Goal: Transaction & Acquisition: Book appointment/travel/reservation

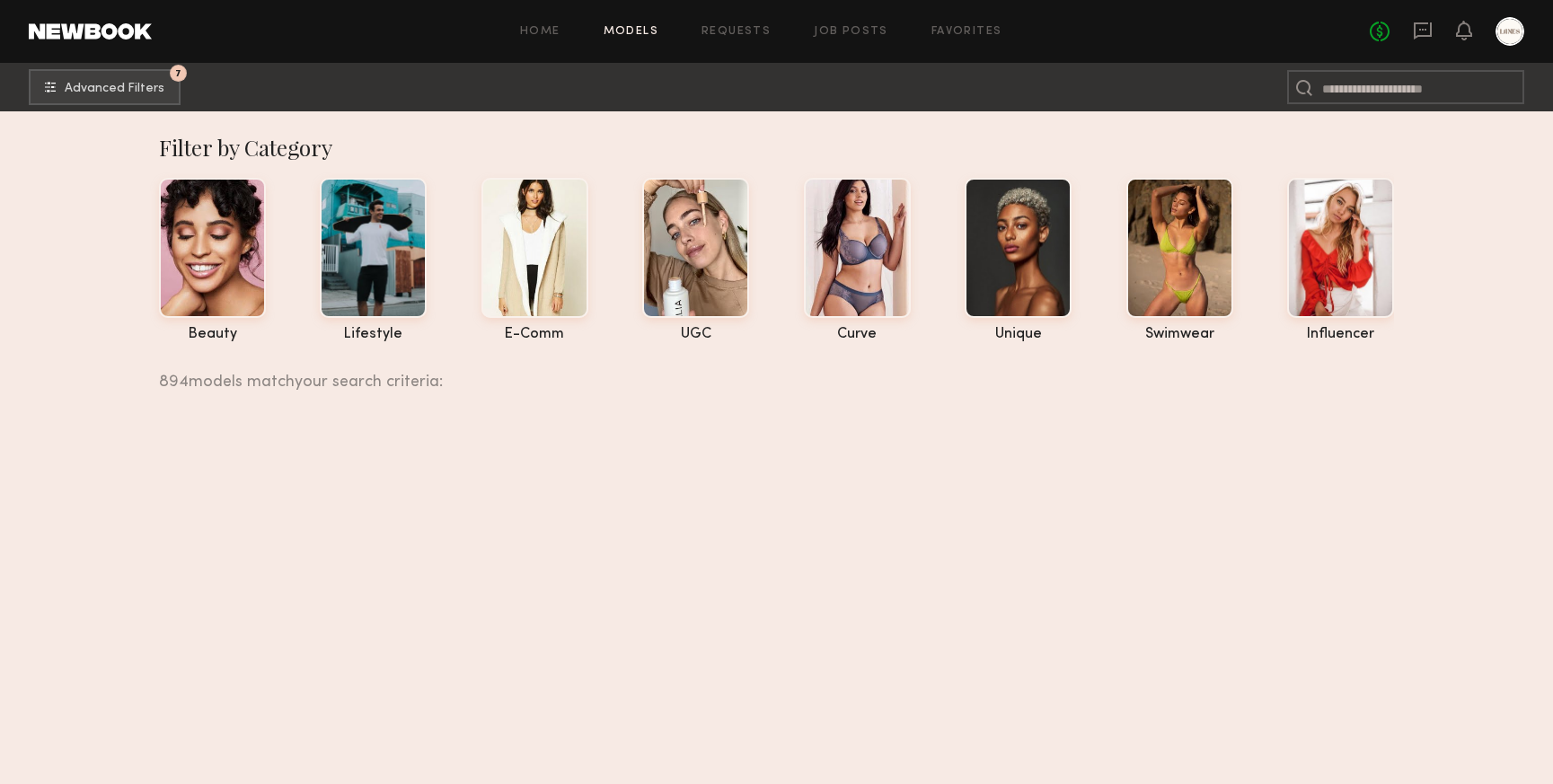
scroll to position [9009, 0]
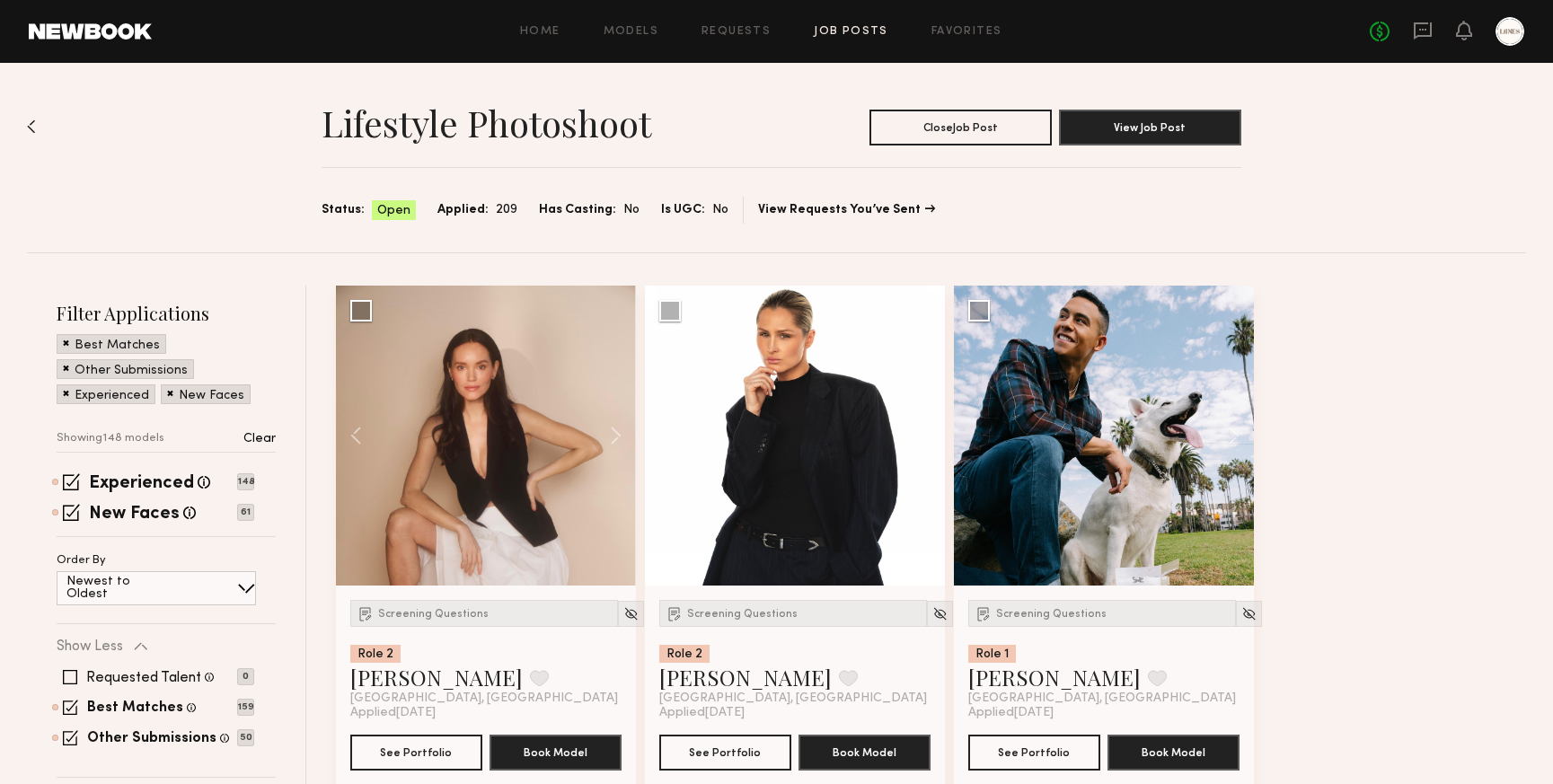
click at [737, 24] on div "Home Models Requests Job Posts Favorites Sign Out No fees up to $5,000" at bounding box center [838, 32] width 1372 height 29
click at [734, 27] on link "Requests" at bounding box center [736, 32] width 69 height 12
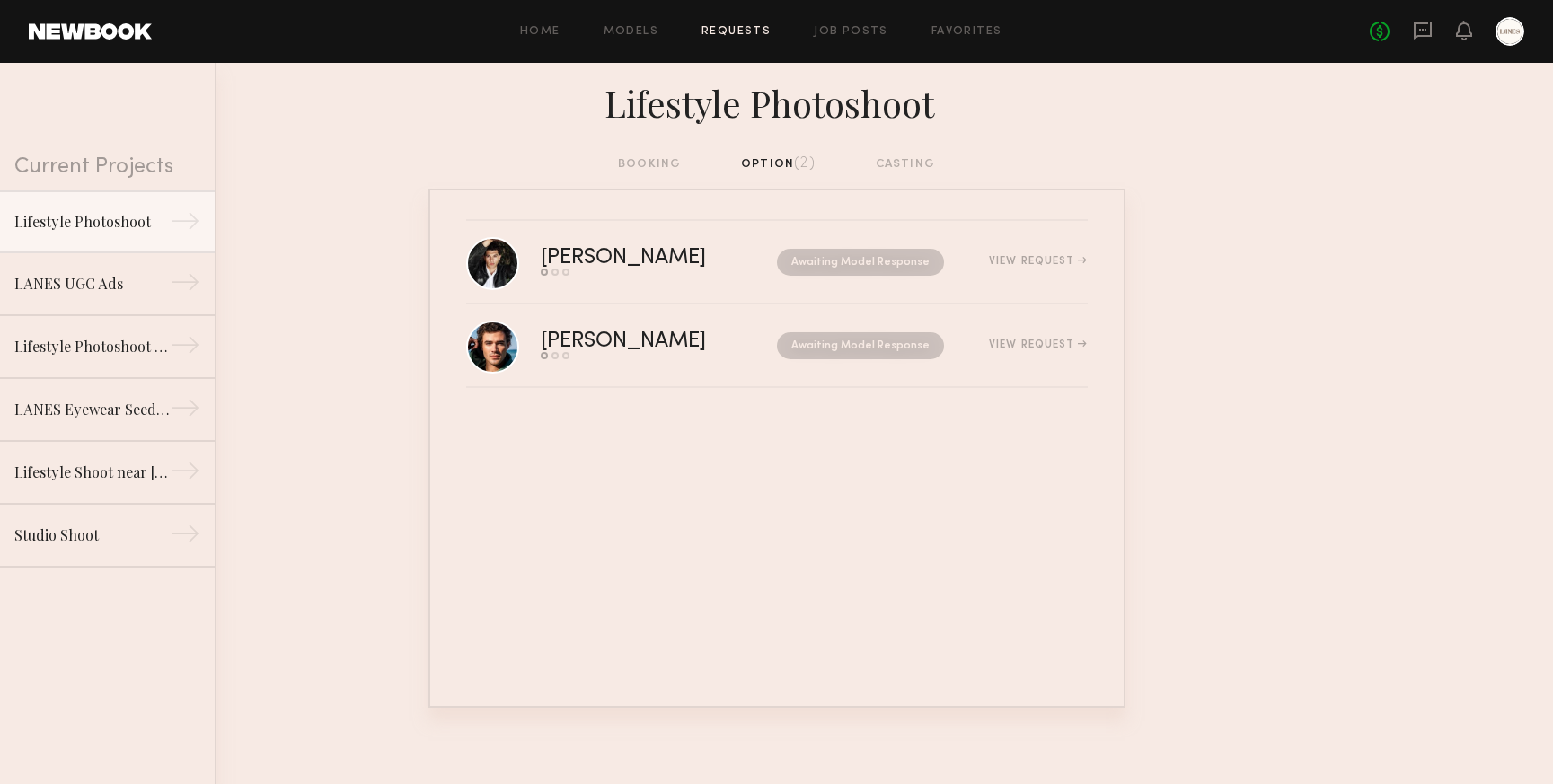
click at [911, 162] on div "booking option (2) casting" at bounding box center [776, 164] width 317 height 19
click at [847, 35] on link "Job Posts" at bounding box center [851, 32] width 75 height 12
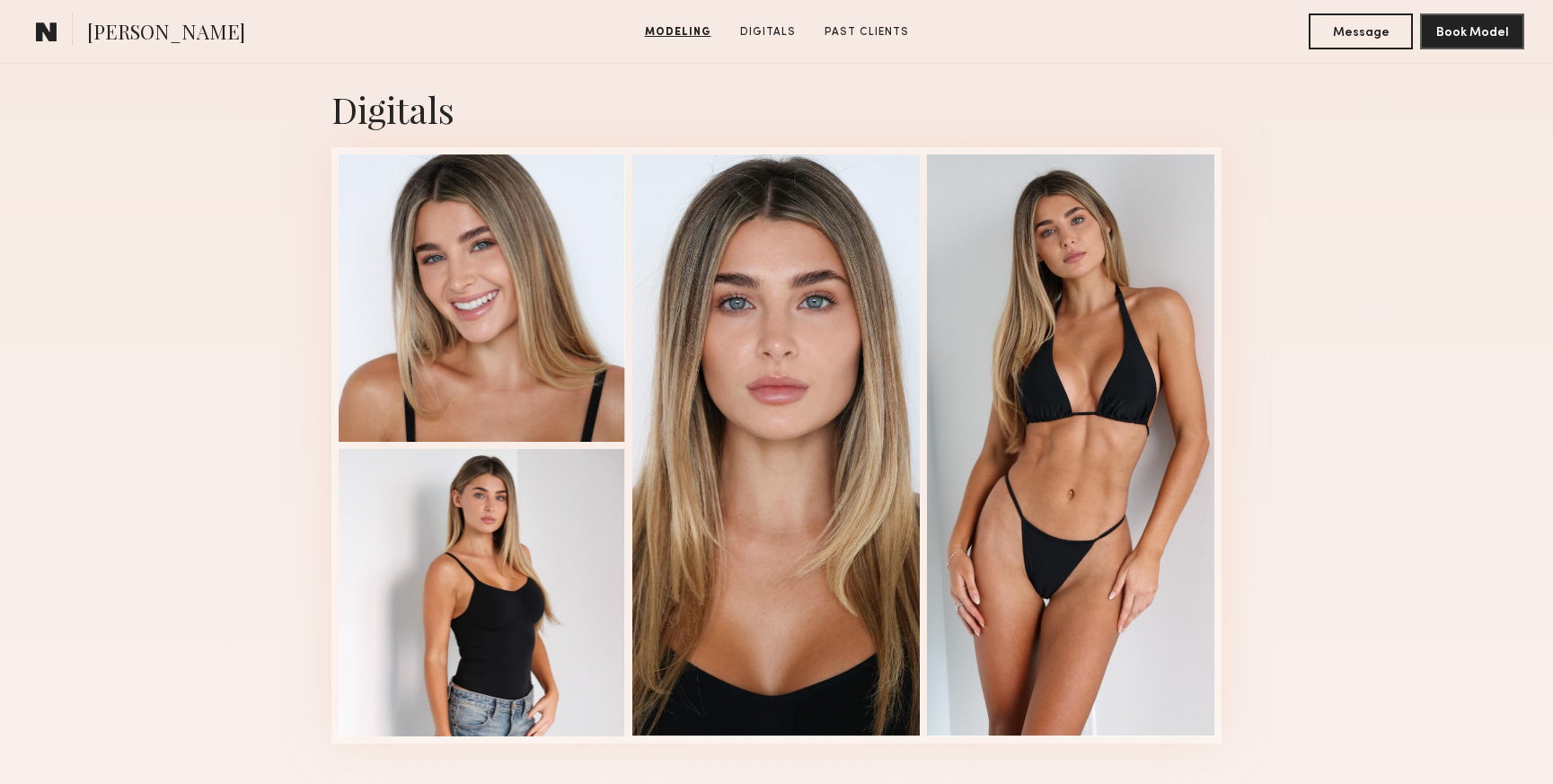
scroll to position [2611, 0]
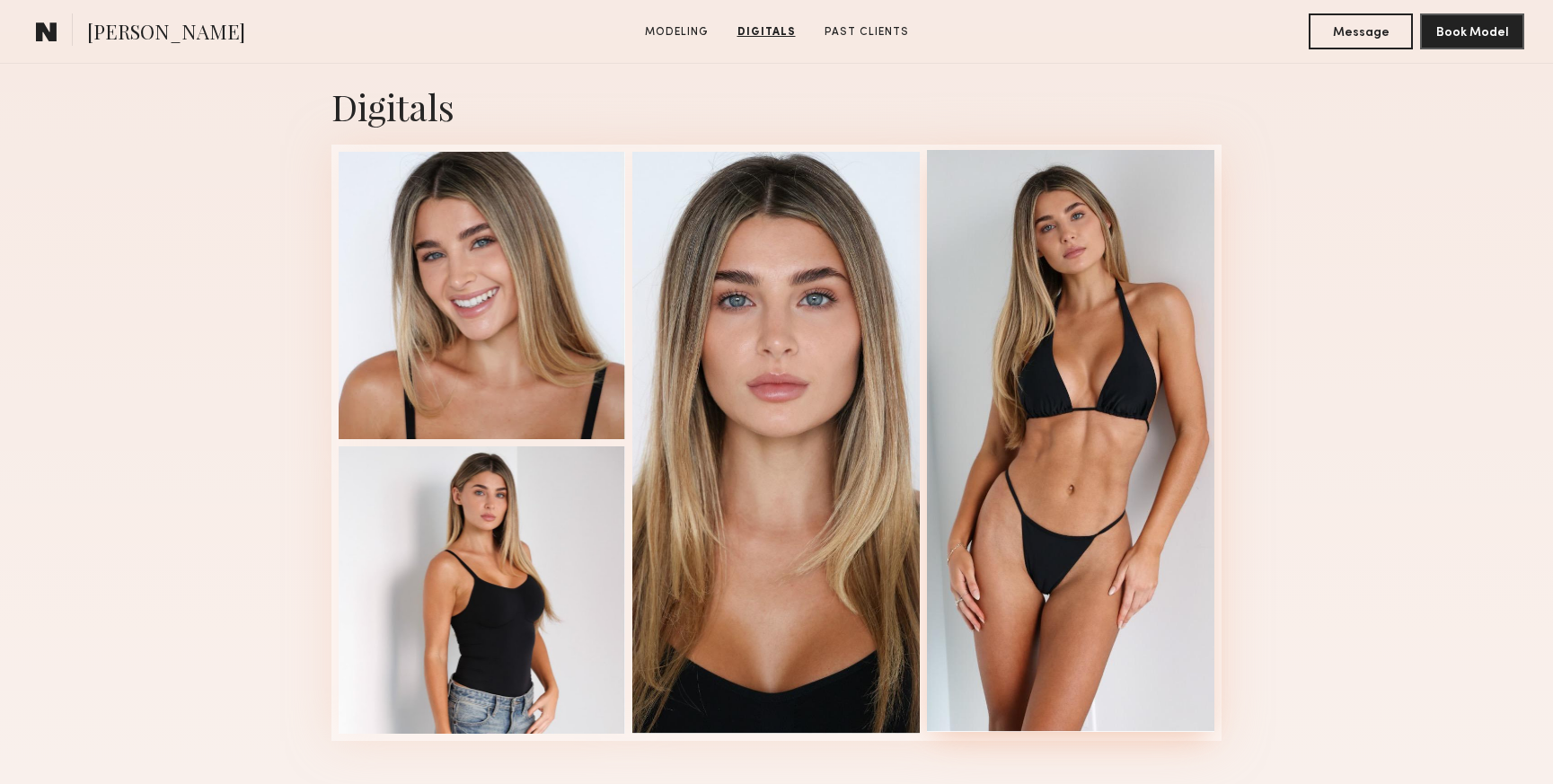
click at [1102, 299] on div at bounding box center [1071, 441] width 287 height 582
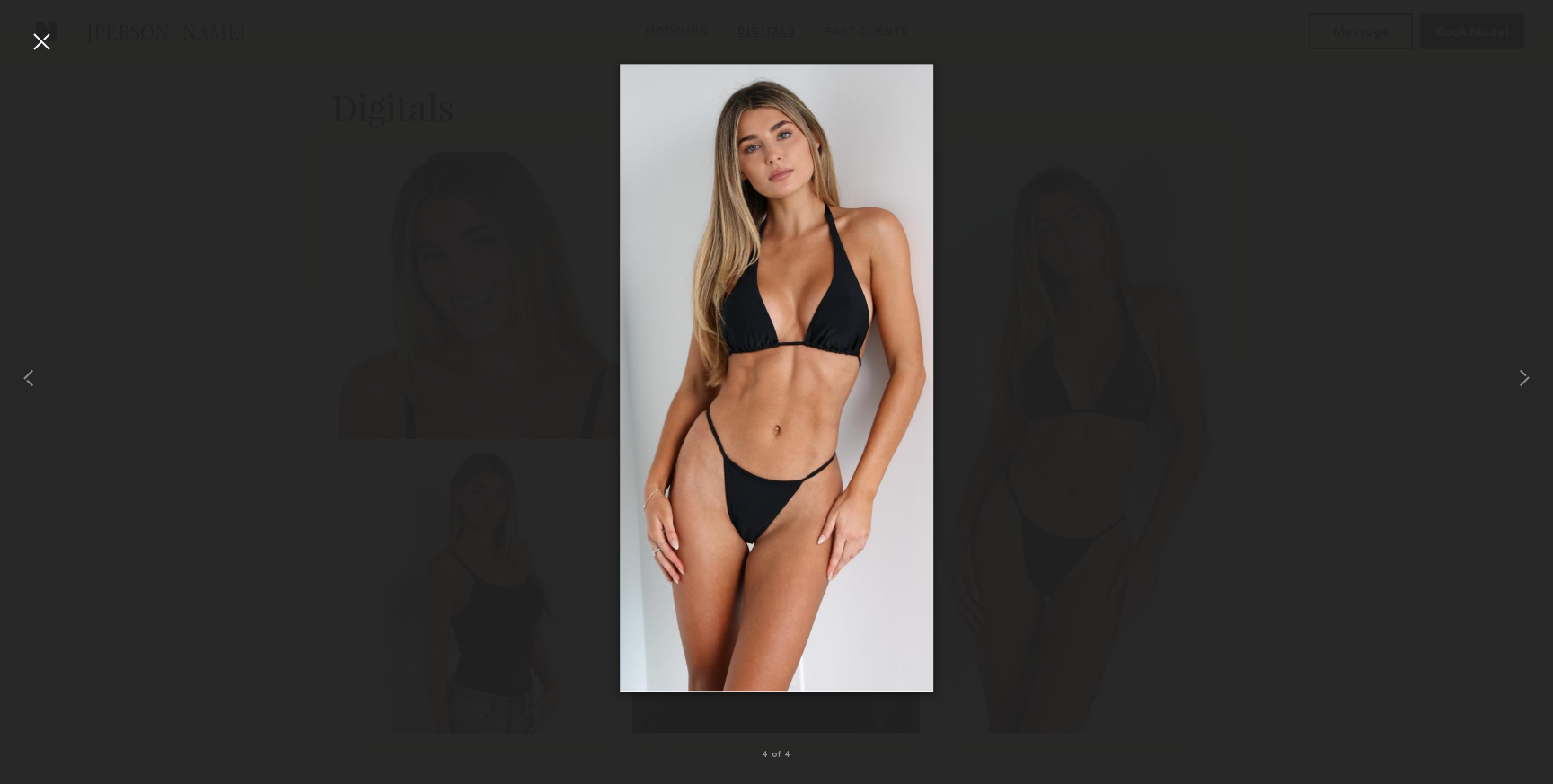
click at [40, 39] on div at bounding box center [42, 42] width 29 height 29
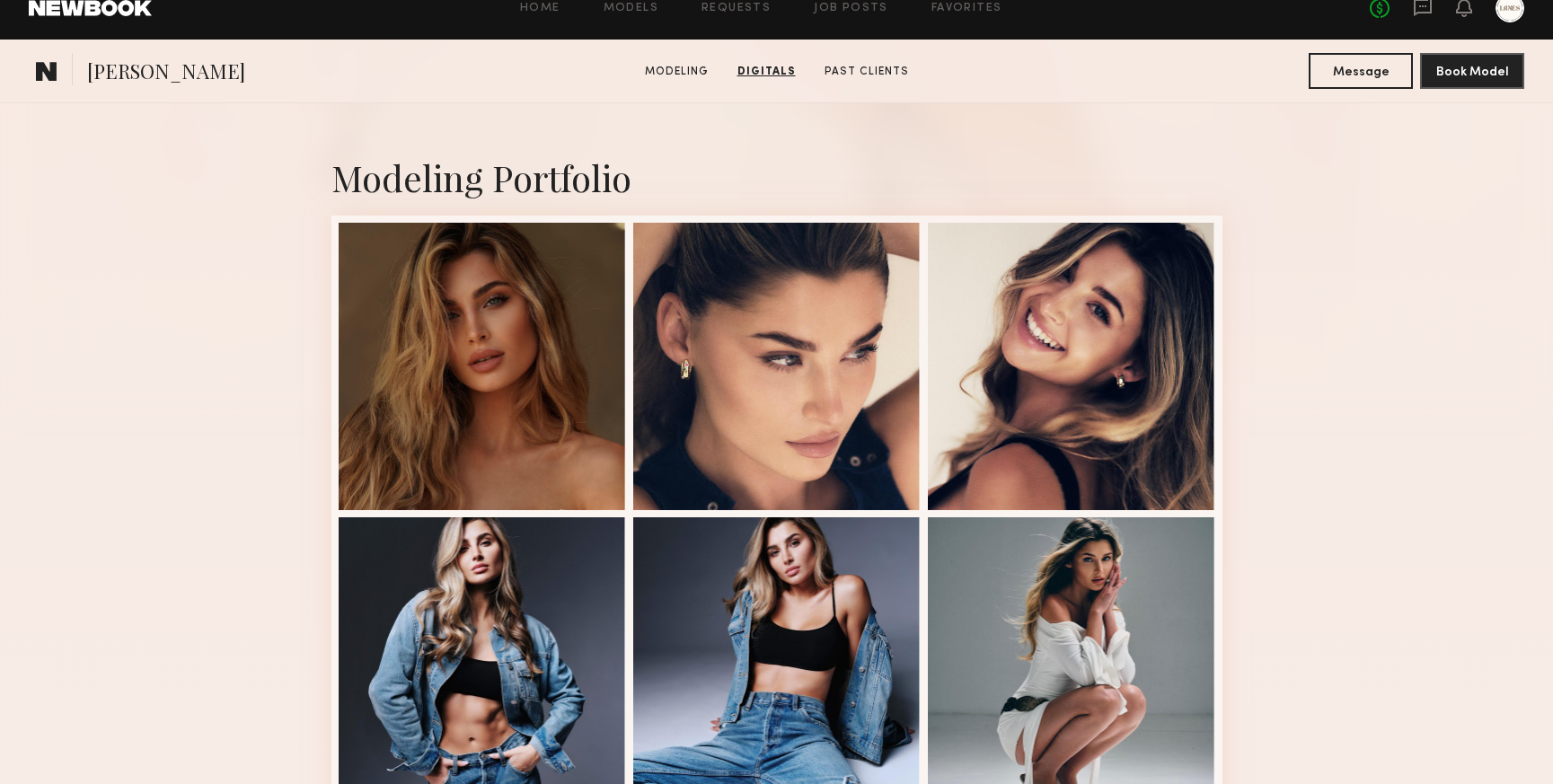
scroll to position [0, 0]
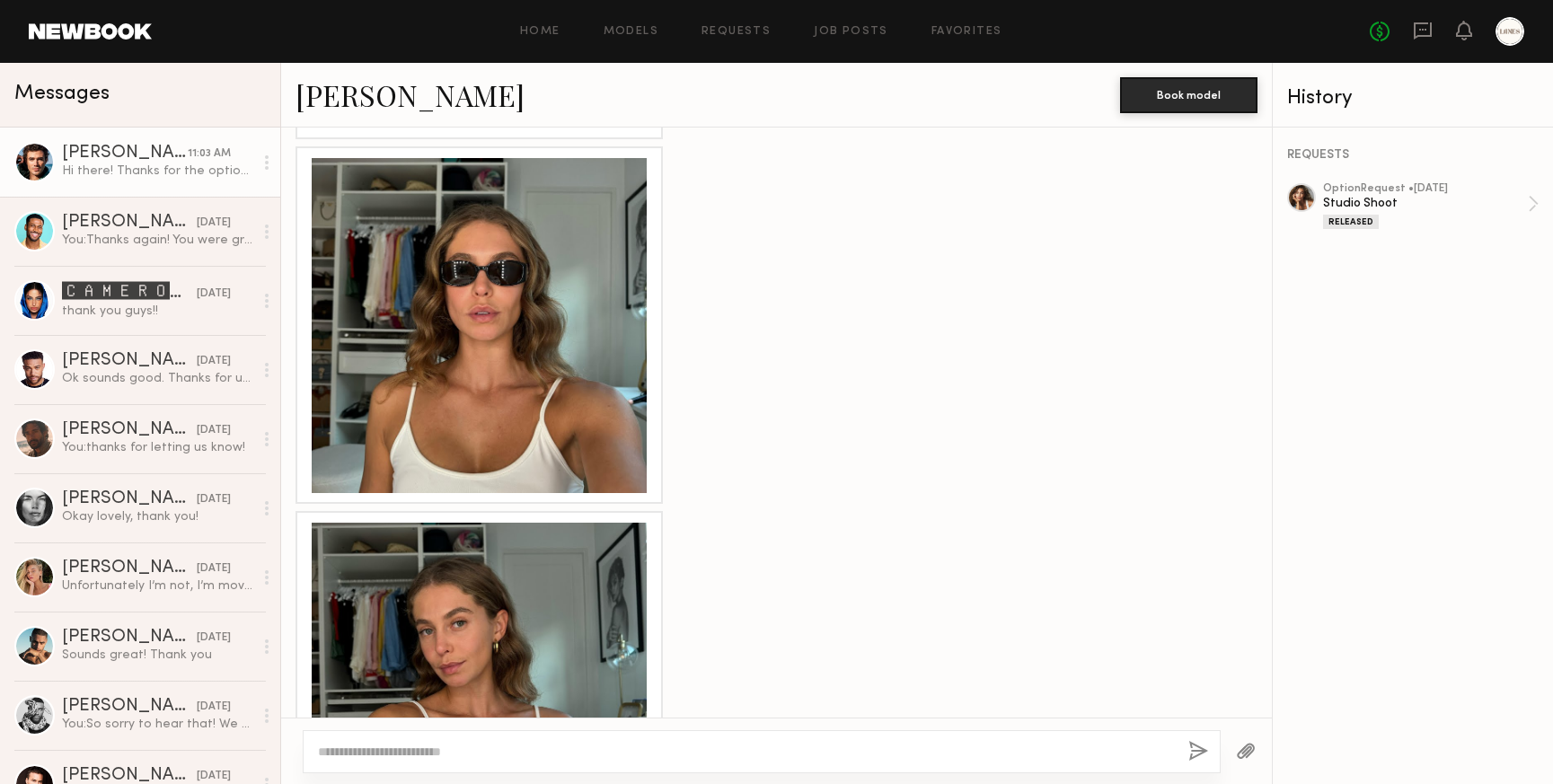
click at [117, 155] on div "[PERSON_NAME]" at bounding box center [125, 153] width 126 height 18
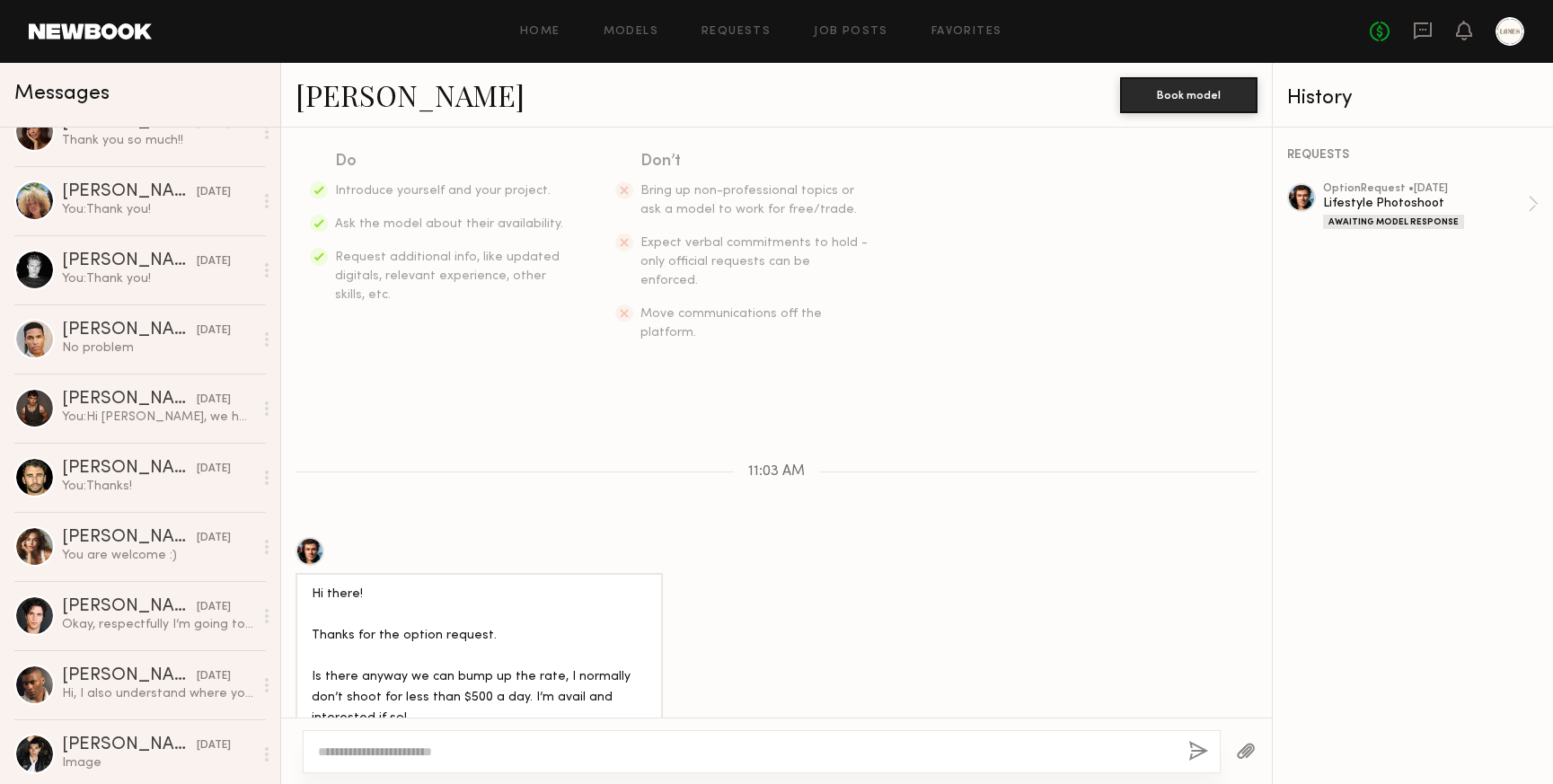
scroll to position [932, 0]
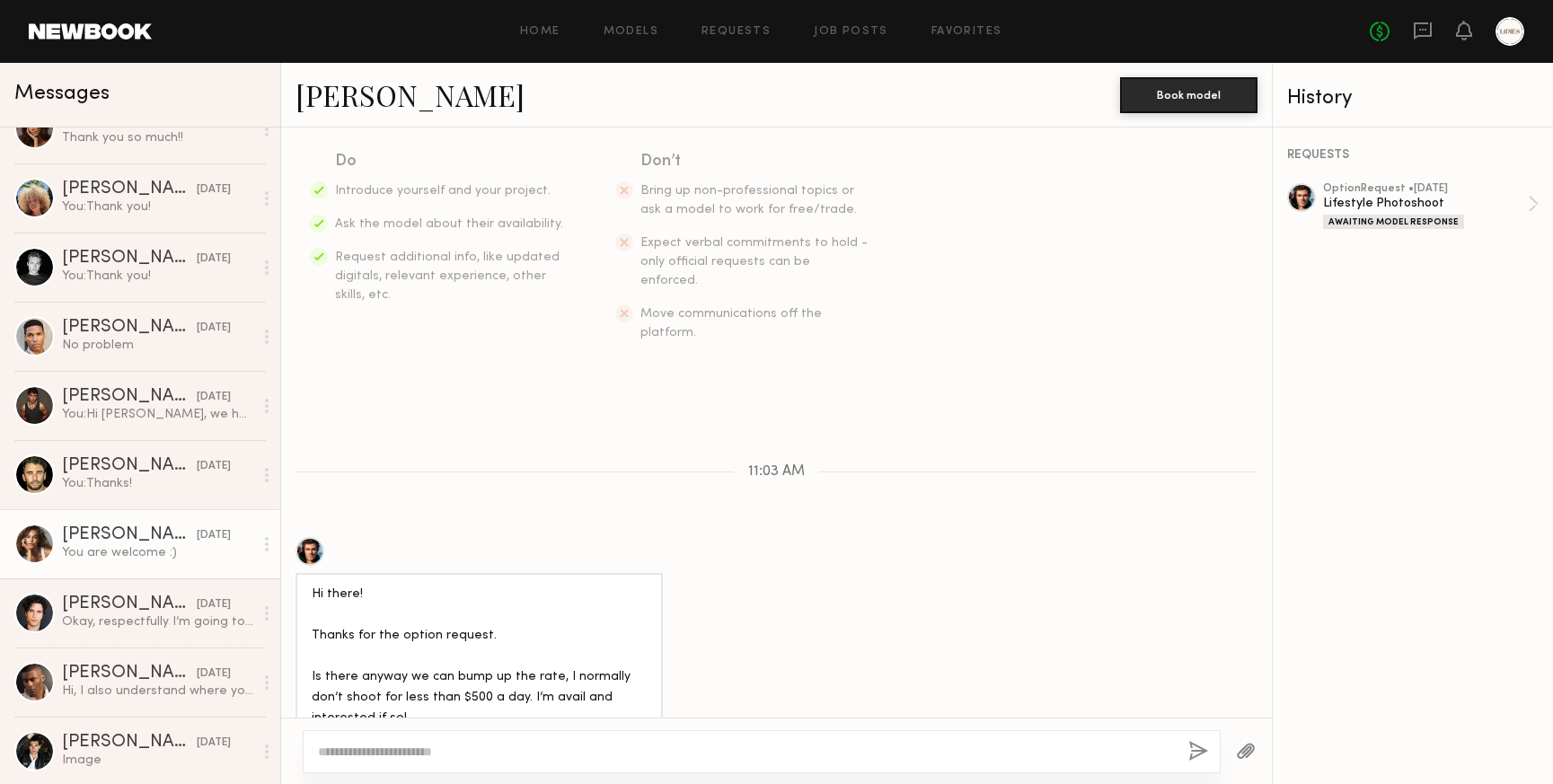
click at [95, 556] on div "You are welcome :)" at bounding box center [157, 553] width 191 height 17
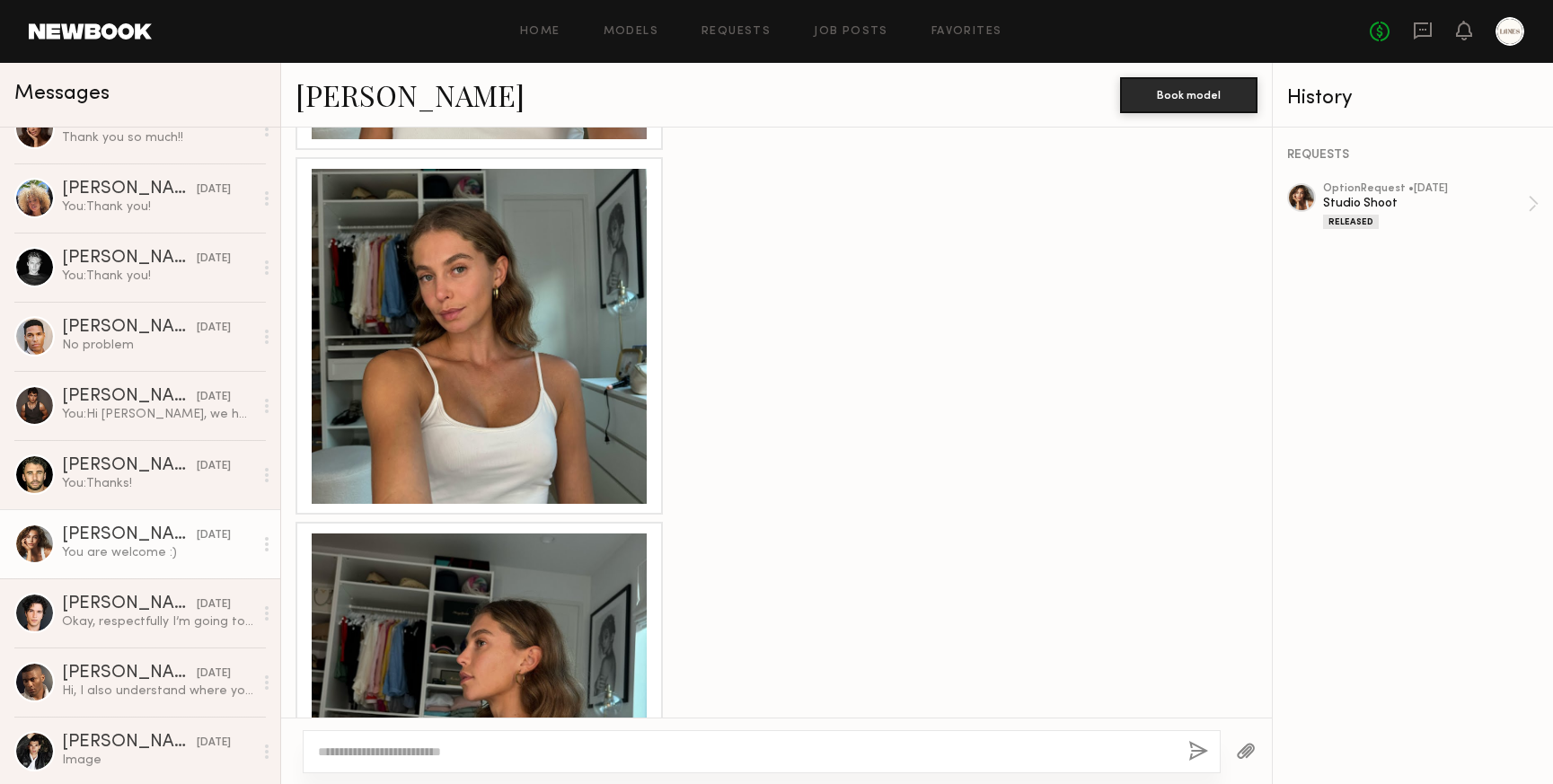
scroll to position [1420, 0]
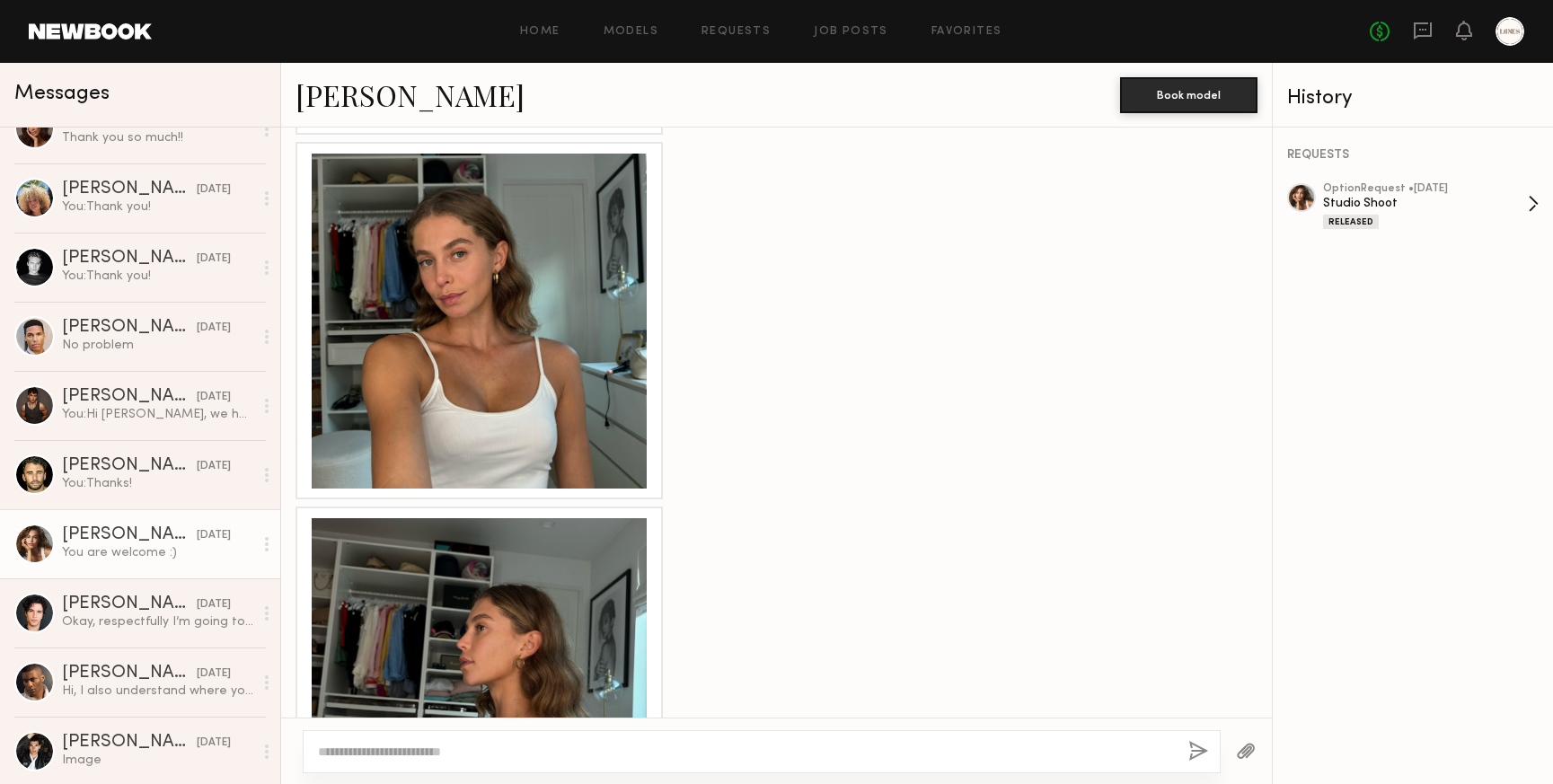
click at [1480, 203] on div "Studio Shoot" at bounding box center [1425, 204] width 205 height 17
click at [755, 35] on link "Requests" at bounding box center [736, 32] width 69 height 12
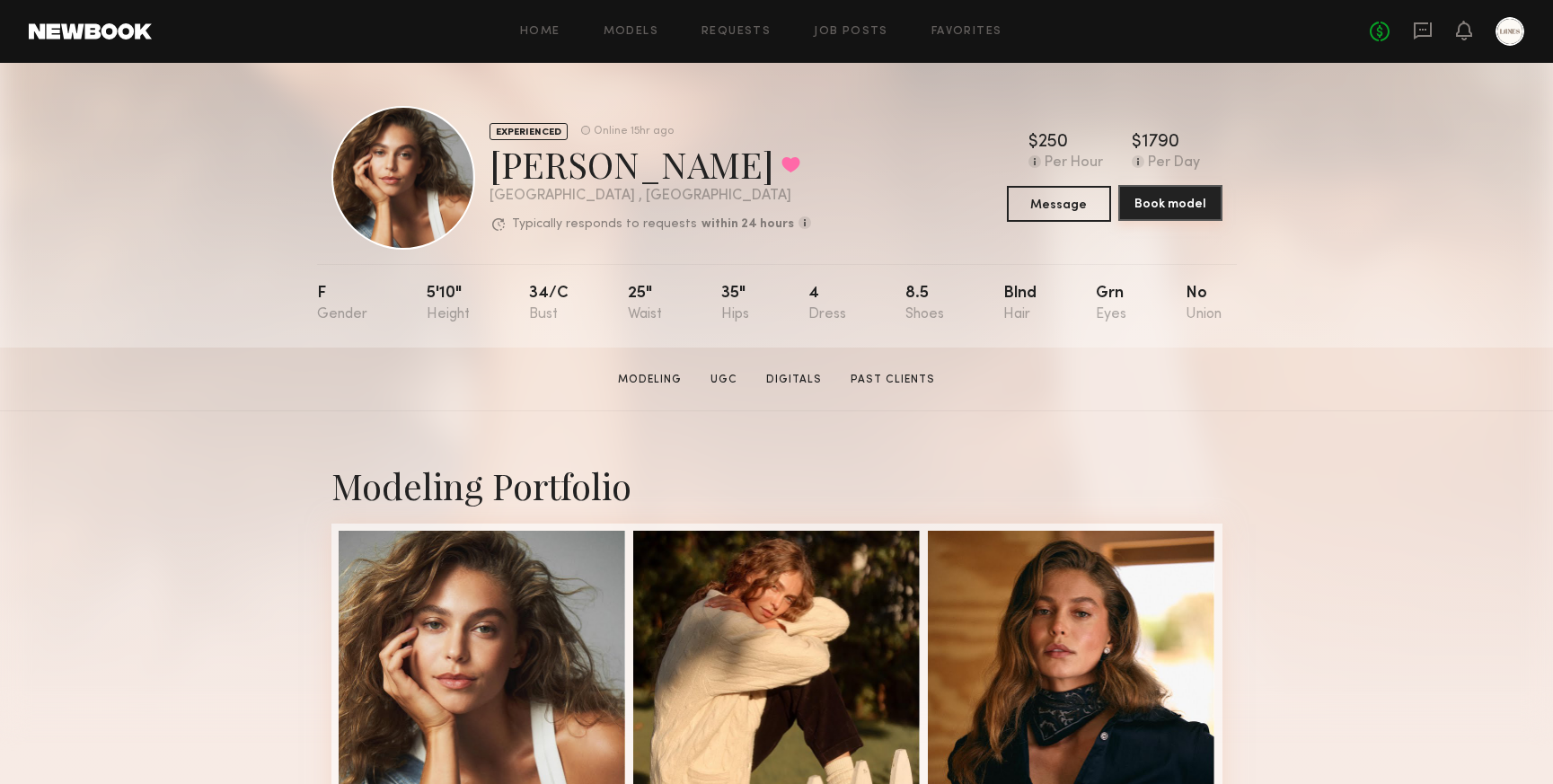
click at [1178, 206] on button "Book model" at bounding box center [1170, 203] width 104 height 36
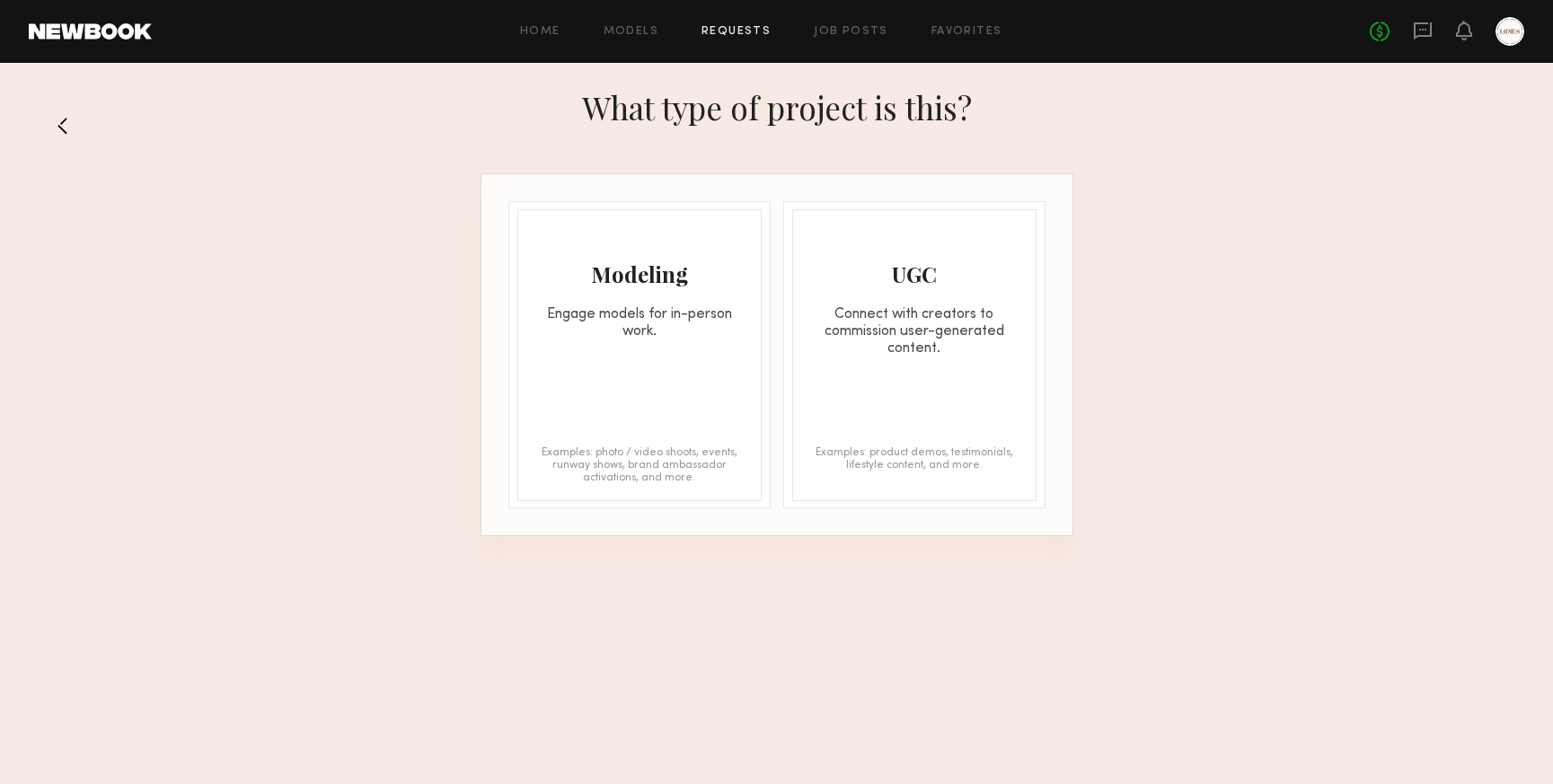
click at [648, 375] on div "Modeling Engage models for in-person work. Examples: photo / video shoots, even…" at bounding box center [640, 355] width 245 height 292
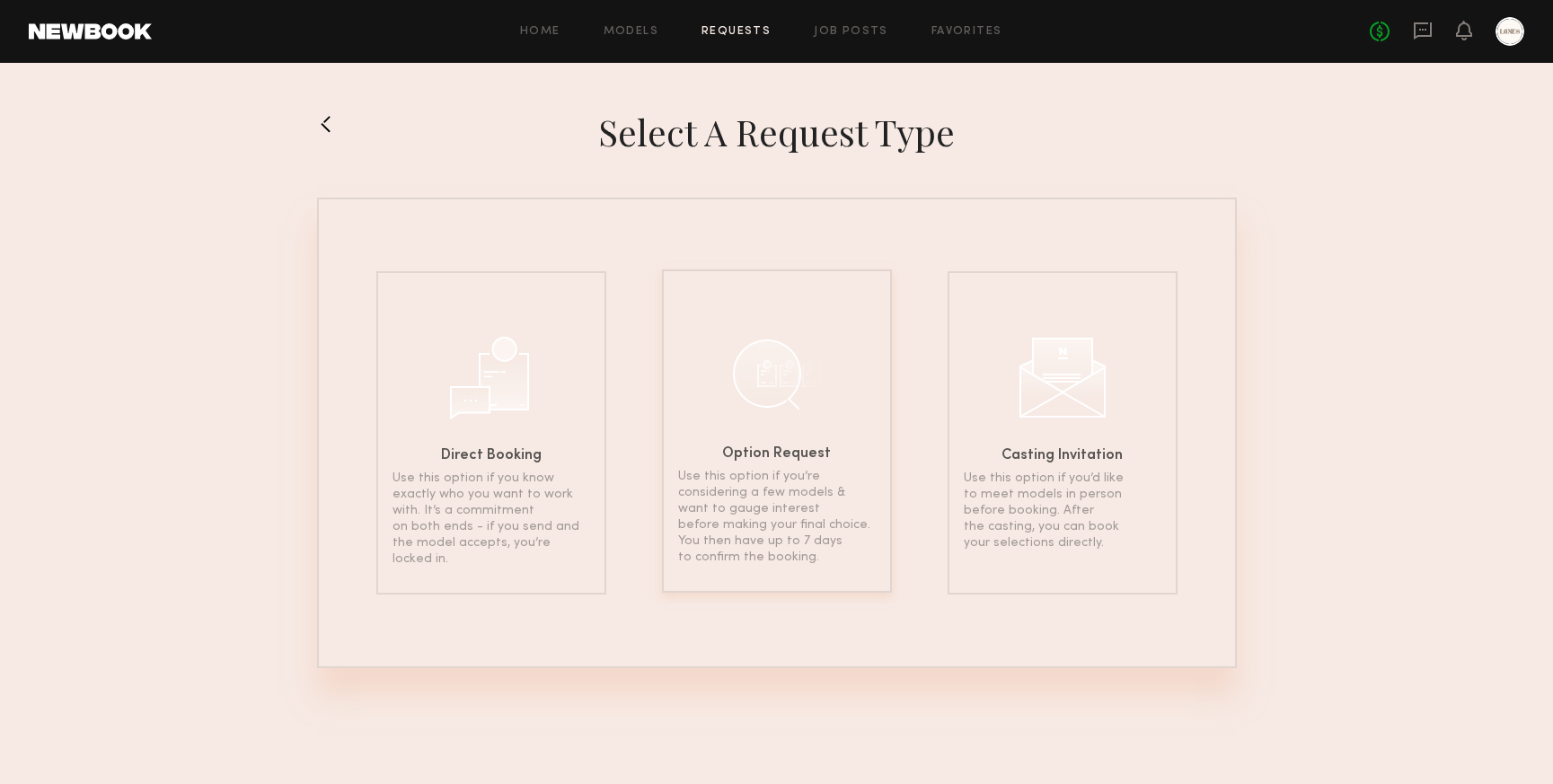
click at [781, 421] on div "Option Request Use this option if you’re considering a few models & want to gau…" at bounding box center [776, 431] width 230 height 323
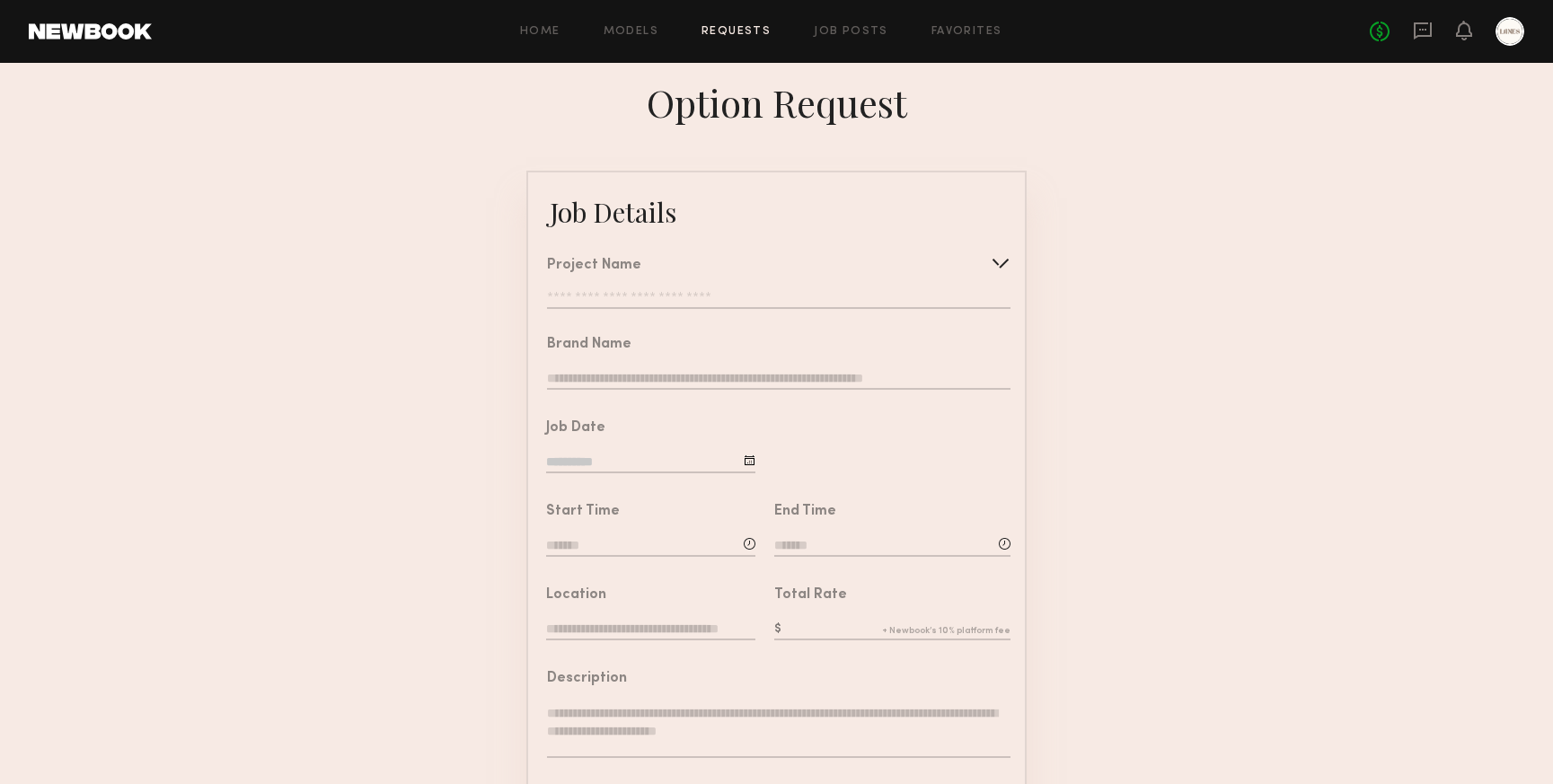
click at [800, 293] on input "text" at bounding box center [779, 300] width 464 height 18
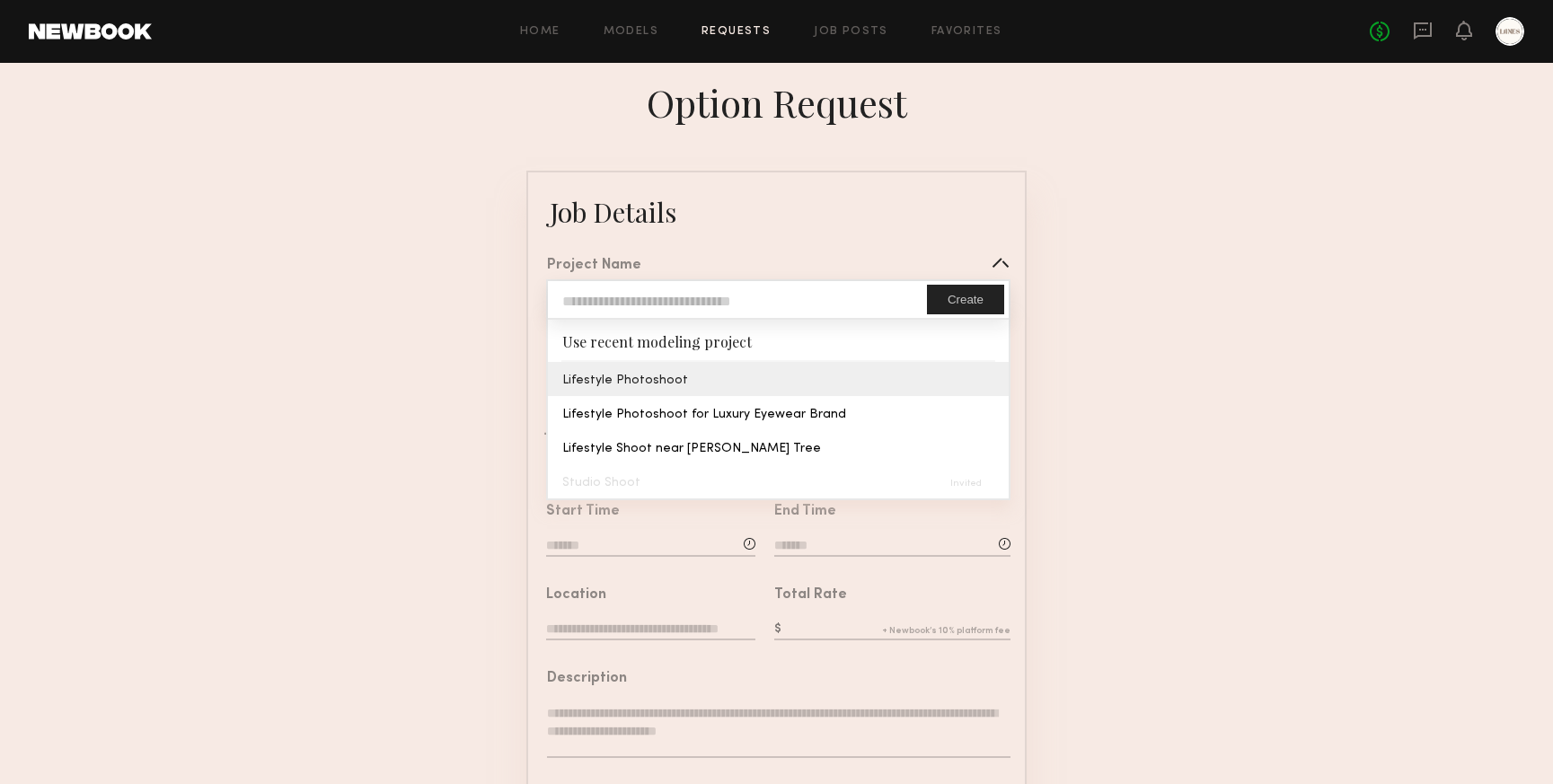
type input "**********"
type input "*****"
type input "**********"
type textarea "**********"
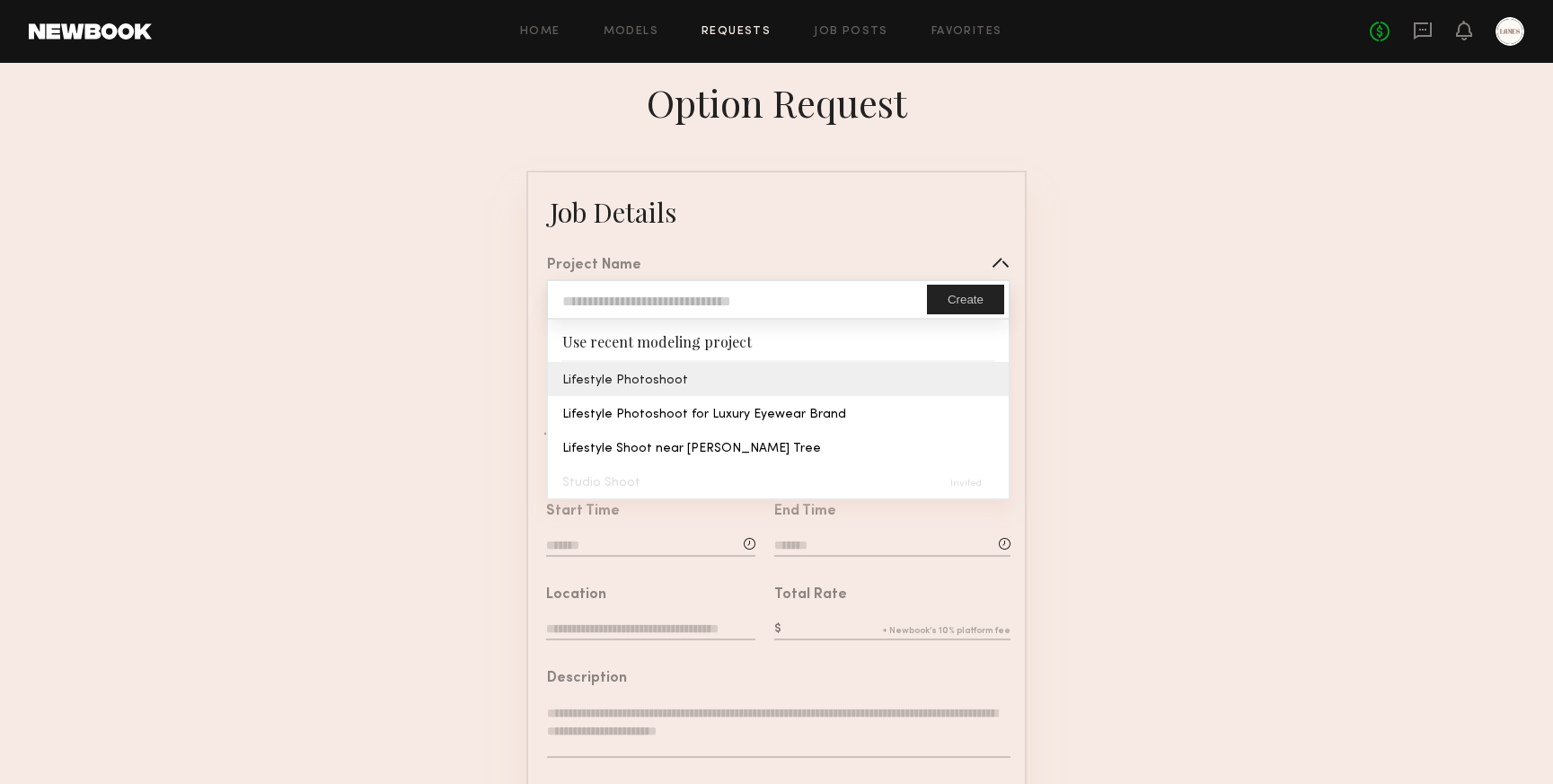
type textarea "**********"
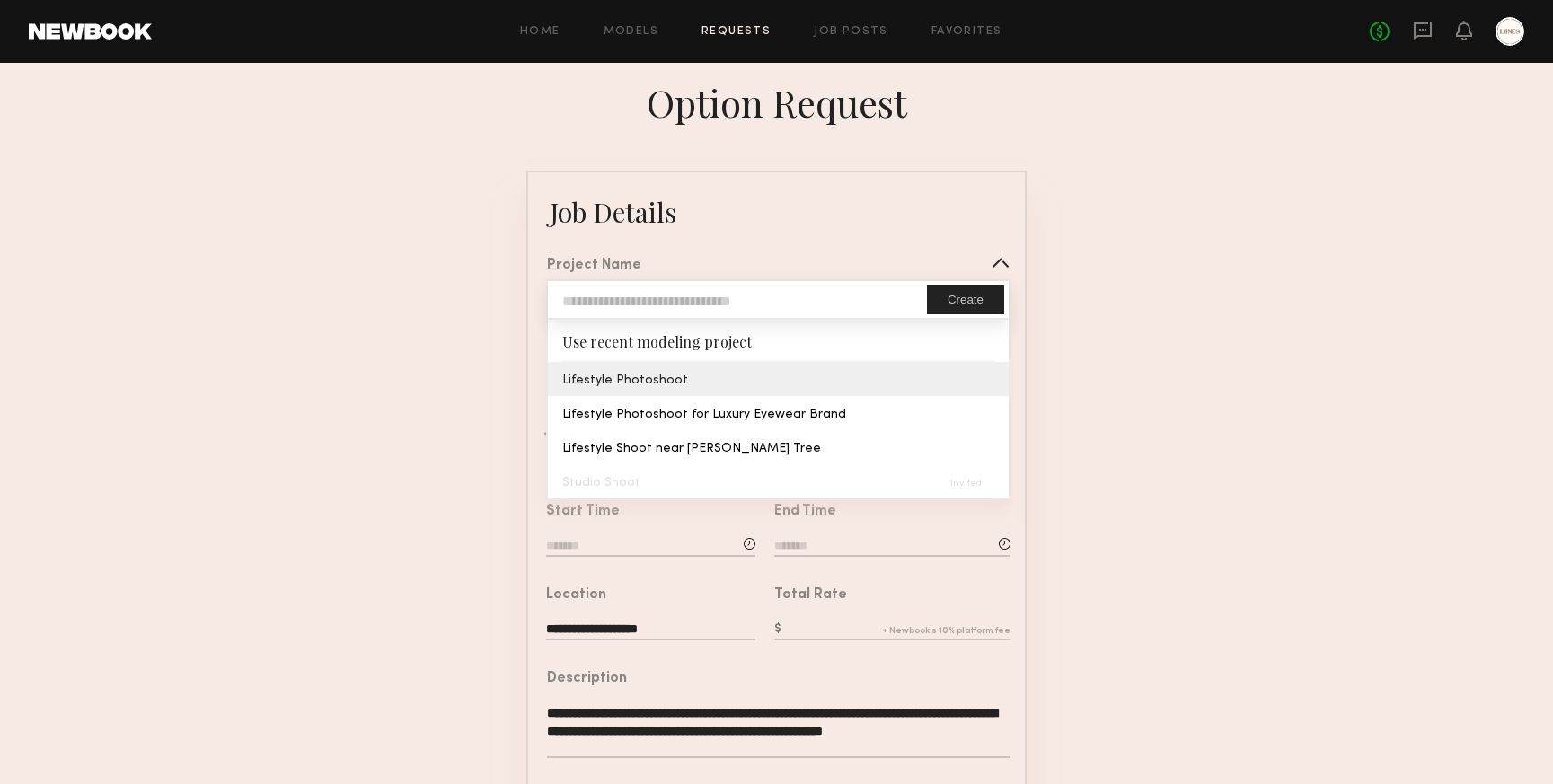
click at [680, 368] on common-border "**********" at bounding box center [776, 670] width 501 height 1000
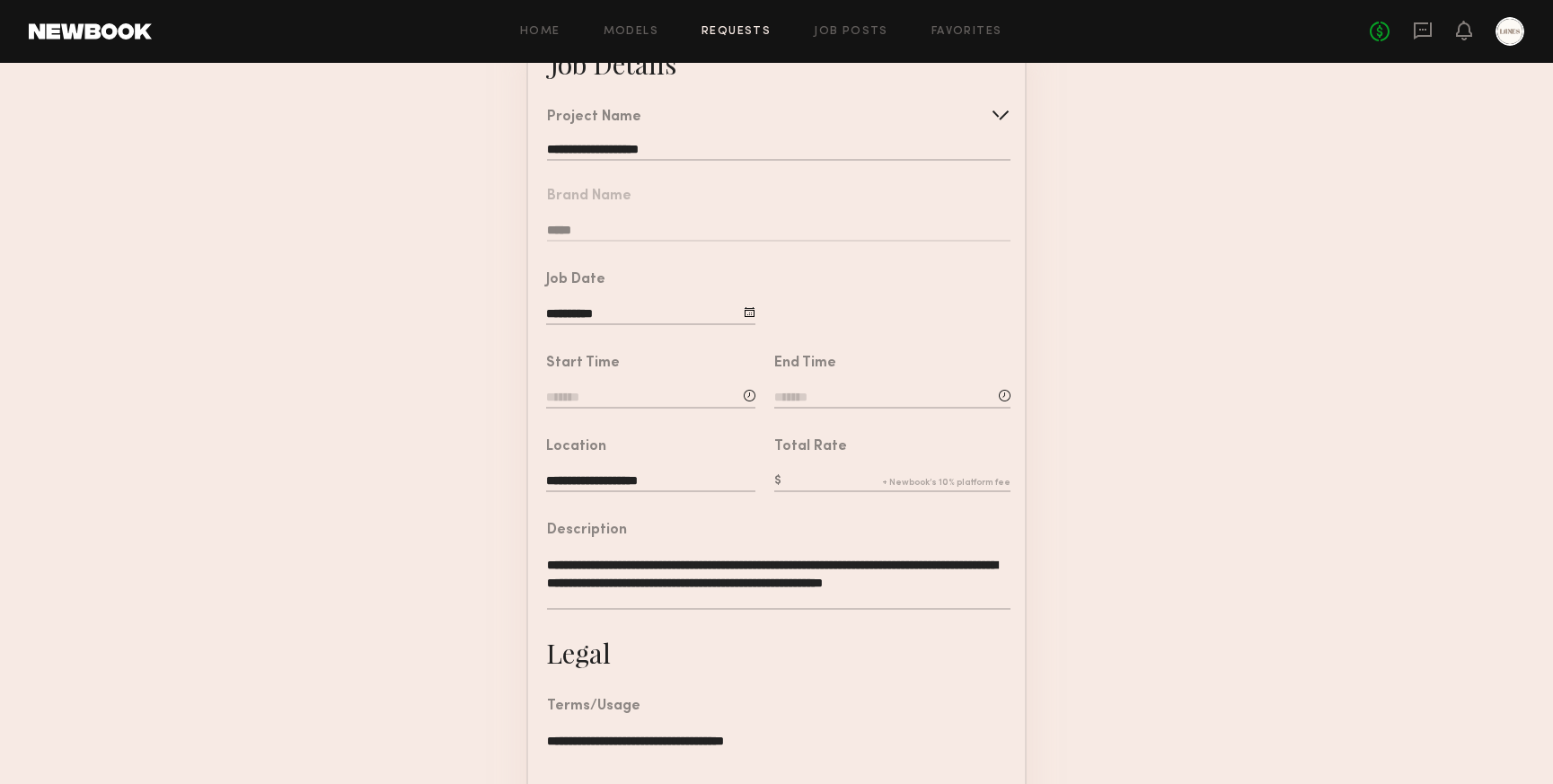
scroll to position [152, 0]
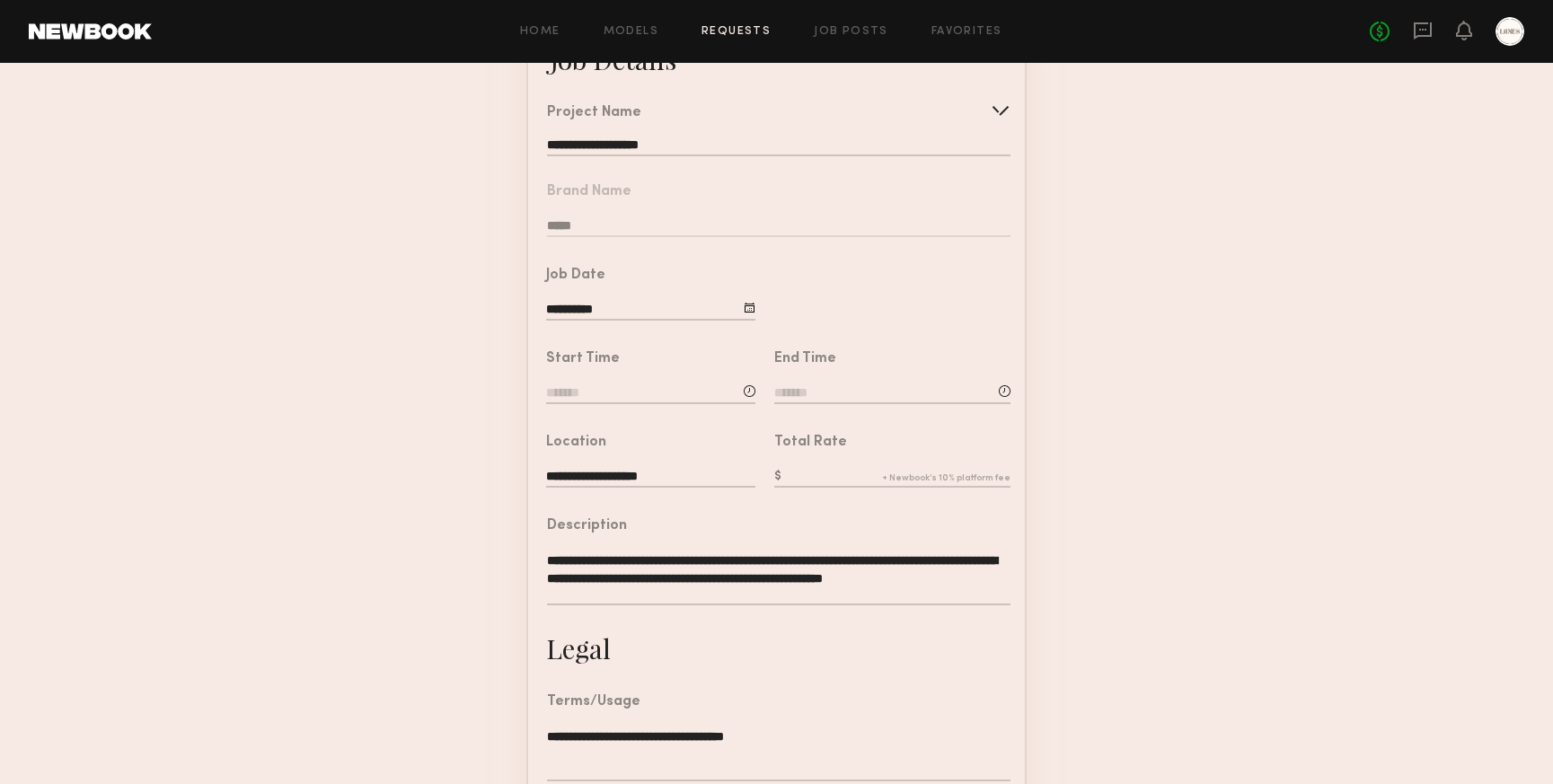
click at [705, 390] on input at bounding box center [651, 394] width 210 height 19
click at [597, 468] on input "text" at bounding box center [597, 469] width 66 height 32
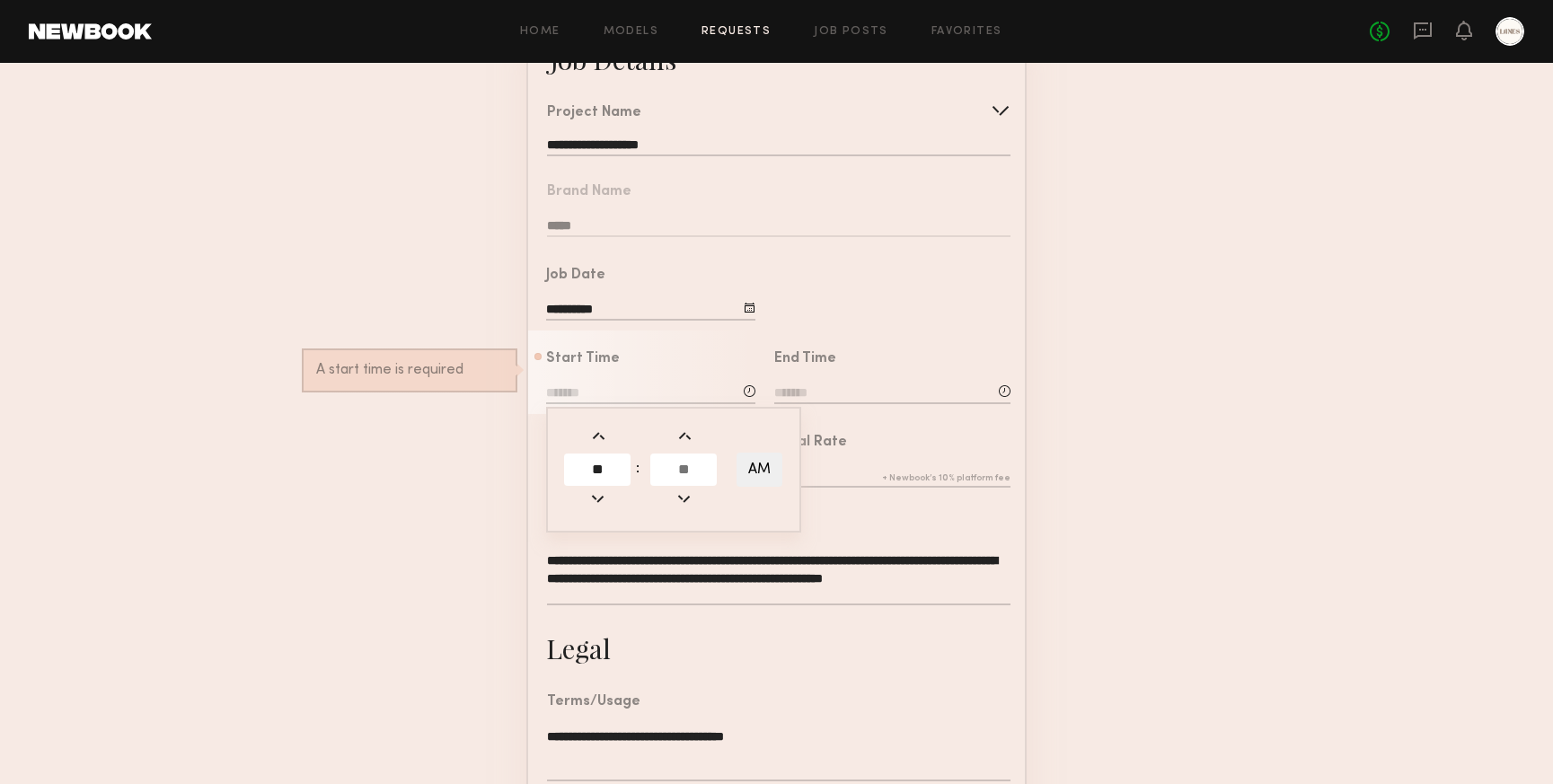
type input "*"
click at [707, 457] on input "text" at bounding box center [683, 469] width 66 height 32
type input "**"
type input "*******"
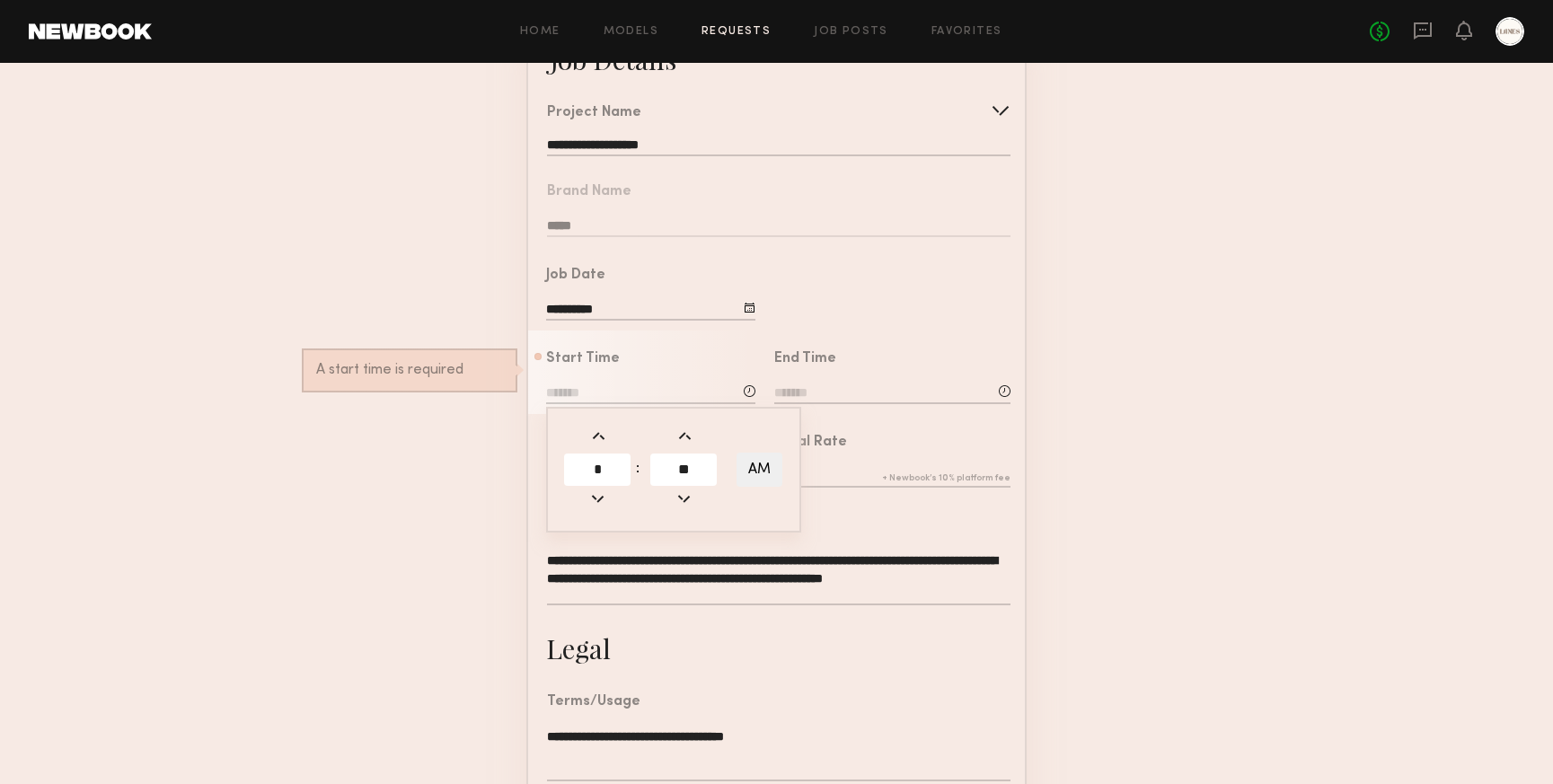
type input "**"
click at [757, 468] on button "AM" at bounding box center [759, 470] width 46 height 34
type input "*******"
click at [864, 433] on div "Total Rate" at bounding box center [882, 456] width 255 height 83
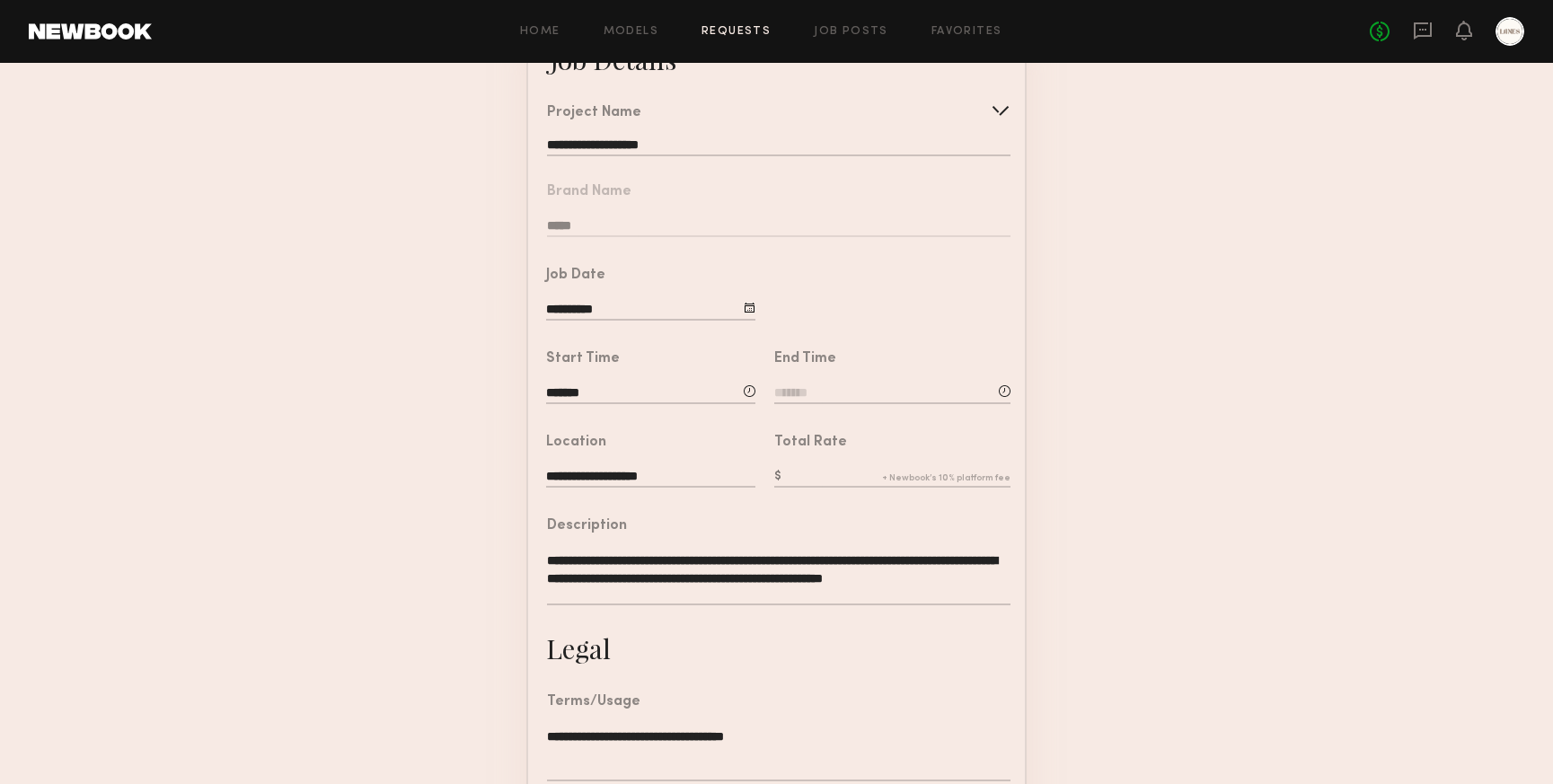
click at [828, 402] on input at bounding box center [892, 394] width 236 height 19
click at [816, 455] on input "text" at bounding box center [825, 469] width 66 height 32
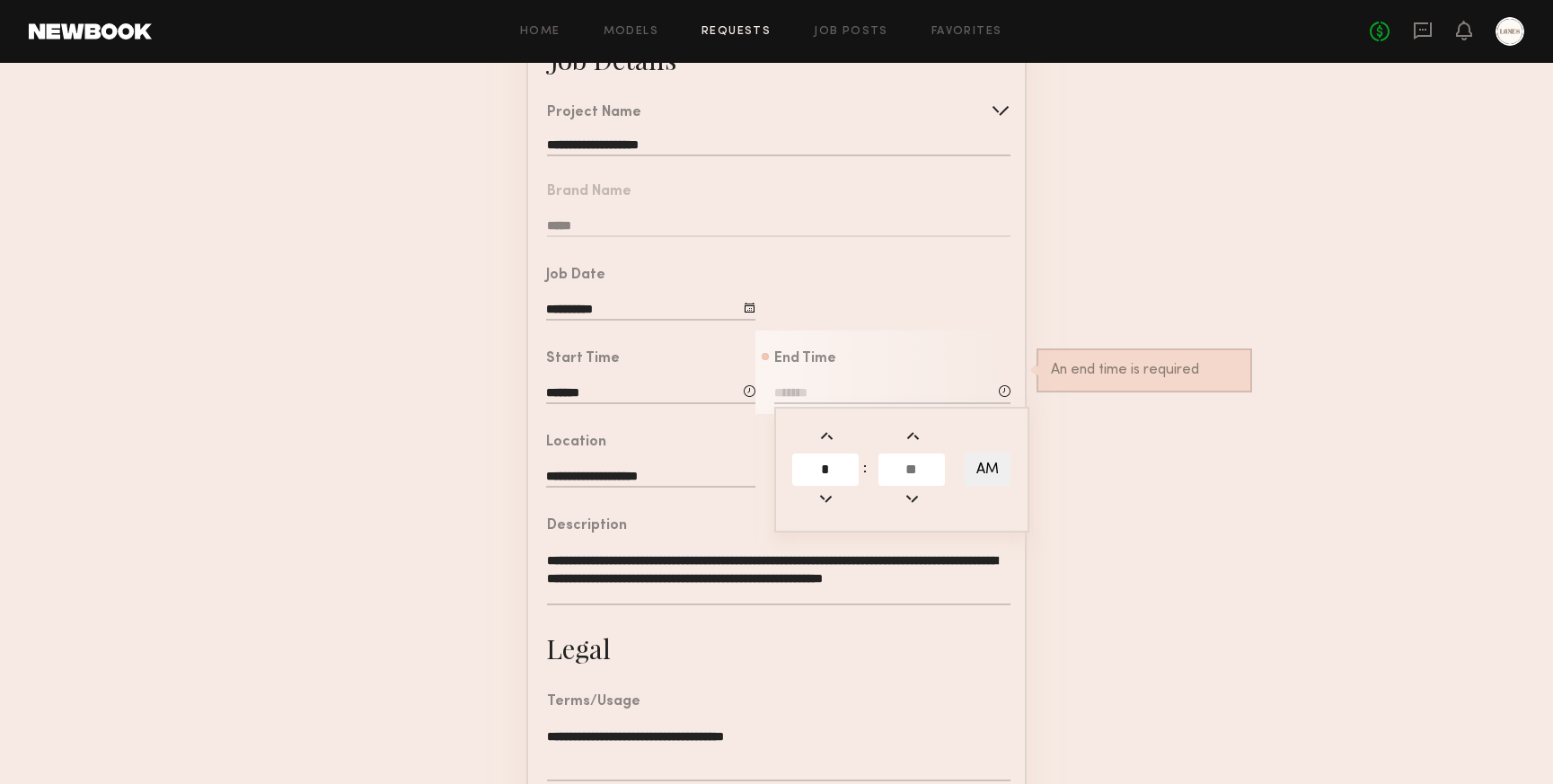
type input "*"
click at [915, 462] on input "text" at bounding box center [911, 469] width 66 height 32
type input "**"
type input "*******"
type input "**"
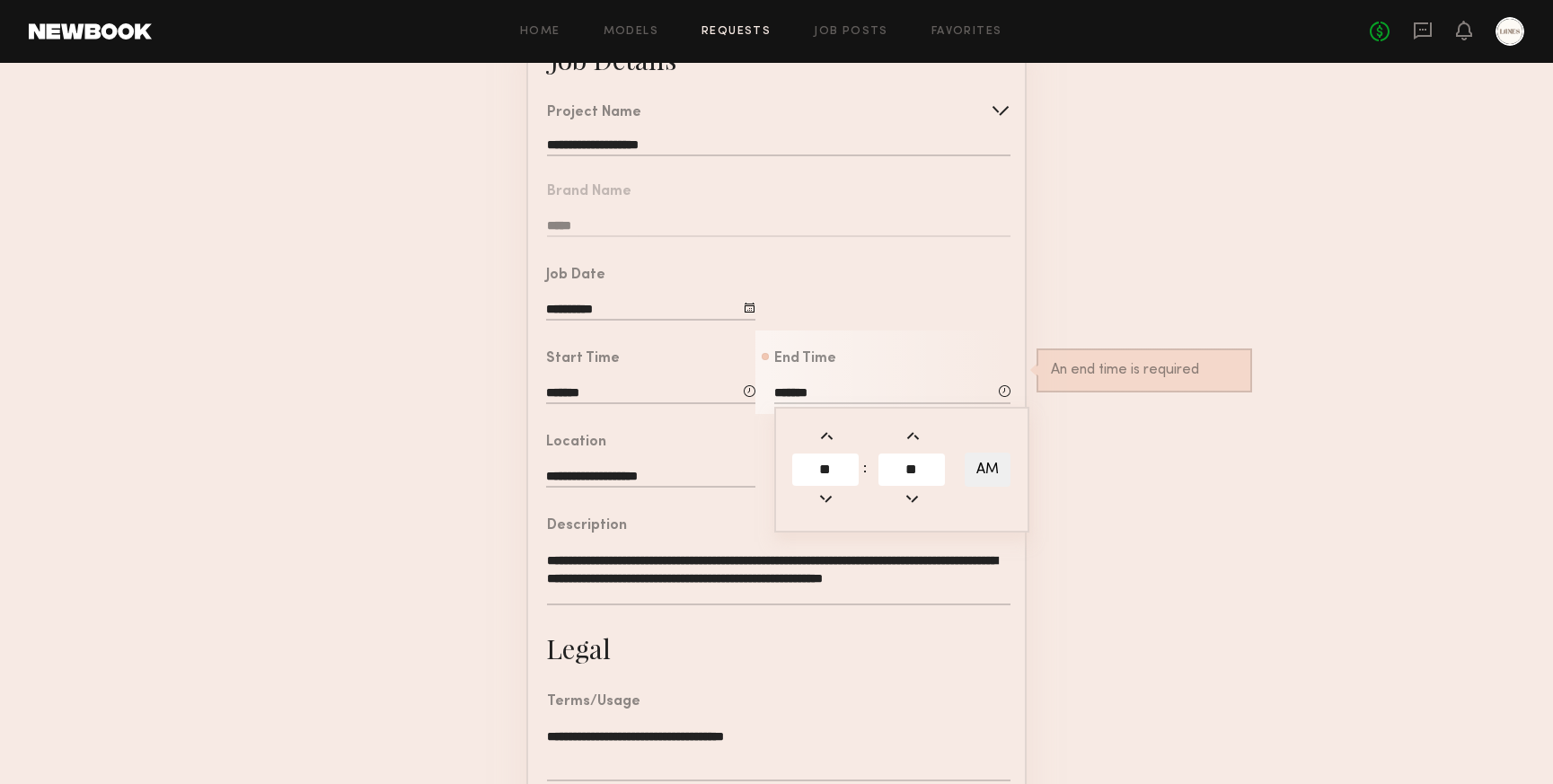
click at [976, 467] on button "AM" at bounding box center [987, 470] width 46 height 34
type input "*******"
click at [1116, 478] on form "**********" at bounding box center [776, 518] width 1553 height 1000
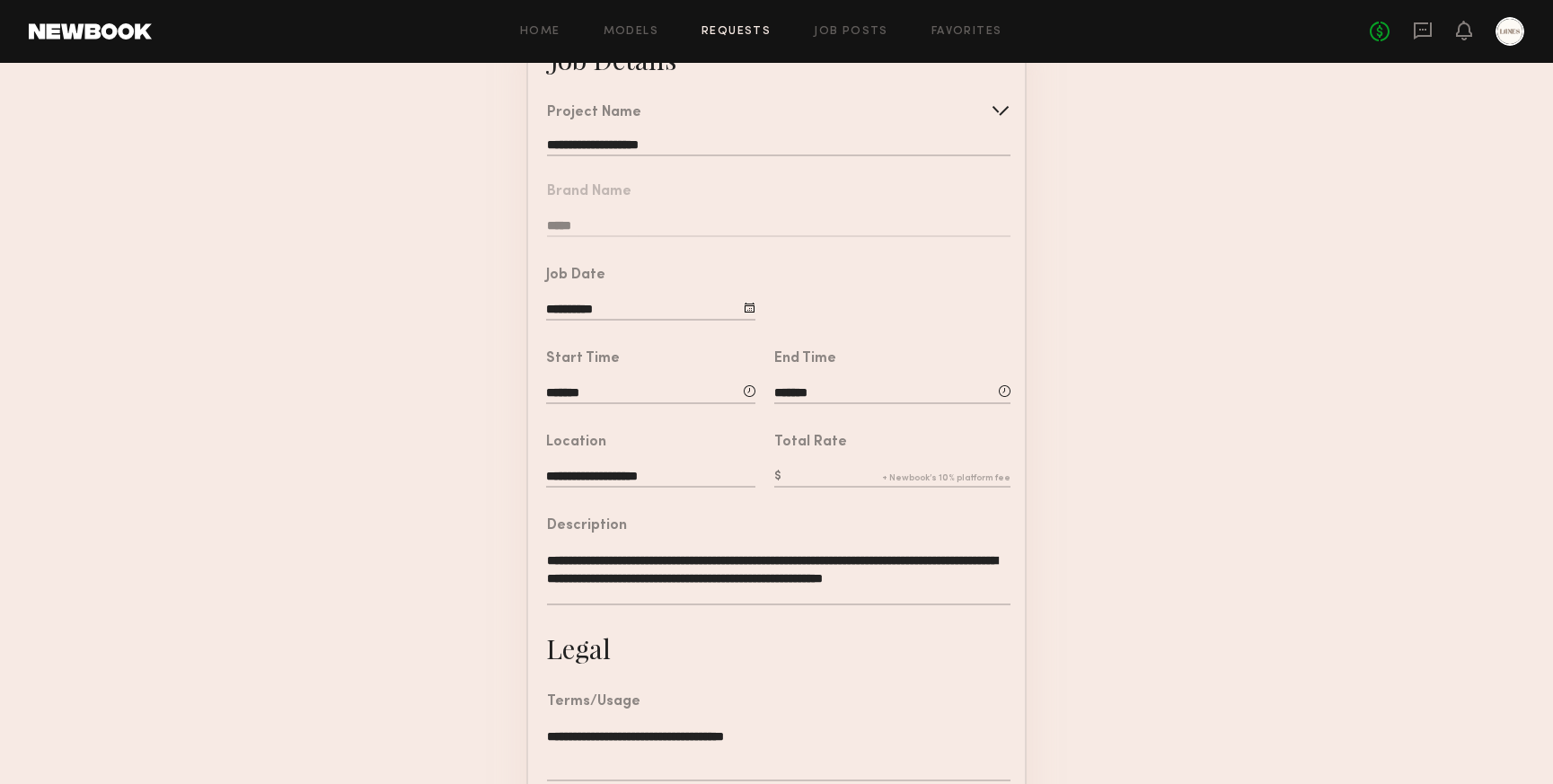
click at [804, 479] on input "text" at bounding box center [892, 477] width 236 height 19
click at [1191, 489] on form "**********" at bounding box center [776, 518] width 1553 height 1000
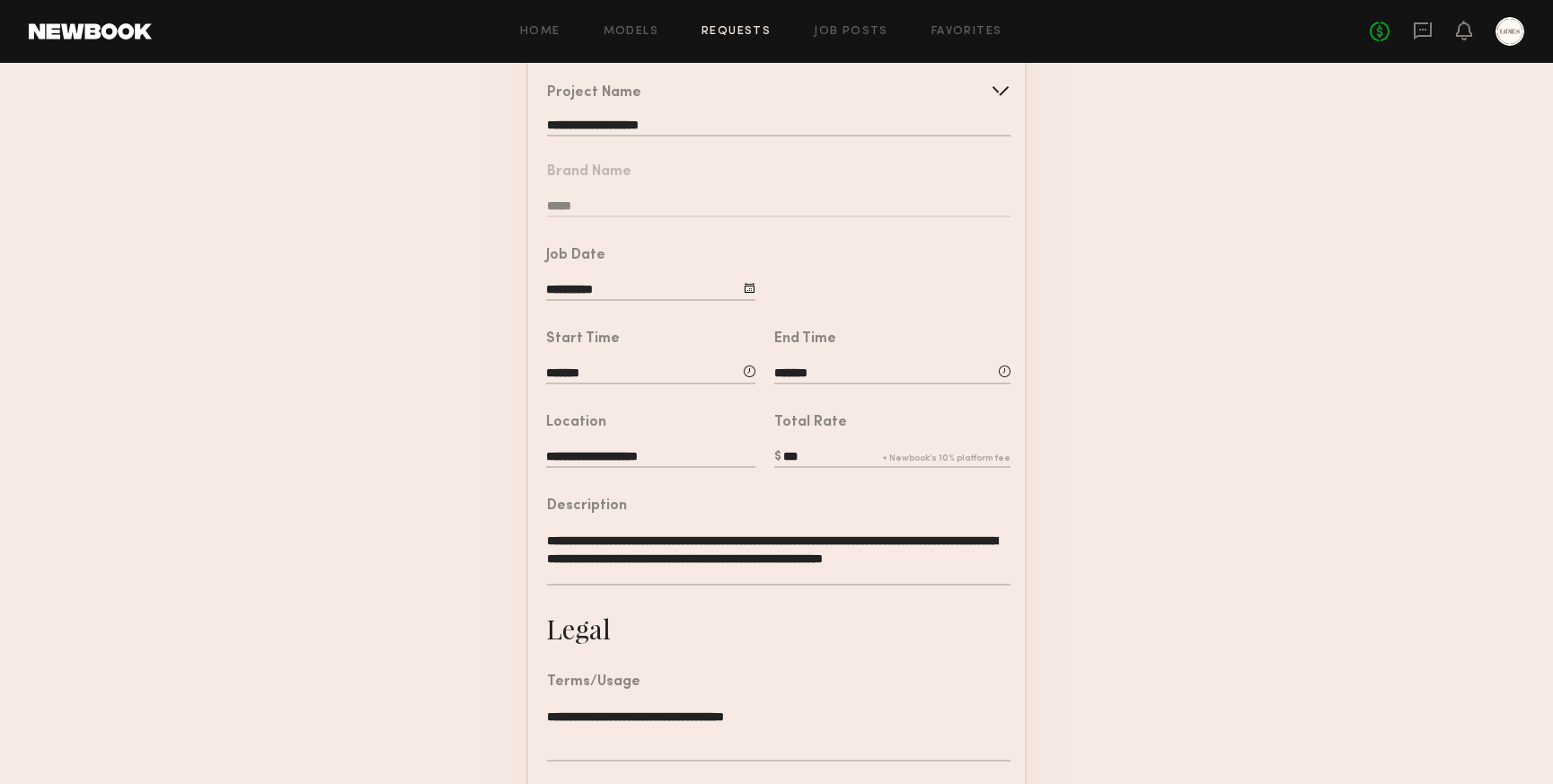
scroll to position [398, 0]
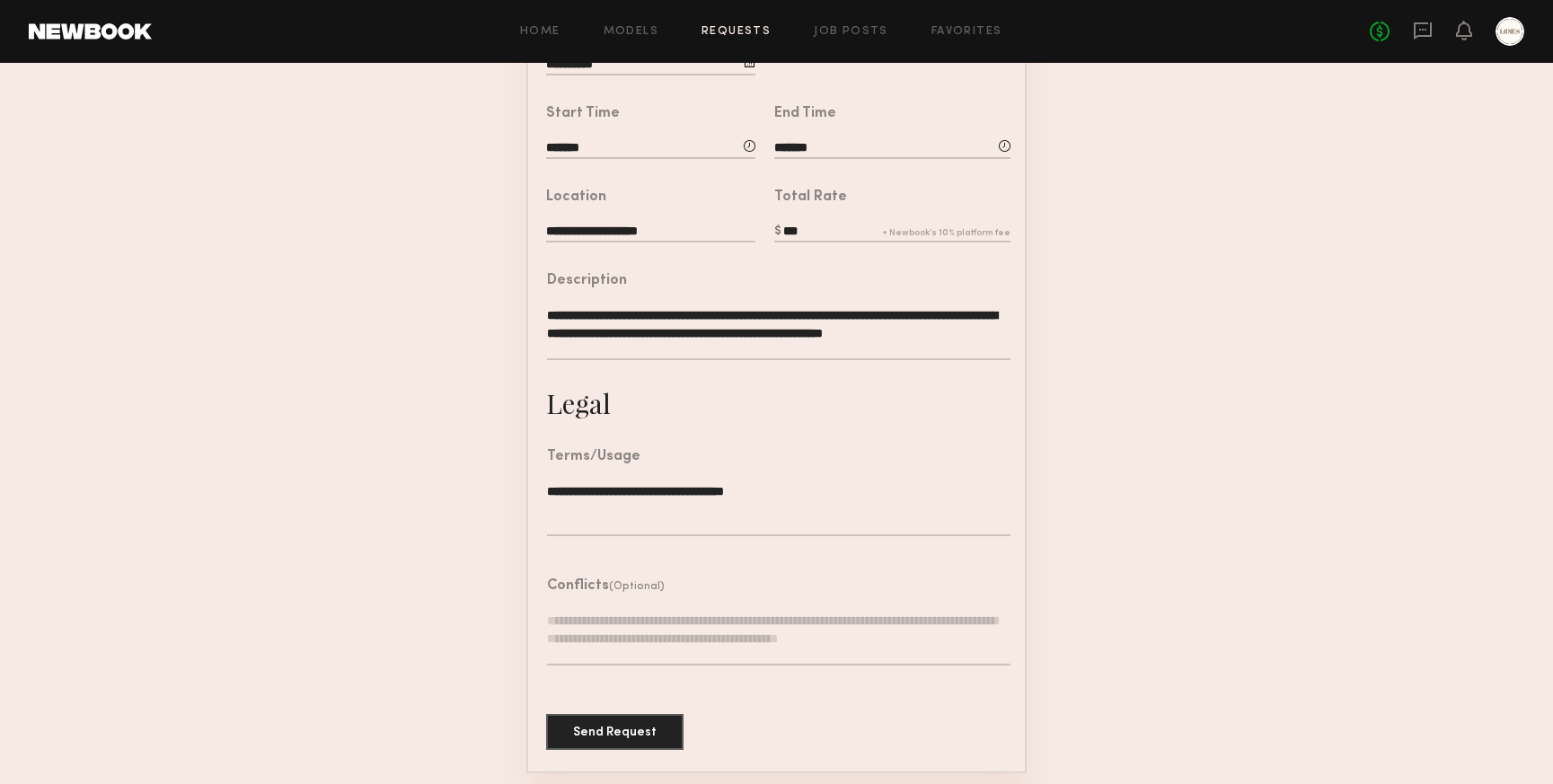
click at [810, 228] on input "***" at bounding box center [892, 233] width 236 height 19
type input "*"
type input "***"
click at [1174, 350] on form "**********" at bounding box center [776, 273] width 1553 height 1000
click at [626, 724] on button "Send Request" at bounding box center [615, 731] width 138 height 36
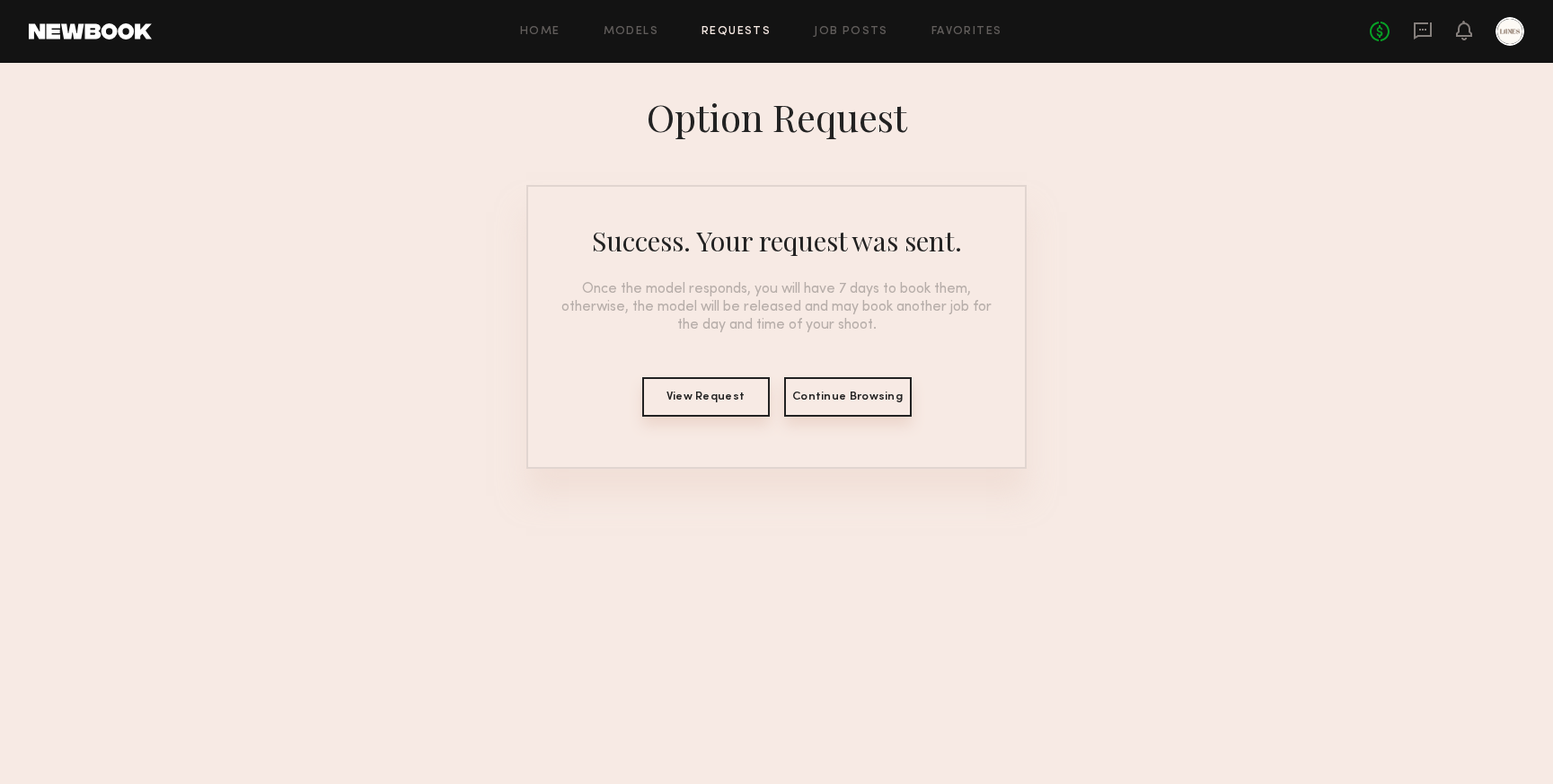
click at [829, 405] on button "Continue Browsing" at bounding box center [847, 397] width 127 height 40
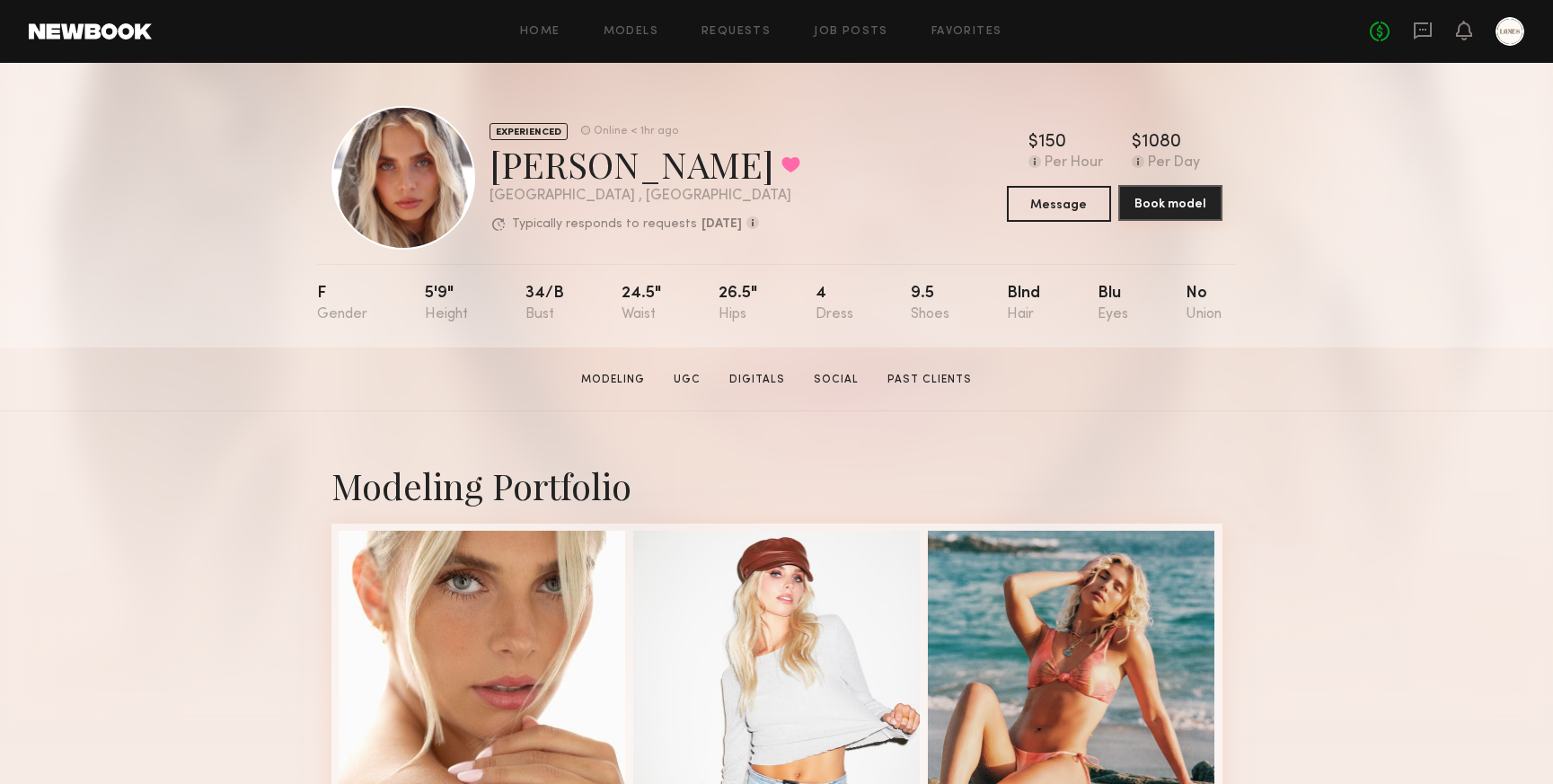
click at [1181, 199] on button "Book model" at bounding box center [1170, 203] width 104 height 36
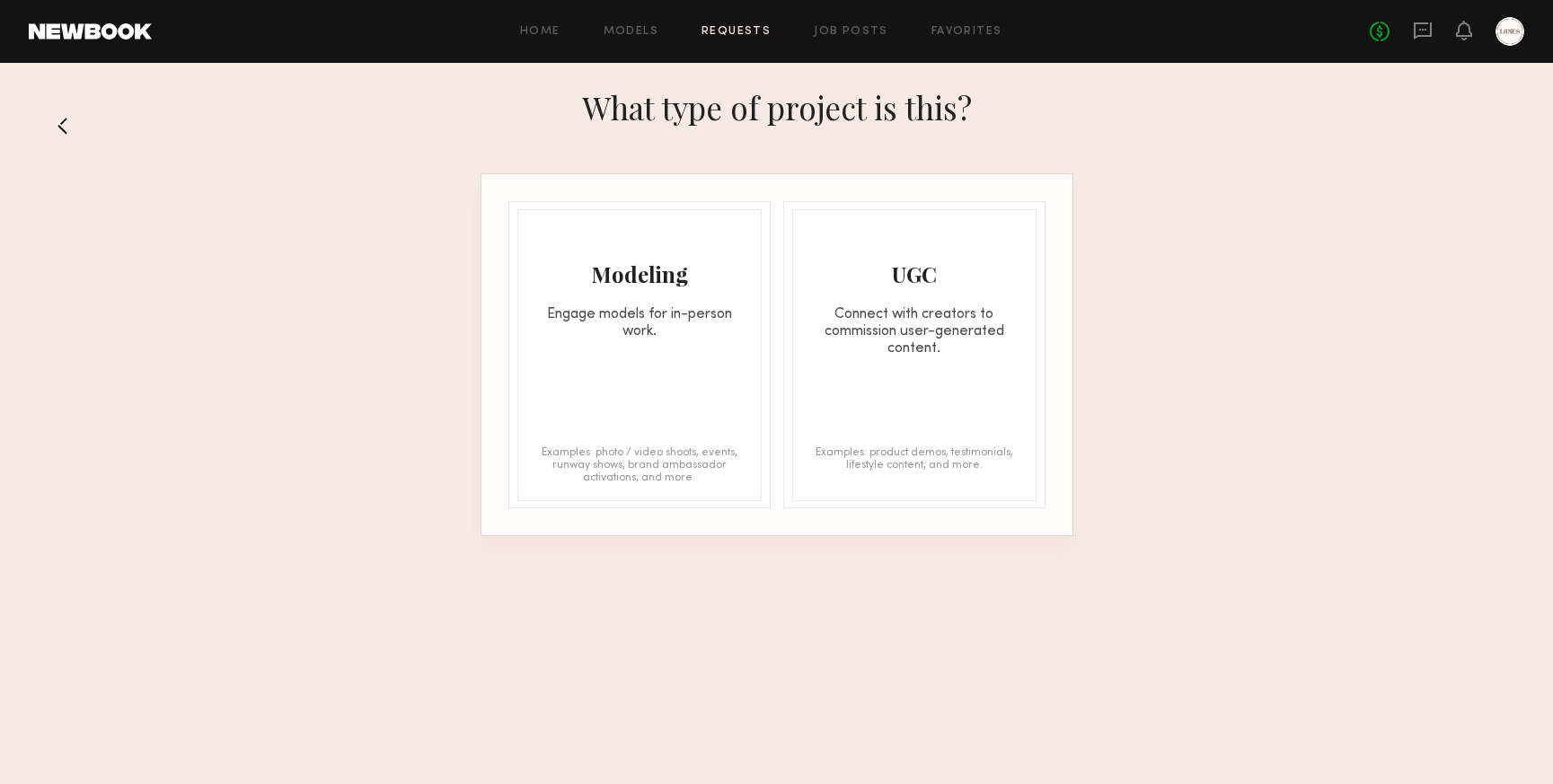
click at [625, 320] on div "Engage models for in-person work." at bounding box center [640, 323] width 243 height 34
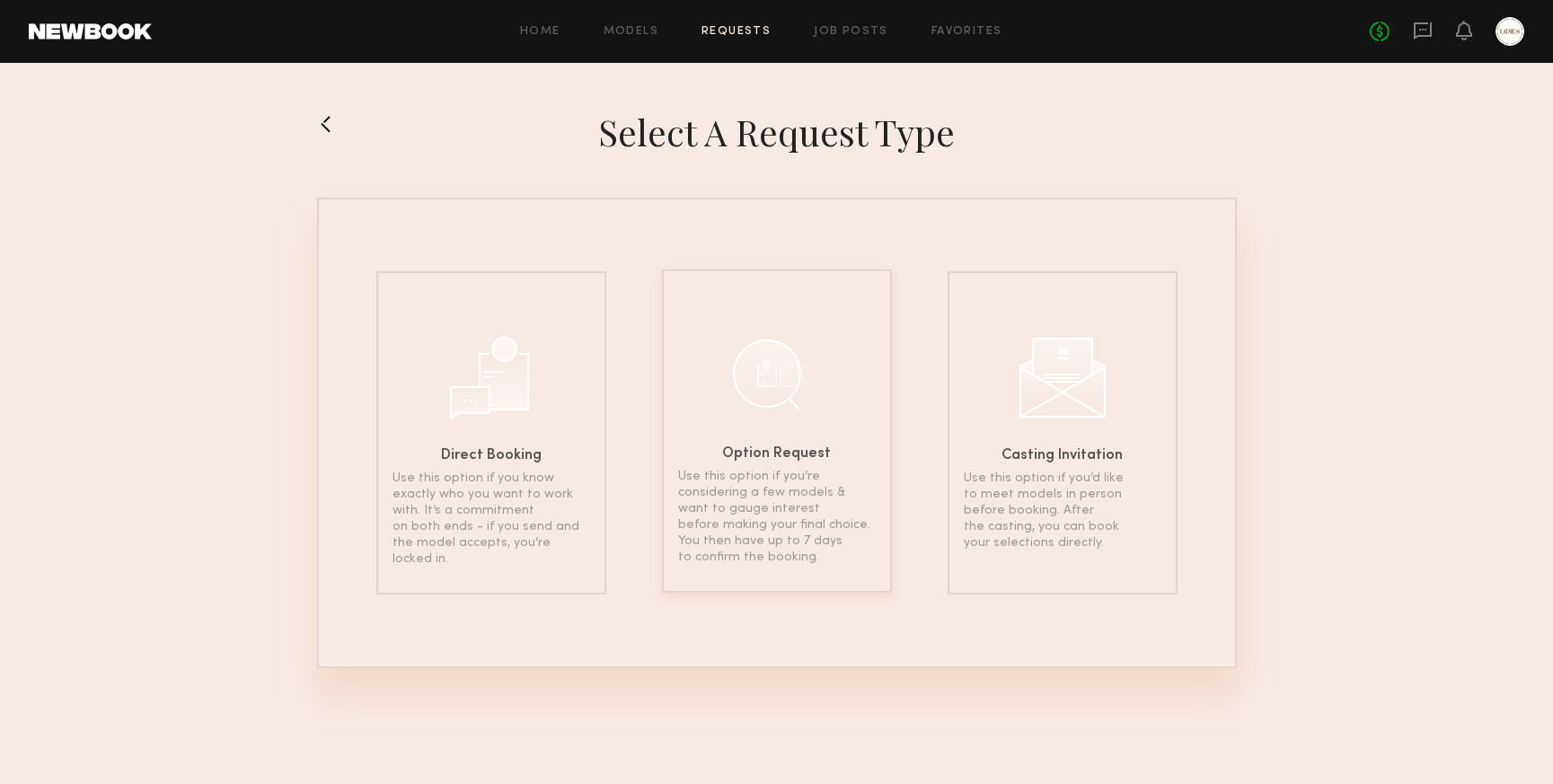
click at [767, 417] on div at bounding box center [776, 374] width 90 height 90
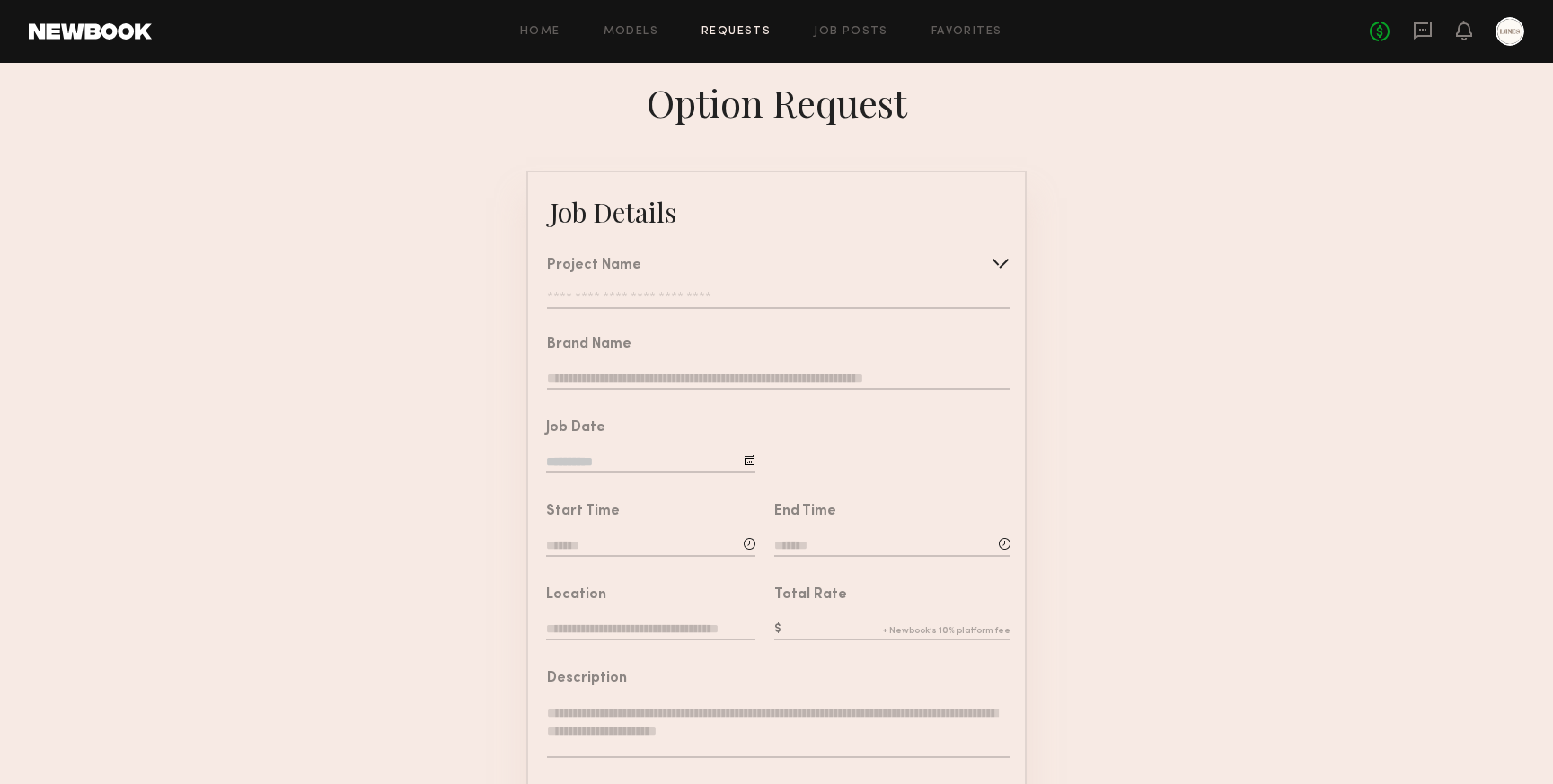
click at [662, 289] on div "Project Name Create Use recent modeling project Lifestyle Photoshoot Lifestyle …" at bounding box center [779, 284] width 464 height 50
click at [658, 303] on input "text" at bounding box center [779, 300] width 464 height 18
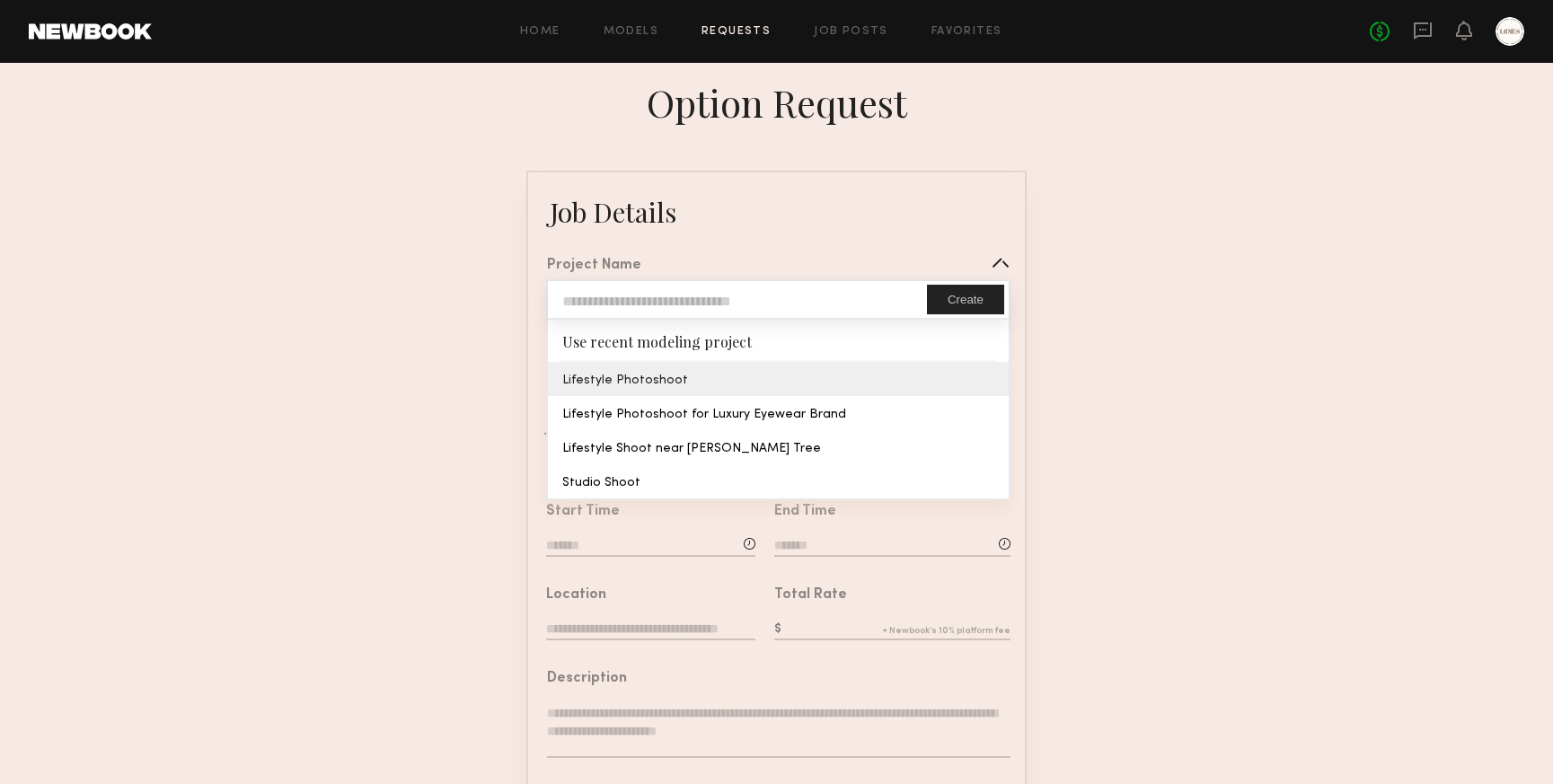
type input "**********"
type input "*****"
type input "**********"
type textarea "**********"
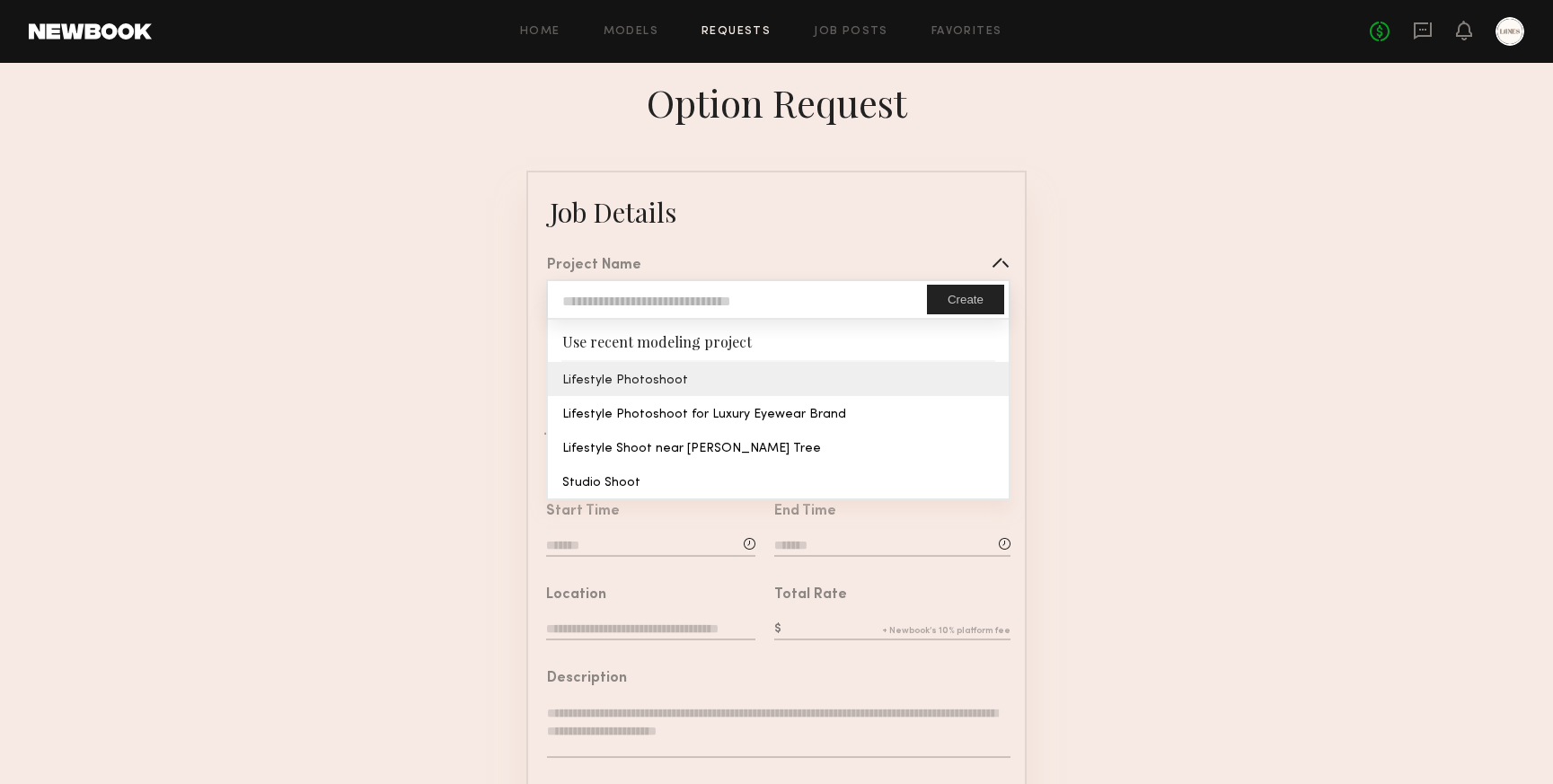
type textarea "**********"
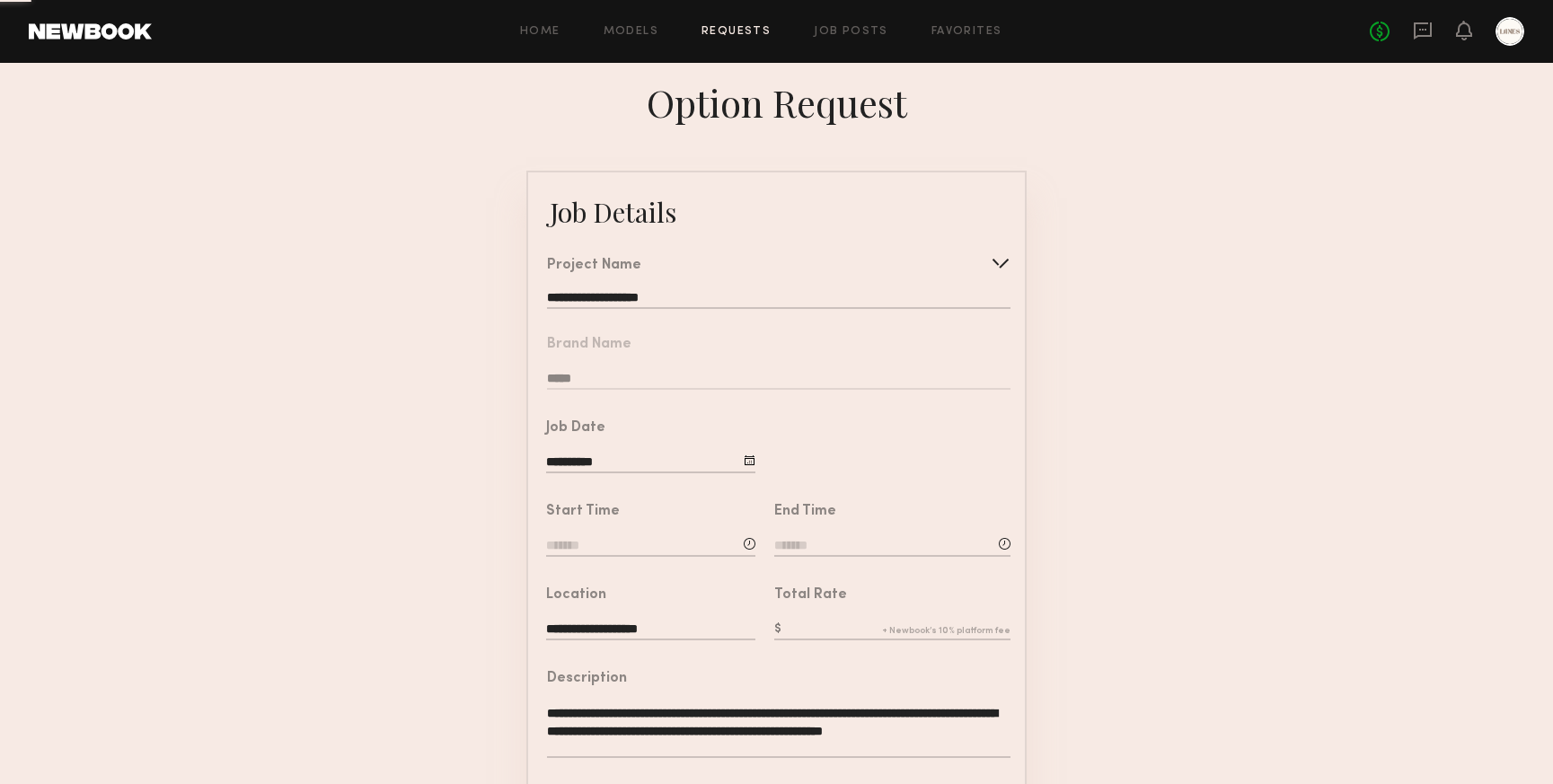
click at [622, 377] on common-border "**********" at bounding box center [776, 670] width 501 height 1000
click at [584, 554] on input at bounding box center [651, 547] width 210 height 19
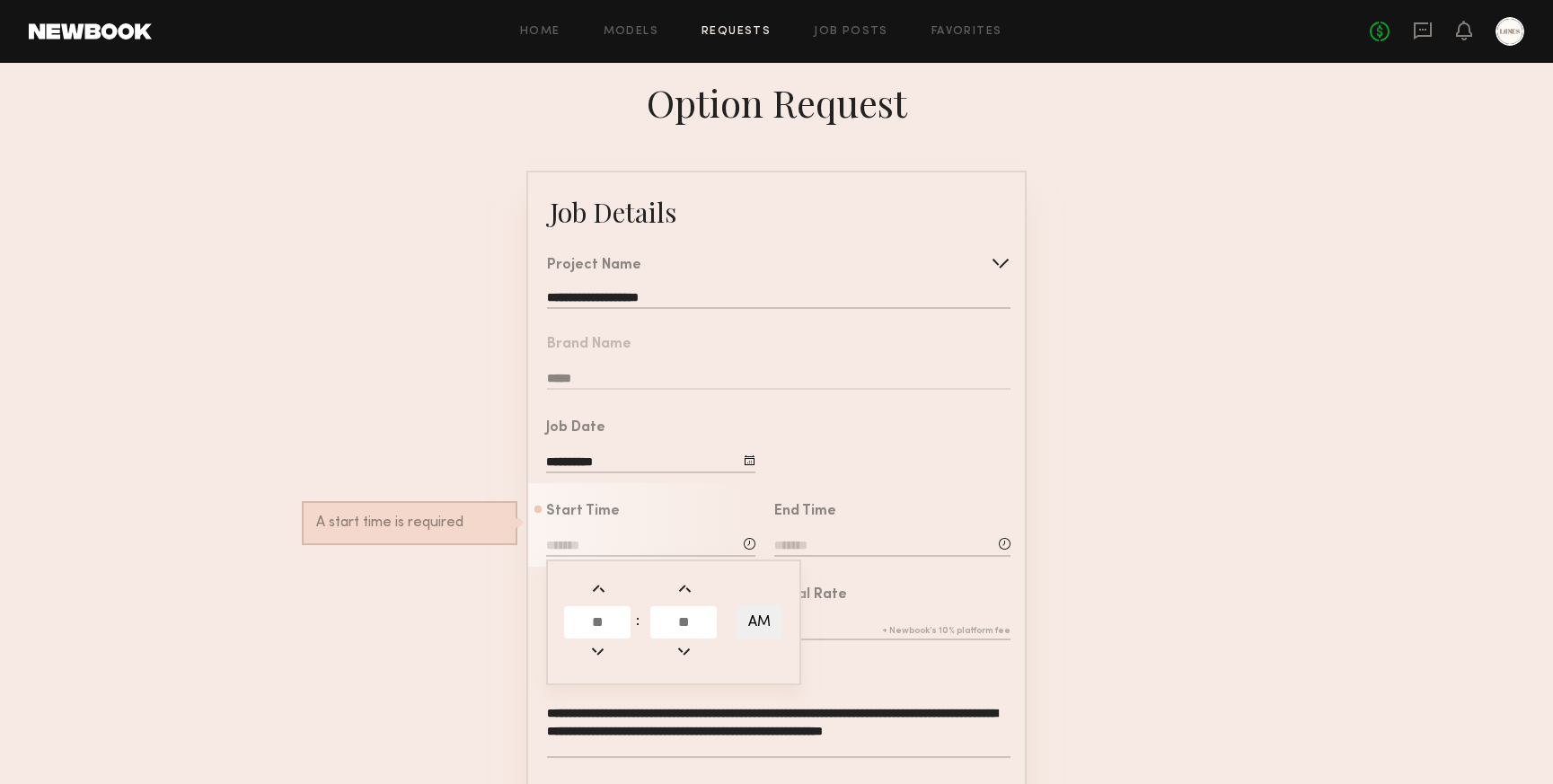
click at [595, 622] on input "text" at bounding box center [597, 622] width 66 height 32
type input "*"
click at [687, 616] on input "text" at bounding box center [683, 622] width 66 height 32
type input "**"
type input "*******"
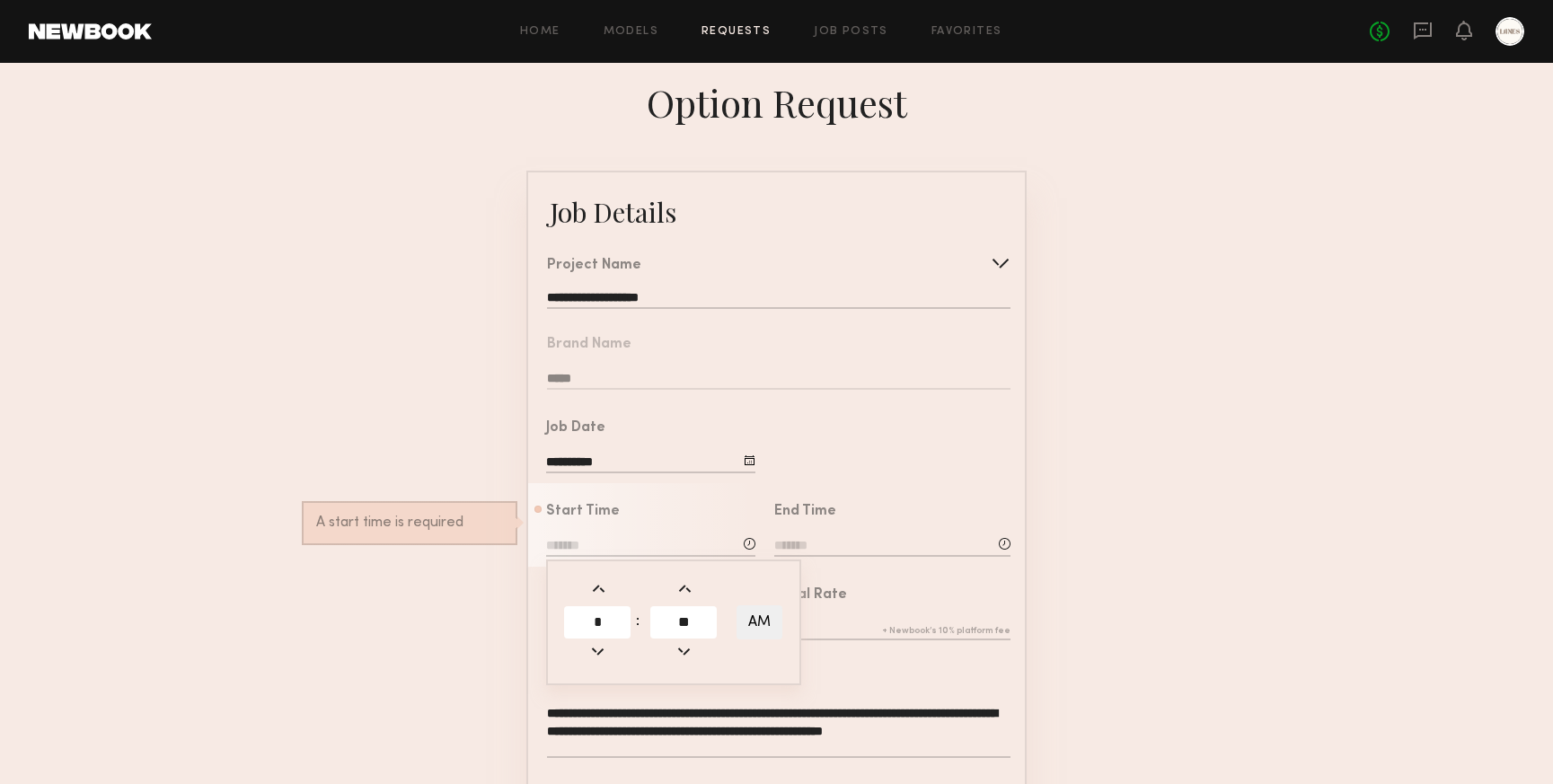
type input "**"
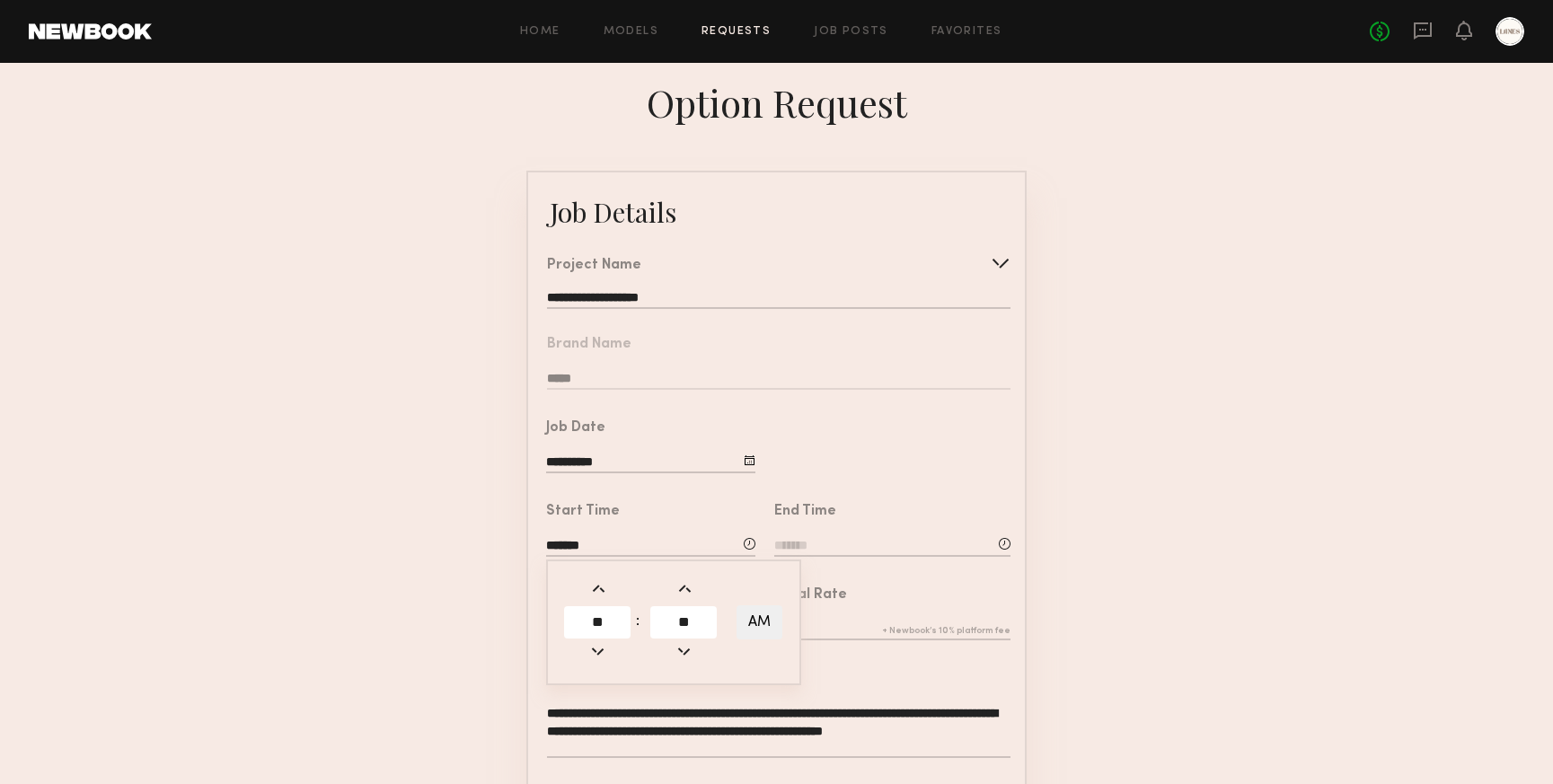
click at [755, 614] on button "AM" at bounding box center [759, 622] width 46 height 34
type input "*******"
click at [883, 526] on div "End Time" at bounding box center [892, 532] width 236 height 54
click at [815, 549] on input at bounding box center [892, 547] width 236 height 19
click at [829, 606] on input "text" at bounding box center [825, 622] width 66 height 32
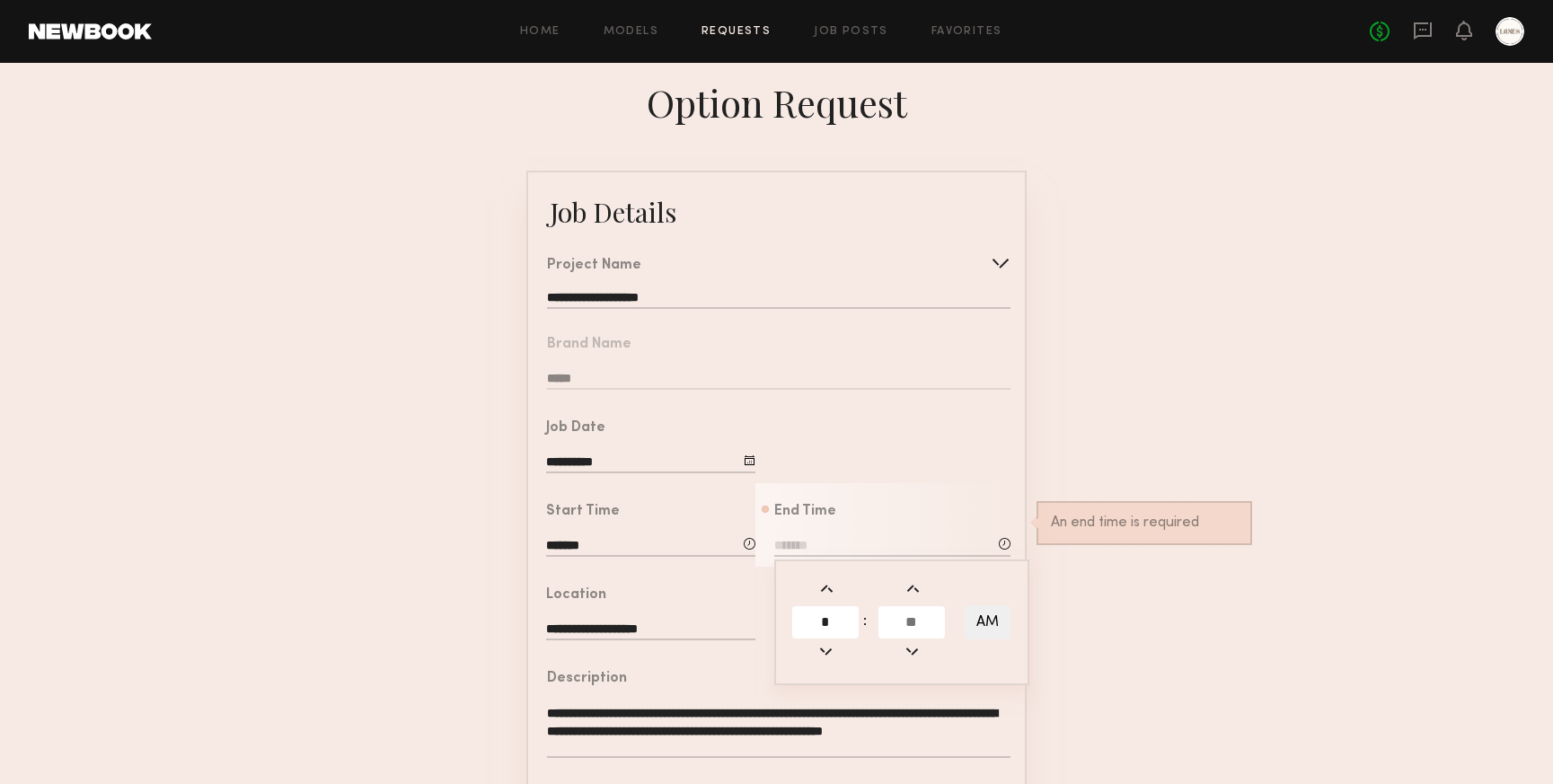
type input "*"
click at [929, 620] on input "text" at bounding box center [911, 622] width 66 height 32
type input "**"
type input "*******"
type input "**"
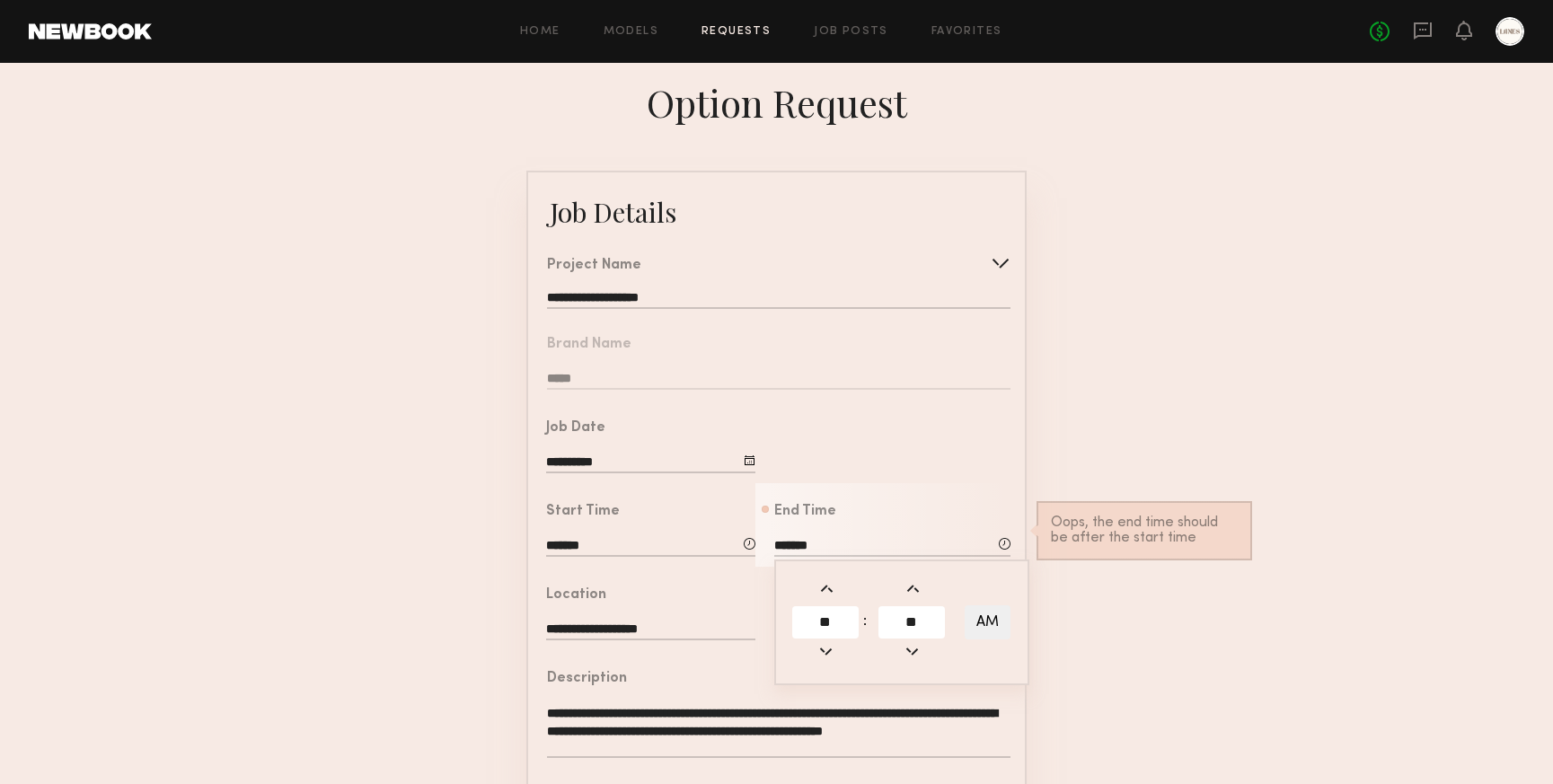
click at [996, 622] on button "AM" at bounding box center [987, 622] width 46 height 34
type input "*******"
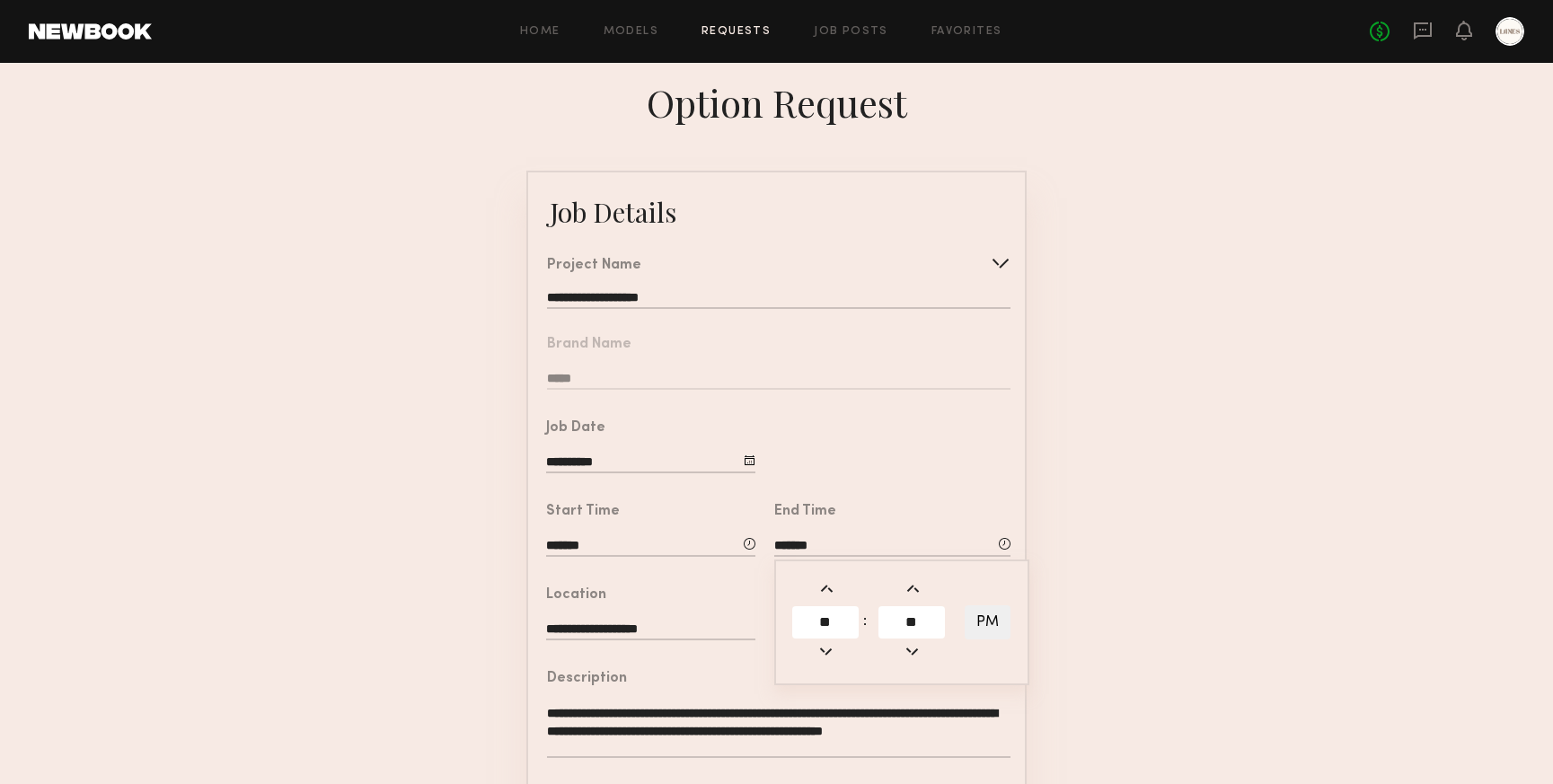
click at [1099, 619] on form "**********" at bounding box center [776, 670] width 1553 height 1000
click at [841, 629] on input "text" at bounding box center [892, 631] width 236 height 19
type input "***"
click at [1032, 567] on form "**********" at bounding box center [776, 670] width 1553 height 1000
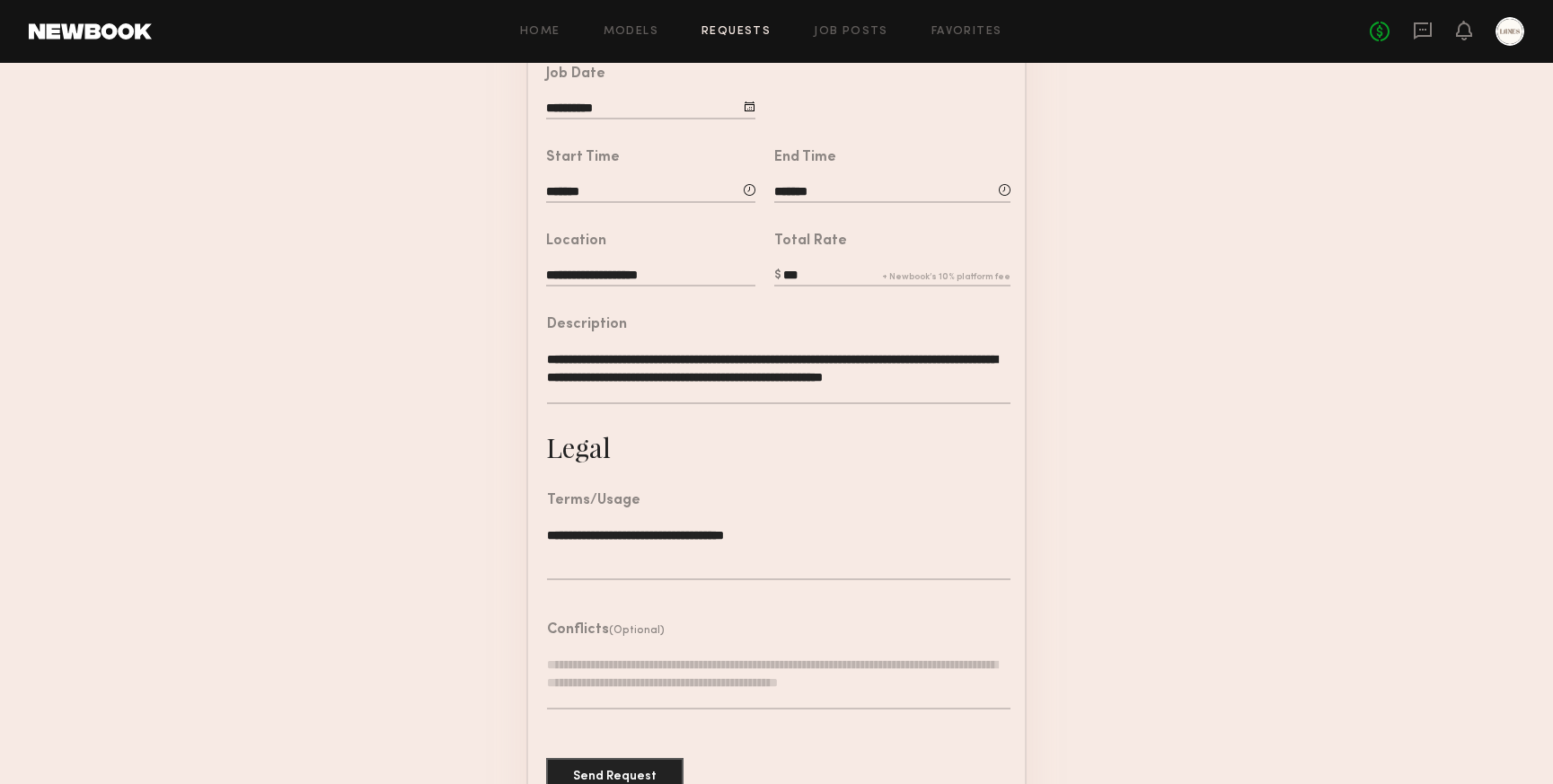
scroll to position [398, 0]
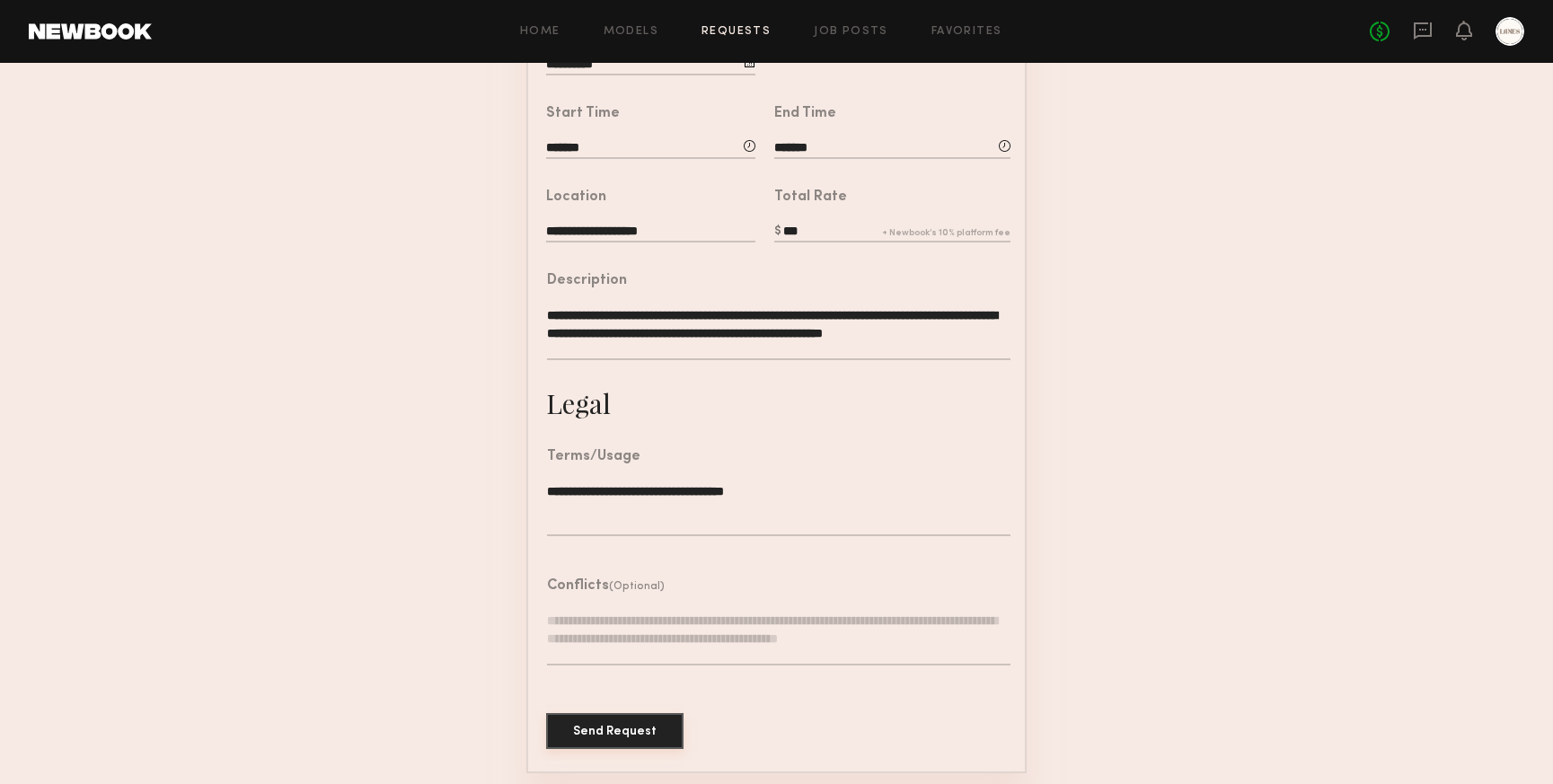
click at [616, 732] on button "Send Request" at bounding box center [615, 731] width 138 height 36
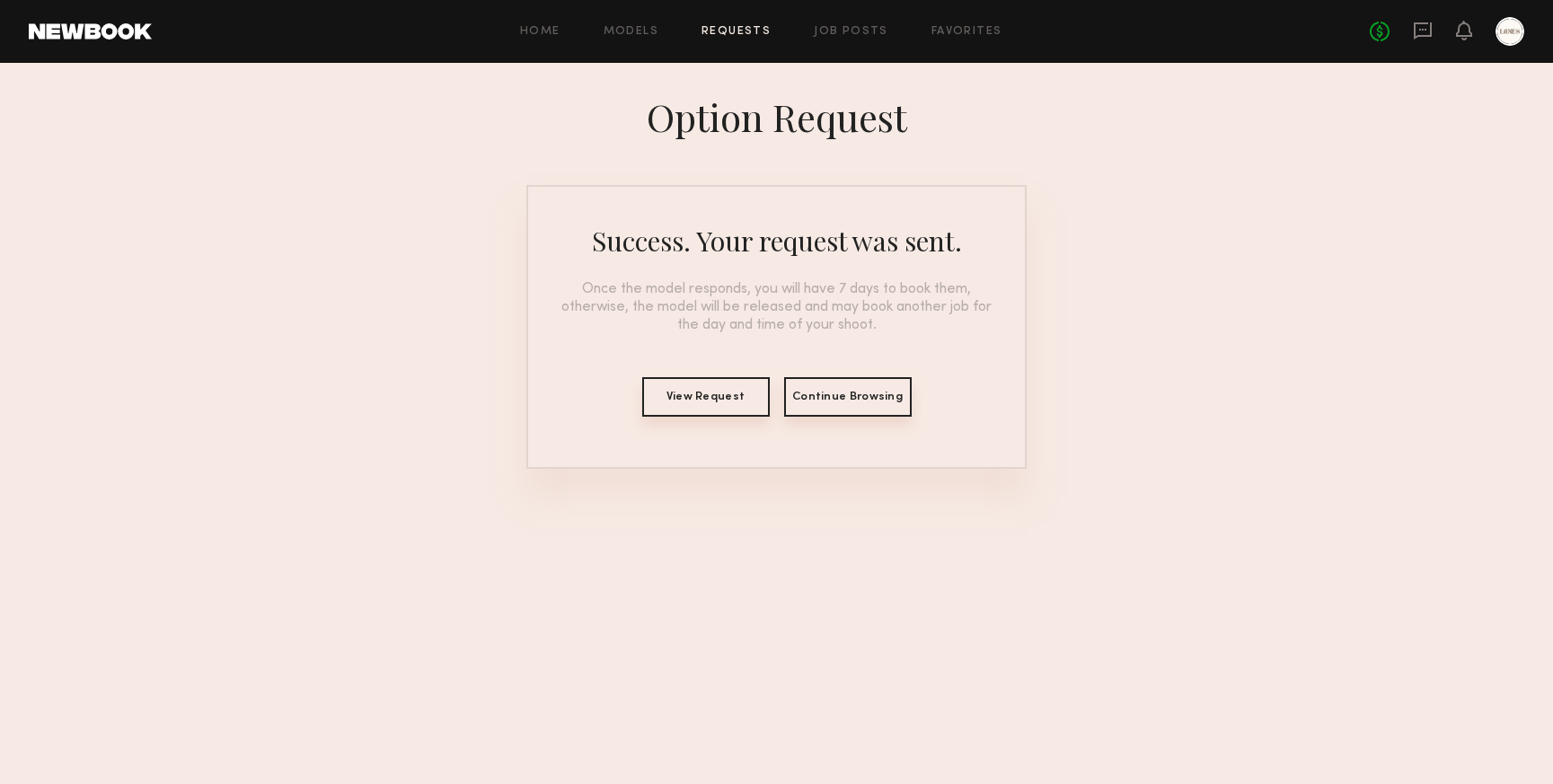
click at [855, 392] on button "Continue Browsing" at bounding box center [847, 397] width 127 height 40
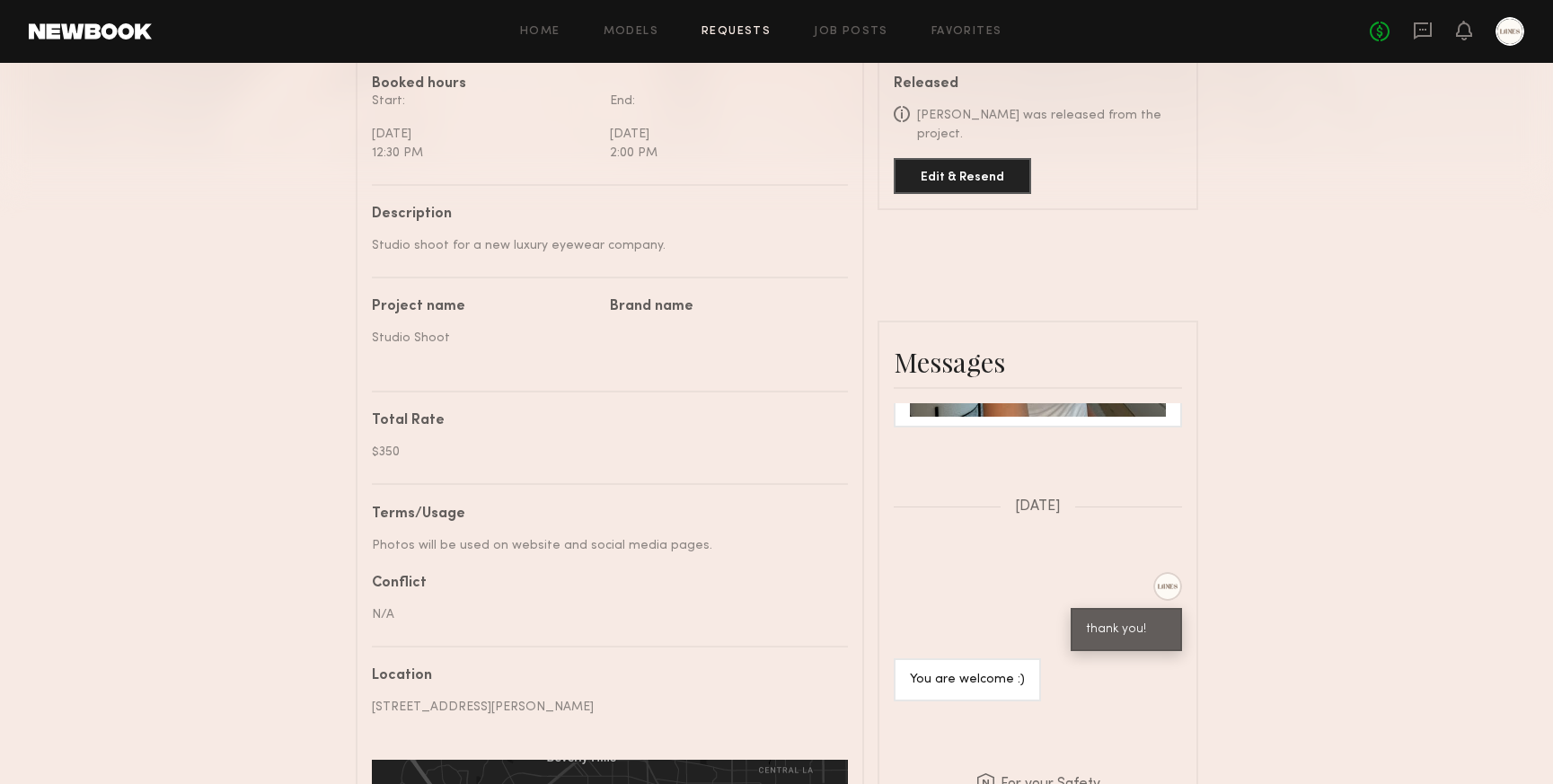
scroll to position [538, 0]
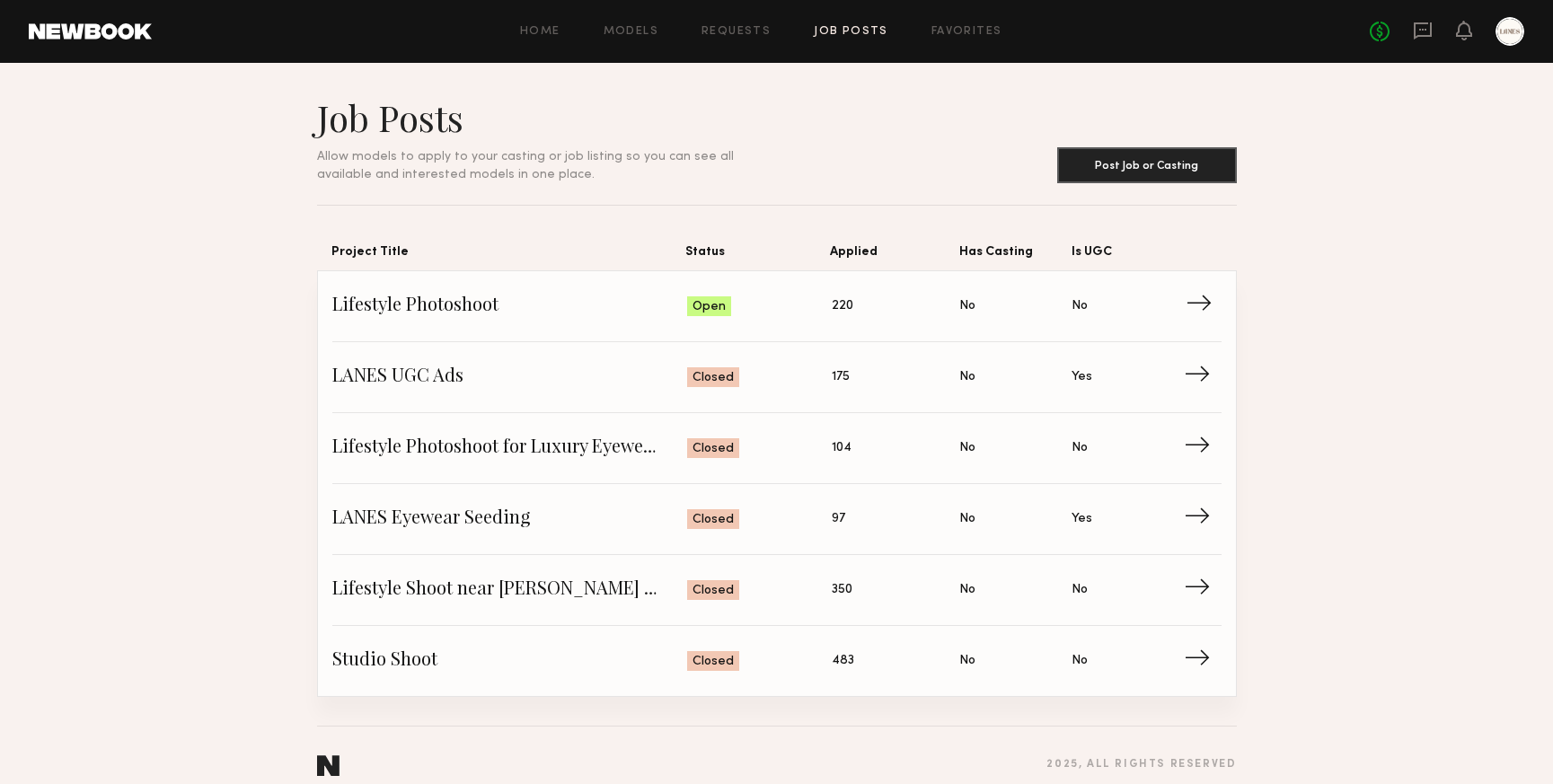
click at [463, 306] on span "Lifestyle Photoshoot" at bounding box center [510, 307] width 356 height 27
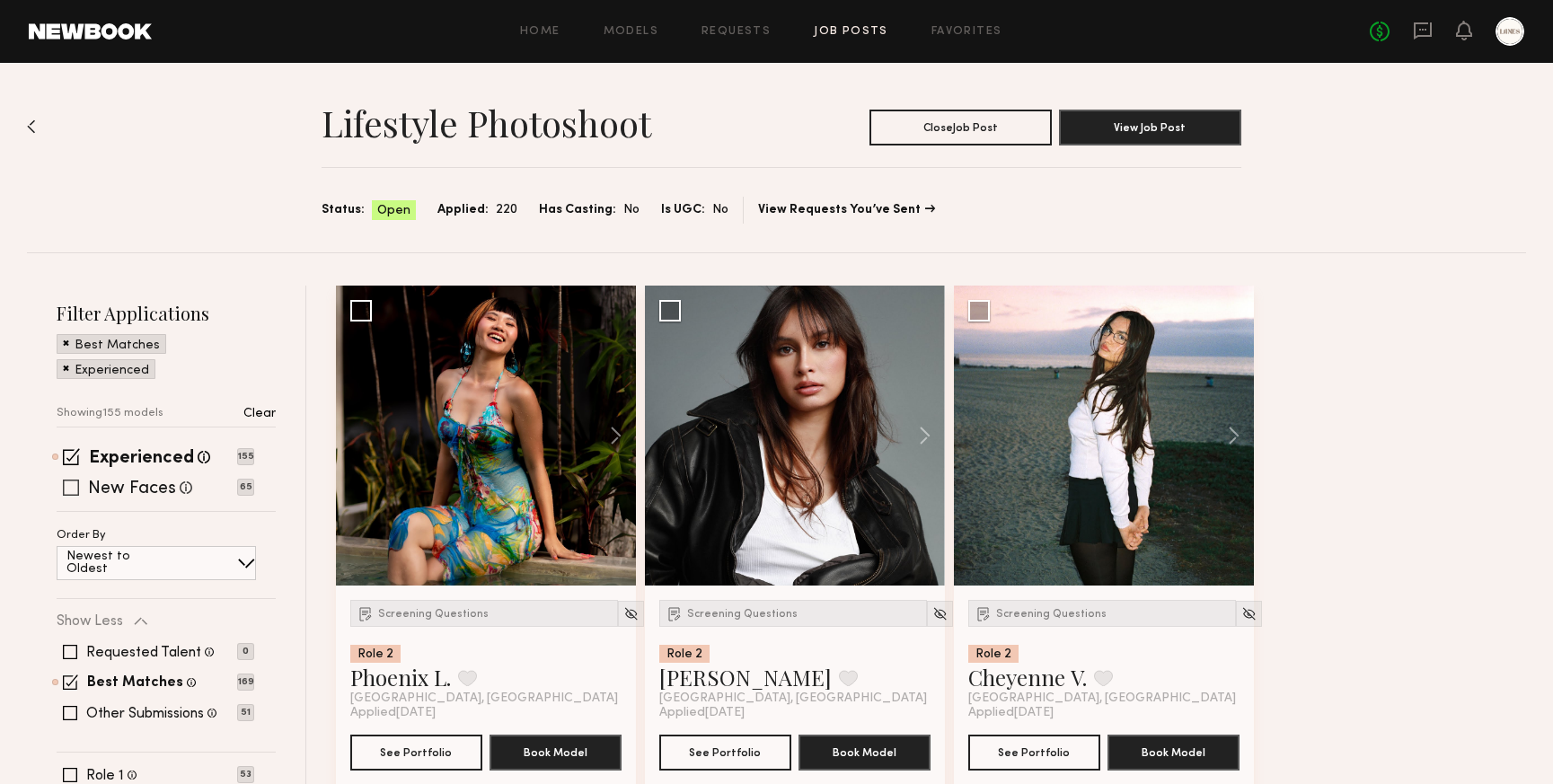
click at [70, 482] on span at bounding box center [71, 487] width 17 height 16
click at [73, 716] on span at bounding box center [70, 713] width 15 height 15
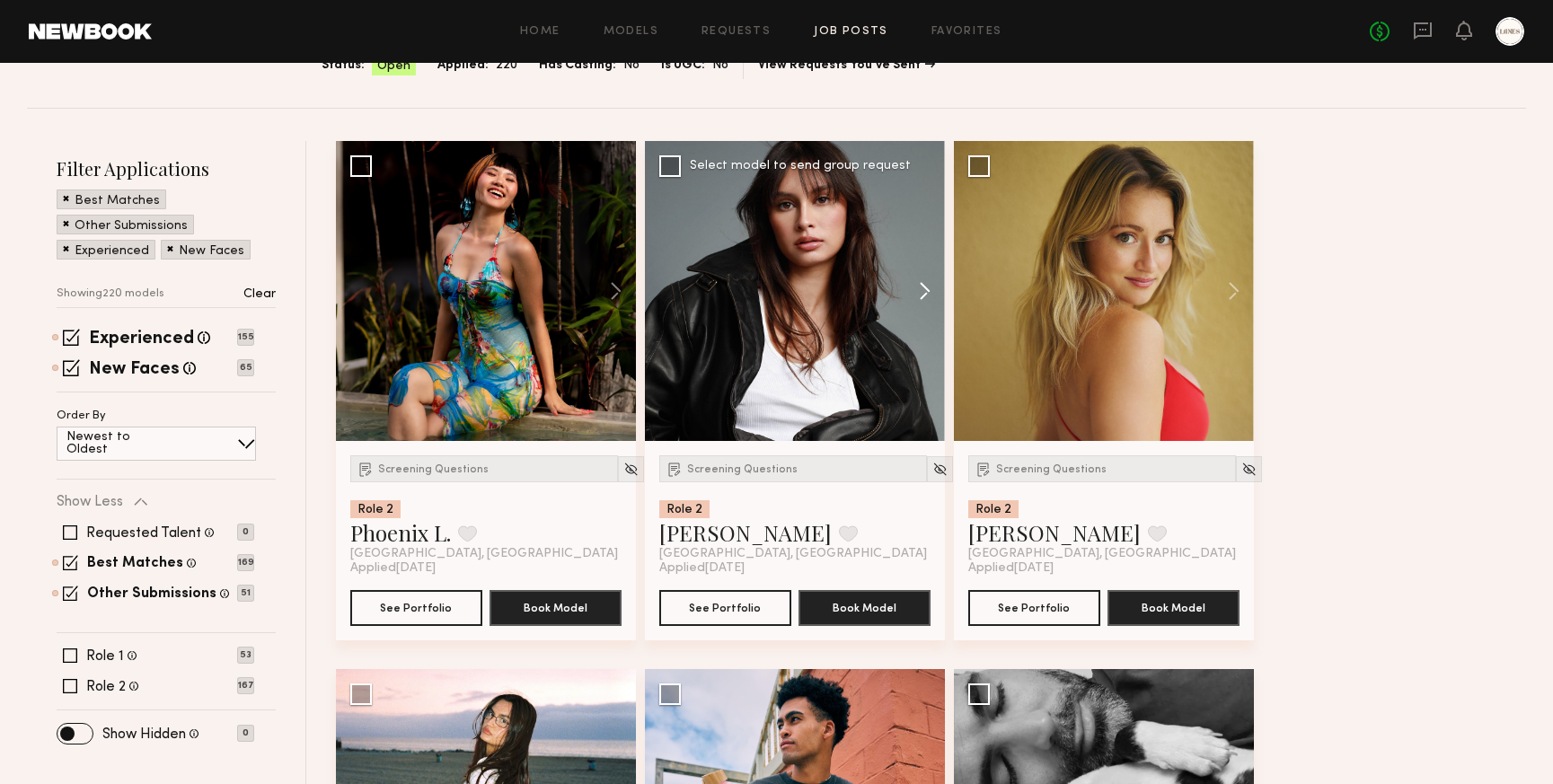
scroll to position [148, 0]
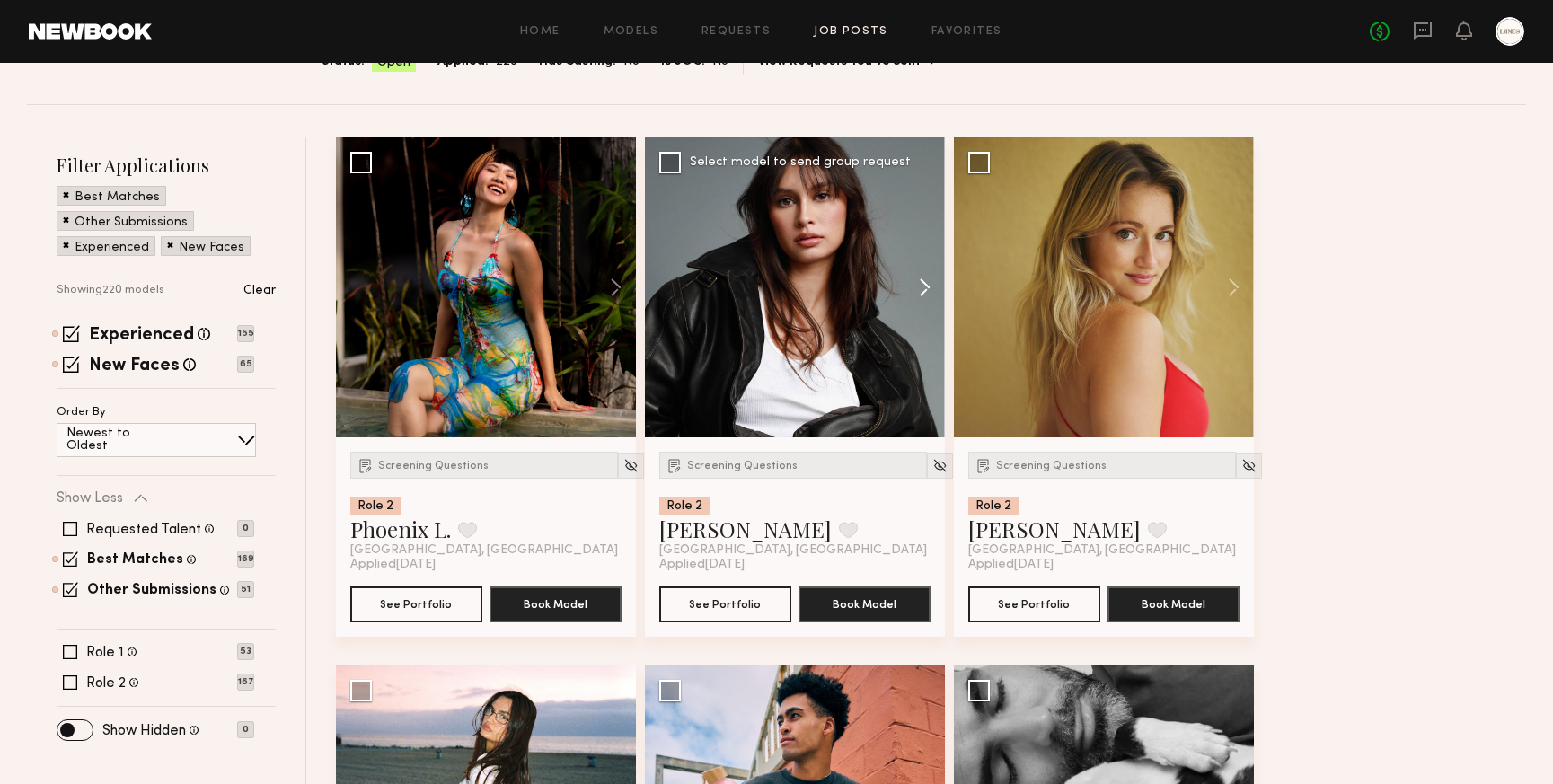
click at [924, 284] on button at bounding box center [916, 287] width 57 height 300
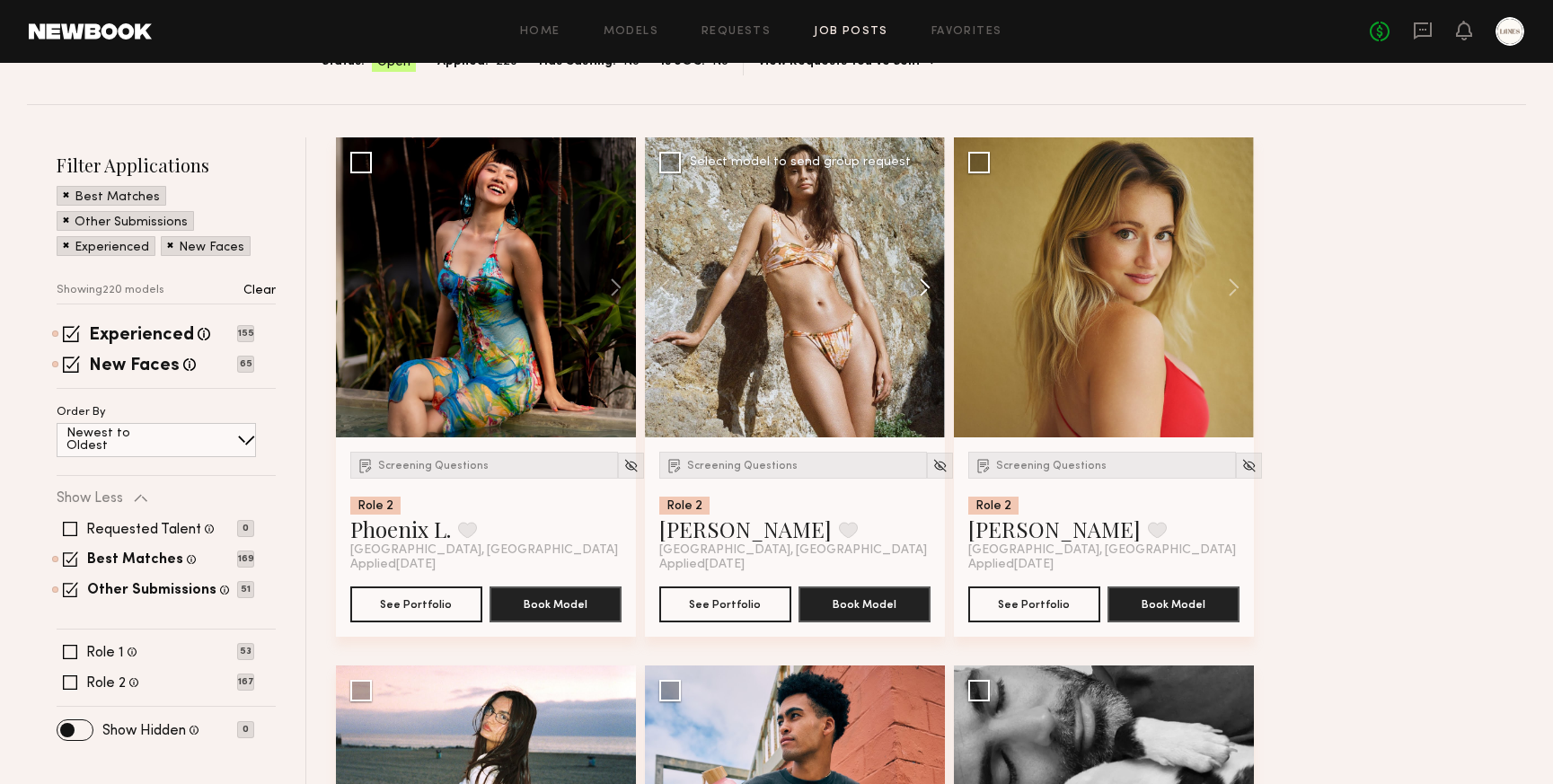
click at [924, 284] on button at bounding box center [916, 287] width 57 height 300
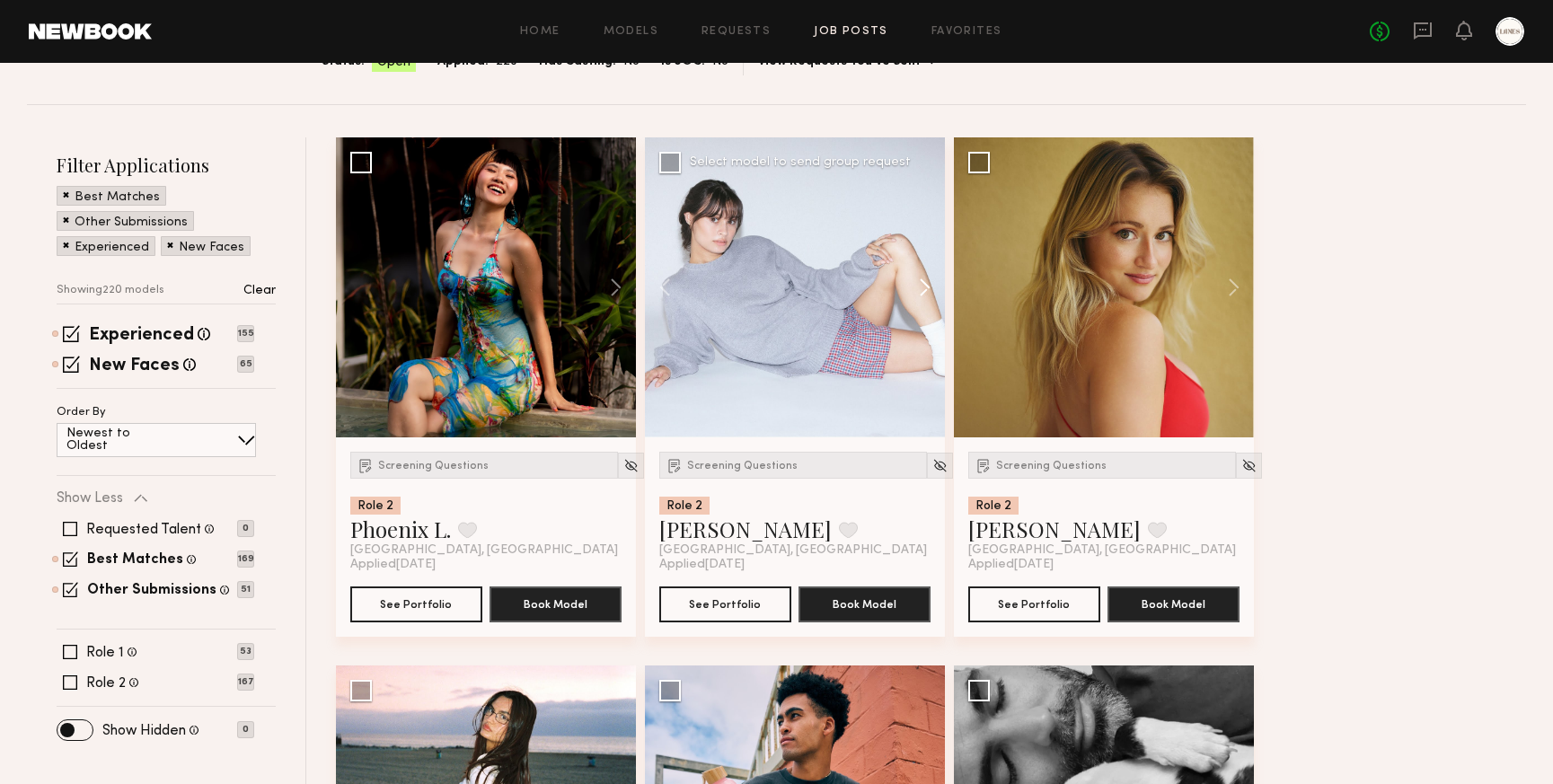
click at [924, 284] on button at bounding box center [916, 287] width 57 height 300
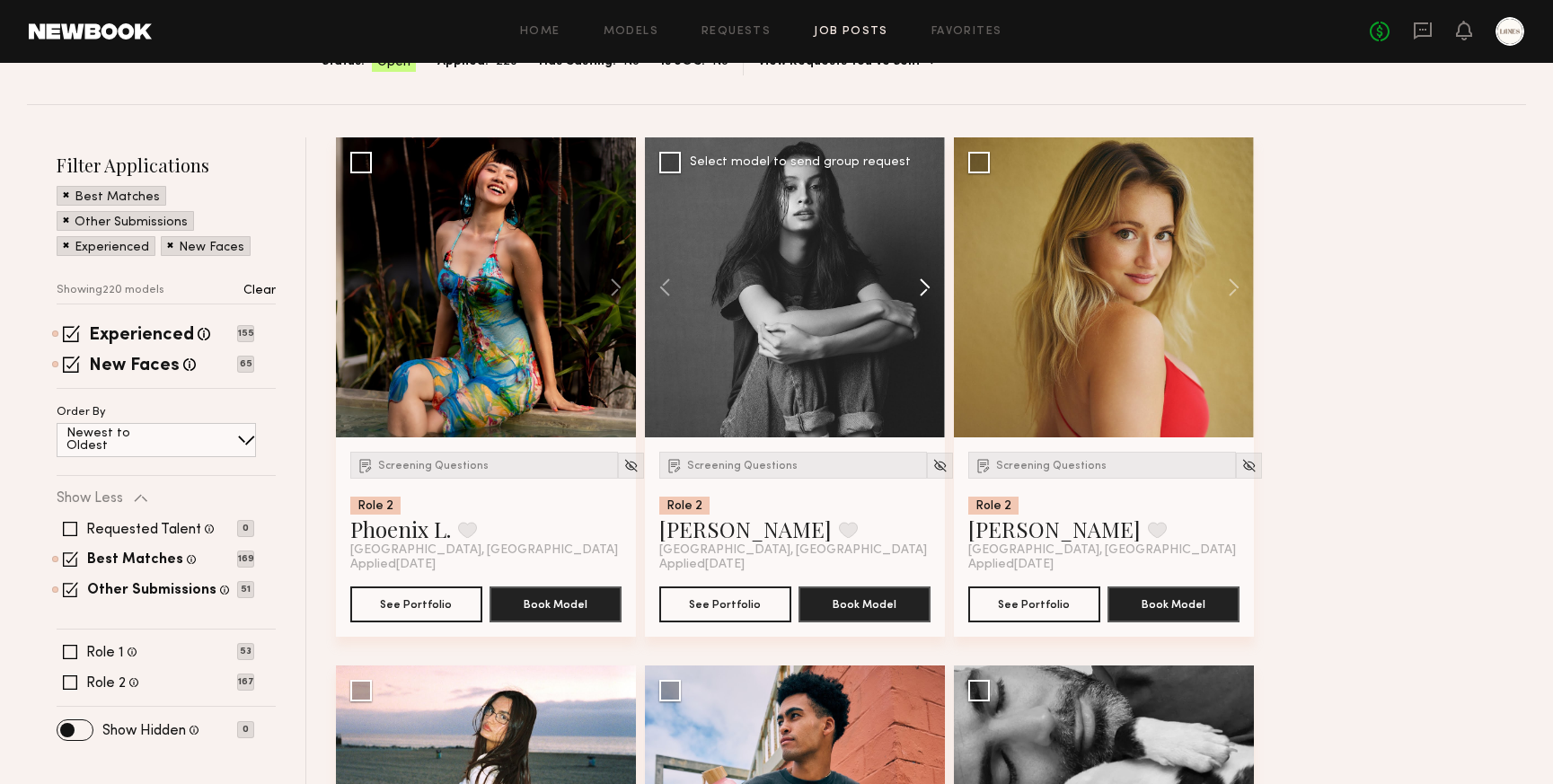
click at [924, 284] on button at bounding box center [916, 287] width 57 height 300
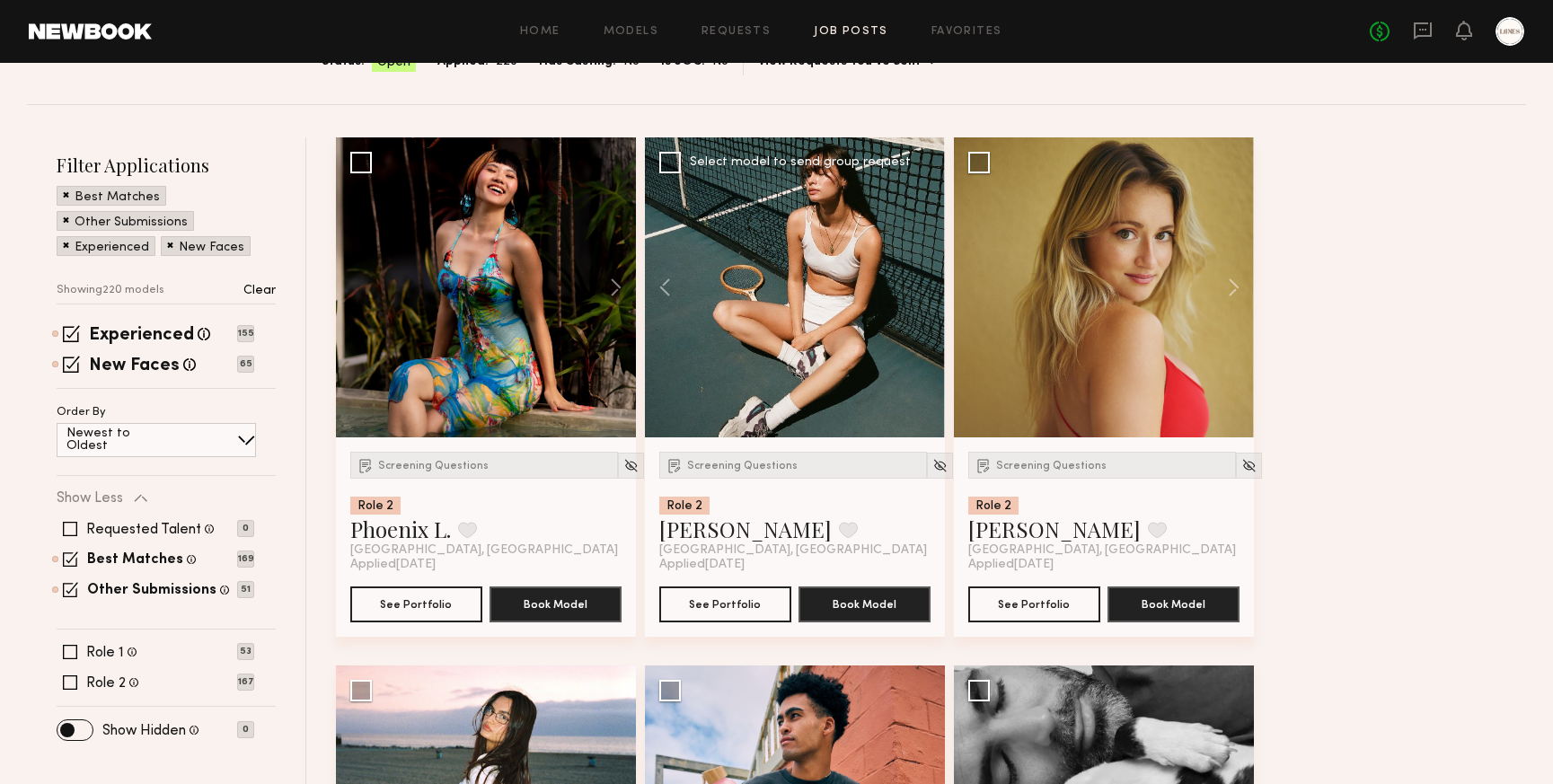
click at [924, 284] on div at bounding box center [795, 287] width 300 height 300
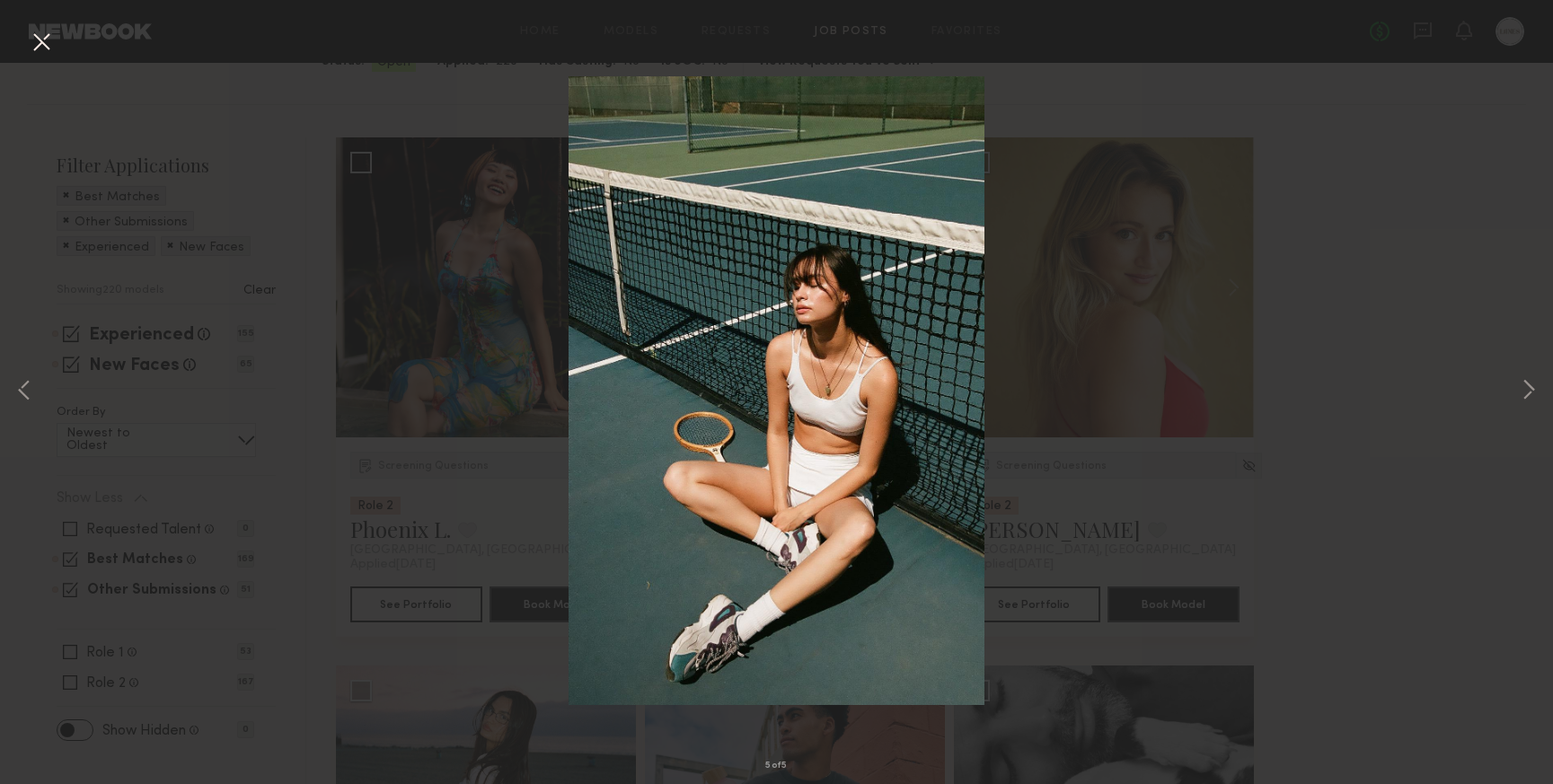
click at [46, 42] on button at bounding box center [42, 43] width 29 height 32
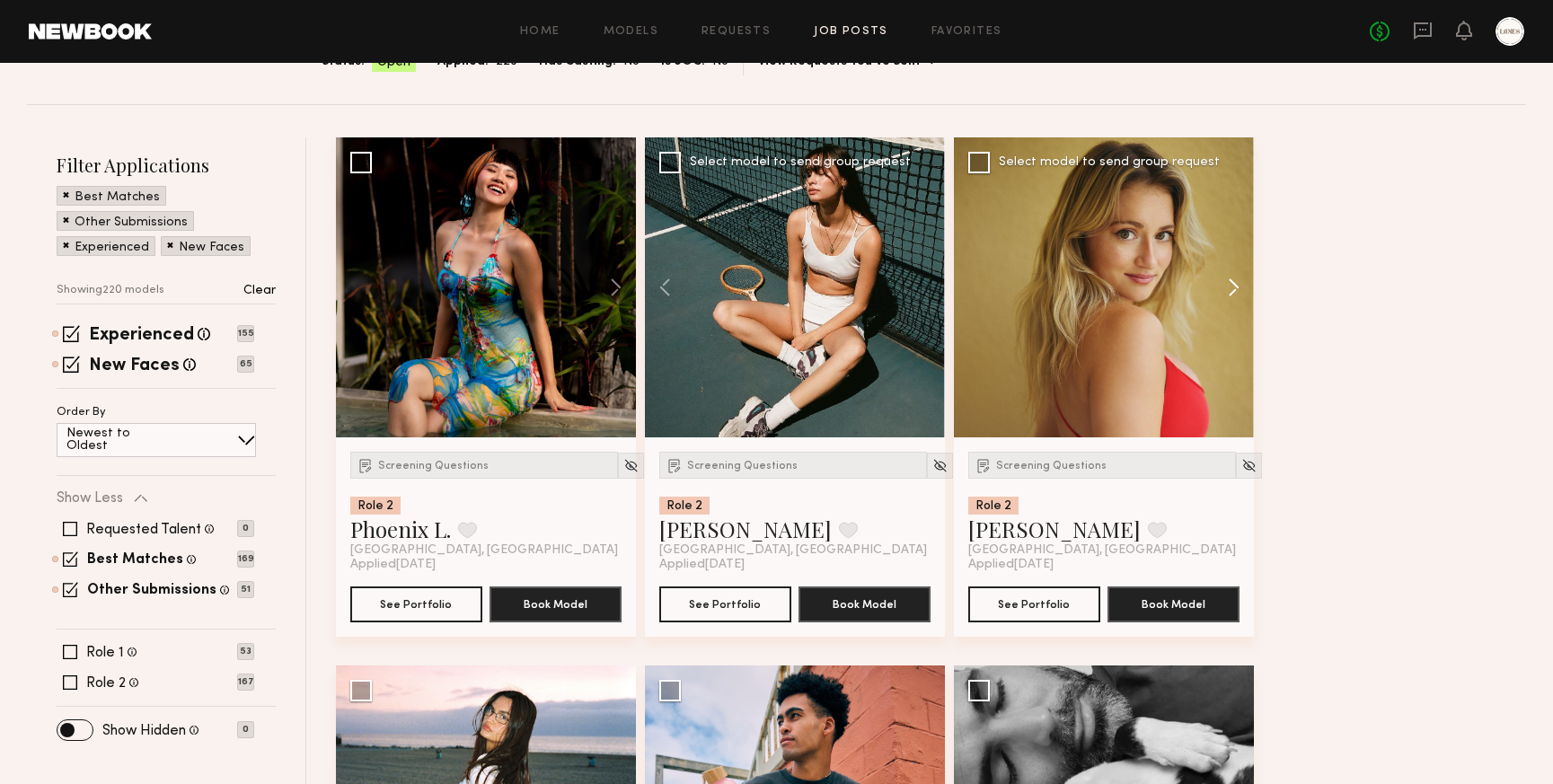
click at [1231, 285] on button at bounding box center [1225, 287] width 57 height 300
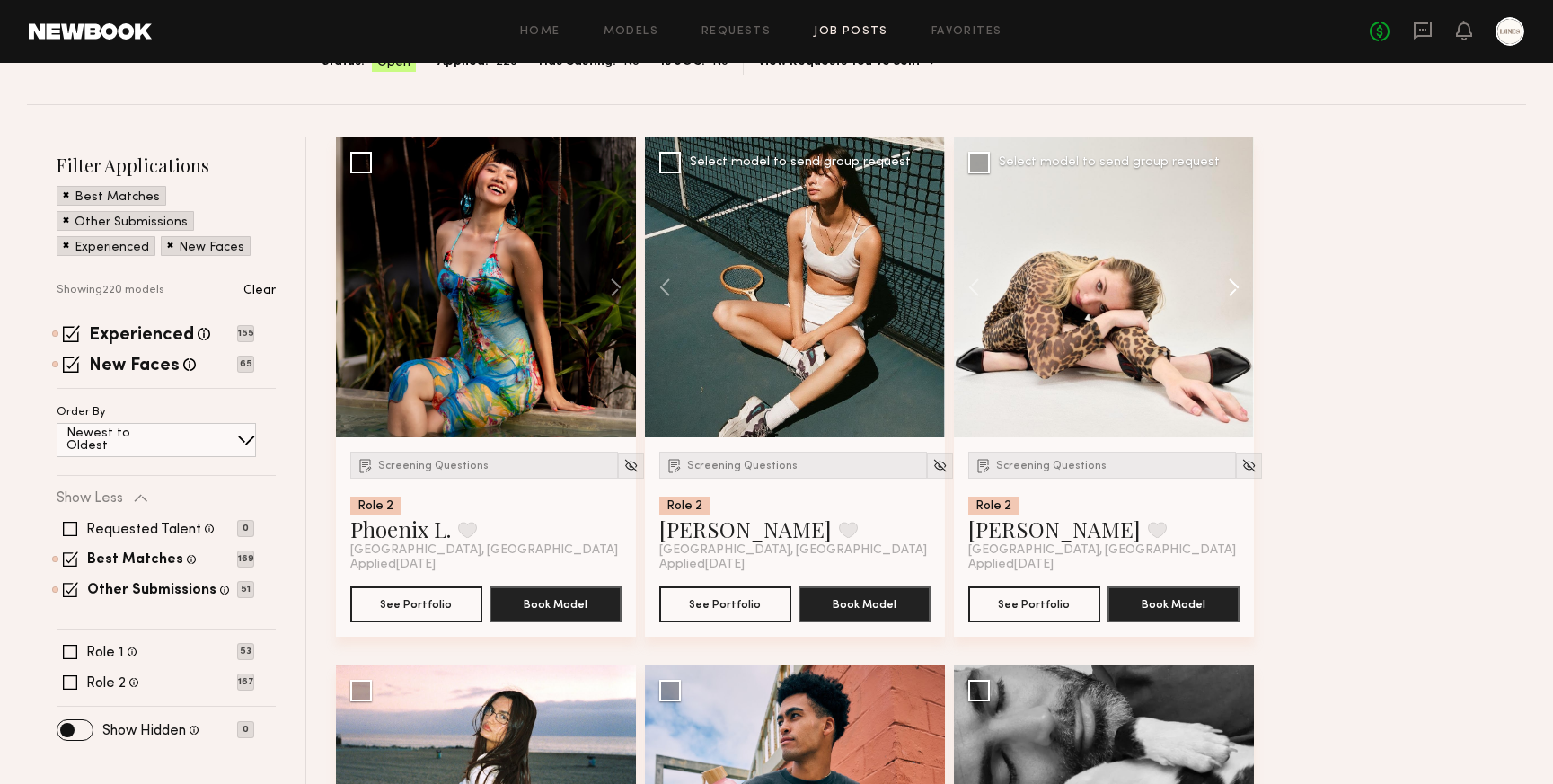
click at [1231, 285] on button at bounding box center [1225, 287] width 57 height 300
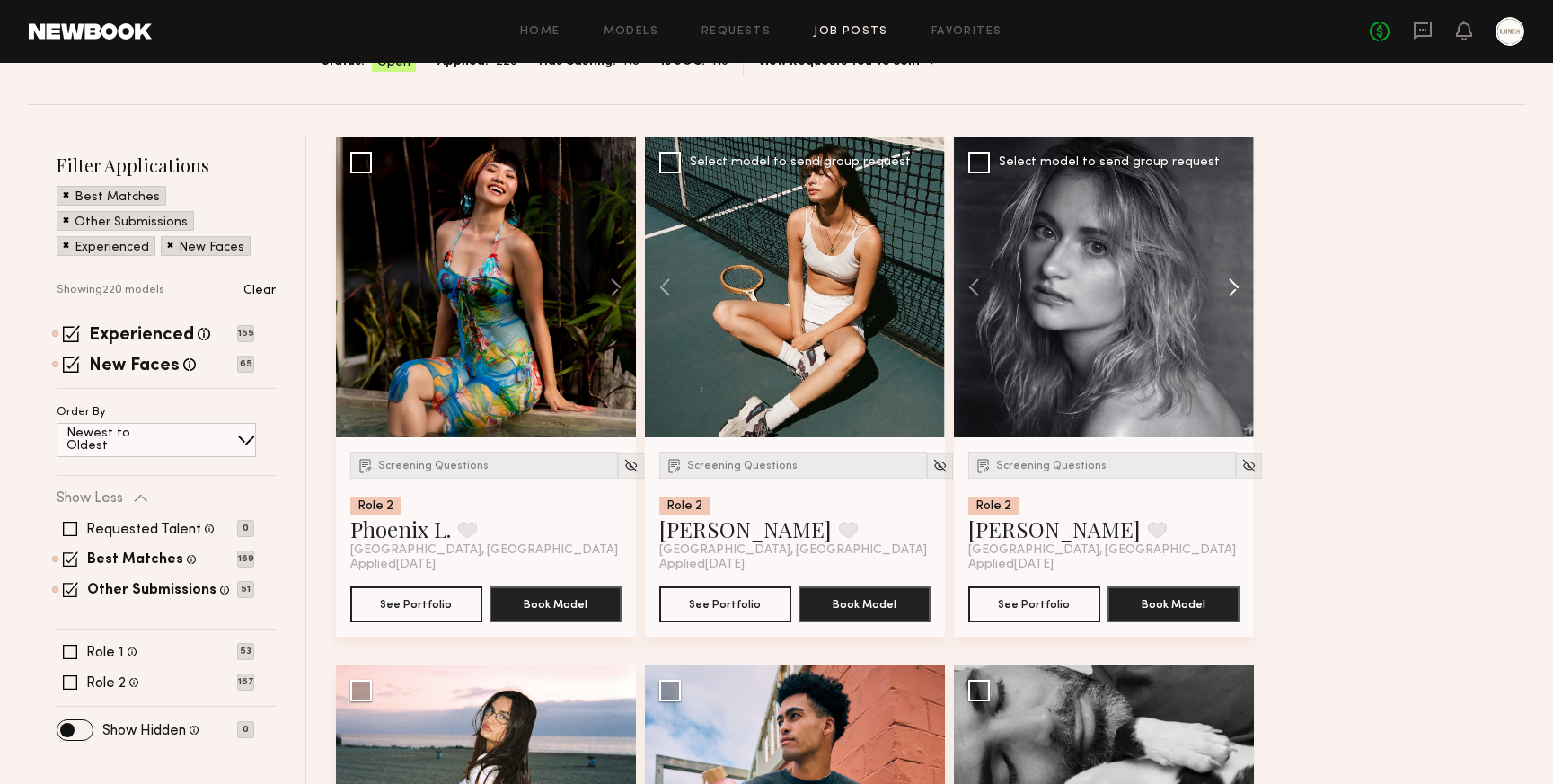
click at [1231, 285] on button at bounding box center [1225, 287] width 57 height 300
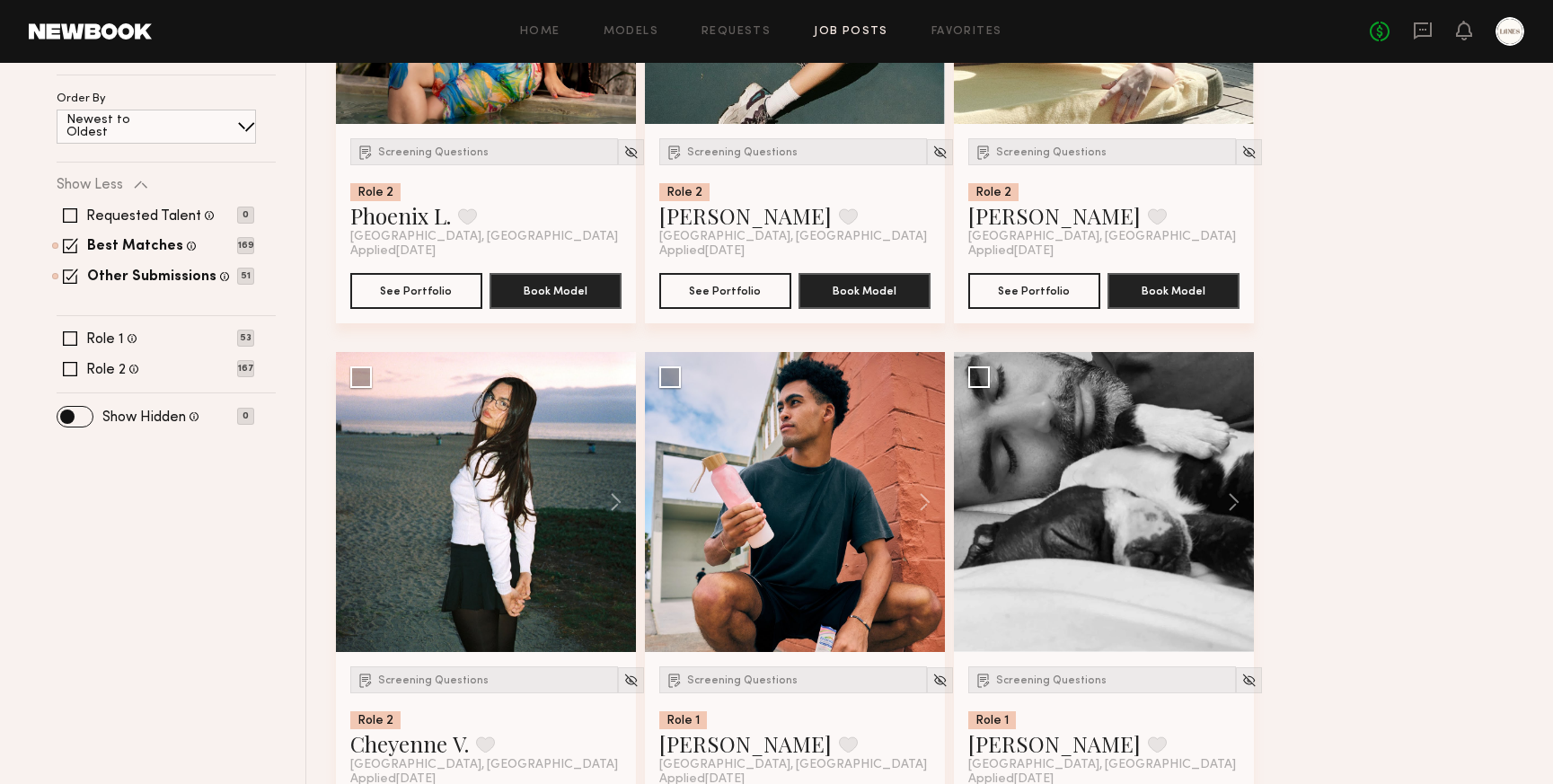
scroll to position [472, 0]
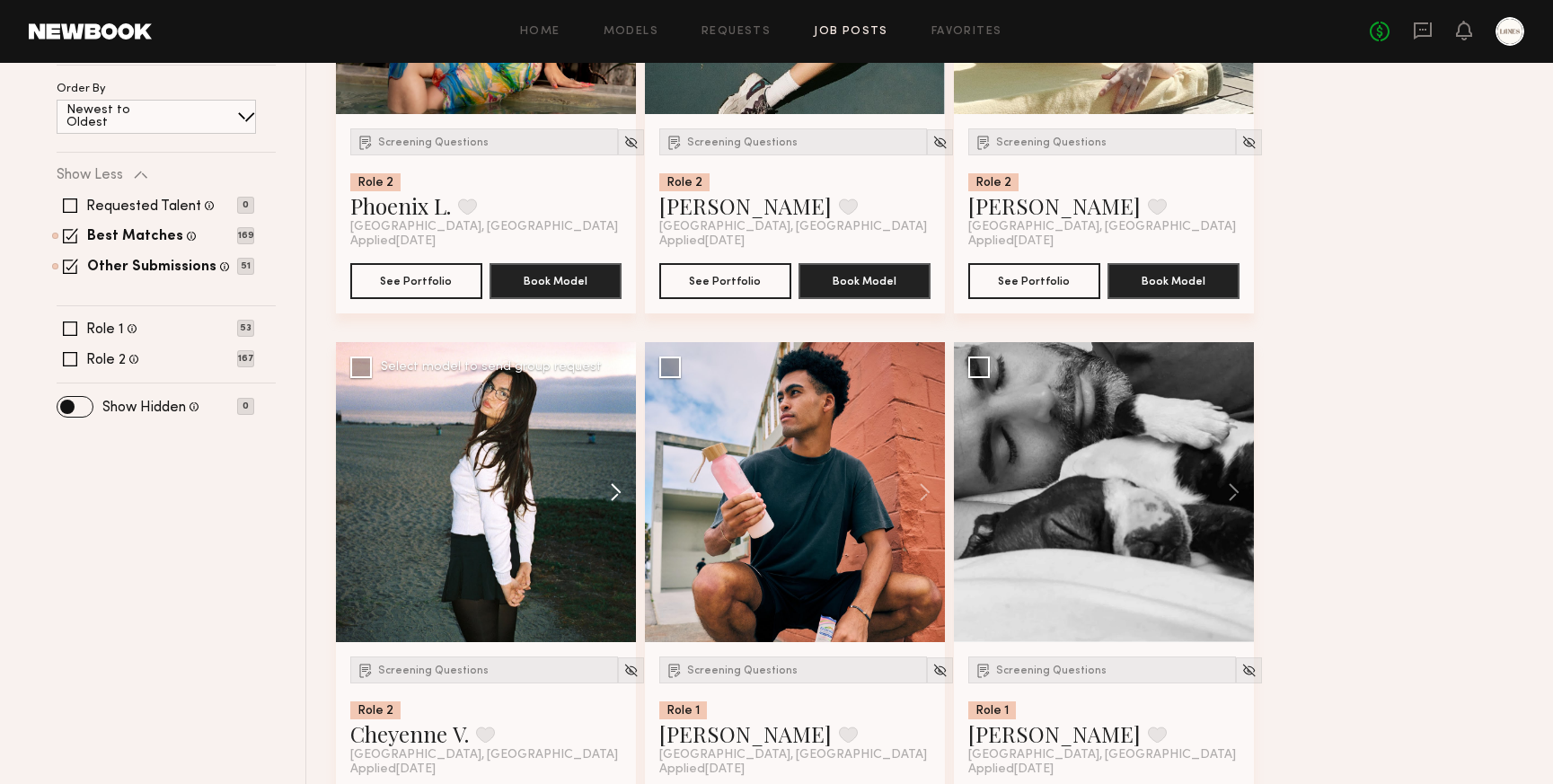
click at [619, 495] on button at bounding box center [607, 492] width 57 height 300
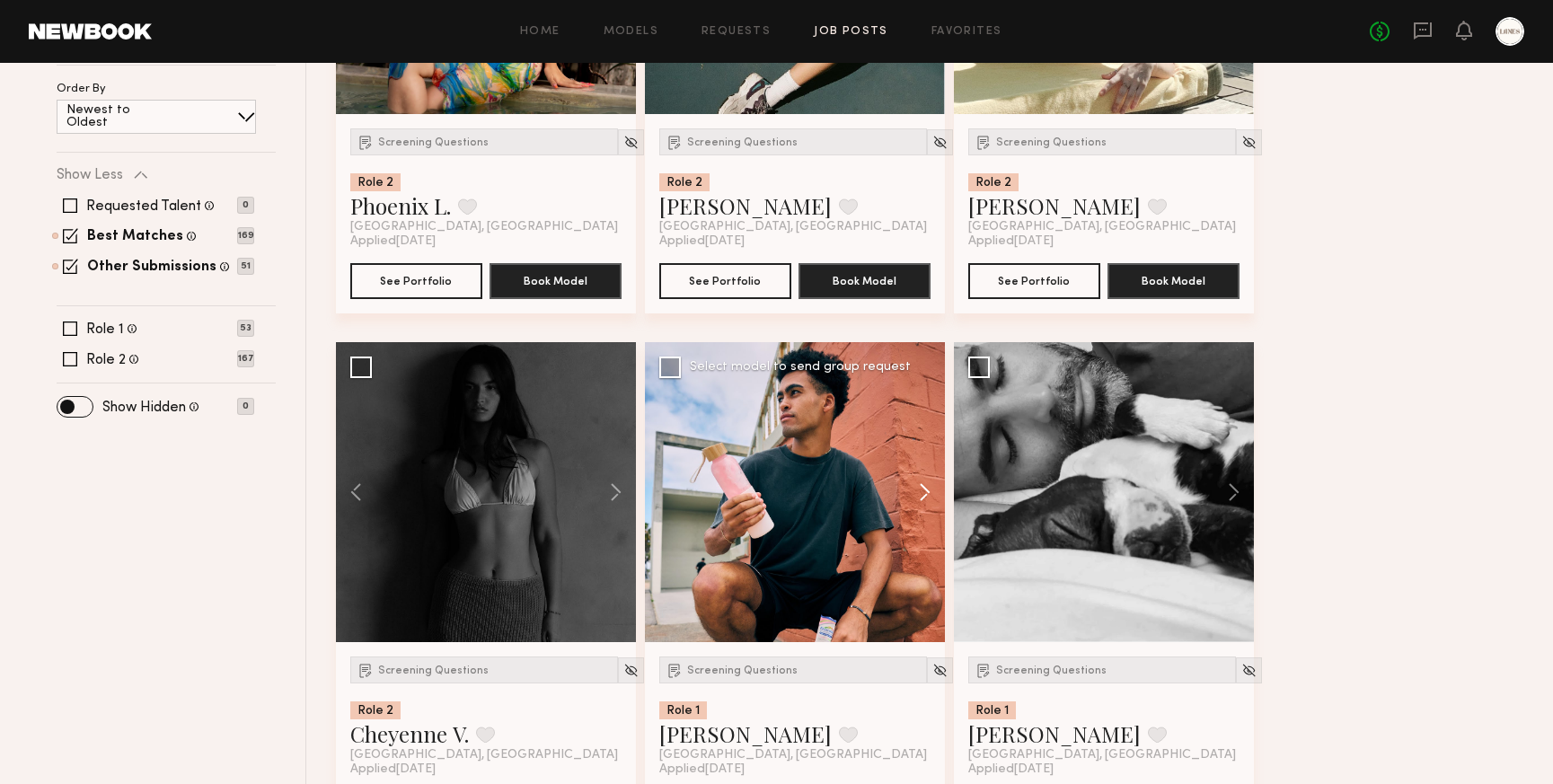
click at [925, 490] on button at bounding box center [916, 492] width 57 height 300
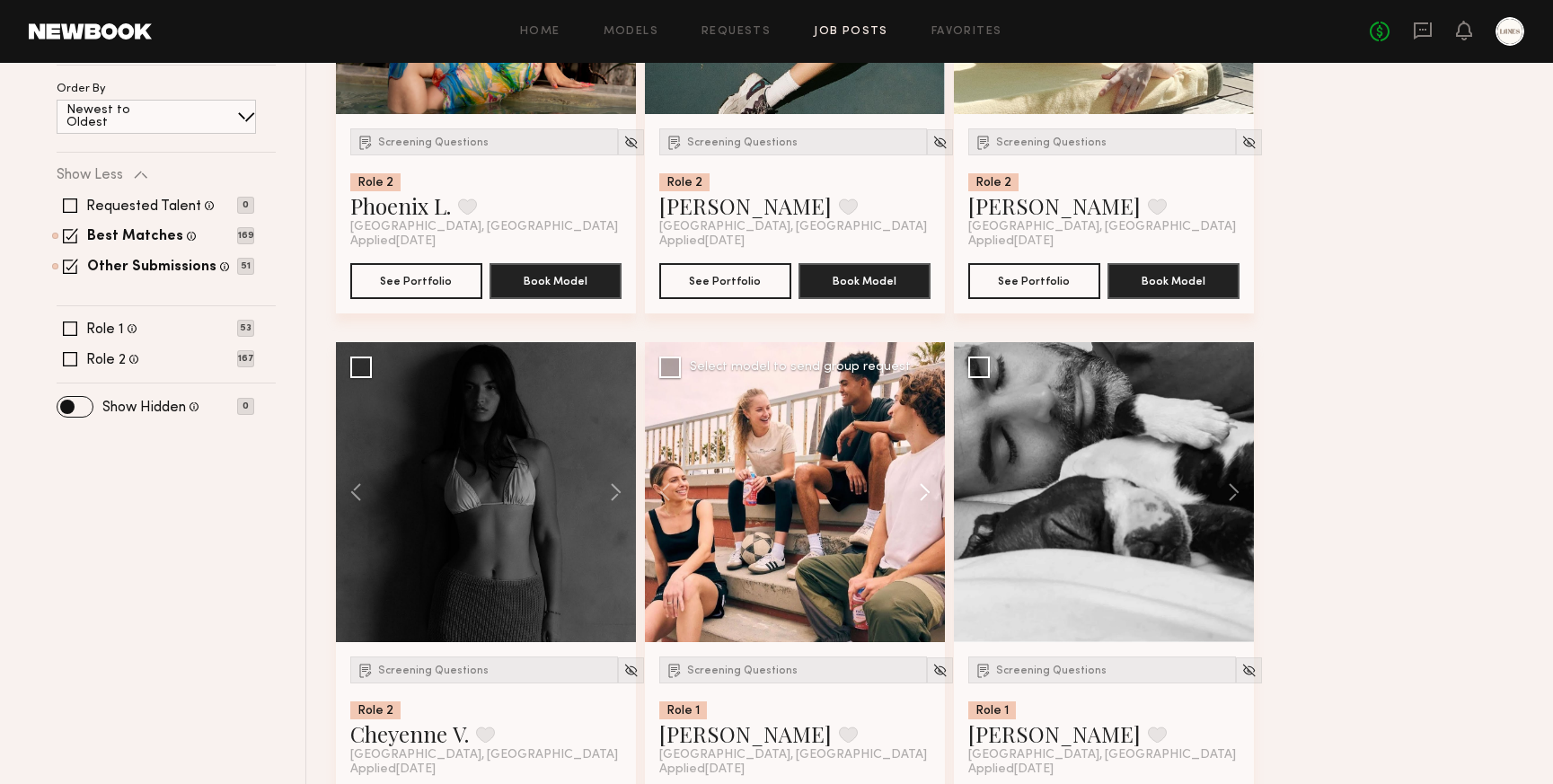
click at [925, 490] on button at bounding box center [916, 492] width 57 height 300
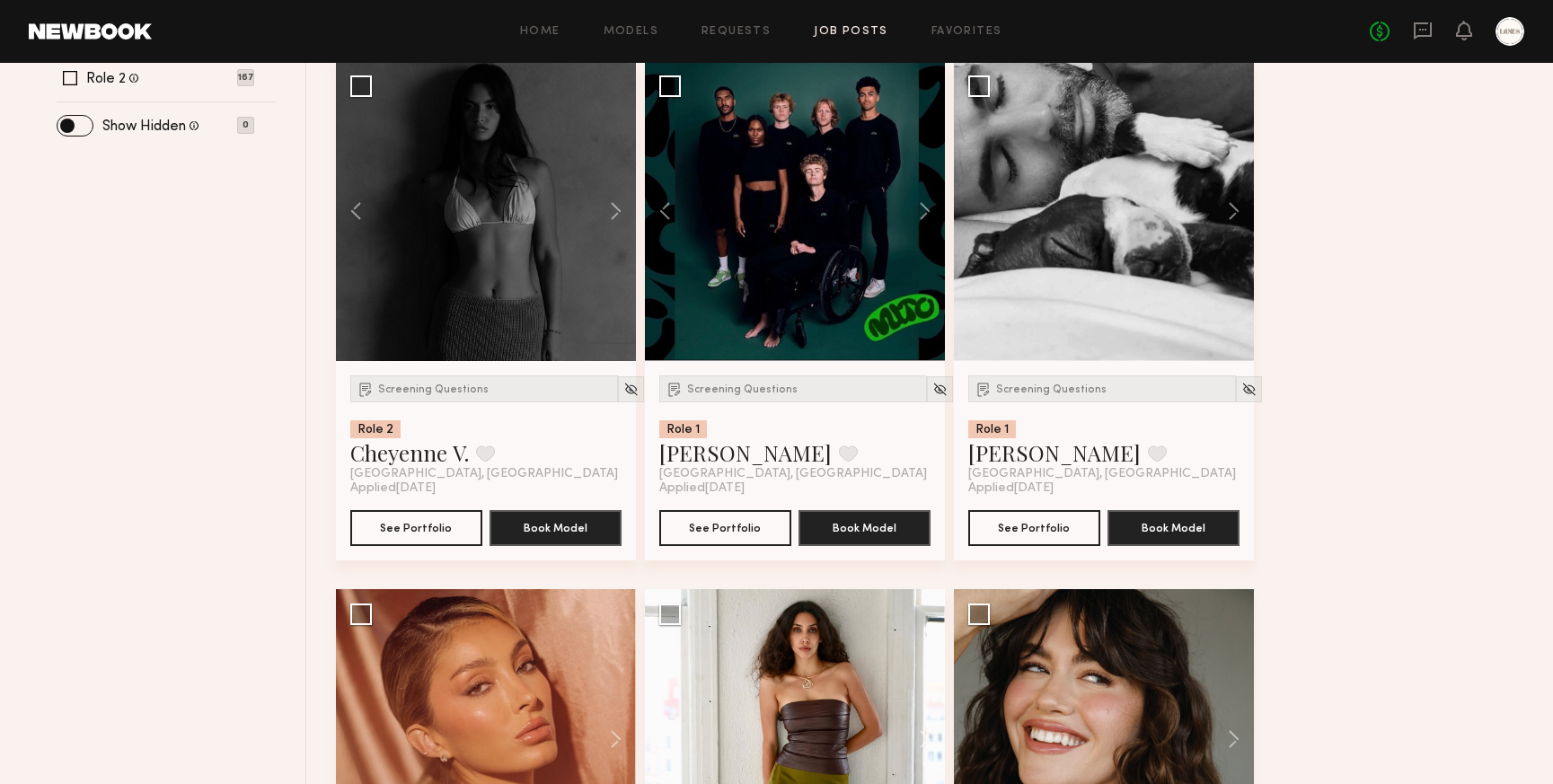
scroll to position [761, 0]
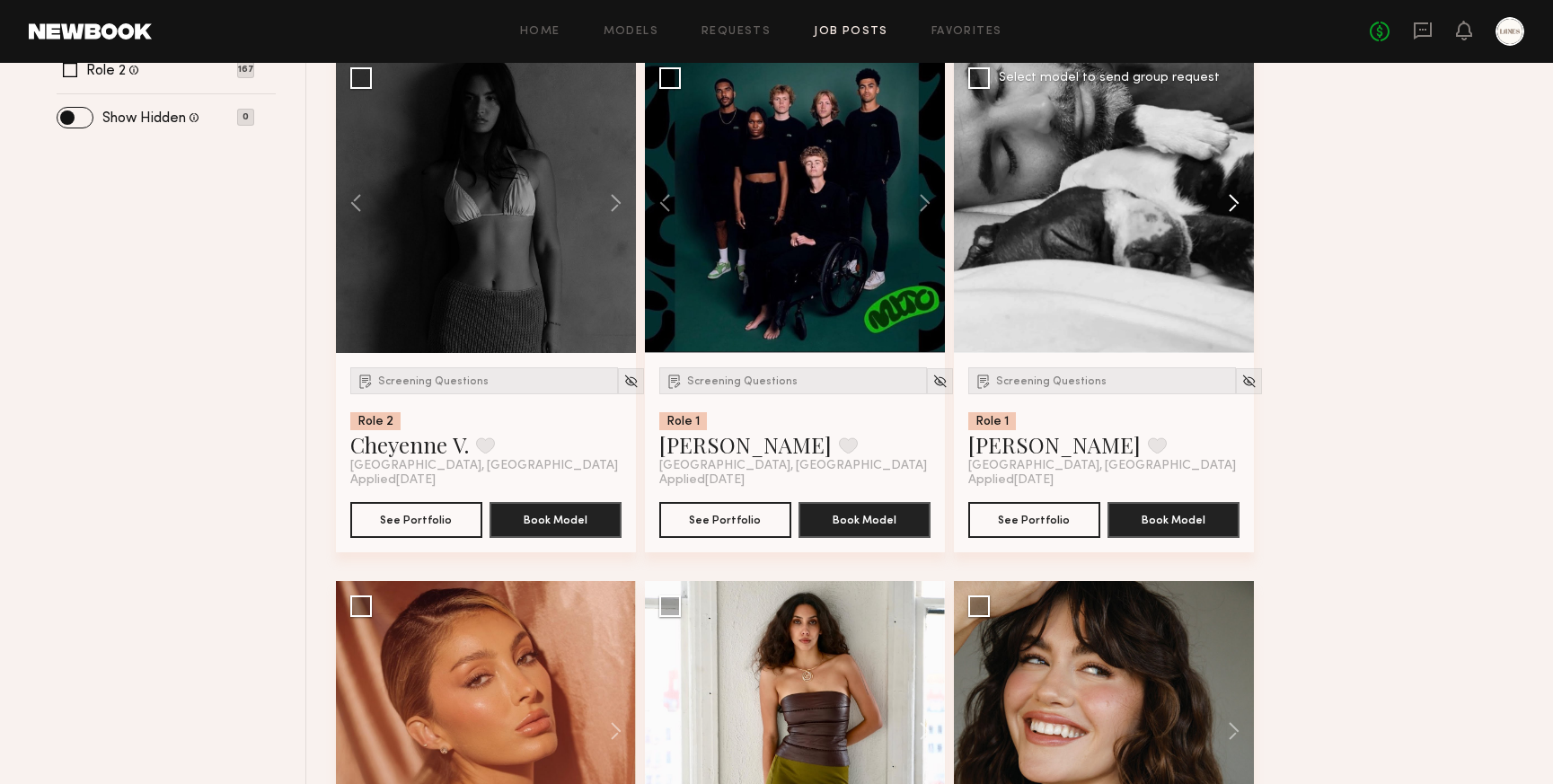
click at [1238, 197] on button at bounding box center [1225, 203] width 57 height 300
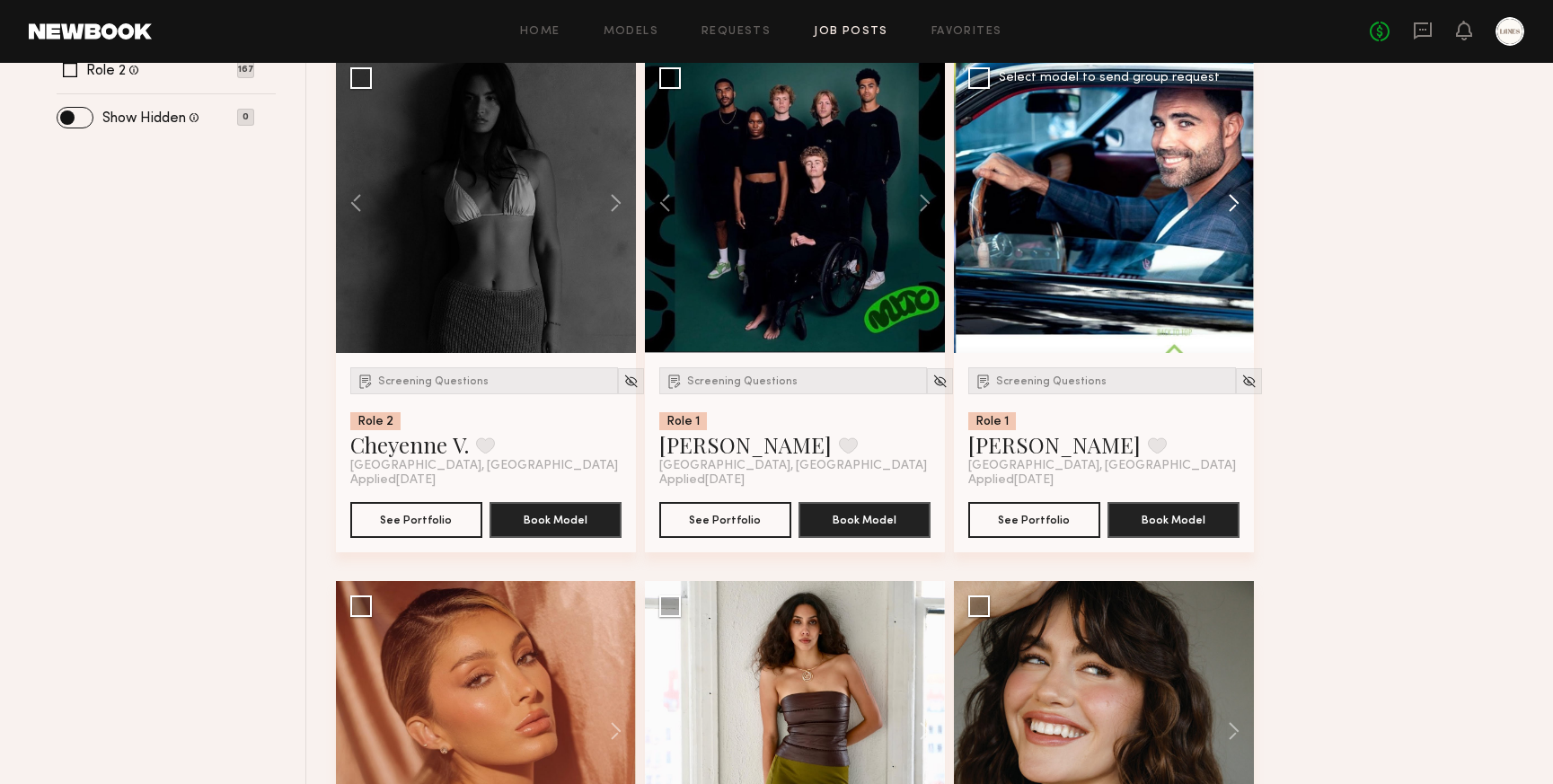
click at [1238, 197] on button at bounding box center [1225, 203] width 57 height 300
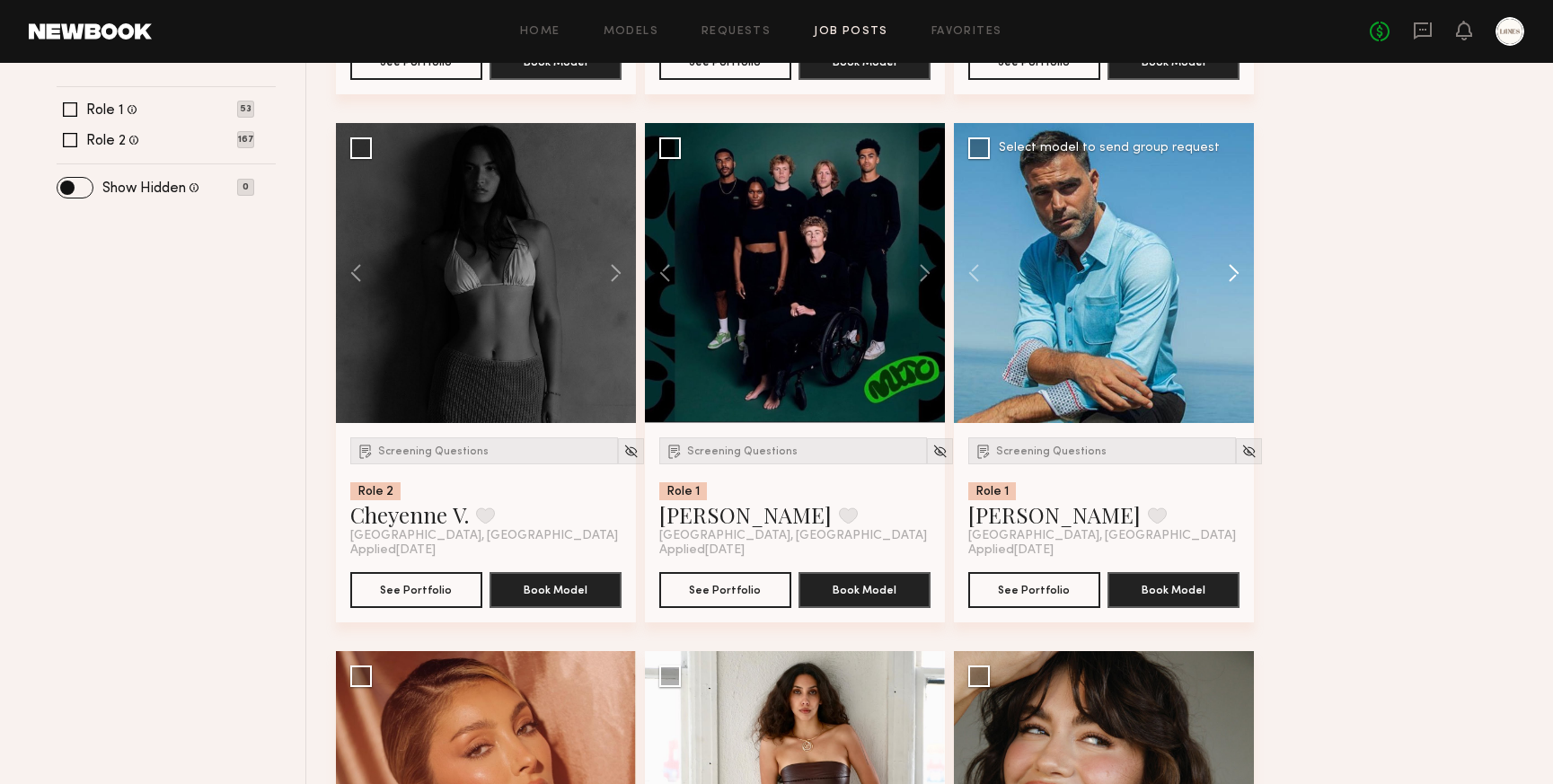
scroll to position [678, 0]
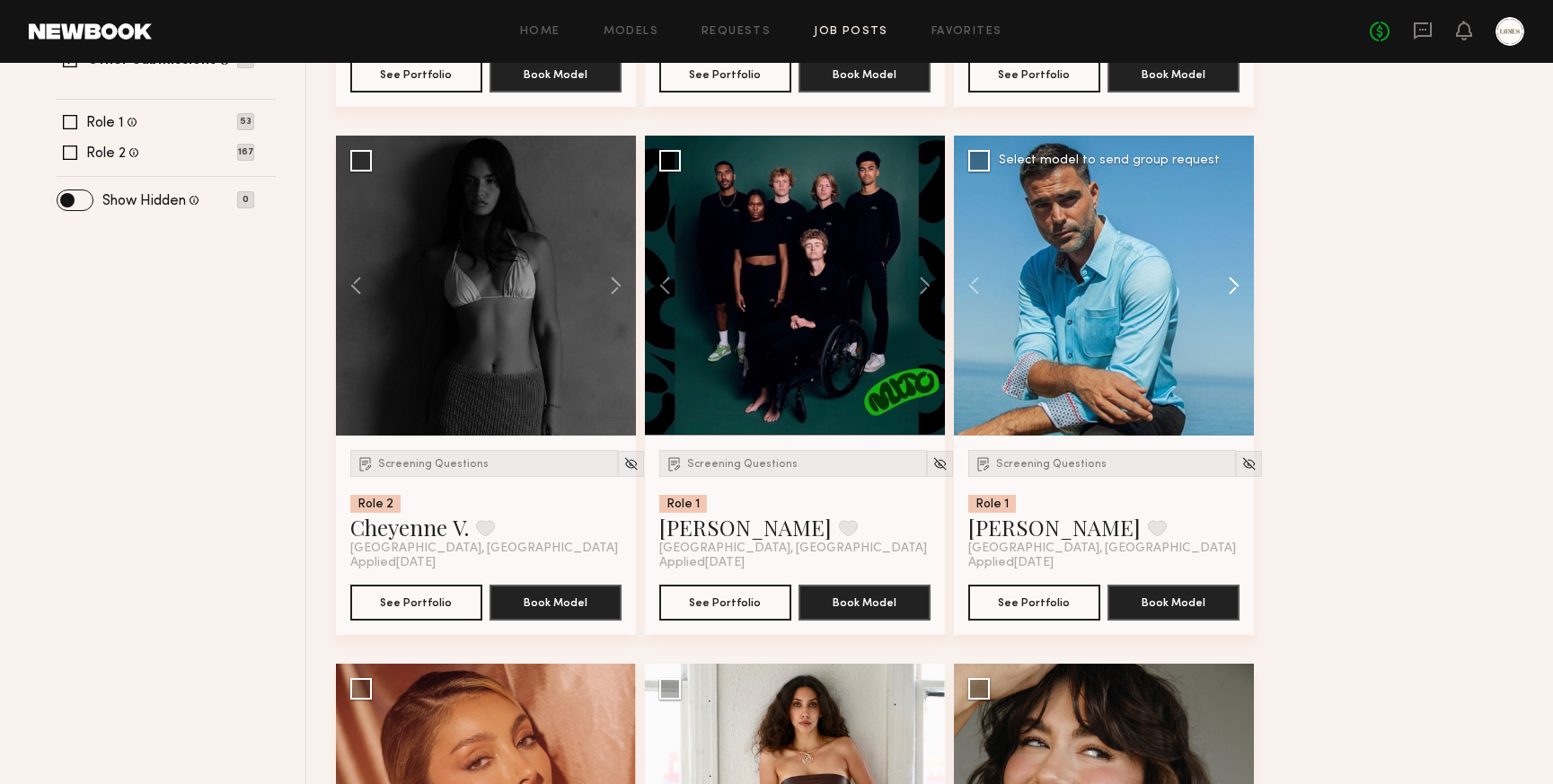
click at [1233, 286] on button at bounding box center [1225, 285] width 57 height 300
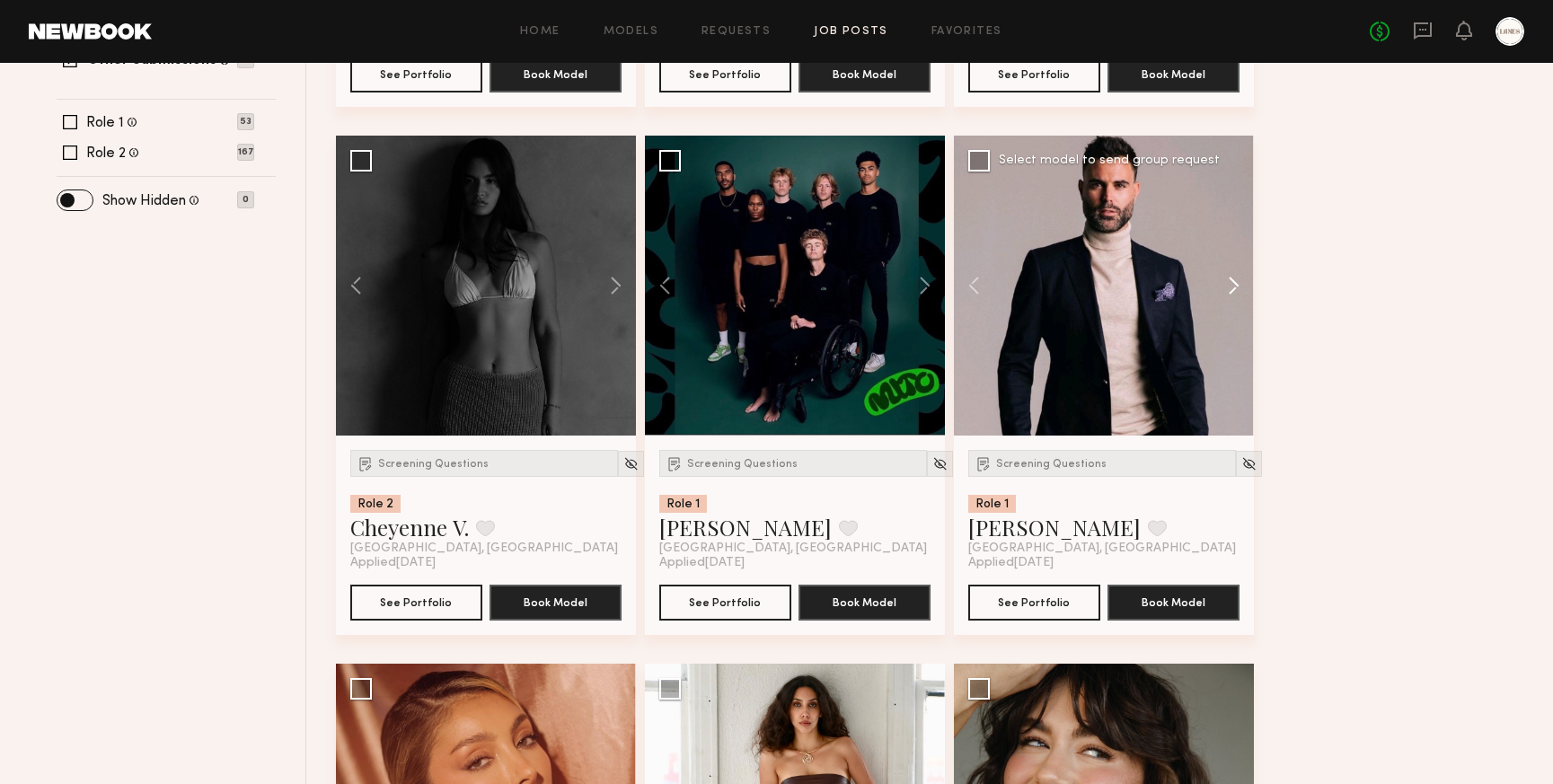
click at [1233, 286] on button at bounding box center [1225, 285] width 57 height 300
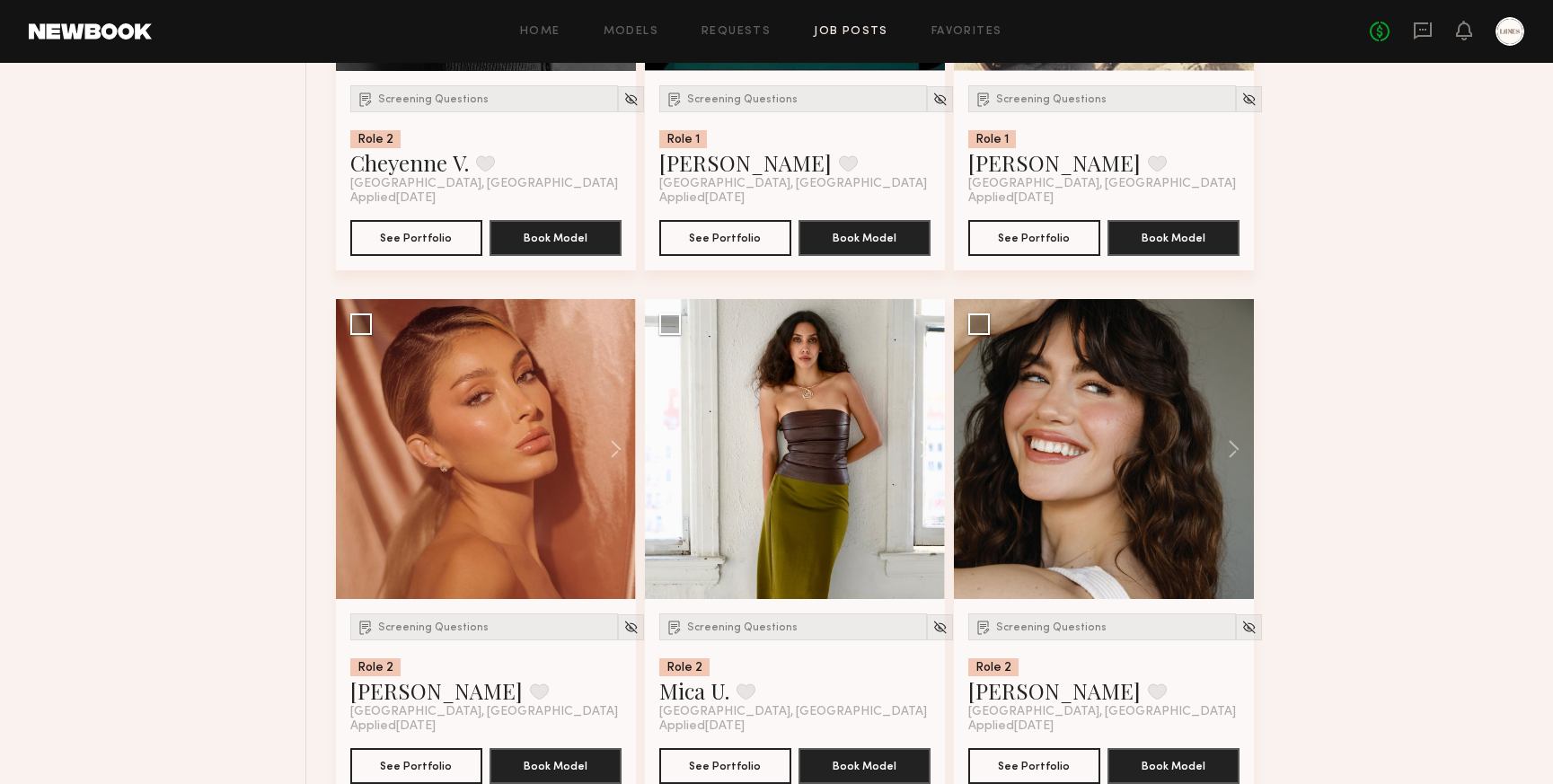
scroll to position [1070, 0]
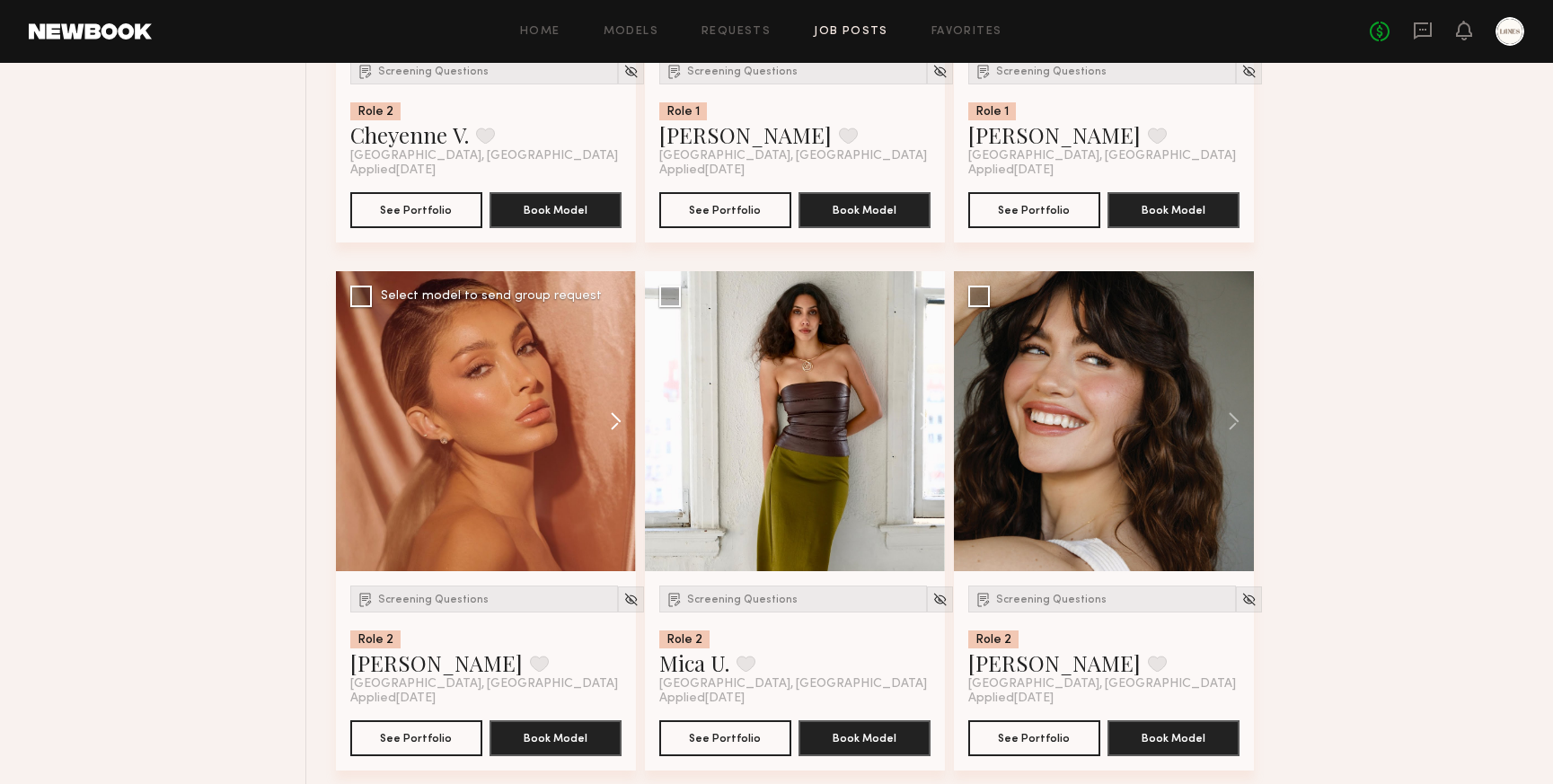
click at [617, 418] on button at bounding box center [607, 421] width 57 height 300
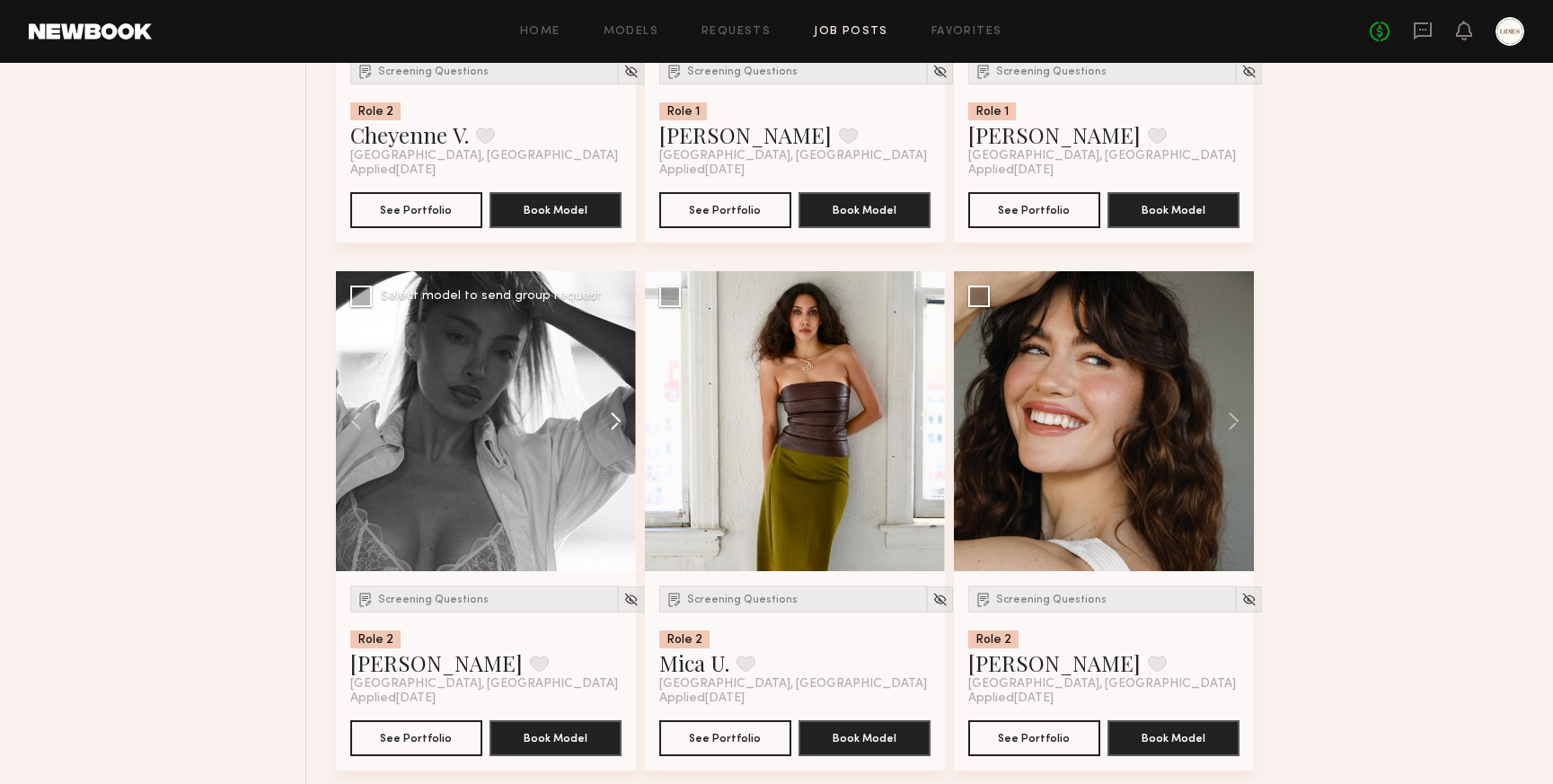
click at [617, 418] on button at bounding box center [607, 421] width 57 height 300
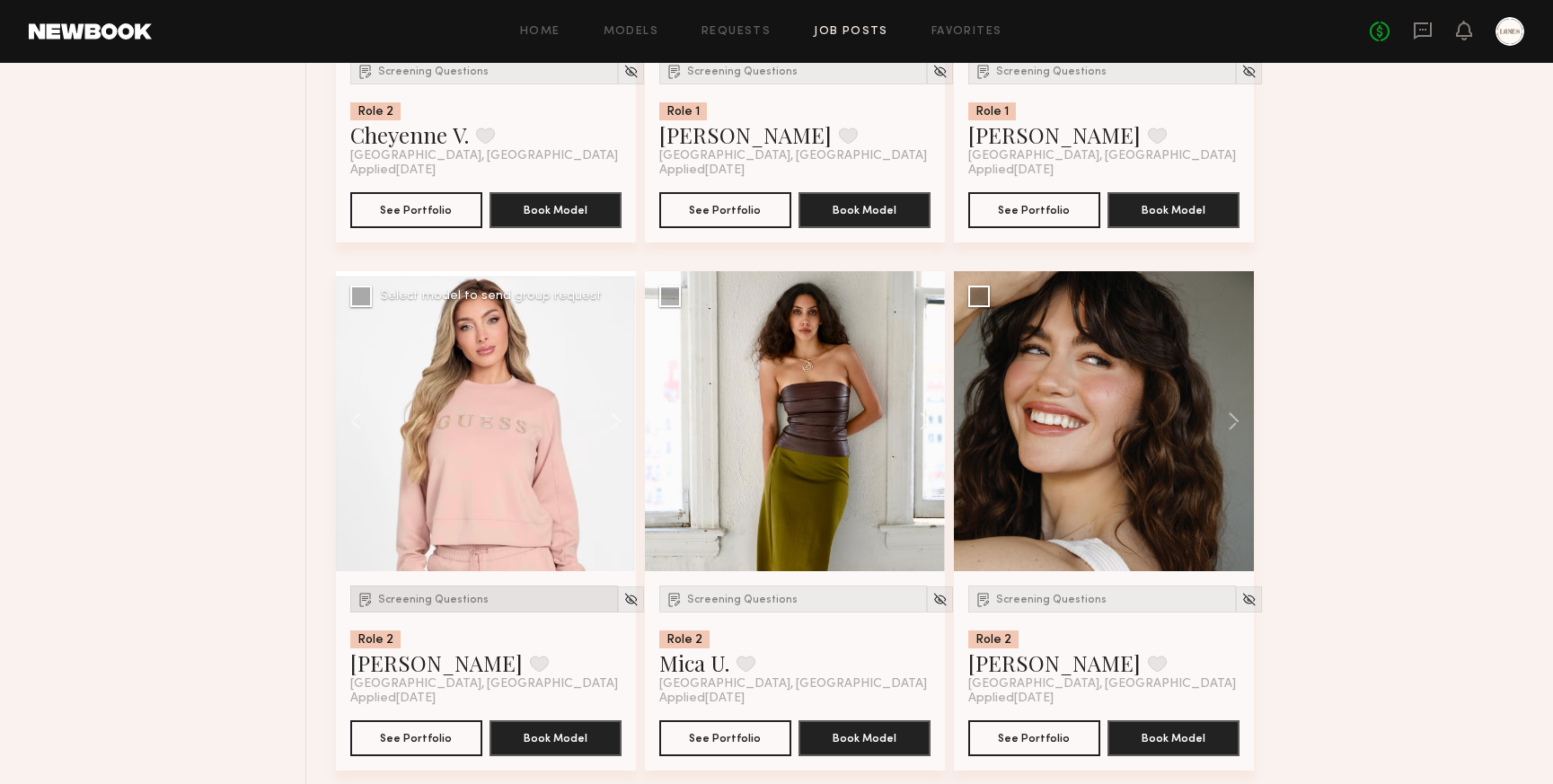
click at [405, 598] on span "Screening Questions" at bounding box center [434, 600] width 111 height 11
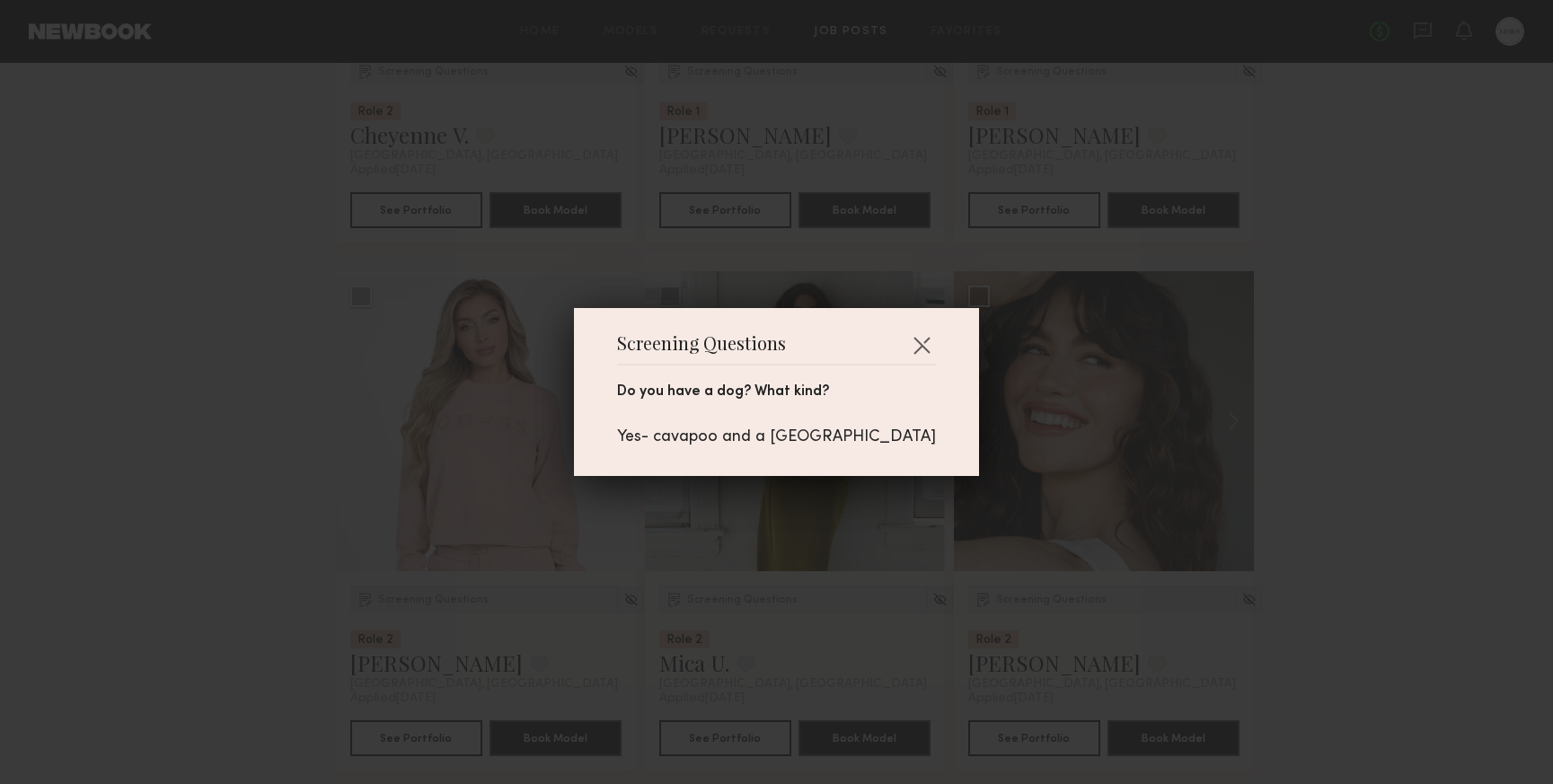
click at [209, 400] on div "Screening Questions Do you have a dog? What kind? Yes- cavapoo and a chihuahua" at bounding box center [776, 392] width 1553 height 784
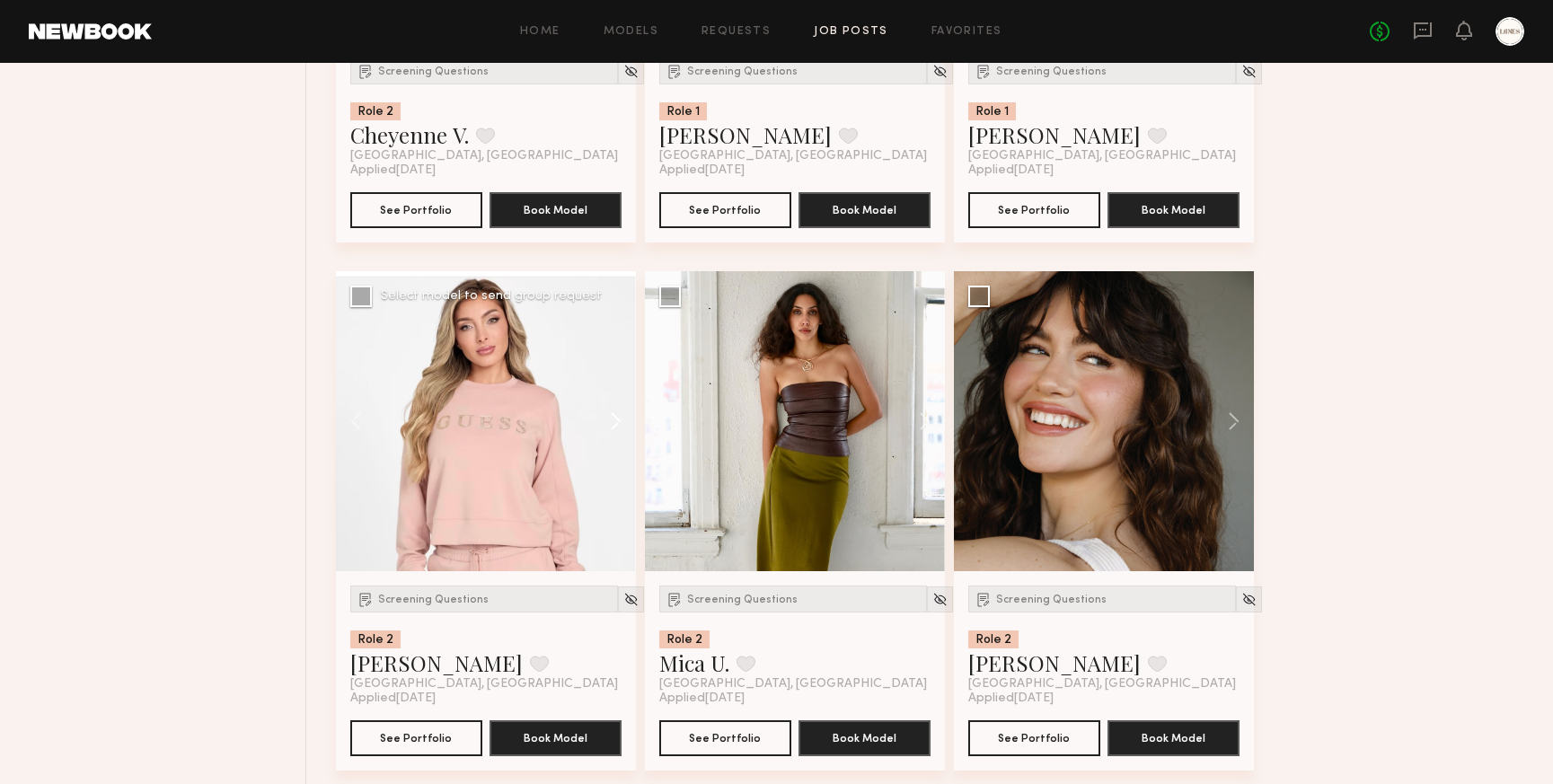
click at [618, 417] on button at bounding box center [607, 421] width 57 height 300
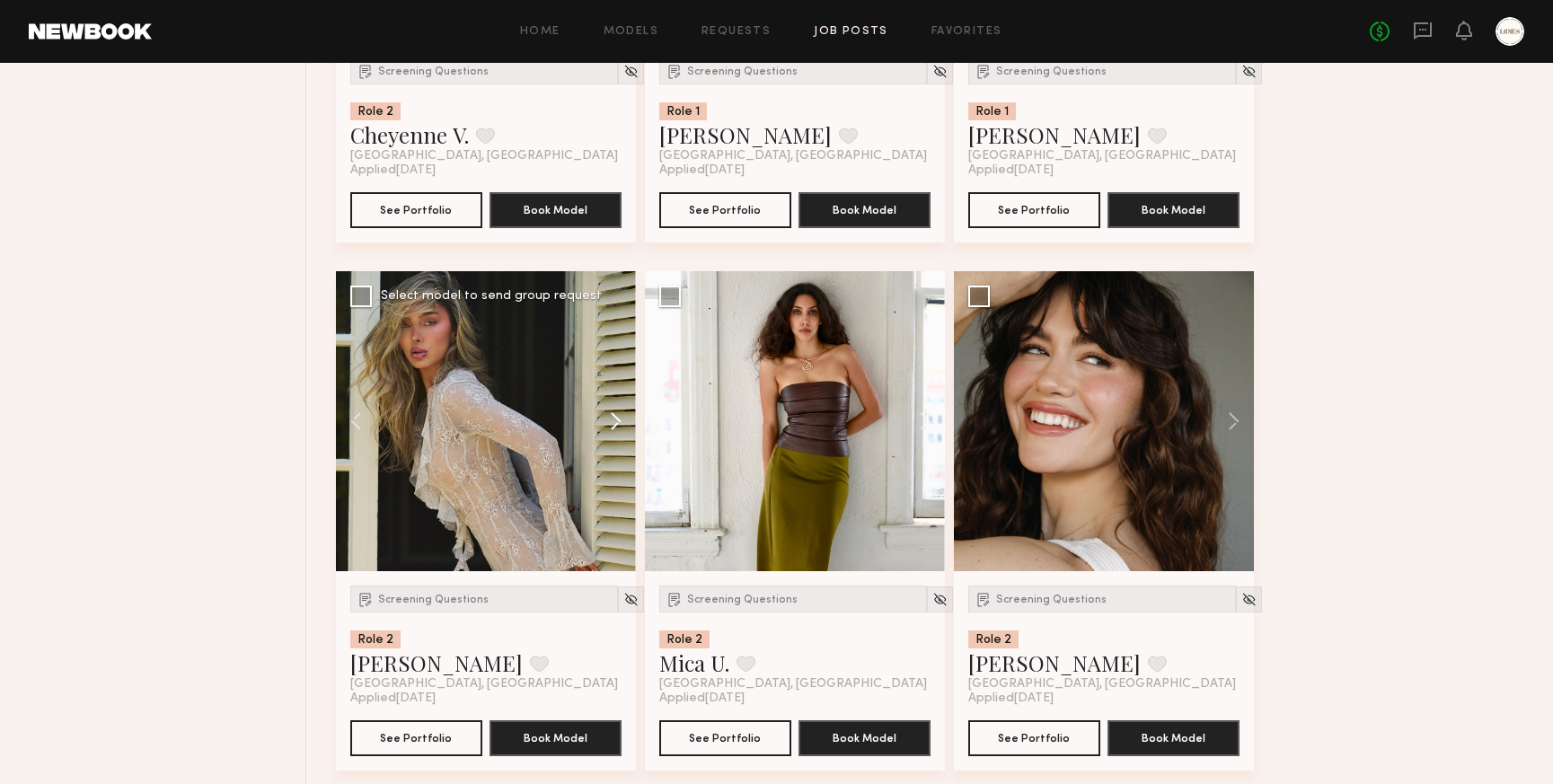
click at [617, 417] on button at bounding box center [607, 421] width 57 height 300
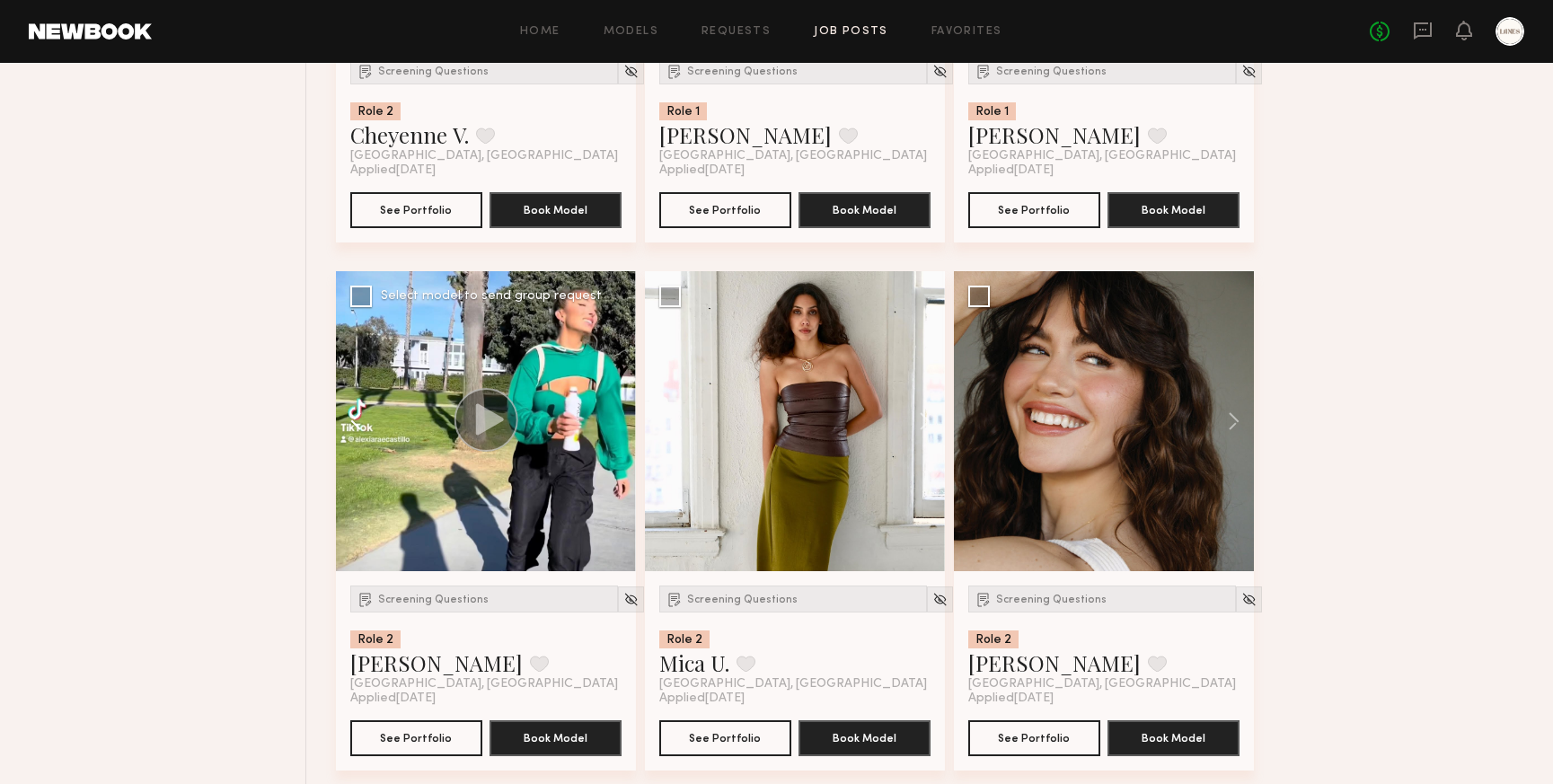
click at [356, 419] on button at bounding box center [364, 421] width 57 height 300
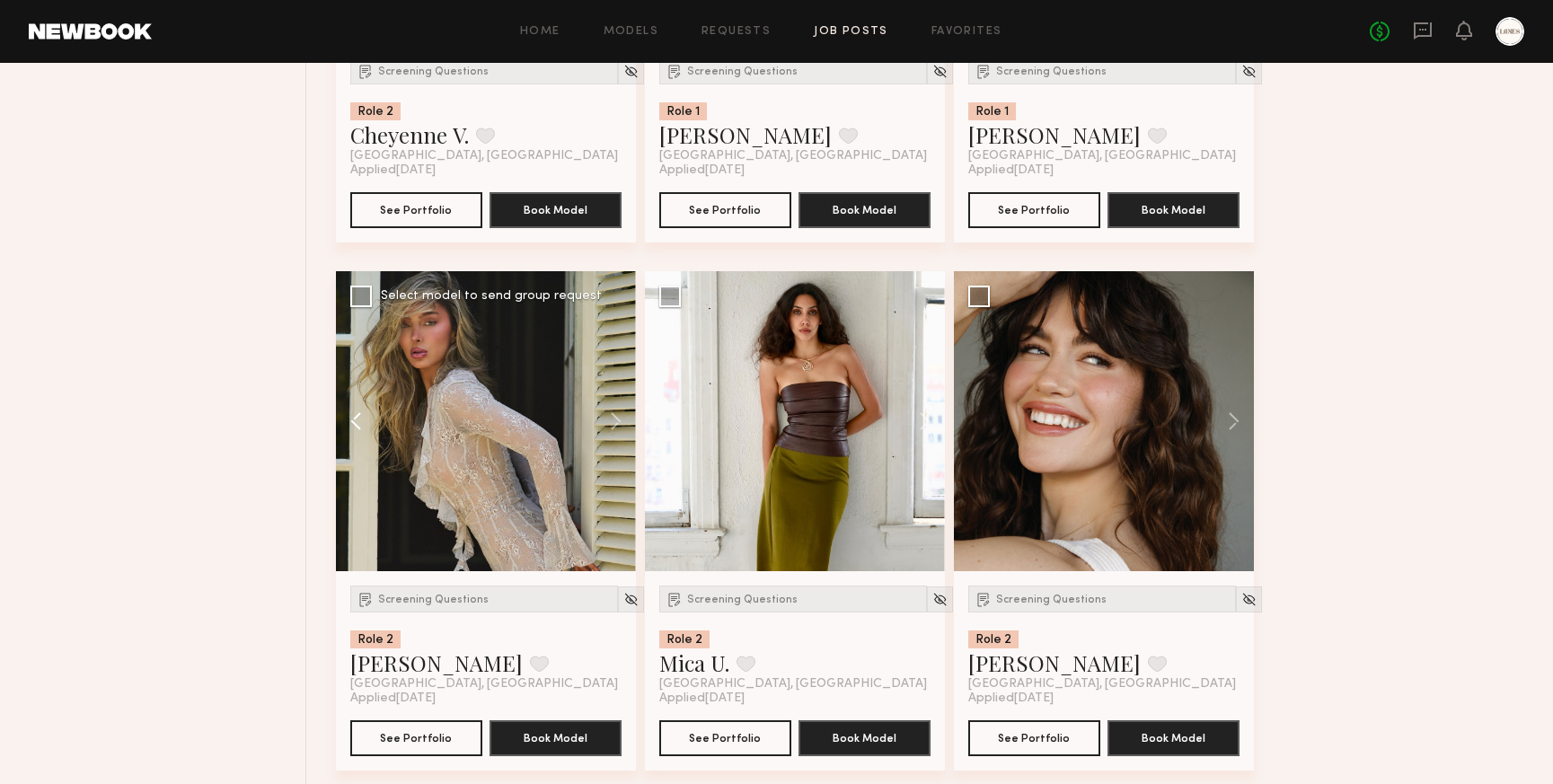
click at [356, 419] on button at bounding box center [364, 421] width 57 height 300
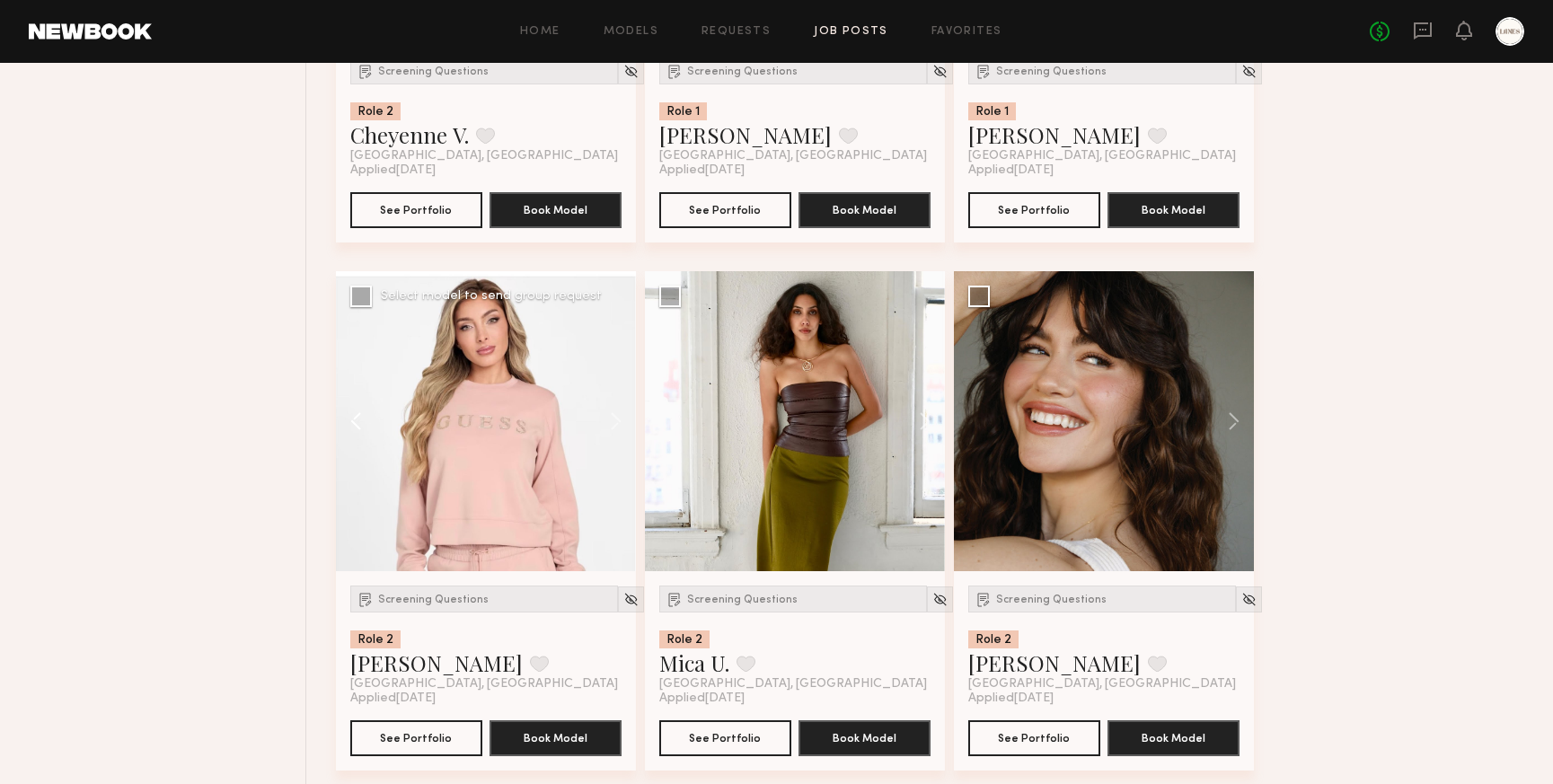
click at [356, 419] on button at bounding box center [364, 421] width 57 height 300
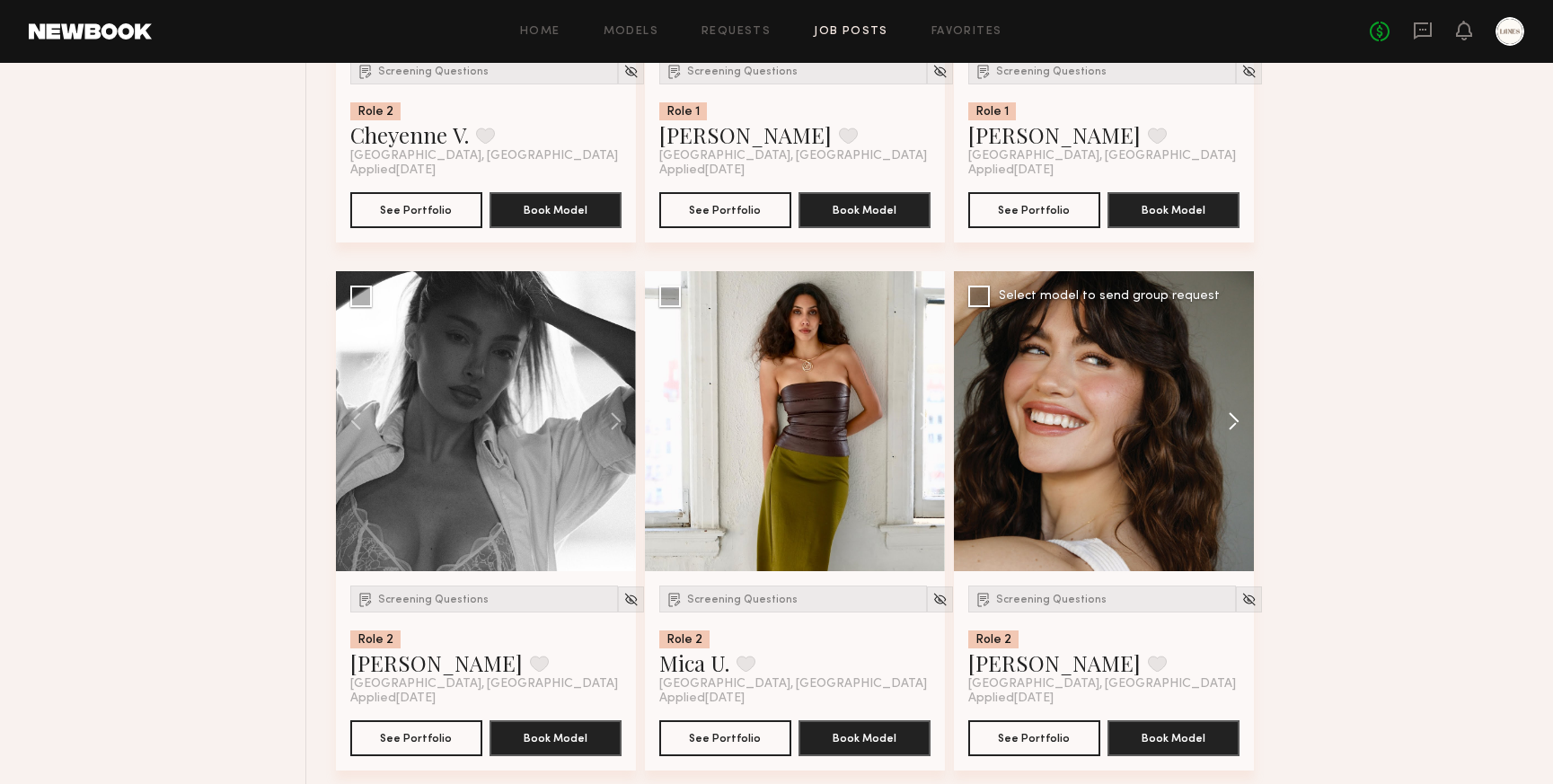
click at [1236, 420] on button at bounding box center [1225, 421] width 57 height 300
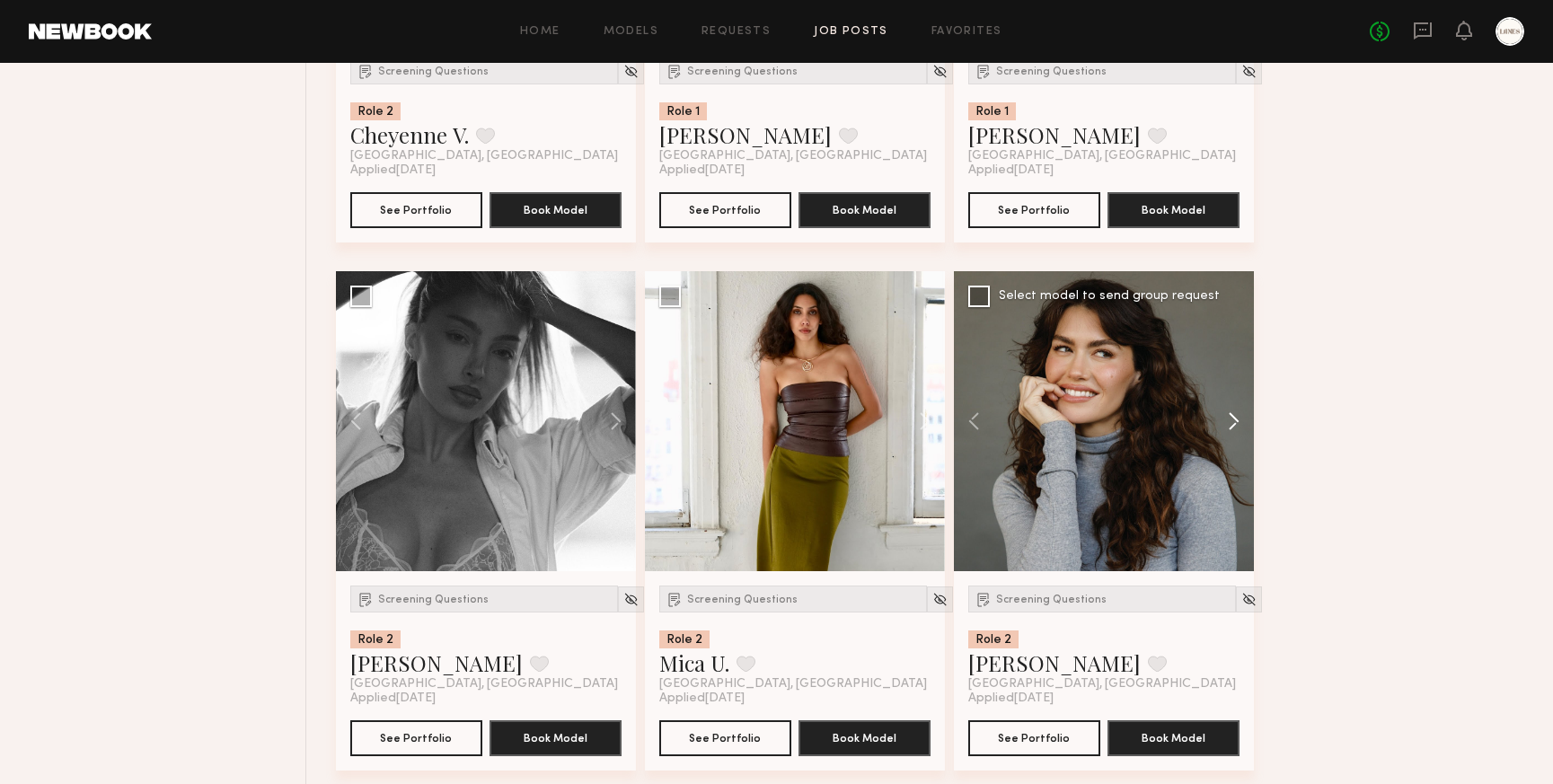
click at [1237, 422] on button at bounding box center [1225, 421] width 57 height 300
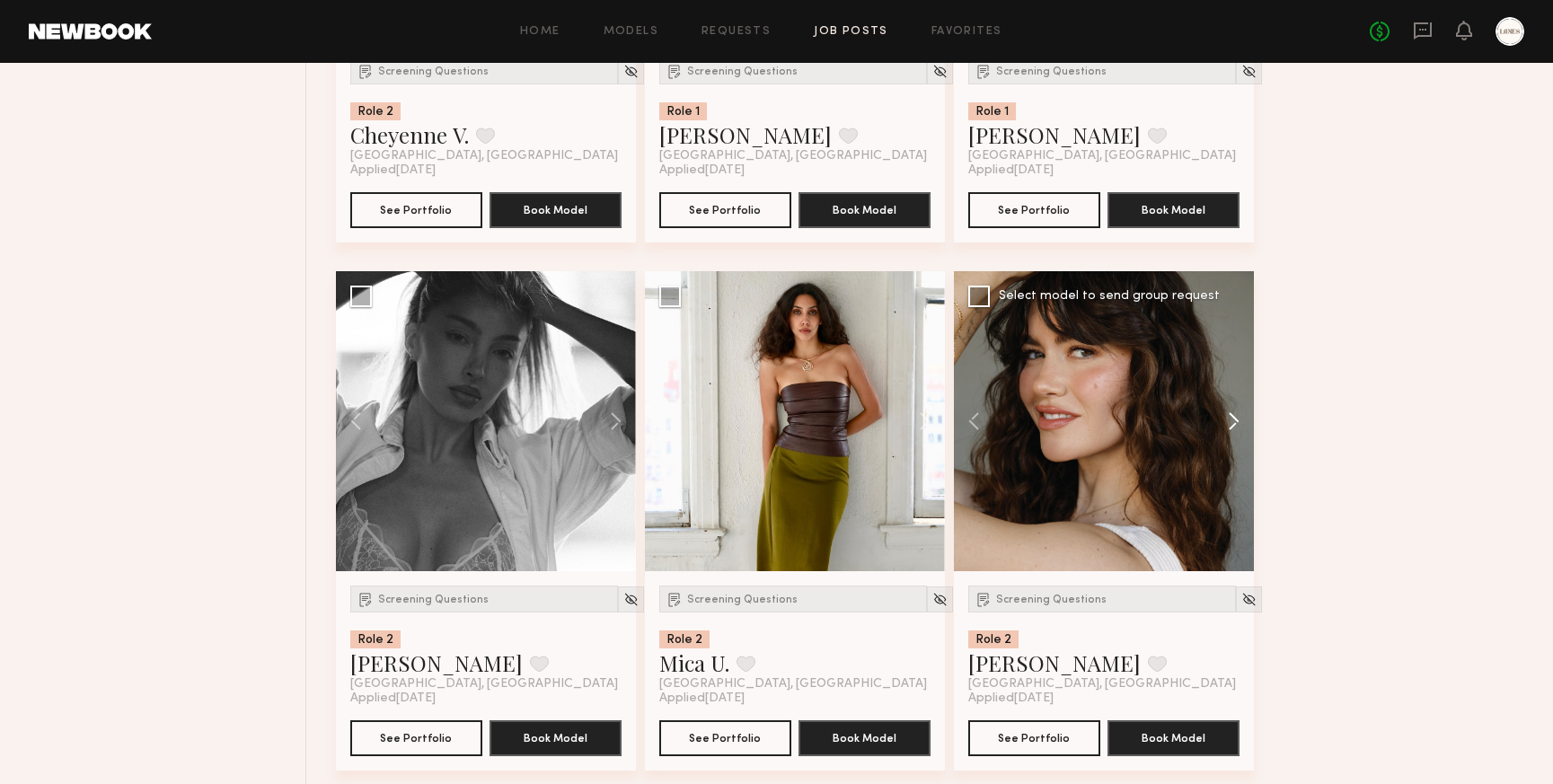
click at [1237, 422] on button at bounding box center [1225, 421] width 57 height 300
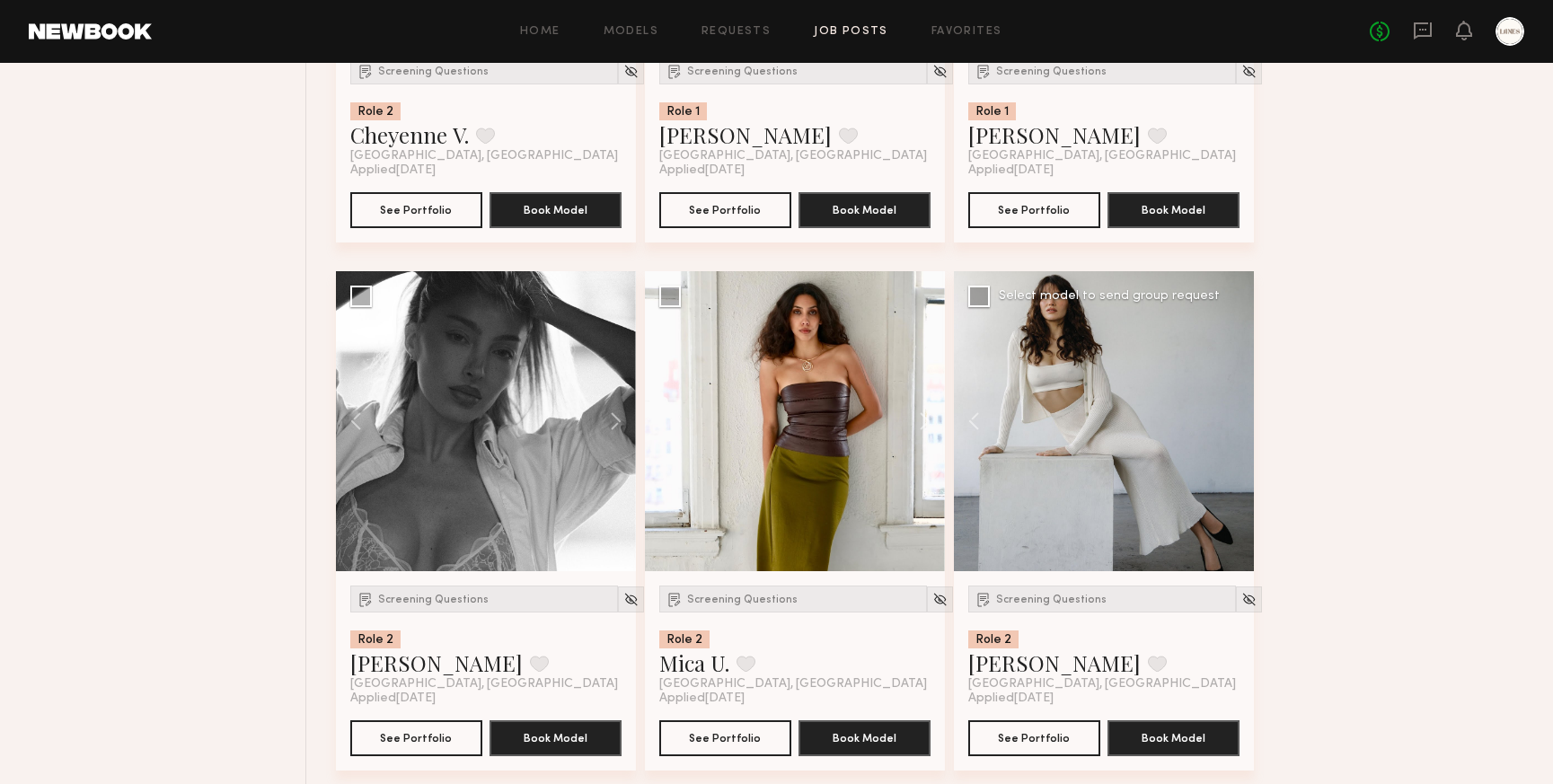
click at [1237, 422] on div at bounding box center [1104, 421] width 300 height 300
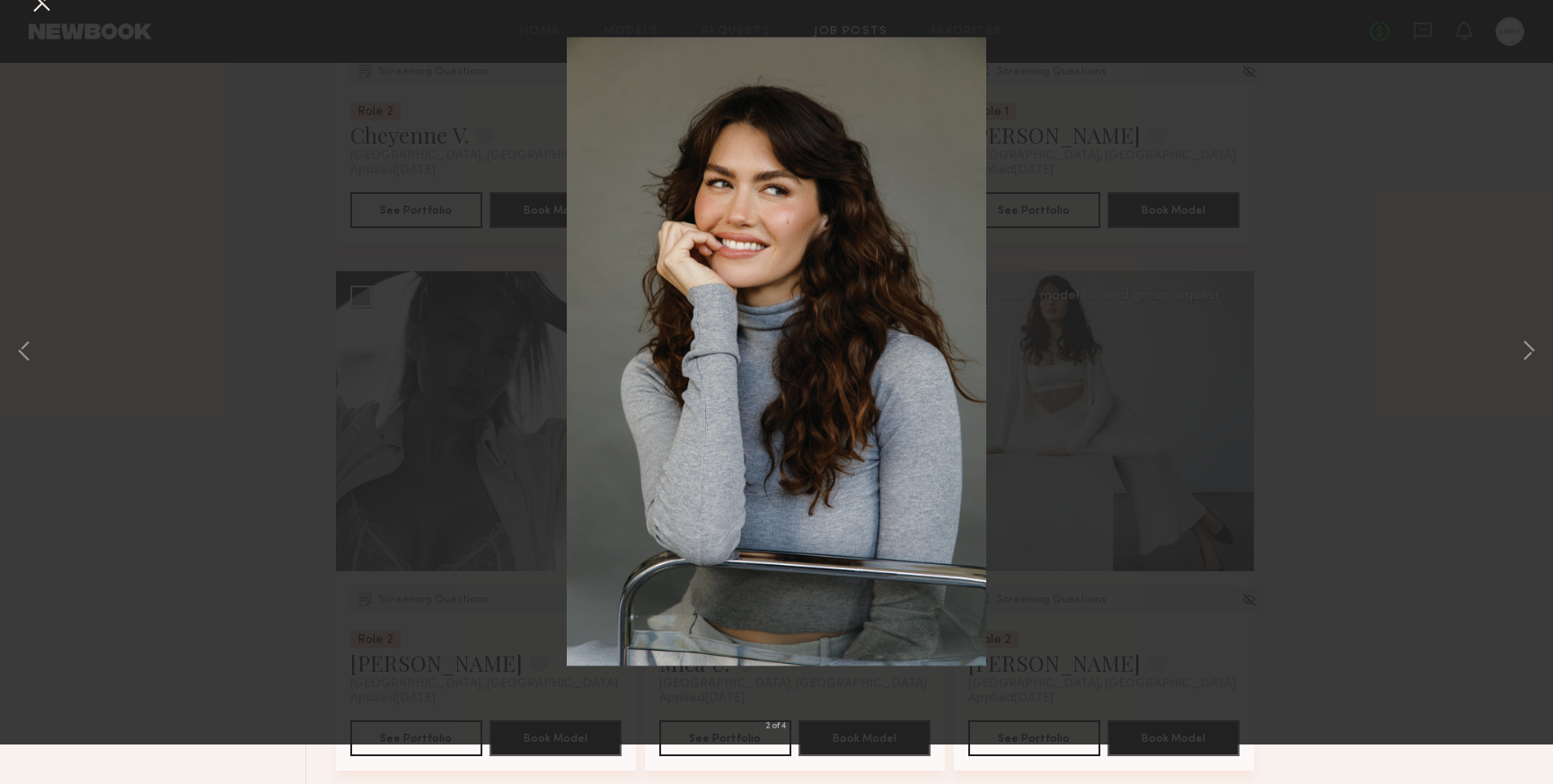
click at [42, 45] on button at bounding box center [42, 43] width 29 height 32
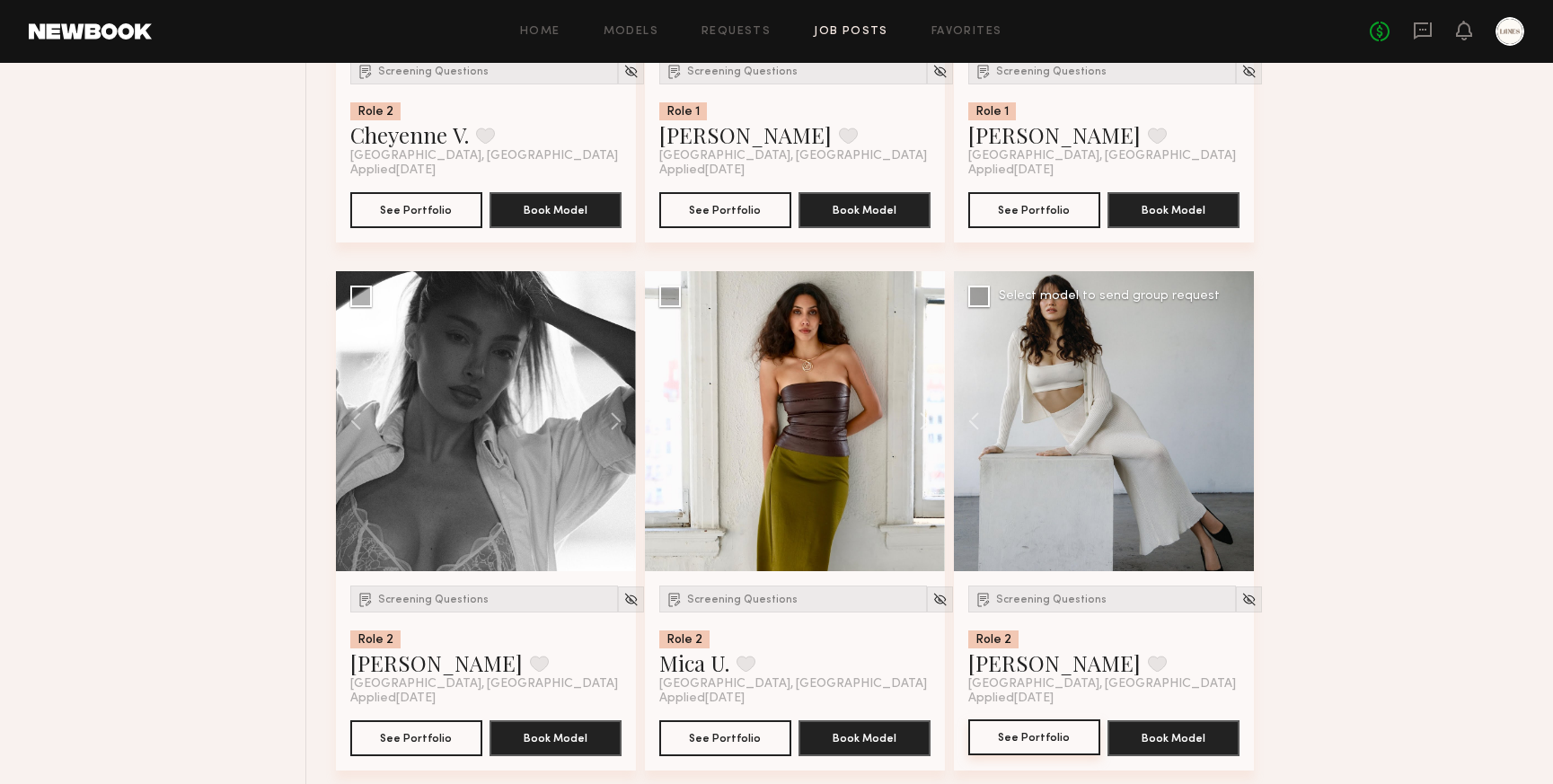
click at [1038, 741] on button "See Portfolio" at bounding box center [1035, 736] width 132 height 36
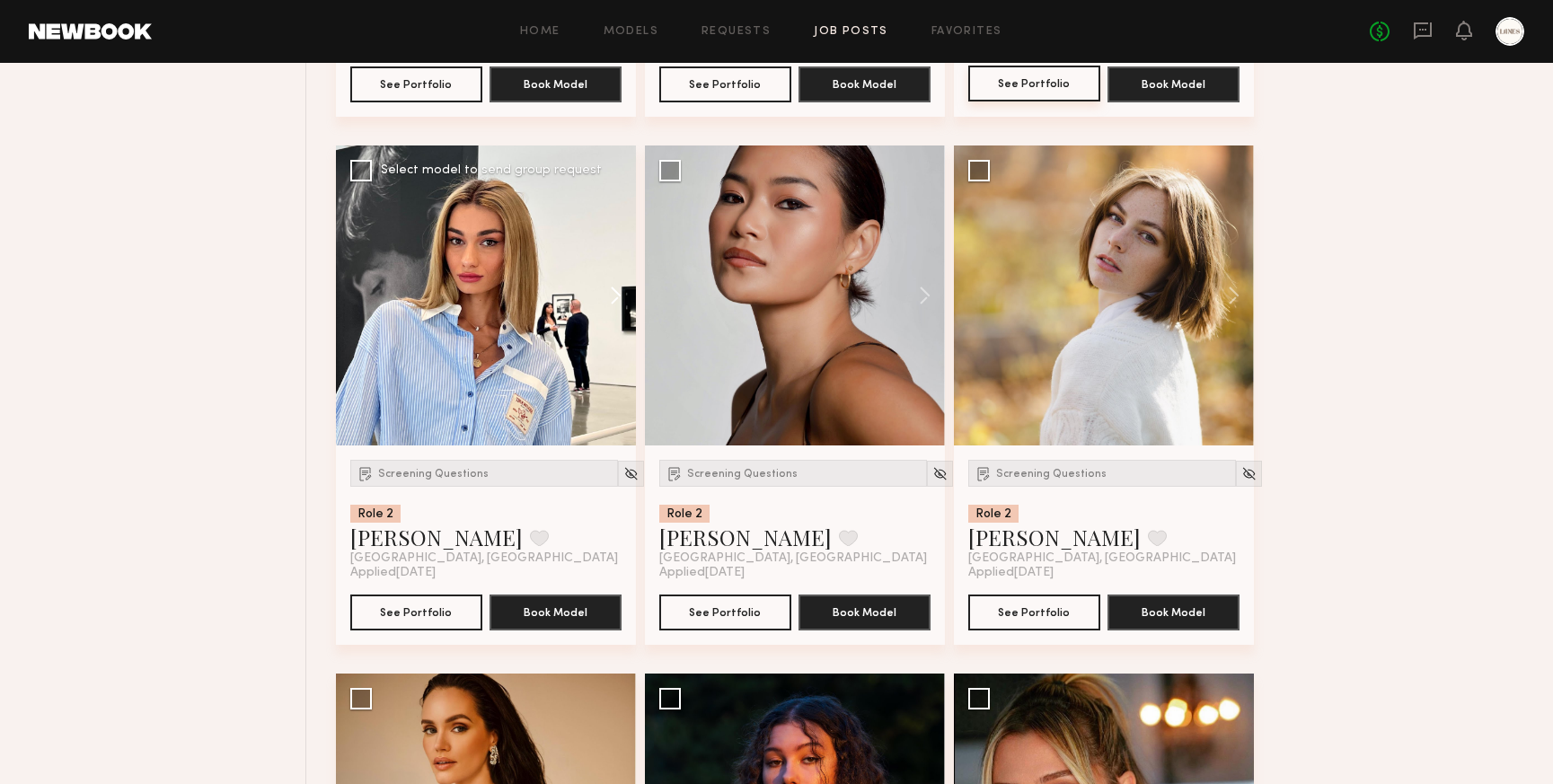
scroll to position [1734, 0]
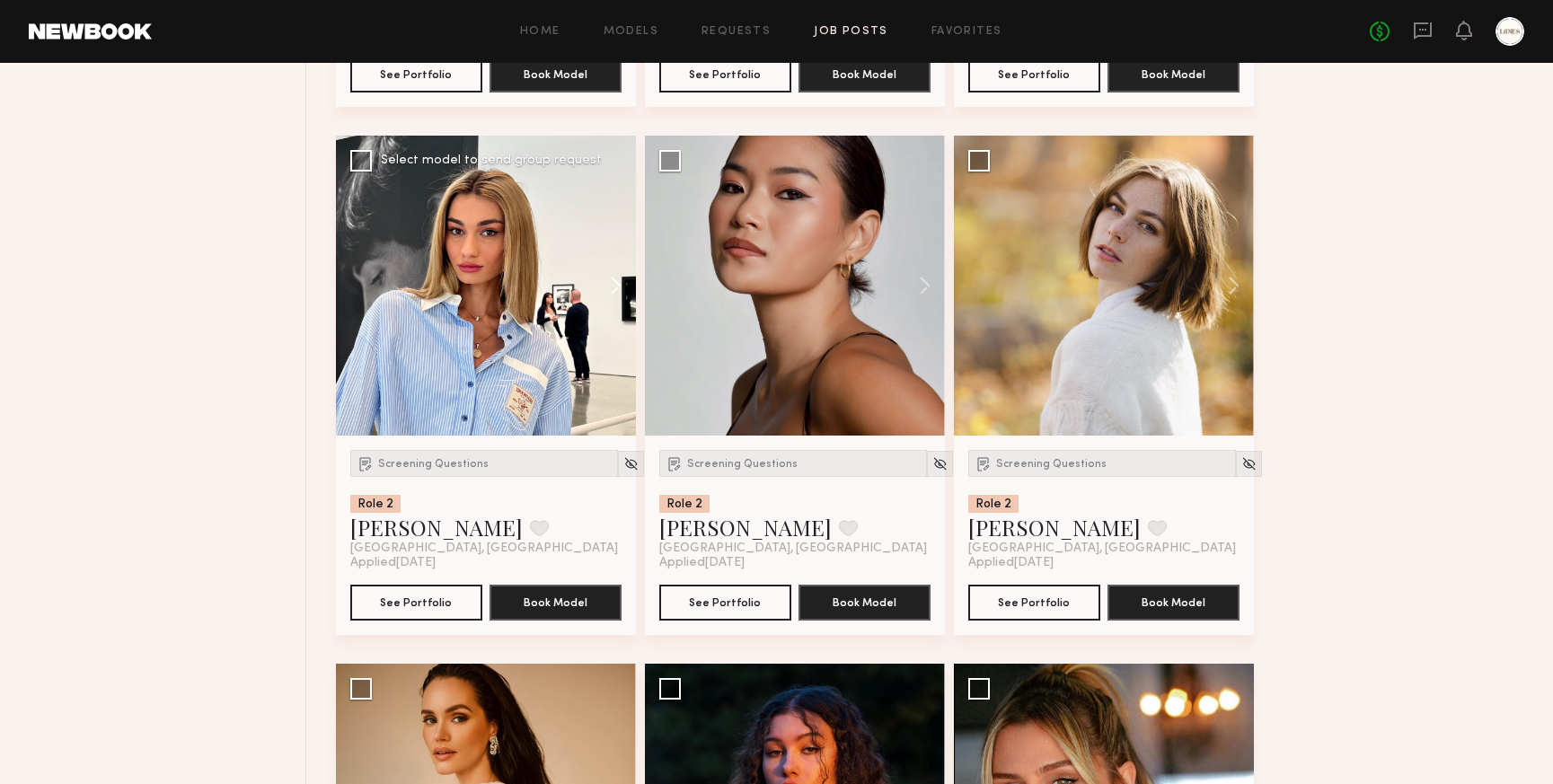
click at [622, 289] on button at bounding box center [607, 285] width 57 height 300
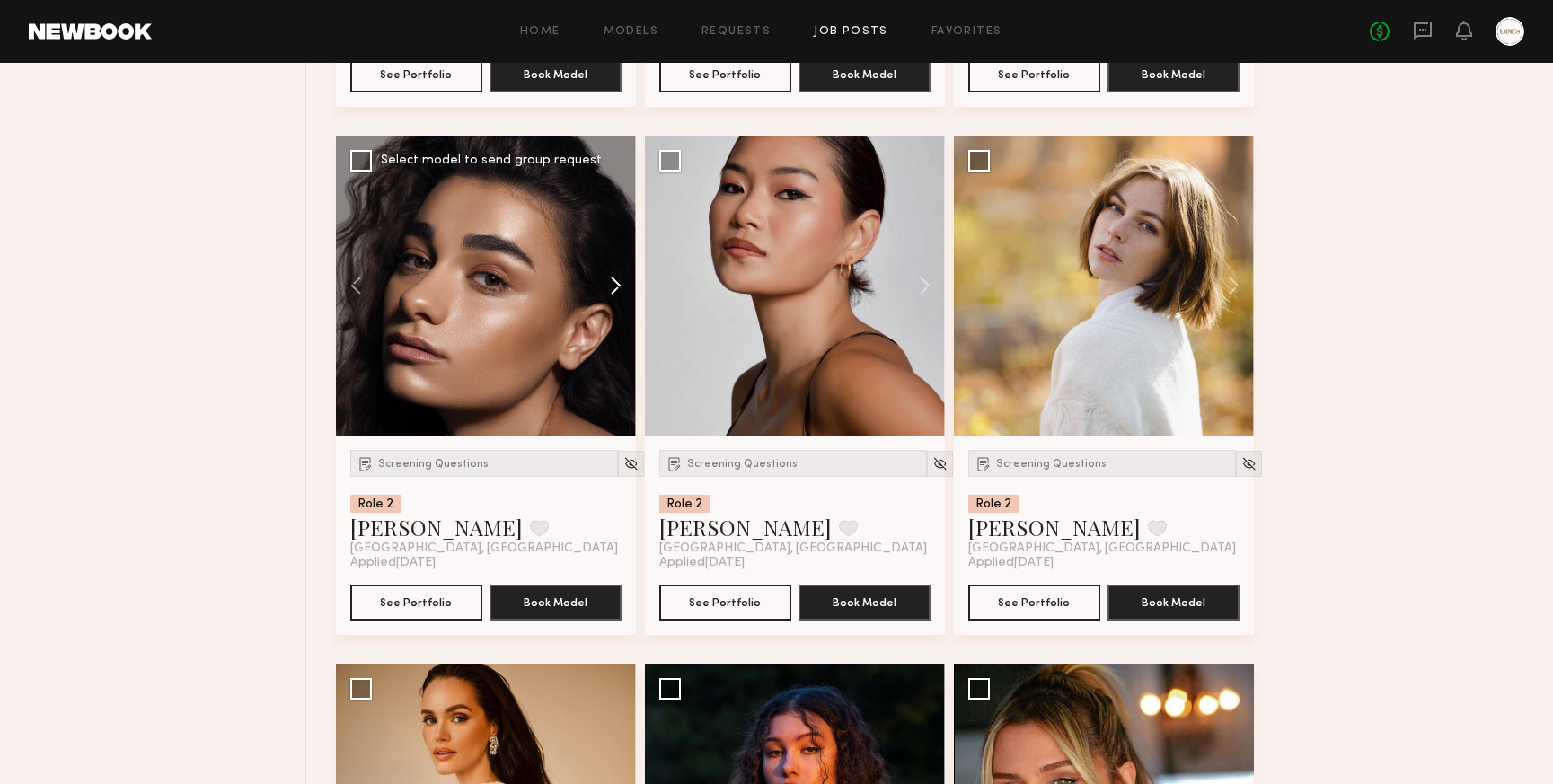
click at [622, 289] on button at bounding box center [607, 285] width 57 height 300
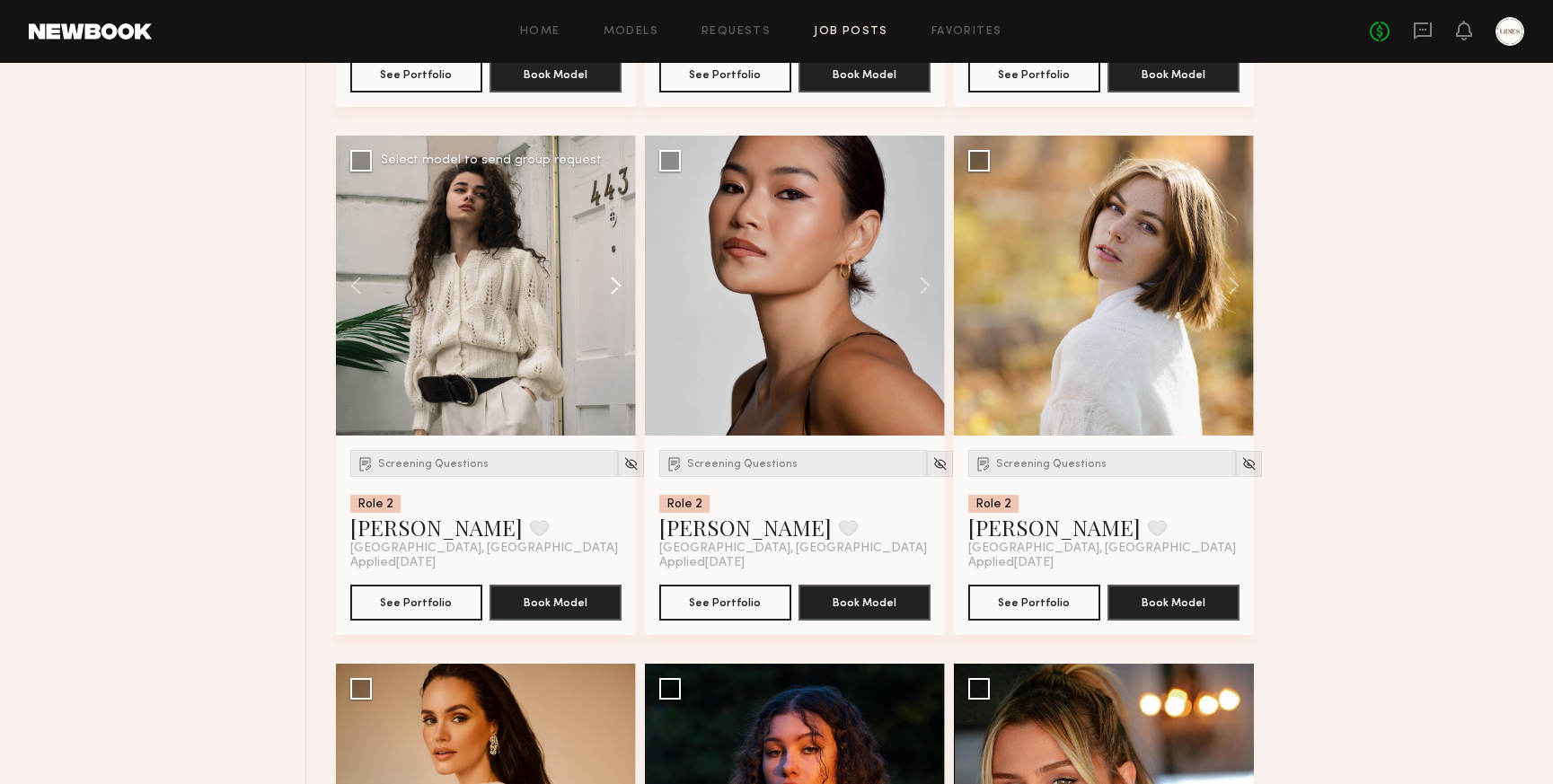
click at [622, 289] on button at bounding box center [607, 285] width 57 height 300
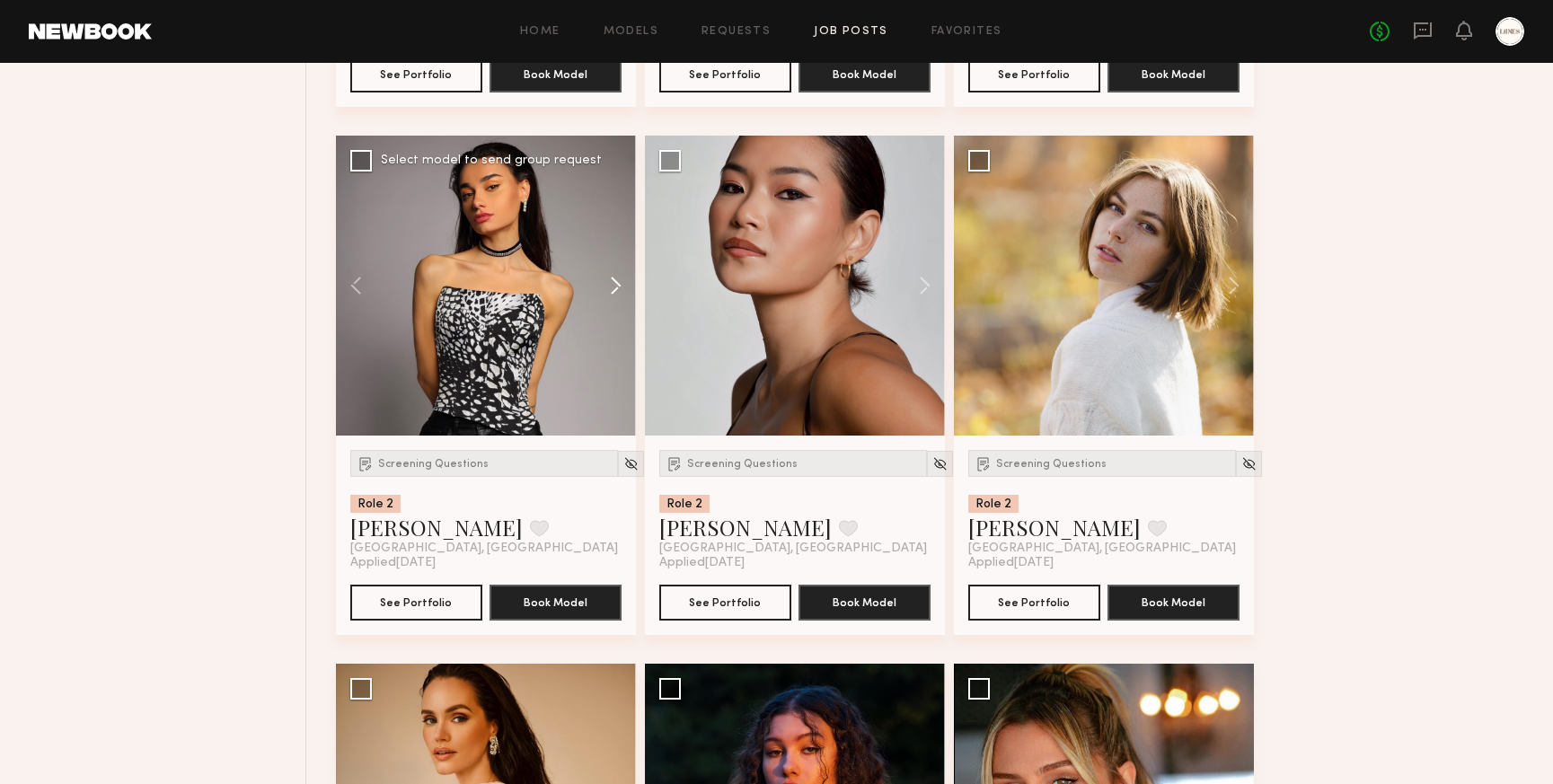
click at [622, 289] on button at bounding box center [607, 285] width 57 height 300
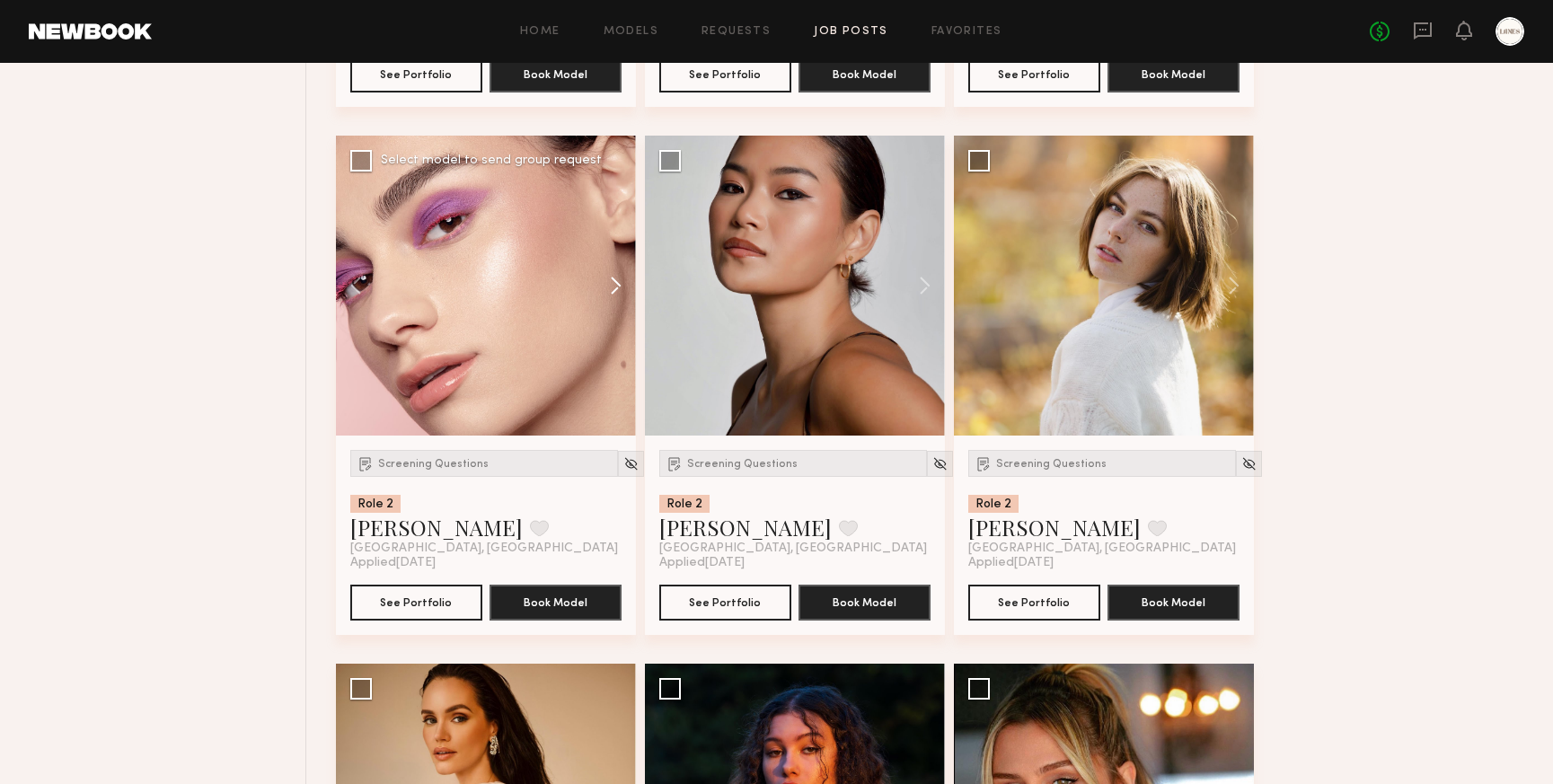
click at [622, 289] on button at bounding box center [607, 285] width 57 height 300
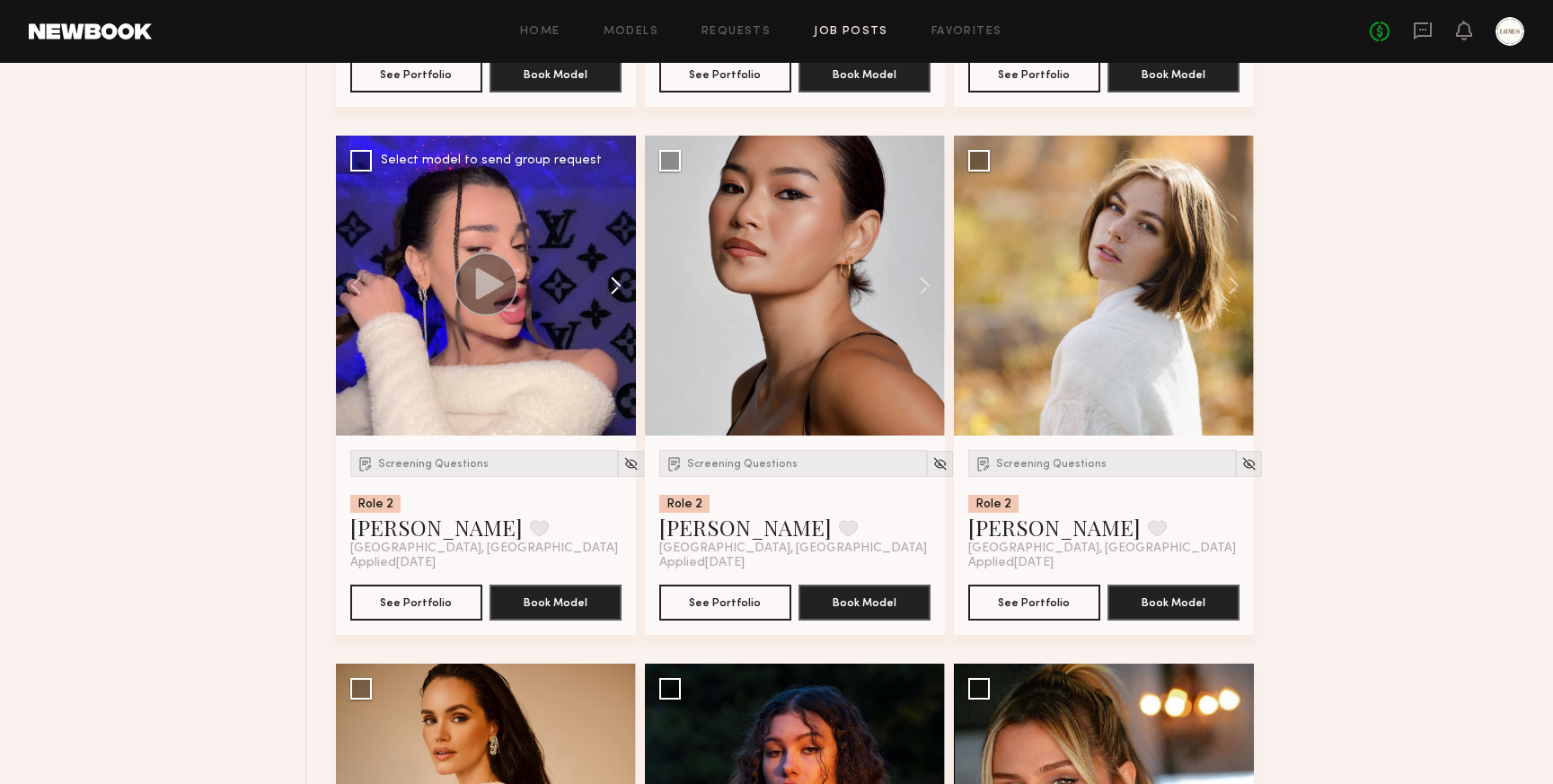
click at [622, 289] on button at bounding box center [607, 285] width 57 height 300
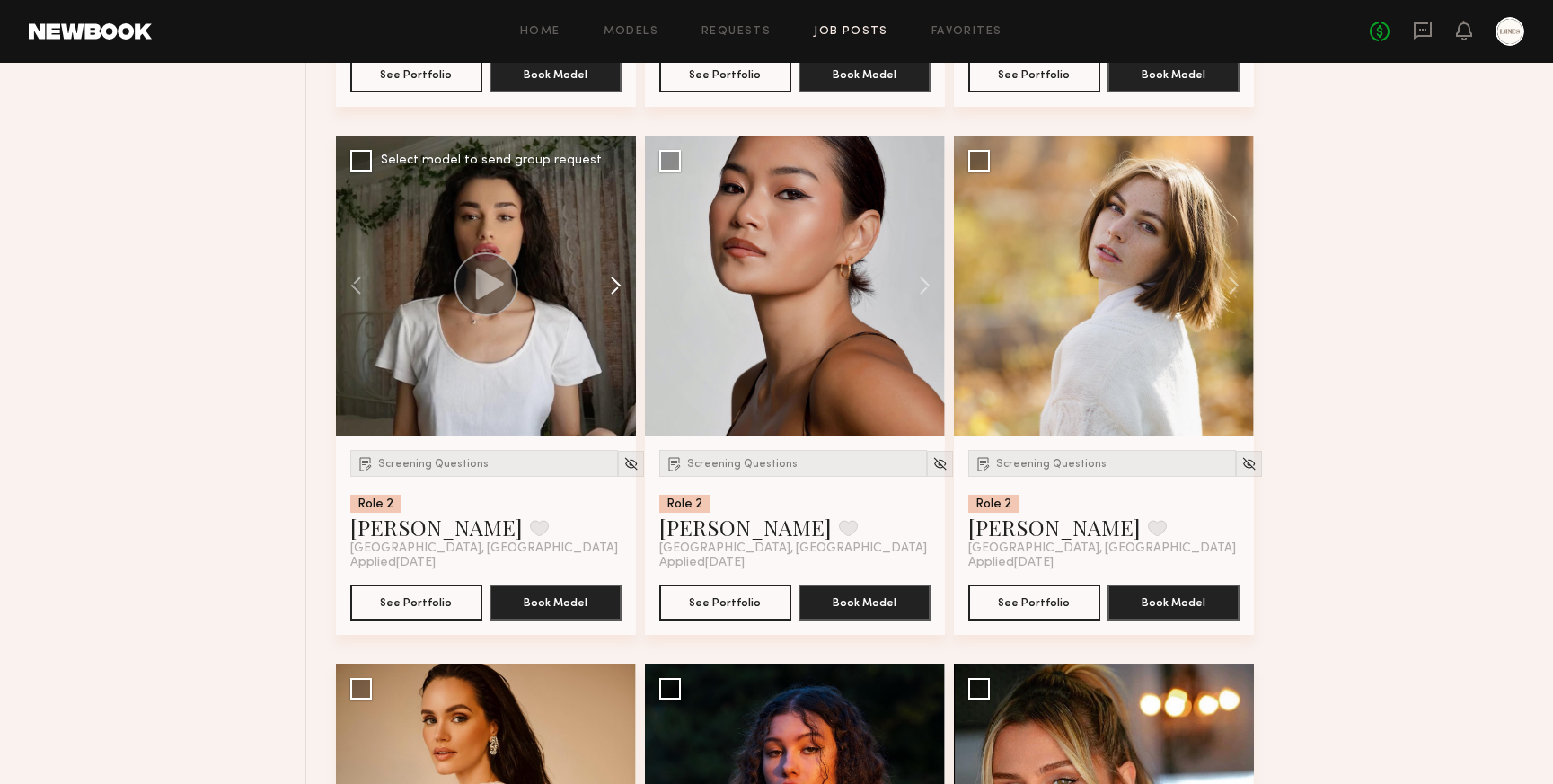
click at [613, 284] on button at bounding box center [607, 285] width 57 height 300
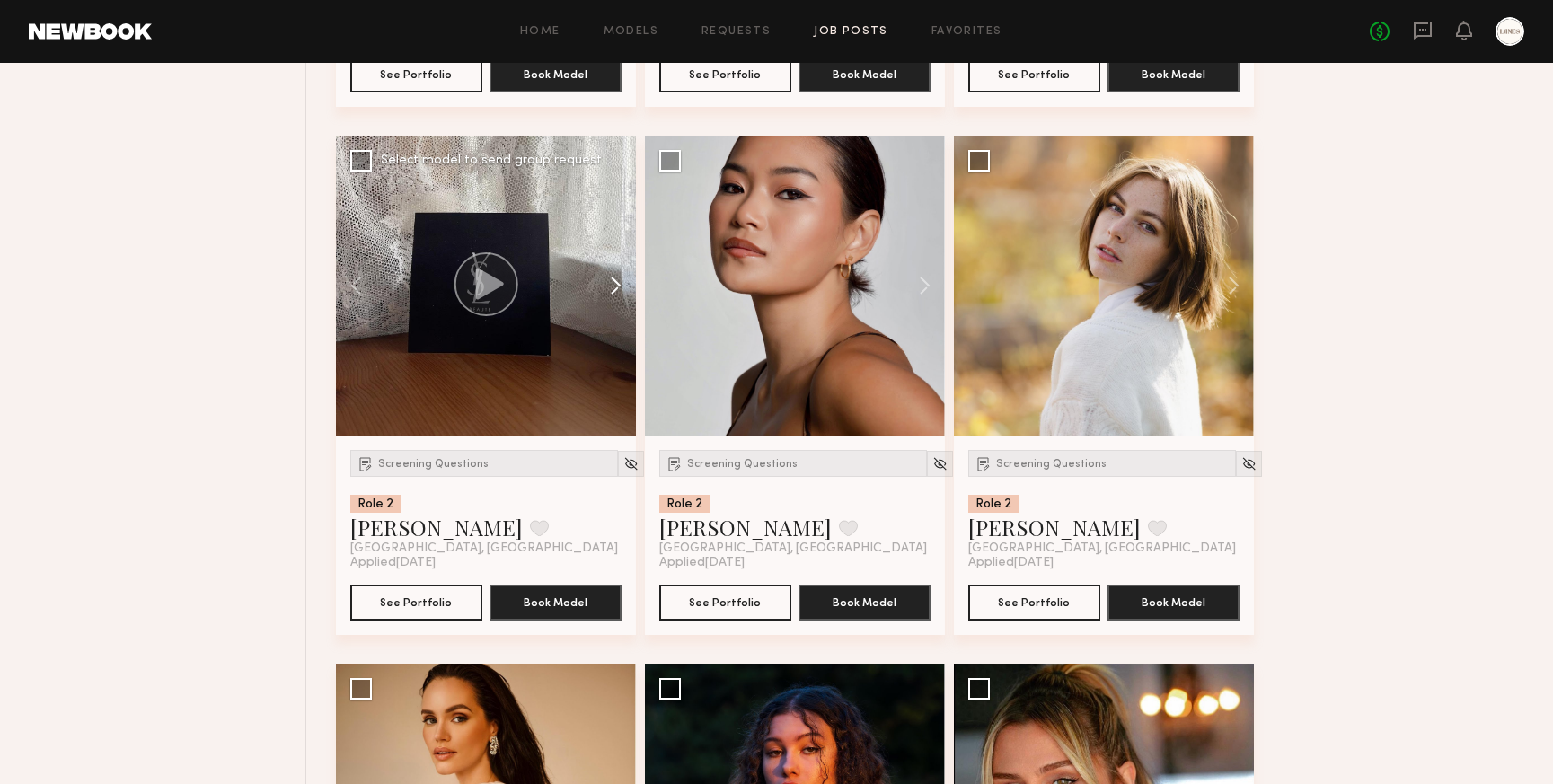
click at [613, 284] on button at bounding box center [607, 285] width 57 height 300
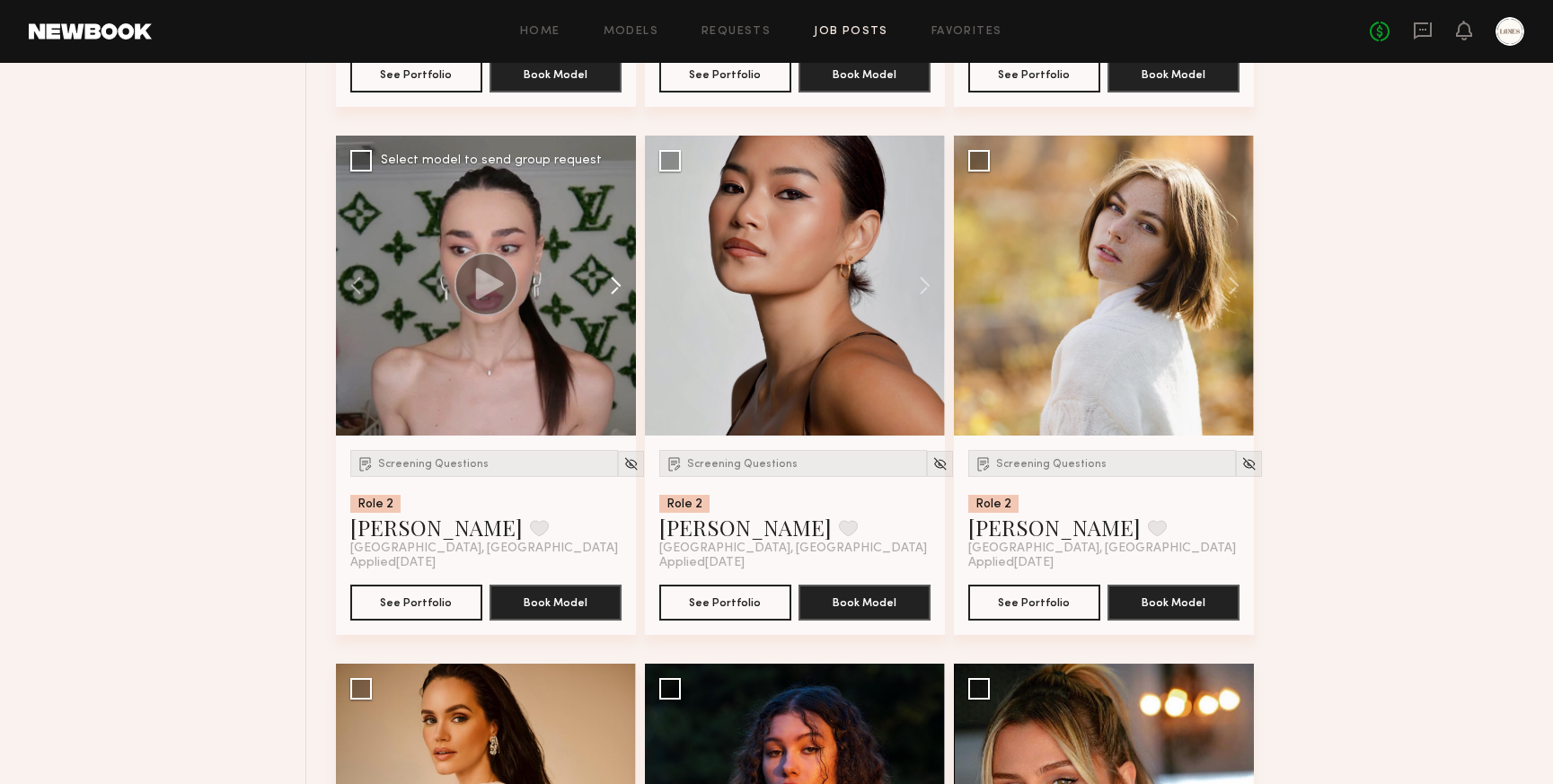
click at [613, 284] on button at bounding box center [607, 285] width 57 height 300
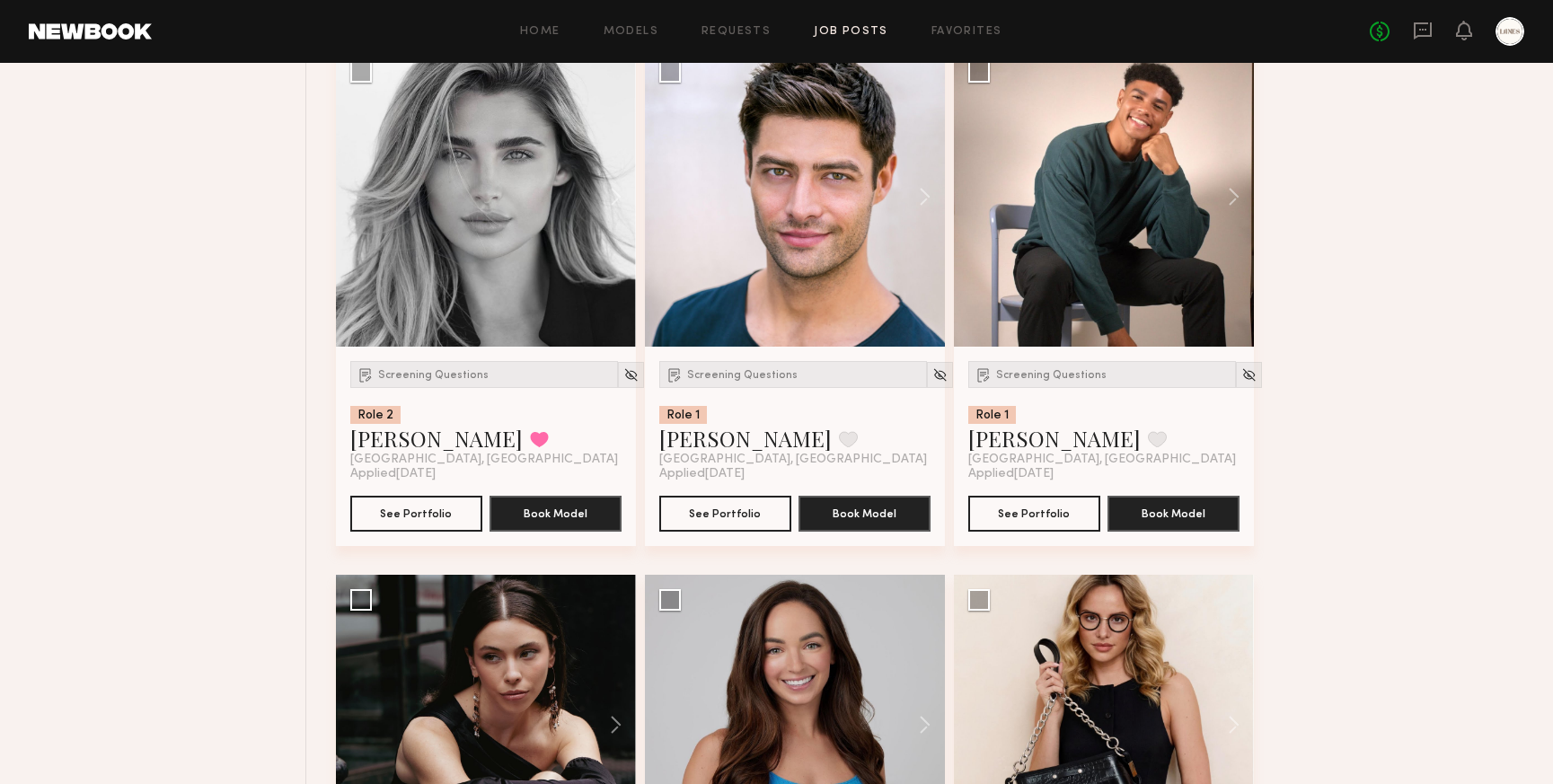
scroll to position [8141, 0]
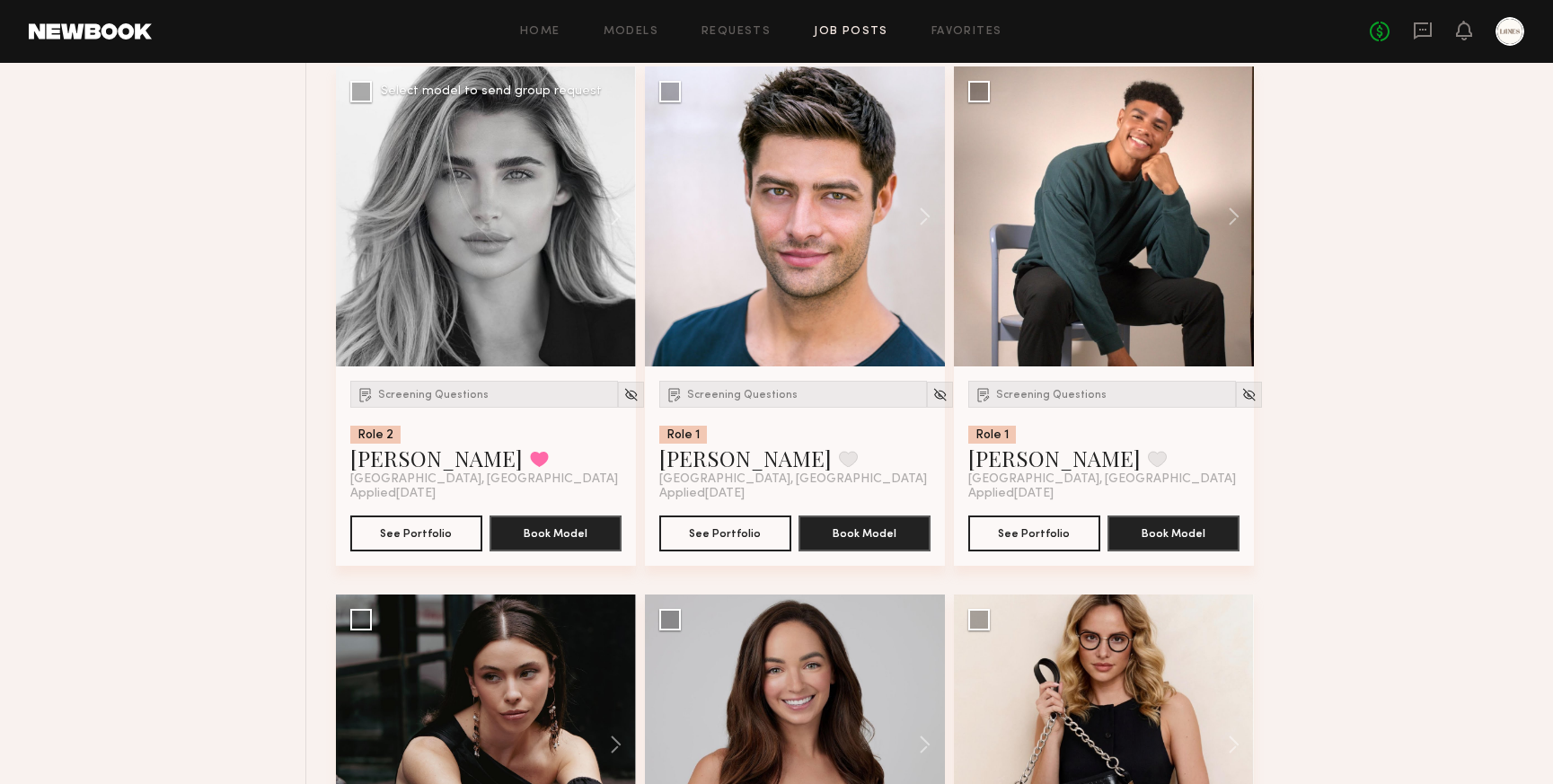
click at [352, 221] on div at bounding box center [485, 215] width 300 height 300
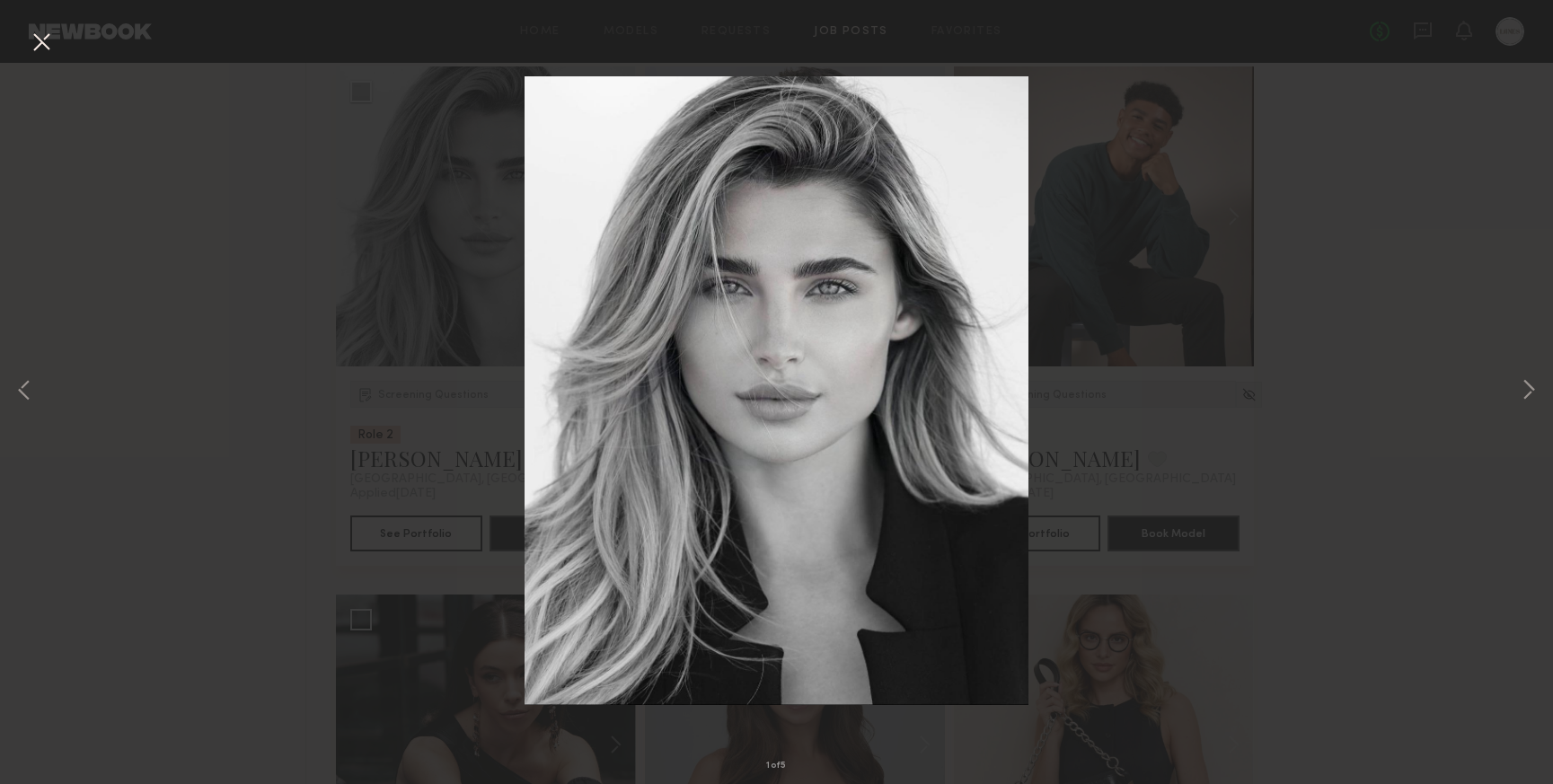
click at [39, 45] on button at bounding box center [42, 43] width 29 height 32
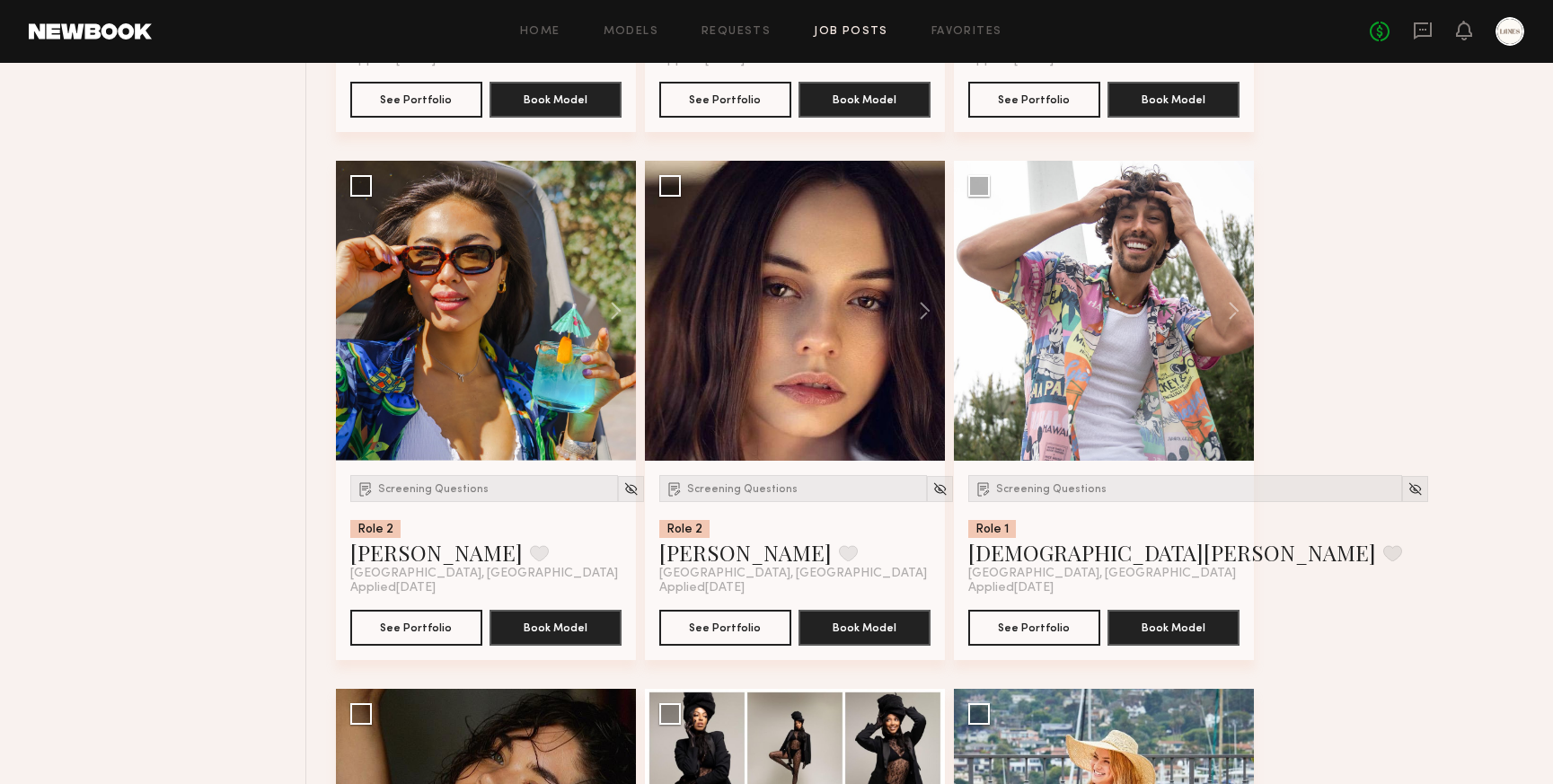
scroll to position [9104, 0]
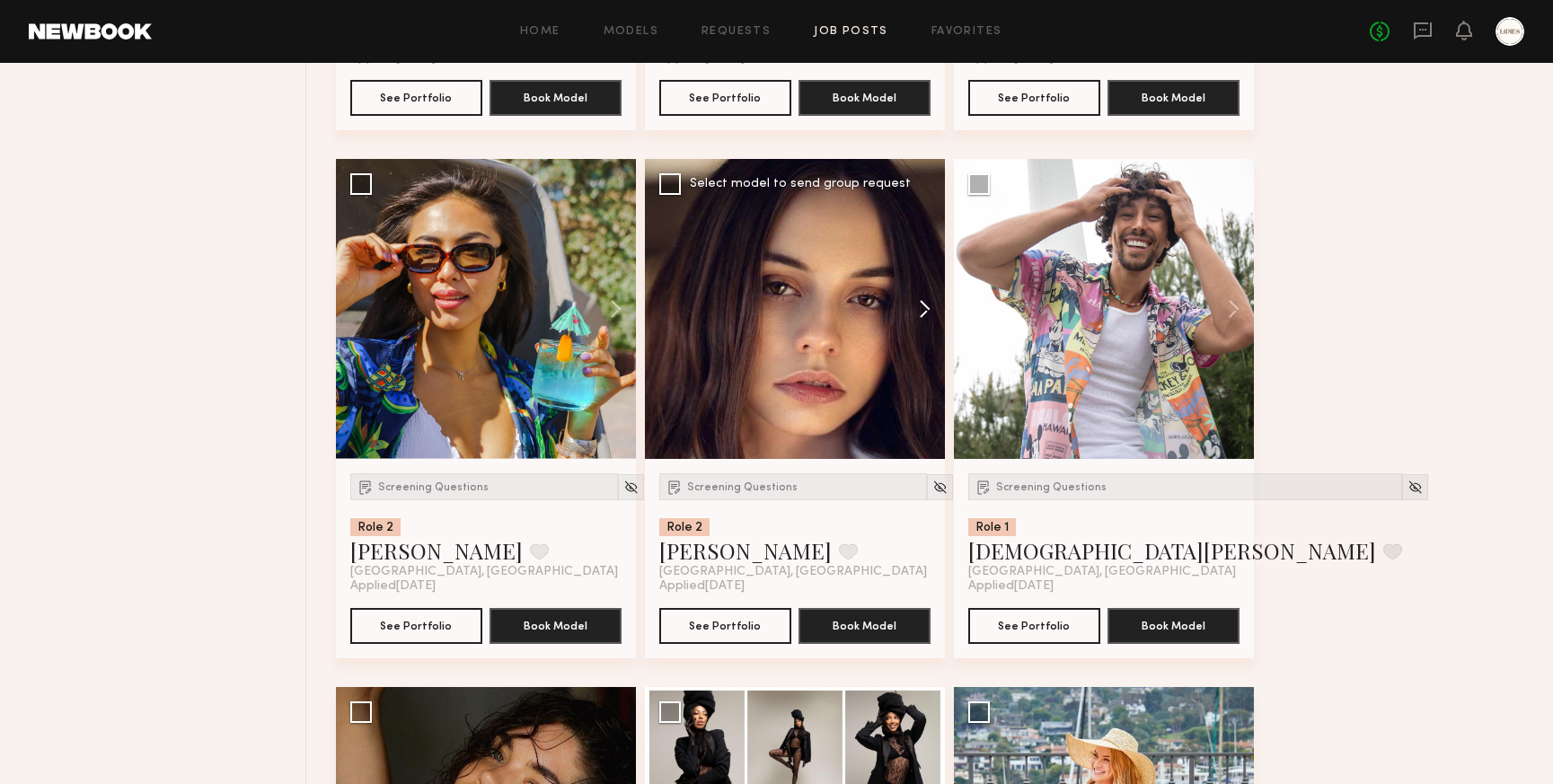
click at [925, 314] on button at bounding box center [916, 309] width 57 height 300
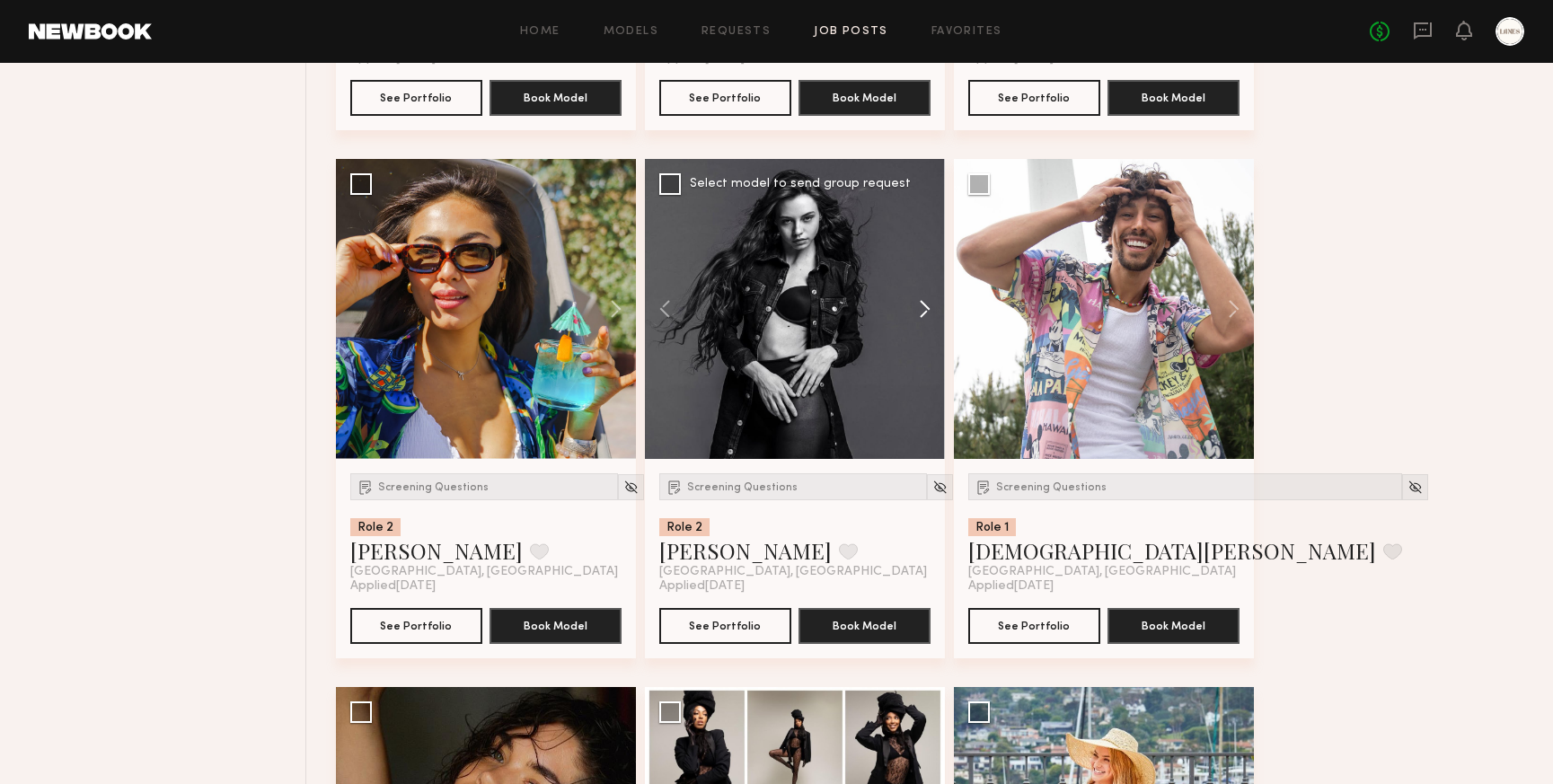
click at [925, 314] on button at bounding box center [916, 309] width 57 height 300
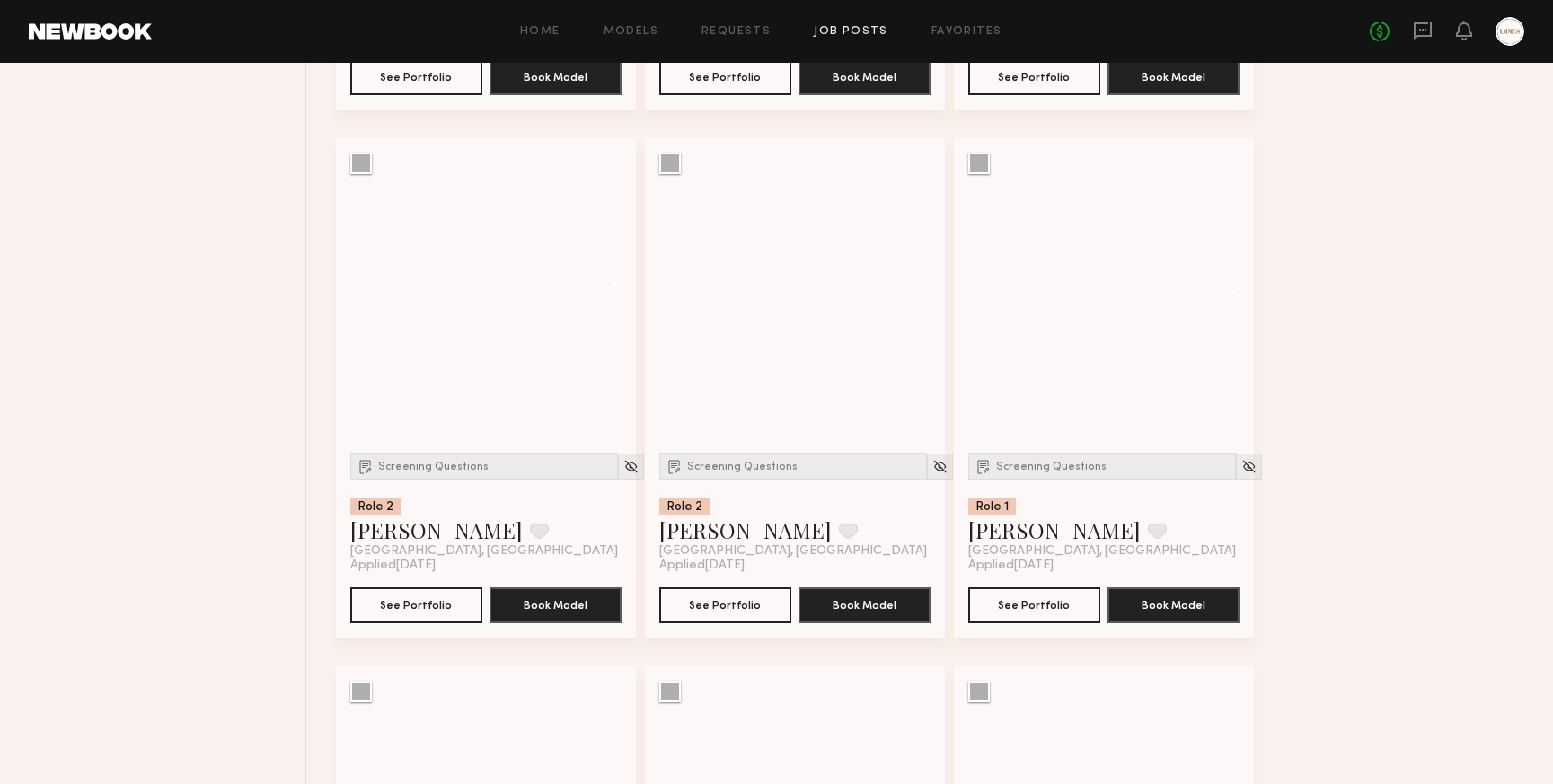
scroll to position [17561, 0]
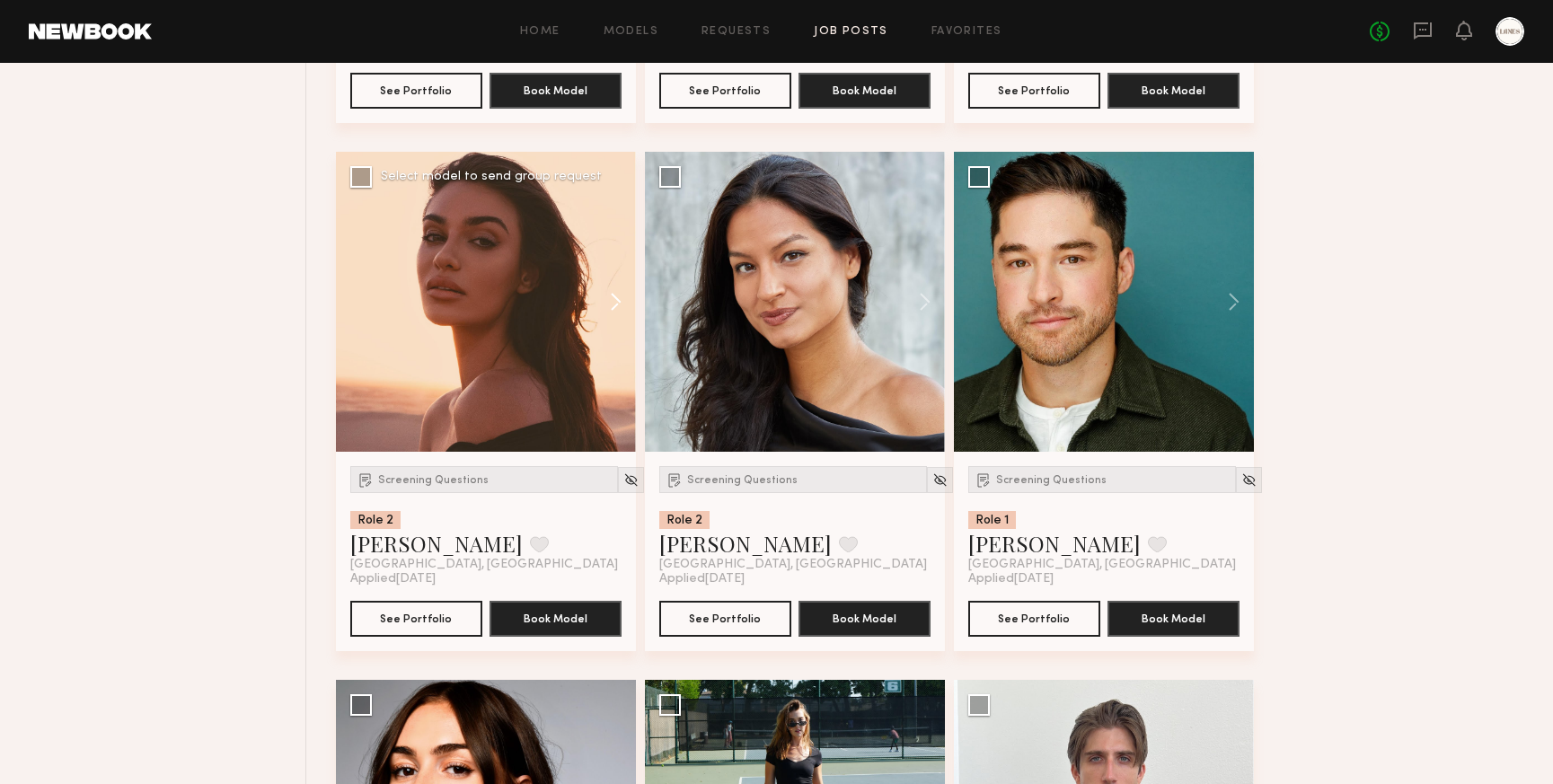
click at [616, 318] on button at bounding box center [607, 301] width 57 height 300
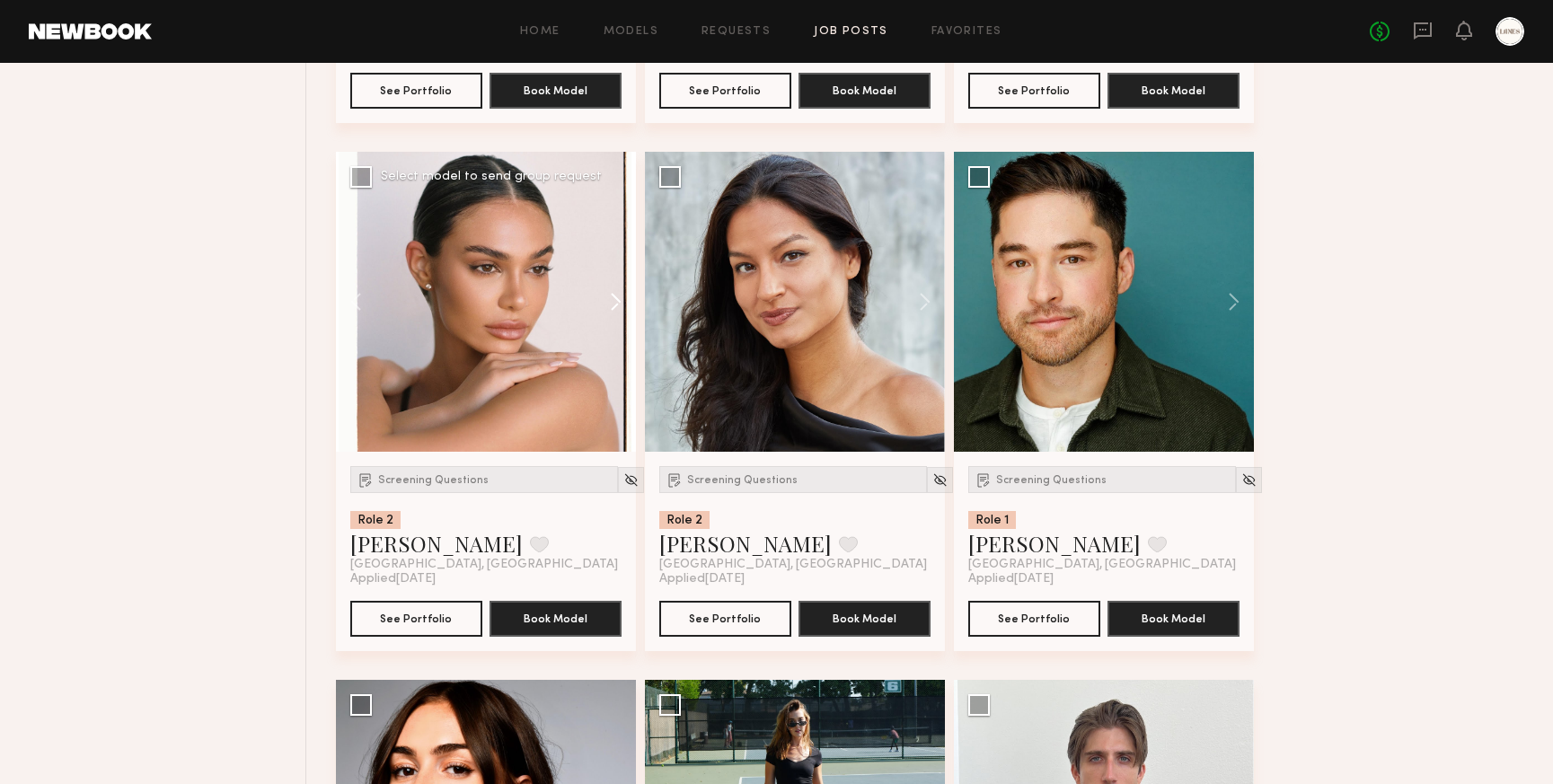
click at [616, 318] on button at bounding box center [607, 301] width 57 height 300
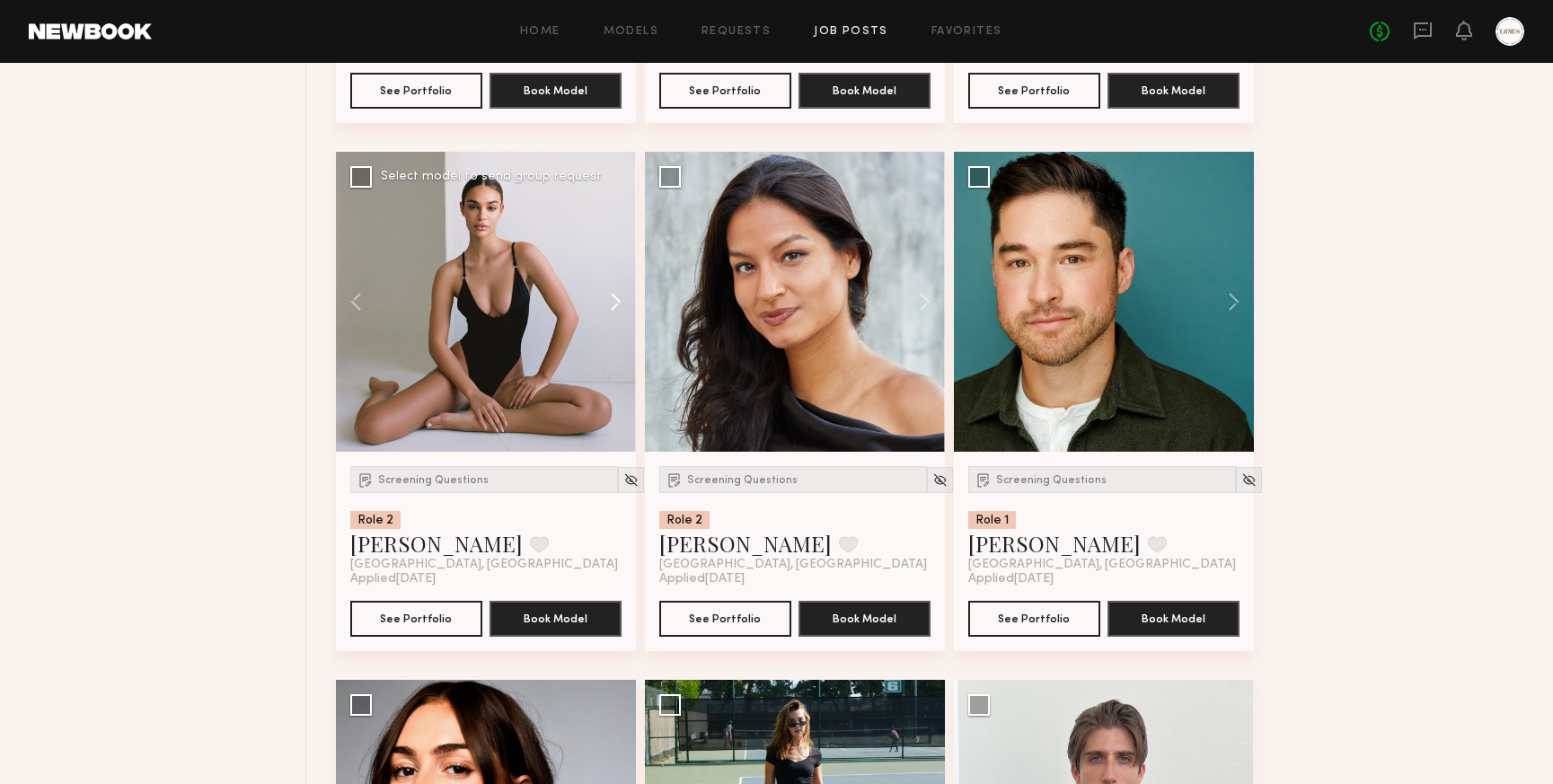
click at [616, 318] on button at bounding box center [607, 301] width 57 height 300
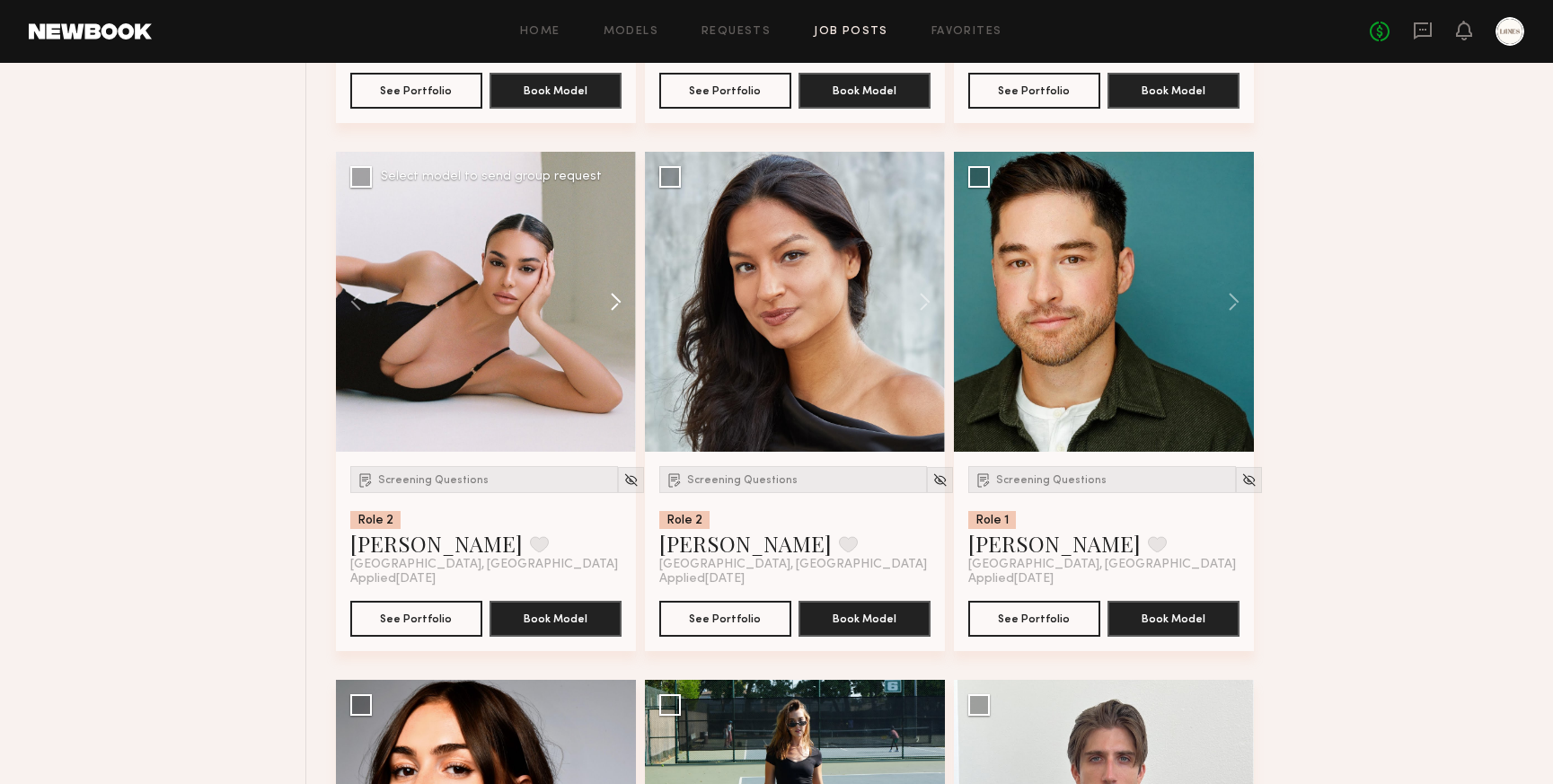
click at [616, 318] on button at bounding box center [607, 301] width 57 height 300
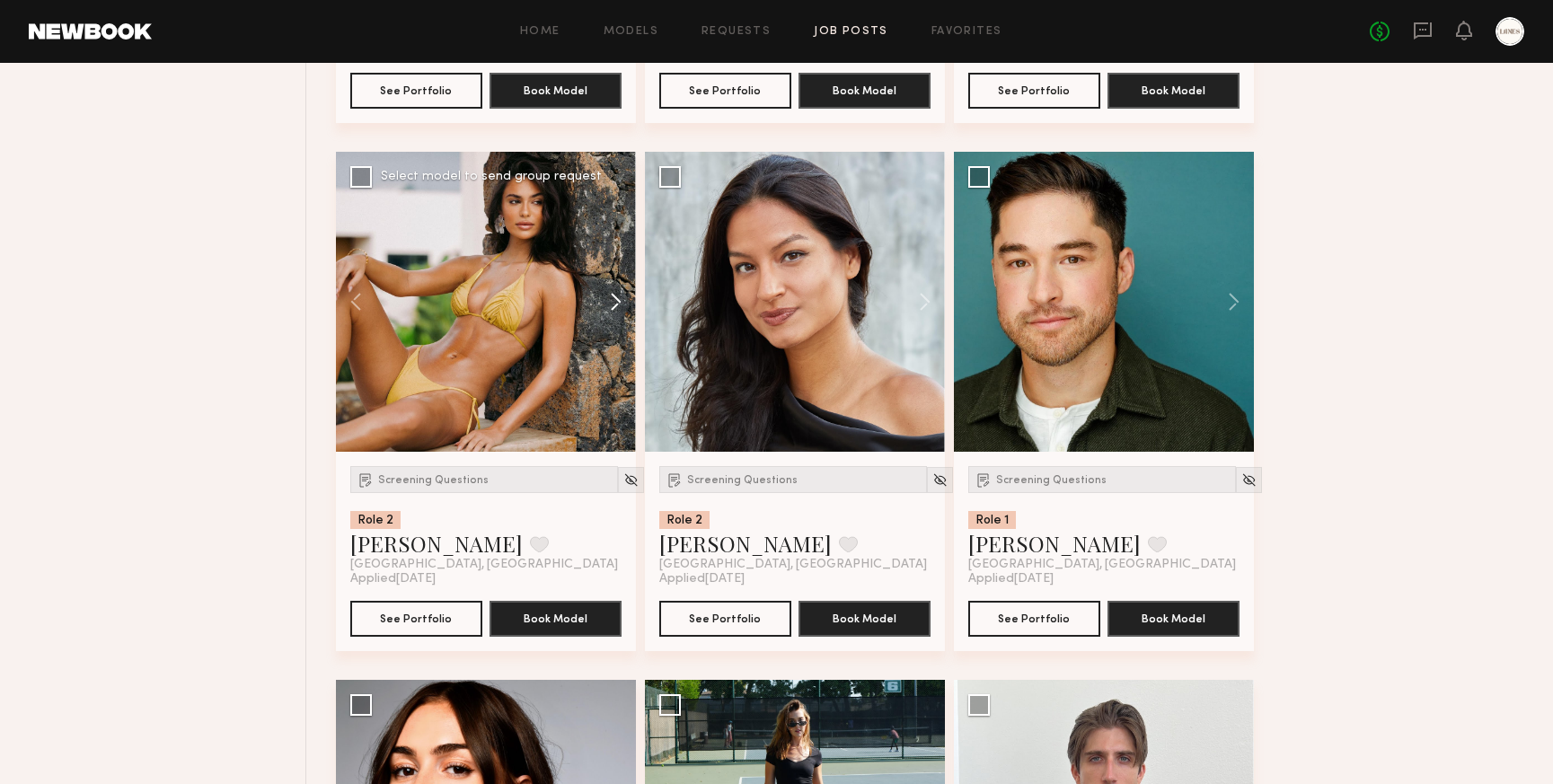
click at [616, 318] on button at bounding box center [607, 301] width 57 height 300
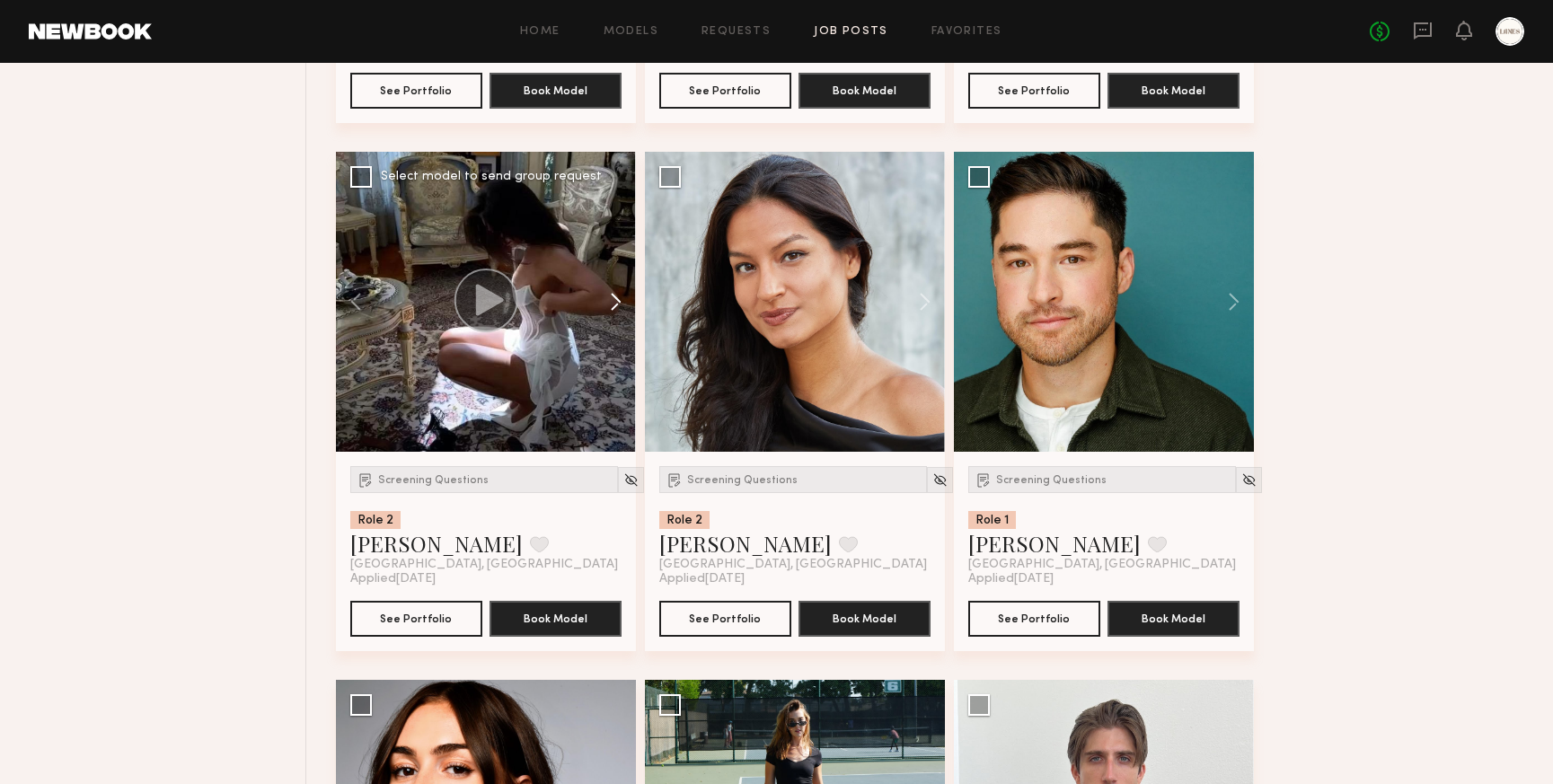
click at [616, 318] on button at bounding box center [607, 301] width 57 height 300
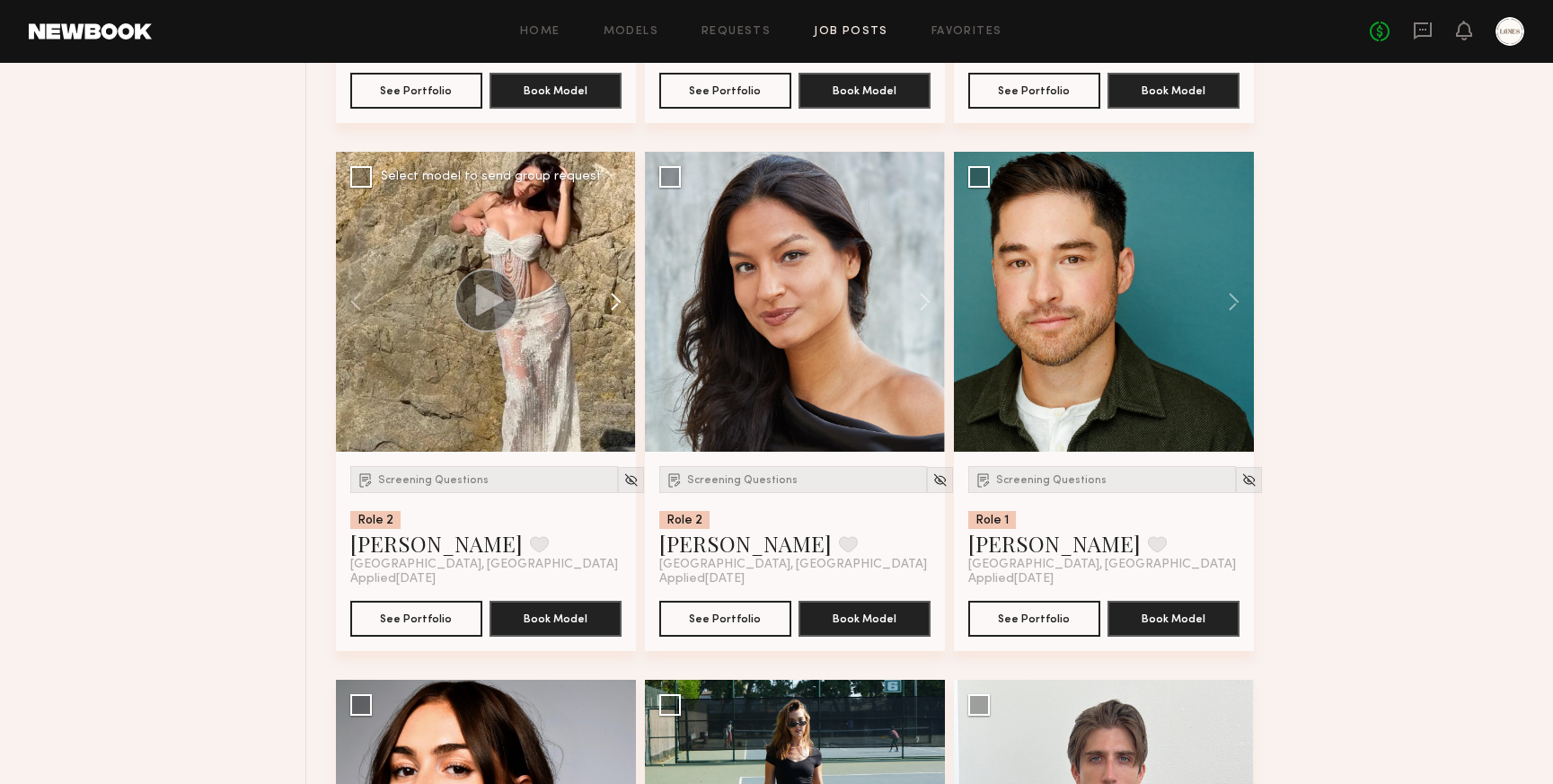
click at [616, 318] on button at bounding box center [607, 301] width 57 height 300
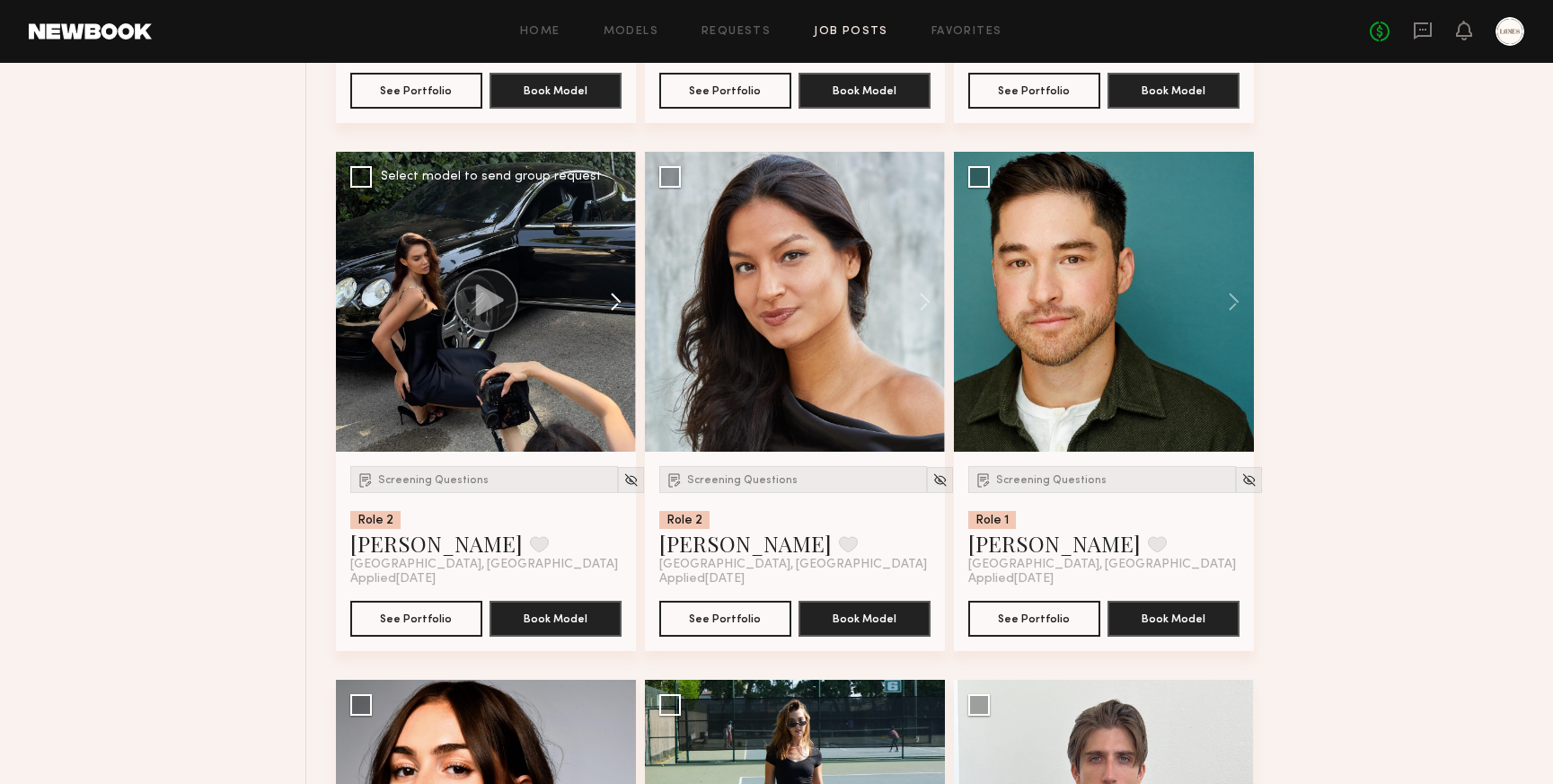
click at [618, 316] on button at bounding box center [607, 301] width 57 height 300
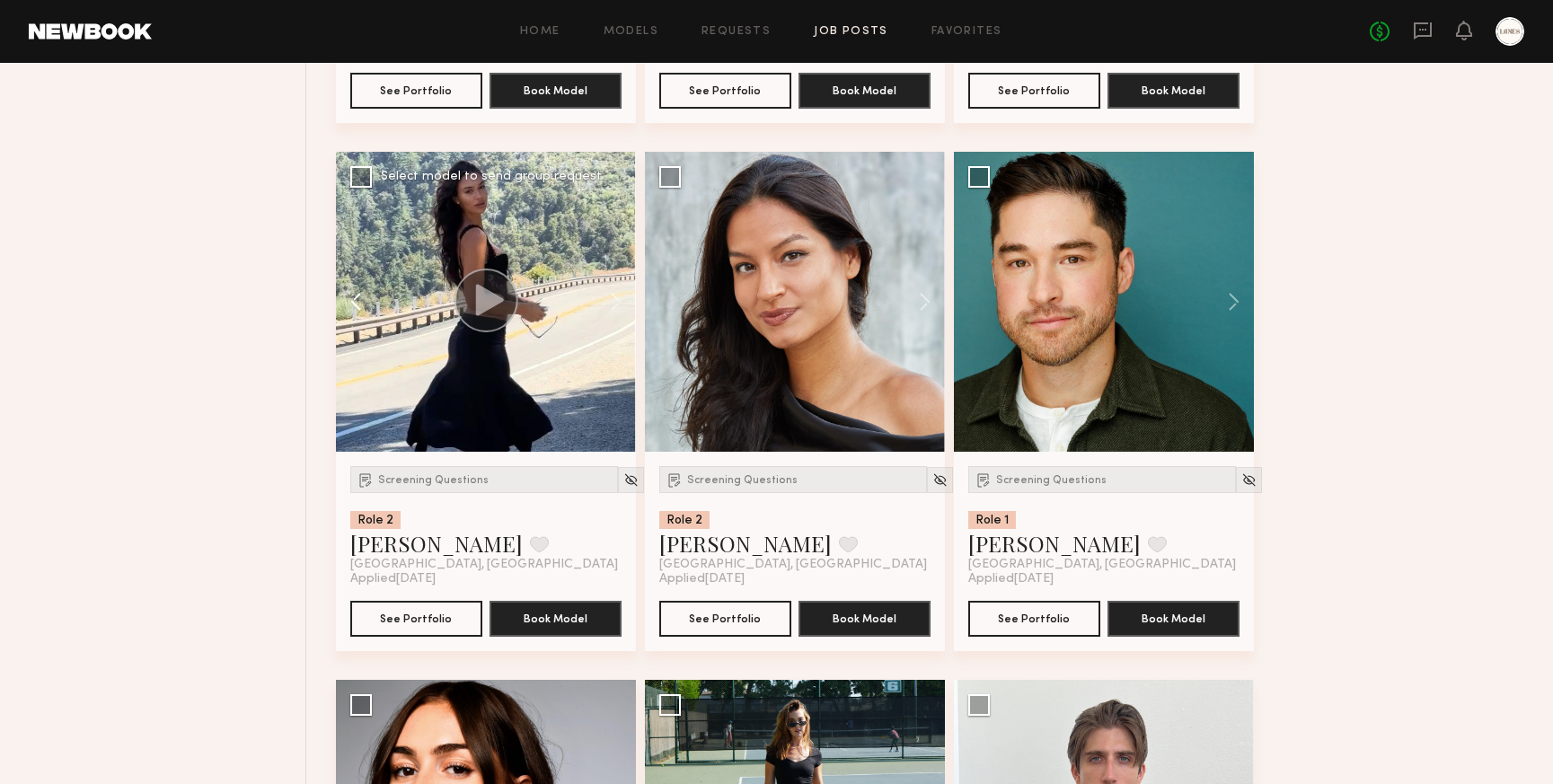
click at [352, 317] on button at bounding box center [364, 301] width 57 height 300
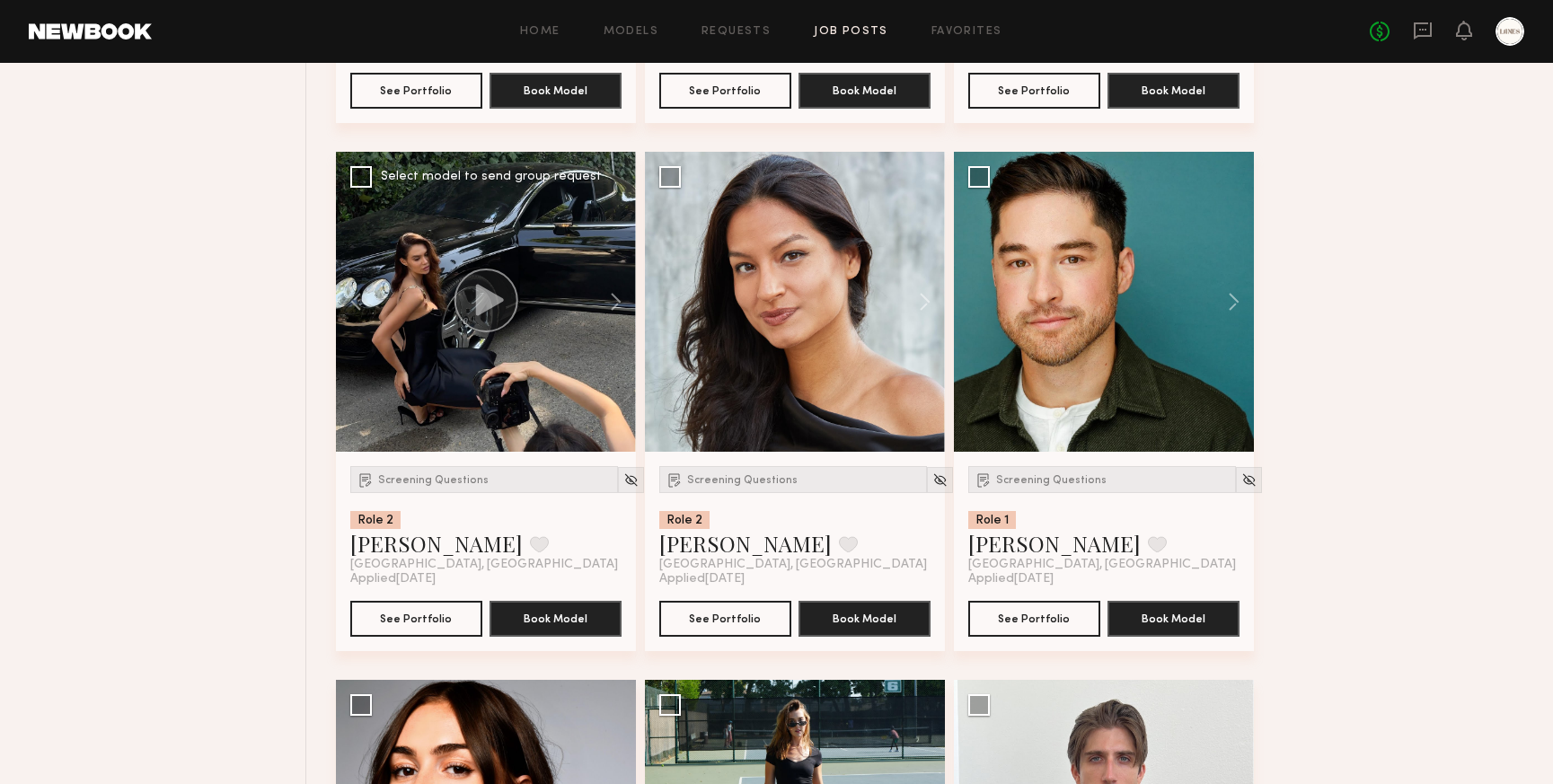
click at [479, 313] on icon at bounding box center [490, 300] width 28 height 31
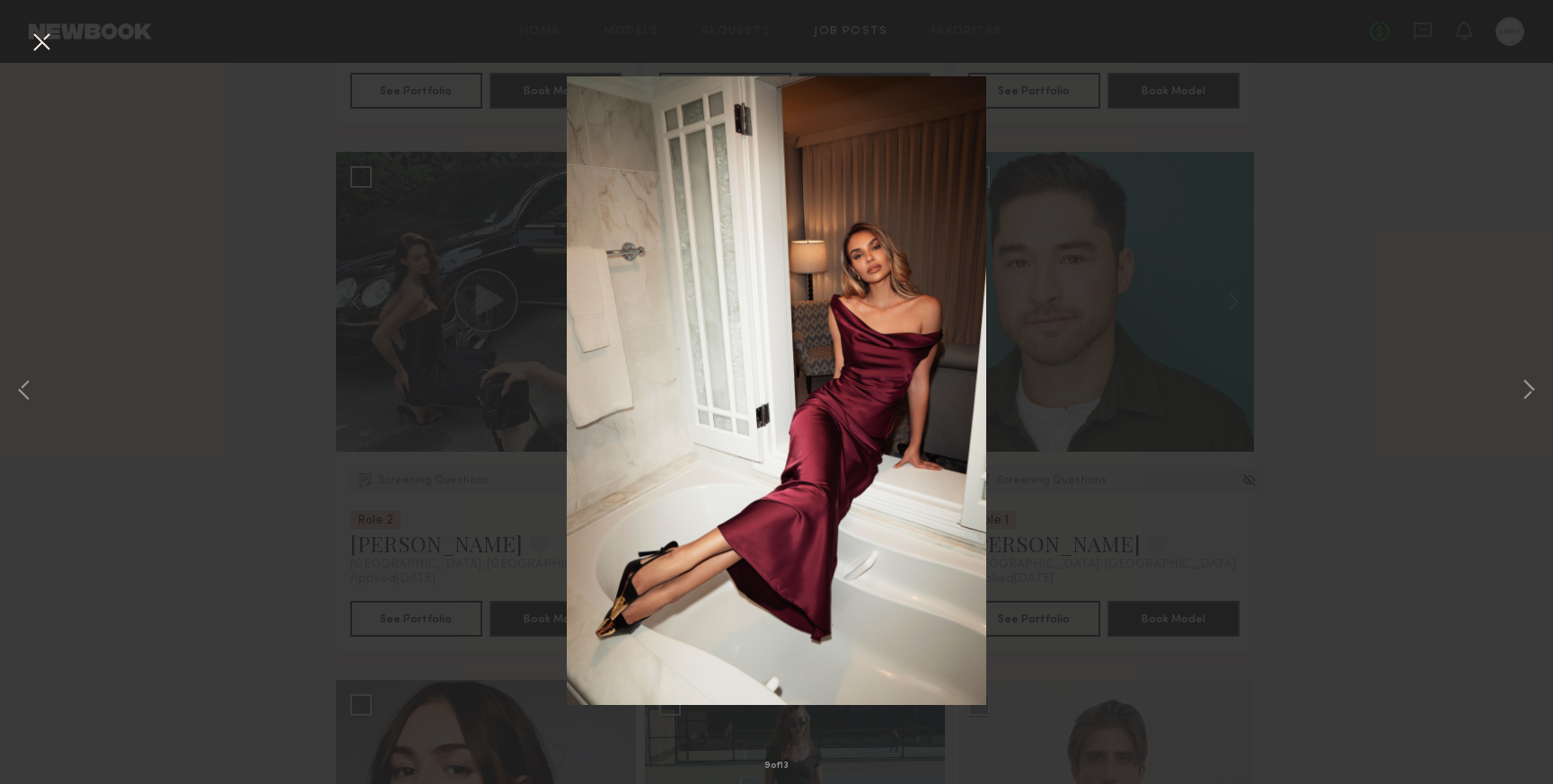
click at [44, 42] on button at bounding box center [42, 43] width 29 height 32
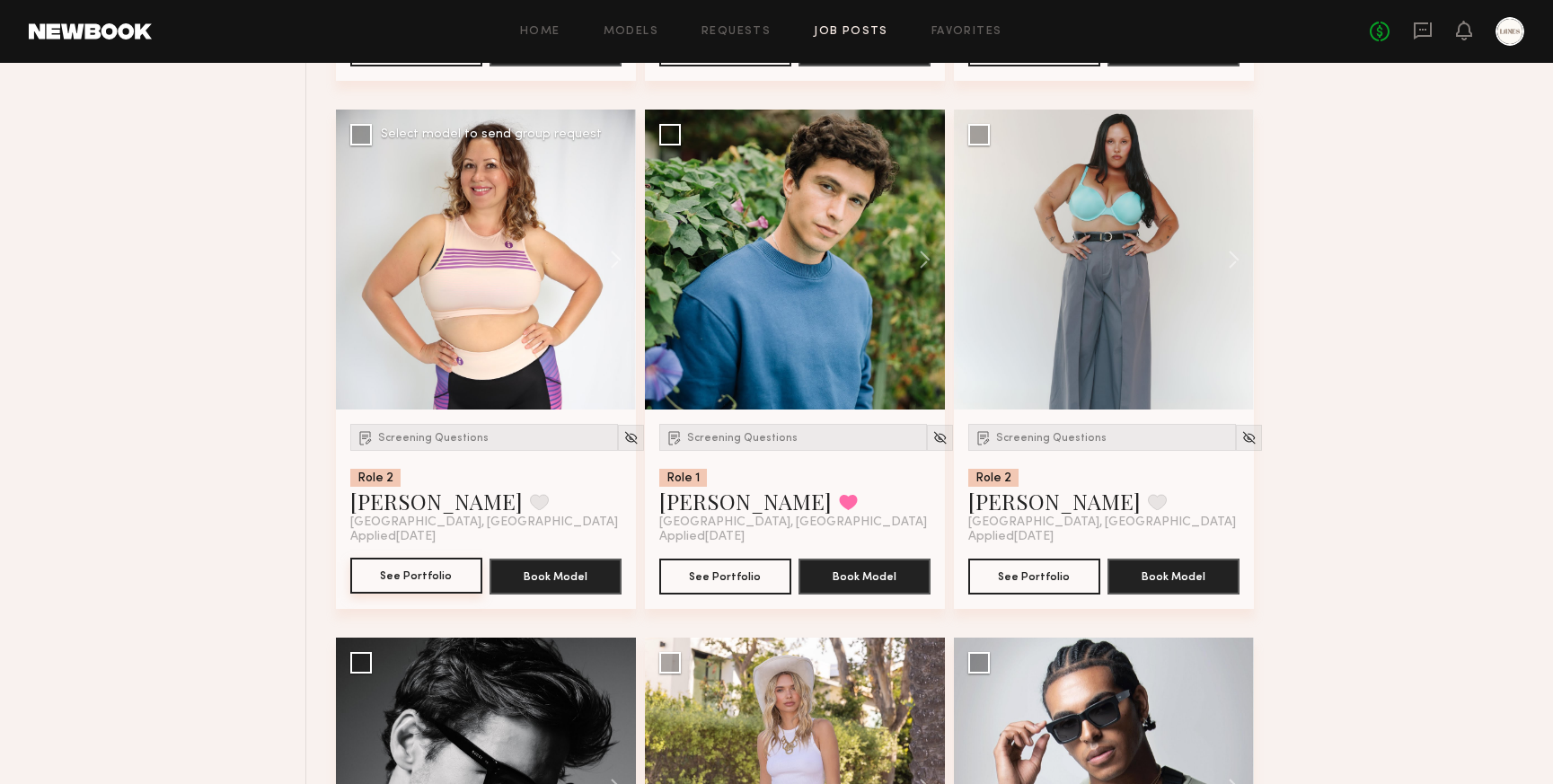
scroll to position [21813, 0]
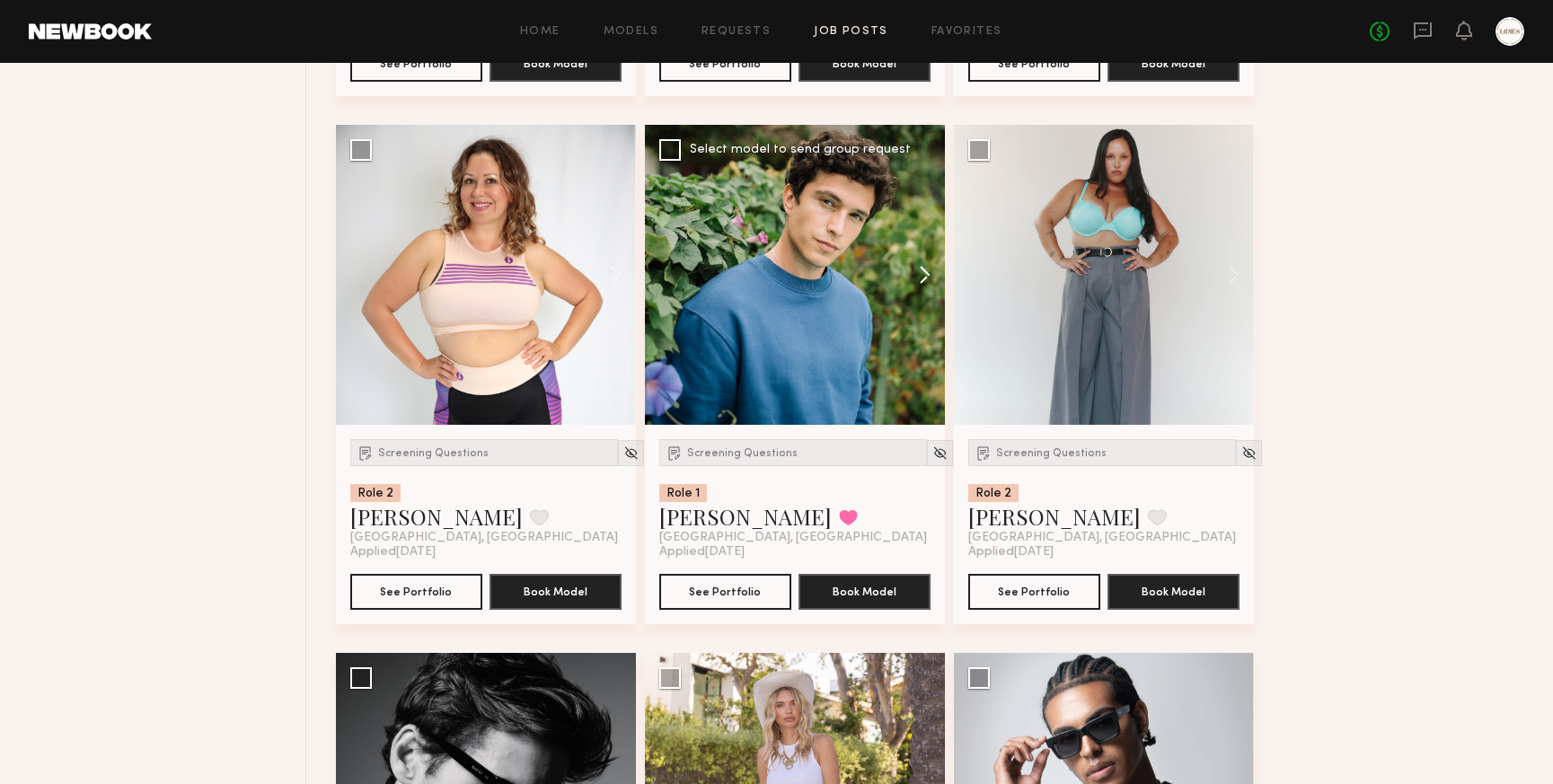
click at [918, 279] on button at bounding box center [916, 275] width 57 height 300
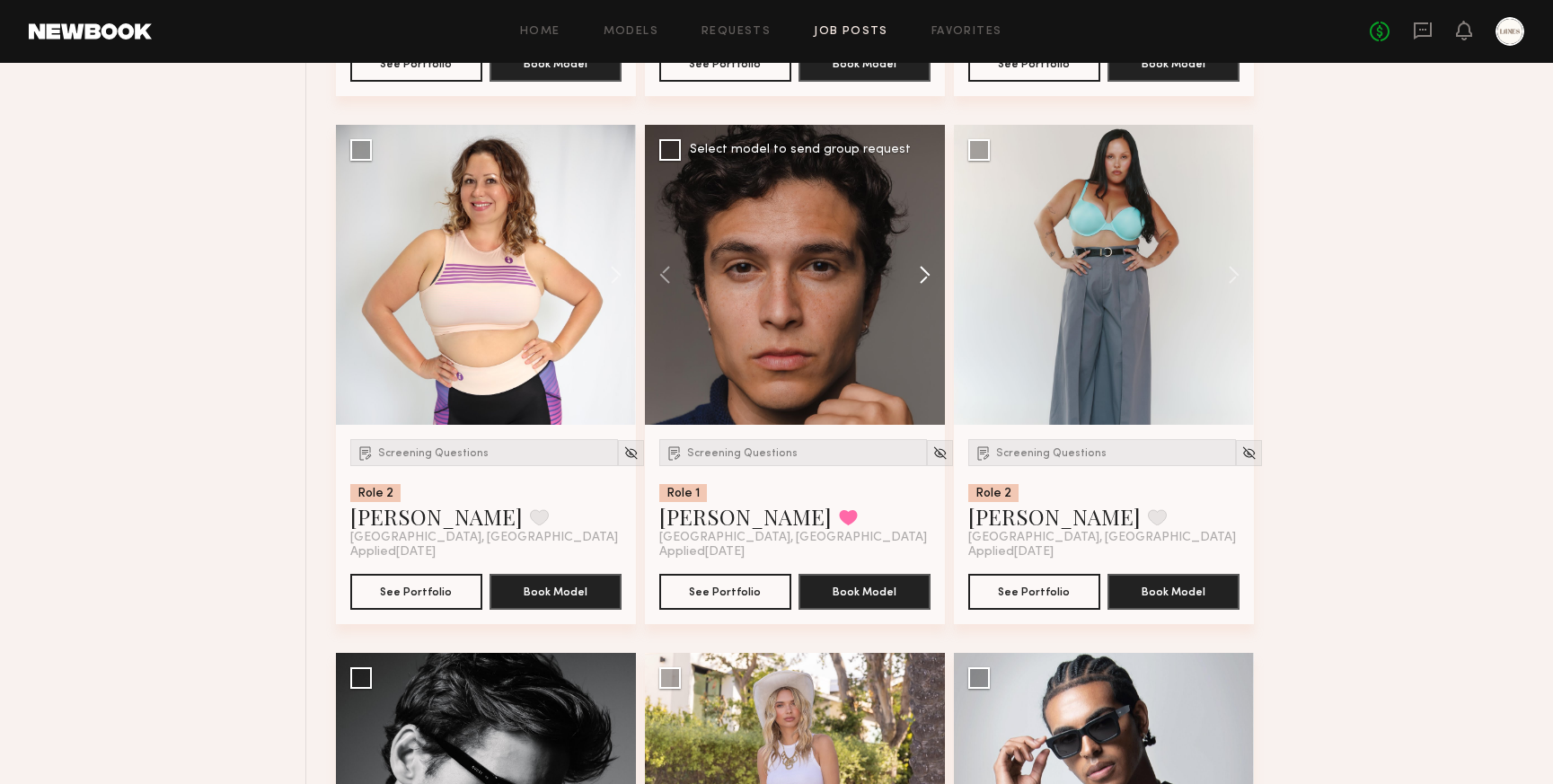
click at [923, 287] on button at bounding box center [916, 275] width 57 height 300
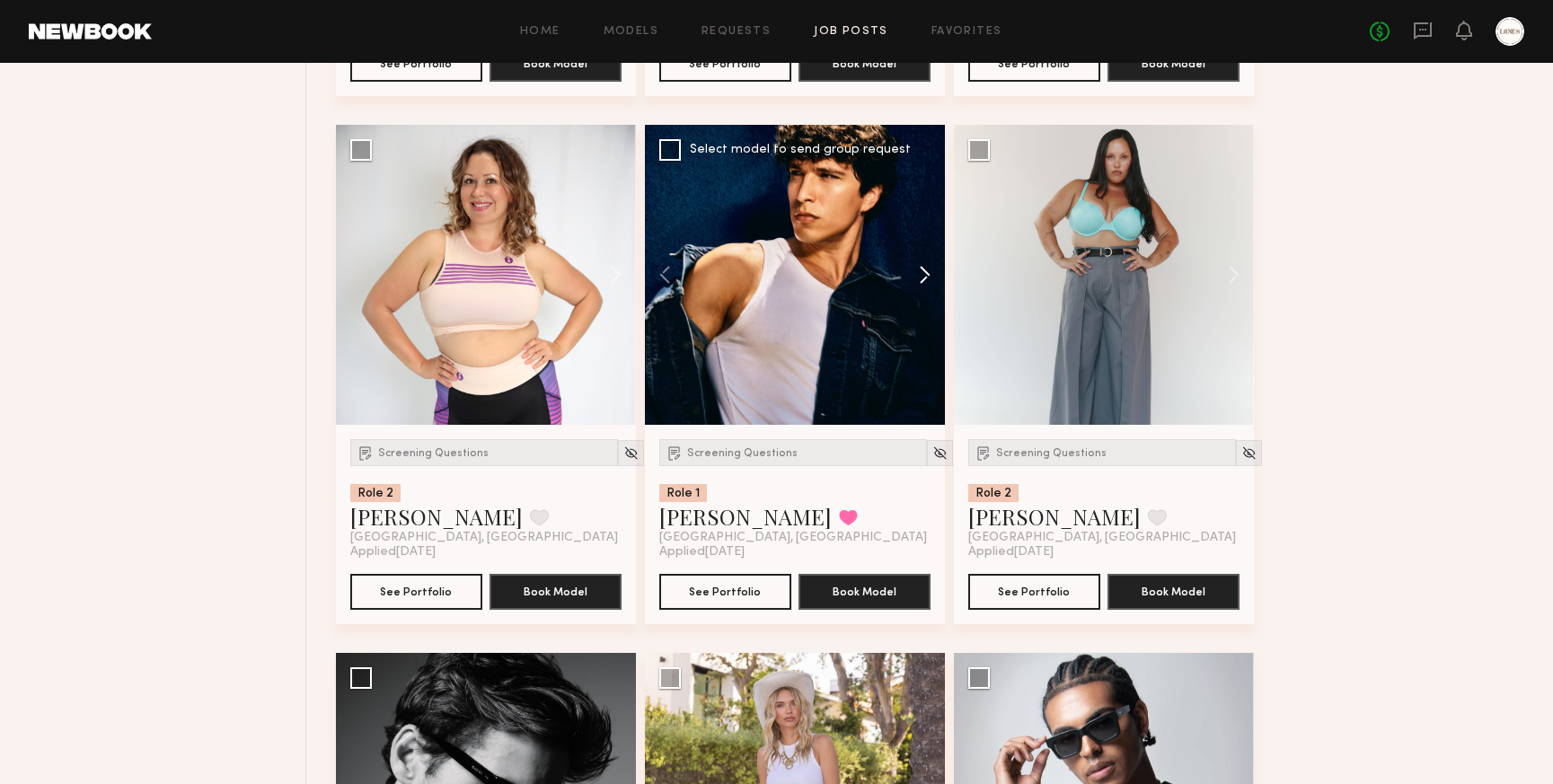
click at [923, 287] on button at bounding box center [916, 275] width 57 height 300
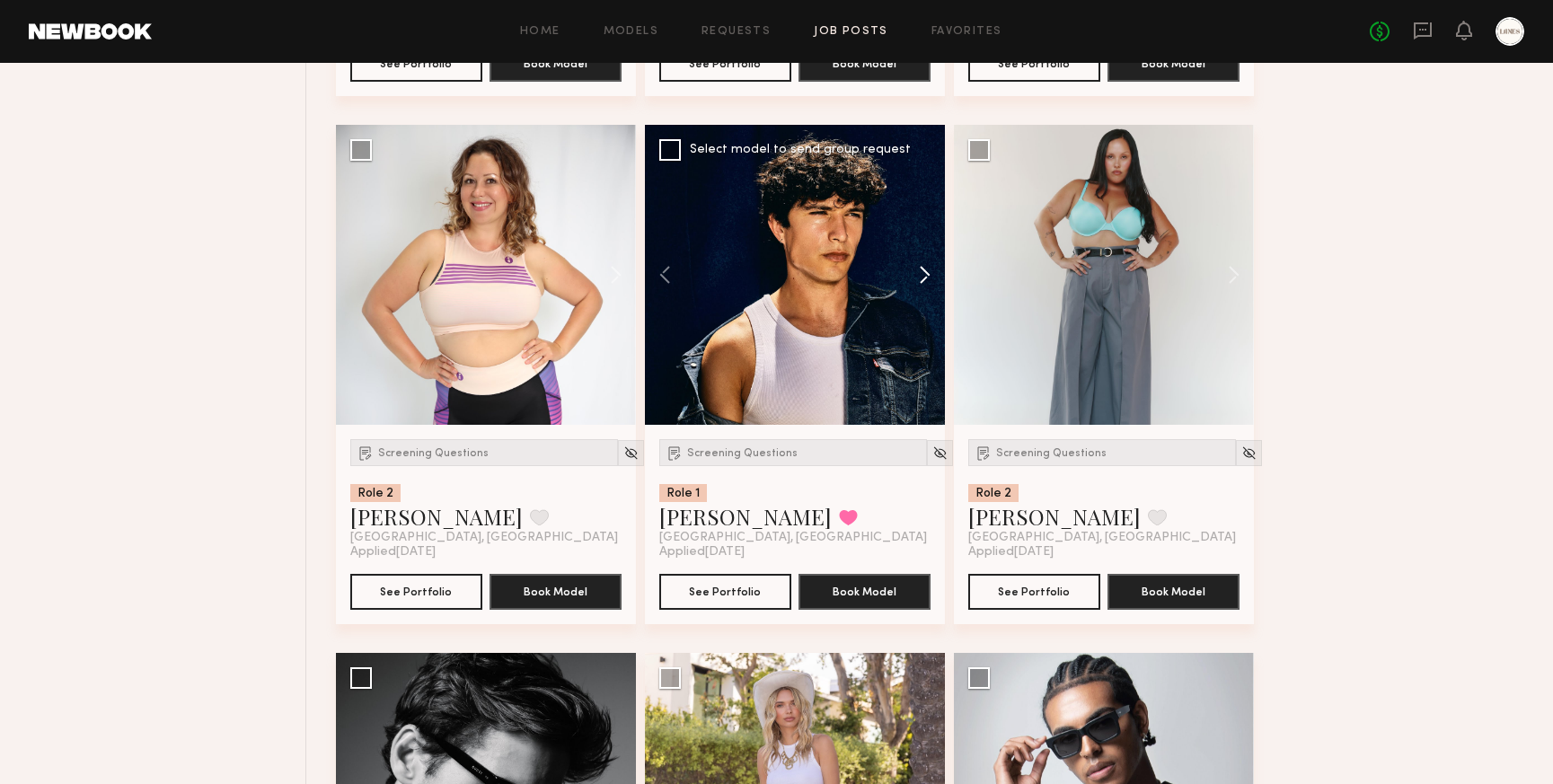
click at [923, 287] on button at bounding box center [916, 275] width 57 height 300
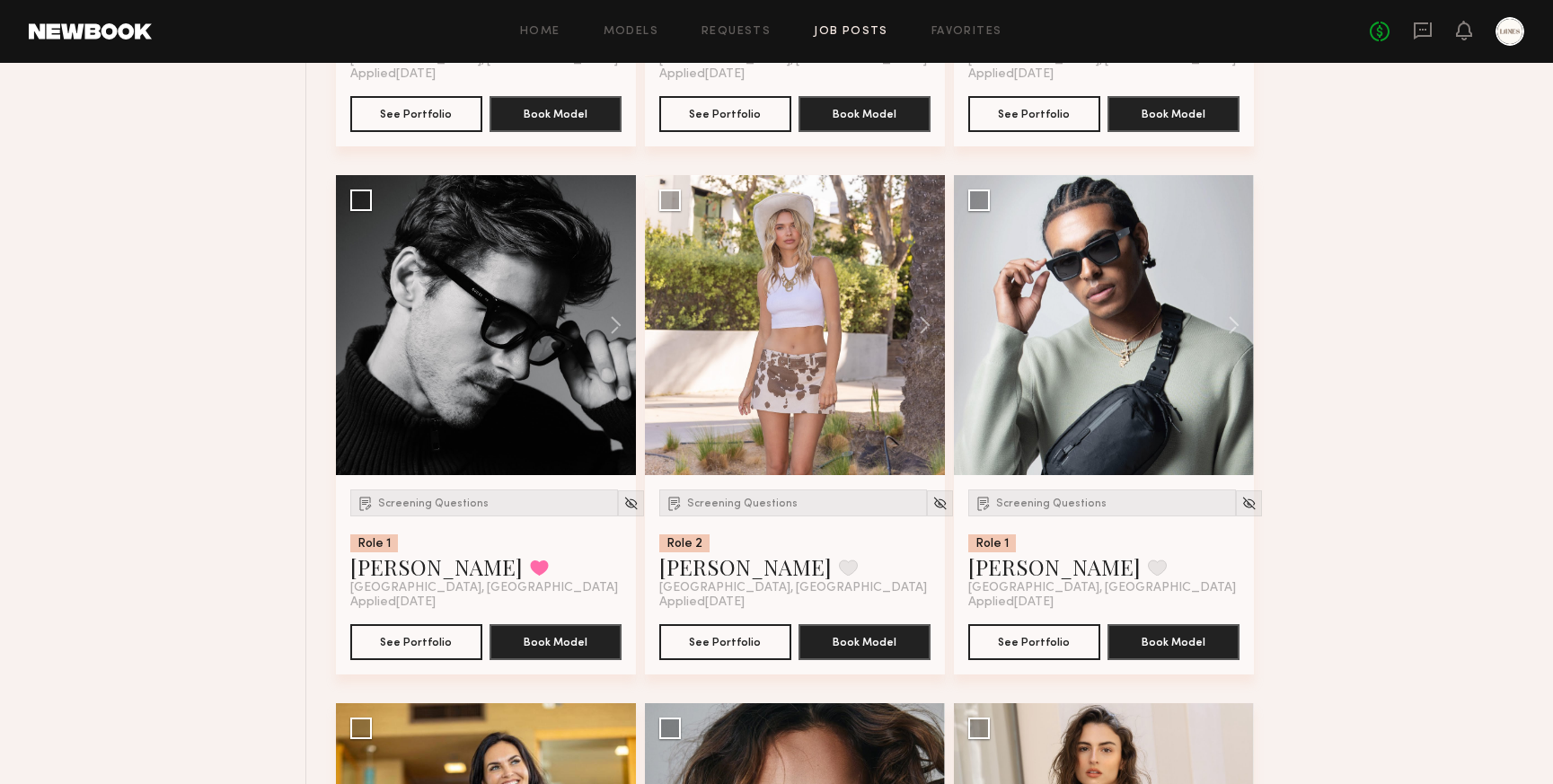
scroll to position [22308, 0]
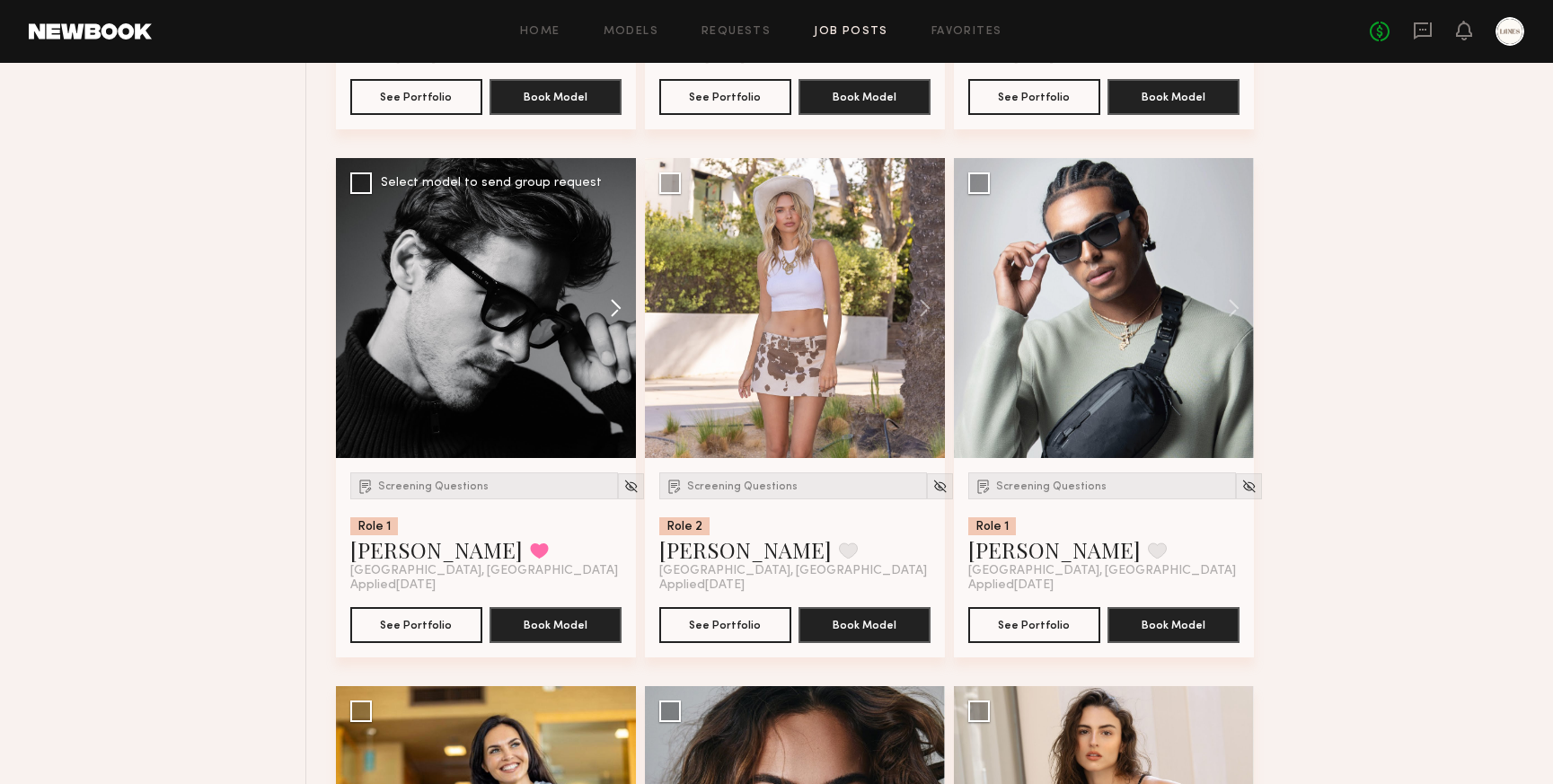
click at [621, 325] on button at bounding box center [607, 308] width 57 height 300
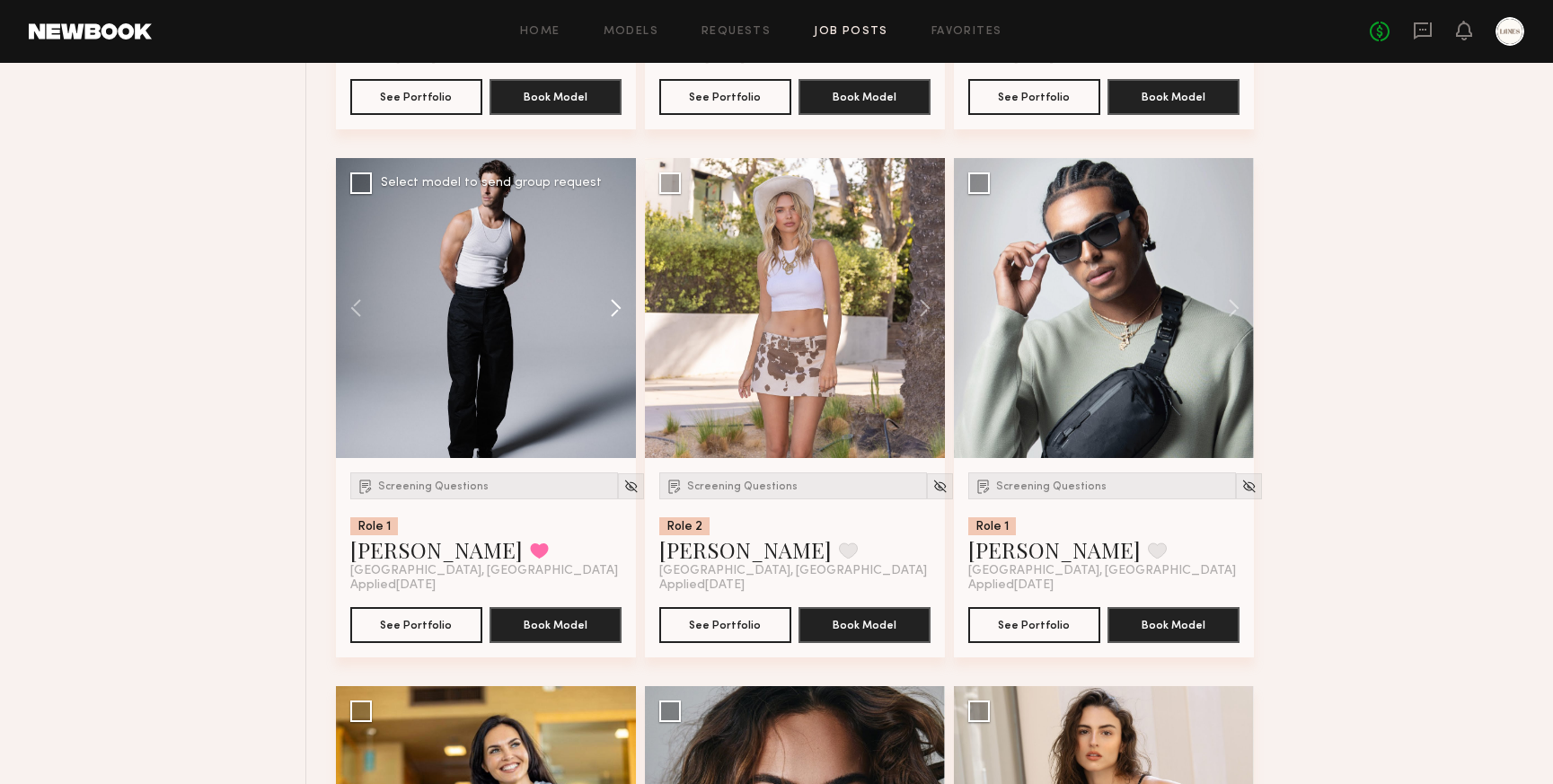
click at [621, 325] on button at bounding box center [607, 308] width 57 height 300
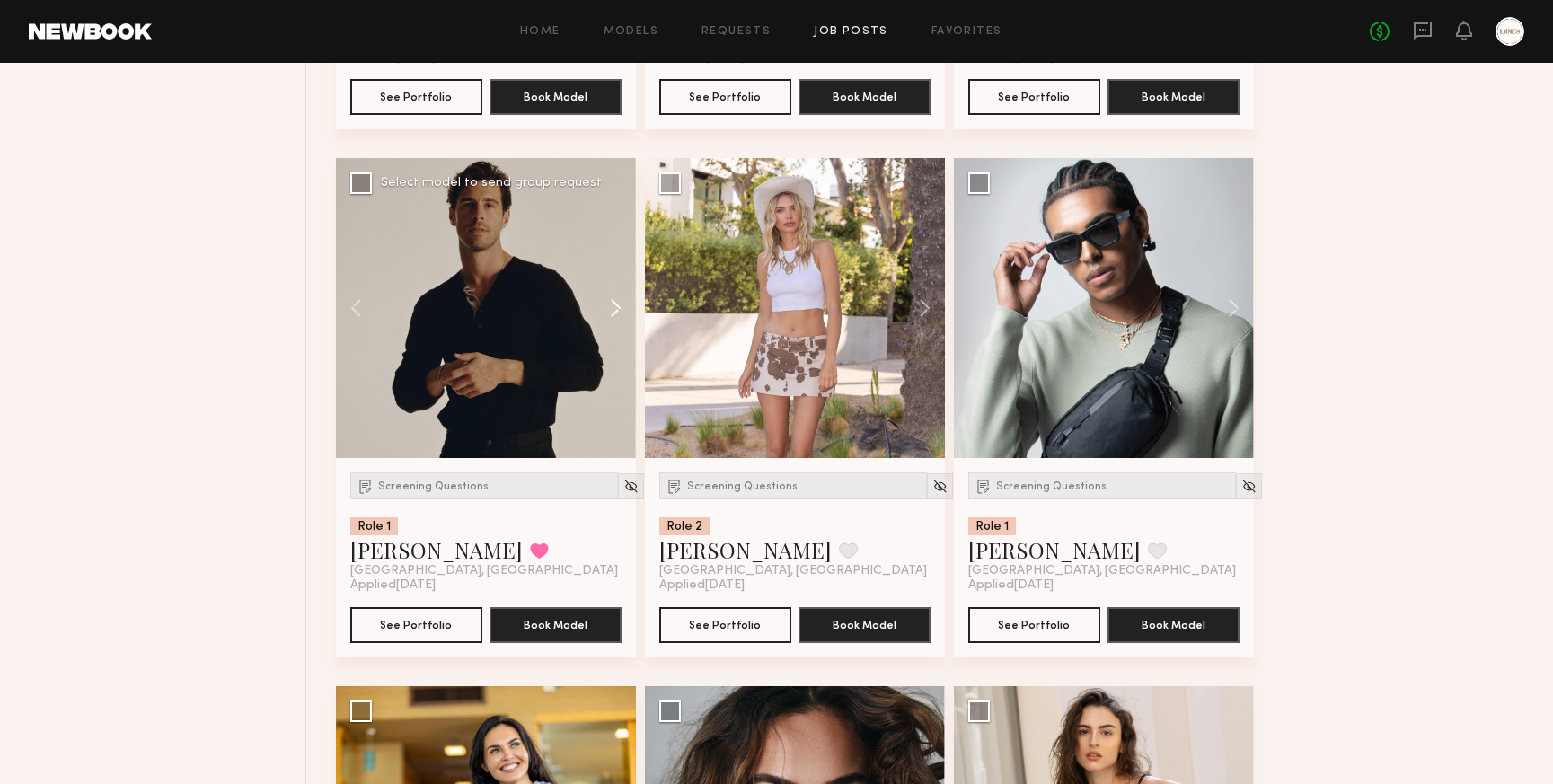
click at [621, 325] on button at bounding box center [607, 308] width 57 height 300
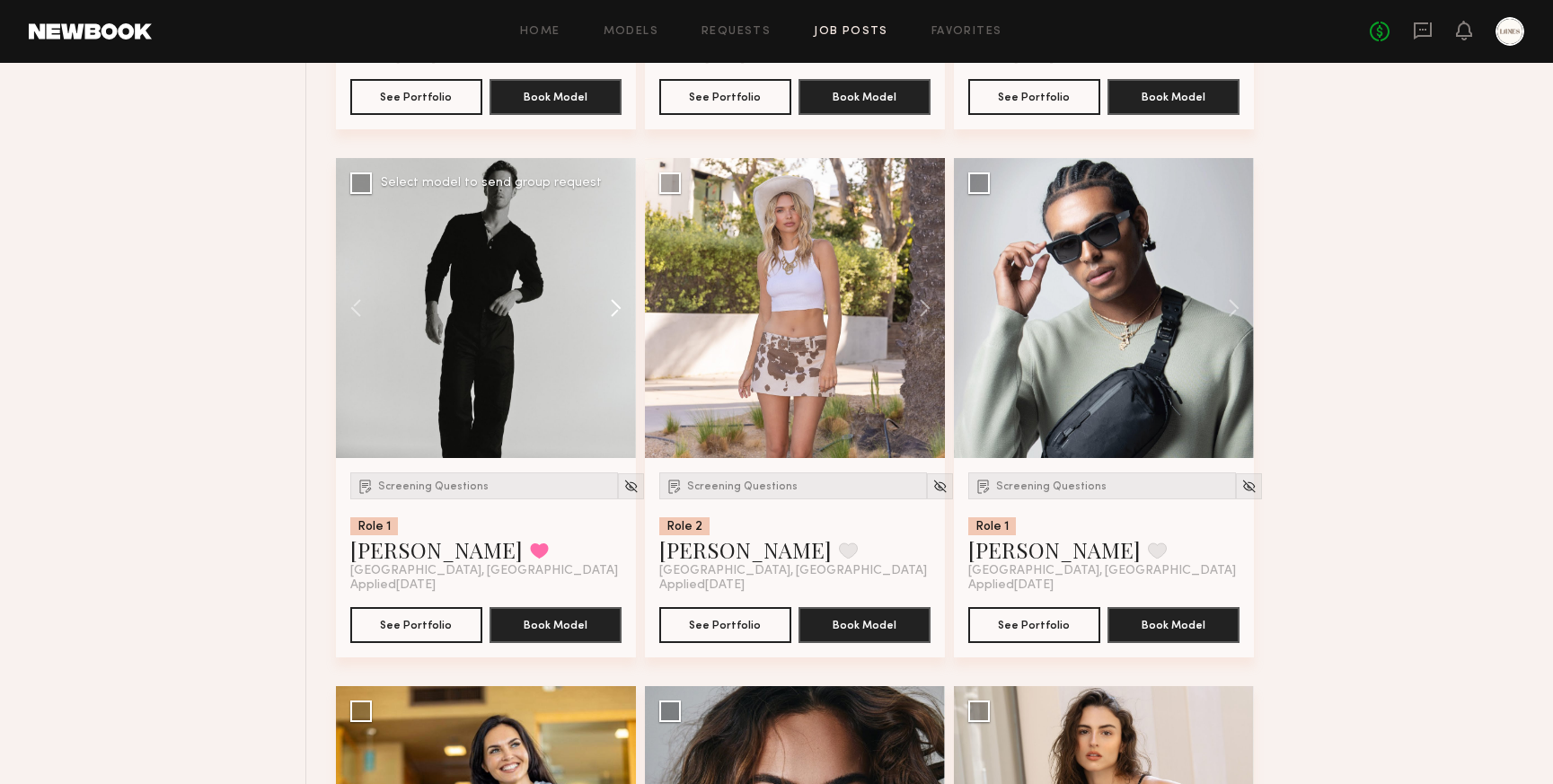
click at [621, 325] on button at bounding box center [607, 308] width 57 height 300
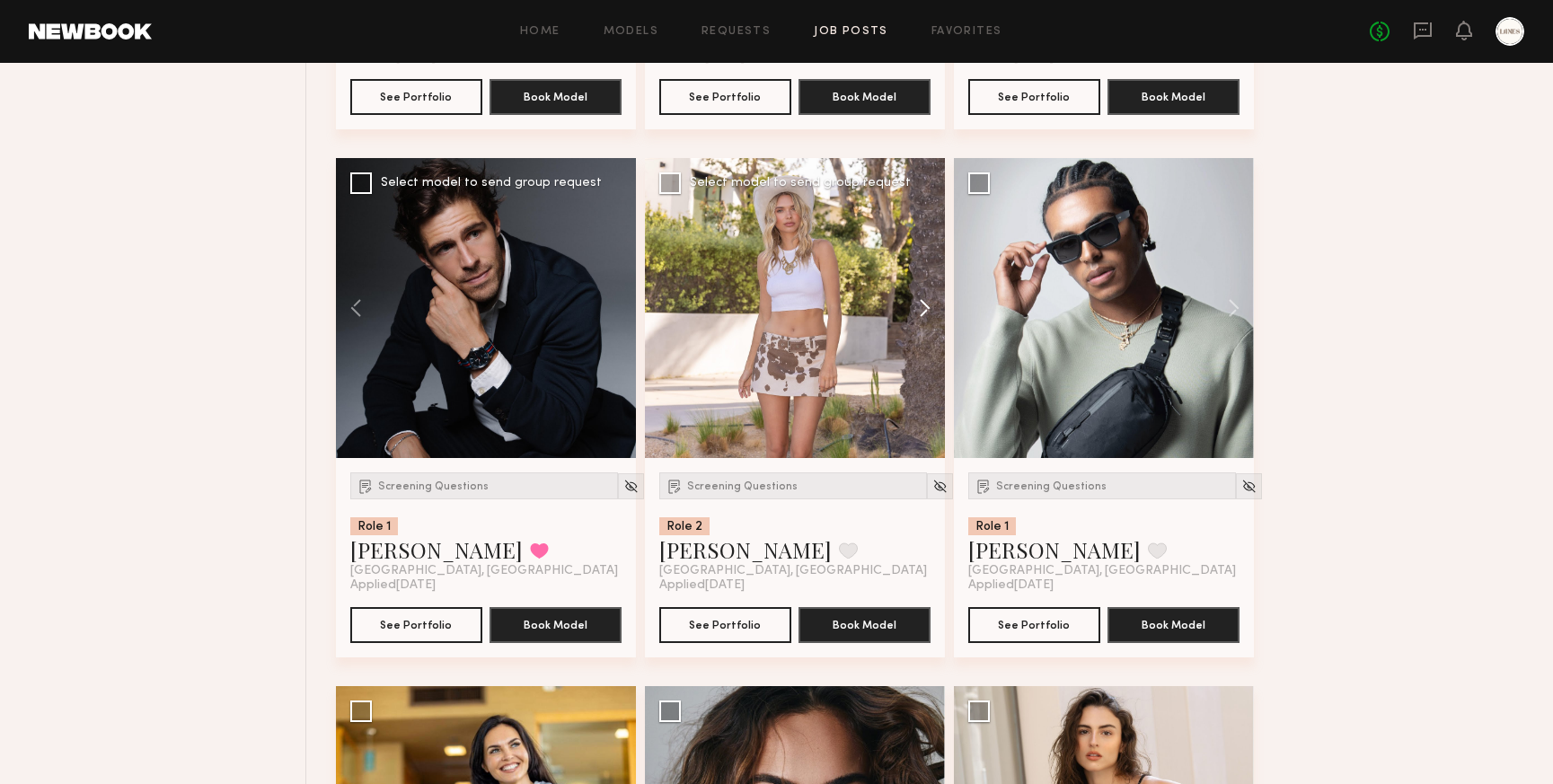
click at [929, 324] on button at bounding box center [916, 308] width 57 height 300
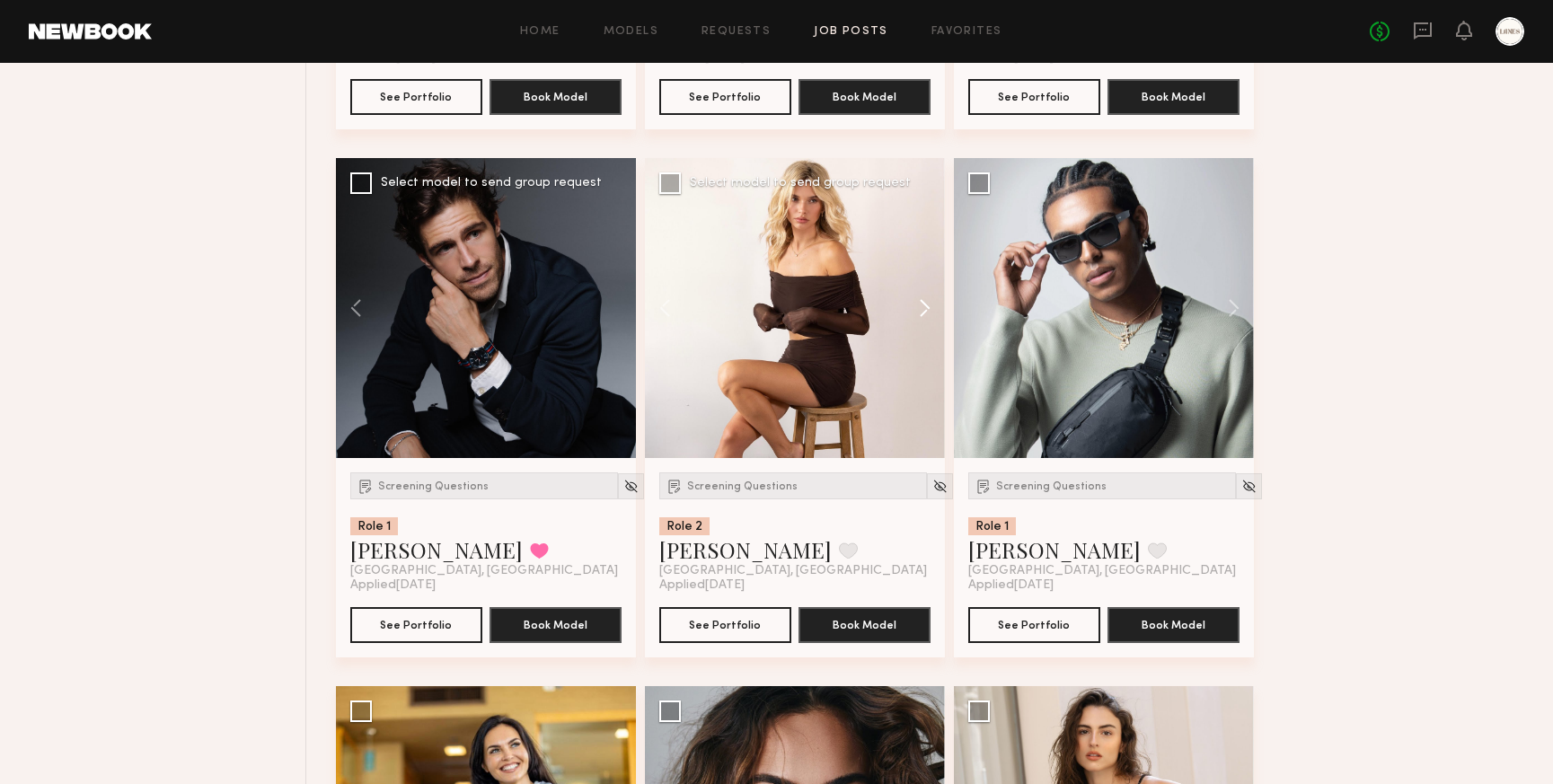
click at [929, 324] on button at bounding box center [916, 308] width 57 height 300
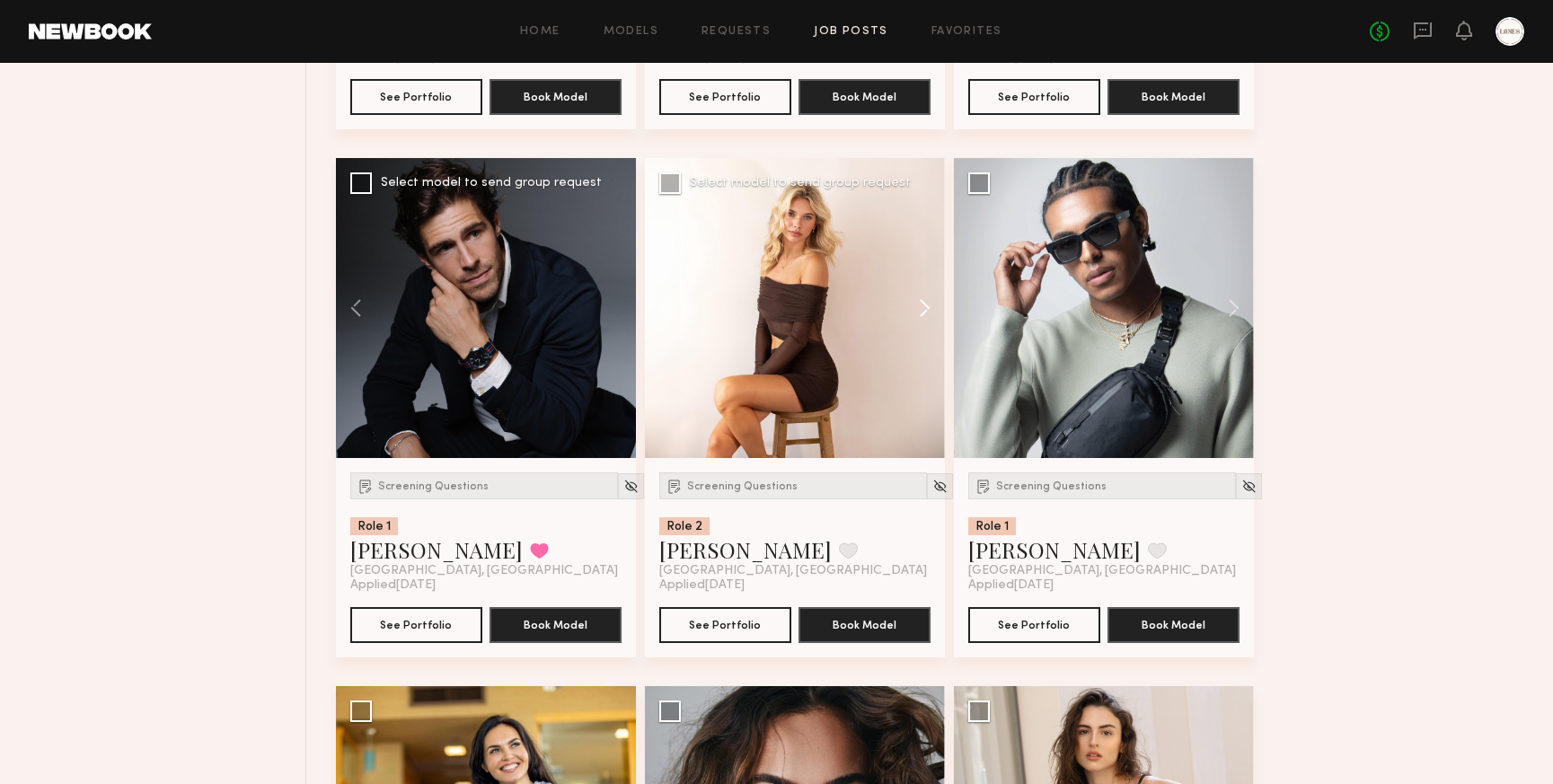
click at [929, 324] on button at bounding box center [916, 308] width 57 height 300
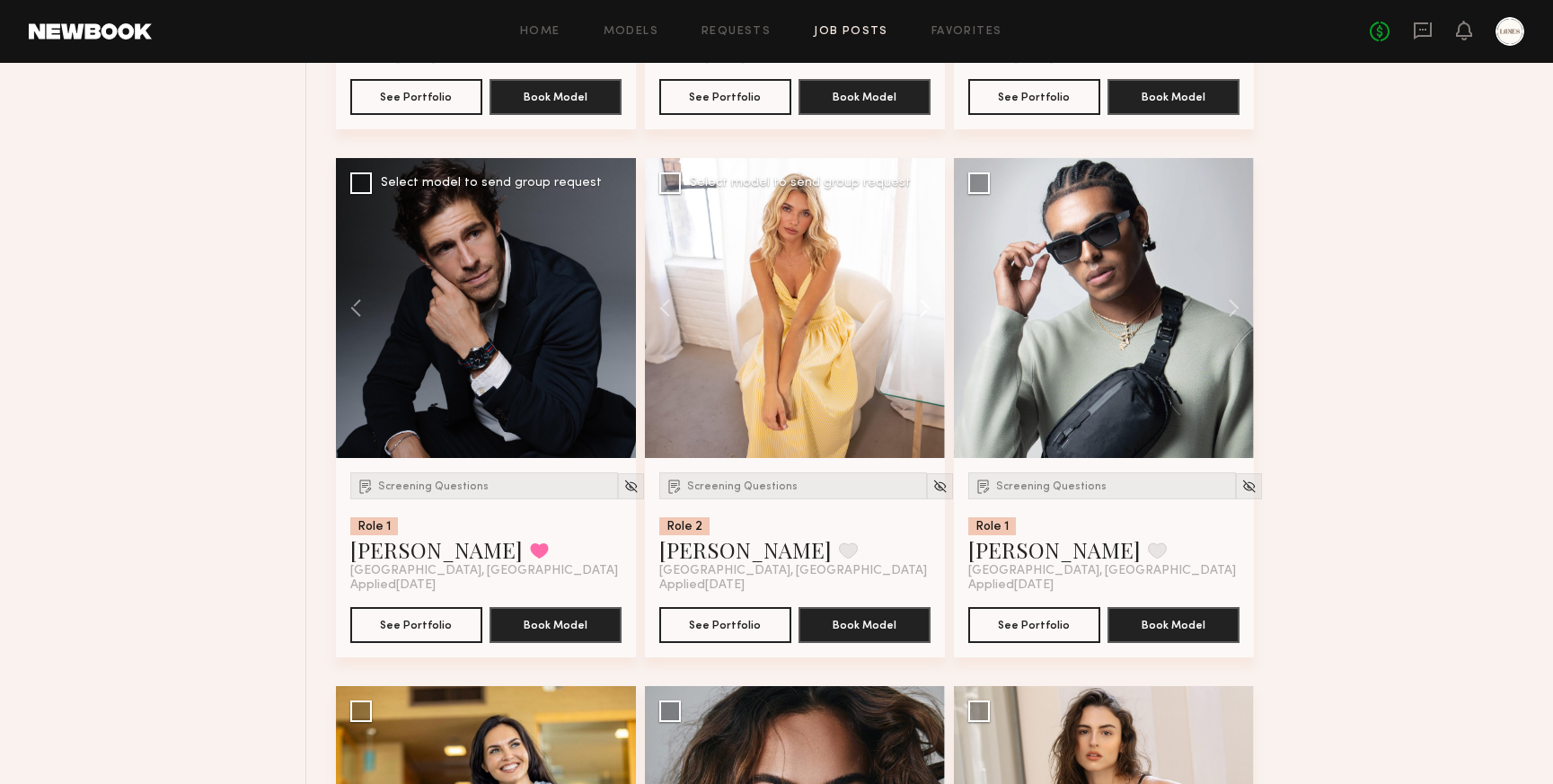
click at [929, 324] on button at bounding box center [916, 308] width 57 height 300
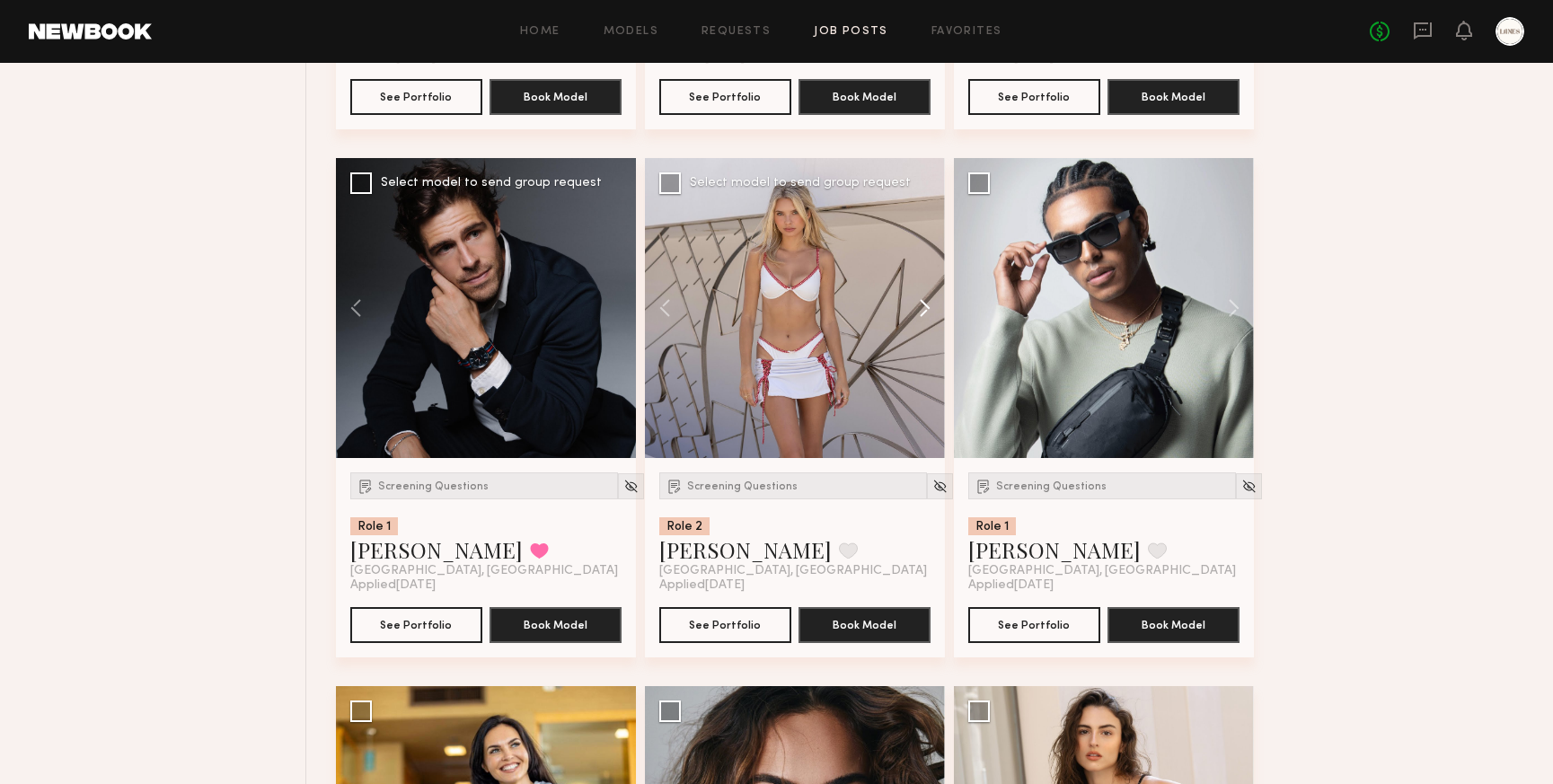
click at [929, 326] on button at bounding box center [916, 308] width 57 height 300
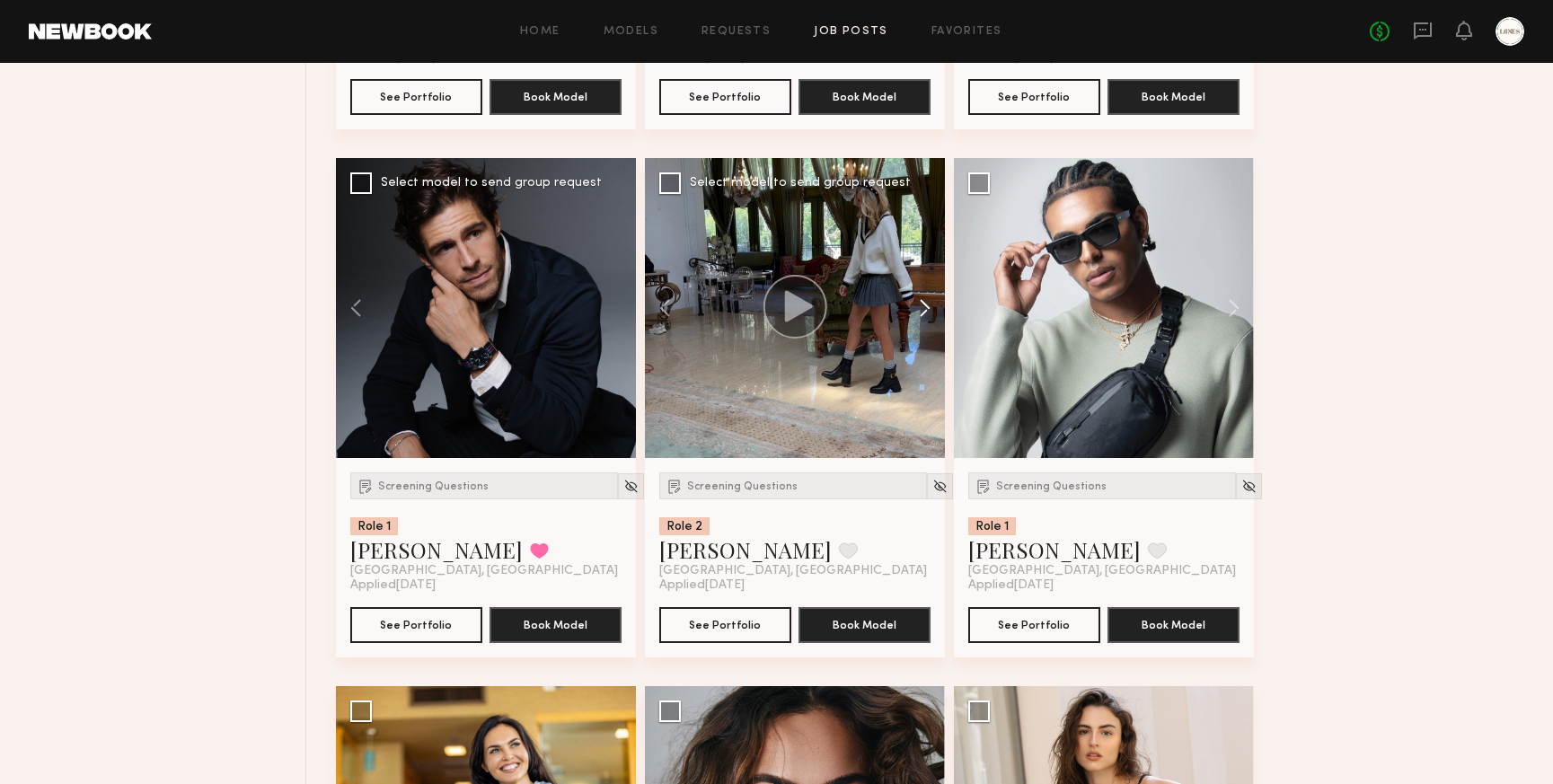
click at [929, 328] on button at bounding box center [916, 308] width 57 height 300
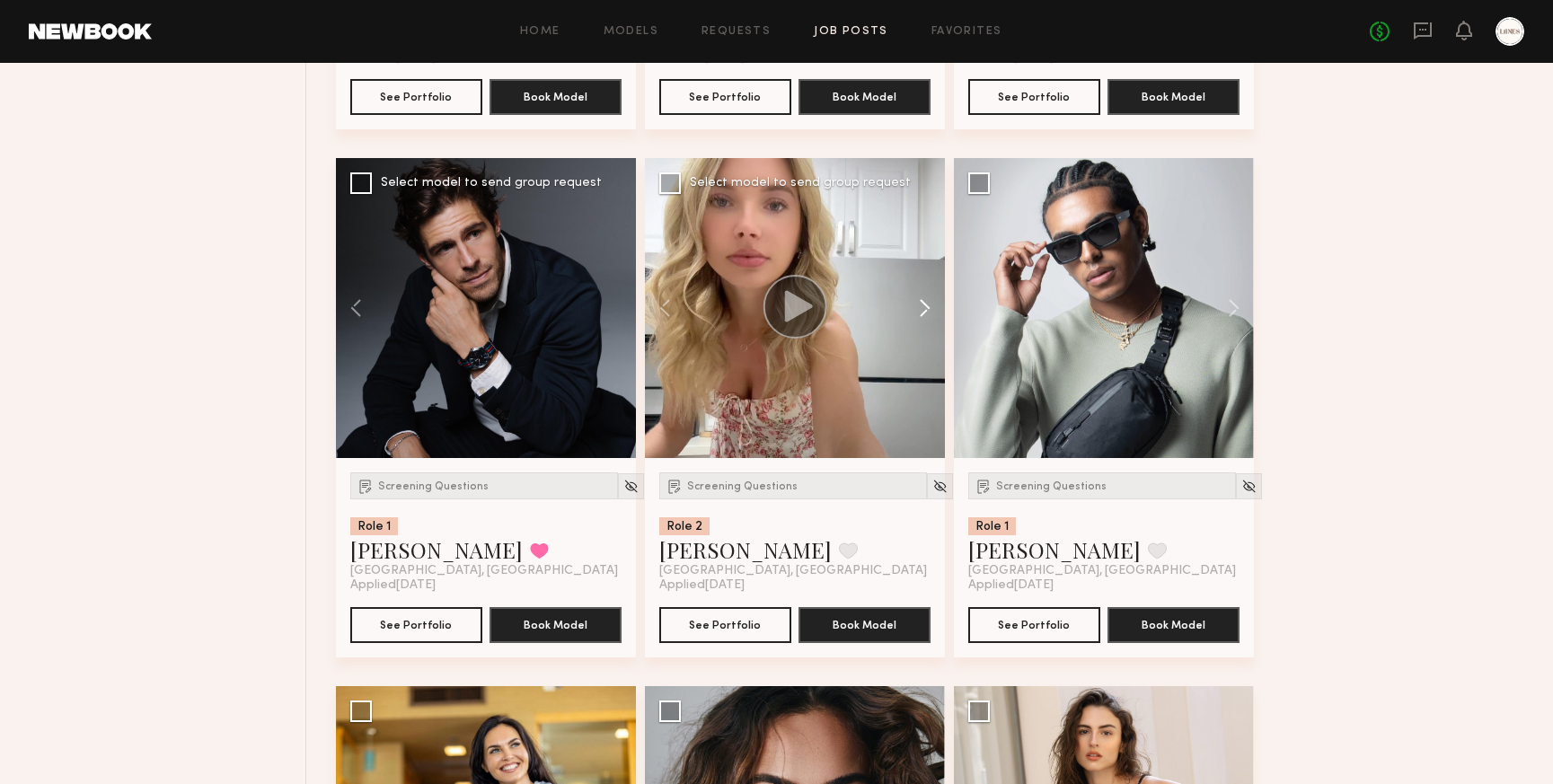
click at [928, 328] on button at bounding box center [916, 308] width 57 height 300
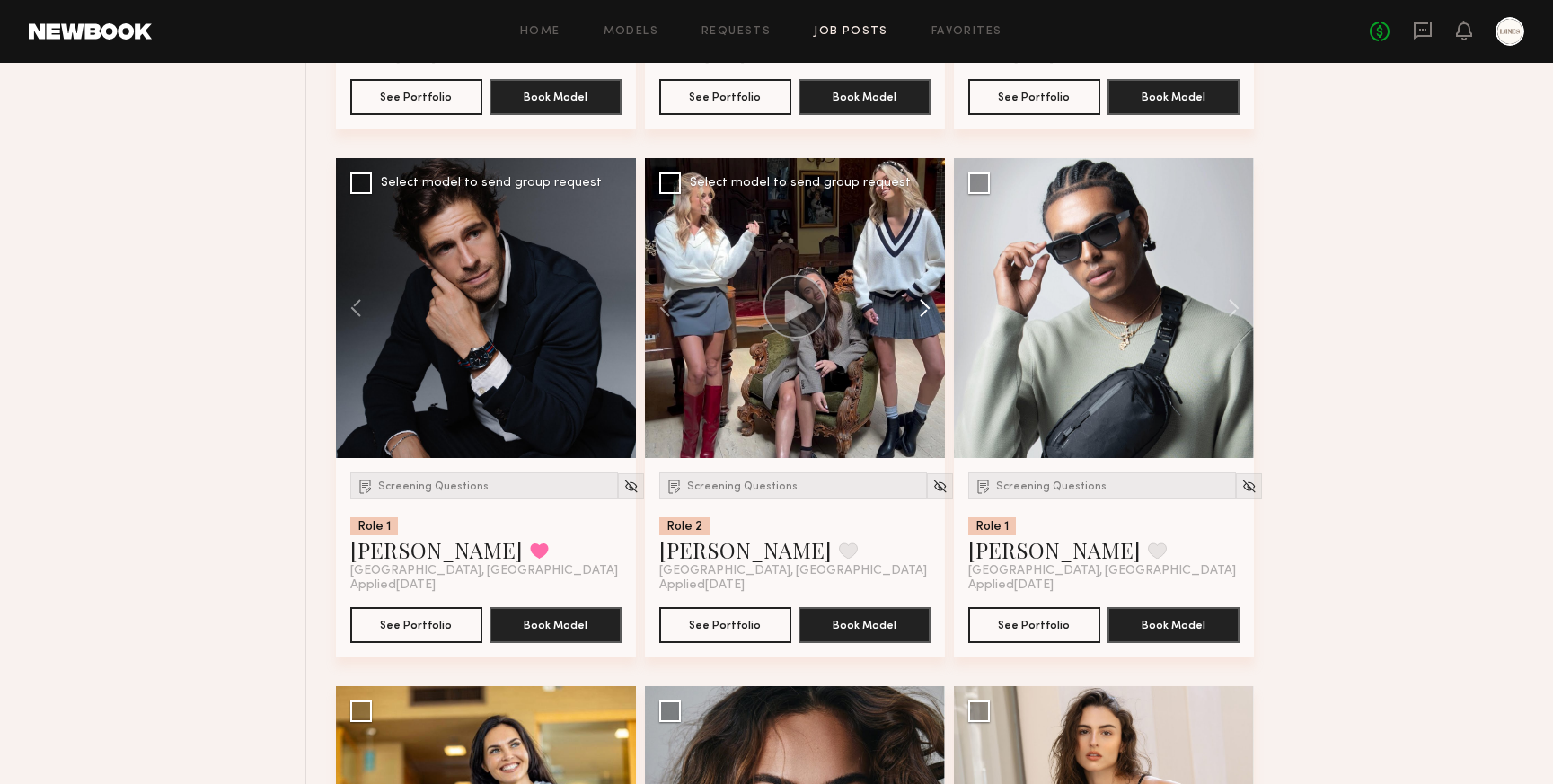
click at [928, 328] on button at bounding box center [916, 308] width 57 height 300
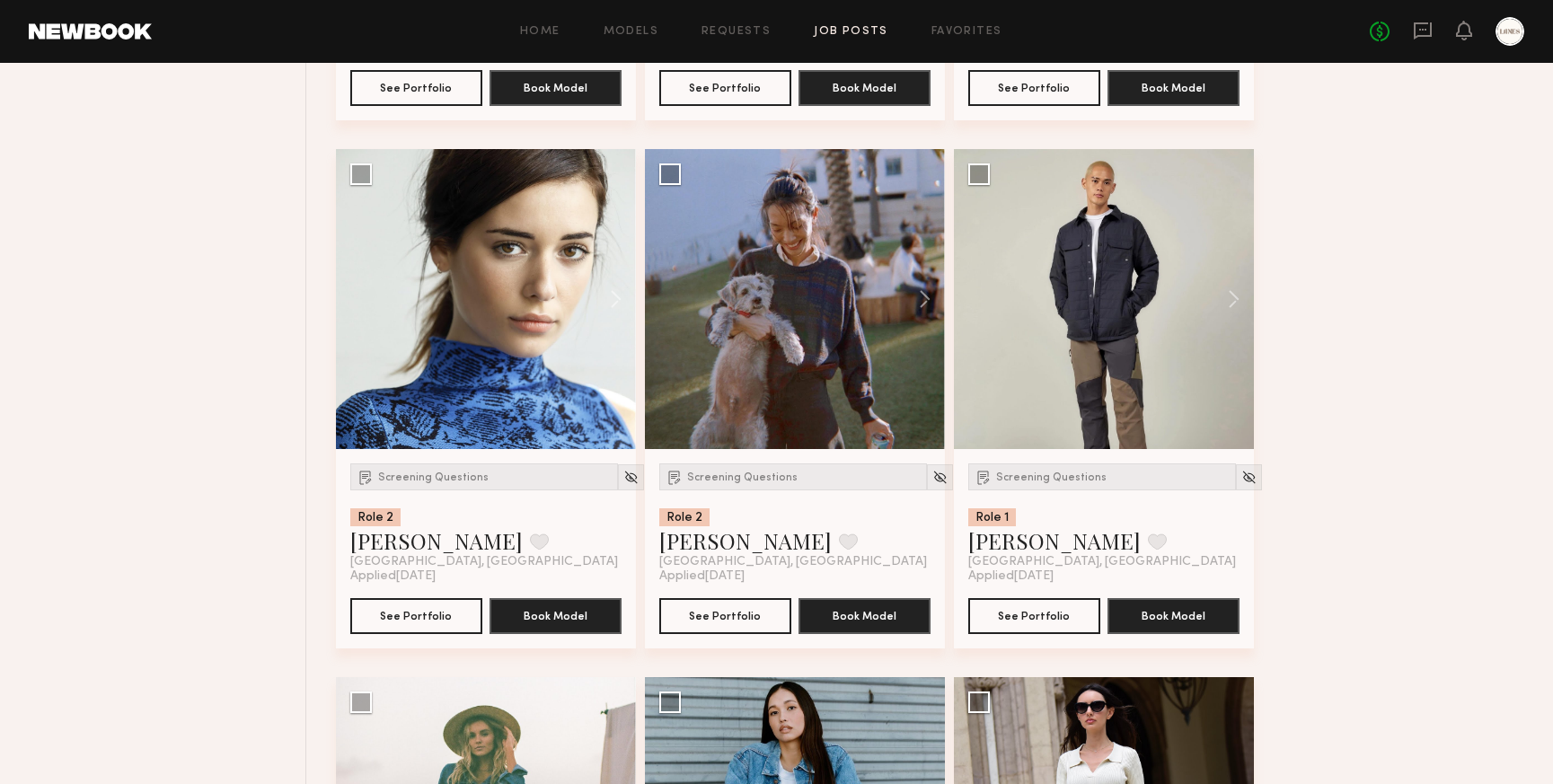
scroll to position [23393, 0]
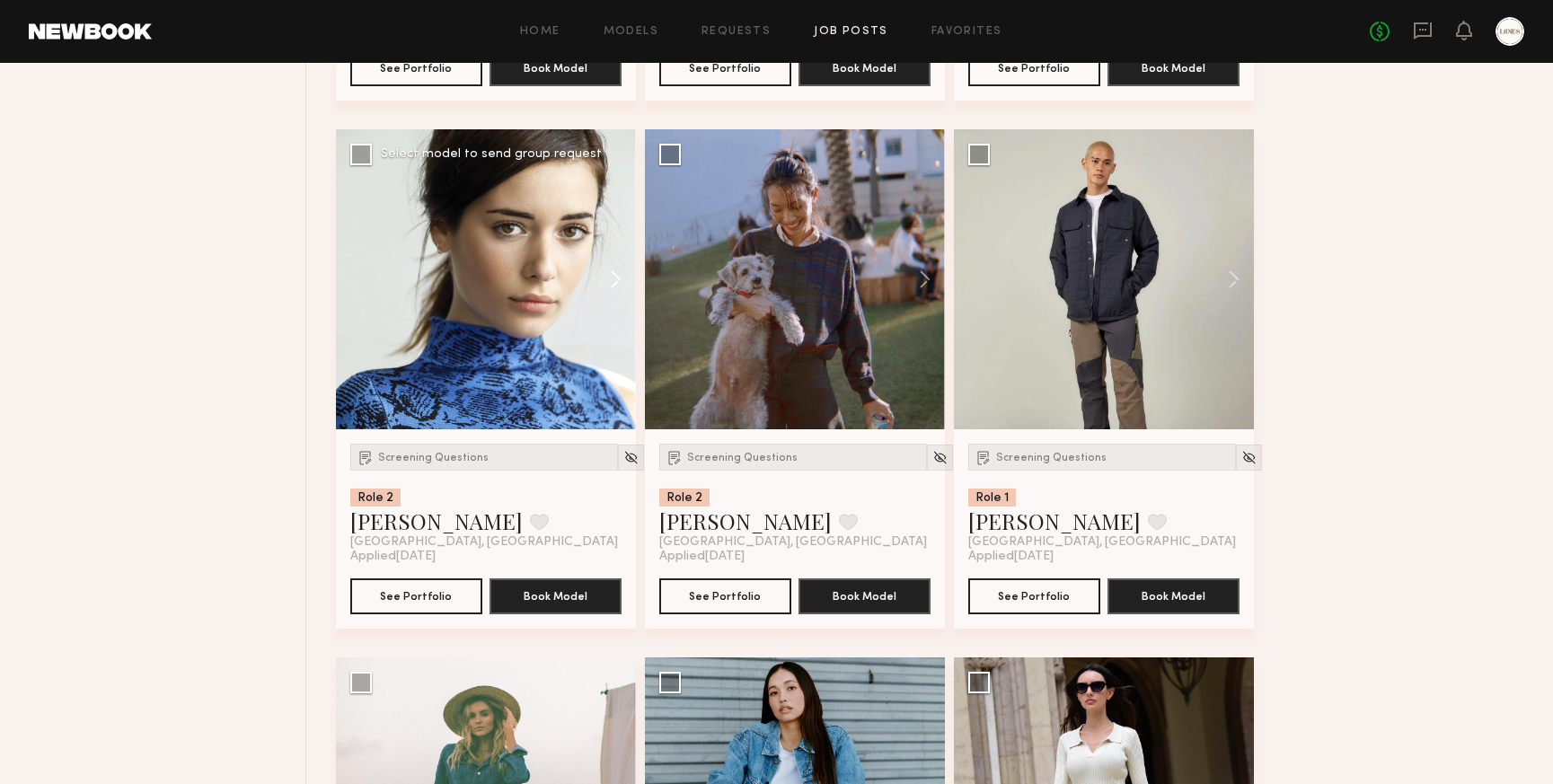
click at [621, 298] on button at bounding box center [607, 278] width 57 height 300
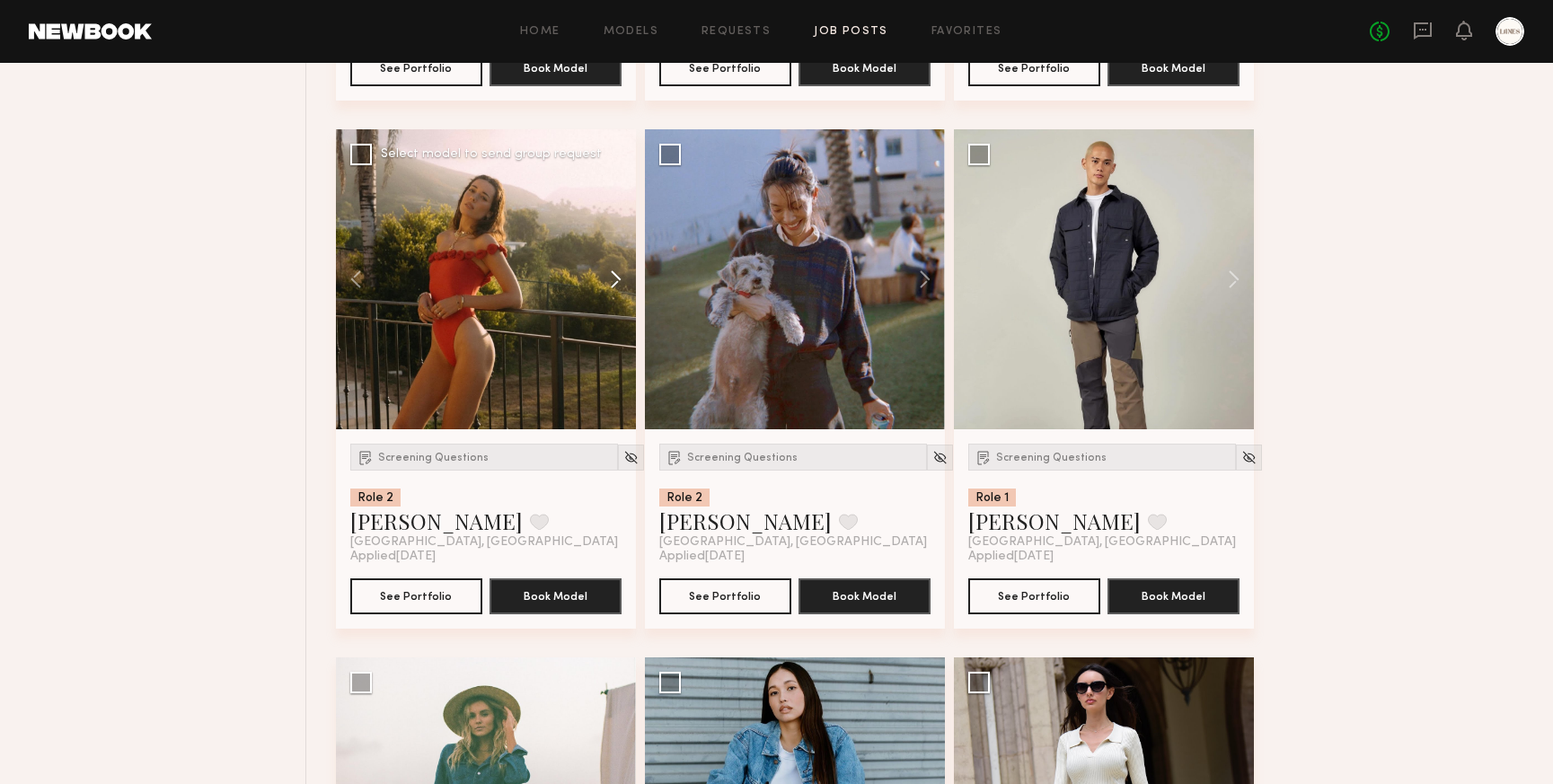
click at [621, 298] on button at bounding box center [607, 278] width 57 height 300
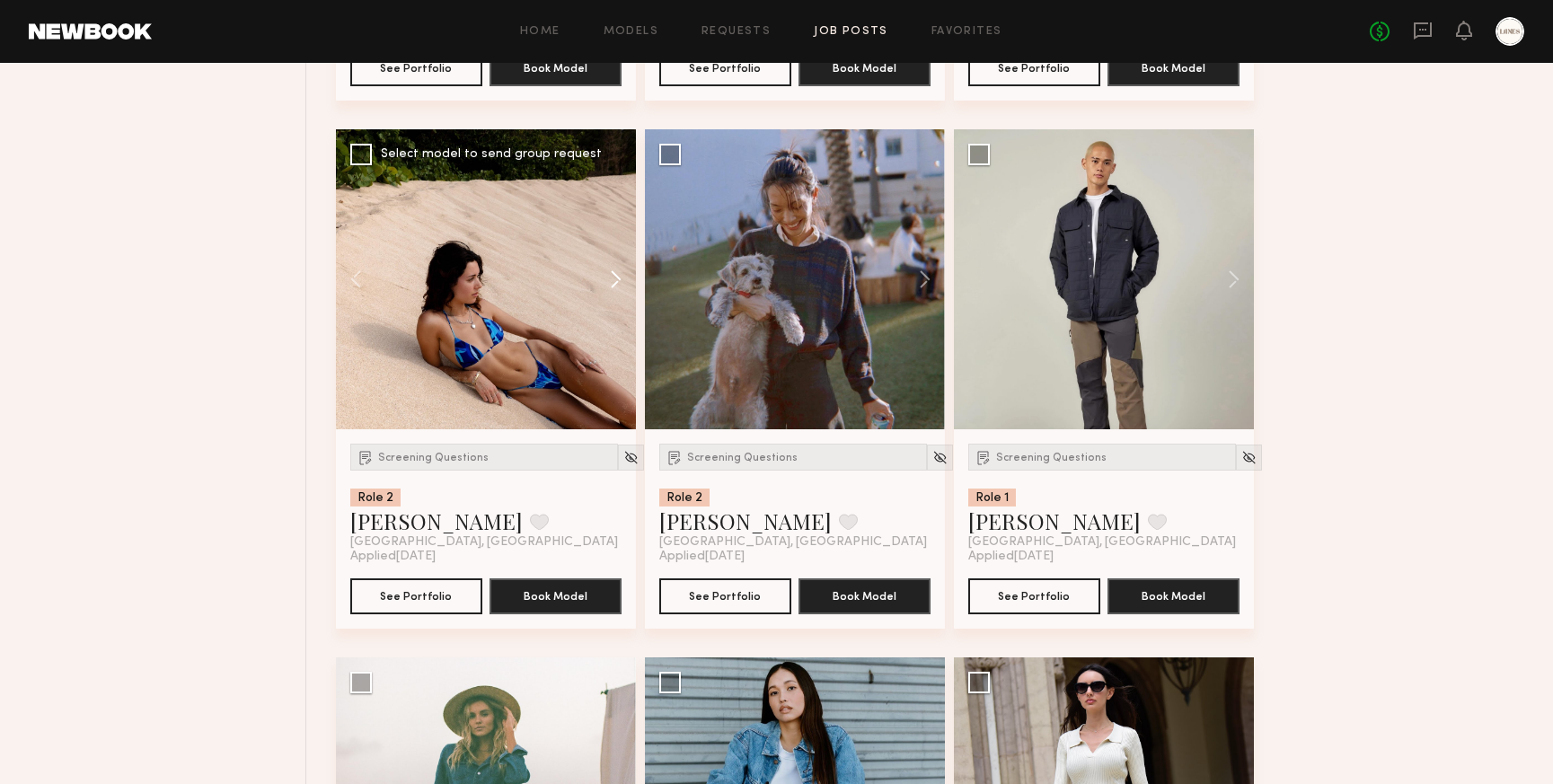
click at [621, 298] on button at bounding box center [607, 278] width 57 height 300
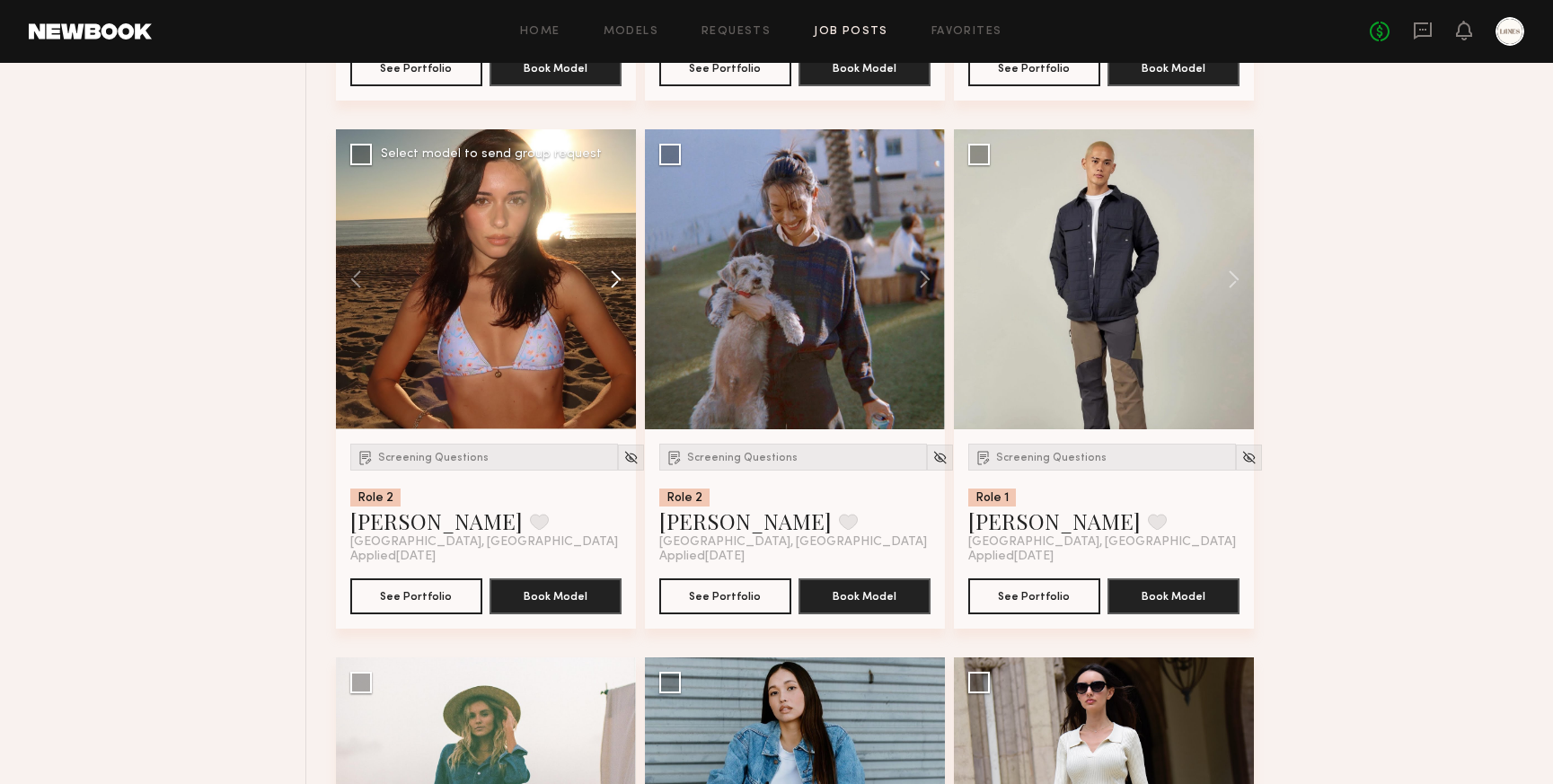
click at [621, 298] on button at bounding box center [607, 278] width 57 height 300
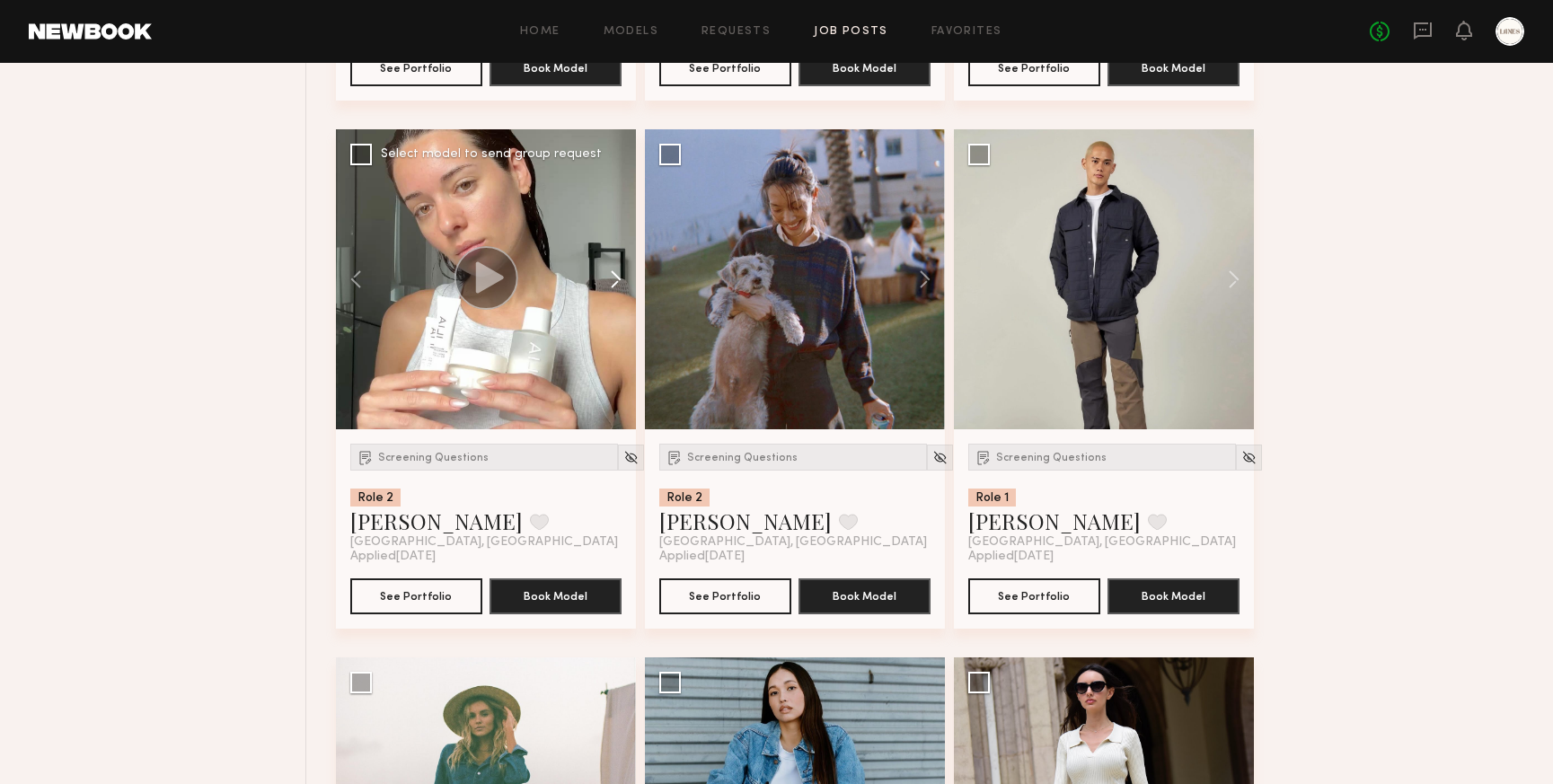
click at [621, 298] on button at bounding box center [607, 278] width 57 height 300
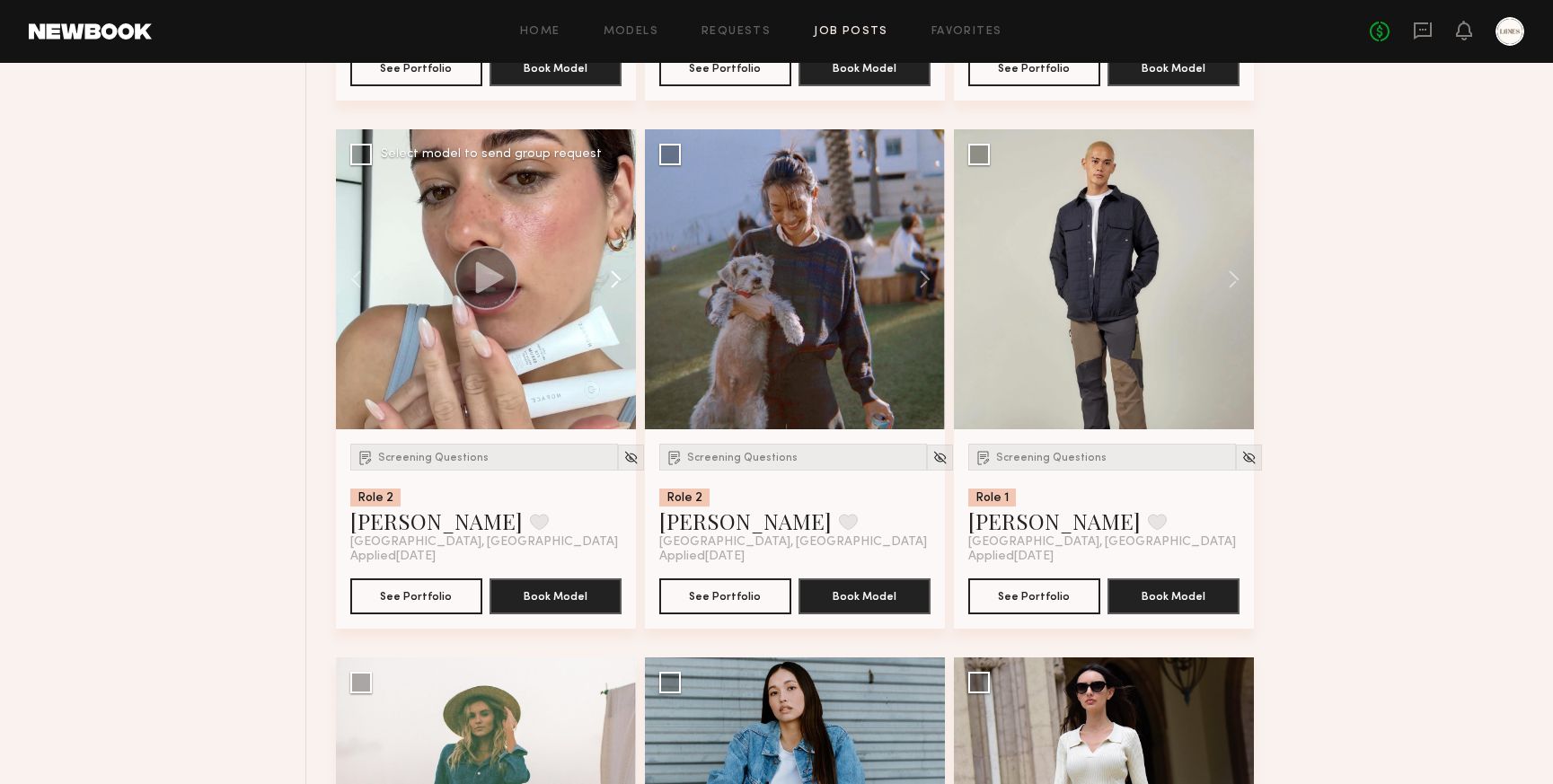
click at [621, 298] on button at bounding box center [607, 278] width 57 height 300
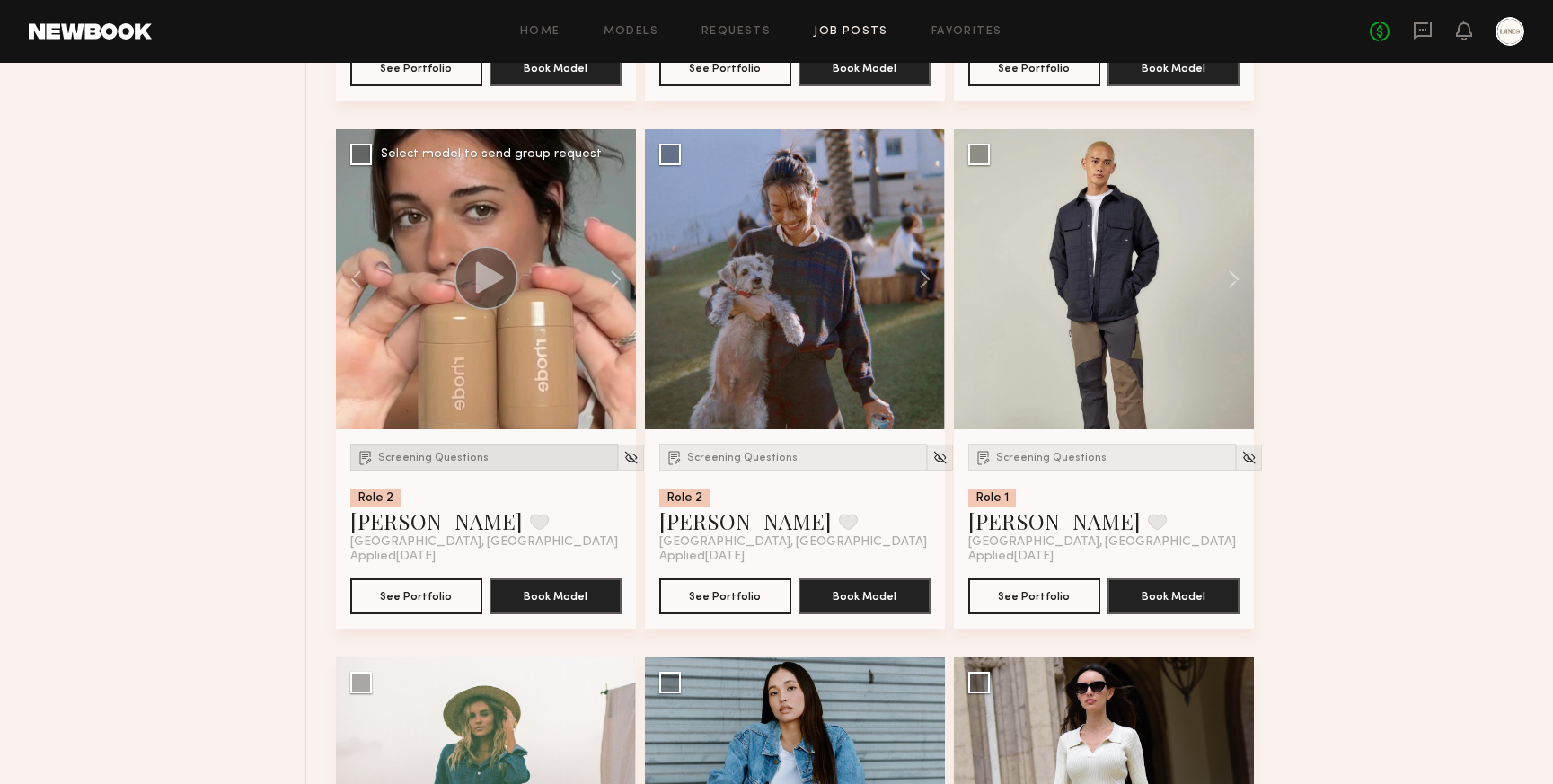
click at [411, 466] on div "Screening Questions" at bounding box center [484, 457] width 268 height 27
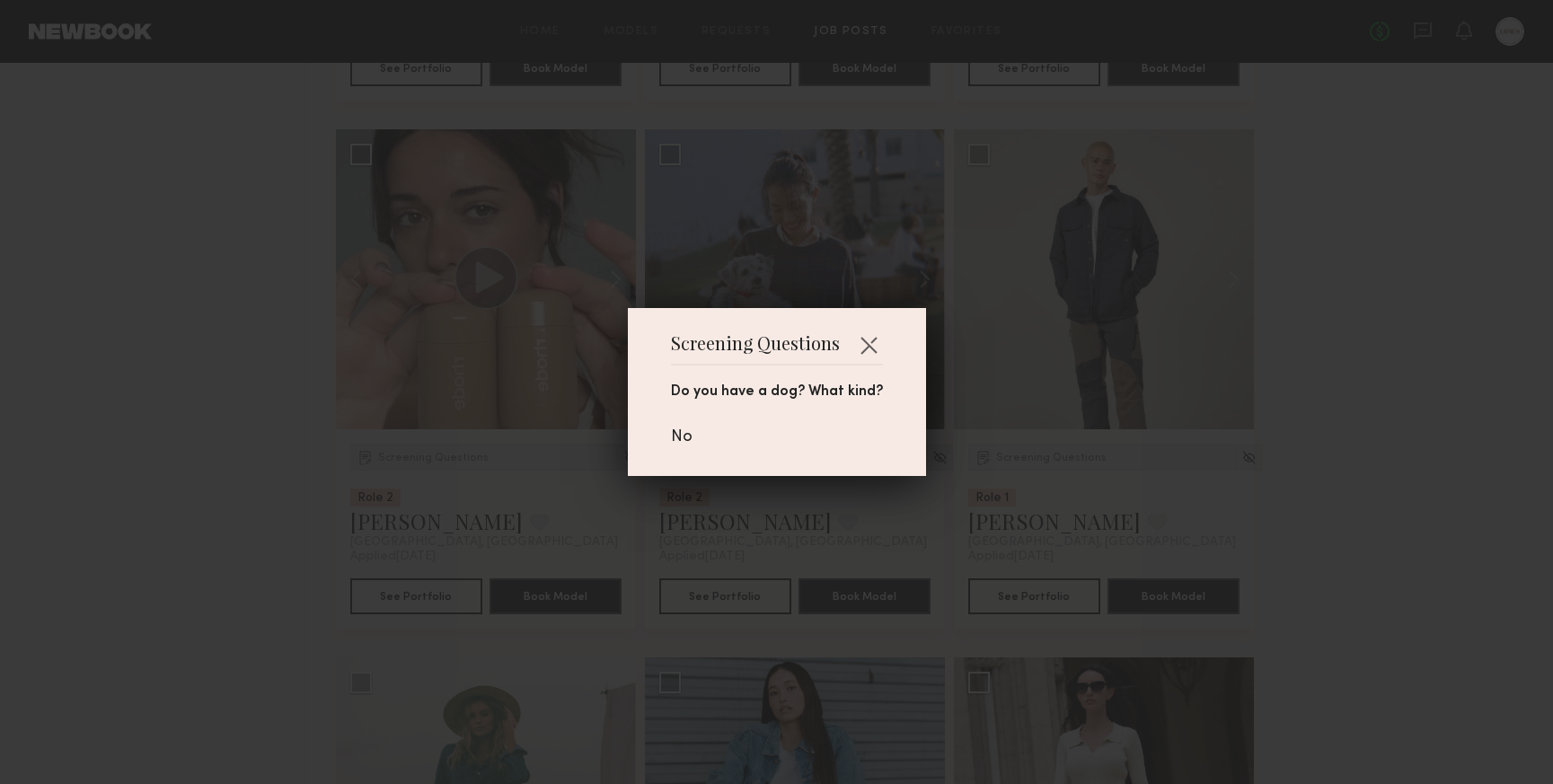
click at [272, 400] on div "Screening Questions Do you have a dog? What kind? No" at bounding box center [776, 392] width 1553 height 784
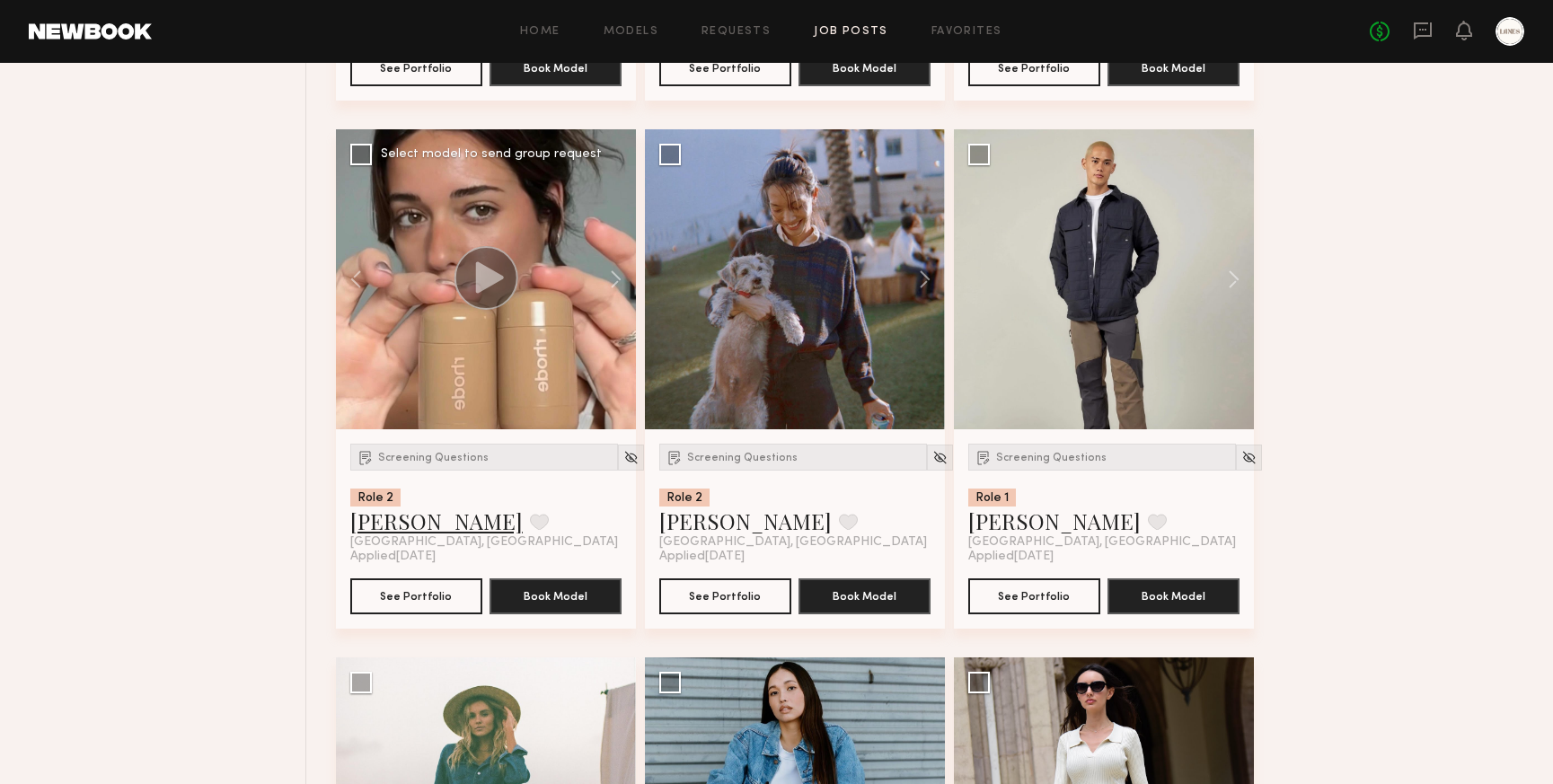
click at [397, 536] on link "Casilda G." at bounding box center [437, 521] width 173 height 29
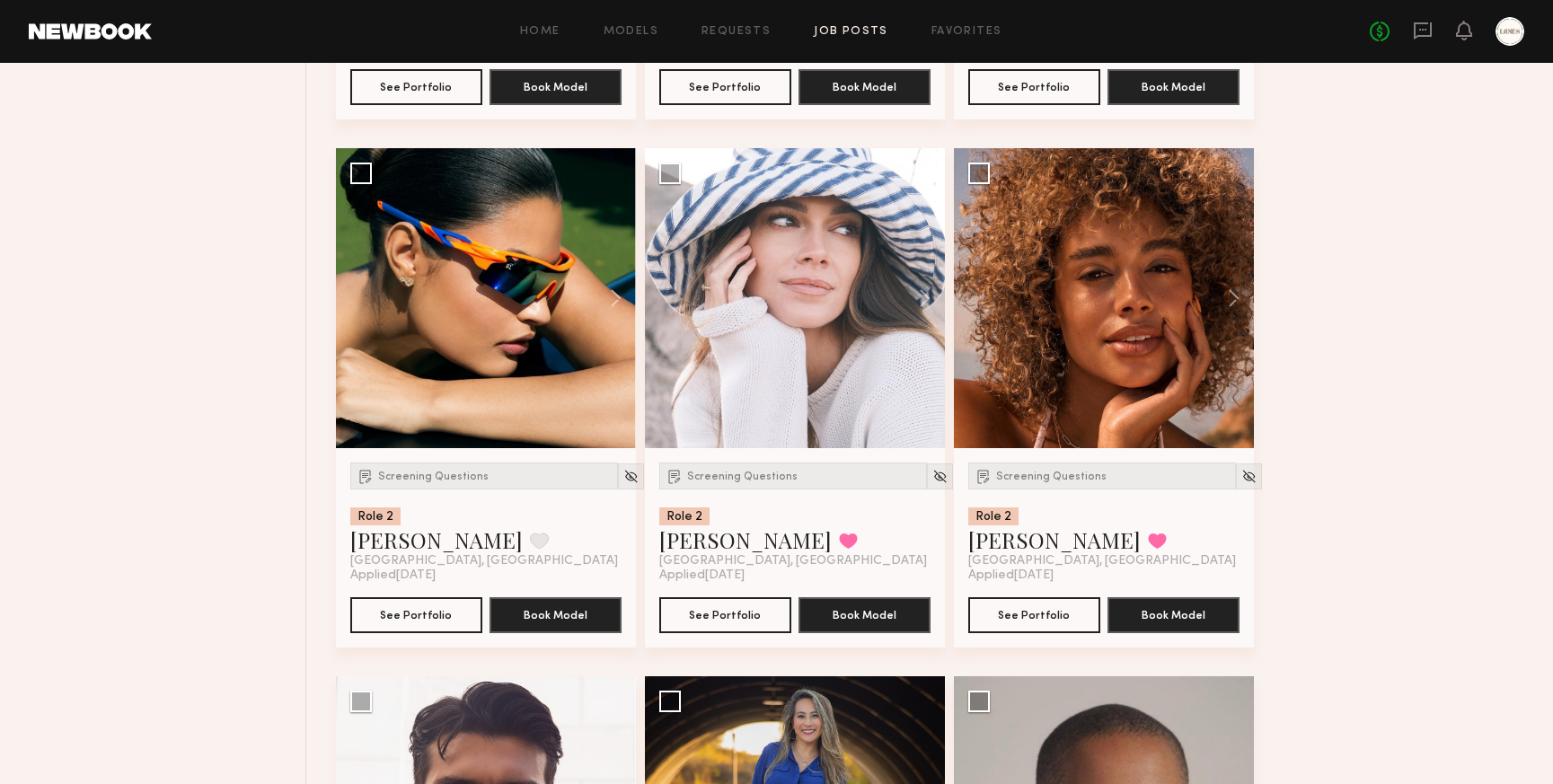
scroll to position [24957, 0]
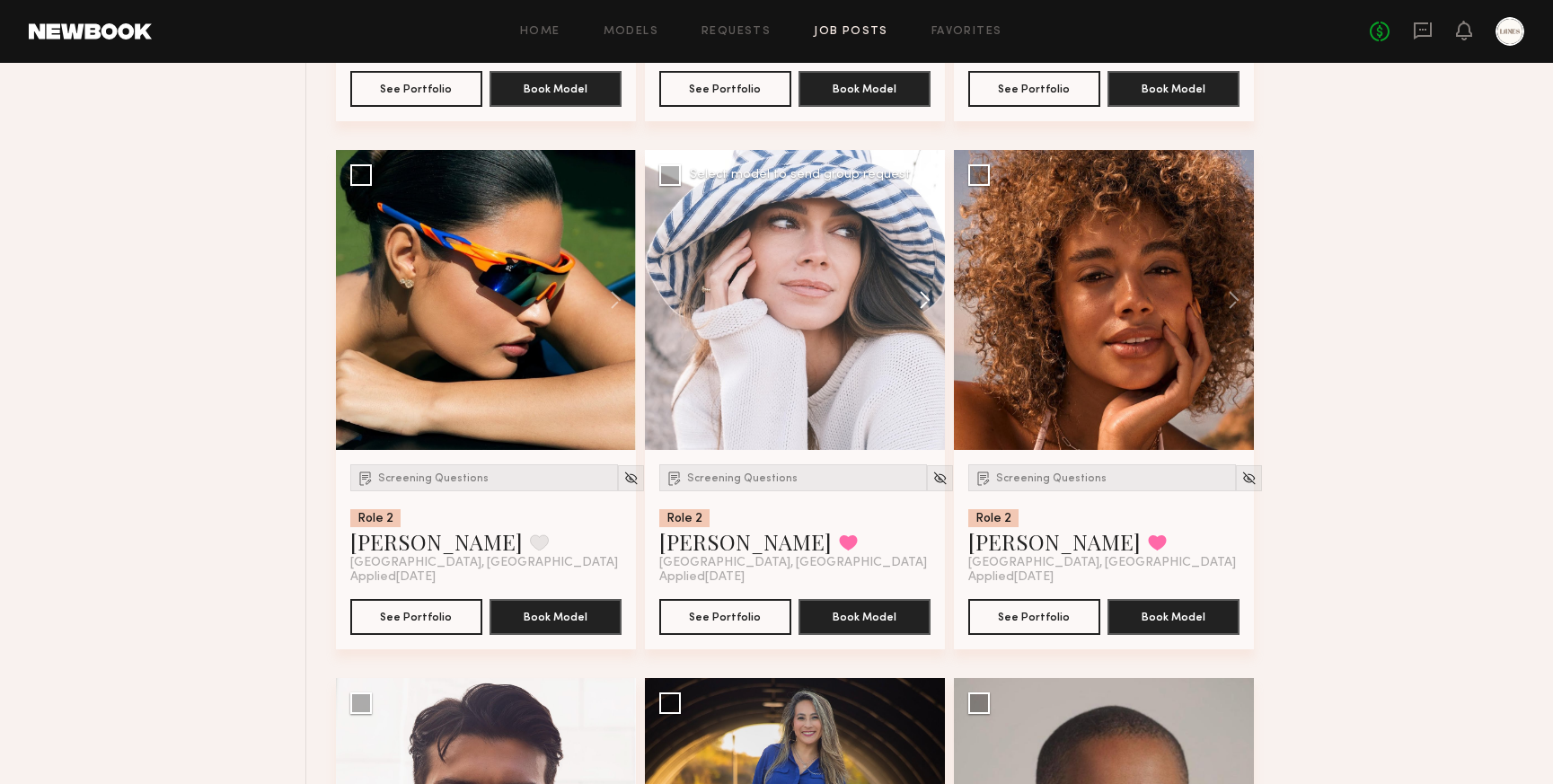
click at [922, 322] on button at bounding box center [916, 300] width 57 height 300
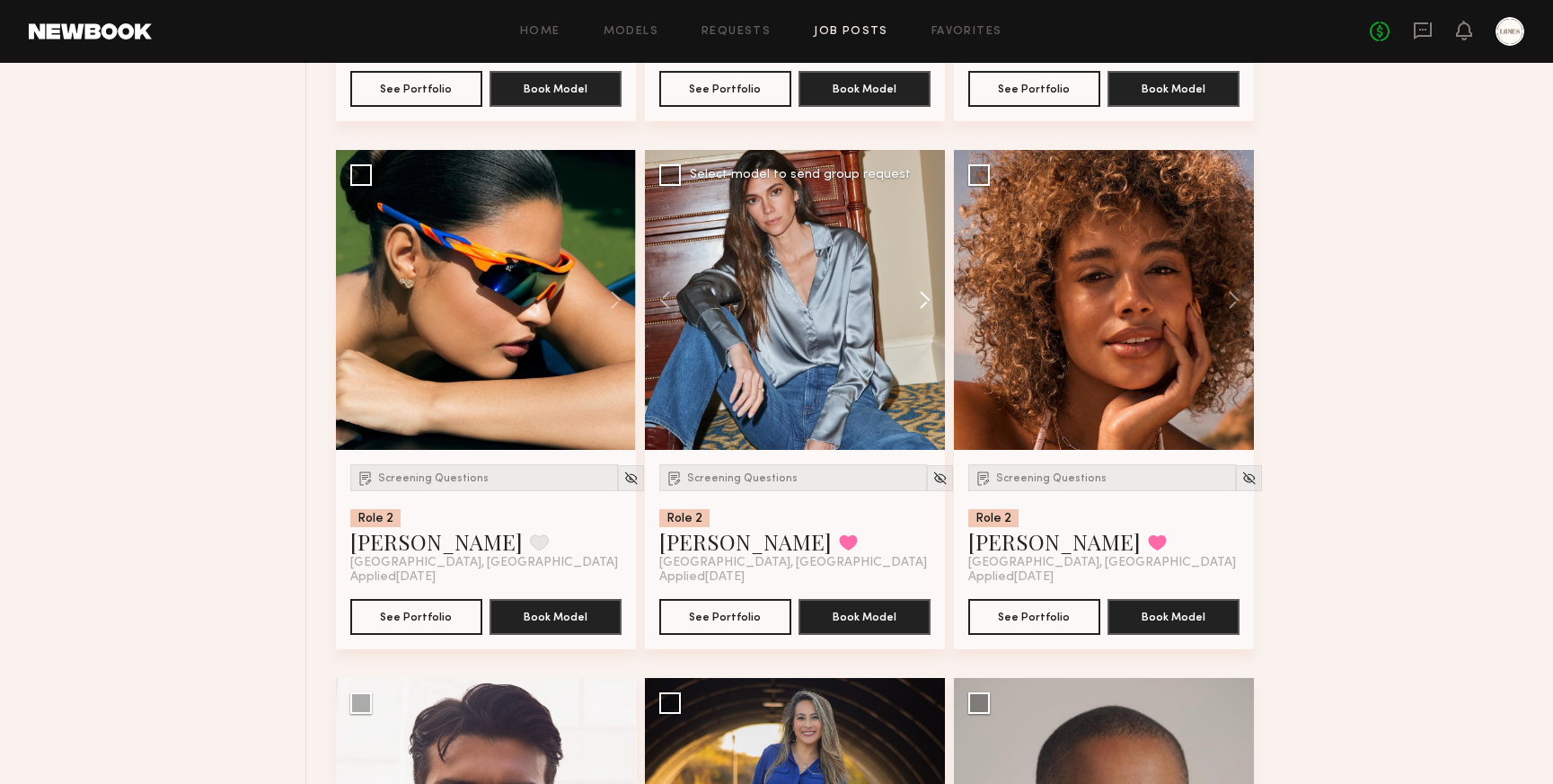
click at [922, 322] on button at bounding box center [916, 300] width 57 height 300
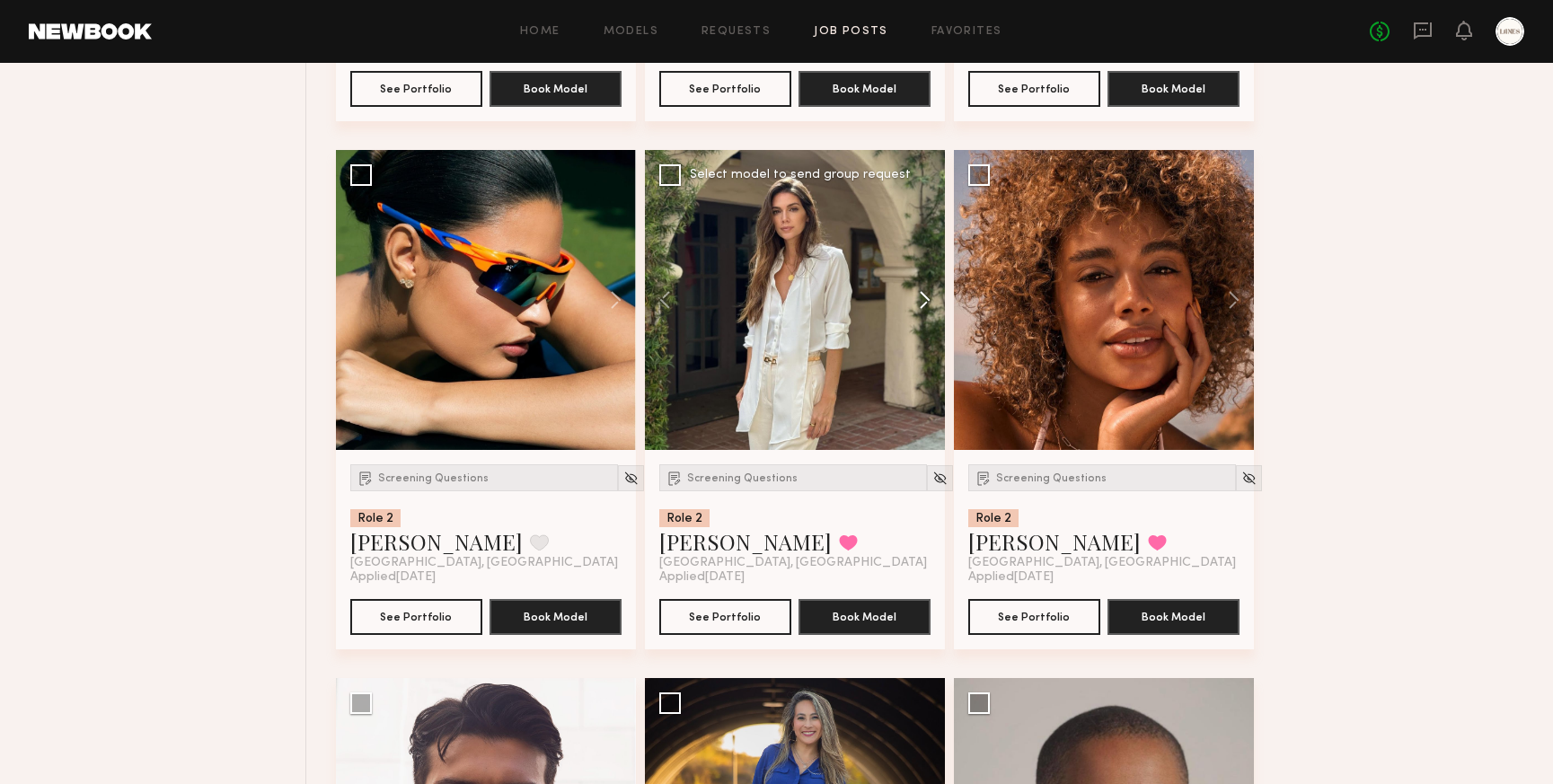
click at [922, 322] on button at bounding box center [916, 300] width 57 height 300
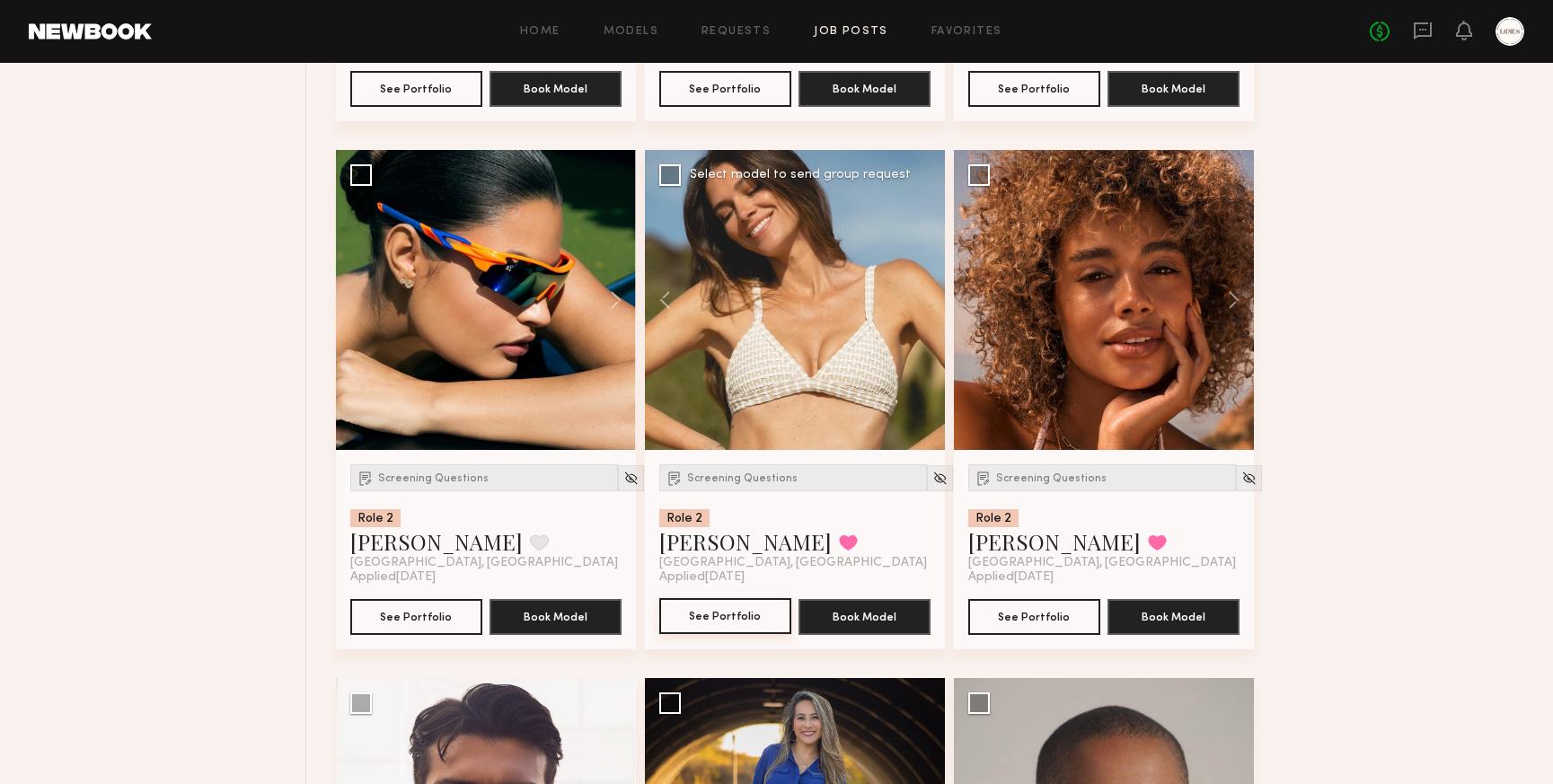
click at [737, 633] on button "See Portfolio" at bounding box center [725, 615] width 132 height 36
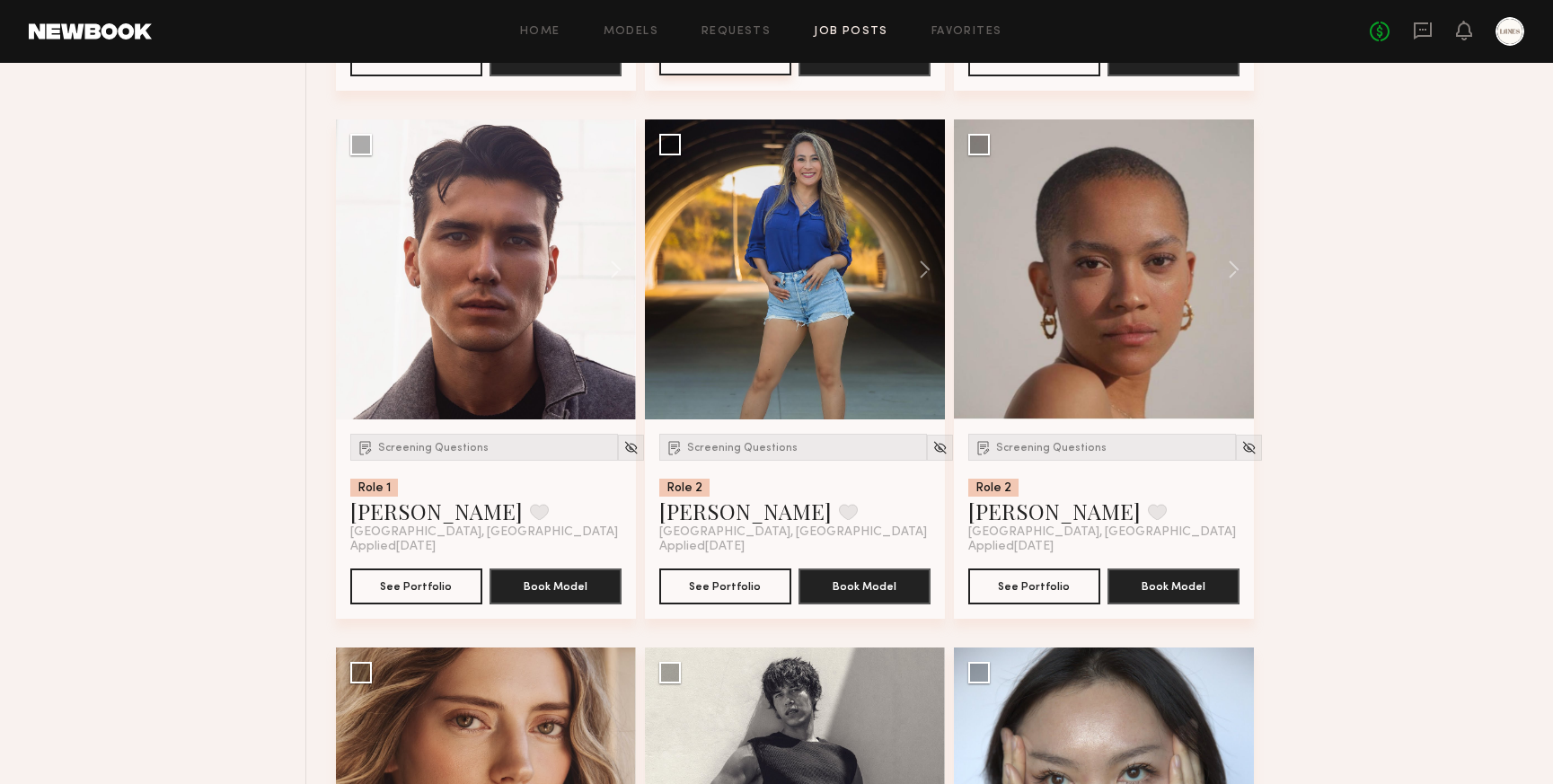
scroll to position [25529, 0]
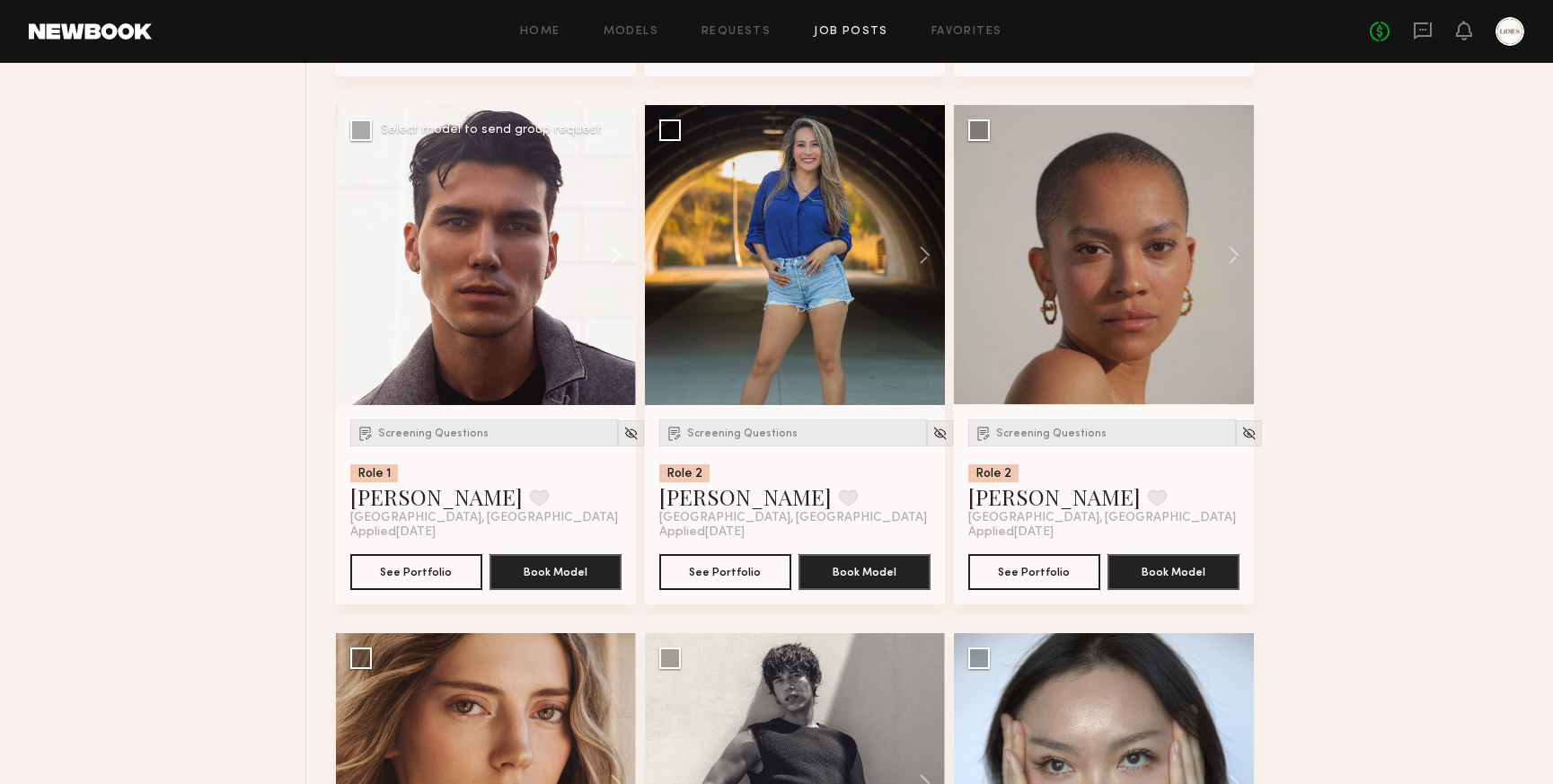
click at [613, 274] on button at bounding box center [607, 254] width 57 height 300
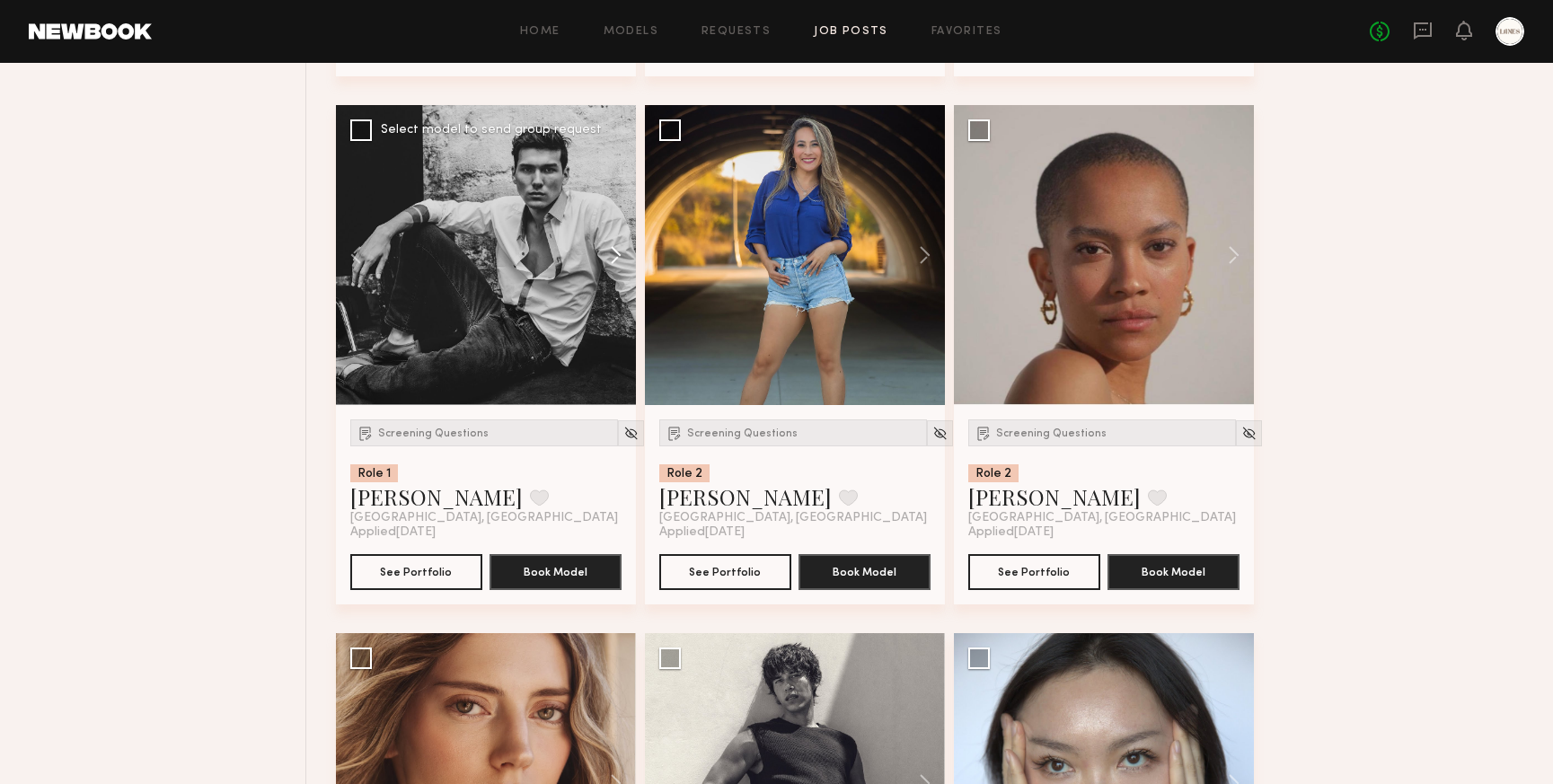
click at [613, 274] on button at bounding box center [607, 254] width 57 height 300
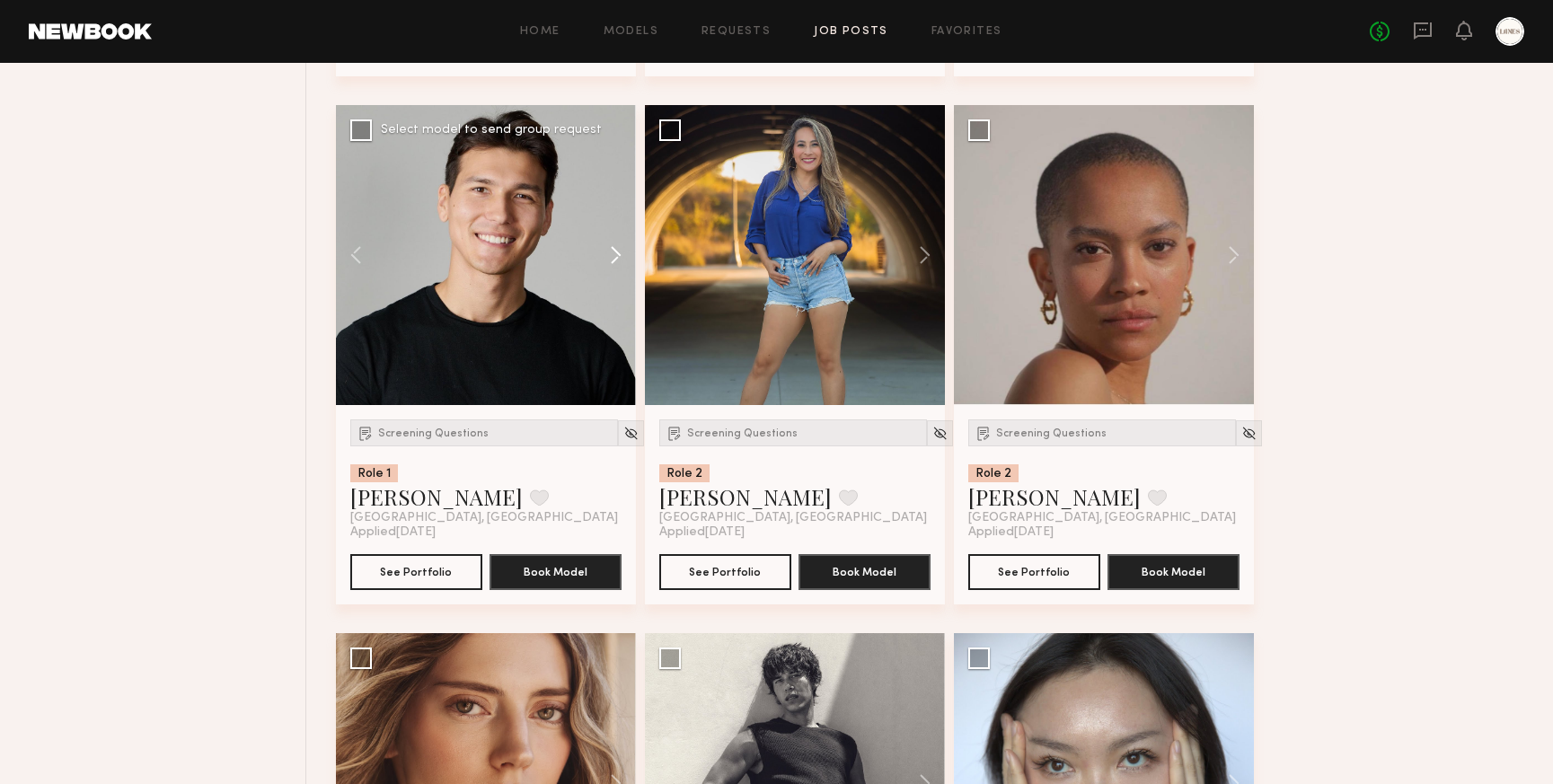
click at [613, 274] on button at bounding box center [607, 254] width 57 height 300
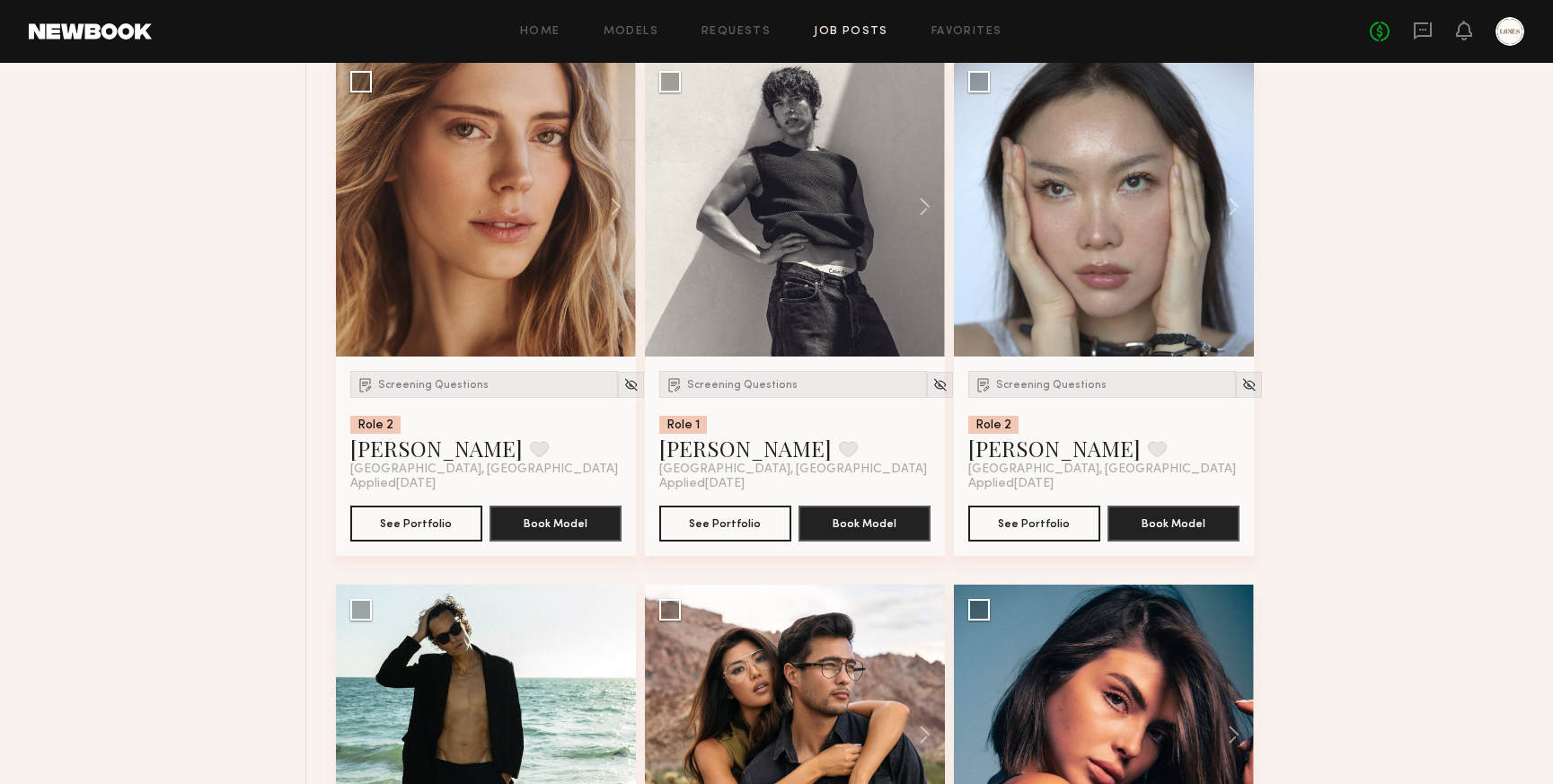
scroll to position [26090, 0]
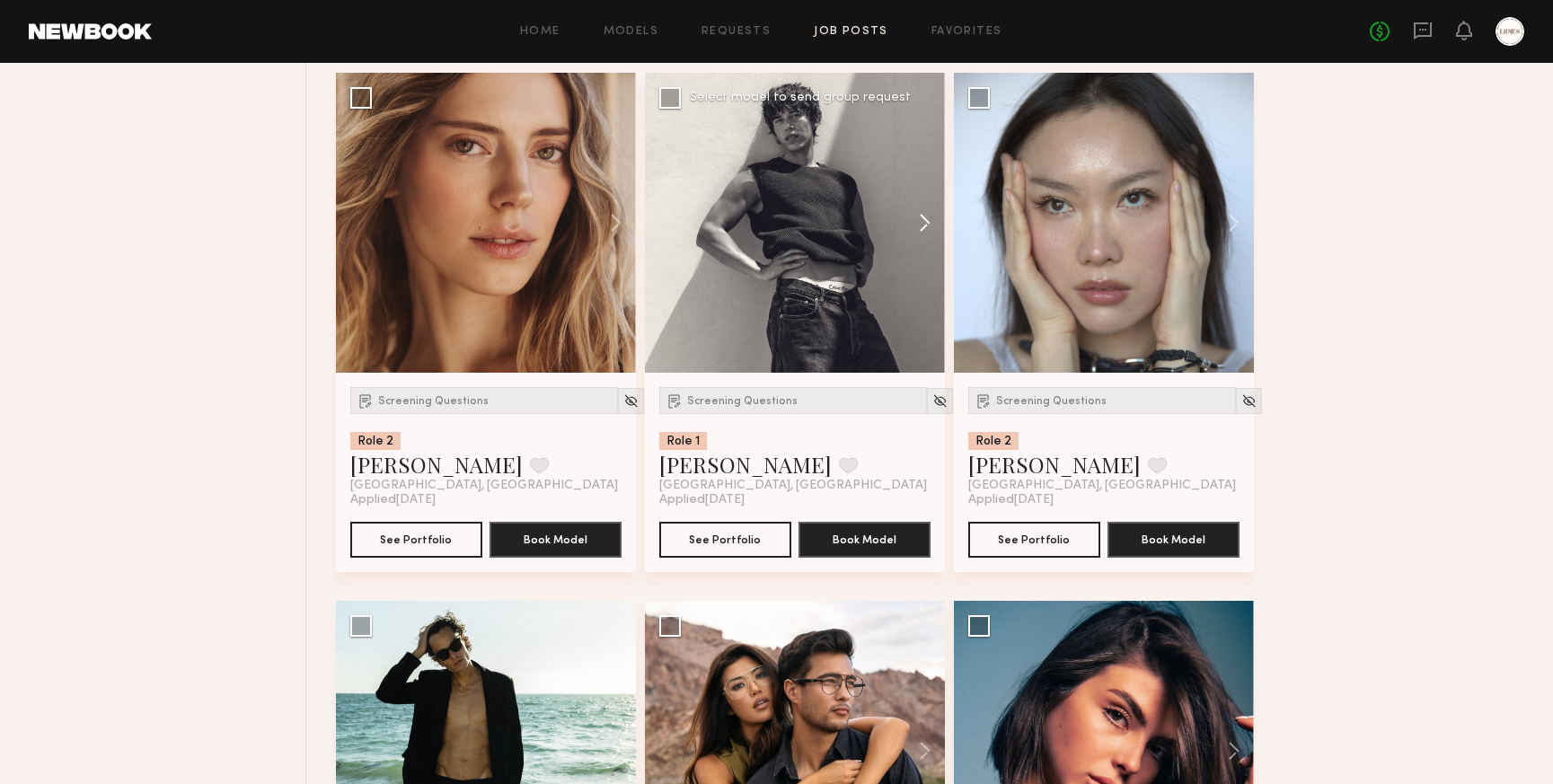
click at [925, 246] on button at bounding box center [916, 222] width 57 height 300
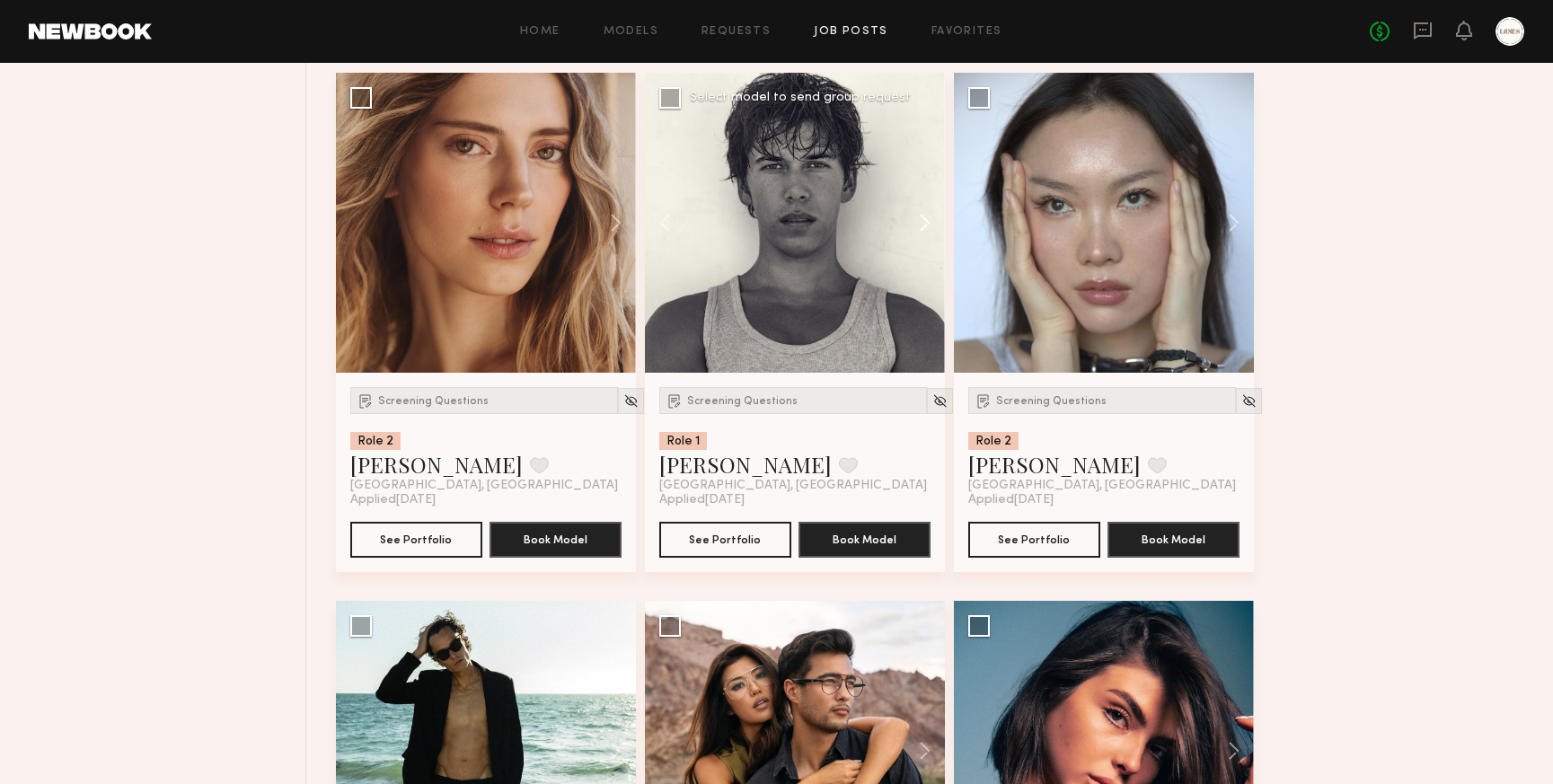
click at [925, 246] on button at bounding box center [916, 222] width 57 height 300
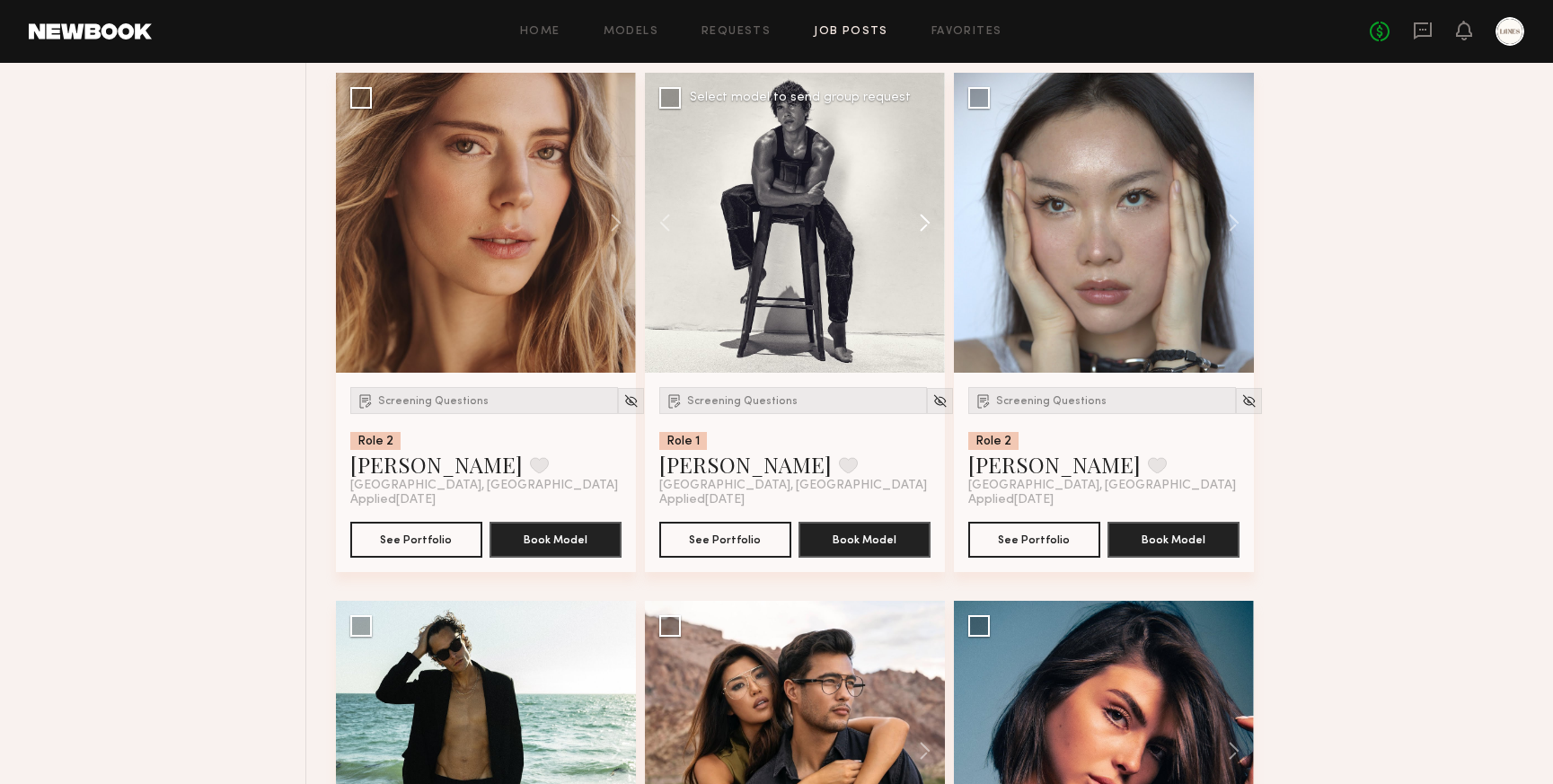
click at [925, 246] on button at bounding box center [916, 222] width 57 height 300
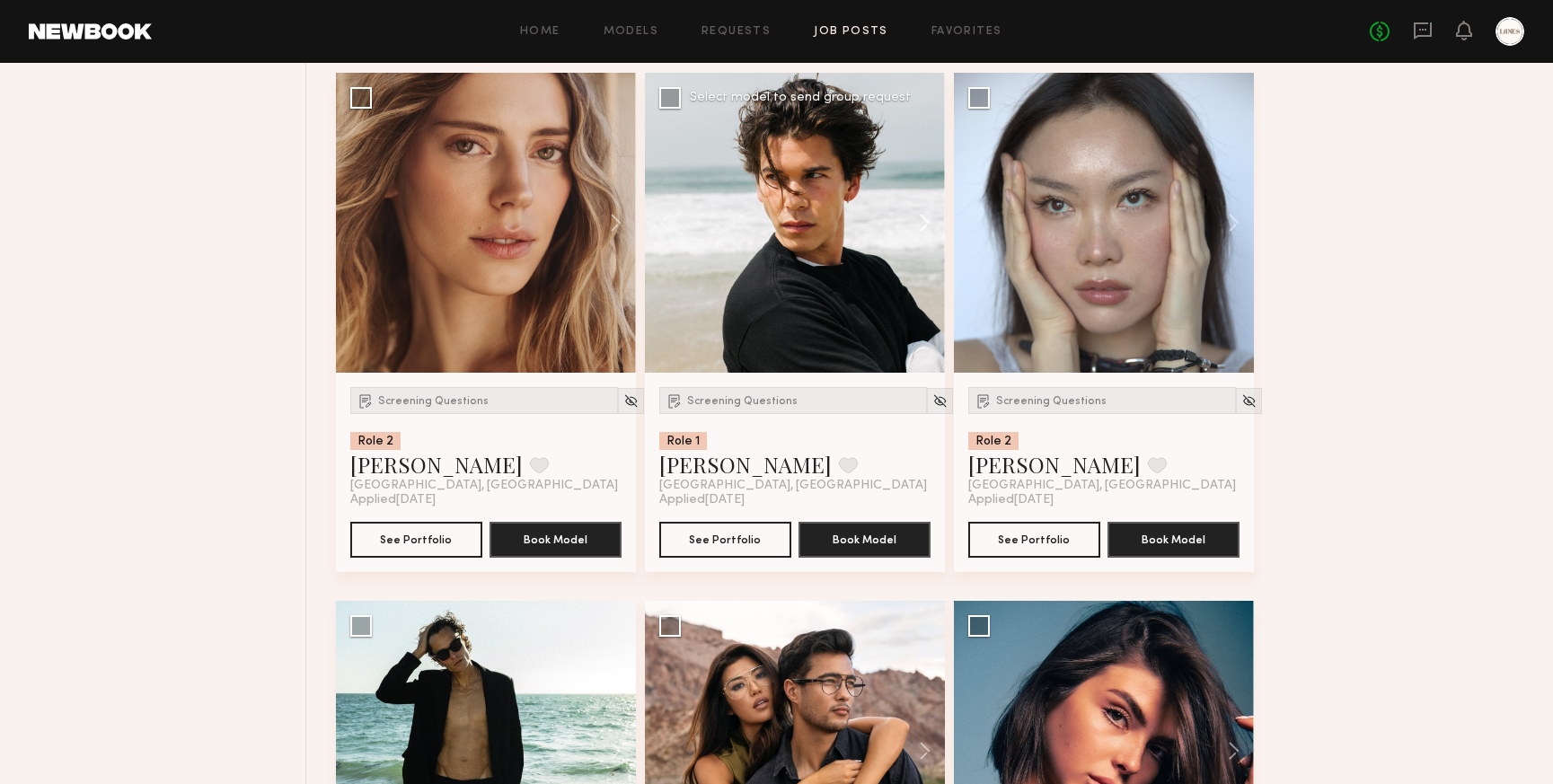
click at [925, 246] on button at bounding box center [916, 222] width 57 height 300
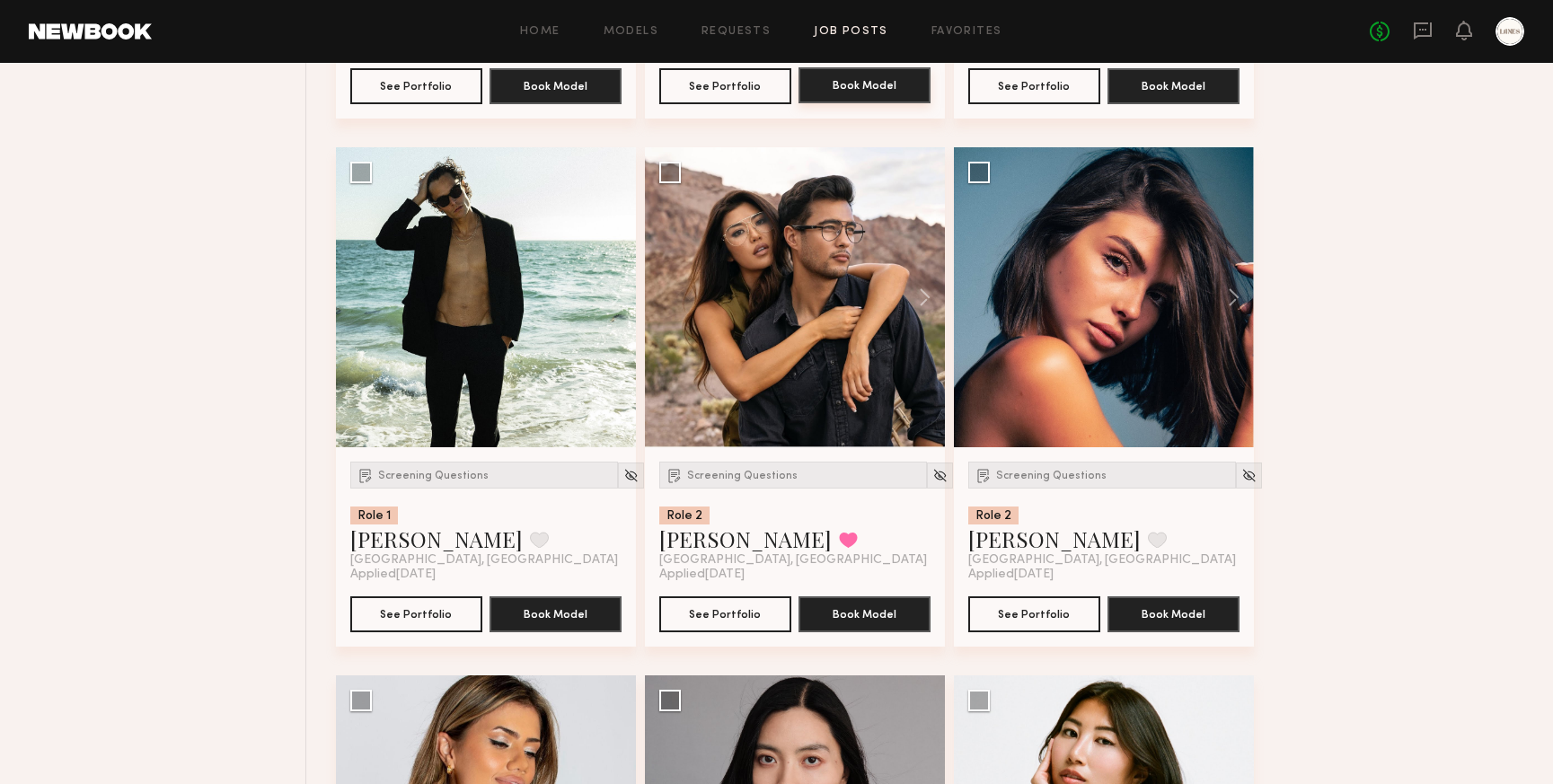
scroll to position [26511, 0]
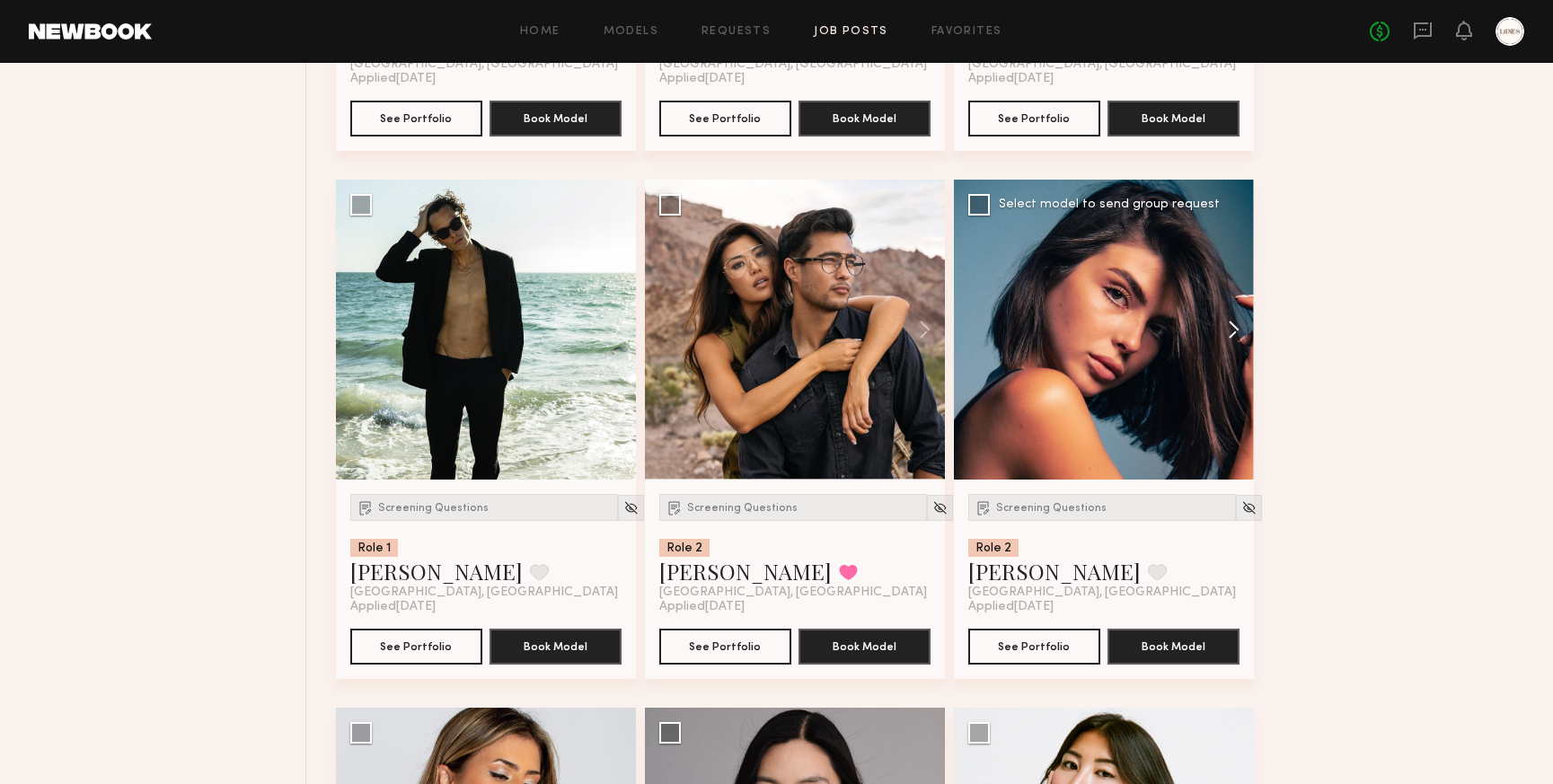
click at [1233, 356] on button at bounding box center [1225, 329] width 57 height 300
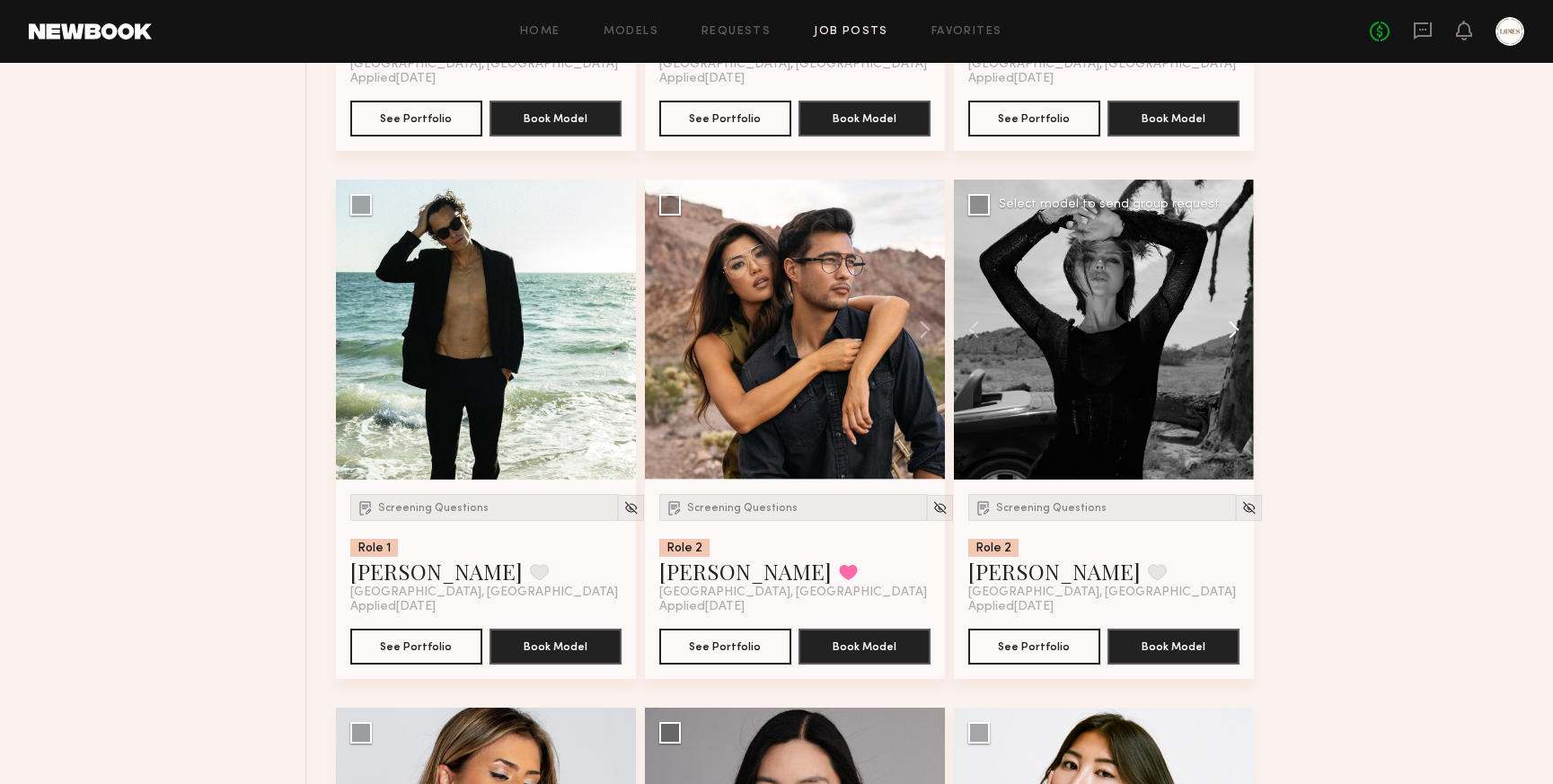
click at [1233, 356] on button at bounding box center [1225, 329] width 57 height 300
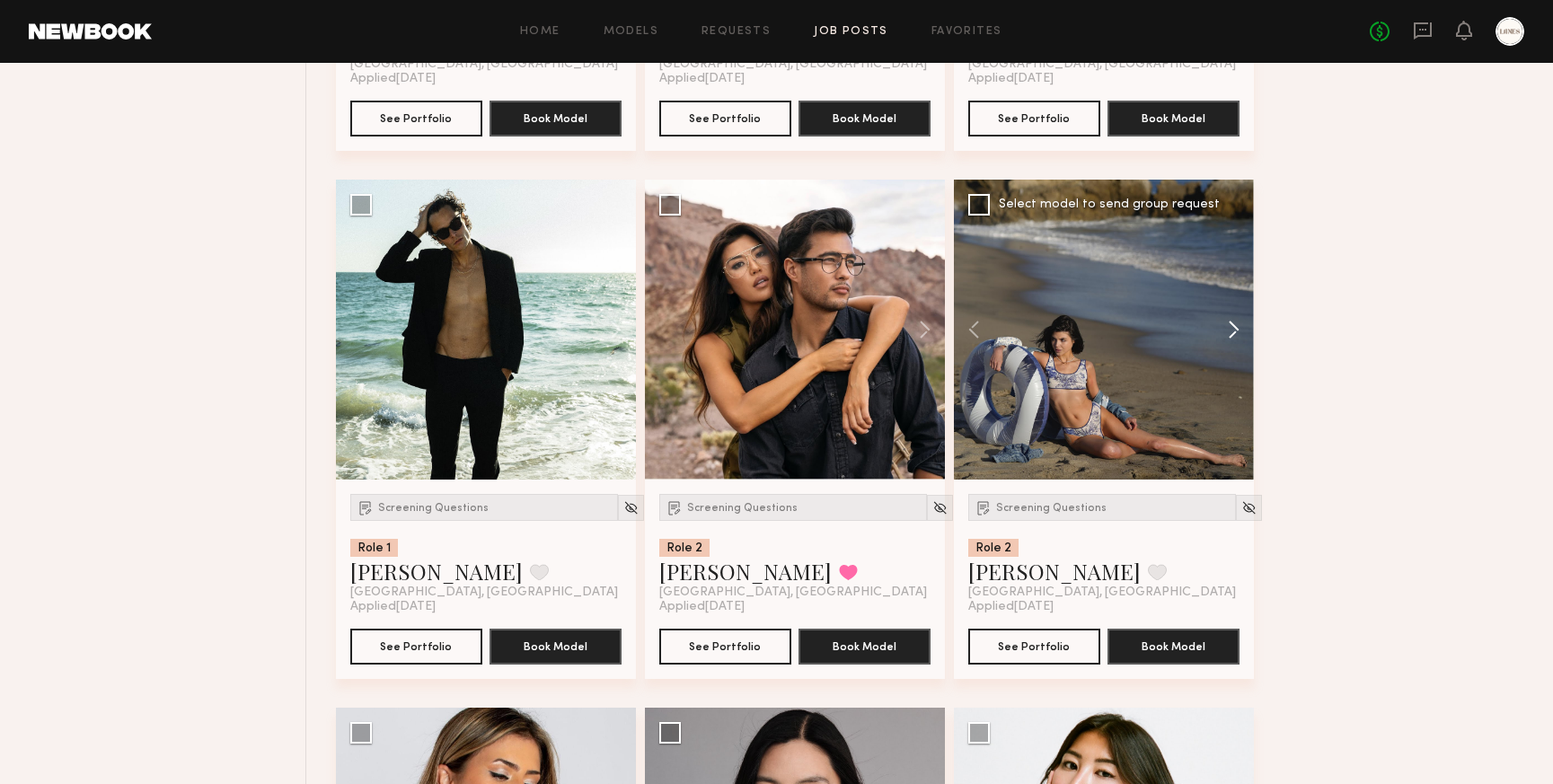
click at [1233, 356] on button at bounding box center [1225, 329] width 57 height 300
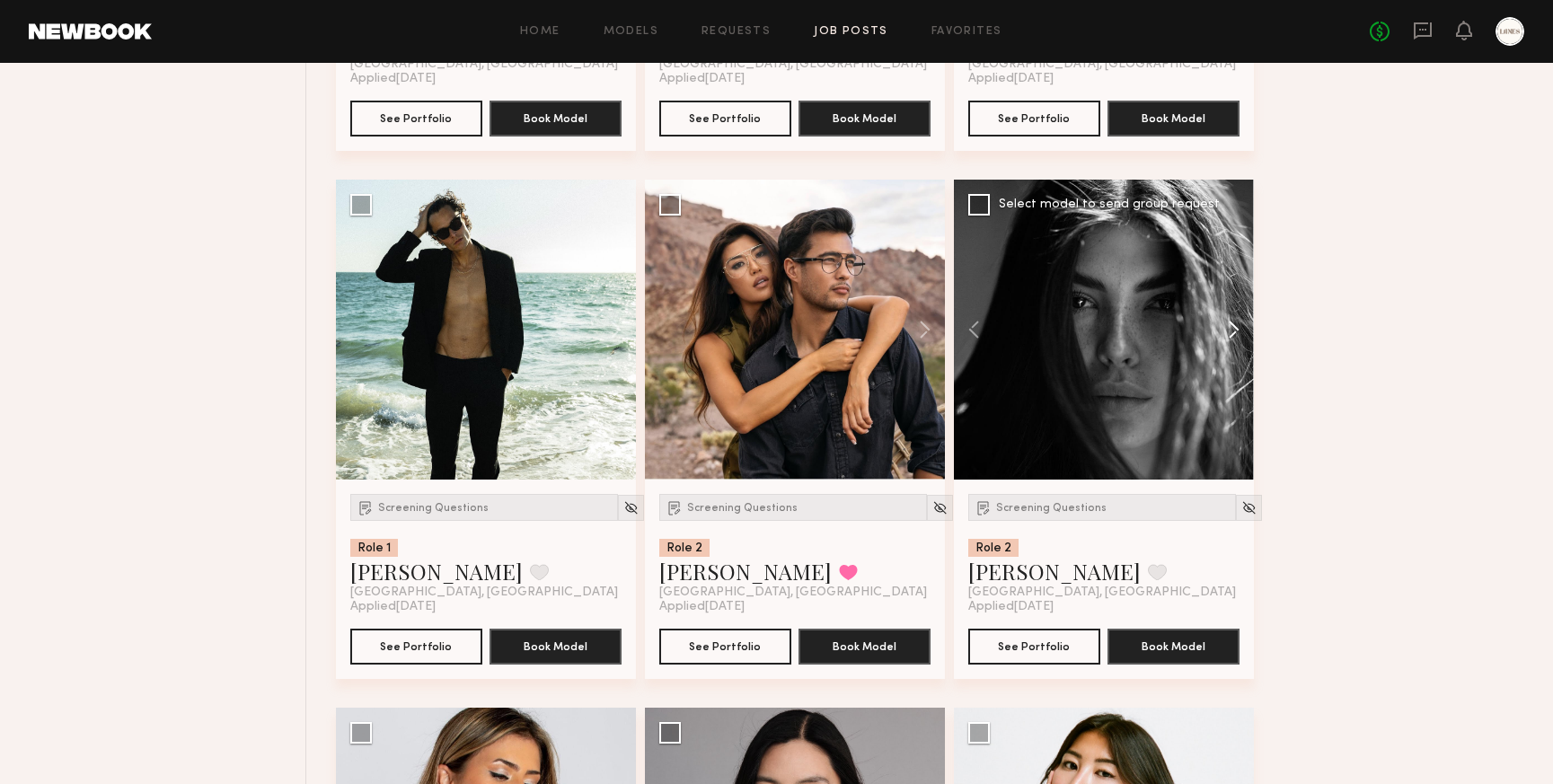
click at [1233, 356] on button at bounding box center [1225, 329] width 57 height 300
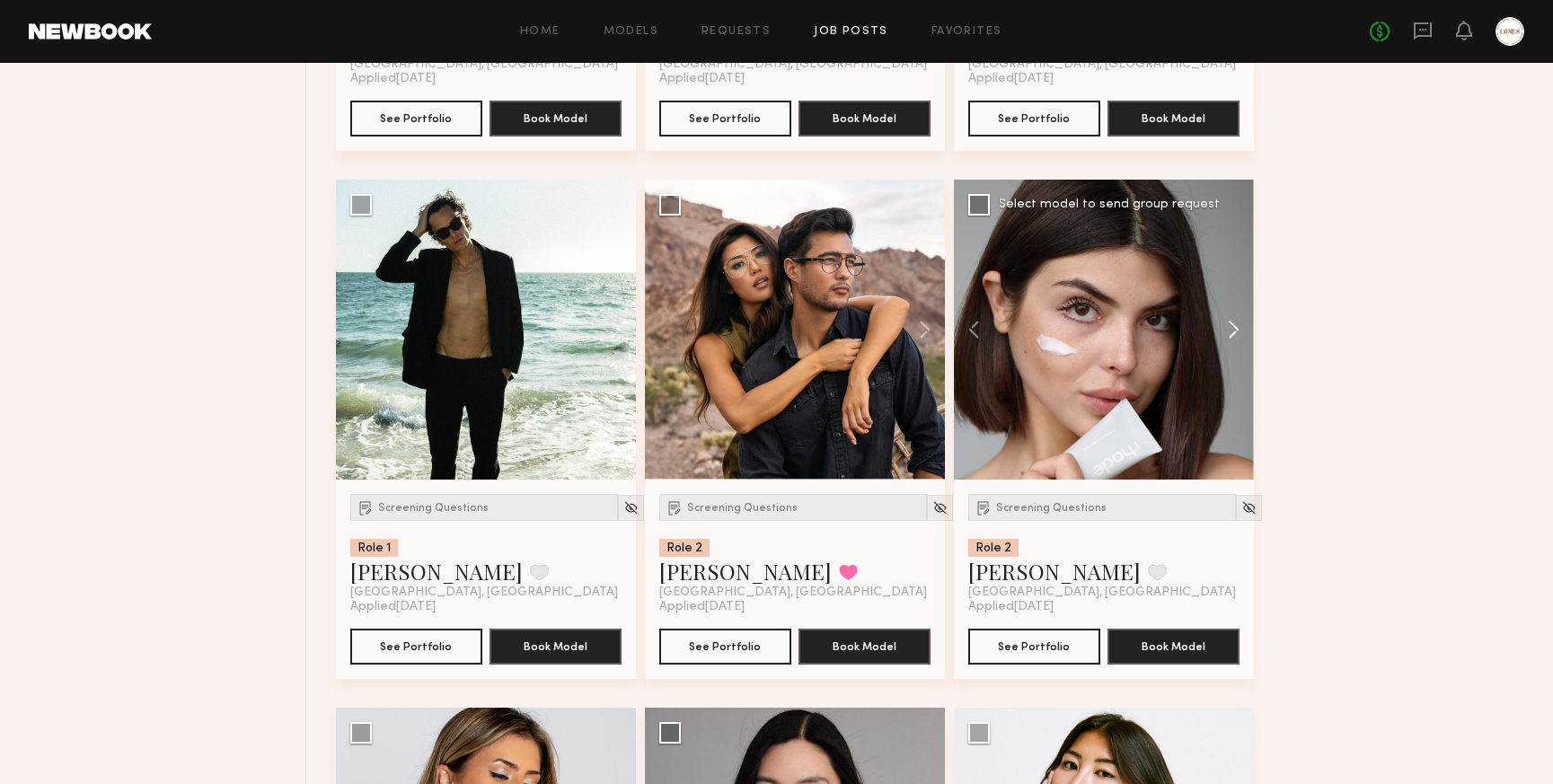
click at [1233, 356] on button at bounding box center [1225, 329] width 57 height 300
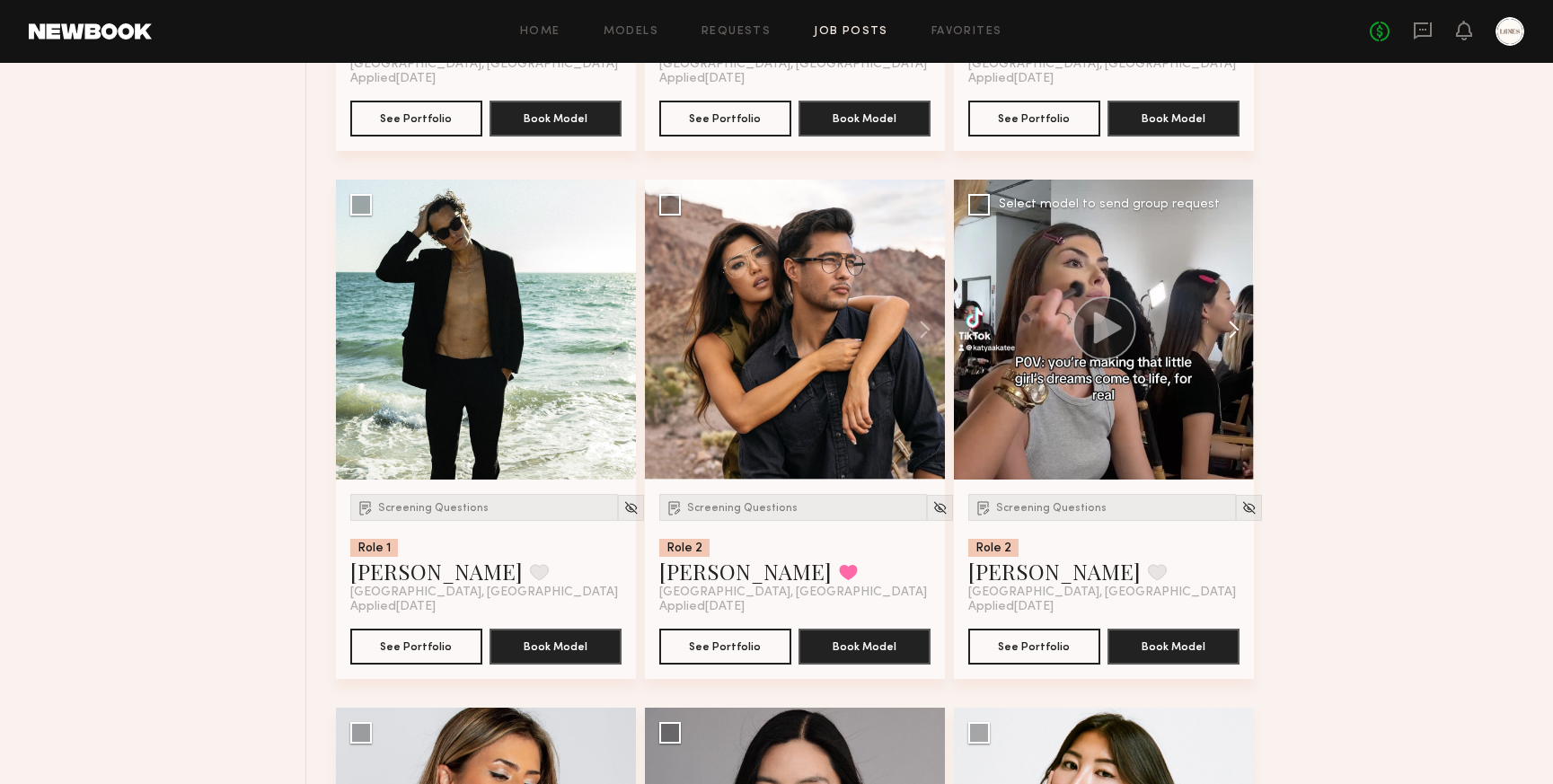
click at [1233, 356] on button at bounding box center [1225, 329] width 57 height 300
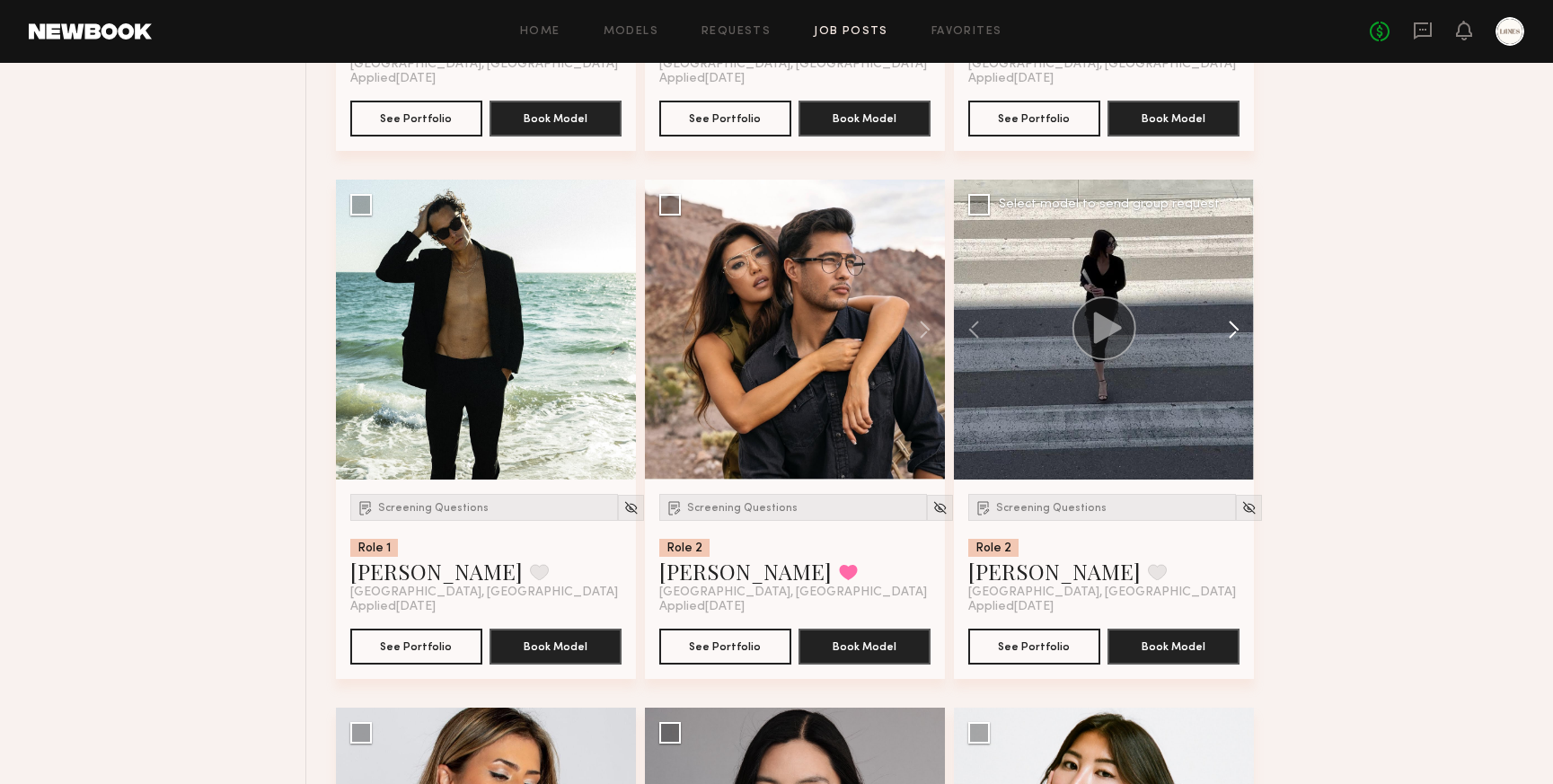
click at [1233, 356] on button at bounding box center [1225, 329] width 57 height 300
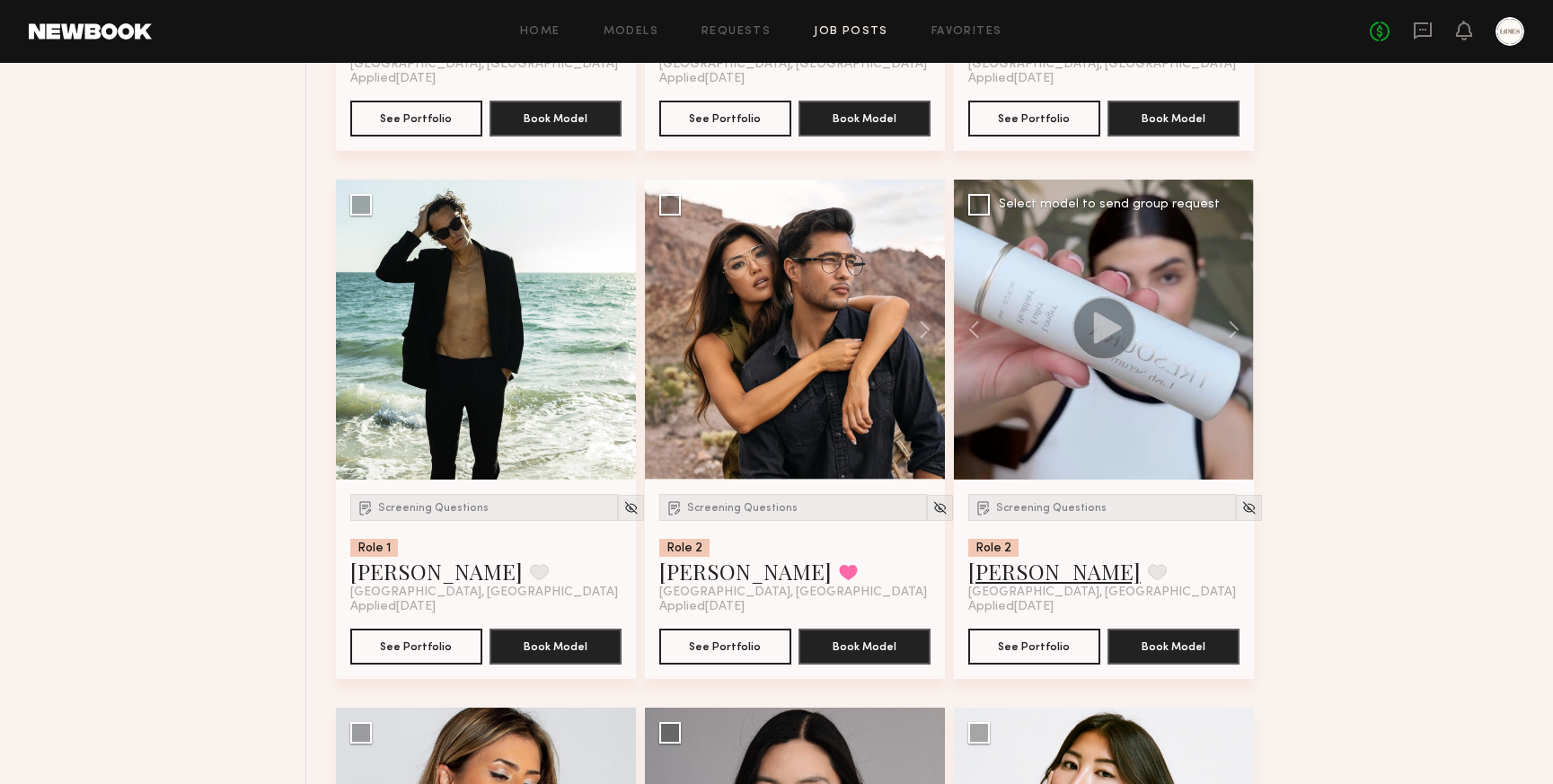
click at [1009, 586] on link "Kate A." at bounding box center [1055, 572] width 173 height 29
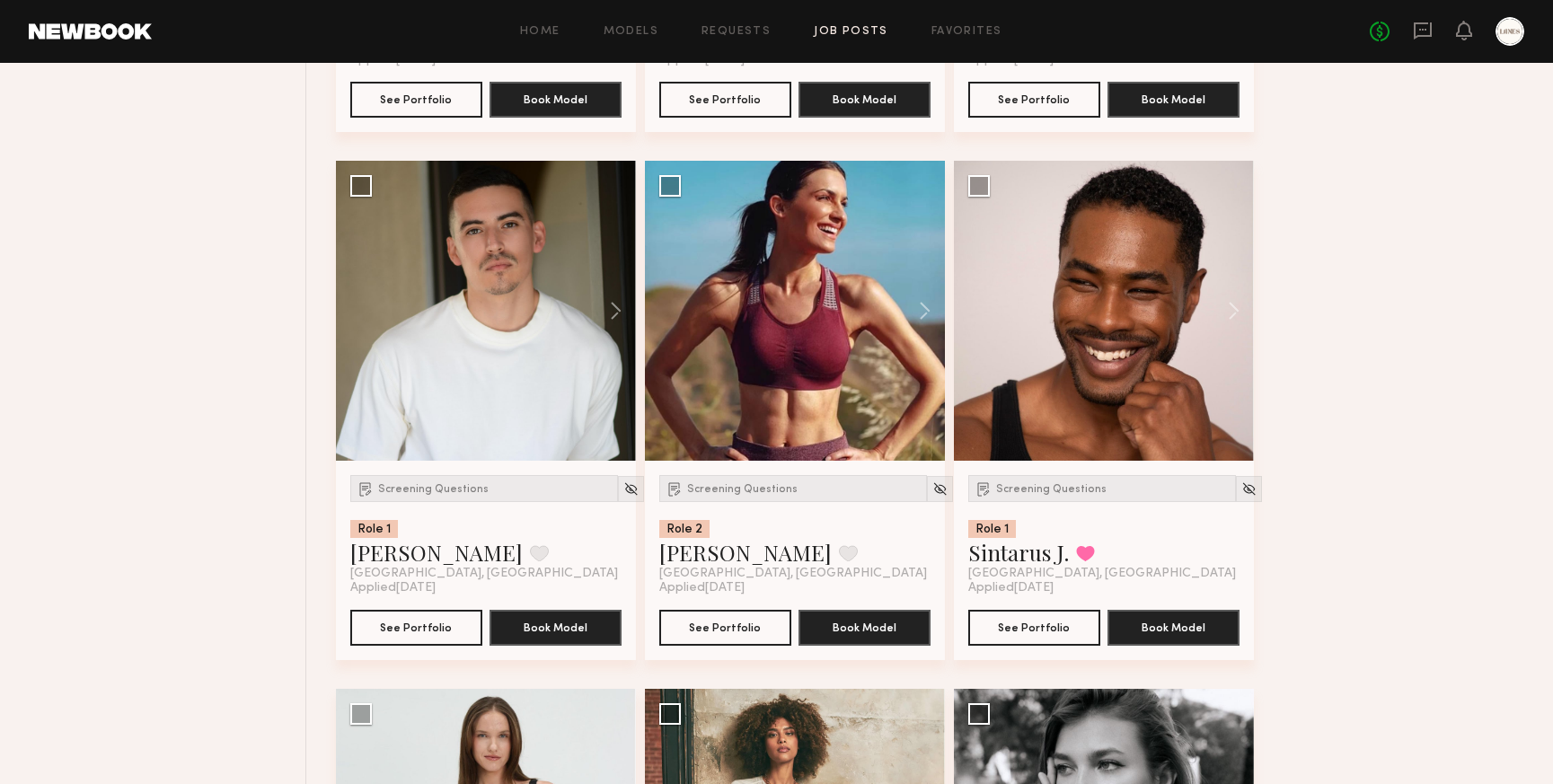
scroll to position [30291, 0]
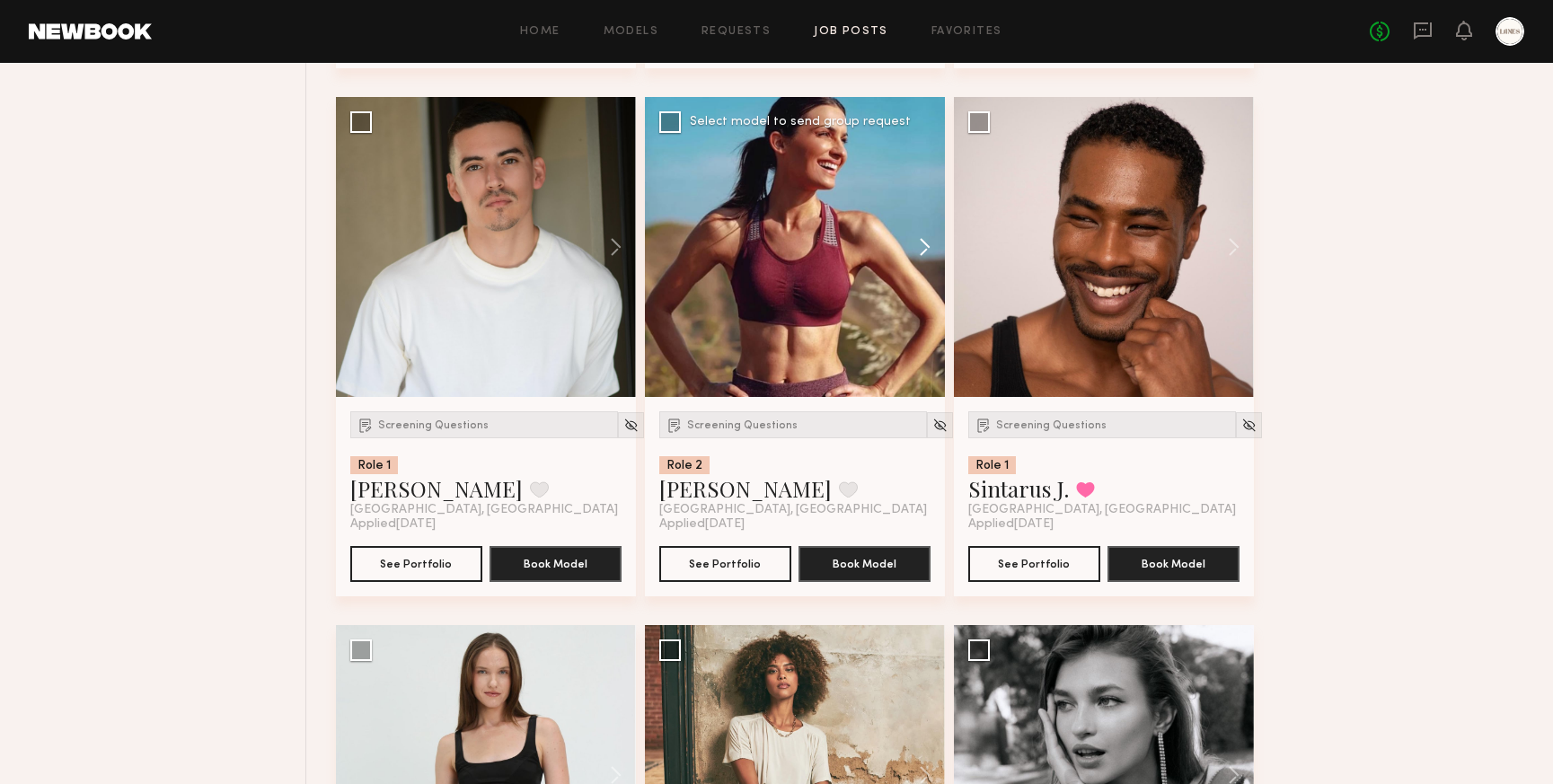
click at [924, 268] on button at bounding box center [916, 246] width 57 height 300
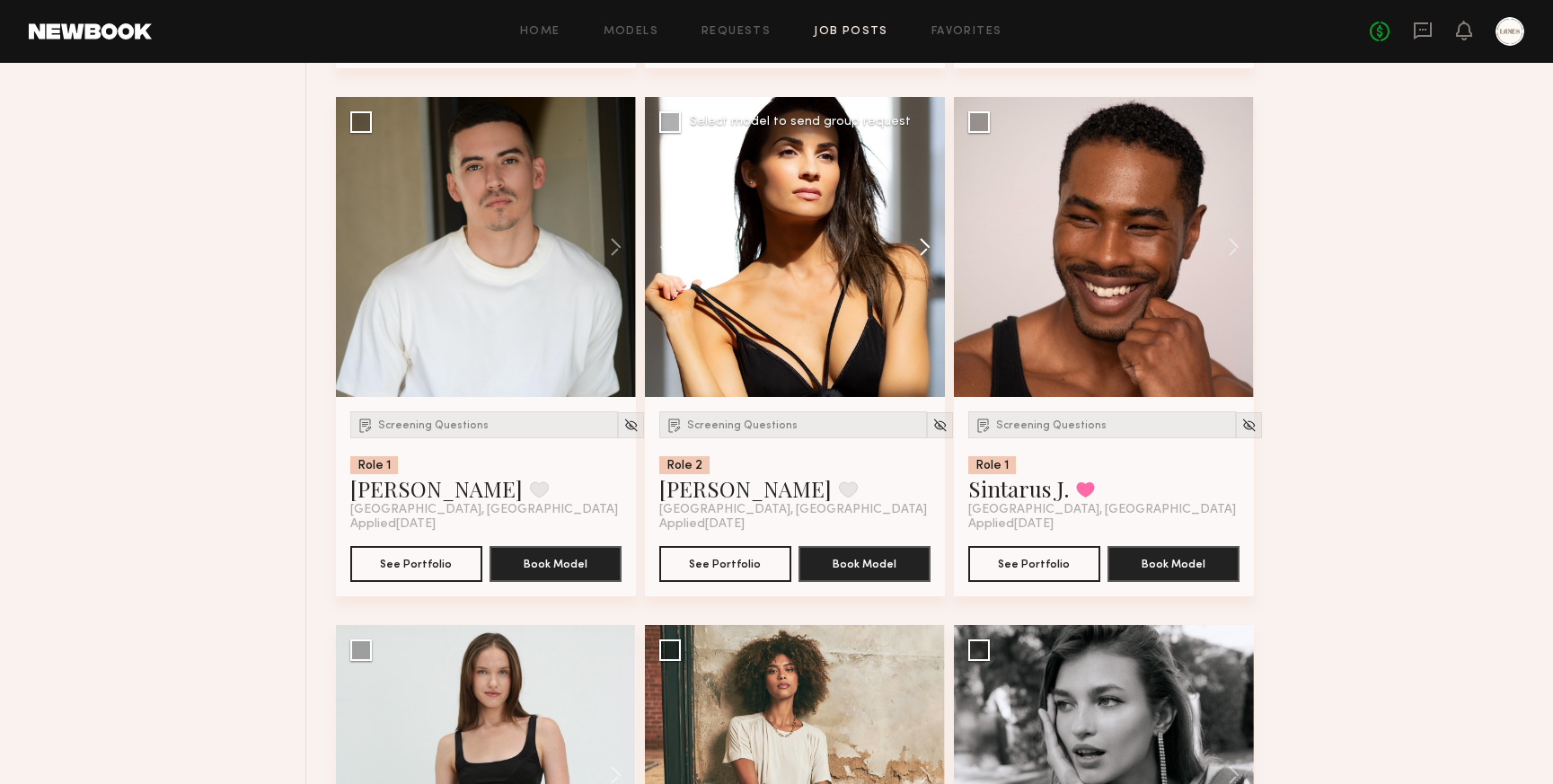
click at [924, 268] on button at bounding box center [916, 246] width 57 height 300
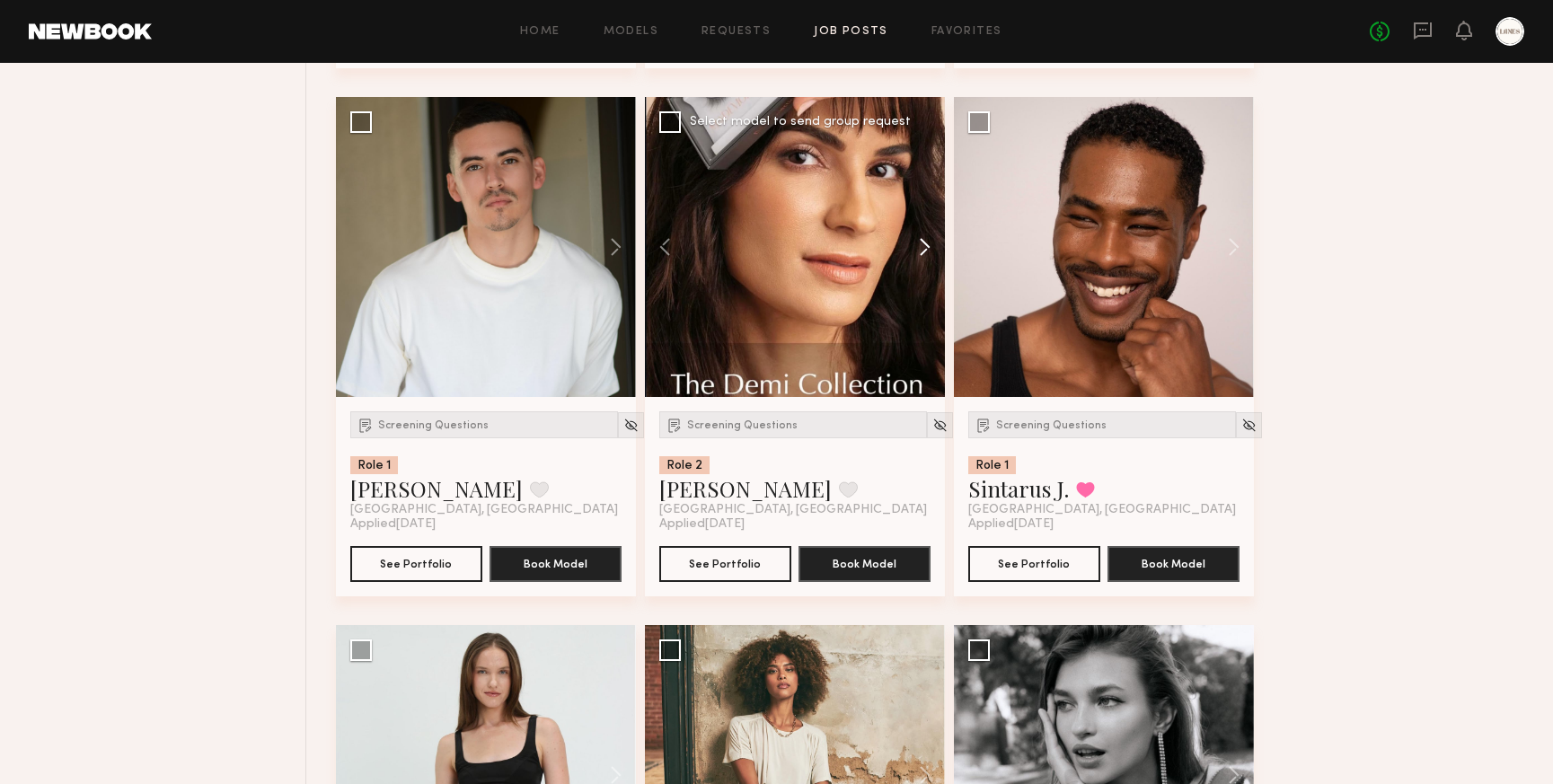
click at [924, 268] on button at bounding box center [916, 246] width 57 height 300
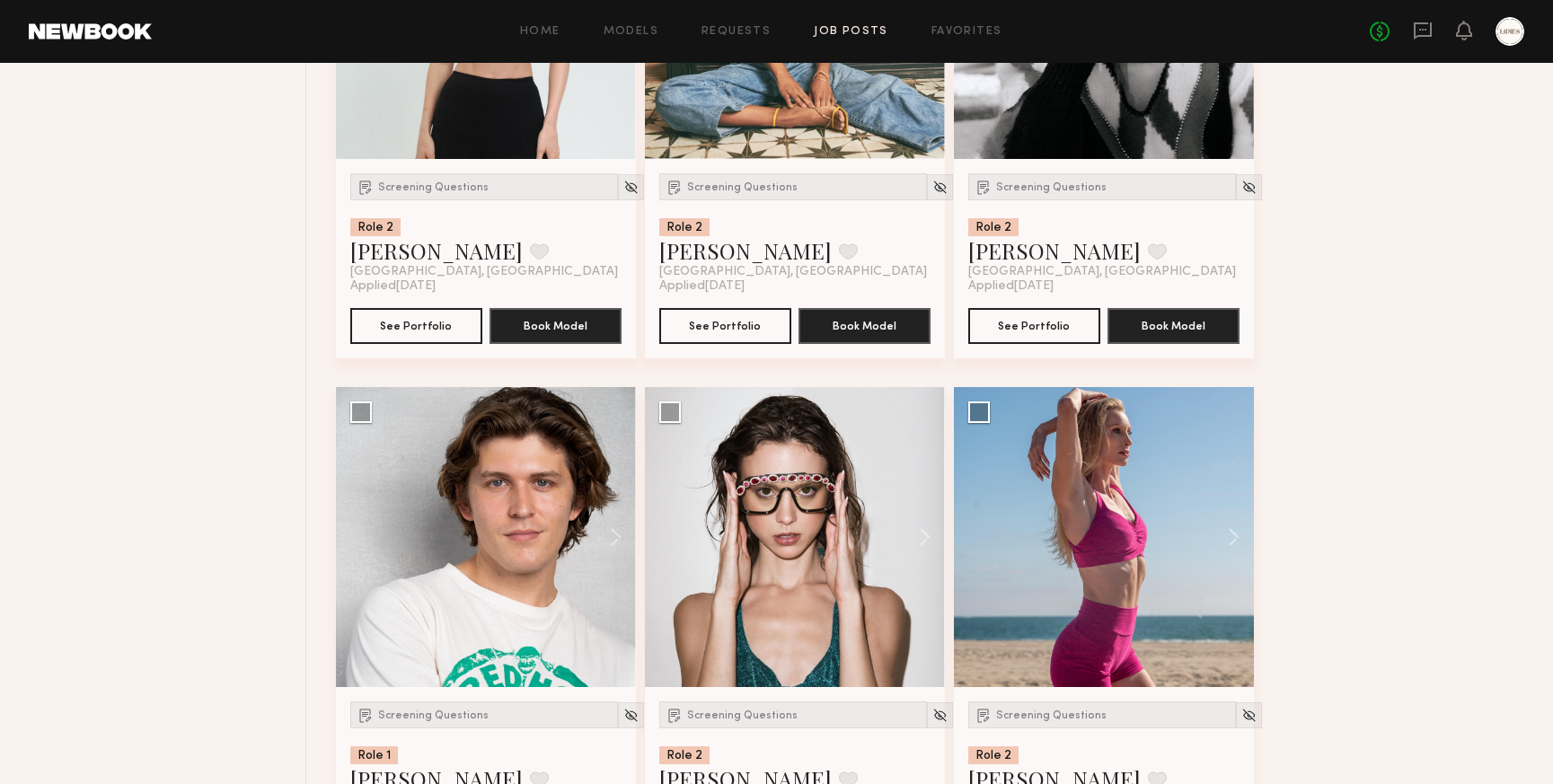
scroll to position [31058, 0]
click at [922, 561] on button at bounding box center [916, 536] width 57 height 300
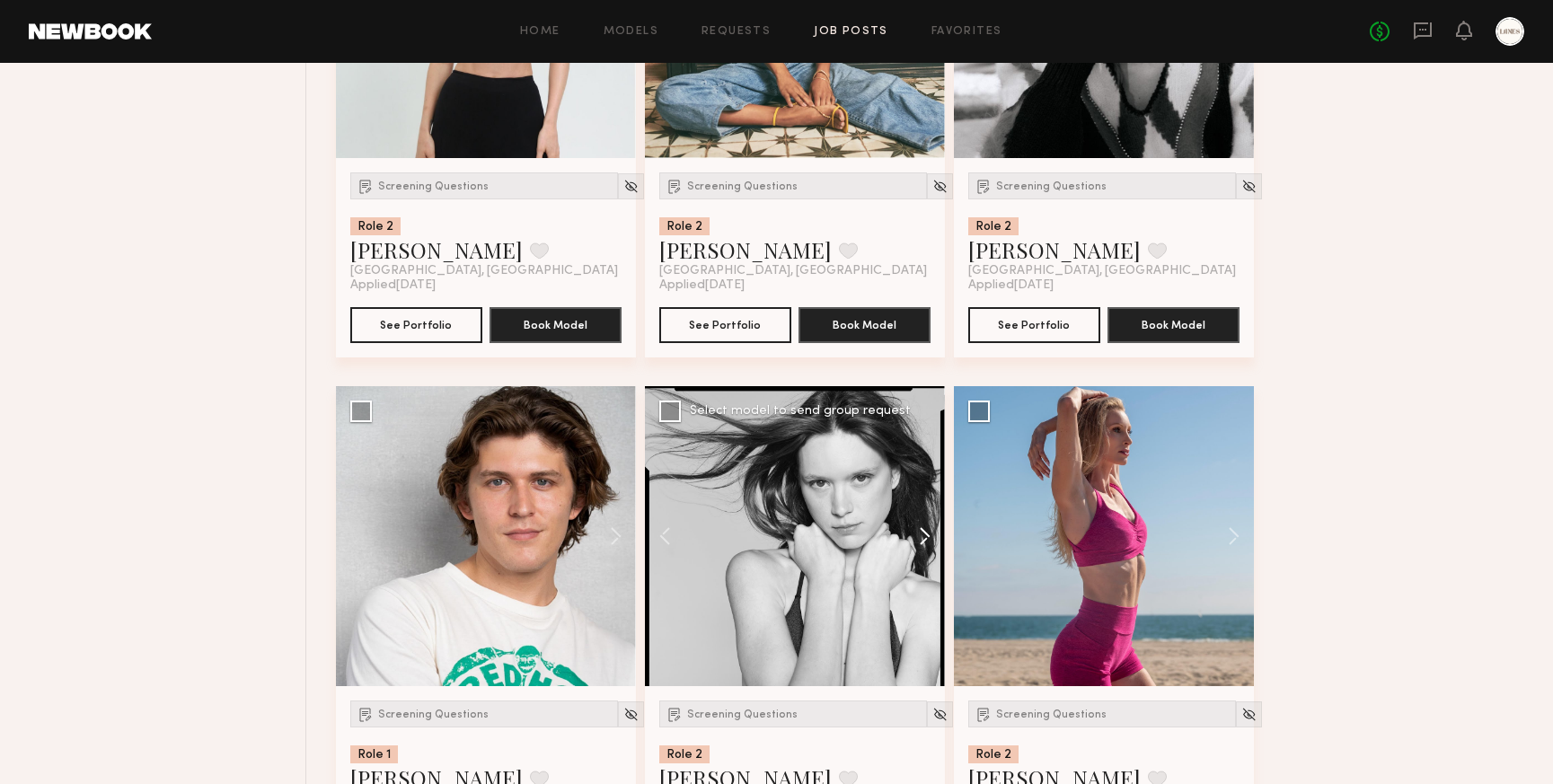
click at [922, 561] on button at bounding box center [916, 536] width 57 height 300
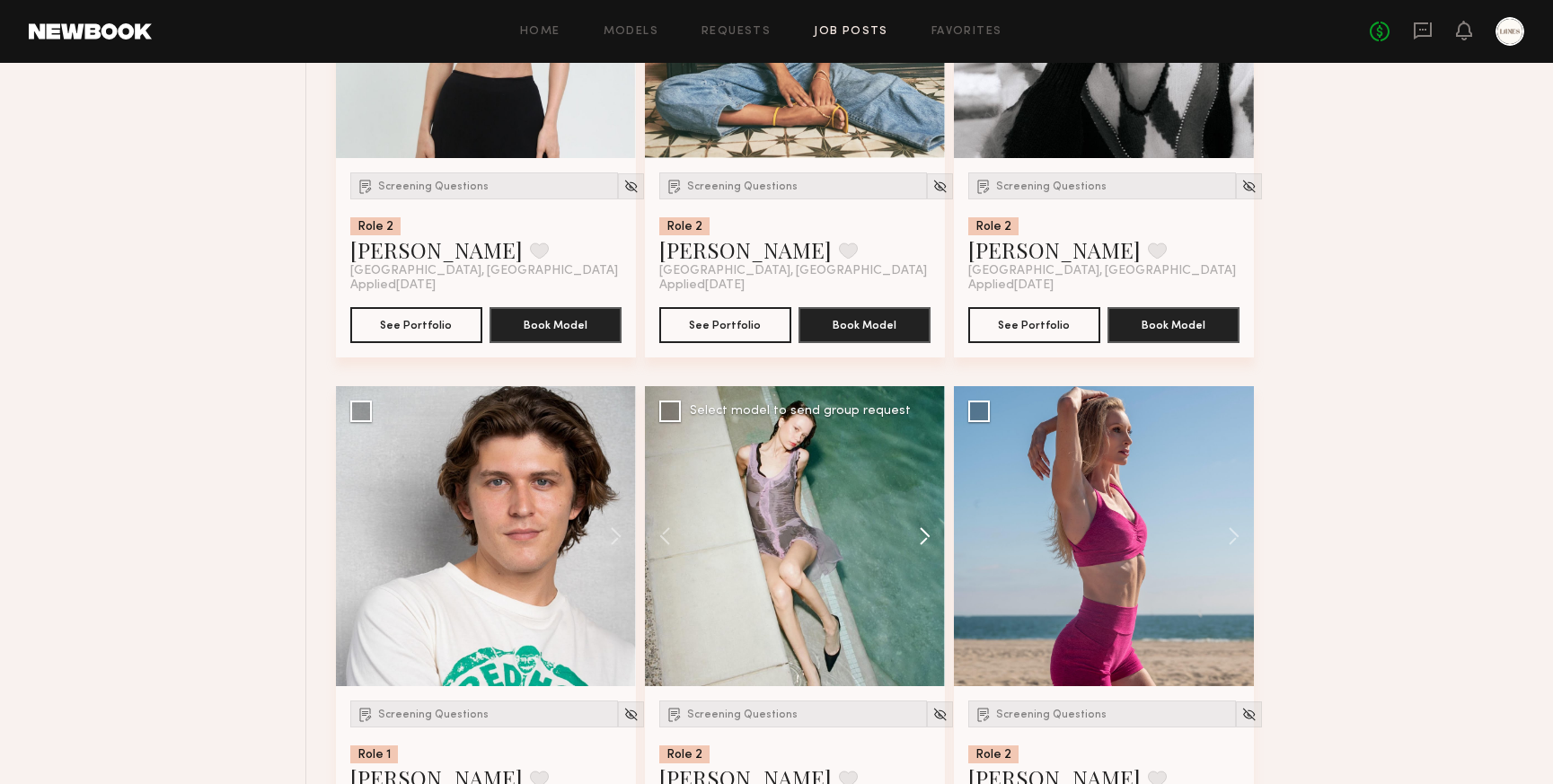
click at [922, 561] on button at bounding box center [916, 536] width 57 height 300
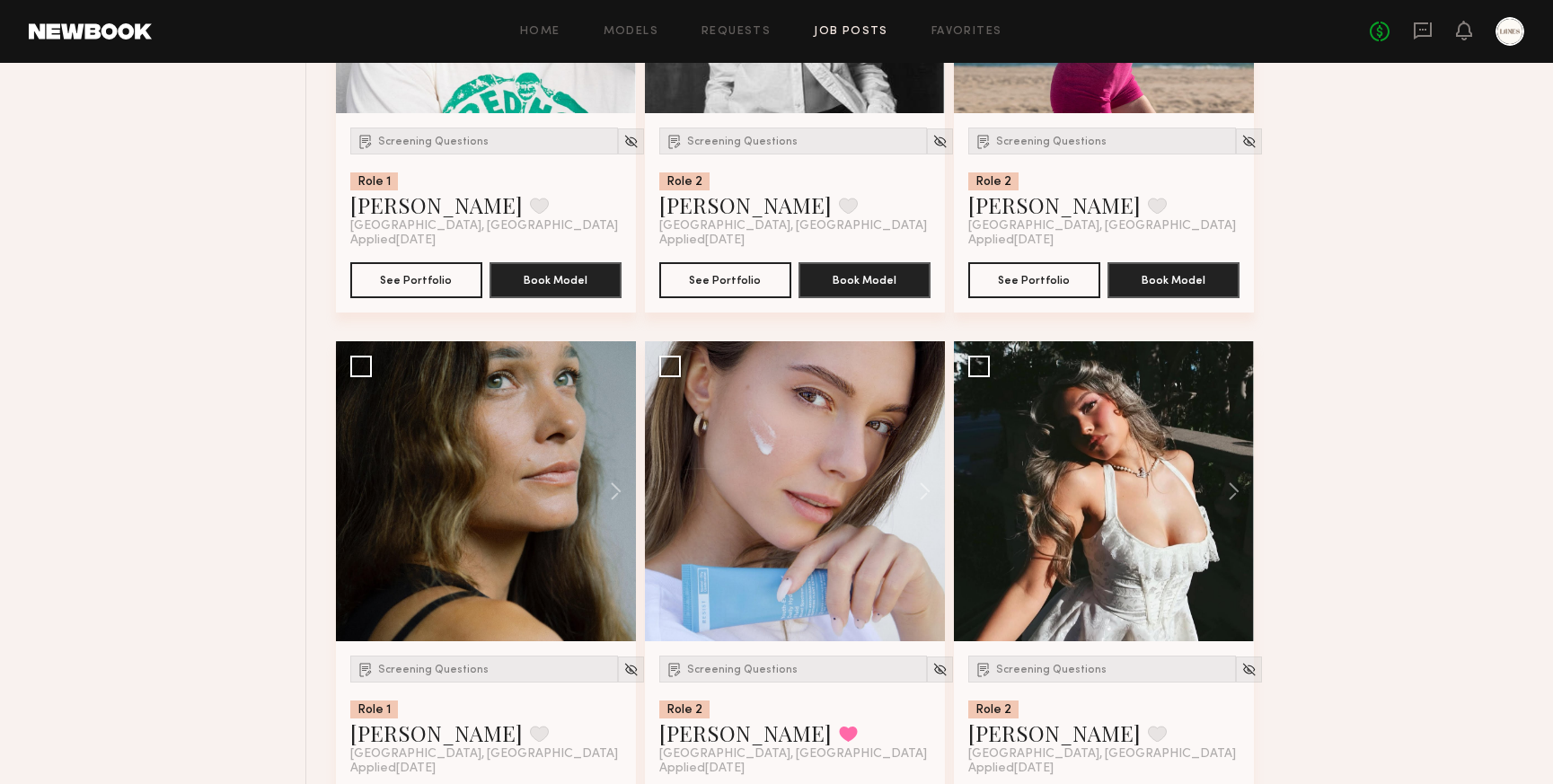
scroll to position [31633, 0]
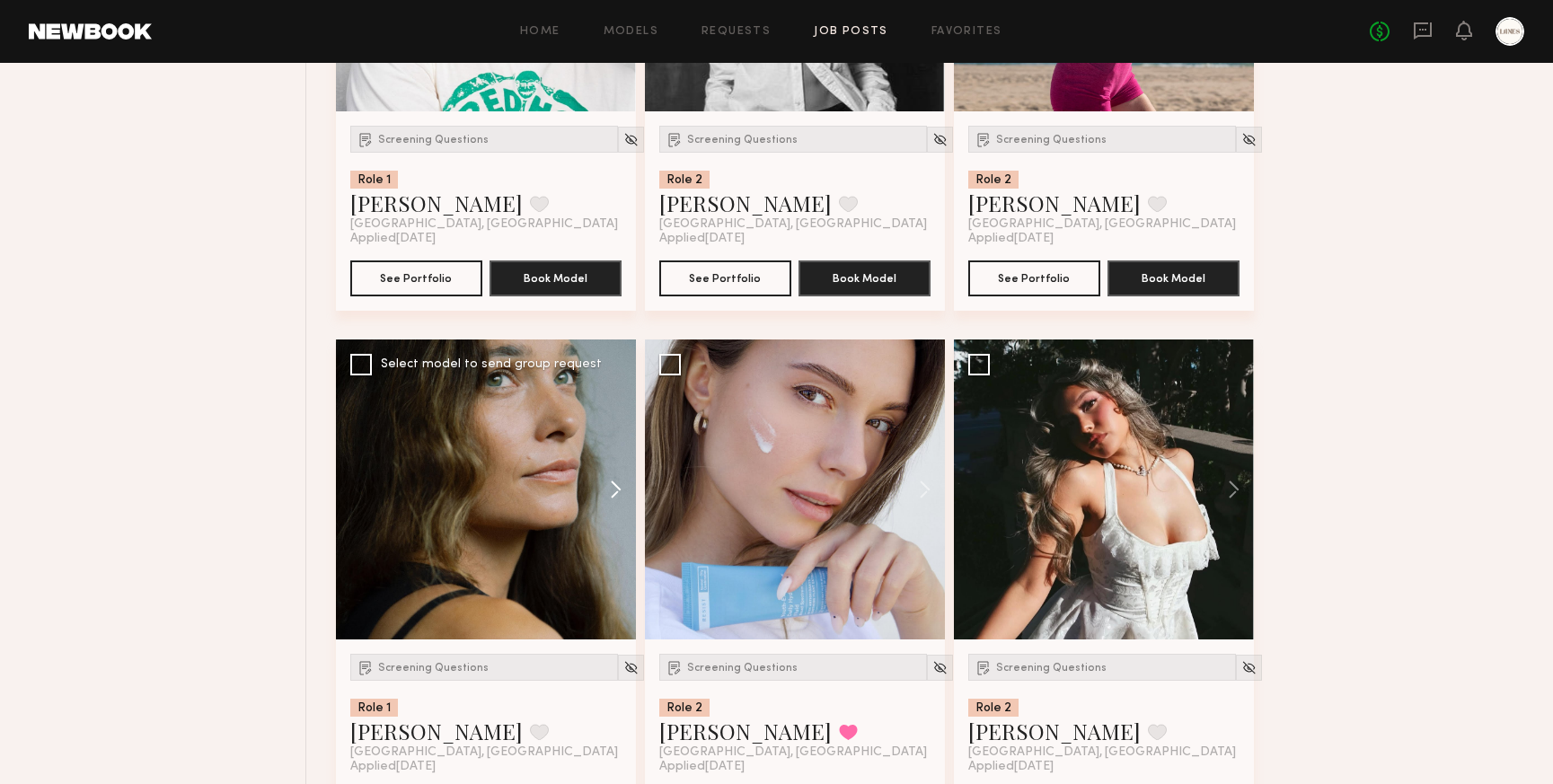
click at [619, 514] on button at bounding box center [607, 489] width 57 height 300
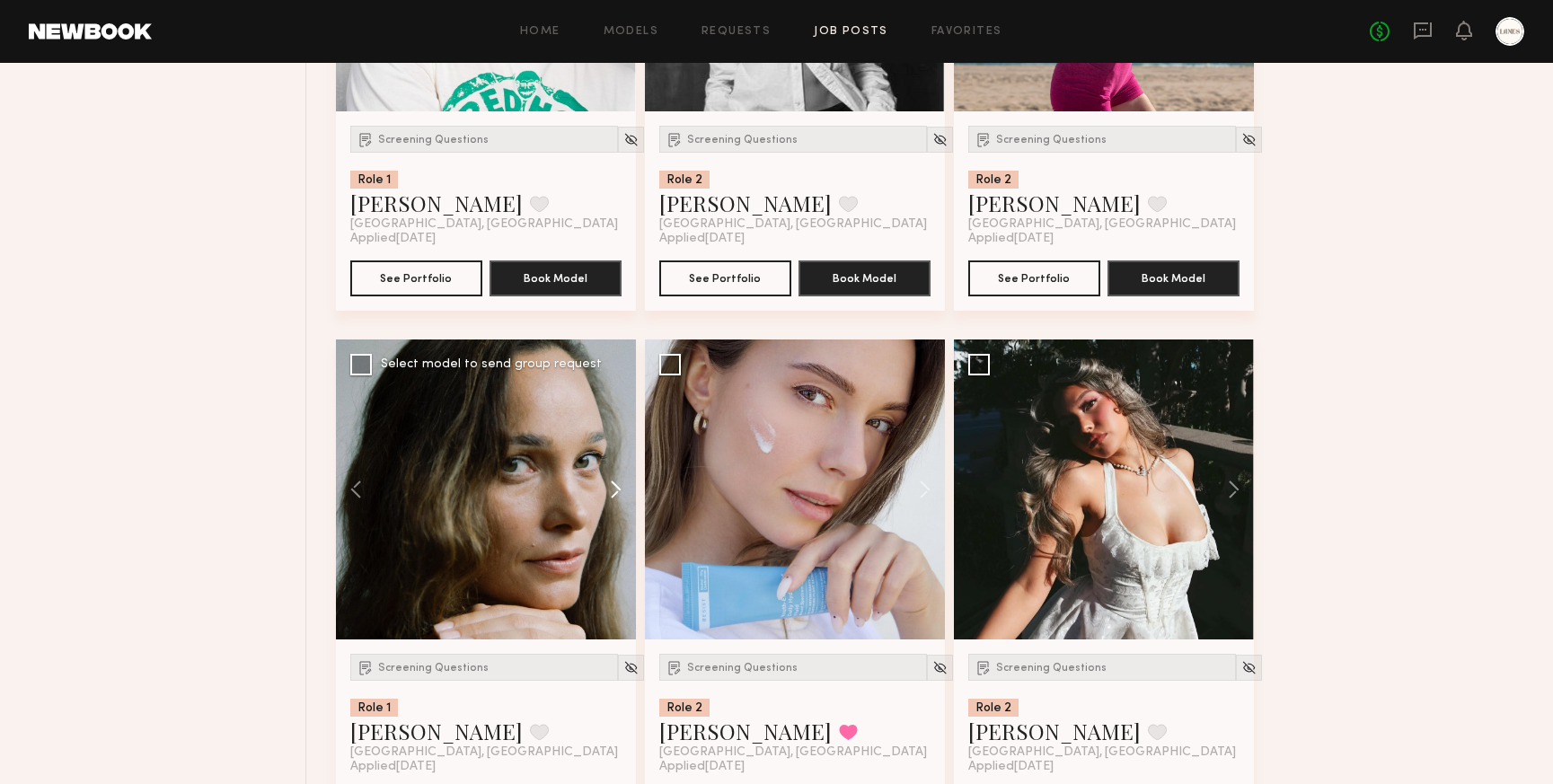
click at [619, 514] on button at bounding box center [607, 489] width 57 height 300
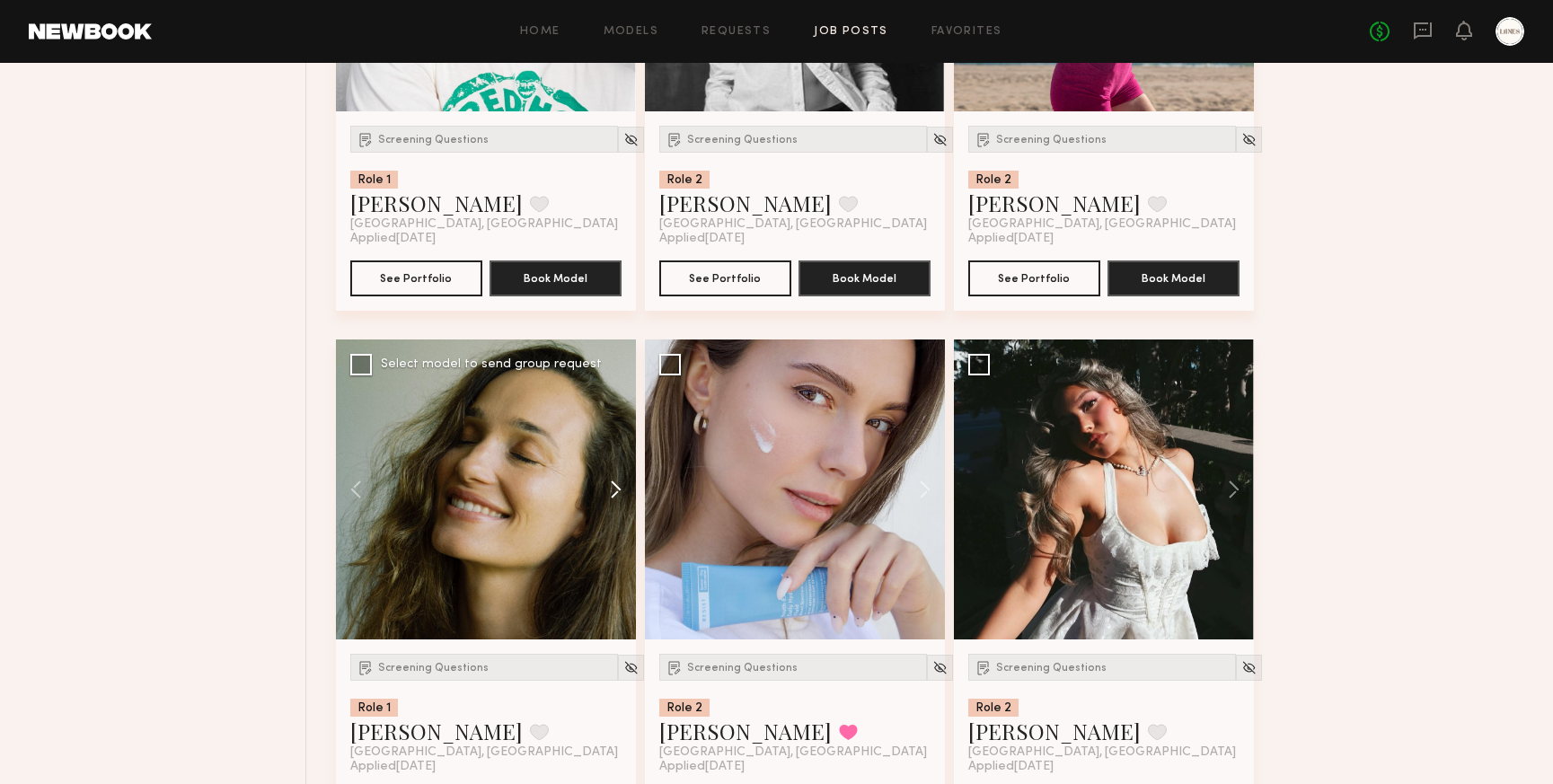
click at [619, 514] on button at bounding box center [607, 489] width 57 height 300
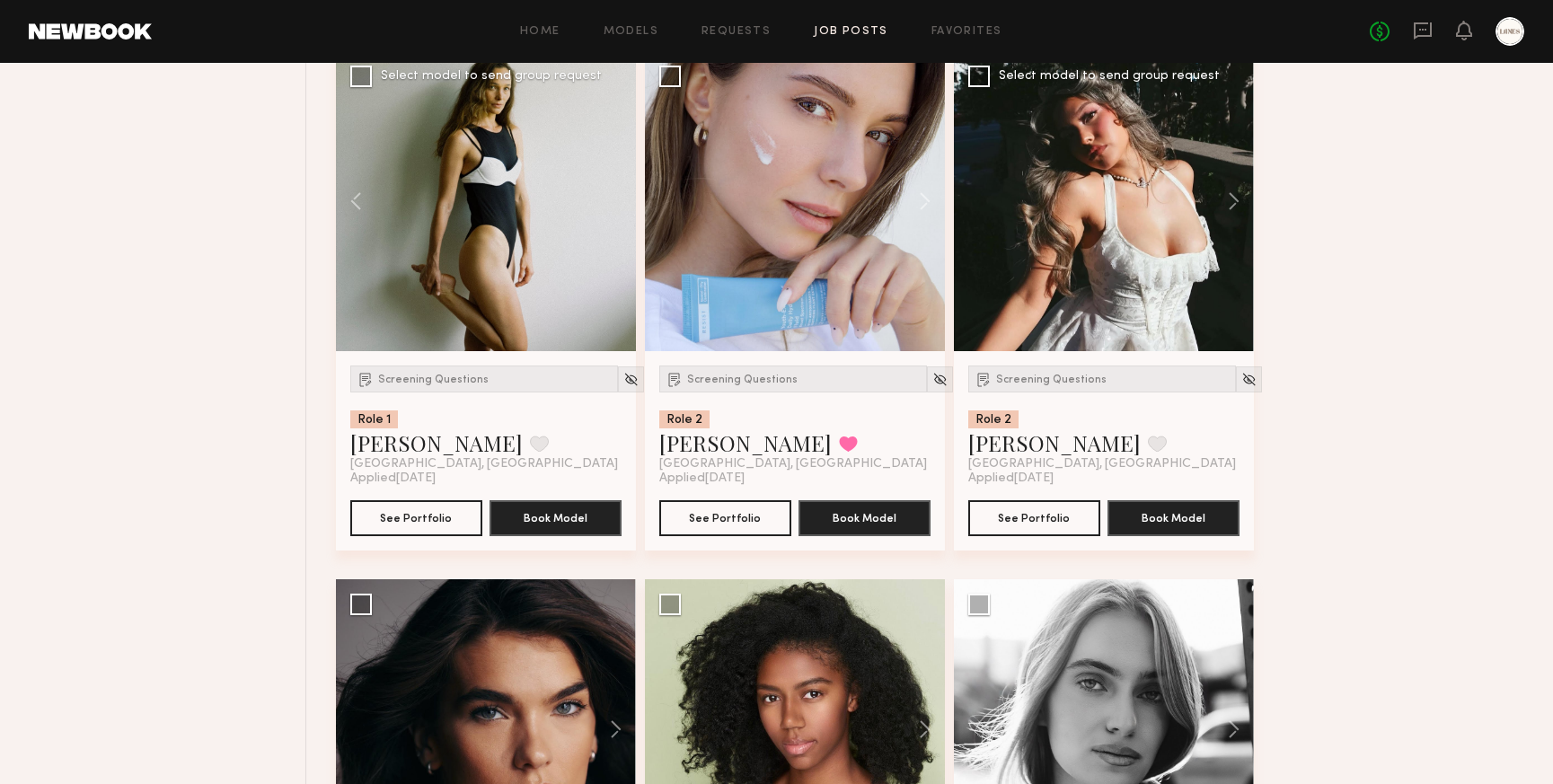
scroll to position [31927, 0]
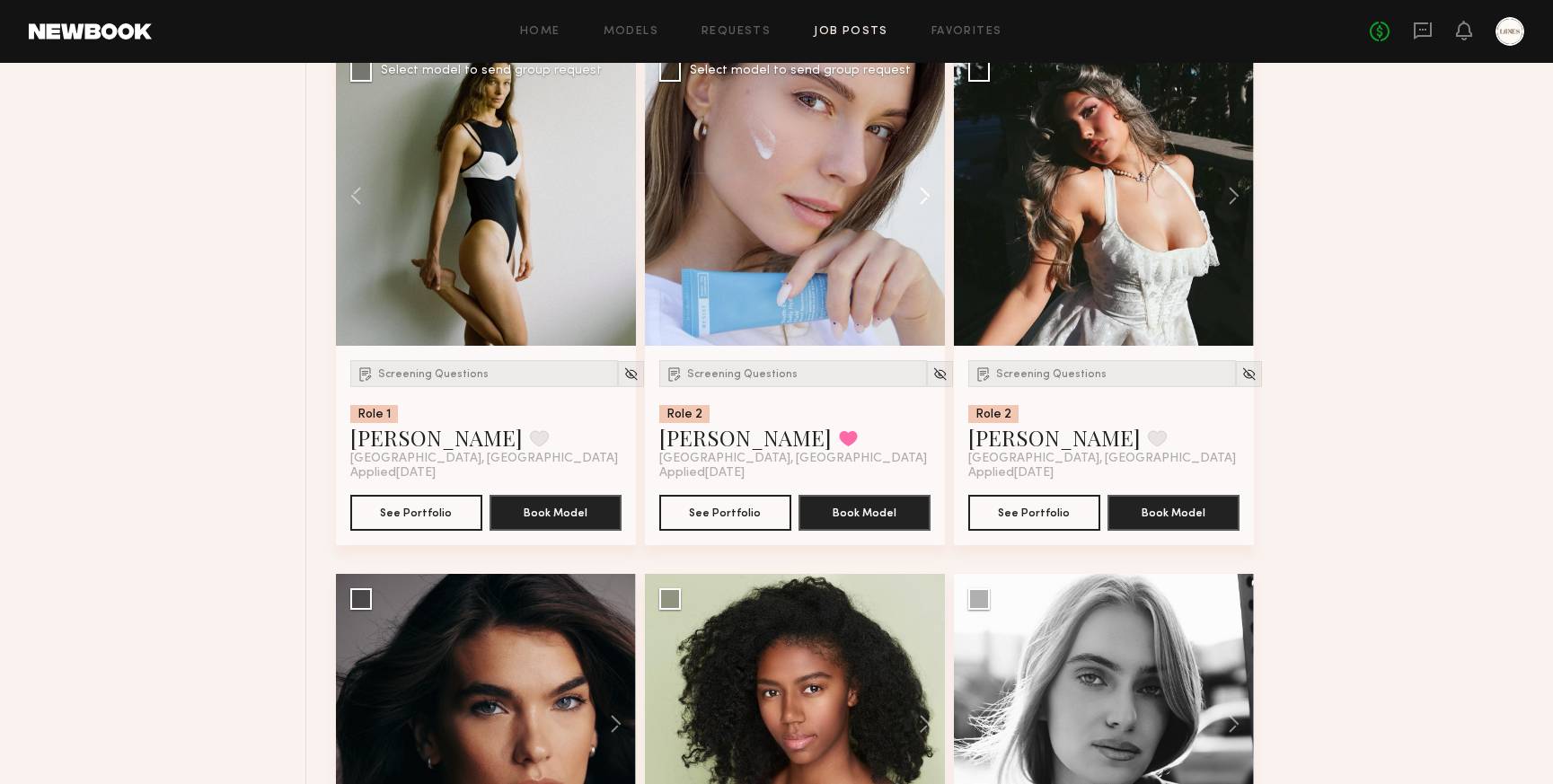
click at [920, 220] on button at bounding box center [916, 195] width 57 height 300
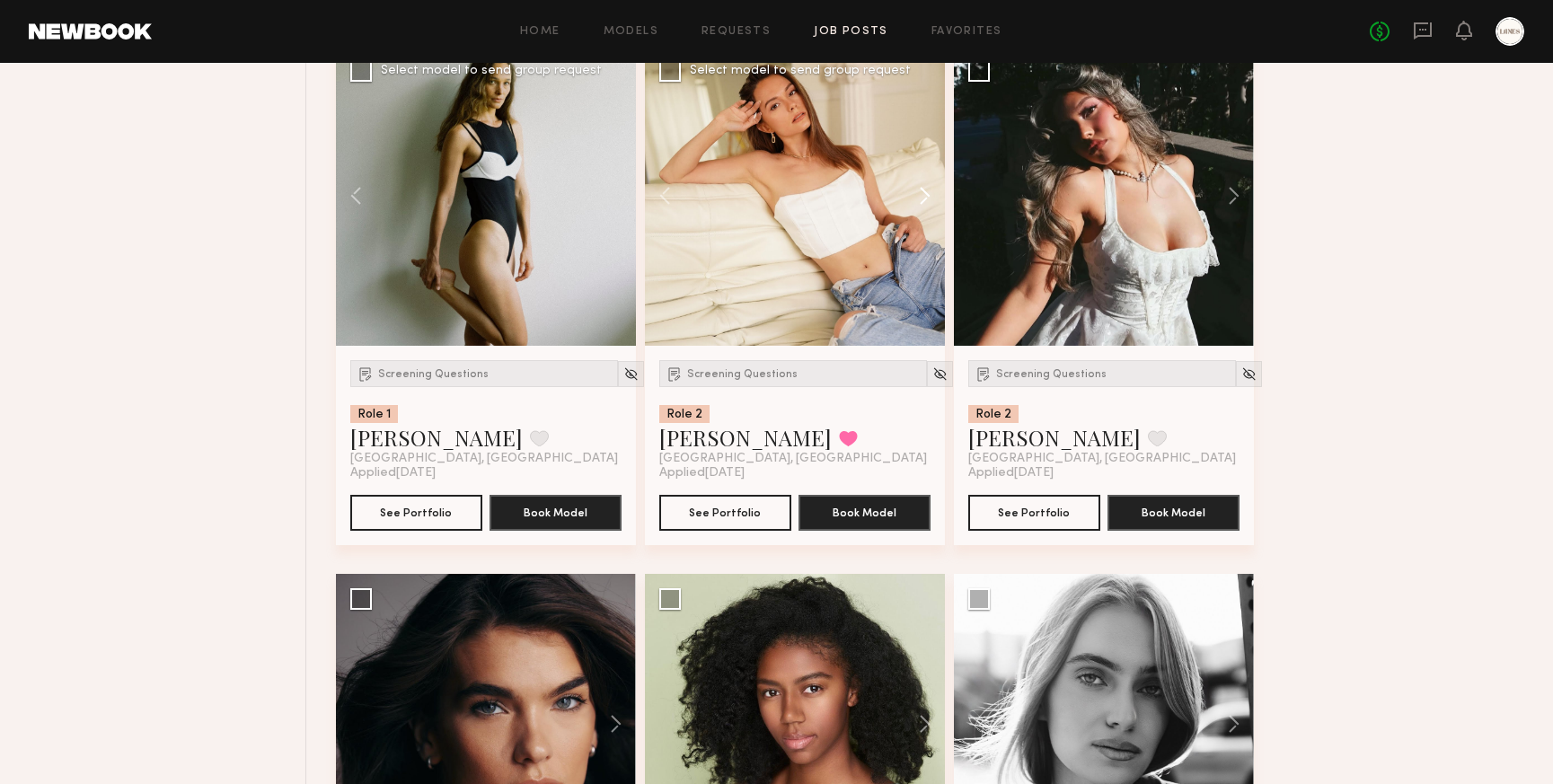
click at [920, 221] on button at bounding box center [916, 195] width 57 height 300
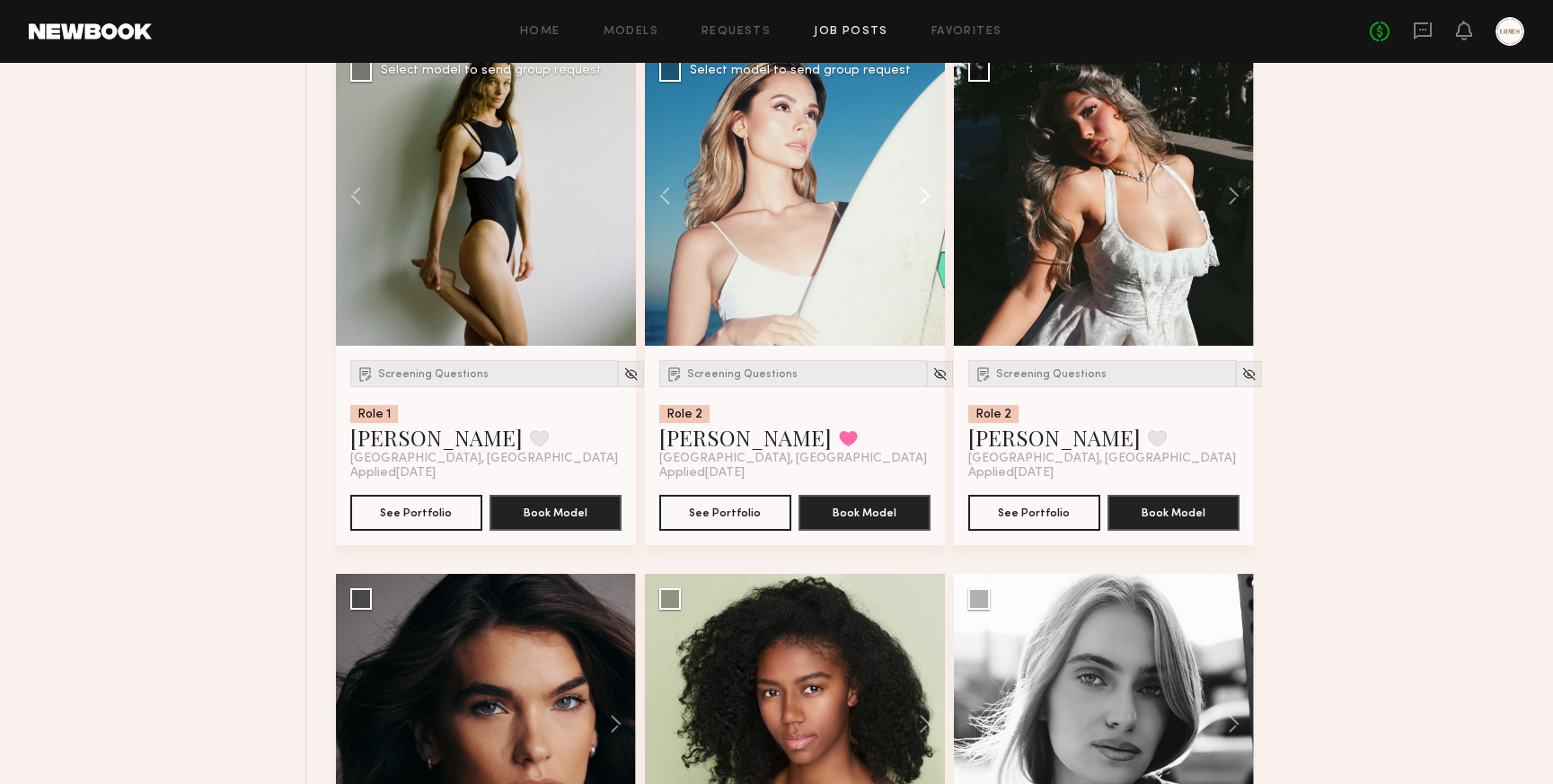
click at [920, 221] on button at bounding box center [916, 195] width 57 height 300
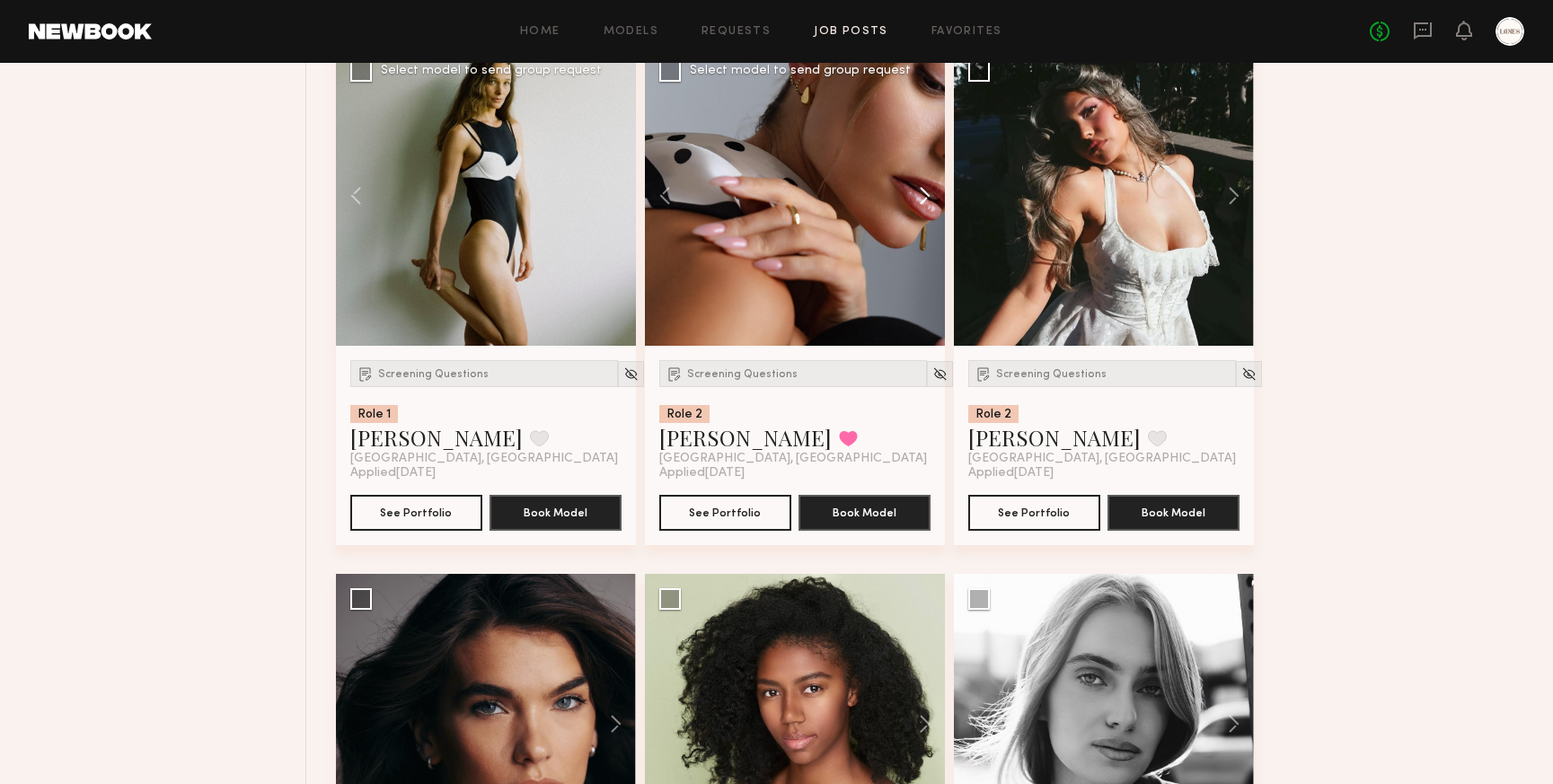
click at [920, 221] on button at bounding box center [916, 195] width 57 height 300
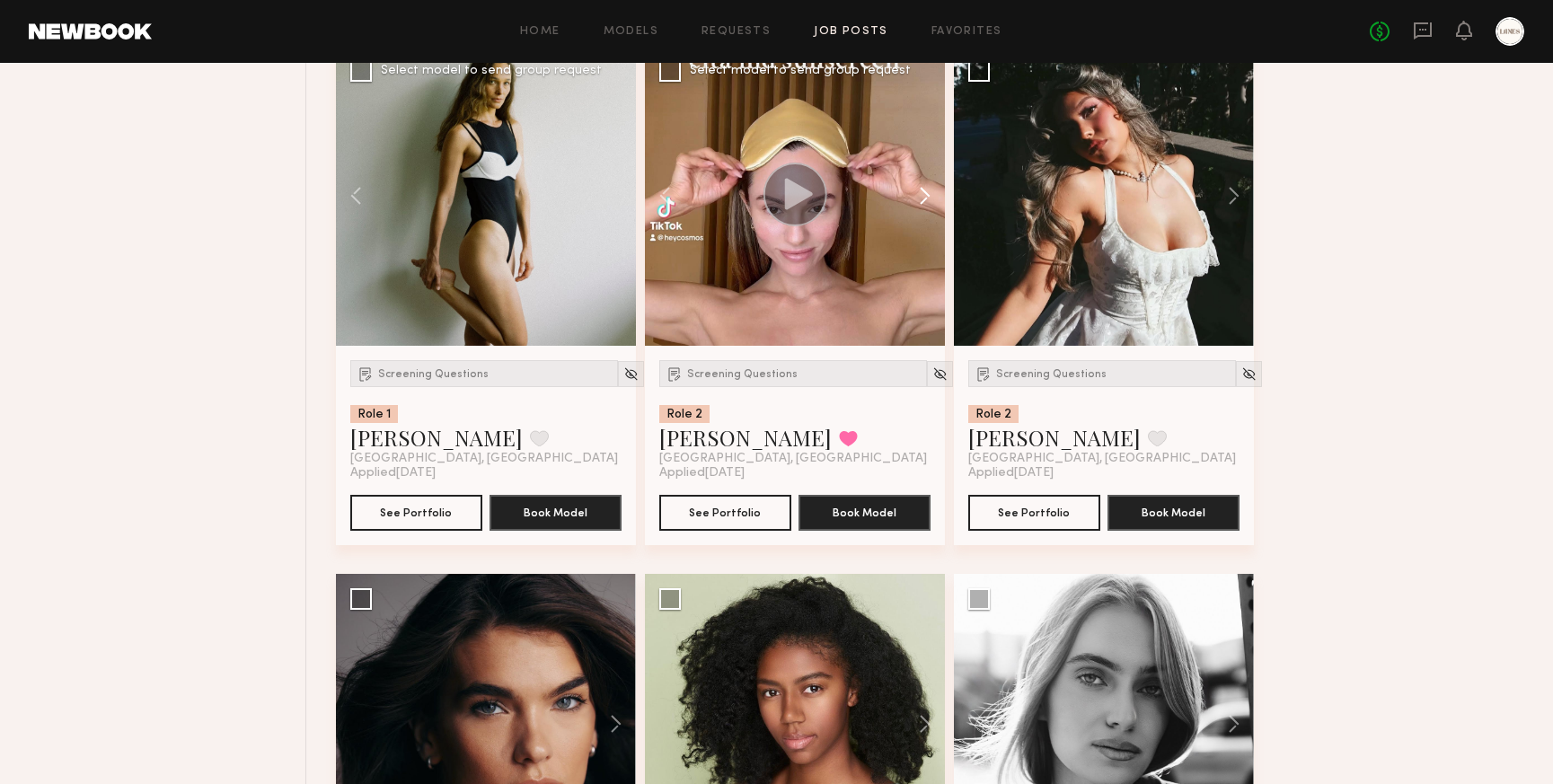
click at [920, 221] on button at bounding box center [916, 195] width 57 height 300
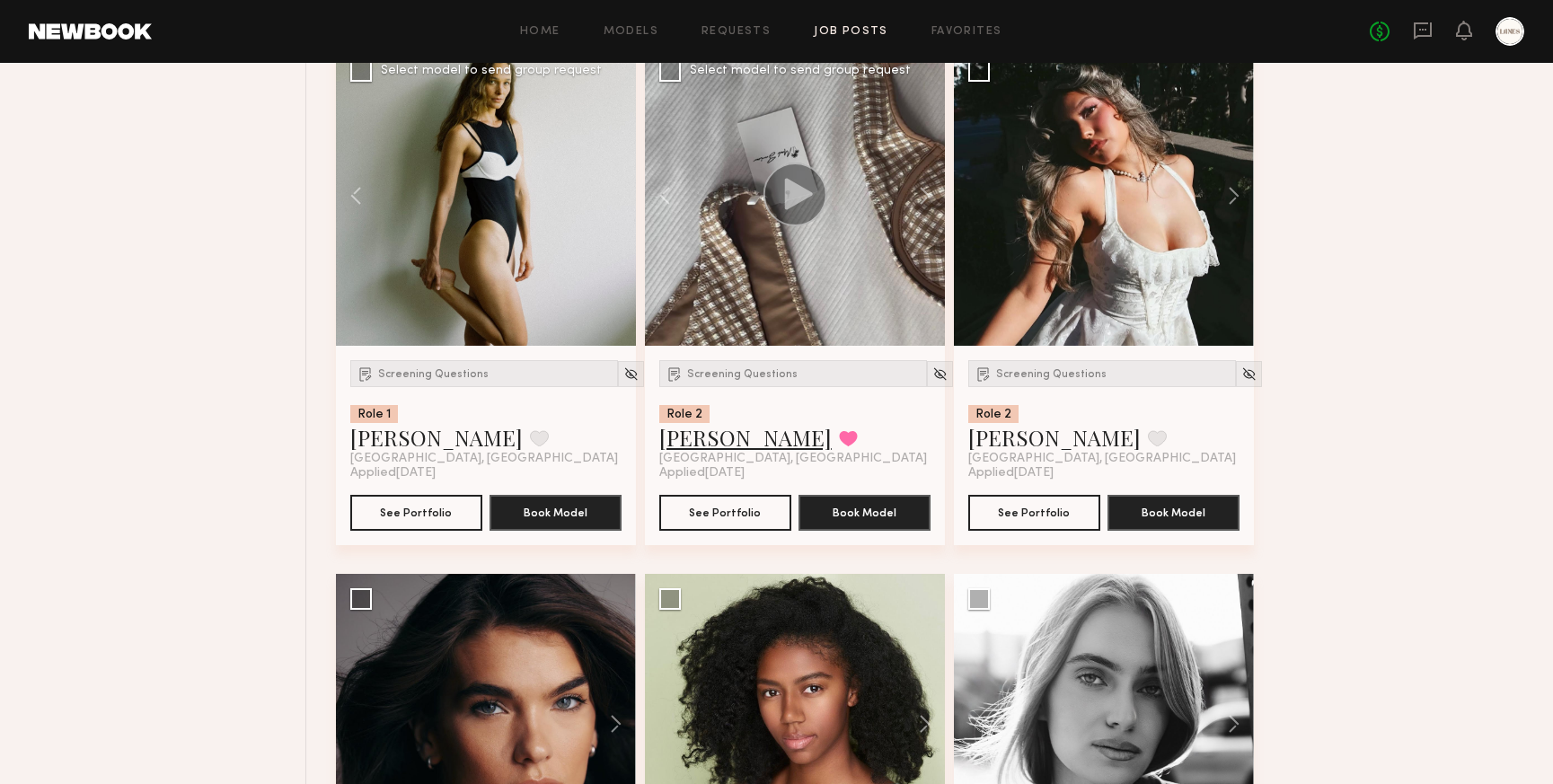
click at [723, 452] on link "Anastasiia S." at bounding box center [745, 438] width 173 height 29
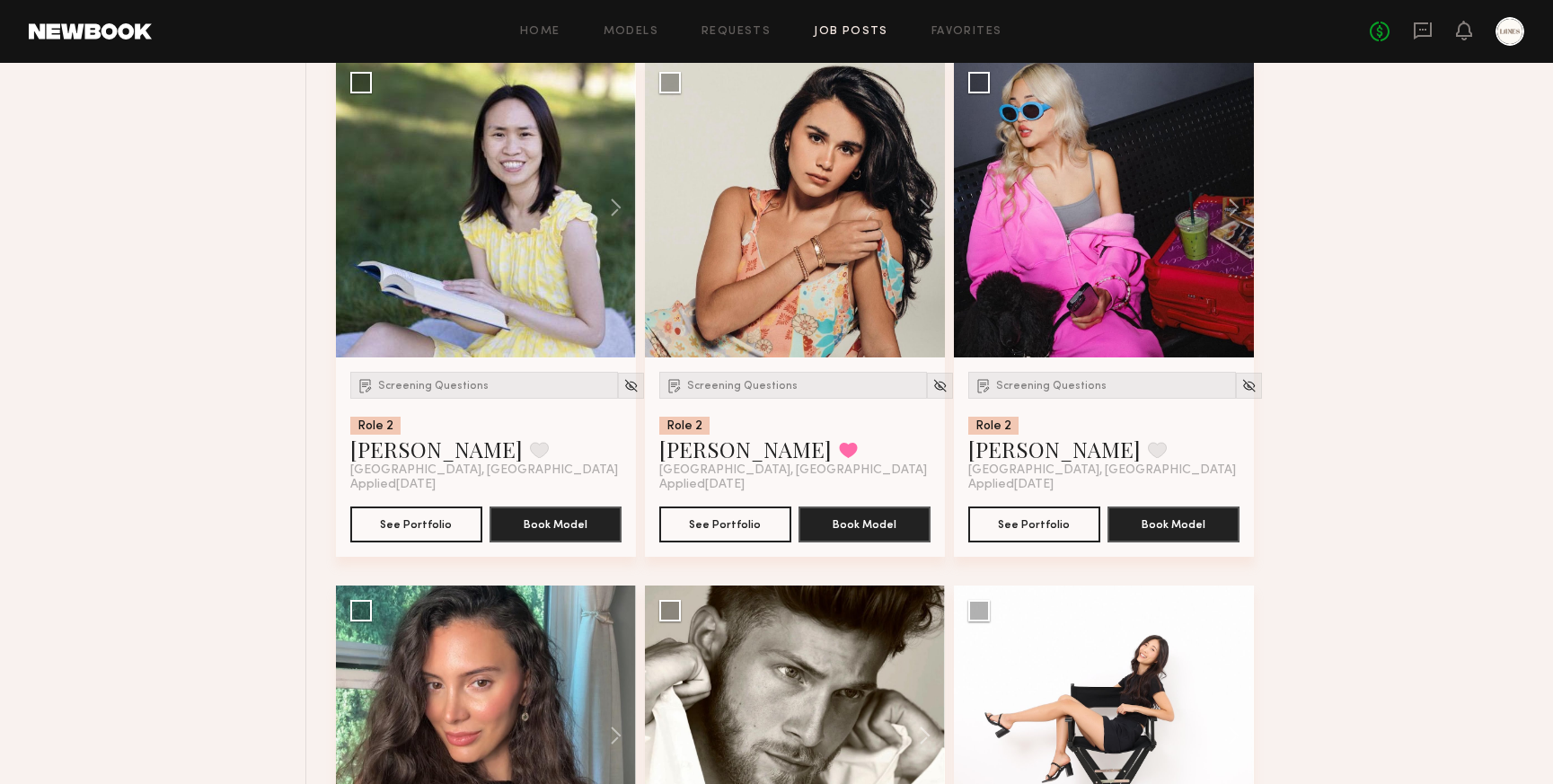
scroll to position [34007, 0]
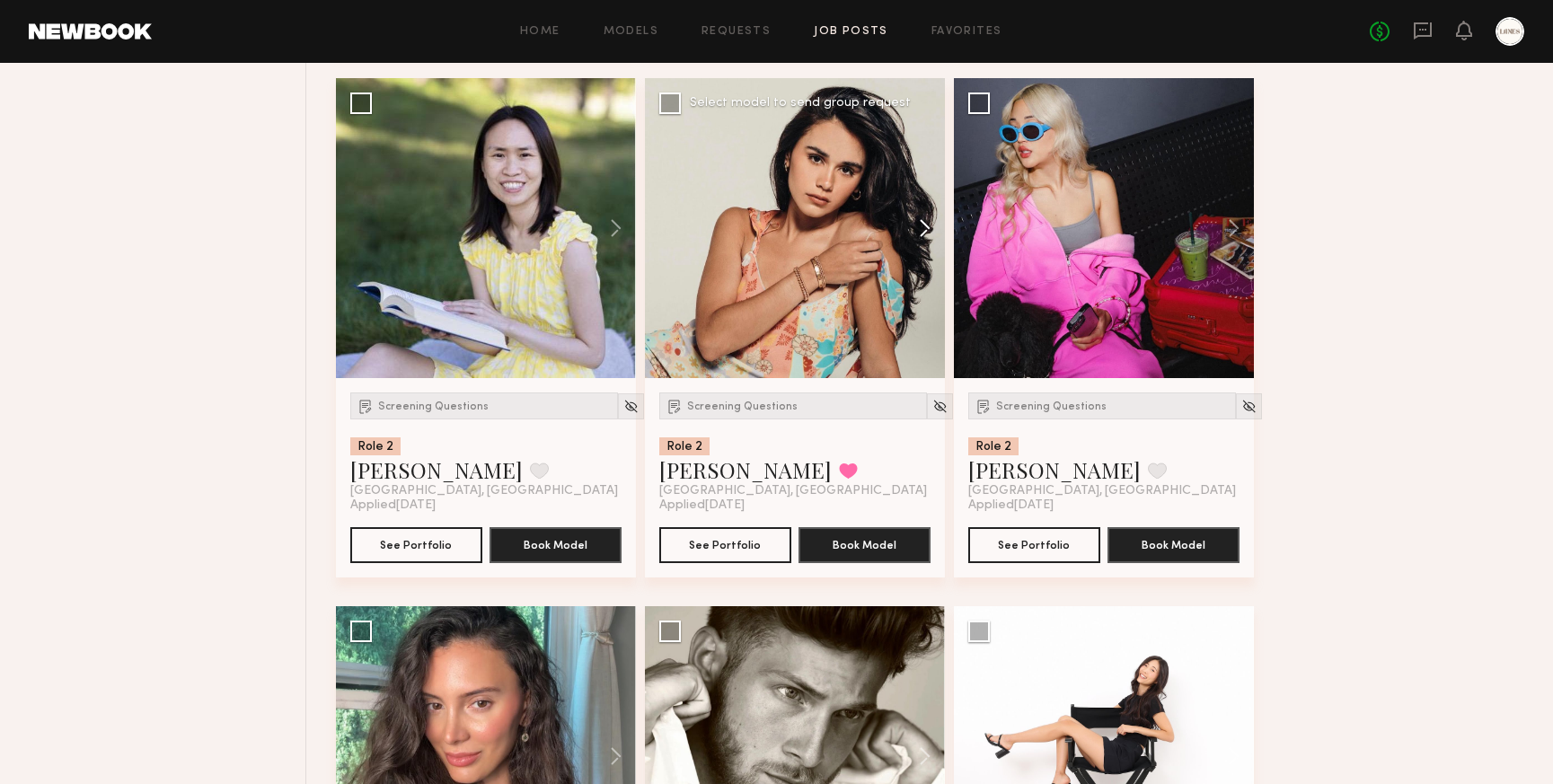
click at [920, 254] on button at bounding box center [916, 228] width 57 height 300
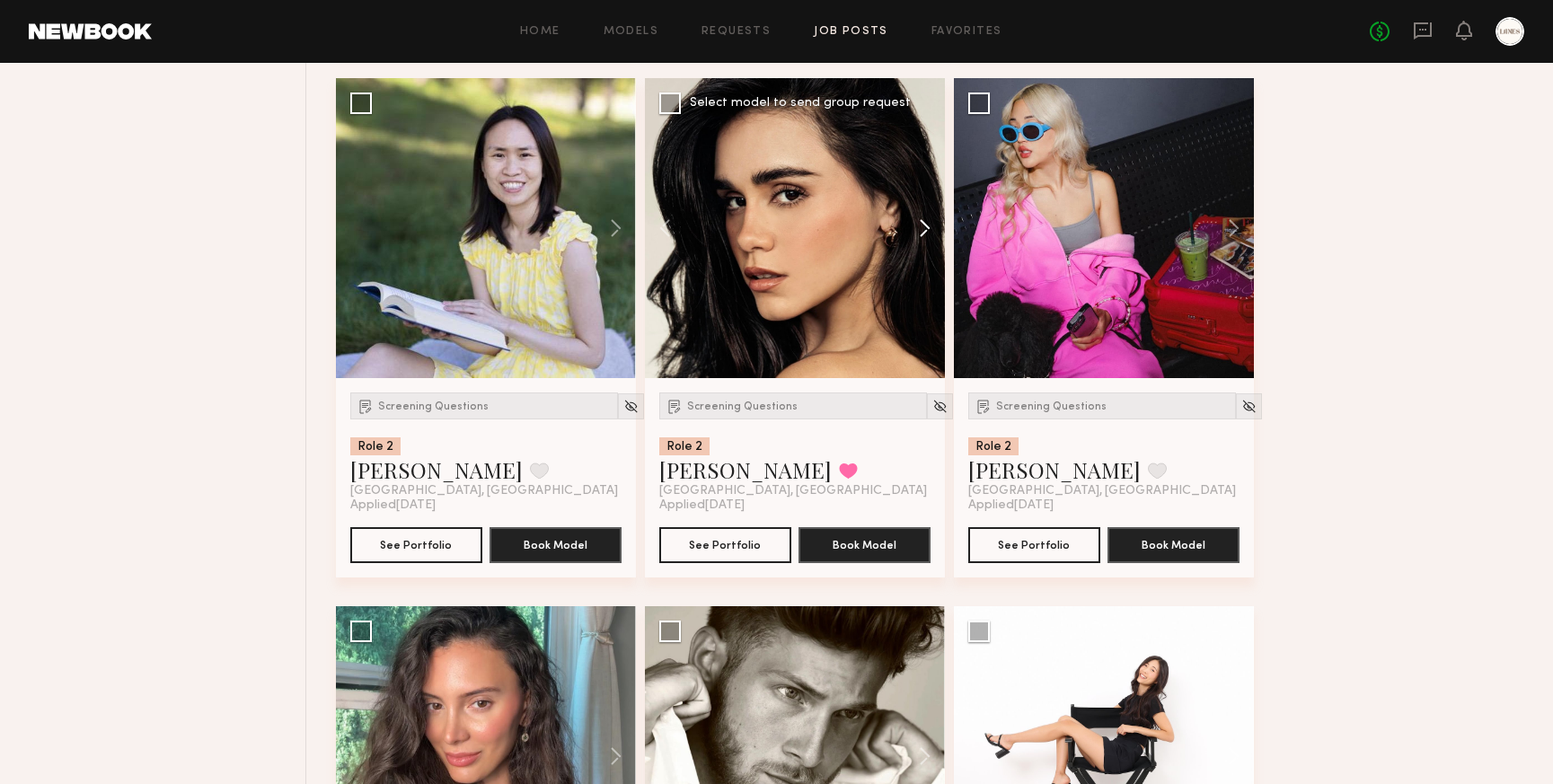
click at [920, 254] on button at bounding box center [916, 228] width 57 height 300
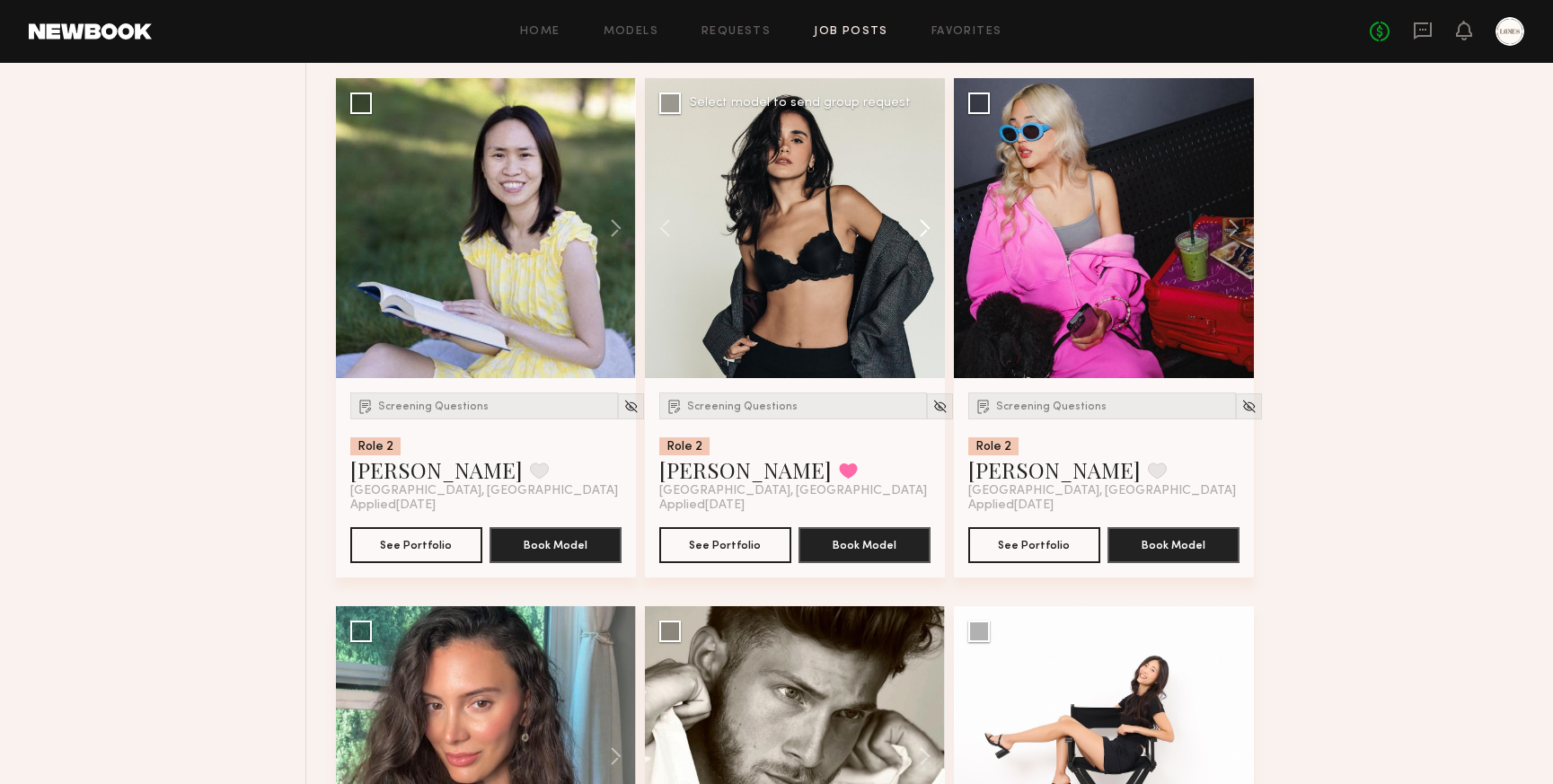
click at [920, 254] on button at bounding box center [916, 228] width 57 height 300
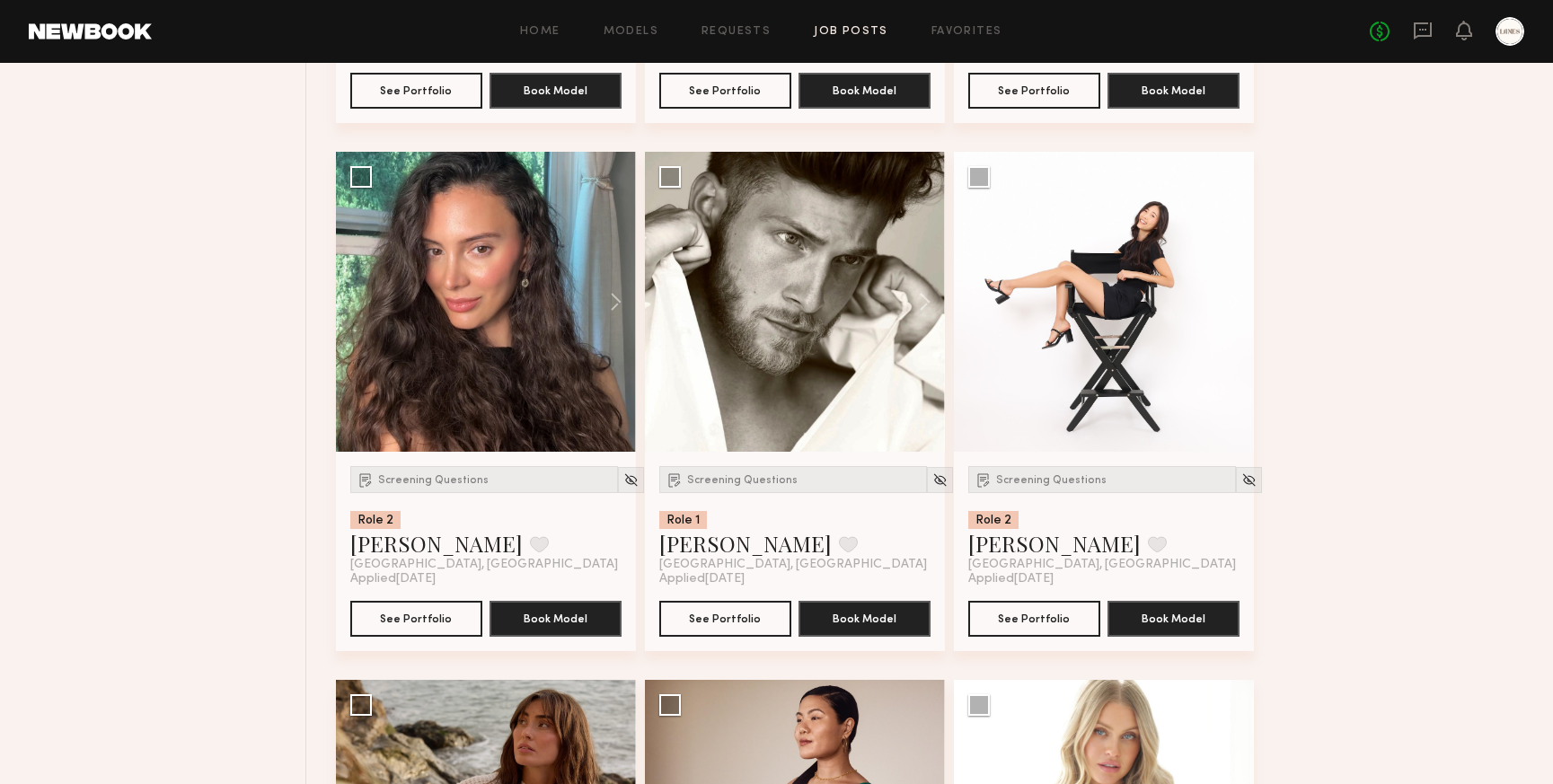
scroll to position [34465, 0]
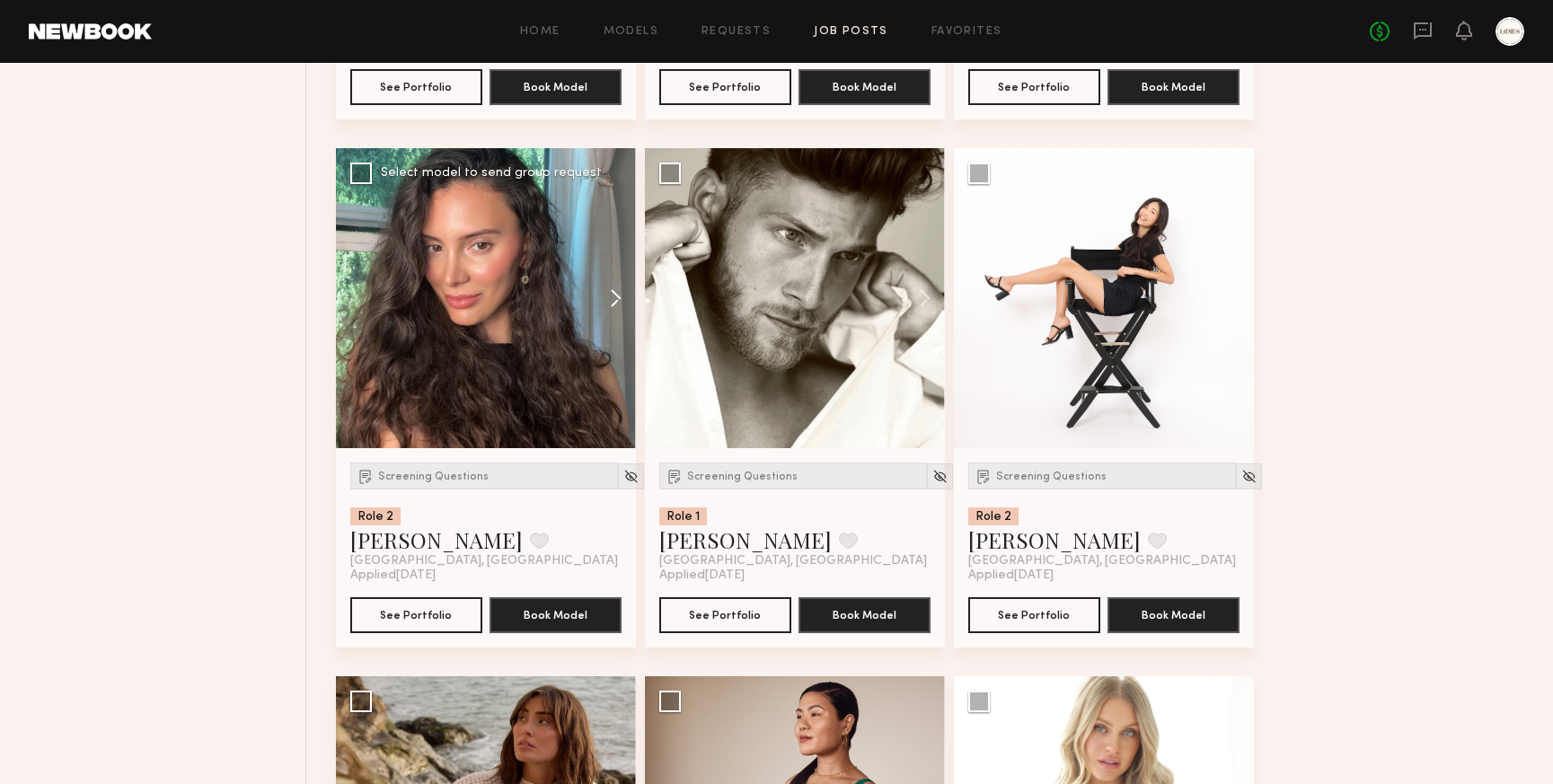
click at [618, 316] on button at bounding box center [607, 298] width 57 height 300
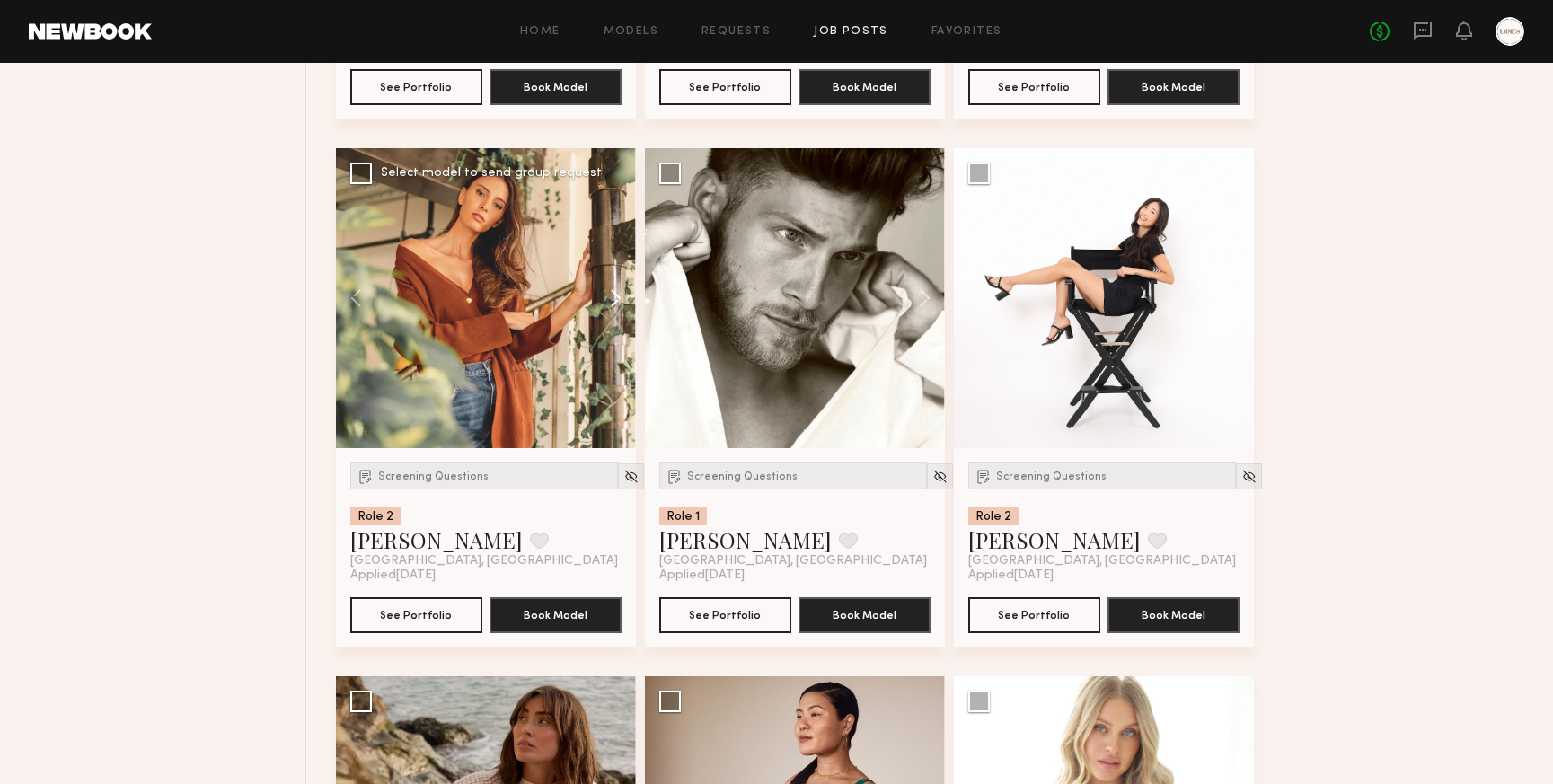
click at [618, 316] on button at bounding box center [607, 298] width 57 height 300
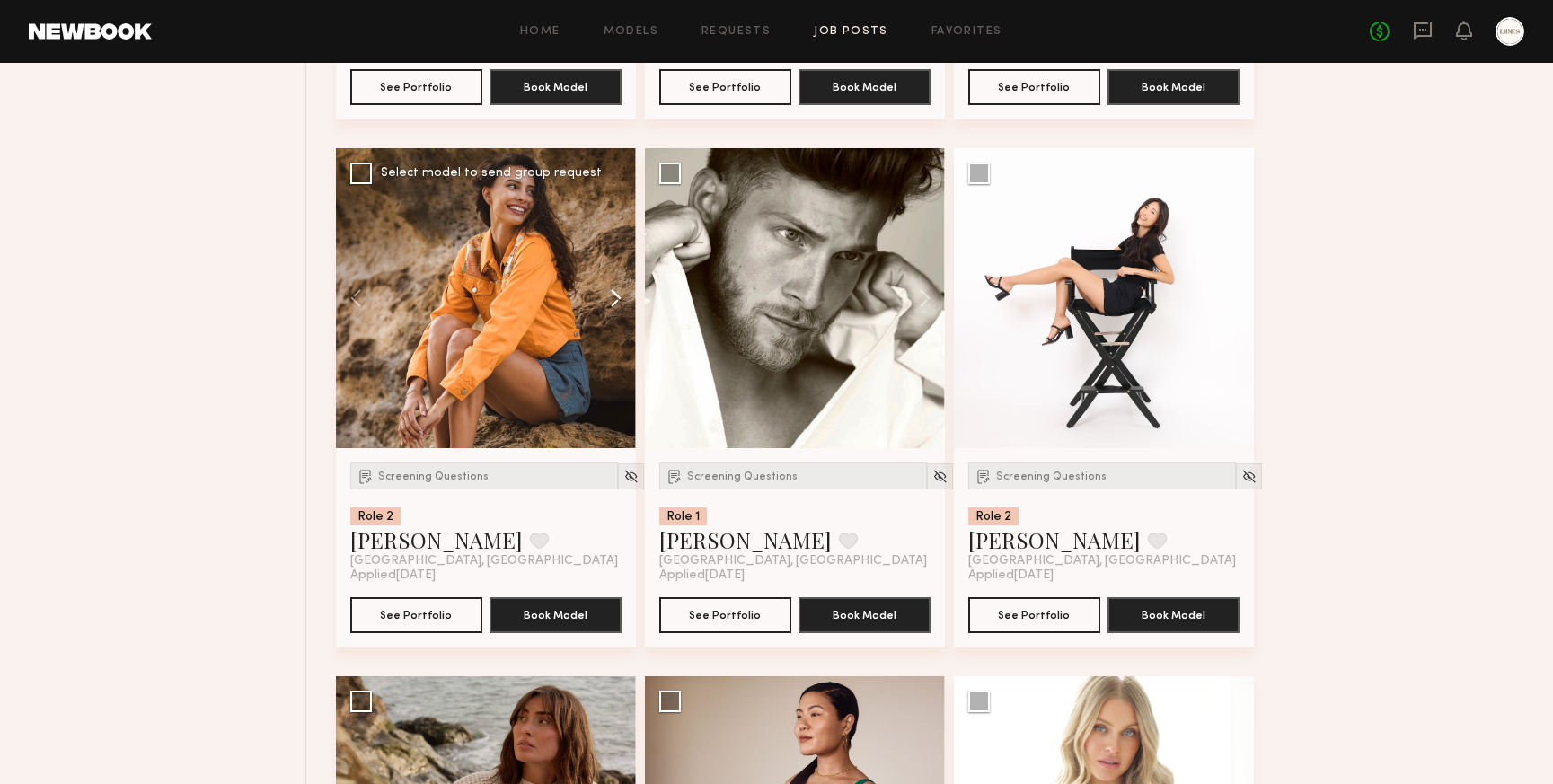
click at [618, 316] on button at bounding box center [607, 298] width 57 height 300
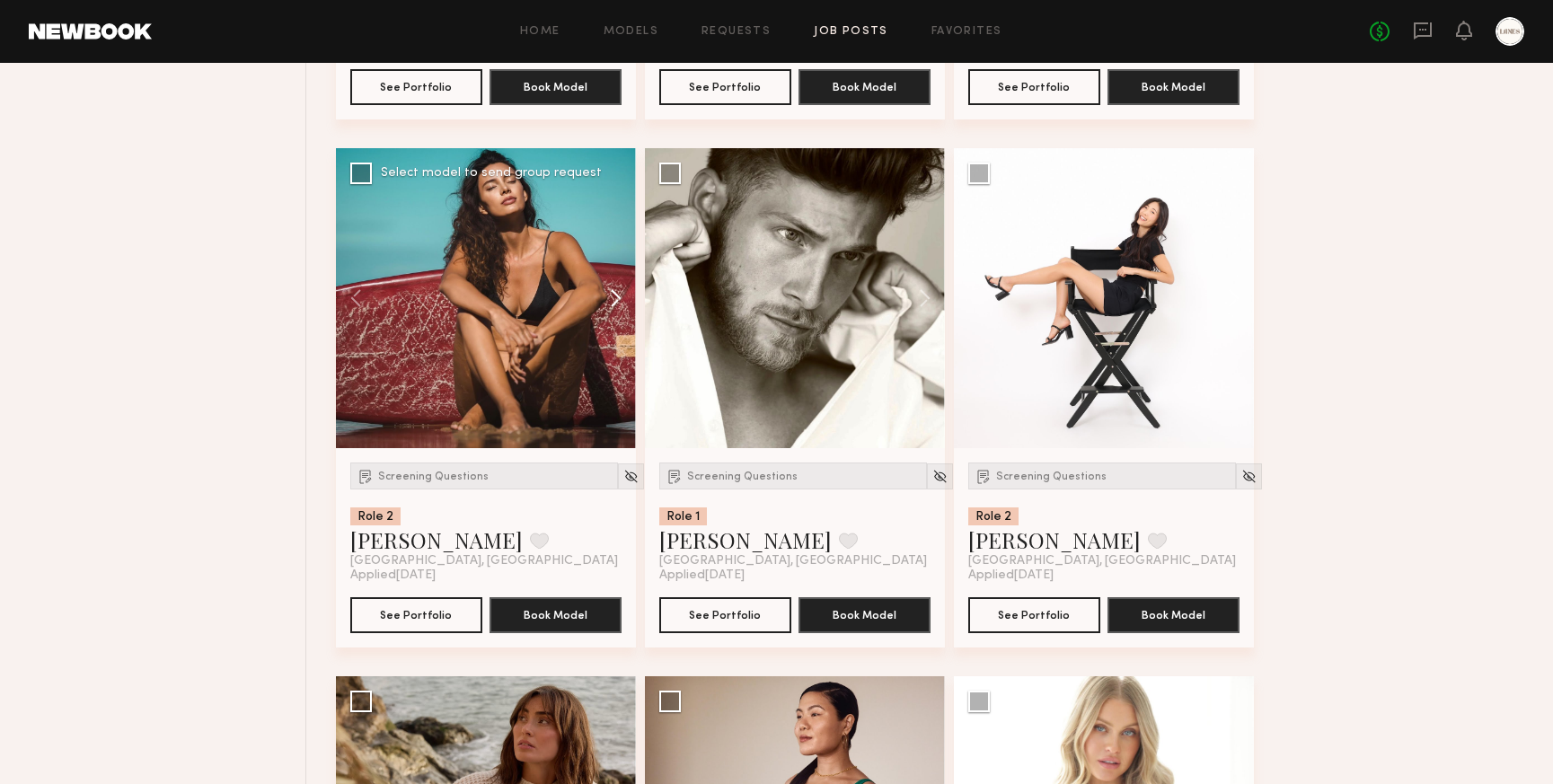
click at [618, 316] on button at bounding box center [607, 298] width 57 height 300
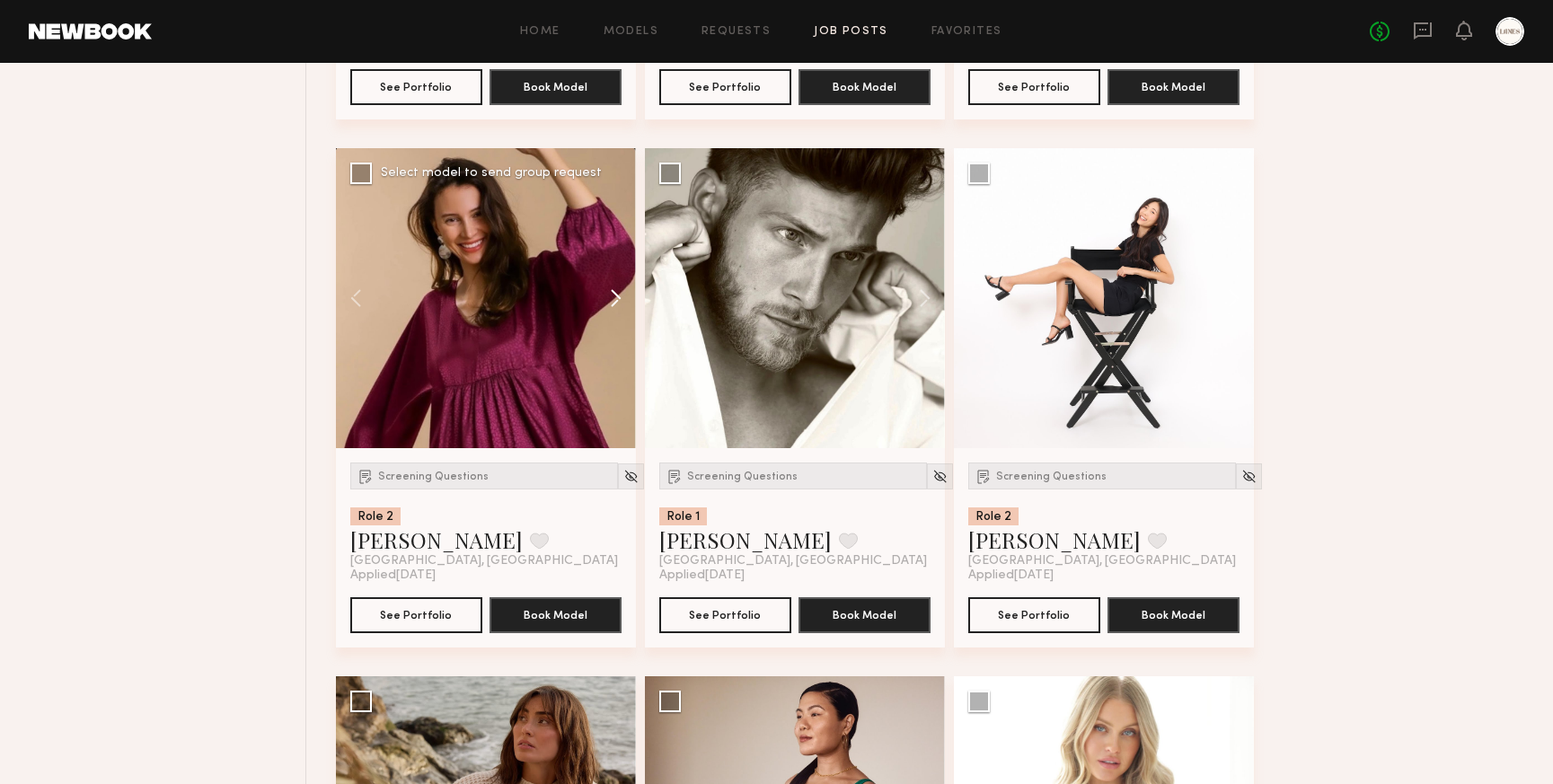
click at [618, 316] on button at bounding box center [607, 298] width 57 height 300
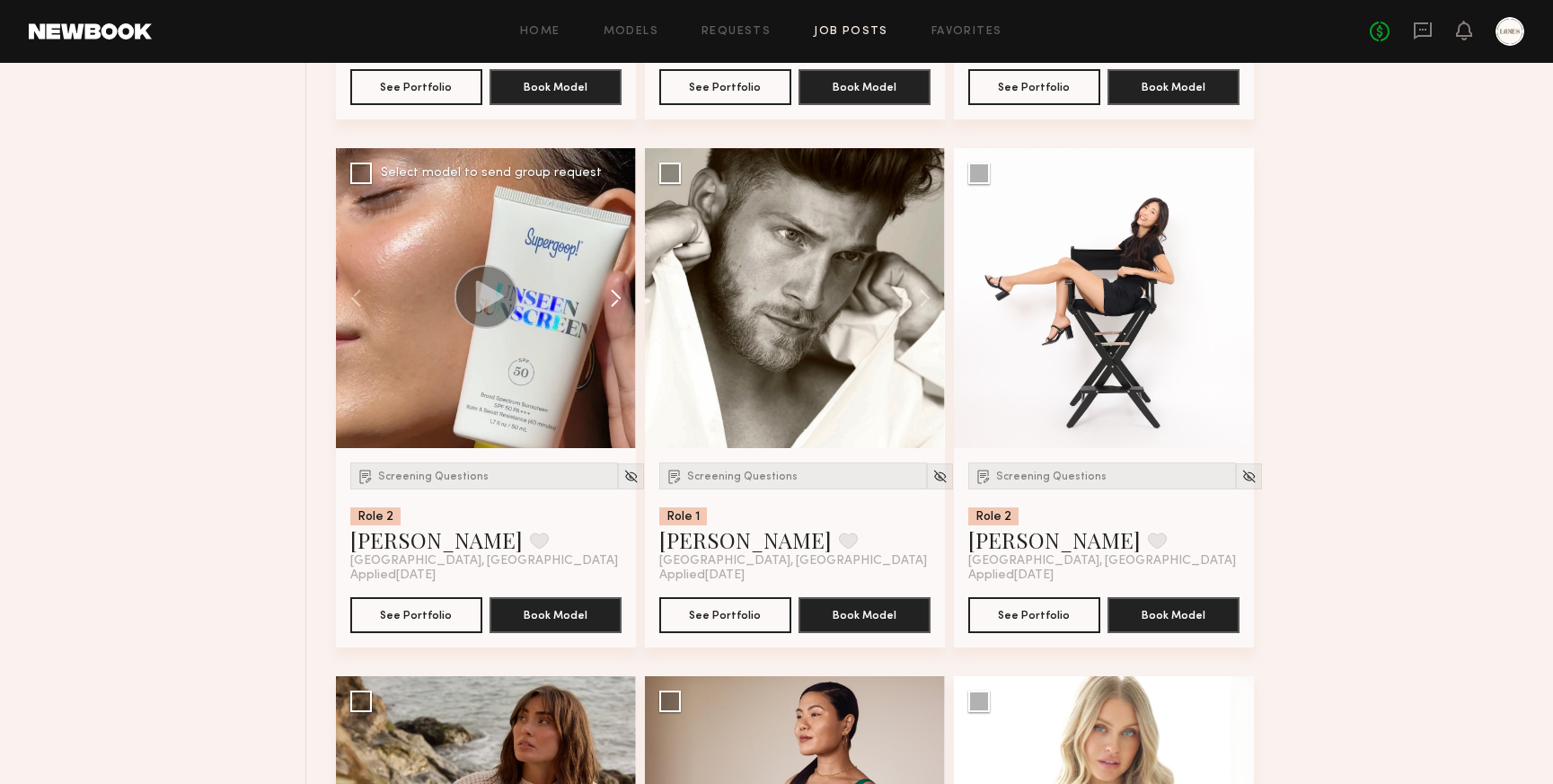
click at [616, 323] on button at bounding box center [607, 298] width 57 height 300
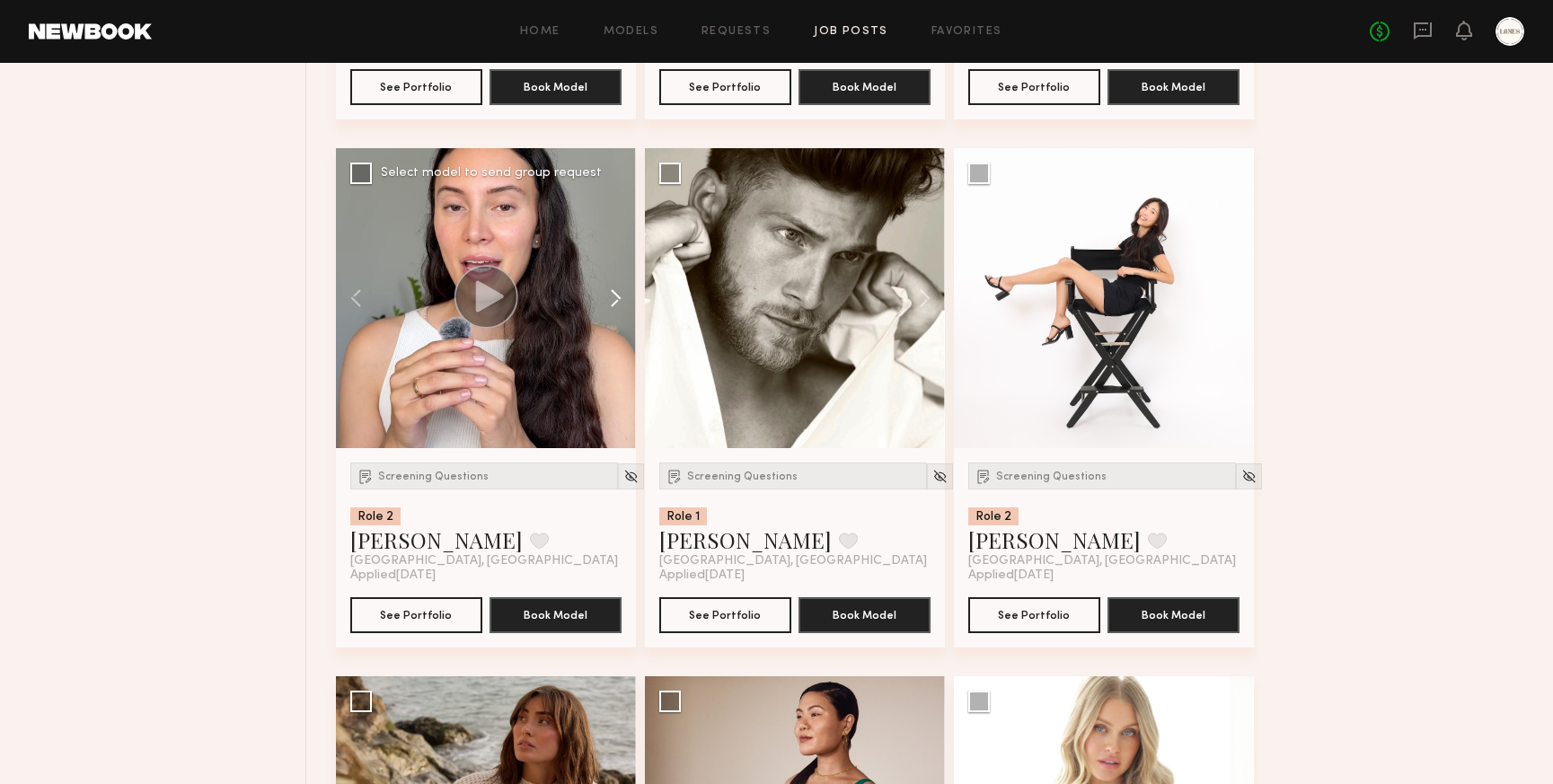
click at [616, 323] on button at bounding box center [607, 298] width 57 height 300
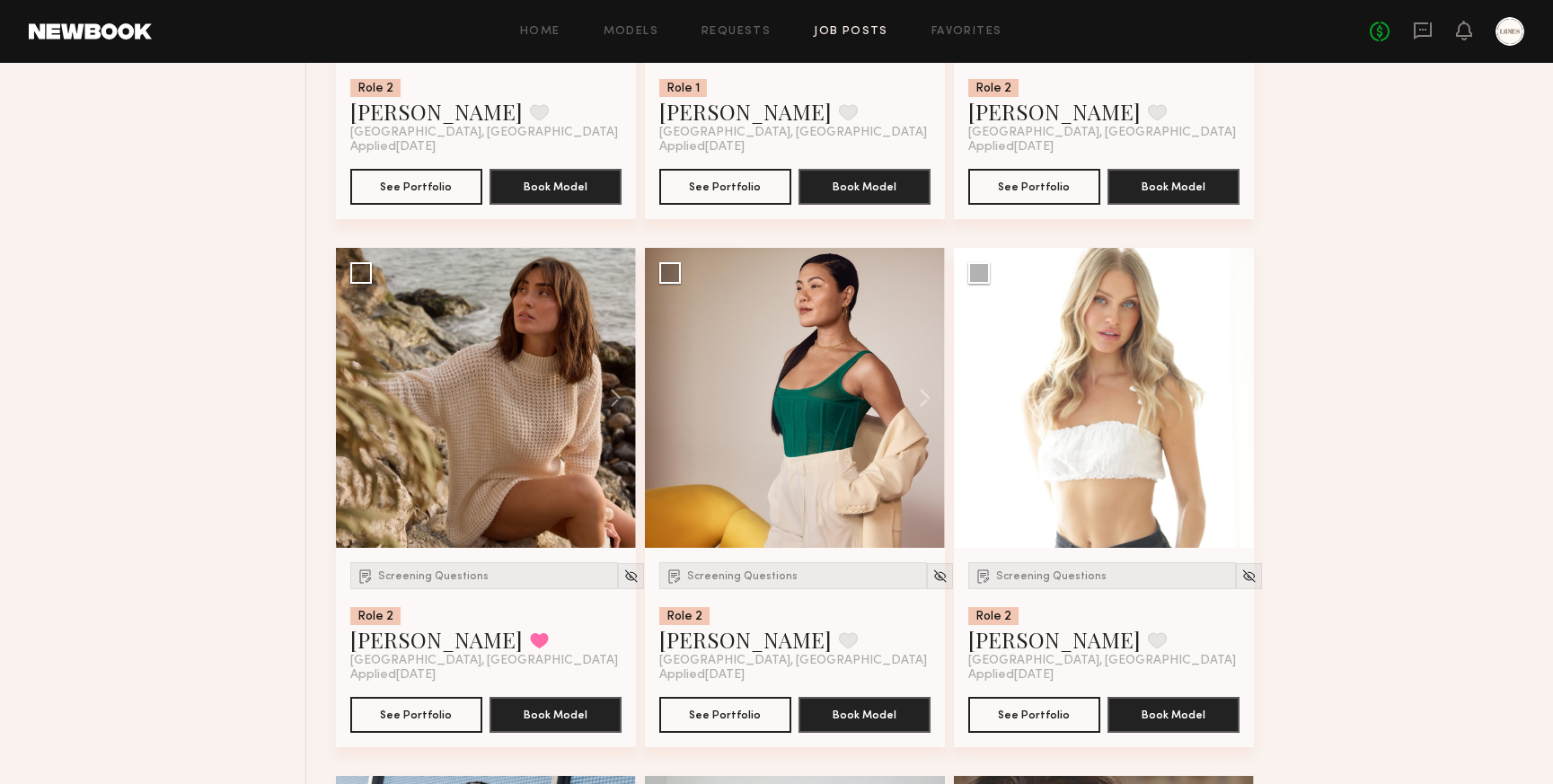
scroll to position [34904, 0]
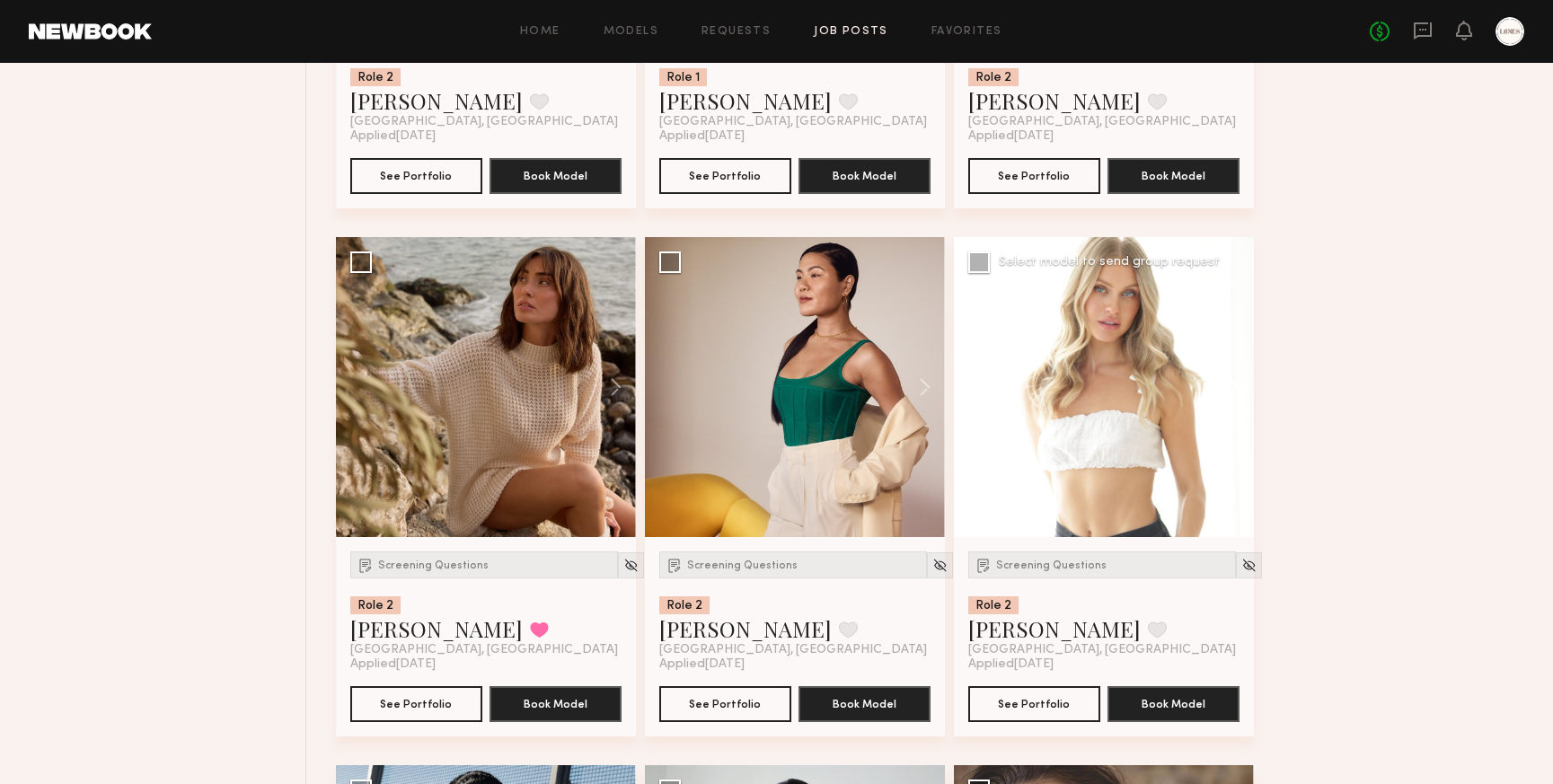
click at [1239, 416] on button at bounding box center [1225, 386] width 57 height 300
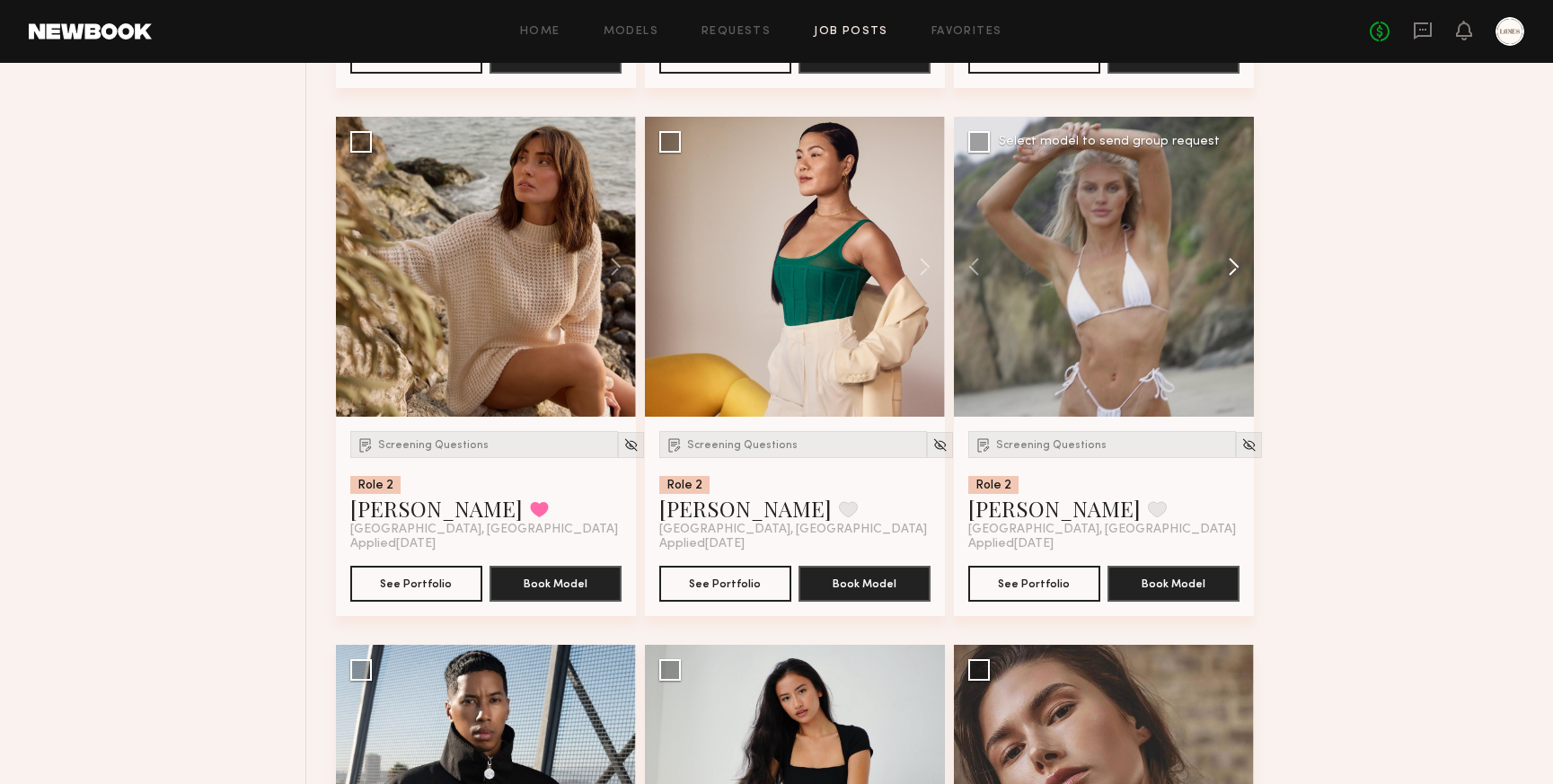
scroll to position [35023, 0]
click at [615, 292] on button at bounding box center [607, 267] width 57 height 300
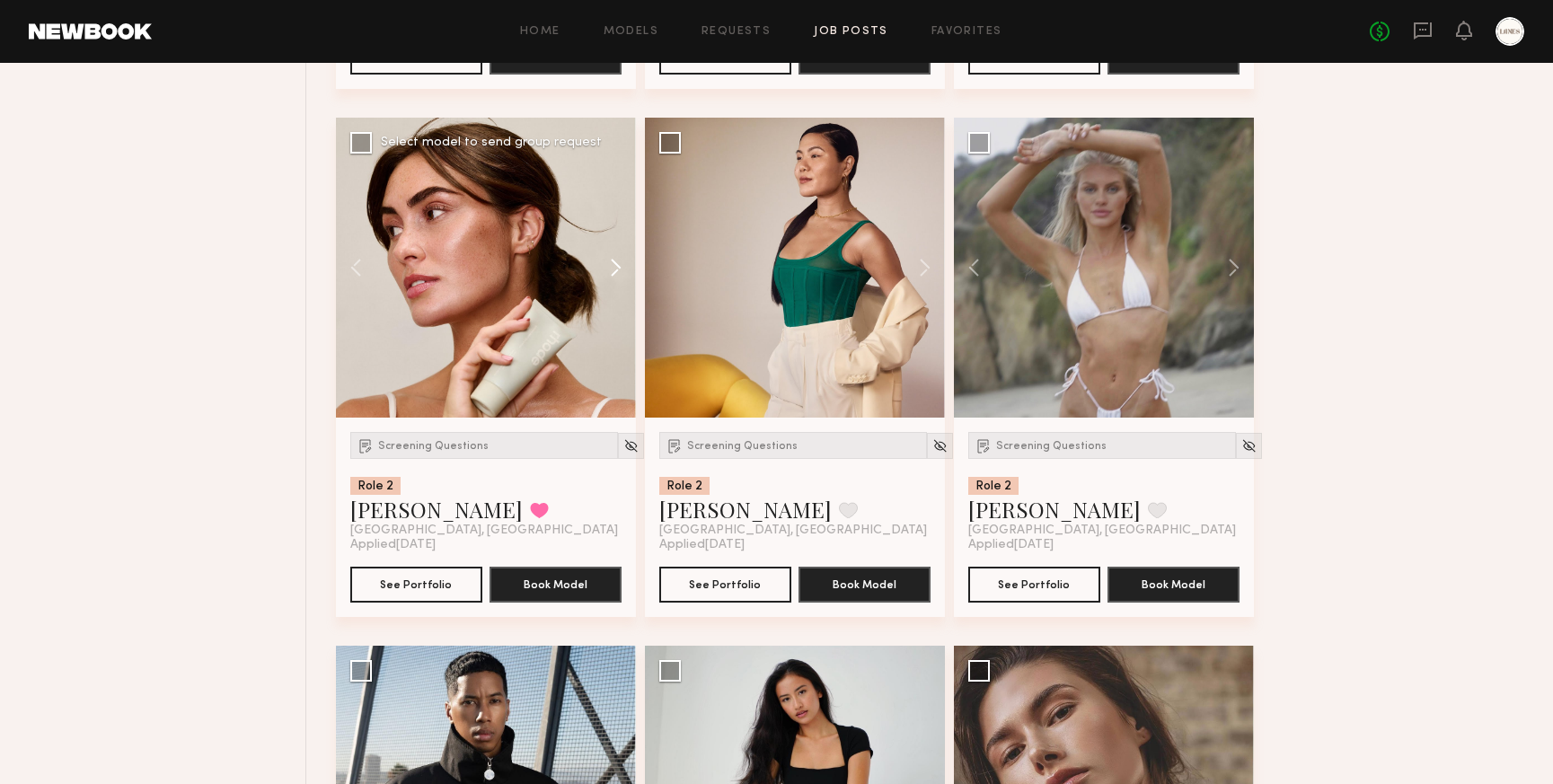
click at [615, 292] on button at bounding box center [607, 267] width 57 height 300
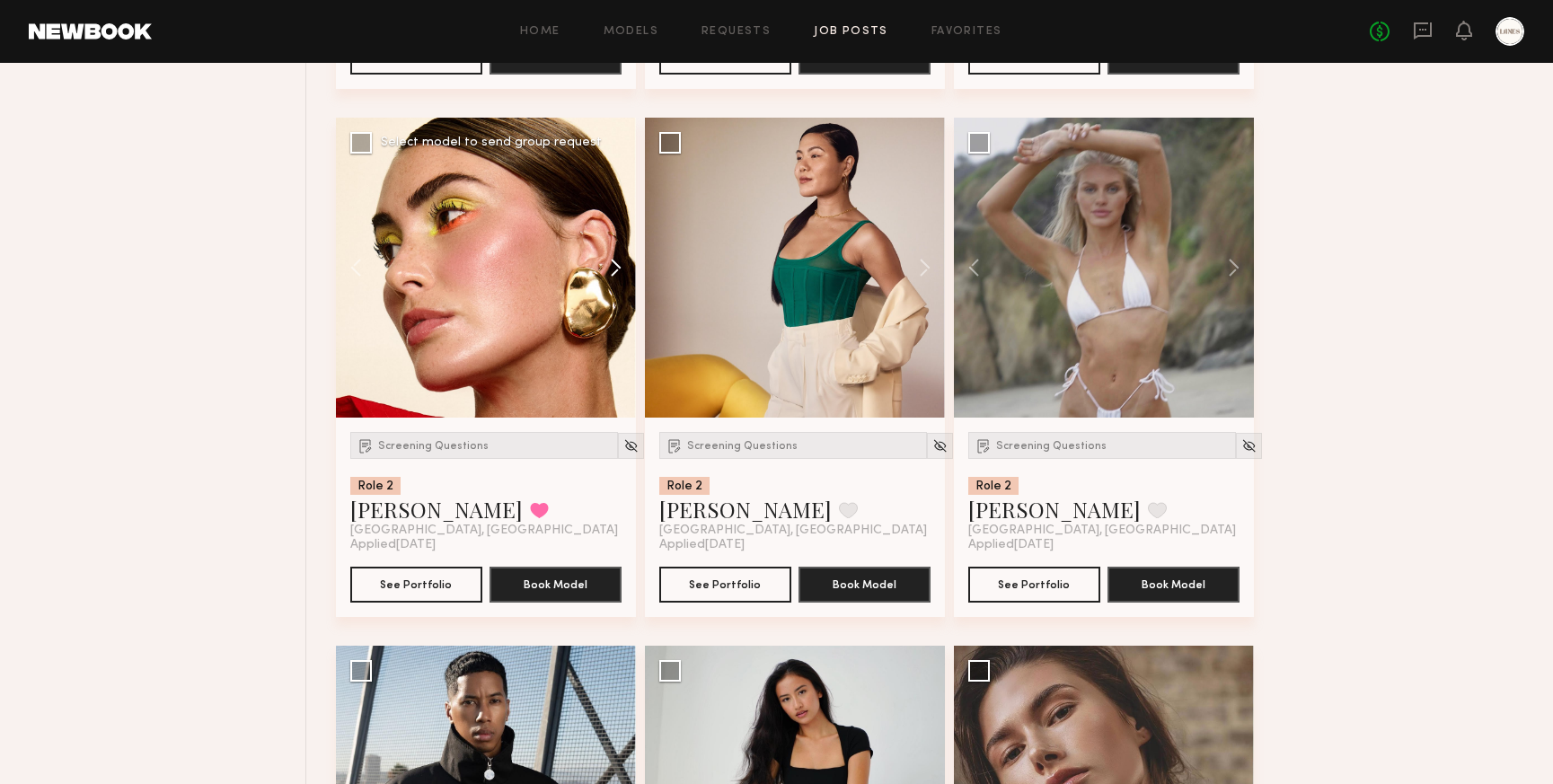
click at [615, 292] on button at bounding box center [607, 267] width 57 height 300
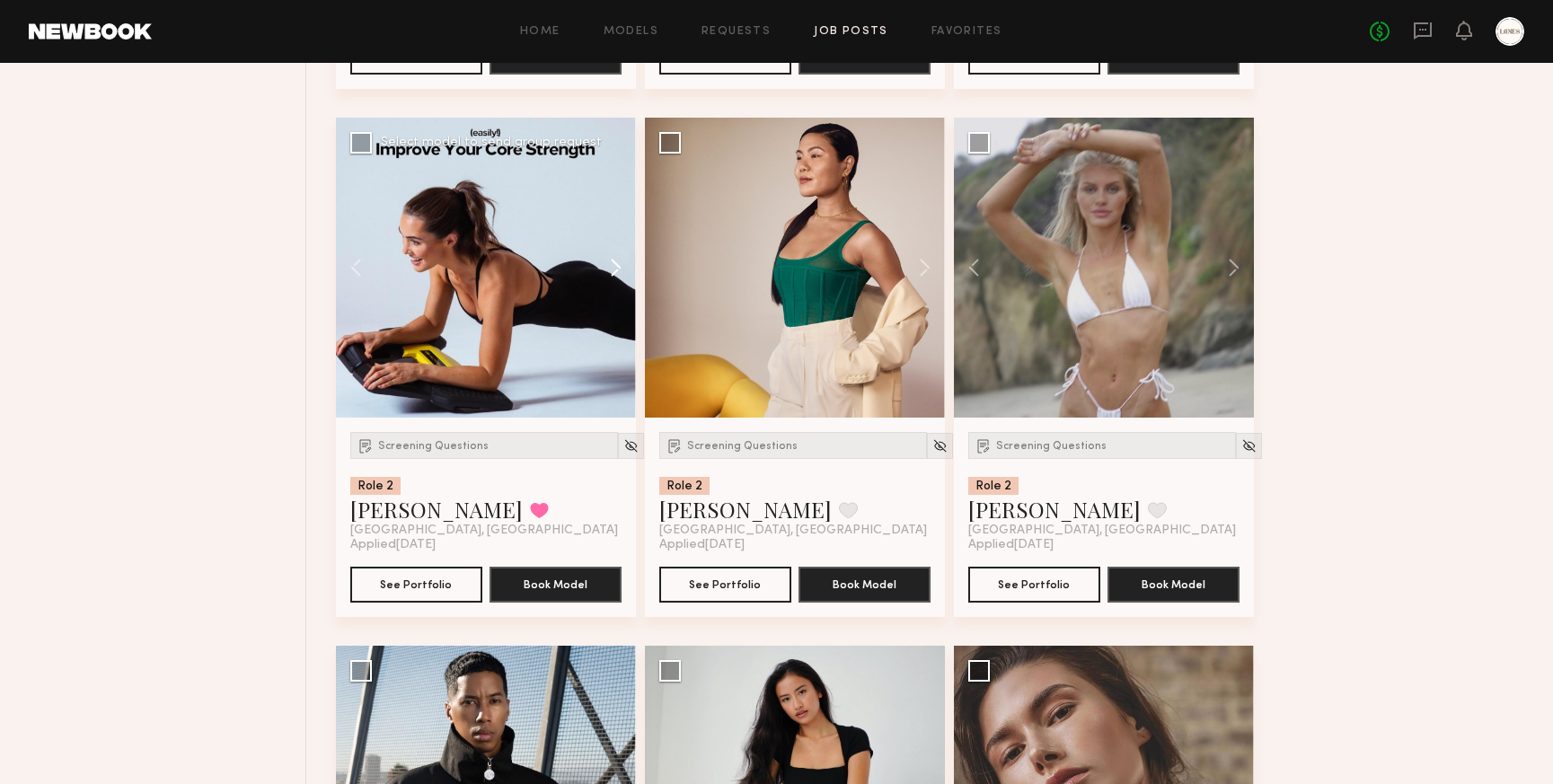
click at [615, 292] on button at bounding box center [607, 267] width 57 height 300
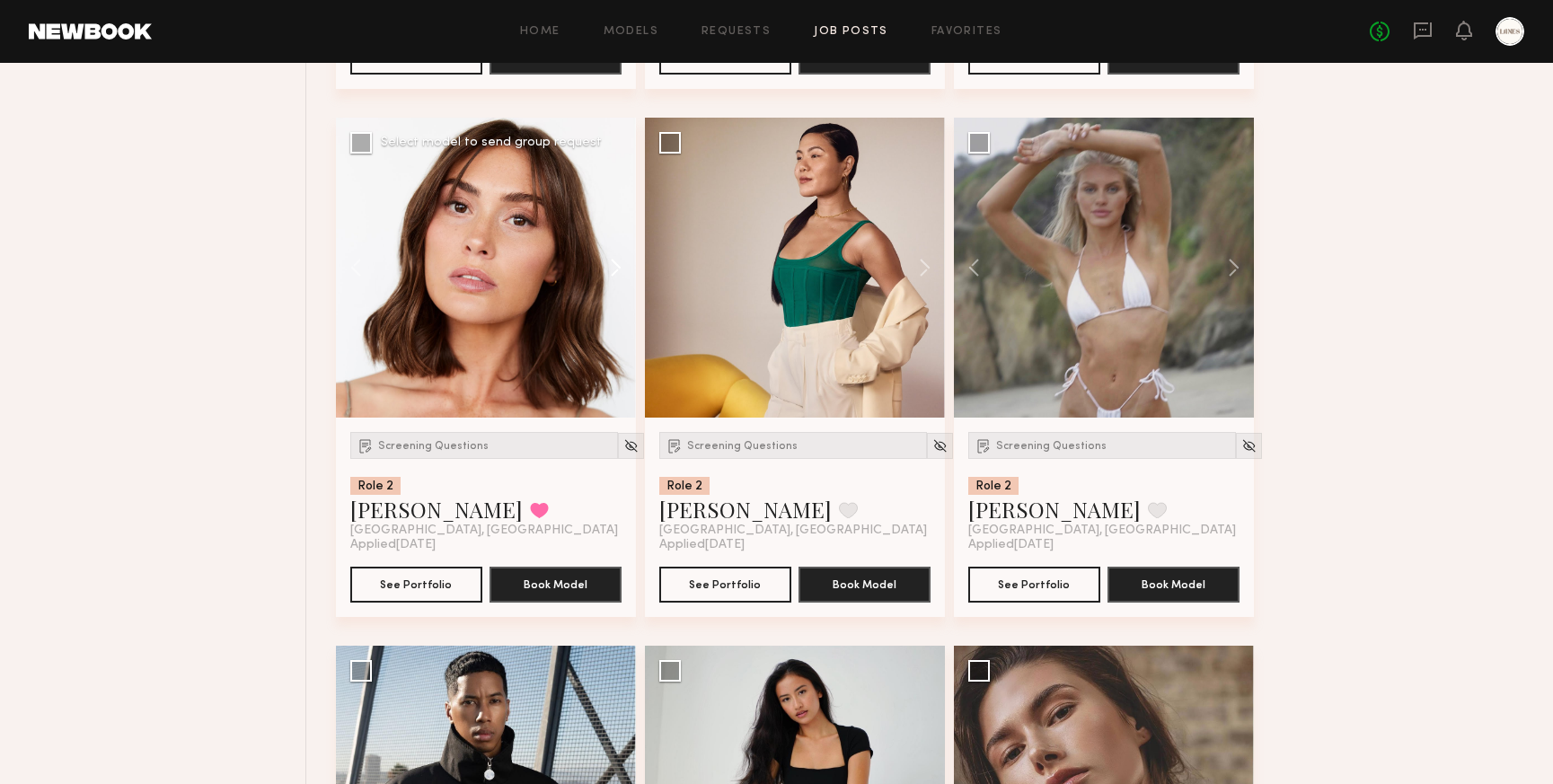
click at [615, 292] on button at bounding box center [607, 267] width 57 height 300
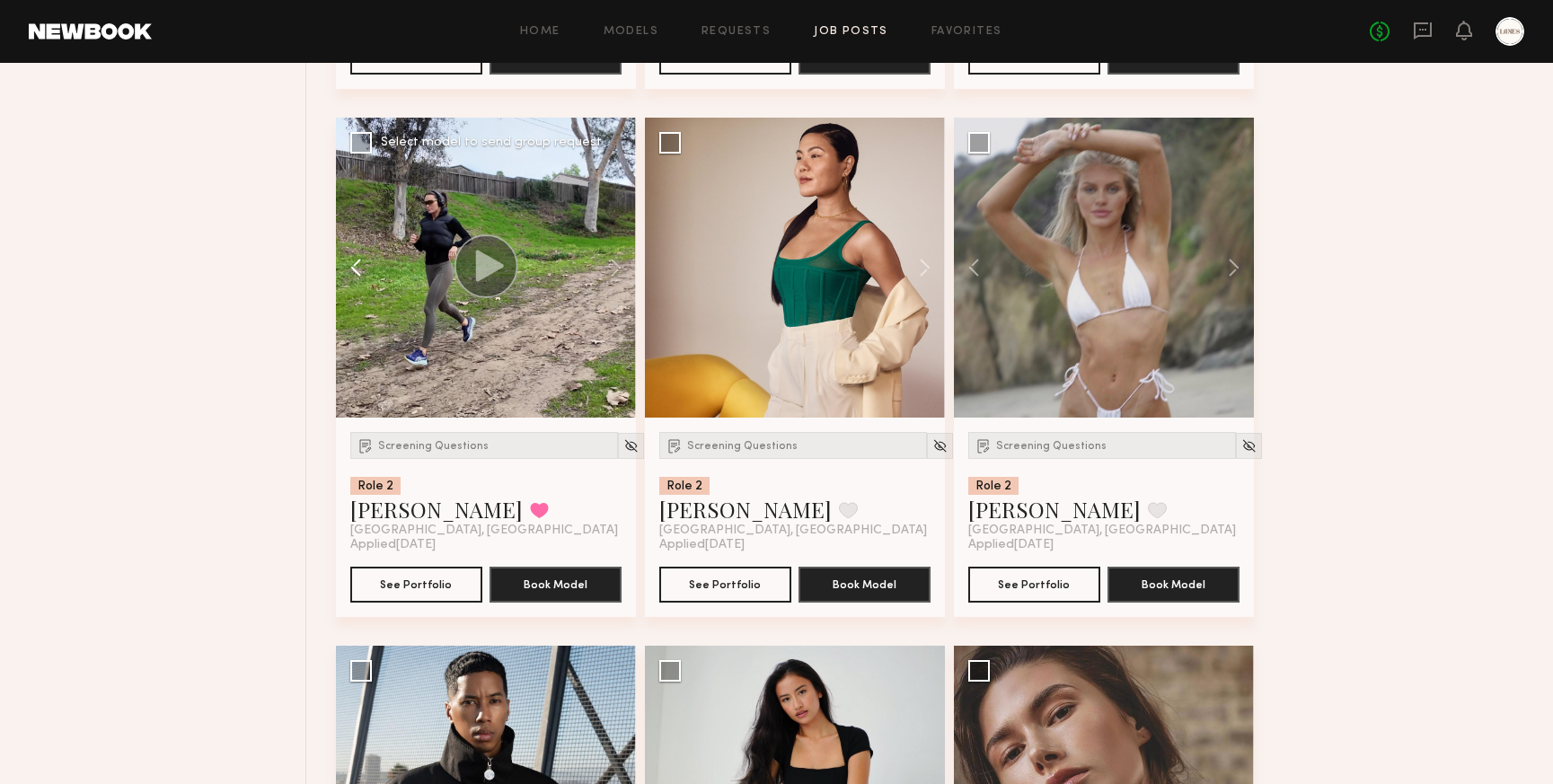
click at [359, 291] on button at bounding box center [364, 267] width 57 height 300
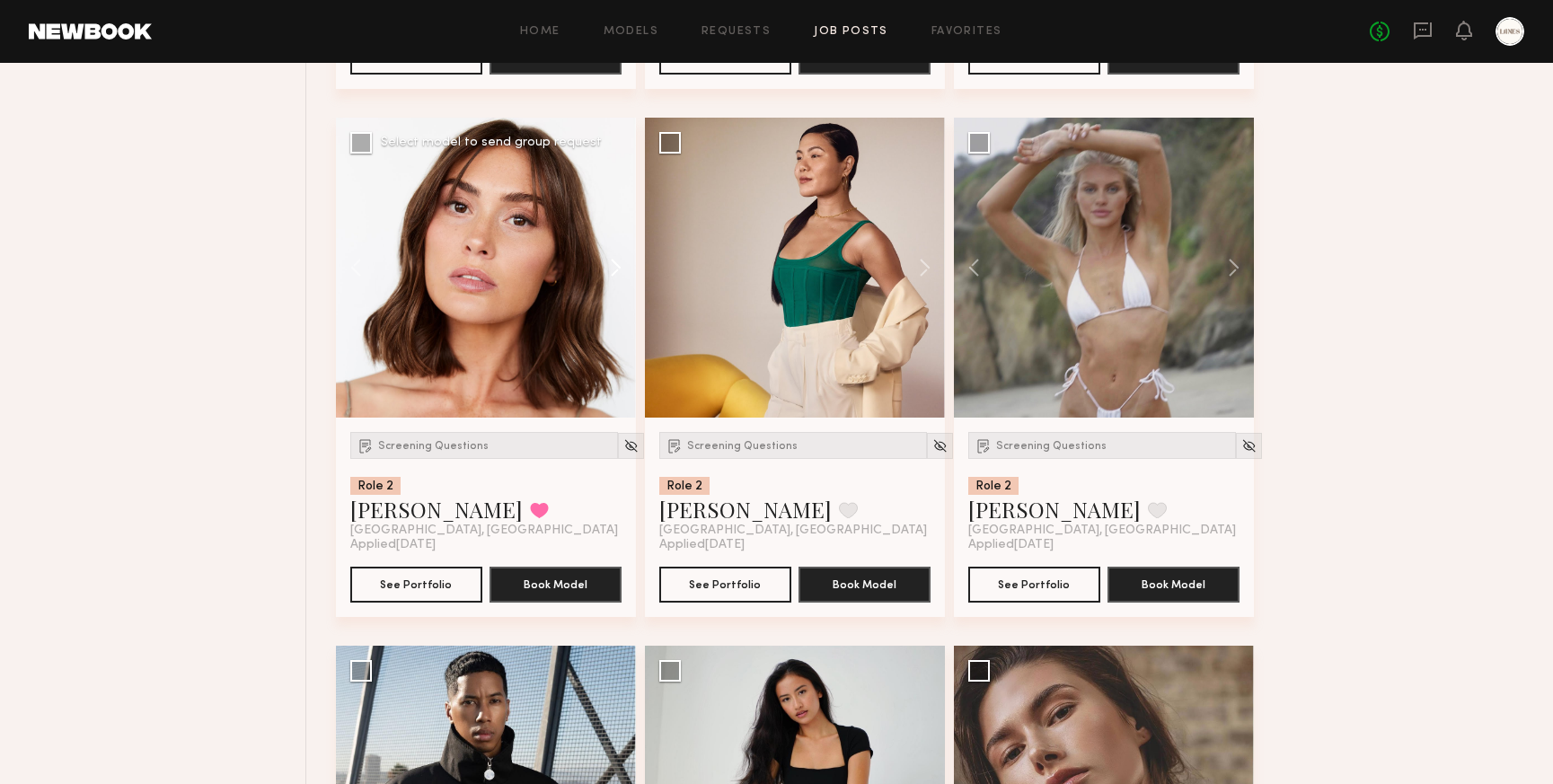
click at [610, 291] on button at bounding box center [607, 267] width 57 height 300
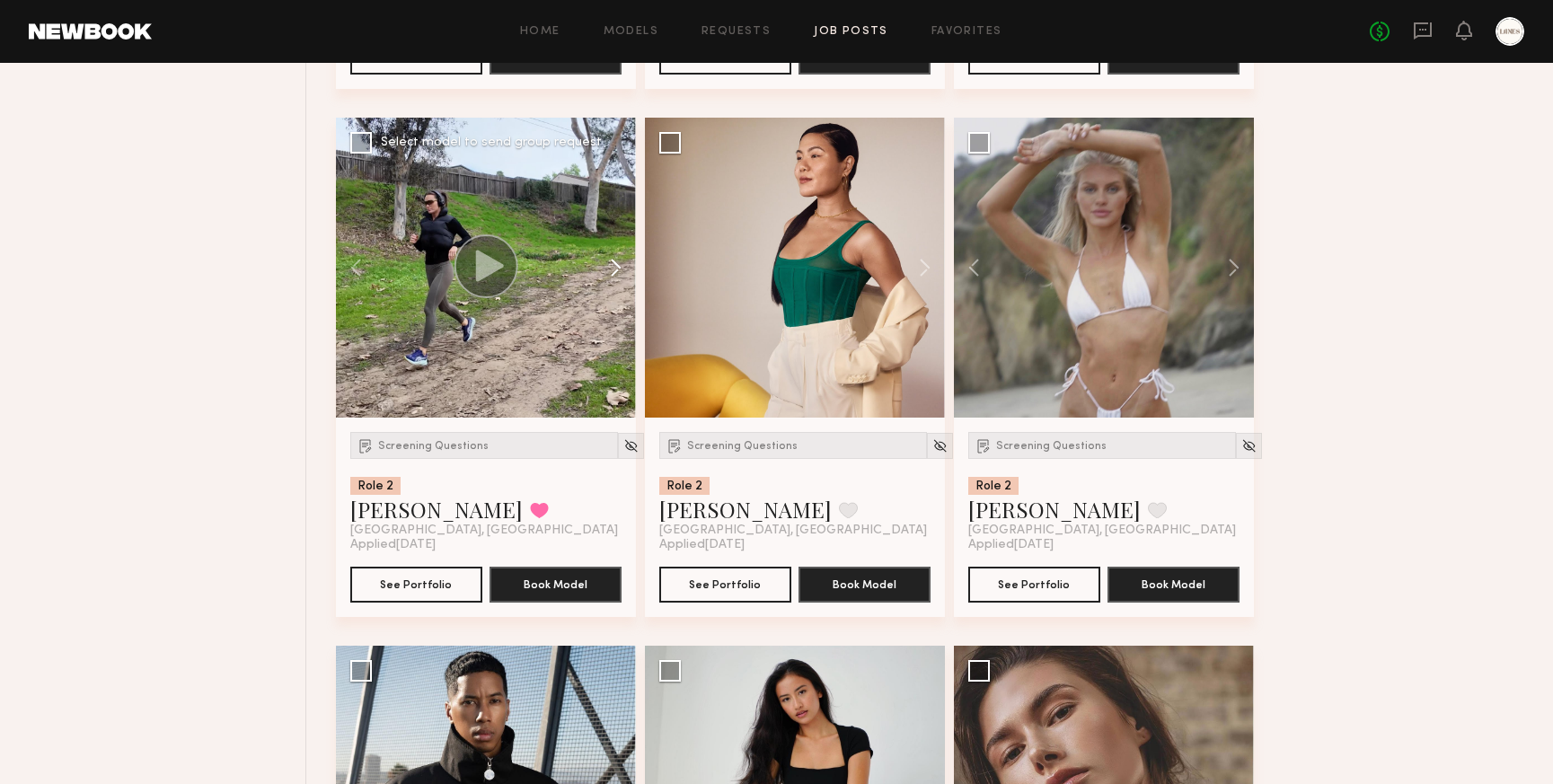
click at [610, 291] on button at bounding box center [607, 267] width 57 height 300
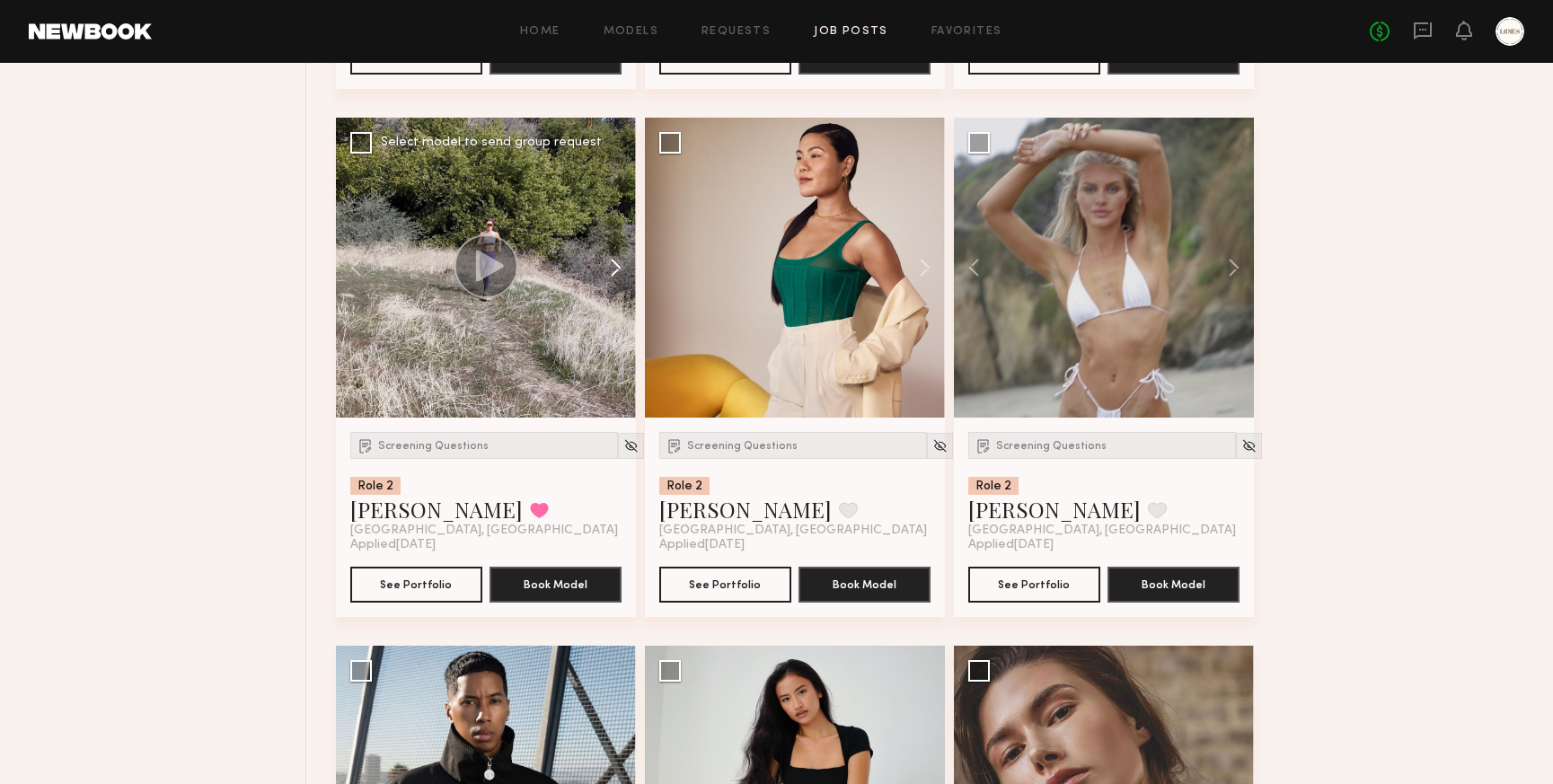
click at [610, 291] on button at bounding box center [607, 267] width 57 height 300
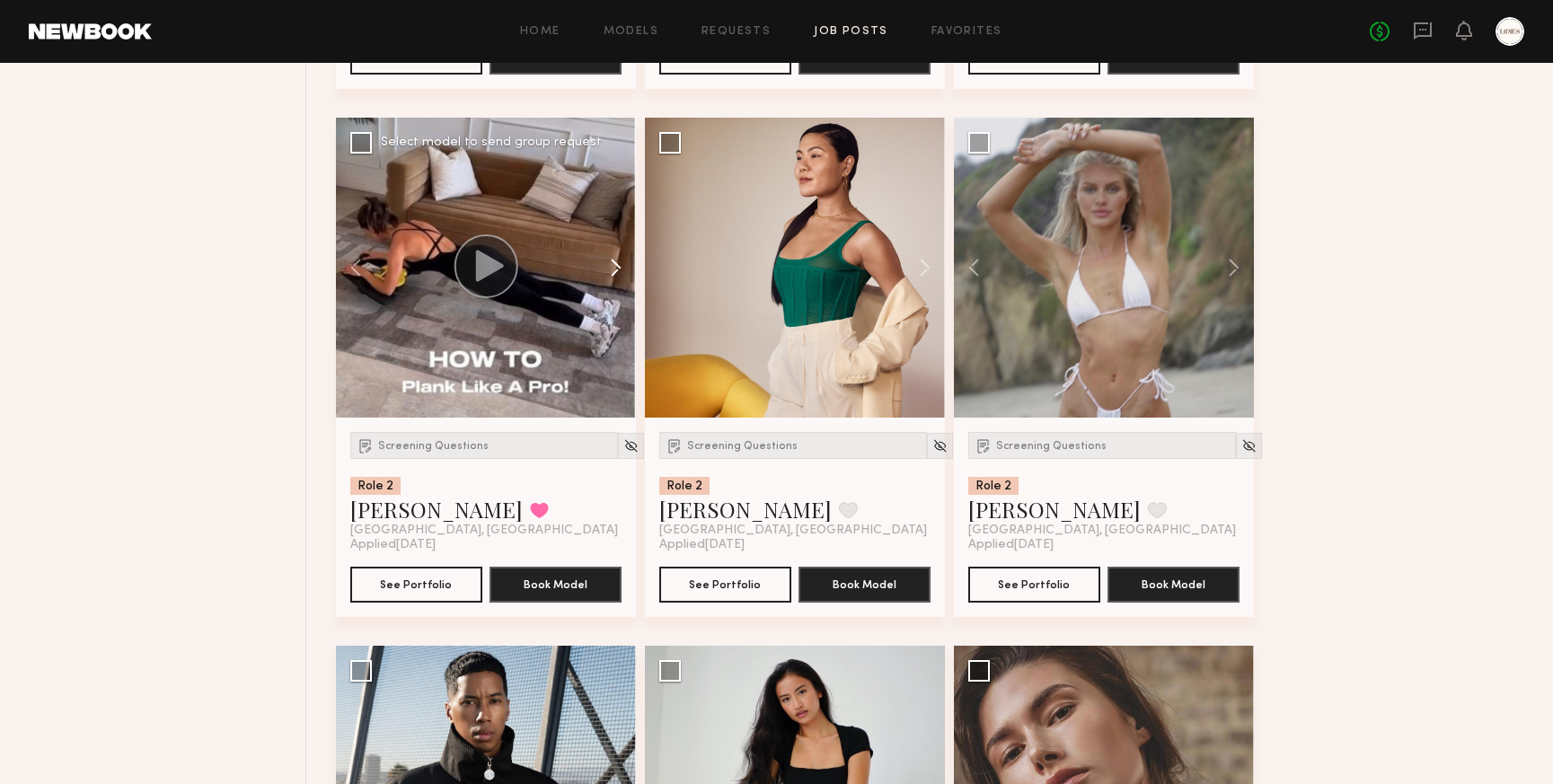
click at [610, 291] on button at bounding box center [607, 267] width 57 height 300
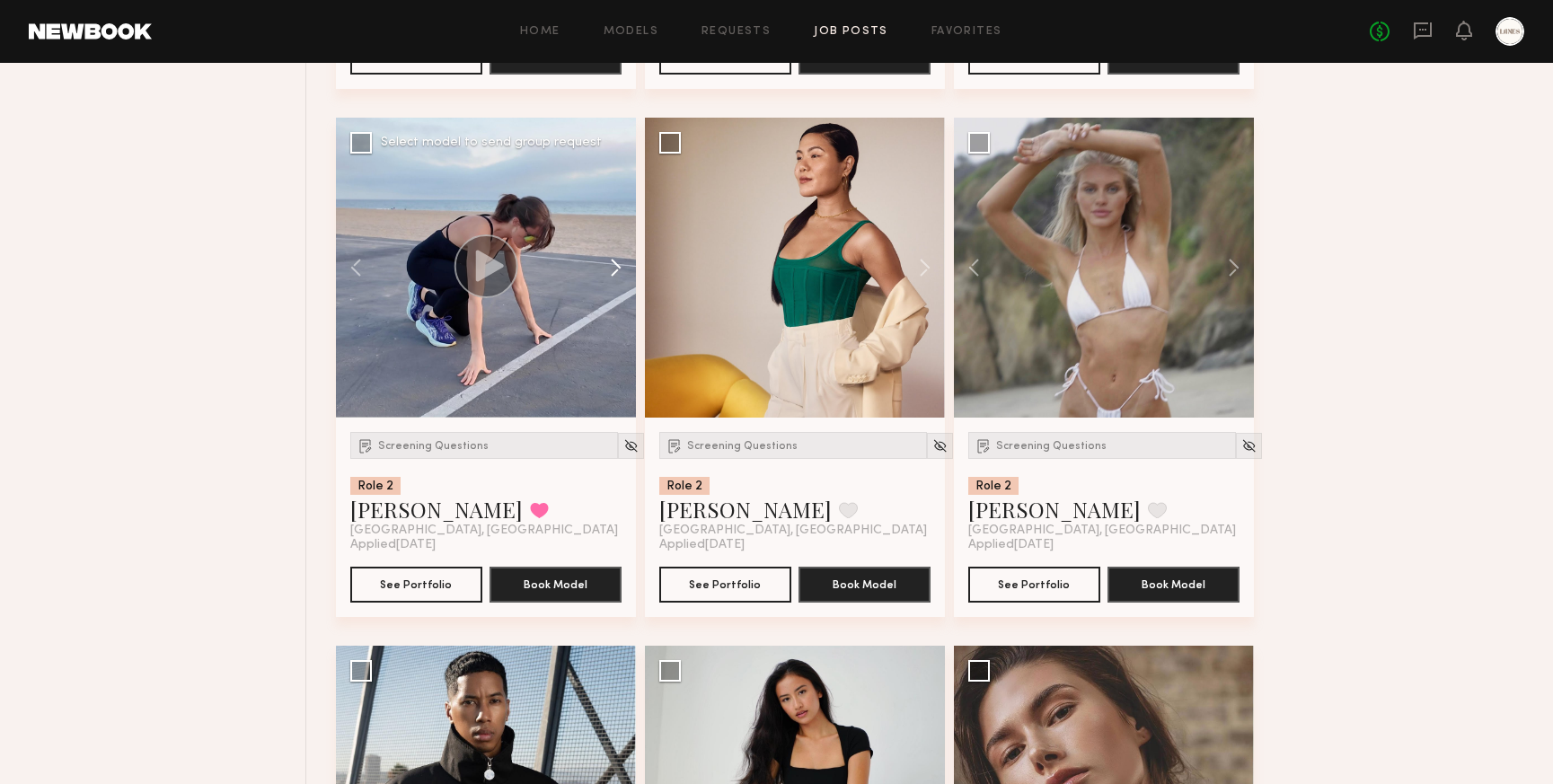
click at [610, 291] on button at bounding box center [607, 267] width 57 height 300
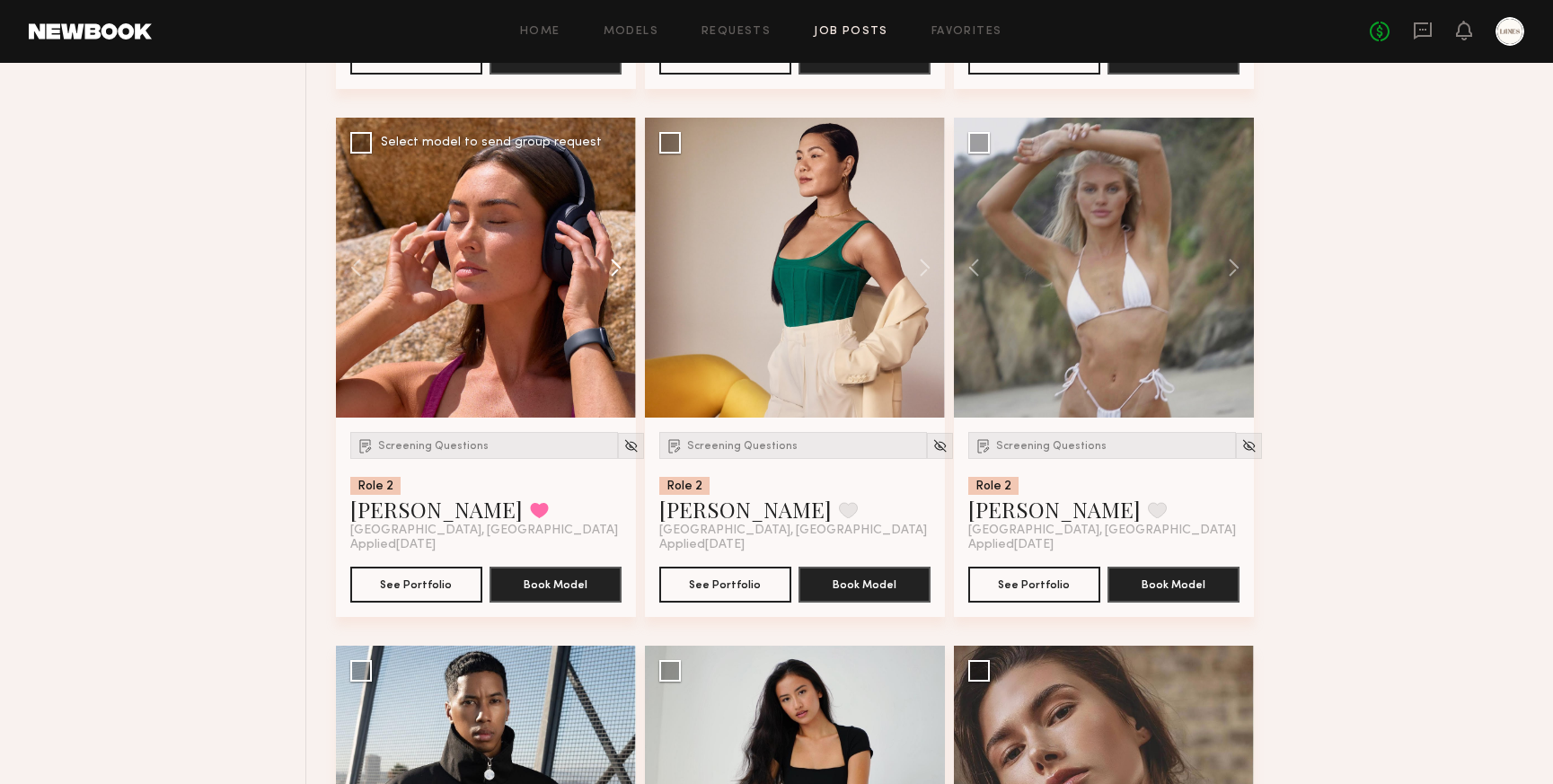
click at [612, 304] on button at bounding box center [607, 267] width 57 height 300
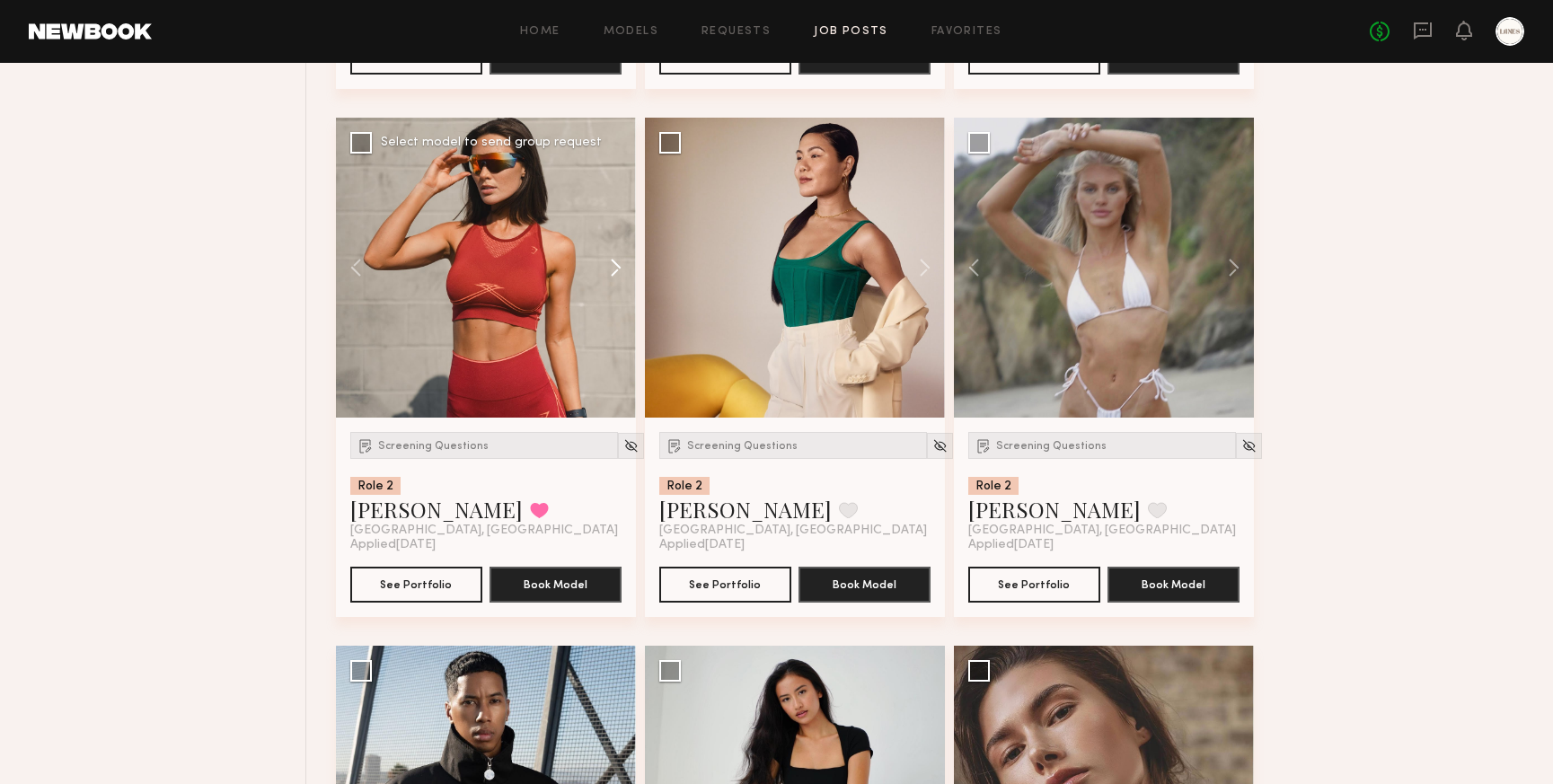
click at [616, 294] on button at bounding box center [607, 267] width 57 height 300
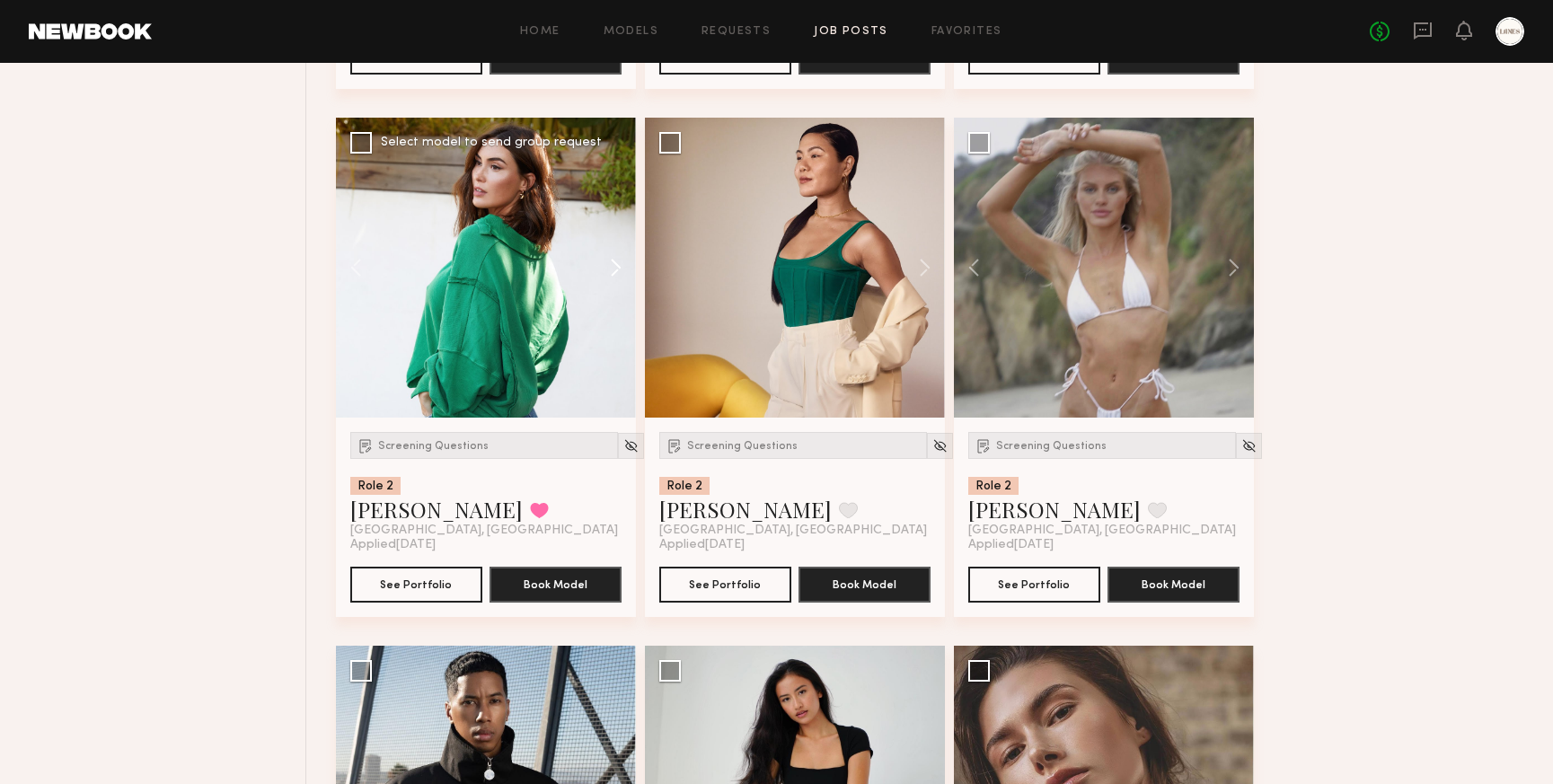
click at [616, 294] on button at bounding box center [607, 267] width 57 height 300
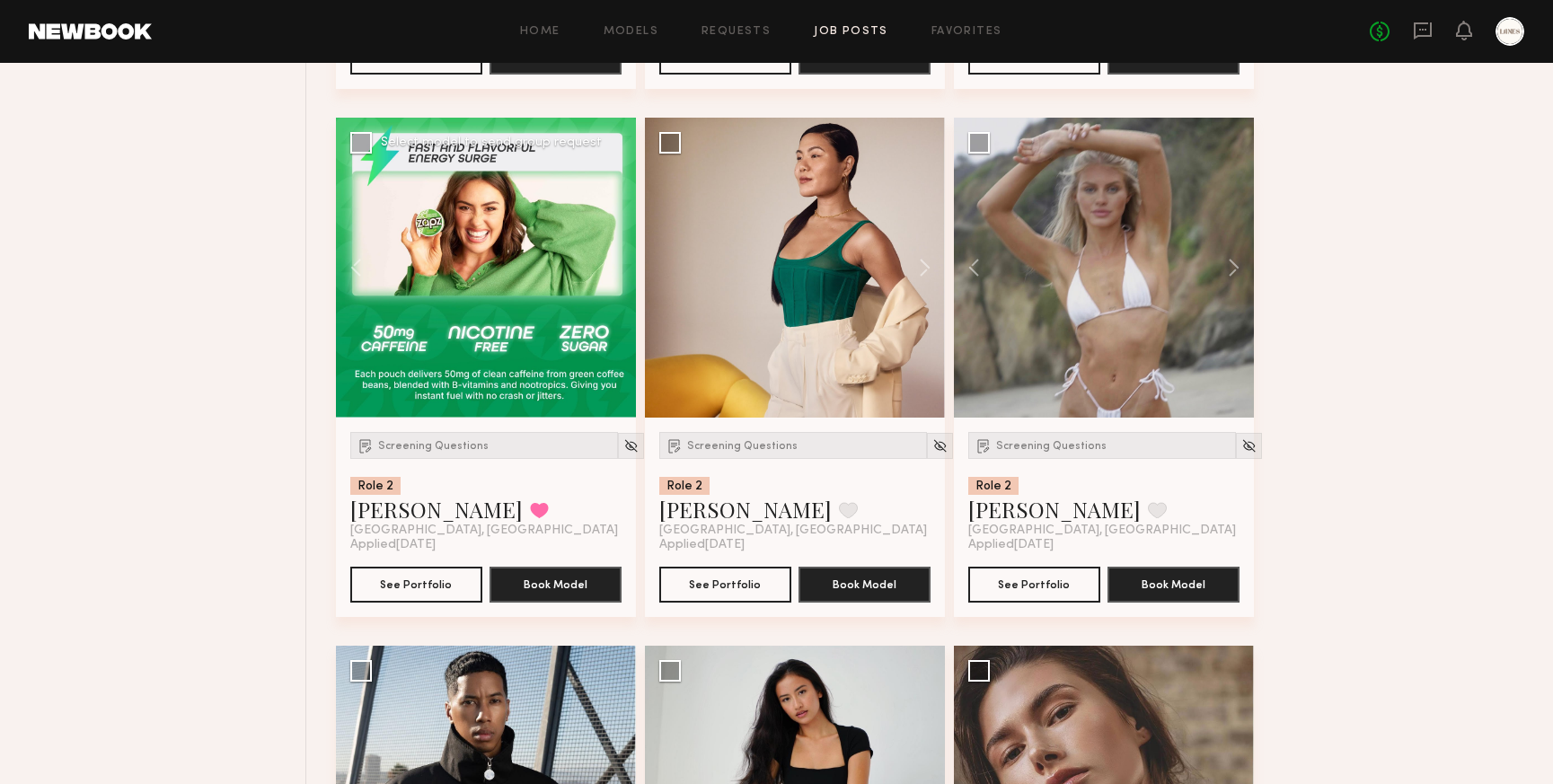
click at [616, 294] on div at bounding box center [485, 267] width 300 height 300
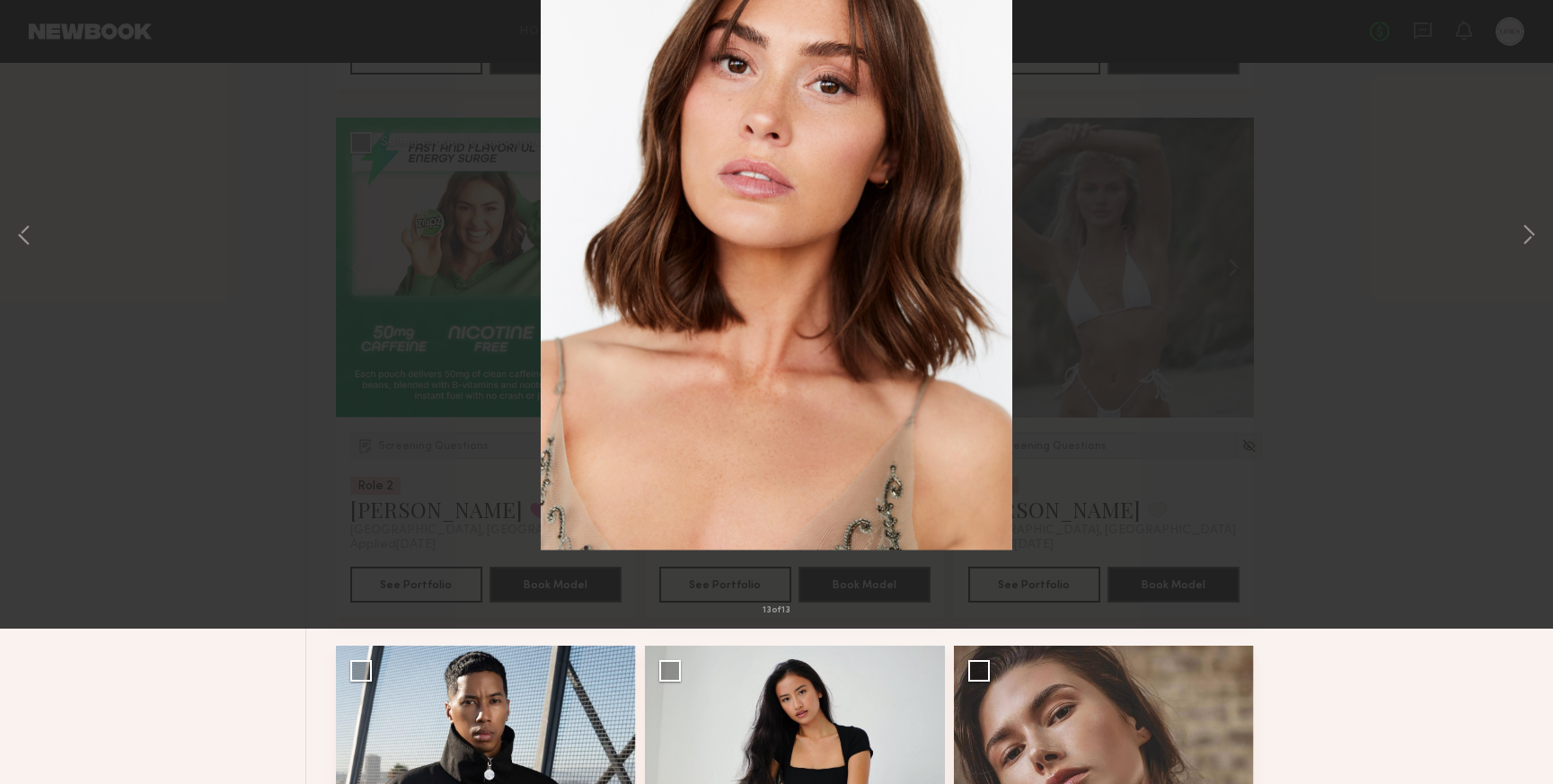
click at [37, 39] on button at bounding box center [42, 43] width 29 height 32
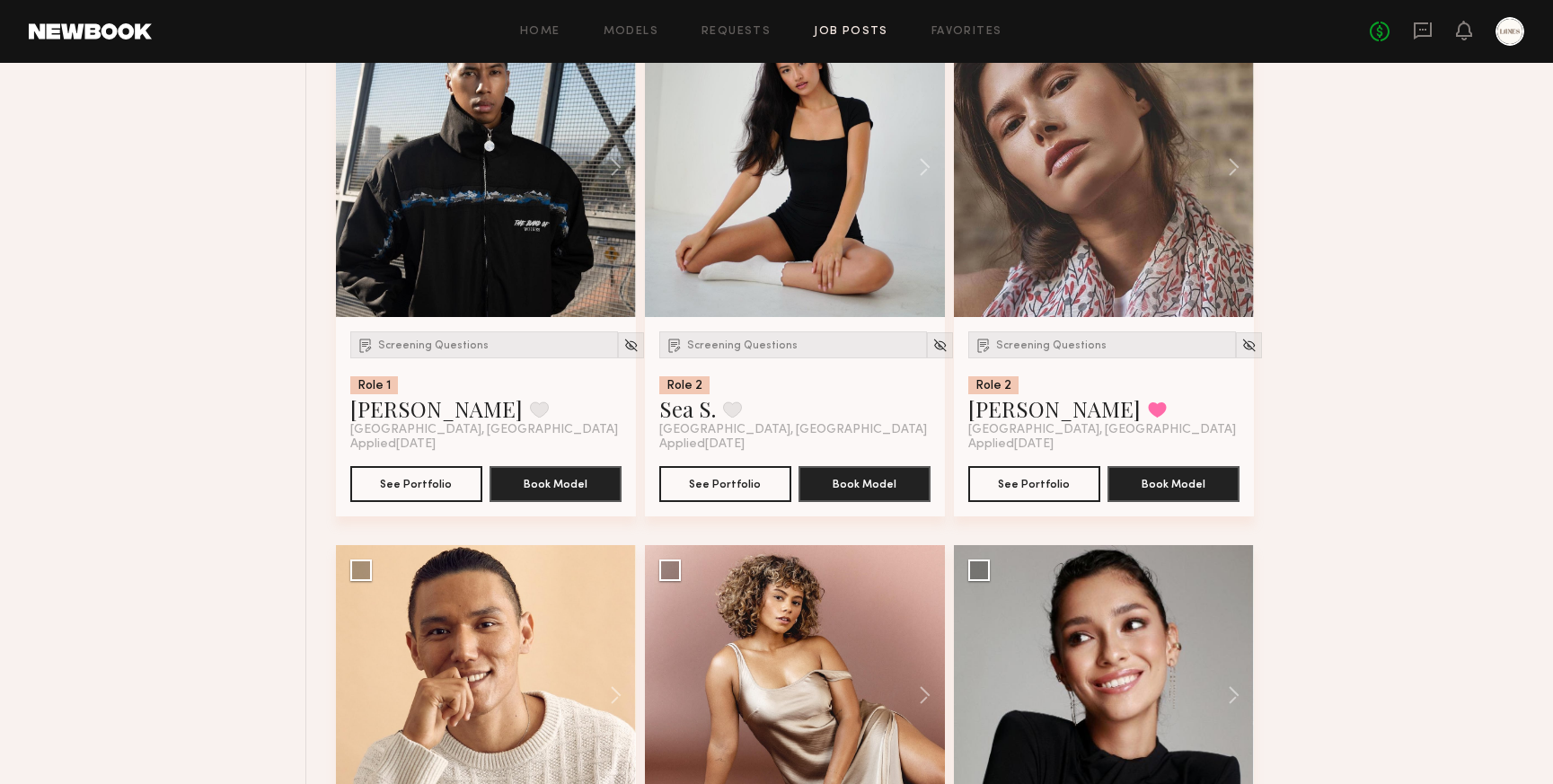
scroll to position [35635, 0]
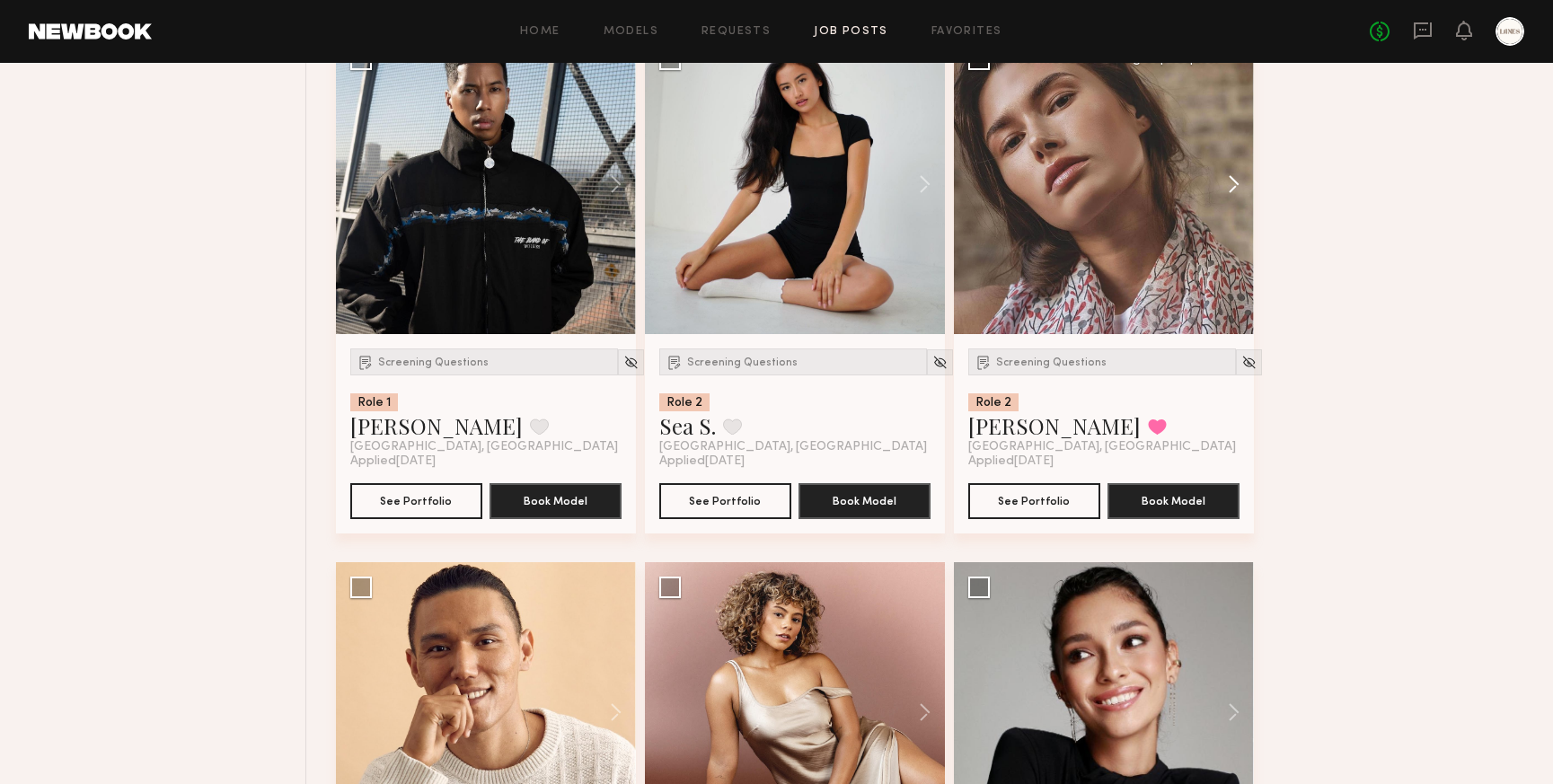
click at [1238, 211] on button at bounding box center [1225, 183] width 57 height 300
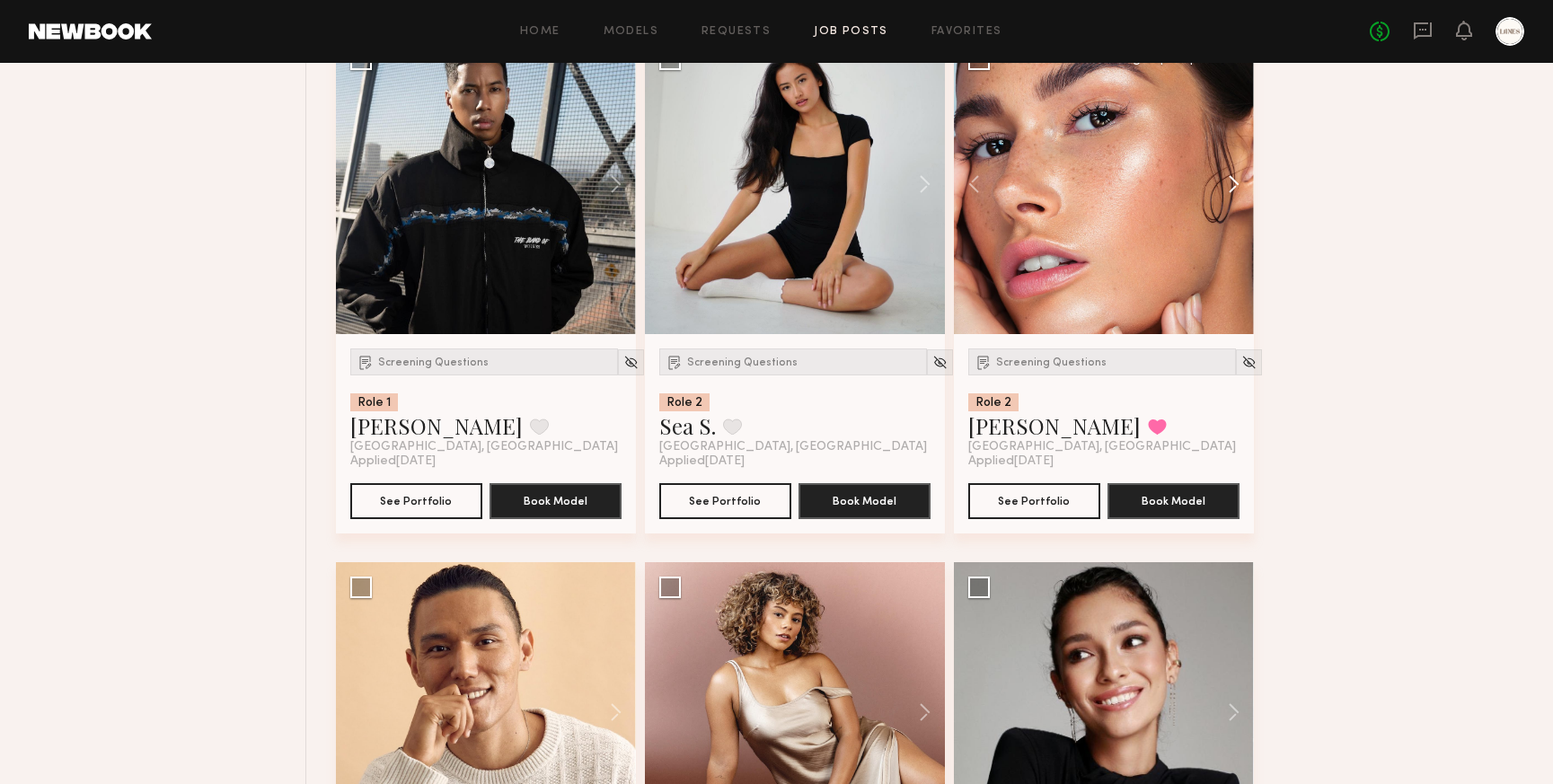
click at [1238, 211] on button at bounding box center [1225, 183] width 57 height 300
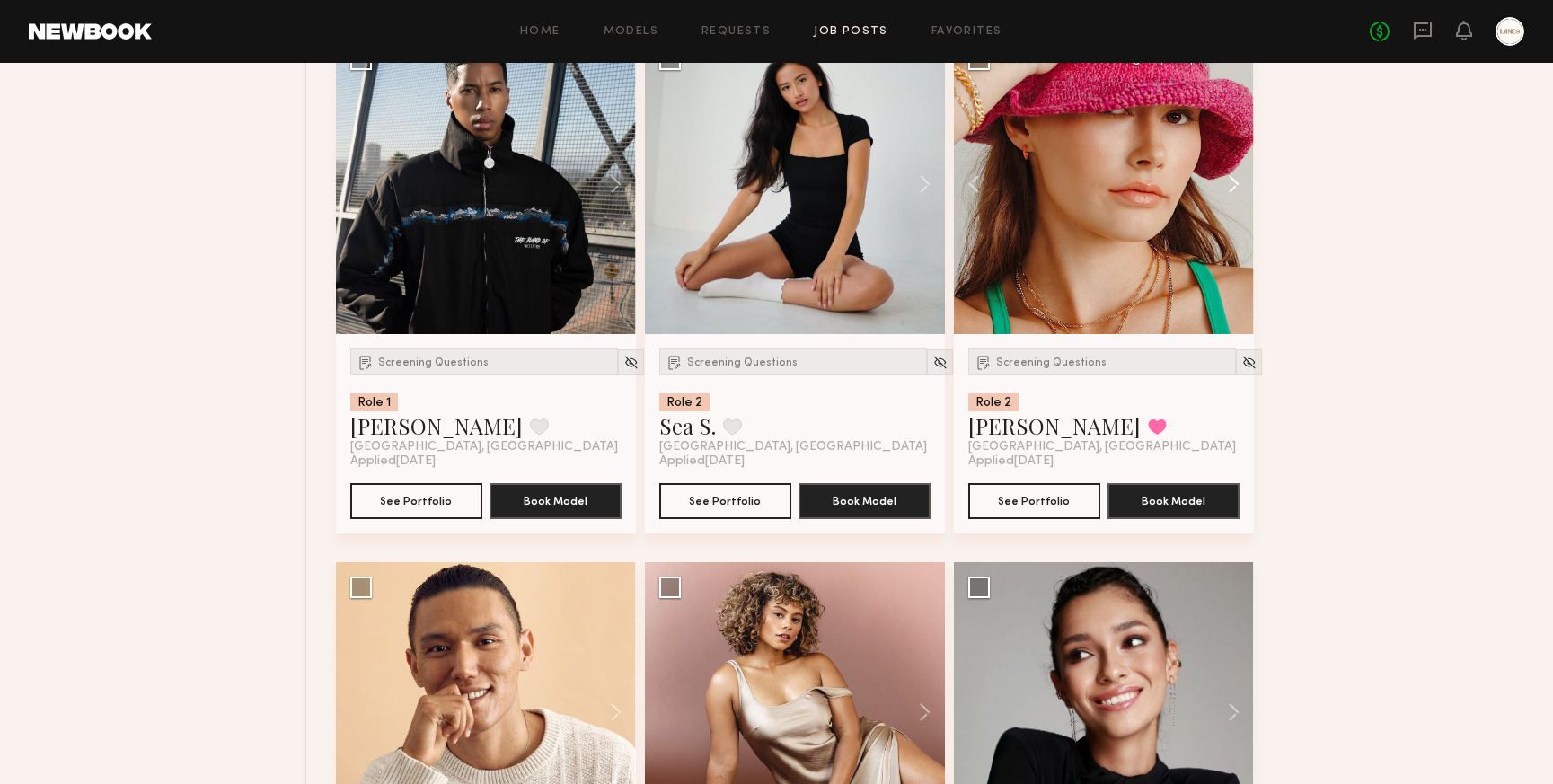
click at [1238, 211] on button at bounding box center [1225, 183] width 57 height 300
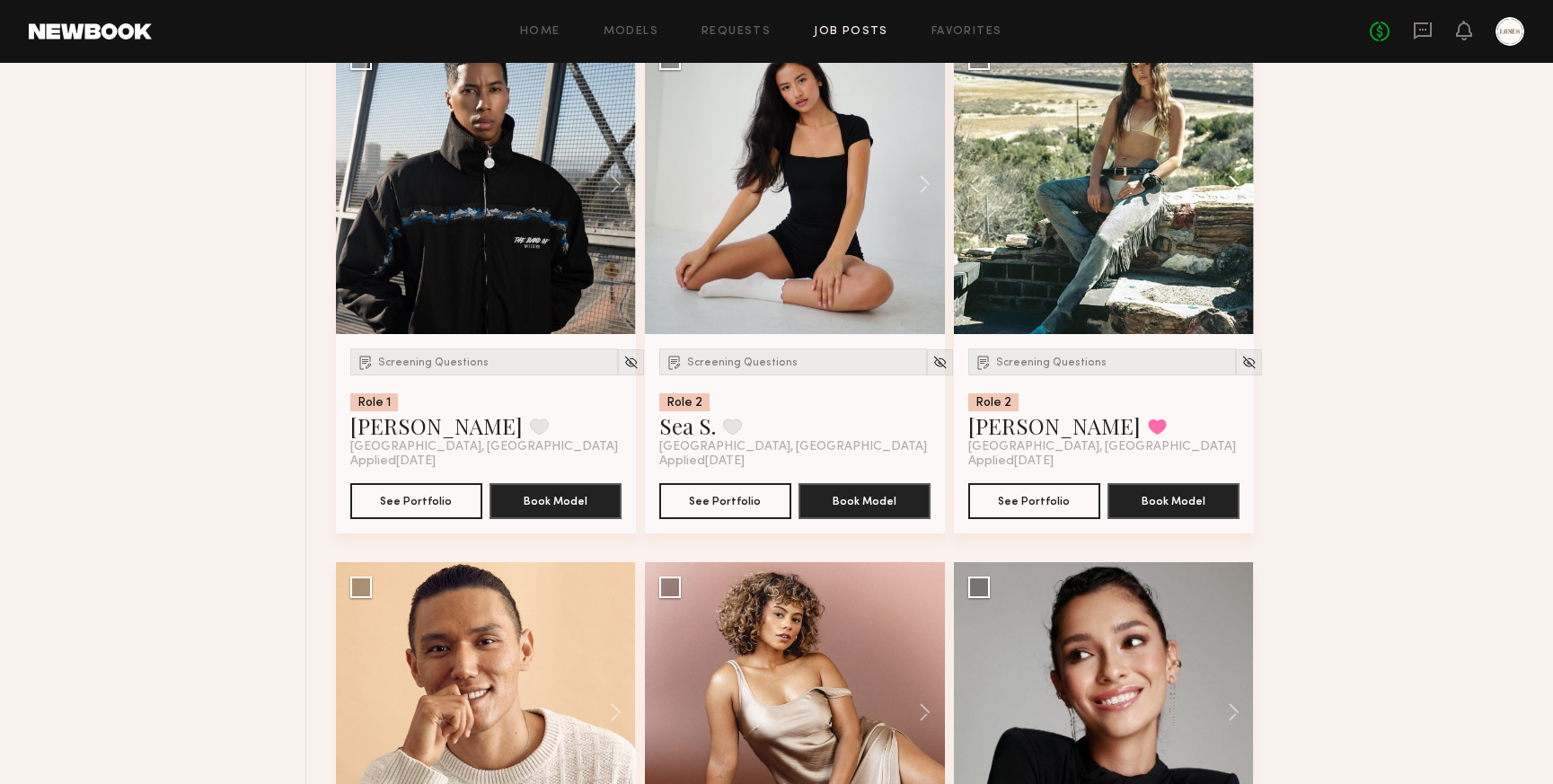
click at [1238, 211] on button at bounding box center [1225, 183] width 57 height 300
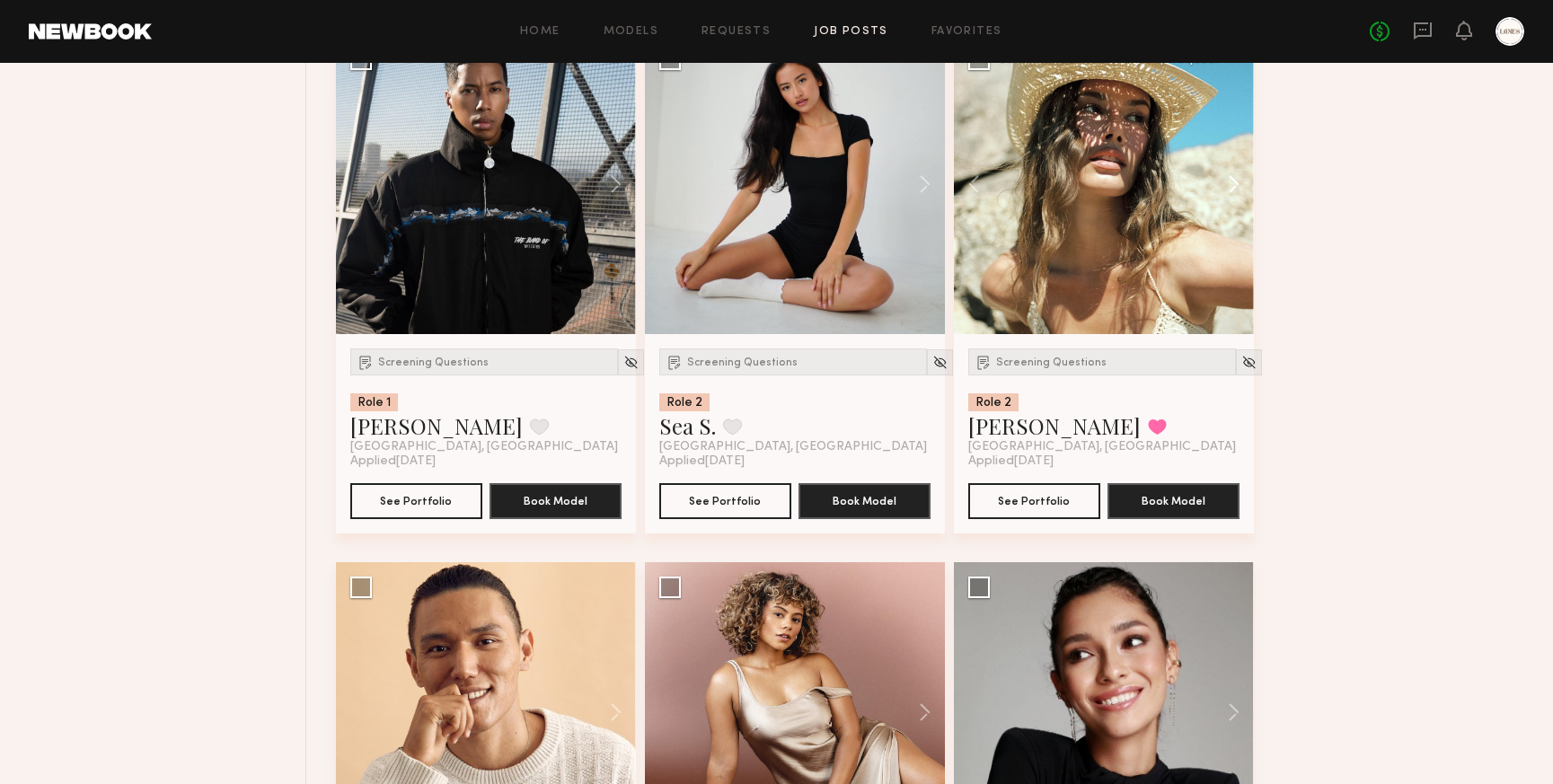
click at [1238, 211] on button at bounding box center [1225, 183] width 57 height 300
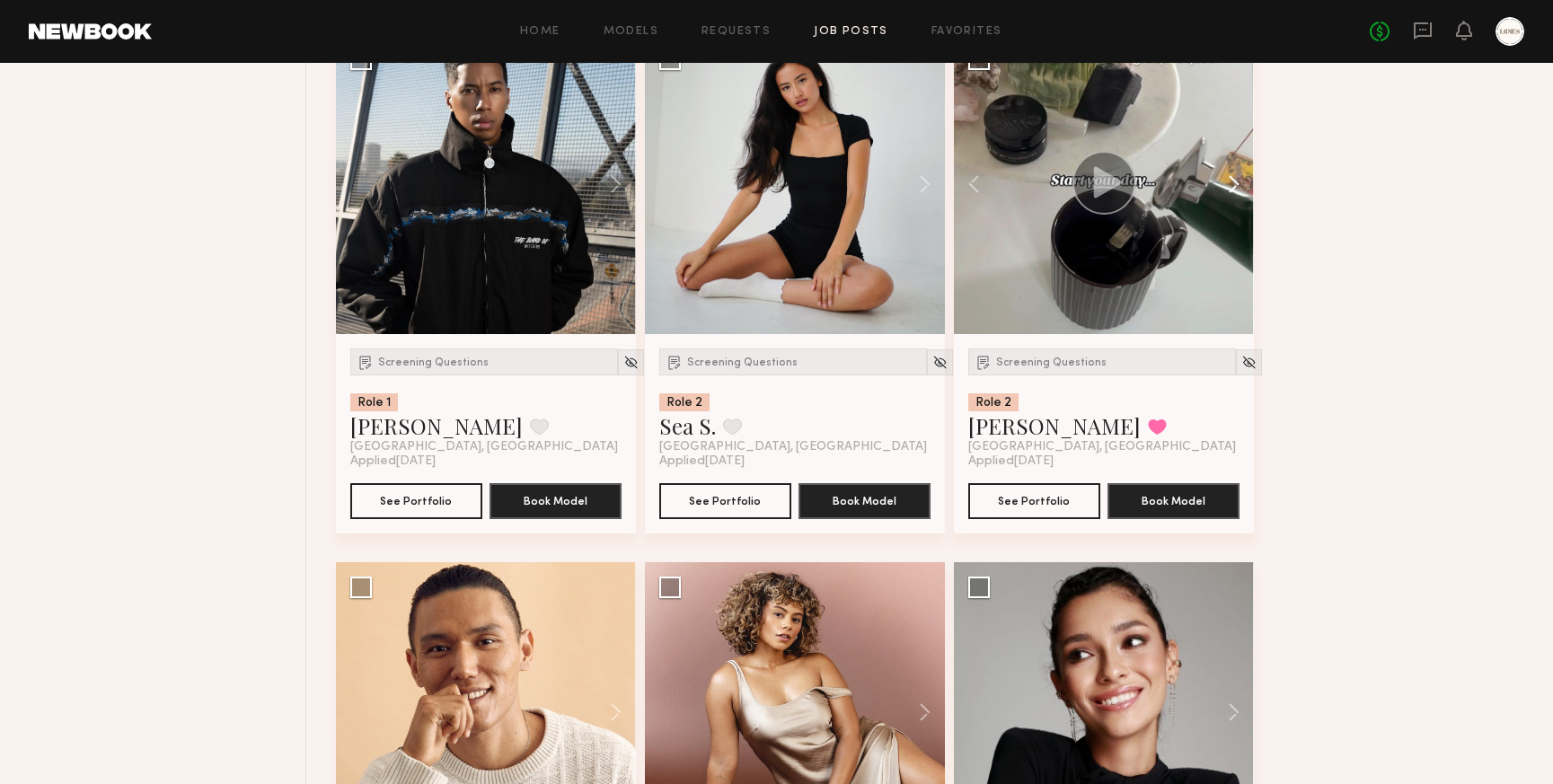
click at [1237, 211] on button at bounding box center [1225, 183] width 57 height 300
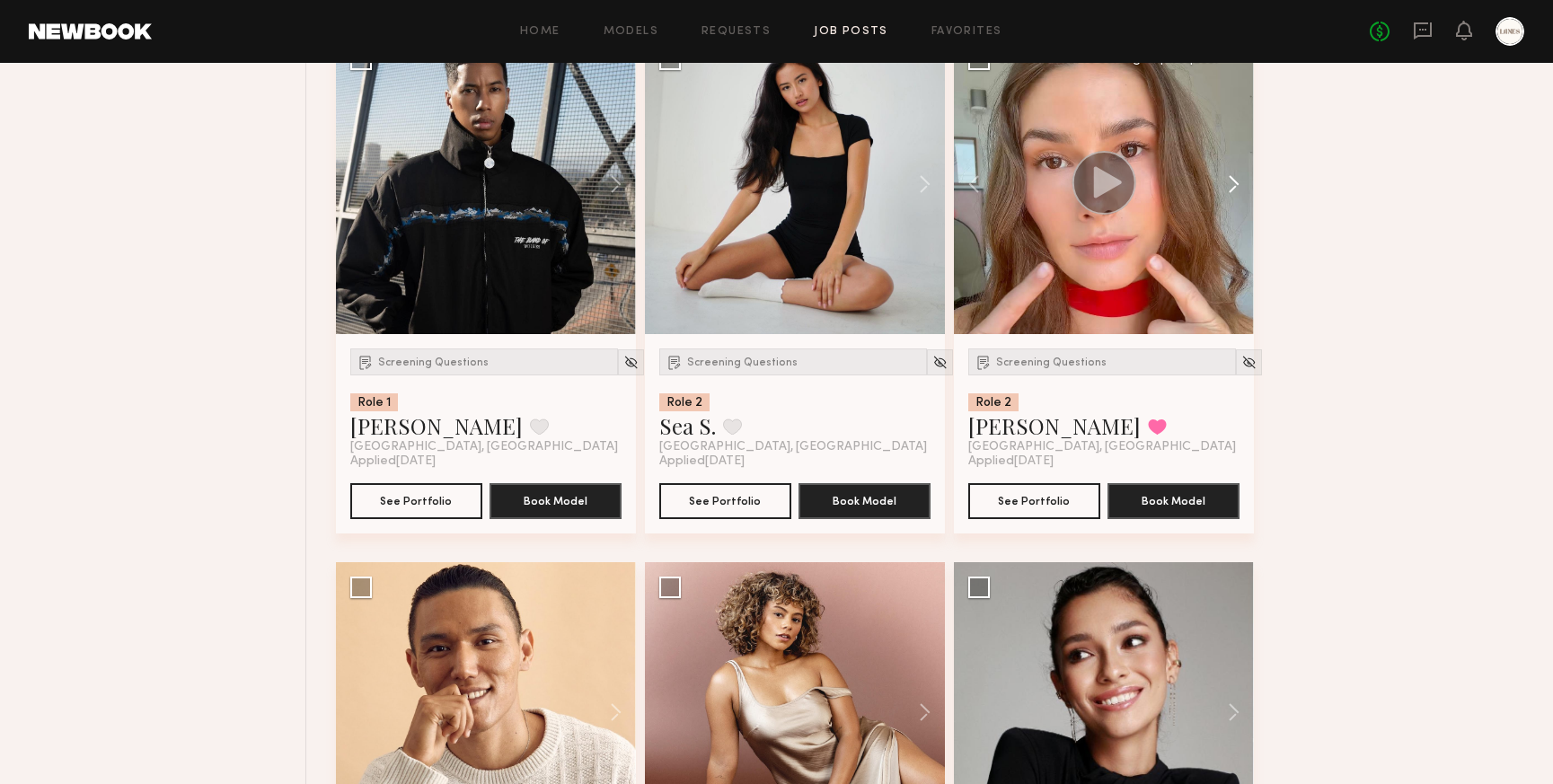
click at [1236, 212] on button at bounding box center [1225, 183] width 57 height 300
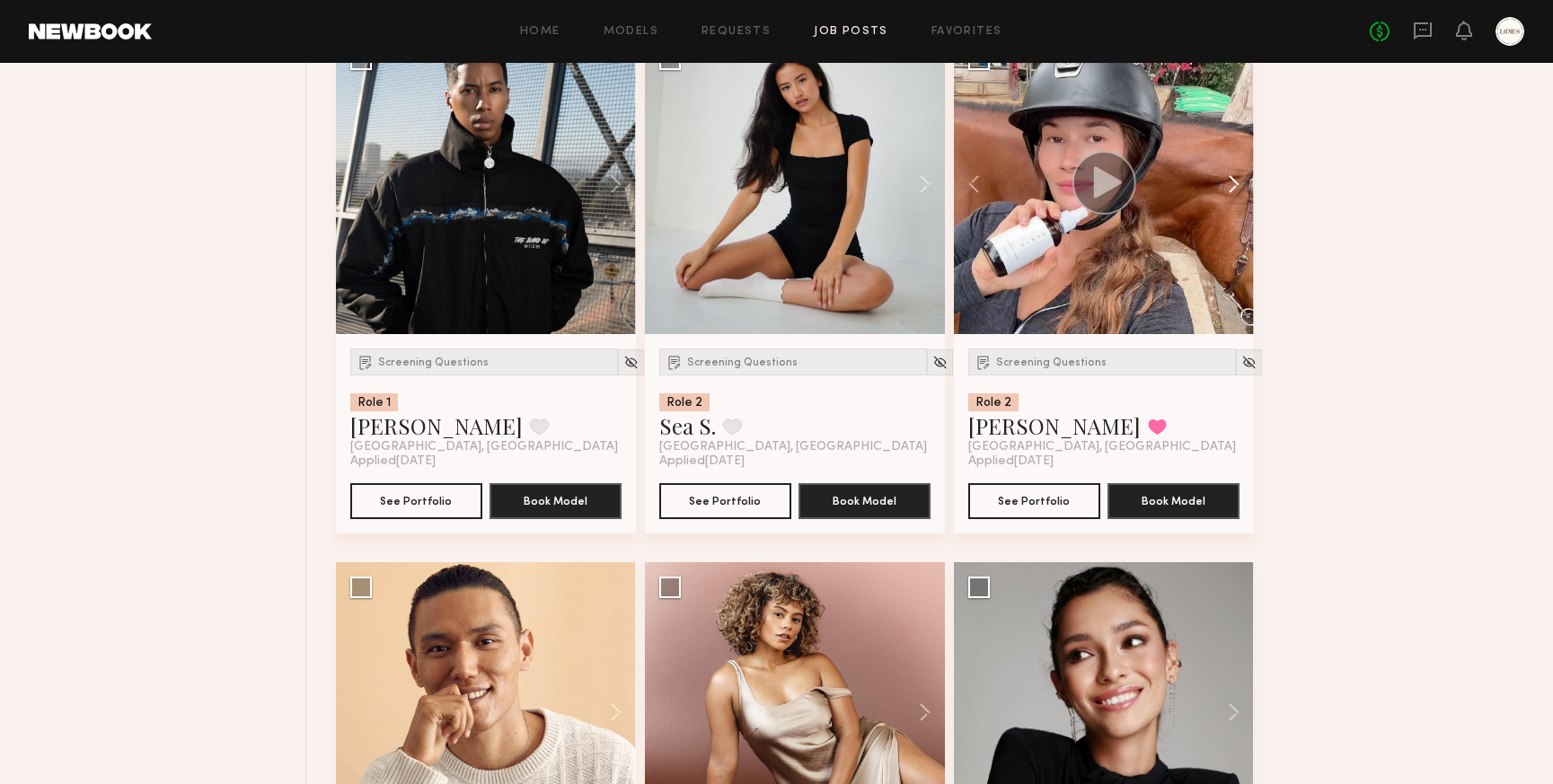
click at [1236, 212] on button at bounding box center [1225, 183] width 57 height 300
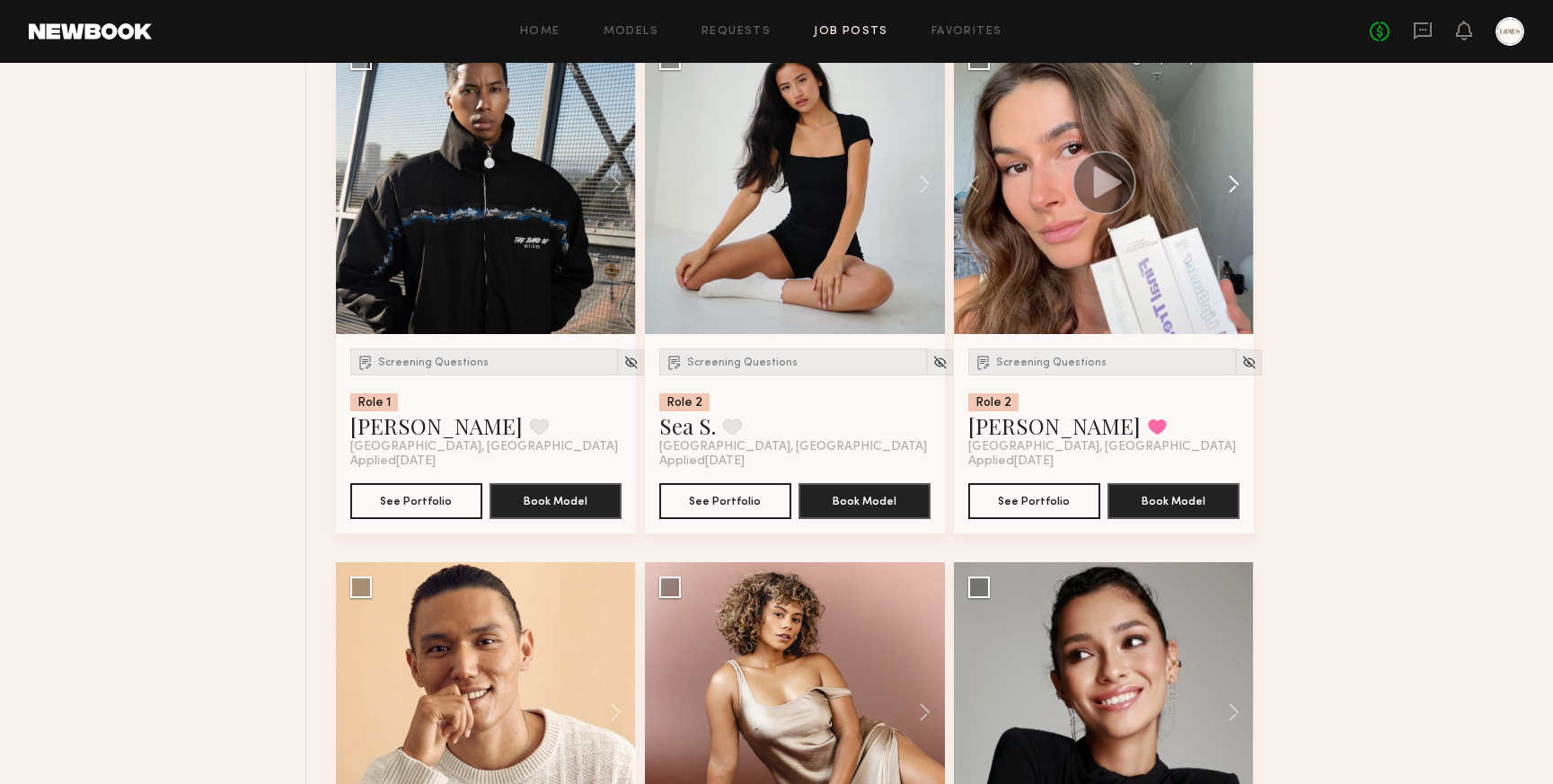
click at [1236, 212] on button at bounding box center [1225, 183] width 57 height 300
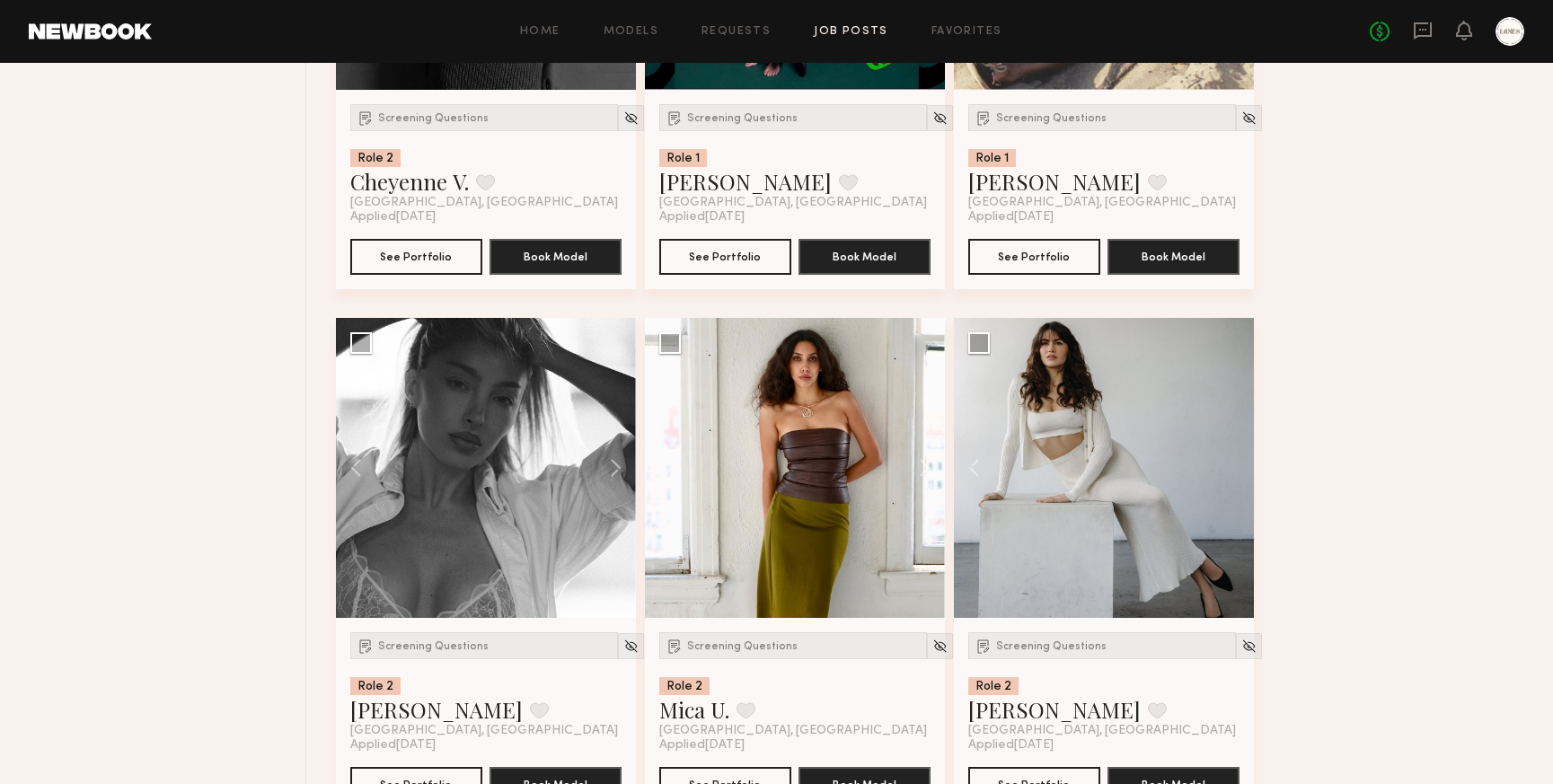
scroll to position [0, 0]
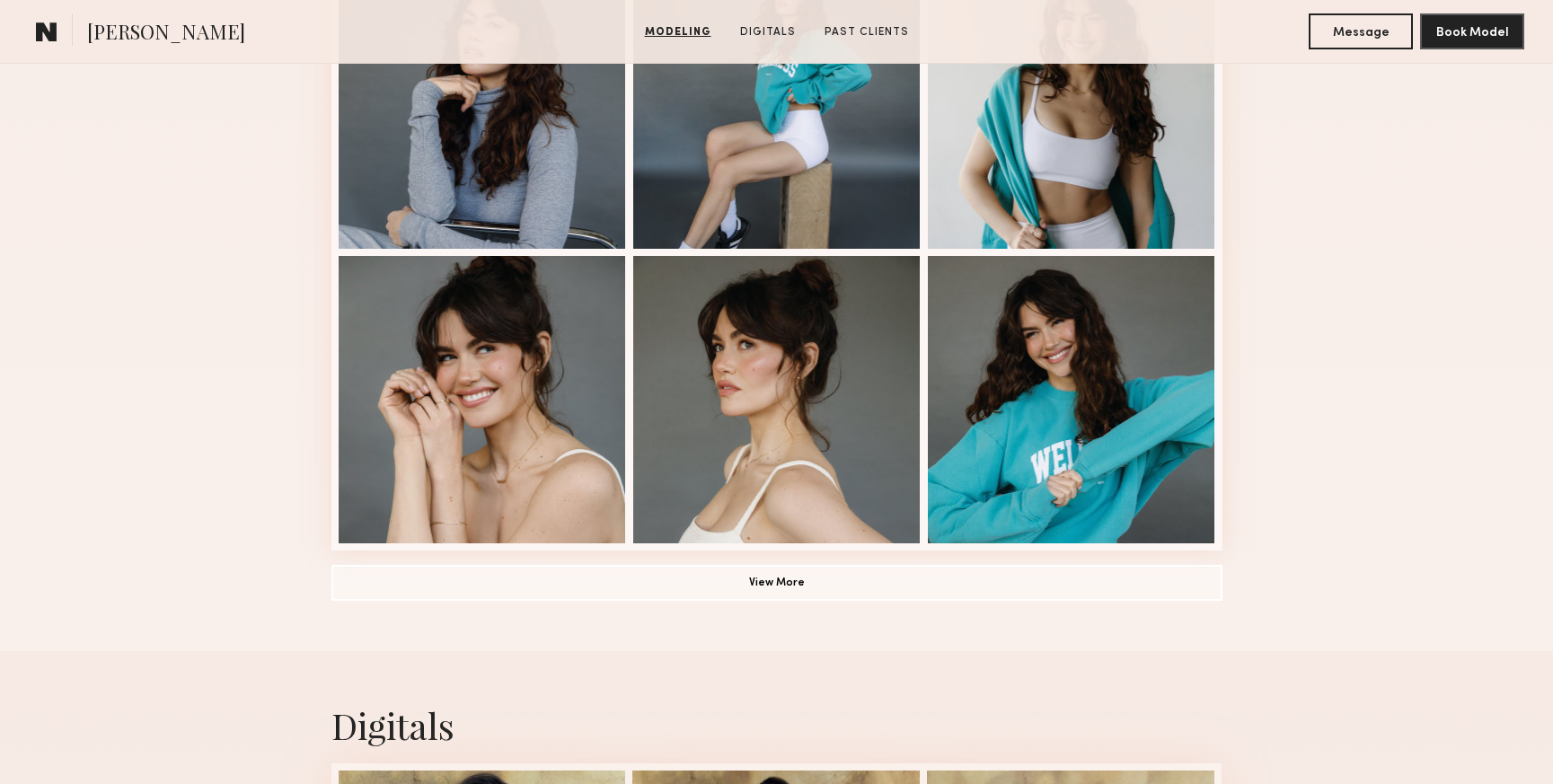
scroll to position [1154, 0]
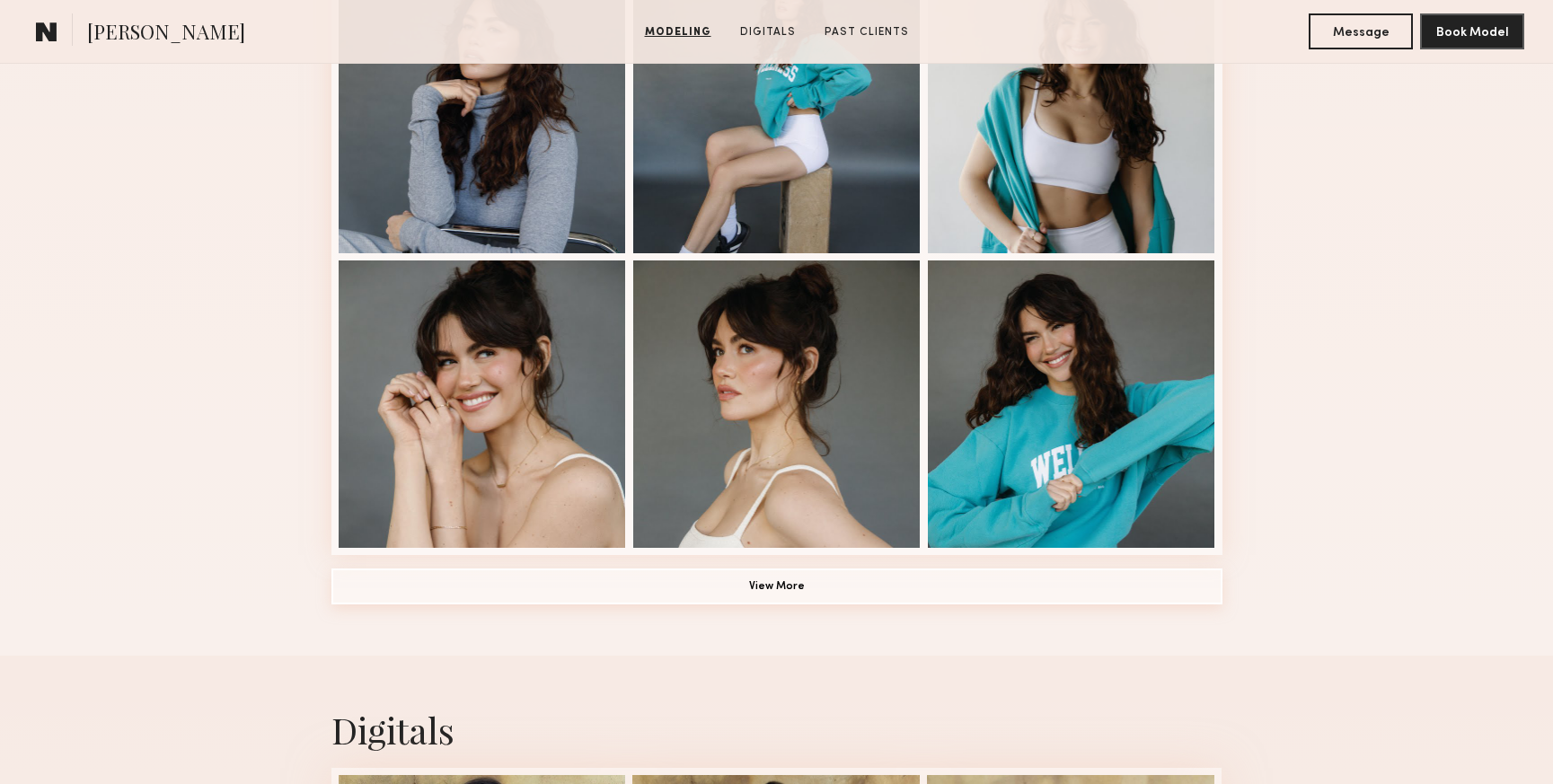
click at [858, 580] on button "View More" at bounding box center [777, 586] width 891 height 36
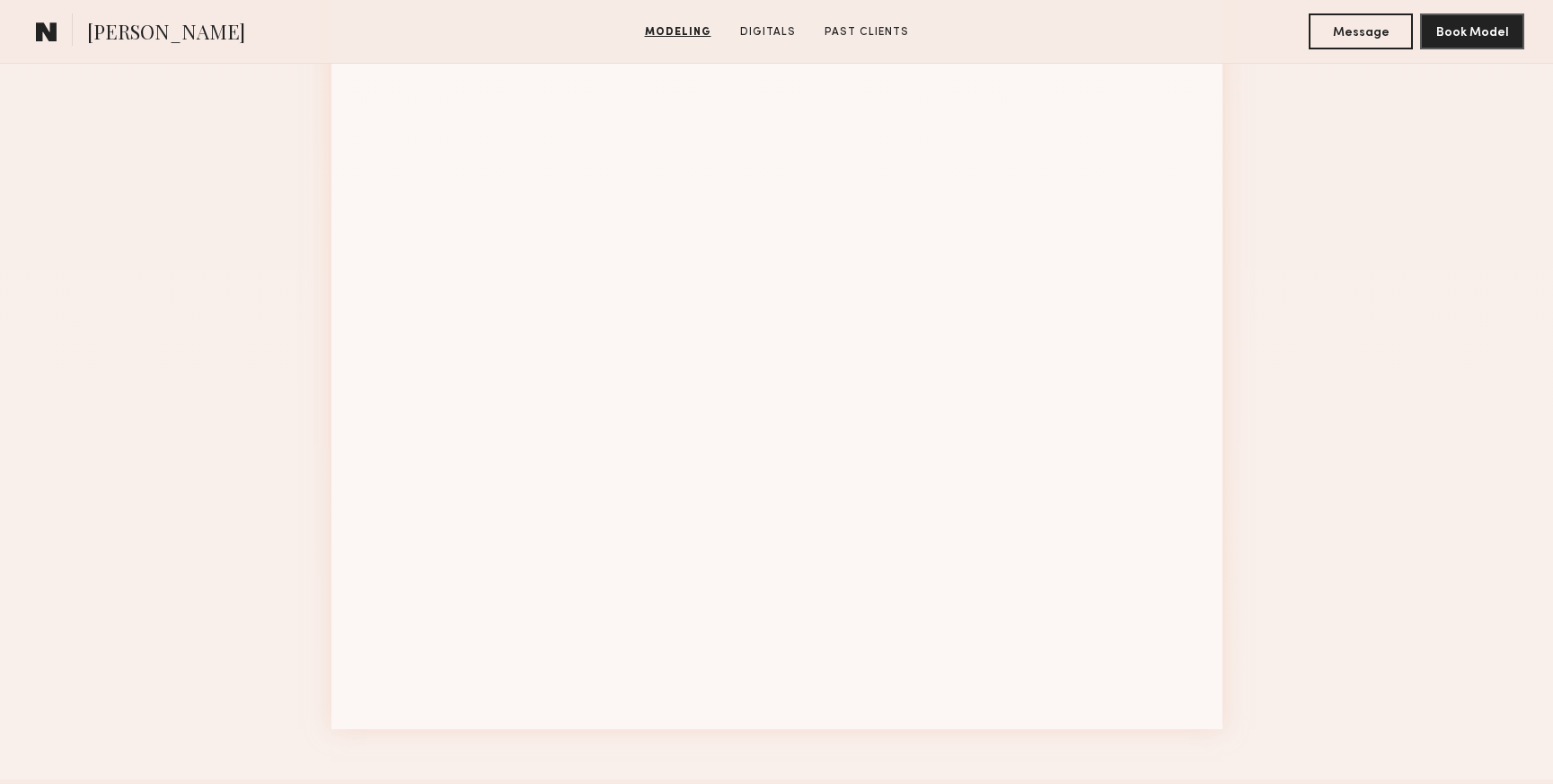
scroll to position [2106, 0]
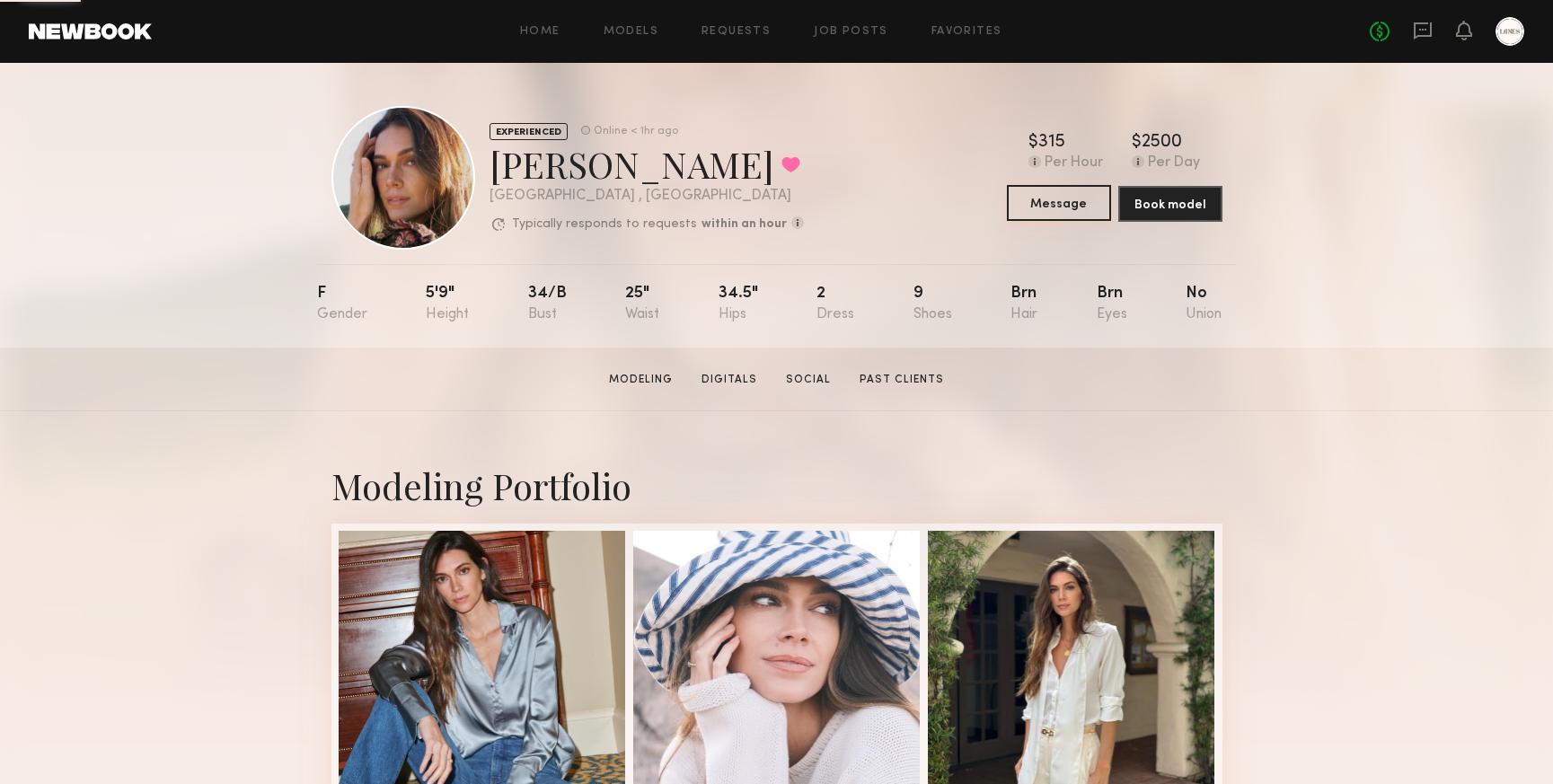
click at [1045, 210] on button "Message" at bounding box center [1059, 203] width 104 height 36
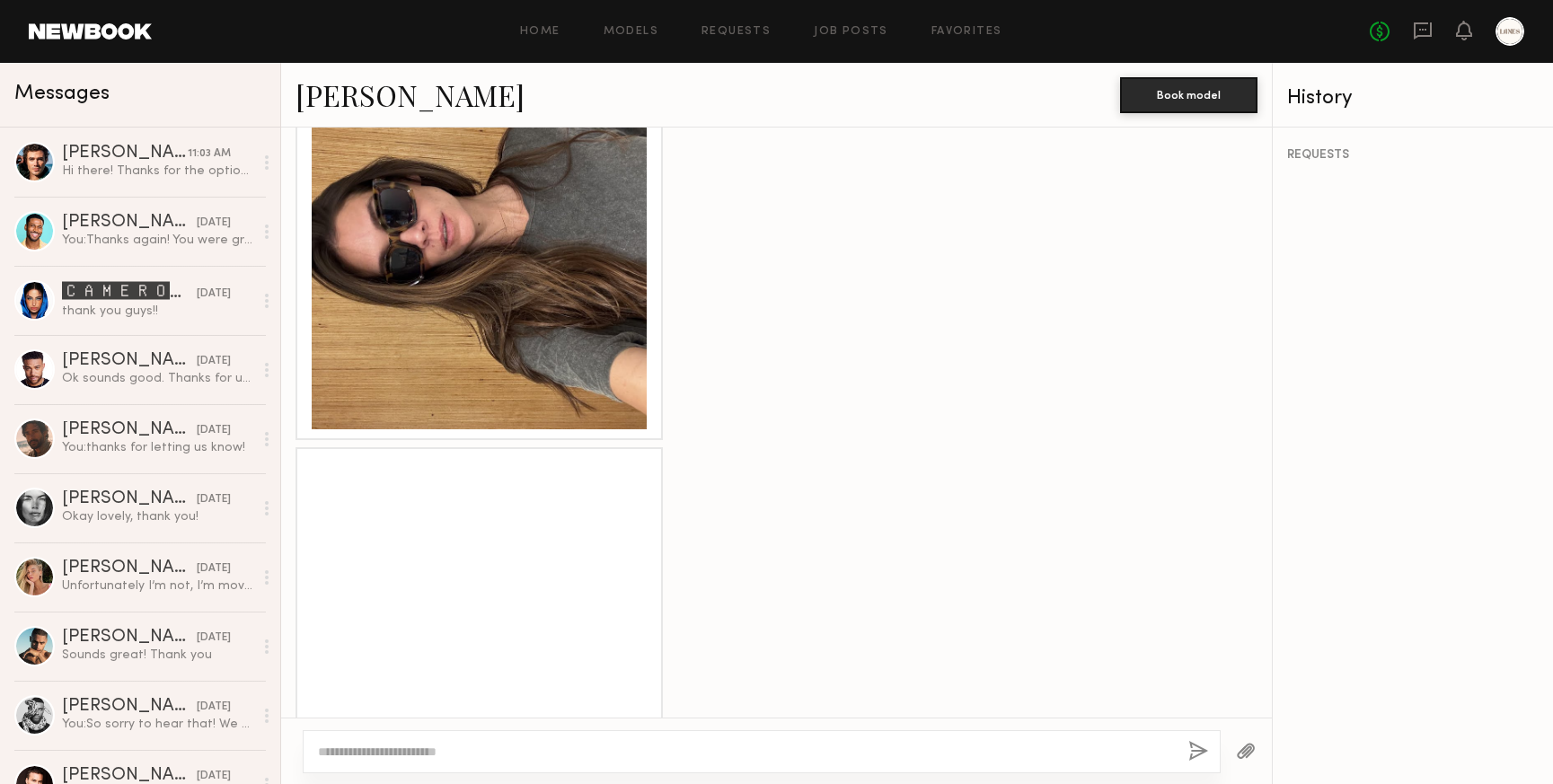
scroll to position [1673, 0]
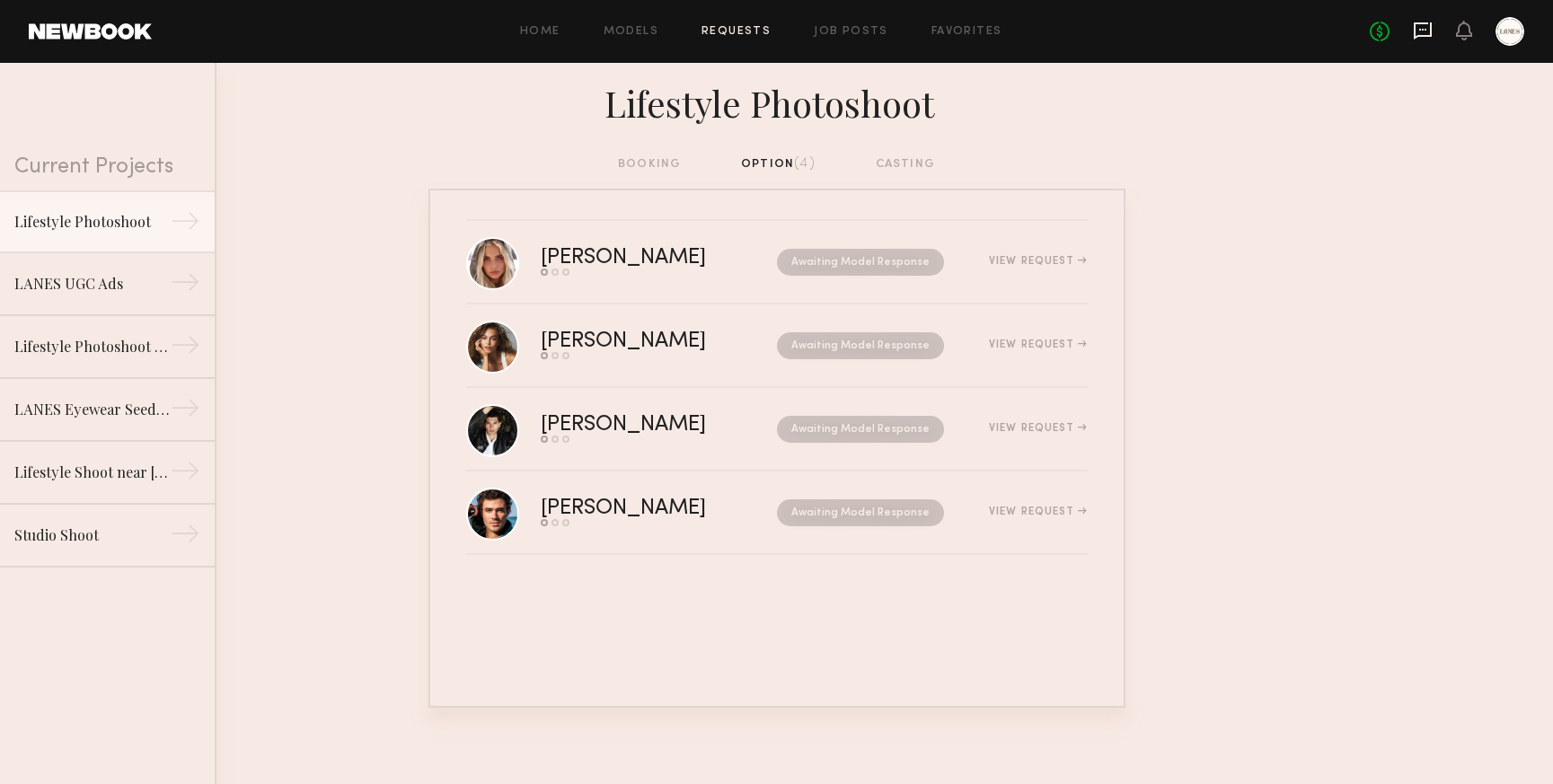
click at [1420, 30] on icon at bounding box center [1423, 30] width 19 height 19
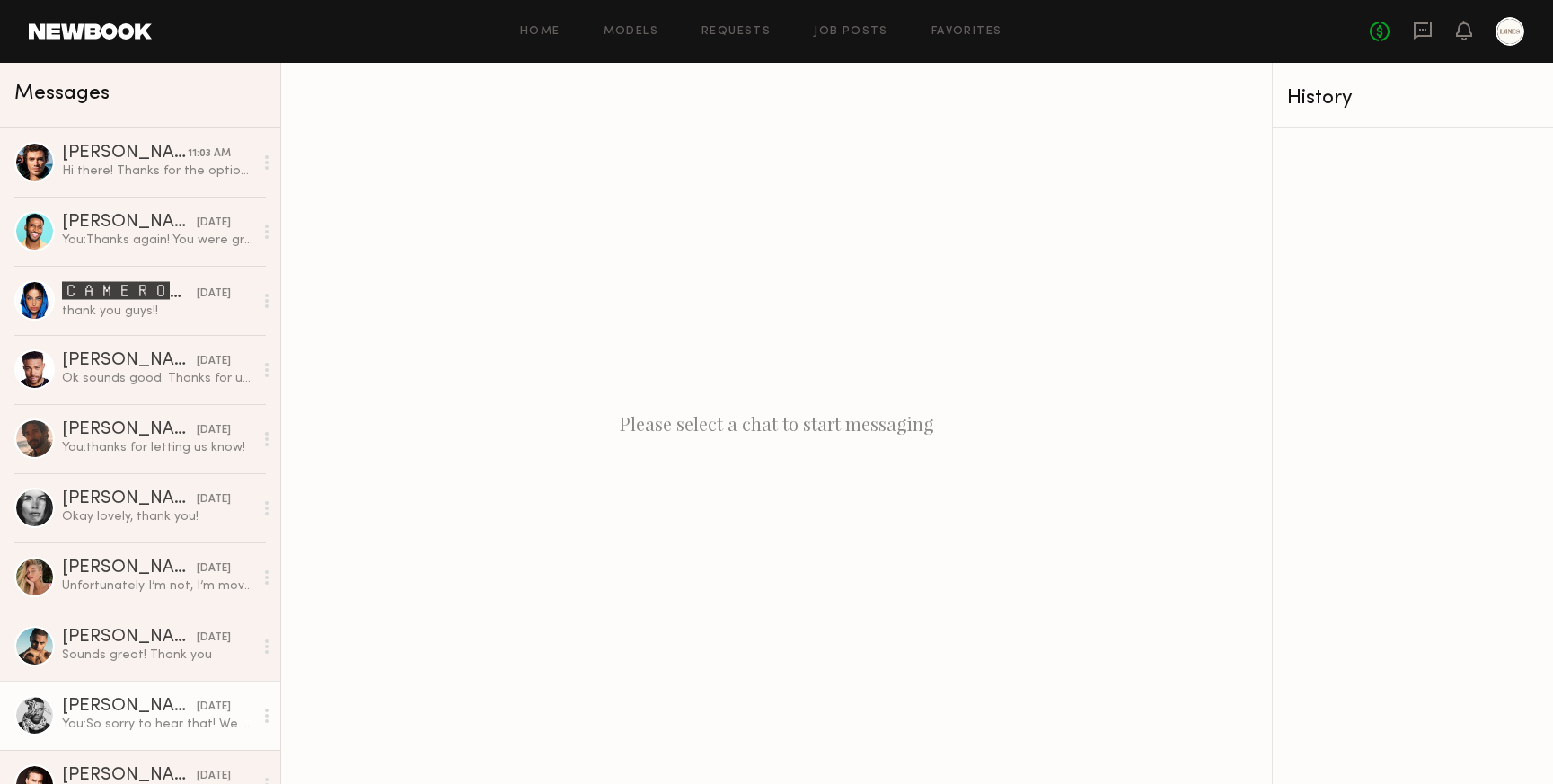
click at [167, 716] on div "You: So sorry to hear that! We have finished casting but will reach out again n…" at bounding box center [157, 725] width 191 height 17
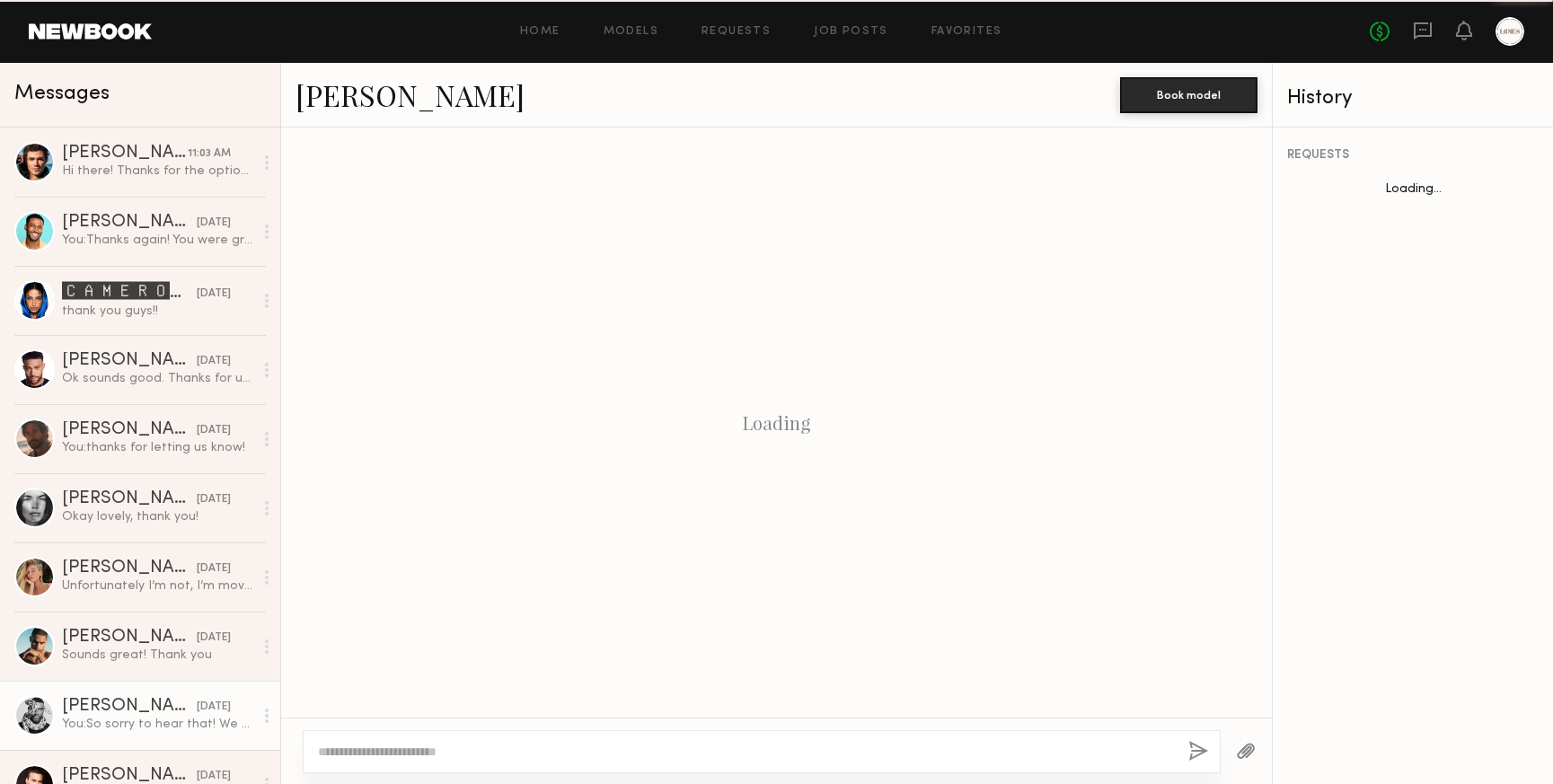
scroll to position [557, 0]
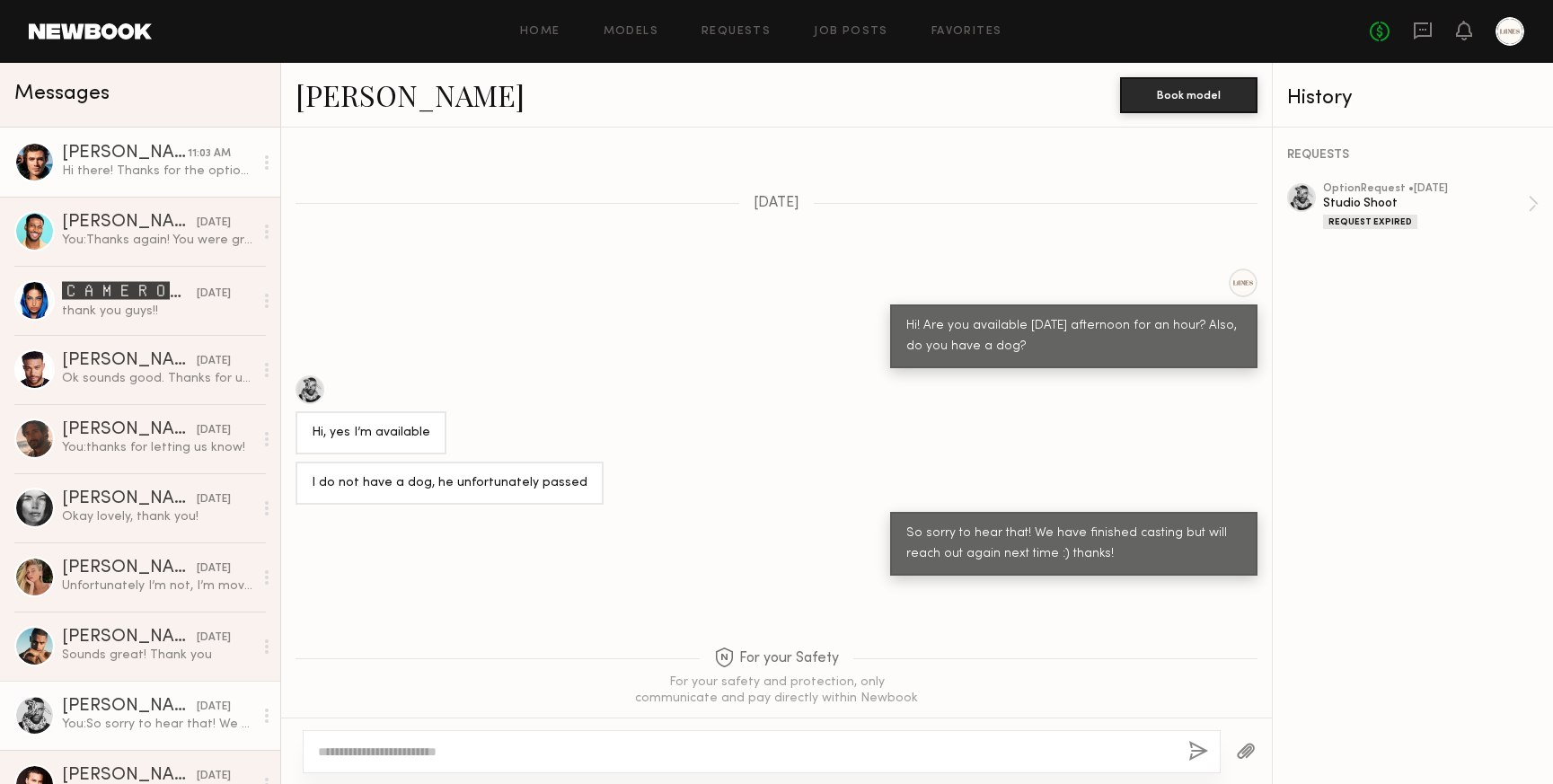
click at [119, 159] on div "[PERSON_NAME]" at bounding box center [125, 153] width 126 height 18
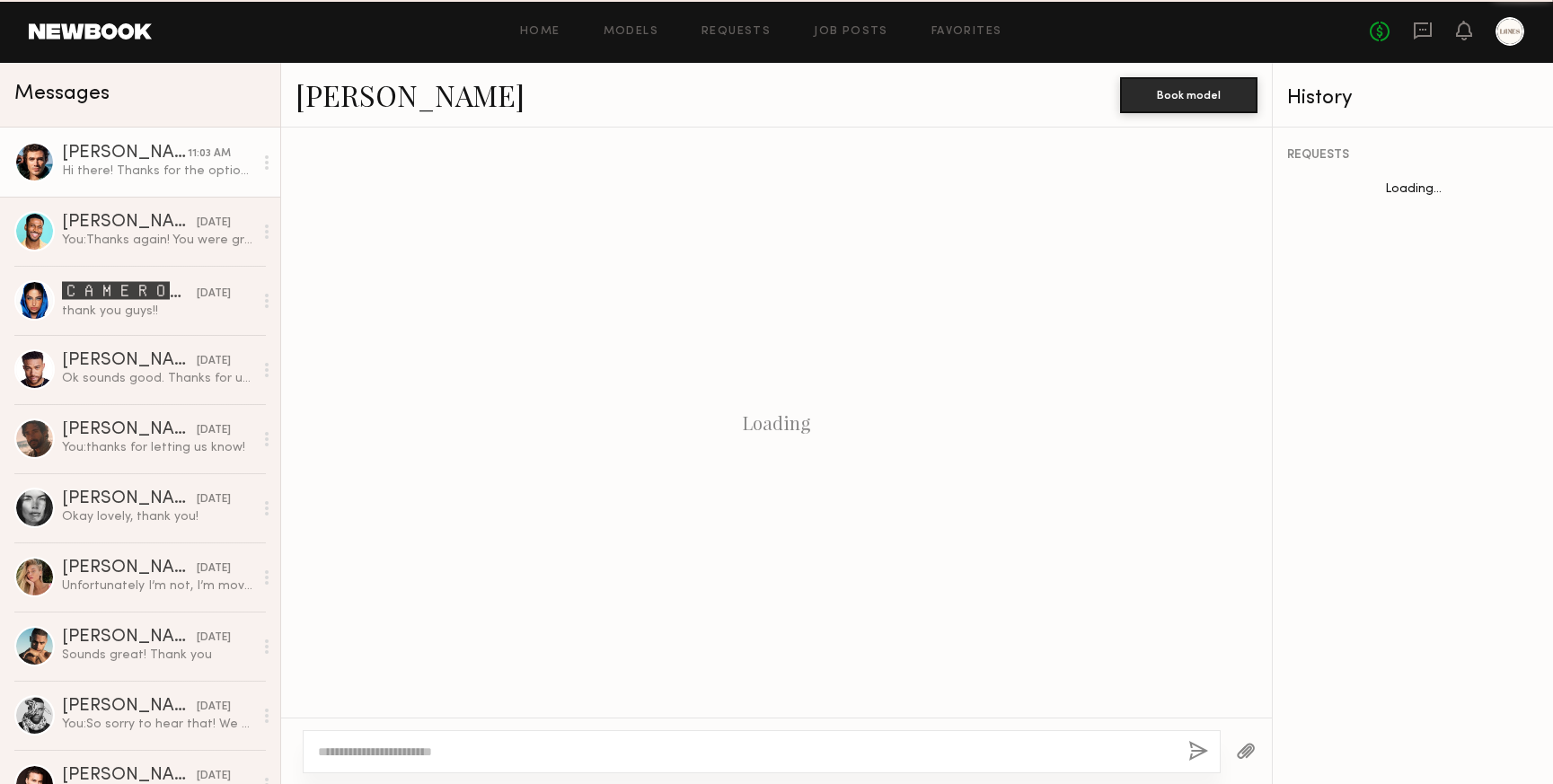
scroll to position [288, 0]
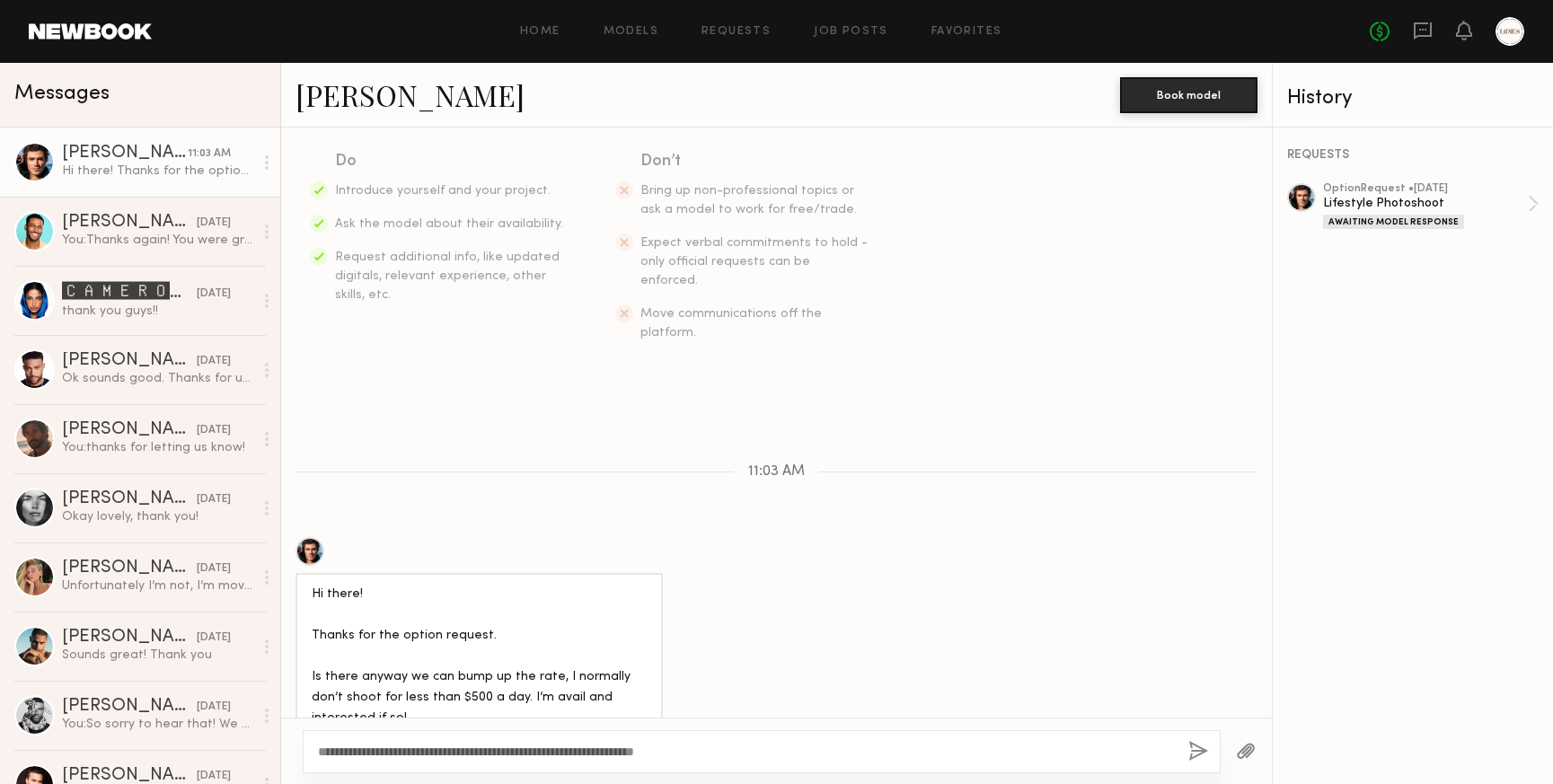
drag, startPoint x: 716, startPoint y: 750, endPoint x: 578, endPoint y: 755, distance: 138.1
click at [578, 755] on textarea "**********" at bounding box center [746, 752] width 856 height 18
drag, startPoint x: 598, startPoint y: 752, endPoint x: 410, endPoint y: 755, distance: 188.0
click at [410, 755] on textarea "**********" at bounding box center [746, 752] width 856 height 18
drag, startPoint x: 598, startPoint y: 751, endPoint x: 379, endPoint y: 757, distance: 219.1
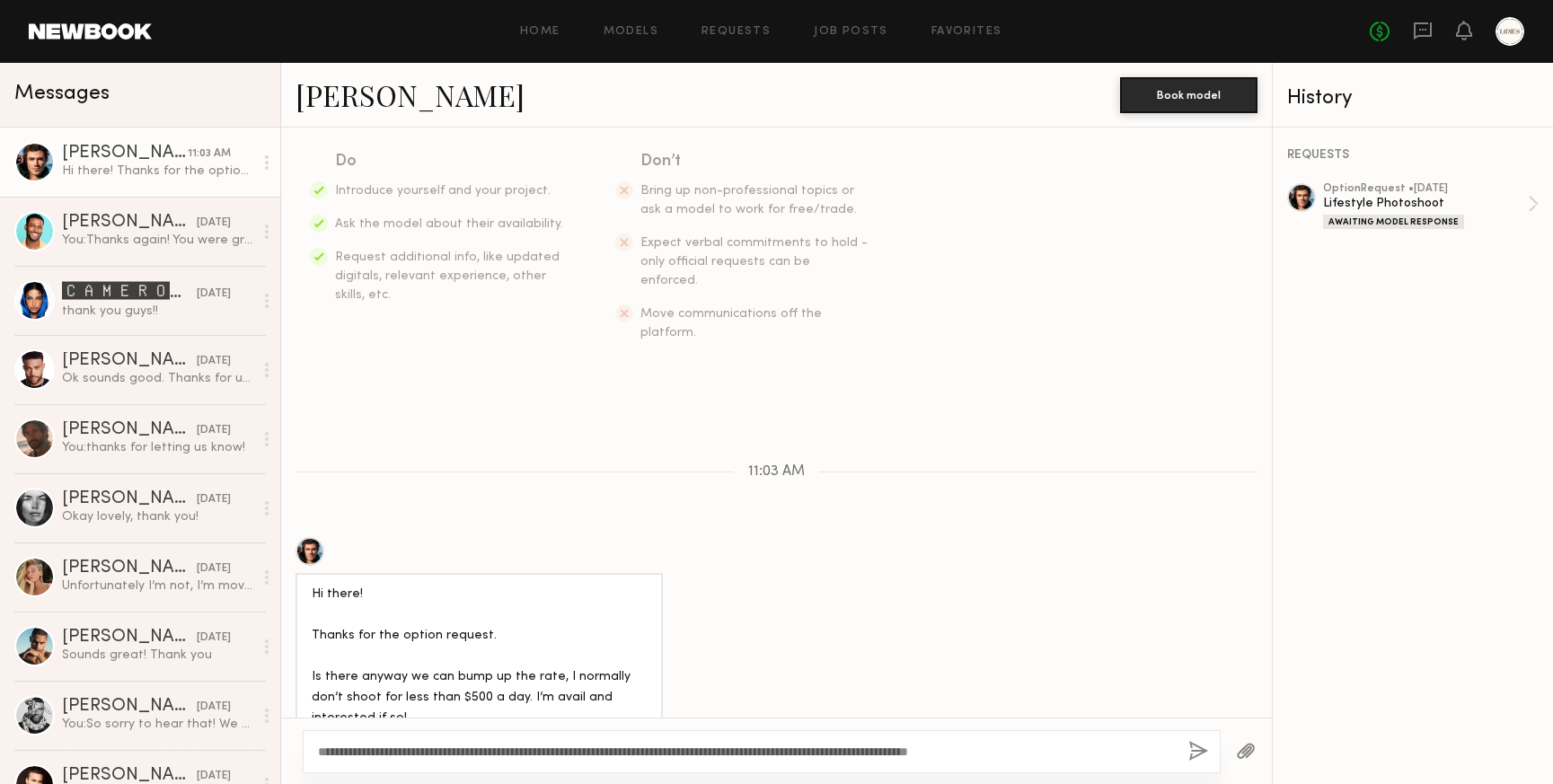
click at [379, 757] on textarea "**********" at bounding box center [746, 752] width 856 height 18
click at [586, 757] on textarea "**********" at bounding box center [746, 752] width 856 height 18
click at [655, 760] on textarea "**********" at bounding box center [746, 752] width 856 height 18
click at [685, 760] on textarea "**********" at bounding box center [746, 752] width 856 height 18
click at [811, 756] on textarea "**********" at bounding box center [746, 752] width 856 height 18
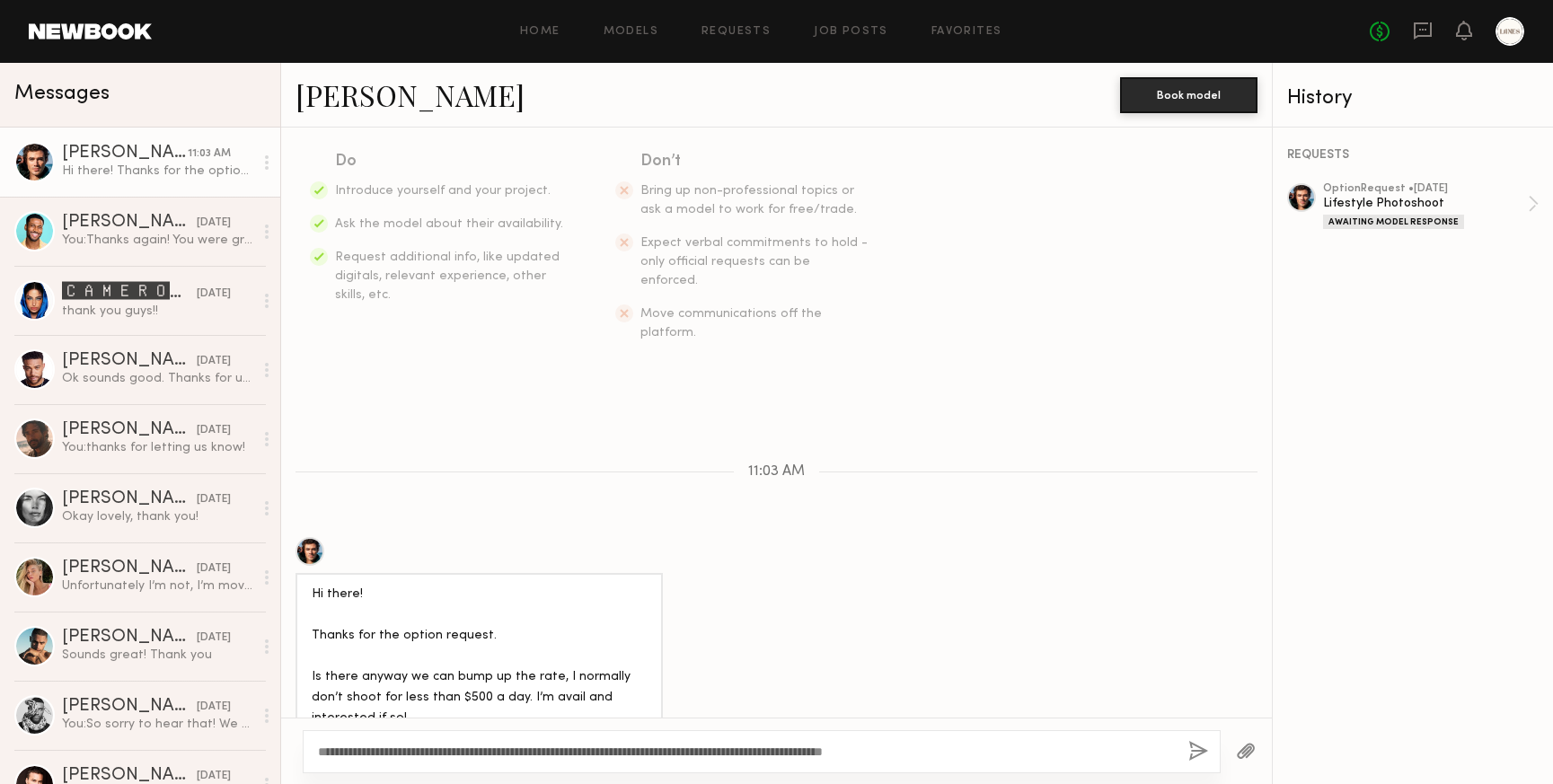
click at [997, 750] on textarea "**********" at bounding box center [746, 752] width 856 height 18
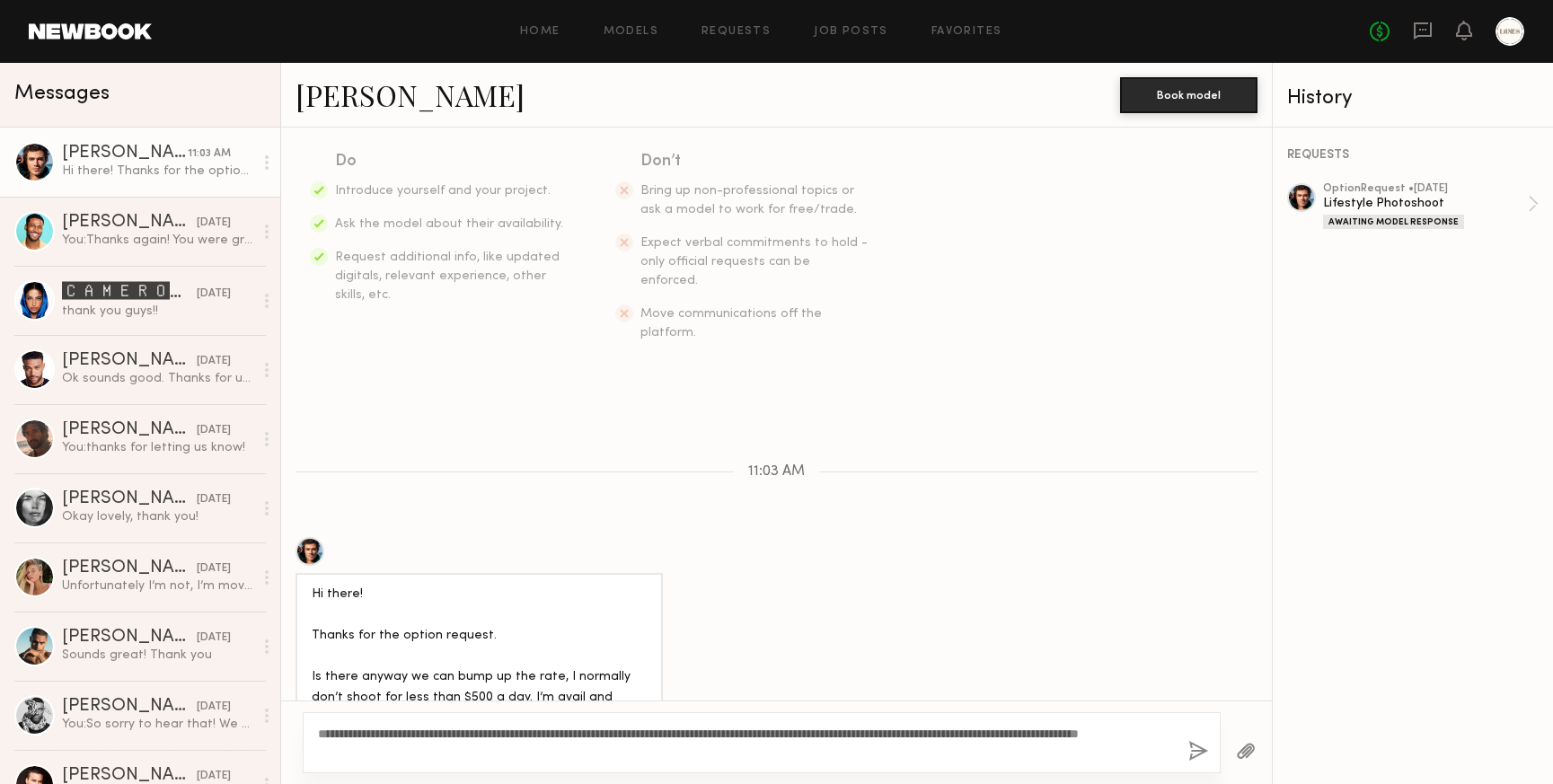
drag, startPoint x: 1076, startPoint y: 737, endPoint x: 991, endPoint y: 734, distance: 85.1
click at [991, 734] on textarea "**********" at bounding box center [746, 742] width 856 height 36
click at [502, 753] on textarea "**********" at bounding box center [746, 742] width 856 height 36
type textarea "**********"
click at [1199, 750] on button "button" at bounding box center [1199, 752] width 19 height 22
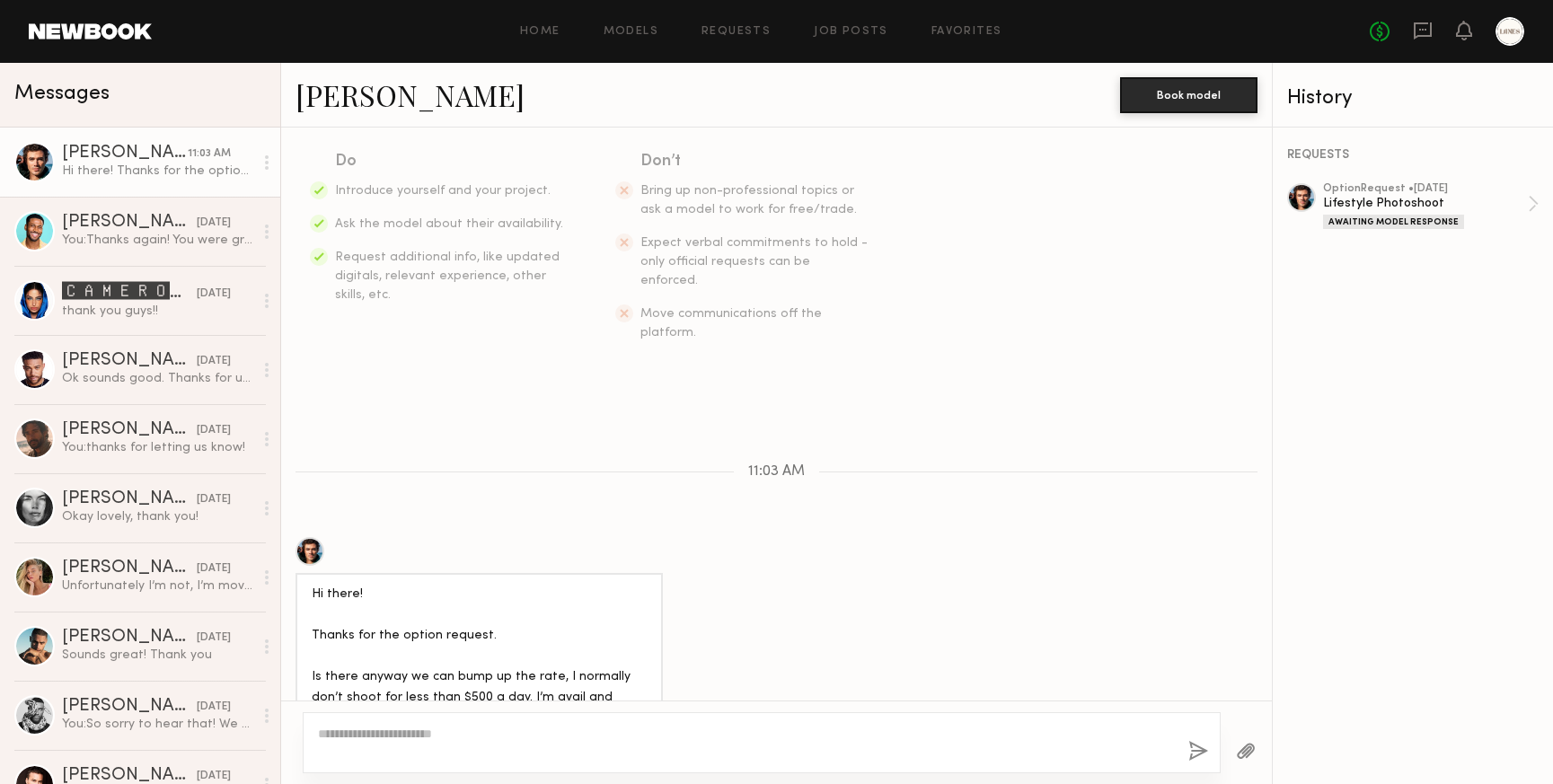
scroll to position [538, 0]
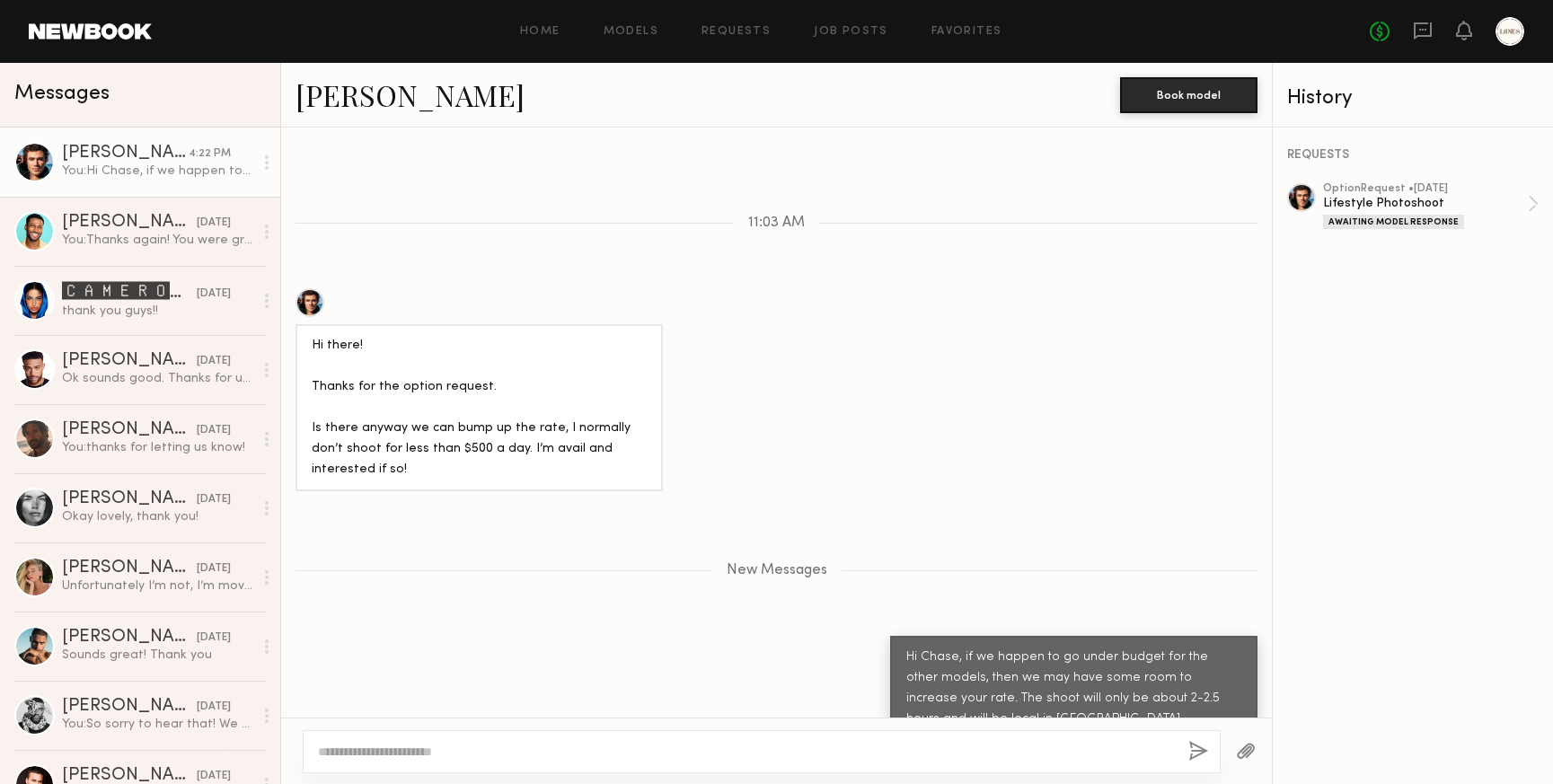
click at [943, 755] on textarea at bounding box center [746, 752] width 856 height 18
click at [672, 749] on textarea "**********" at bounding box center [746, 752] width 856 height 18
click at [1018, 755] on textarea "**********" at bounding box center [746, 752] width 856 height 18
click at [318, 750] on textarea "**********" at bounding box center [746, 752] width 856 height 18
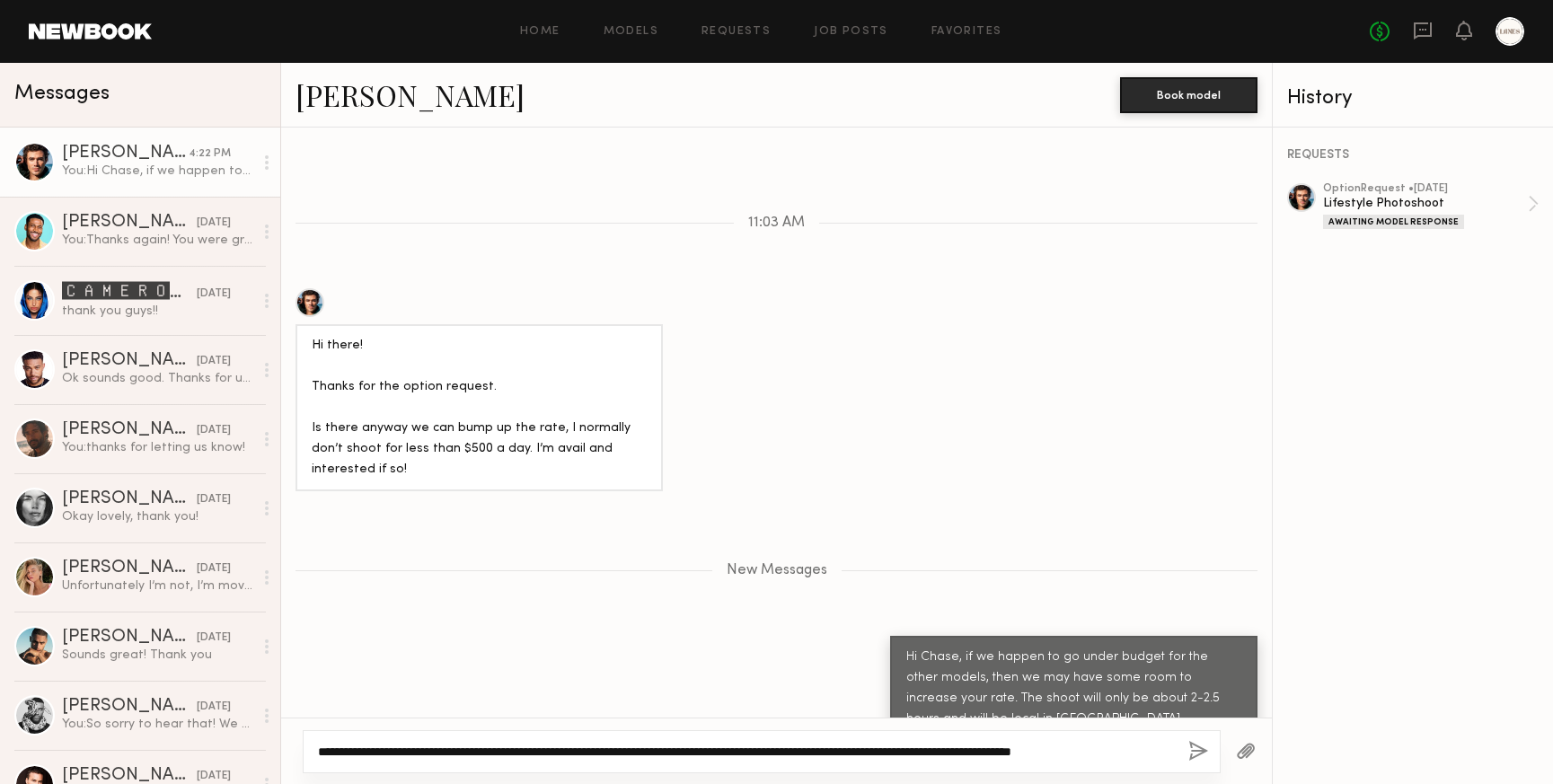
scroll to position [554, 0]
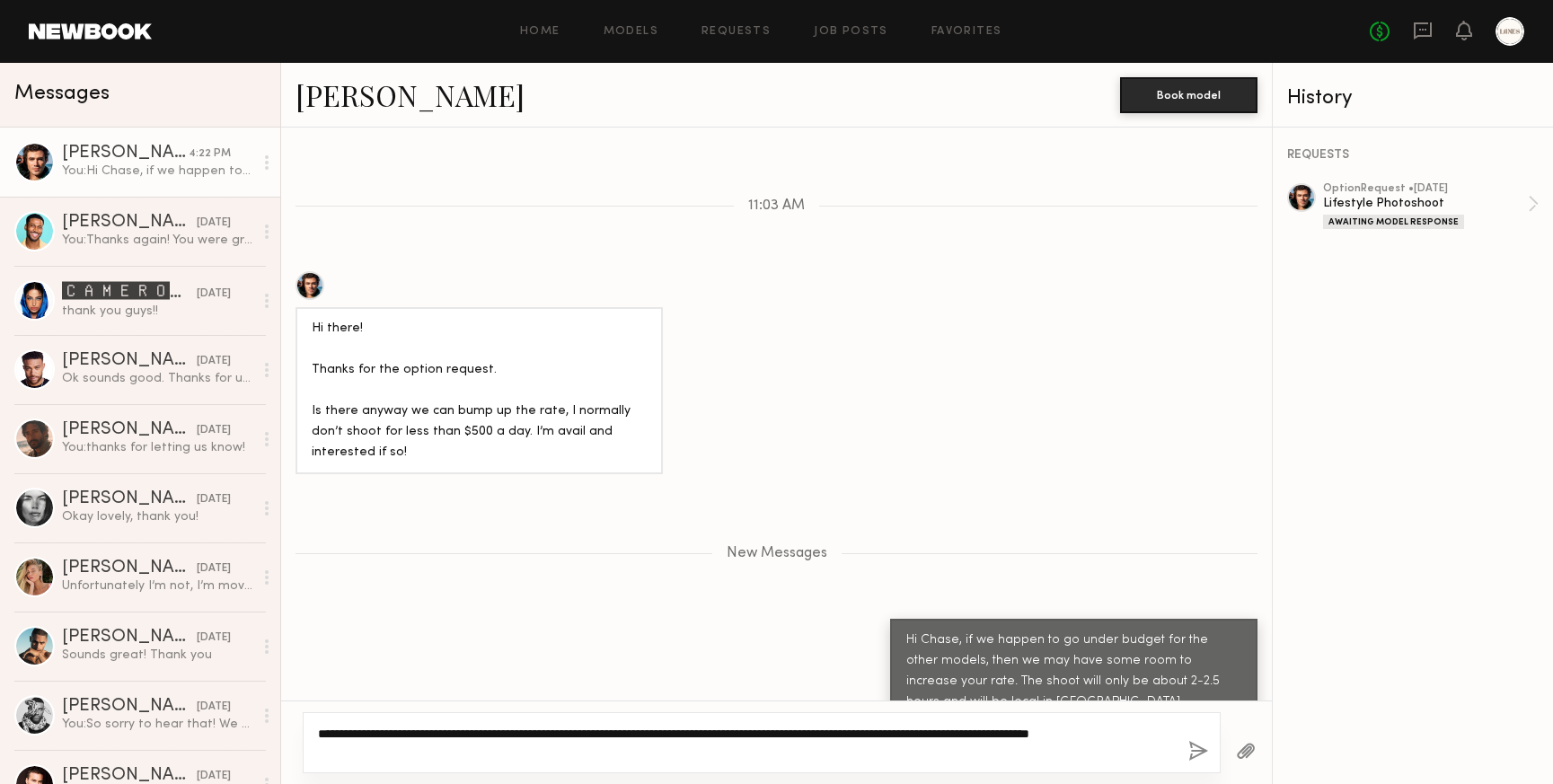
click at [575, 750] on textarea "**********" at bounding box center [746, 742] width 856 height 36
type textarea "**********"
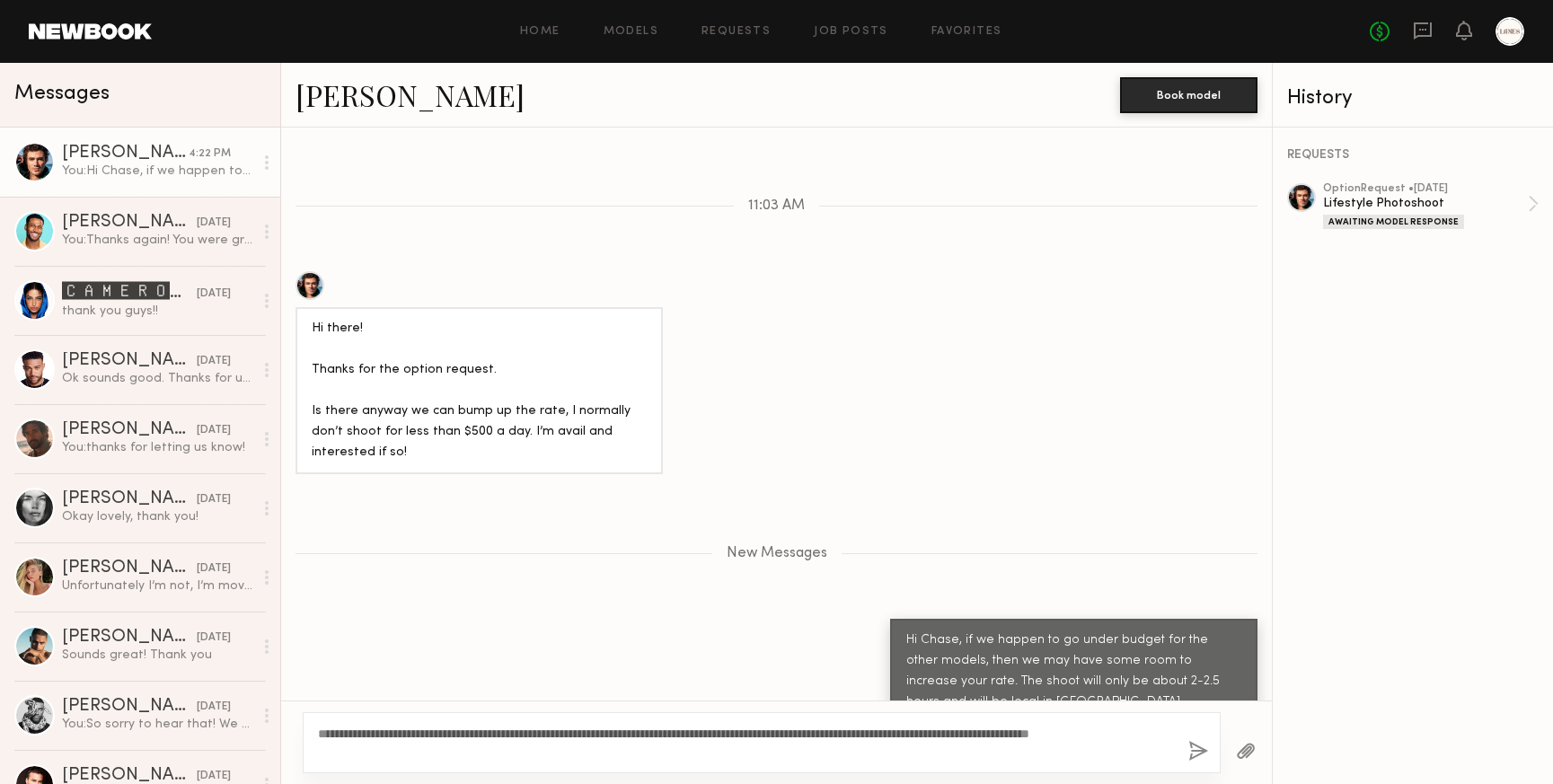
click at [1198, 752] on button "button" at bounding box center [1199, 752] width 19 height 22
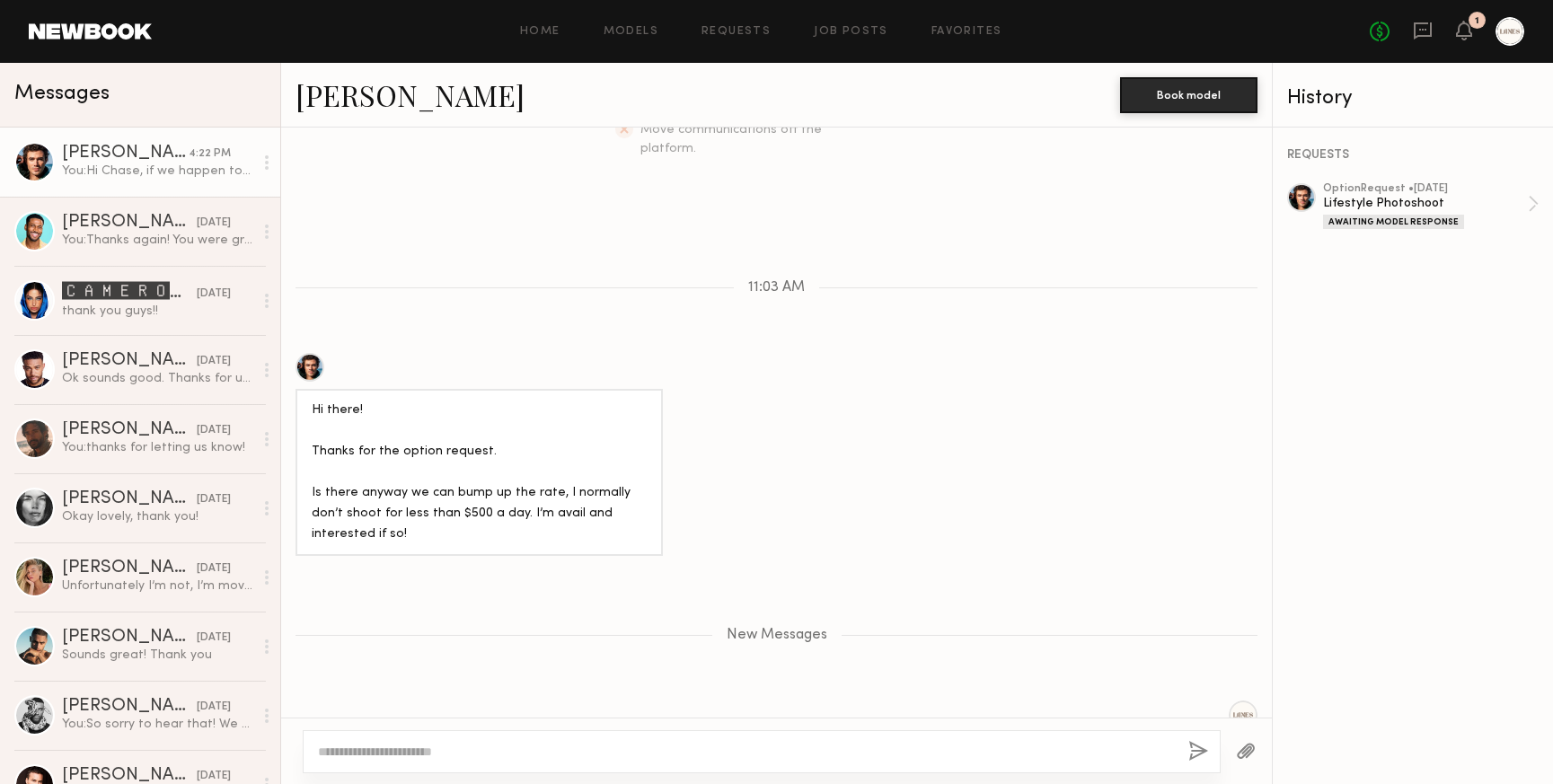
scroll to position [665, 0]
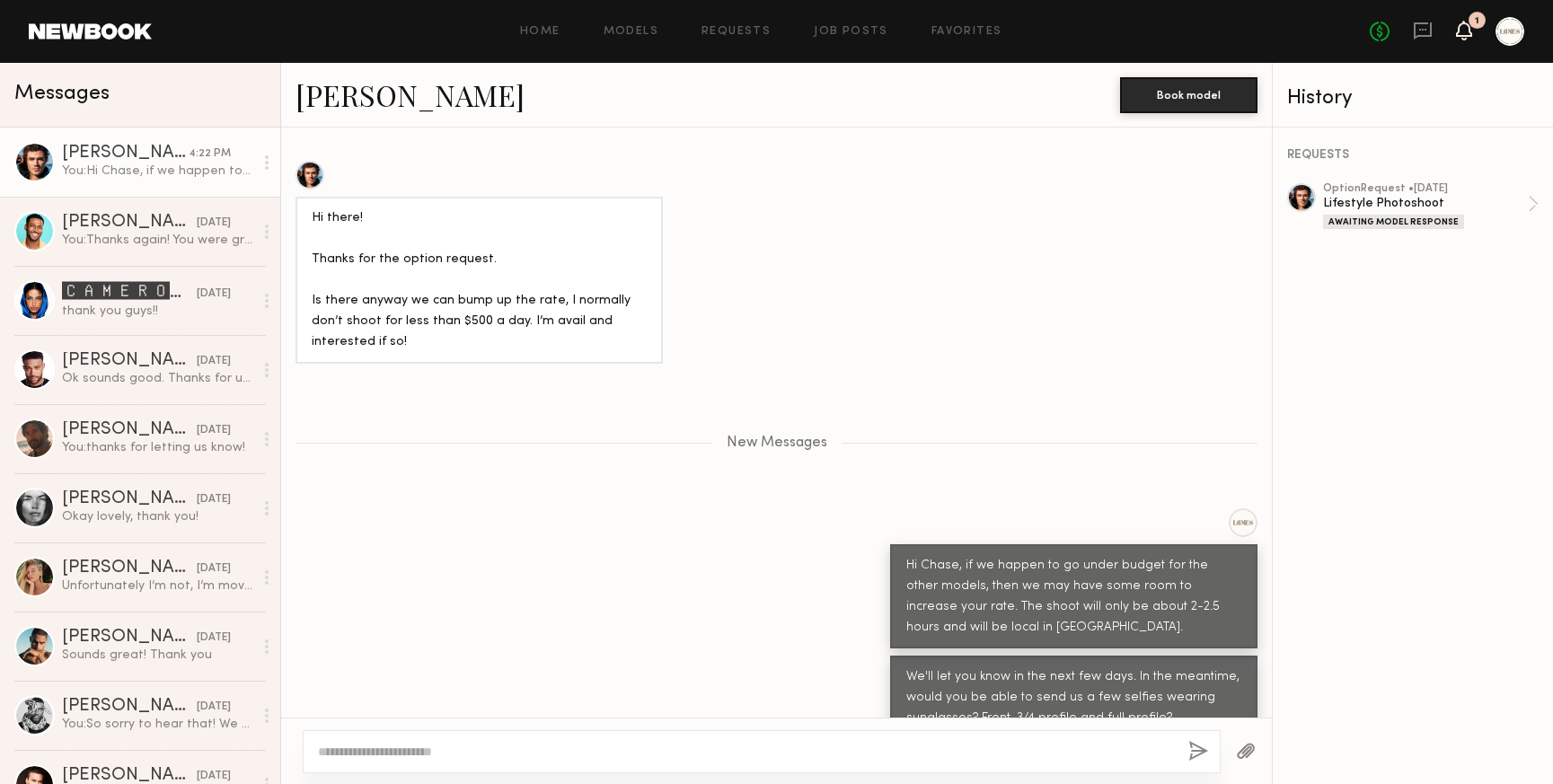
click at [1458, 30] on icon at bounding box center [1464, 29] width 15 height 13
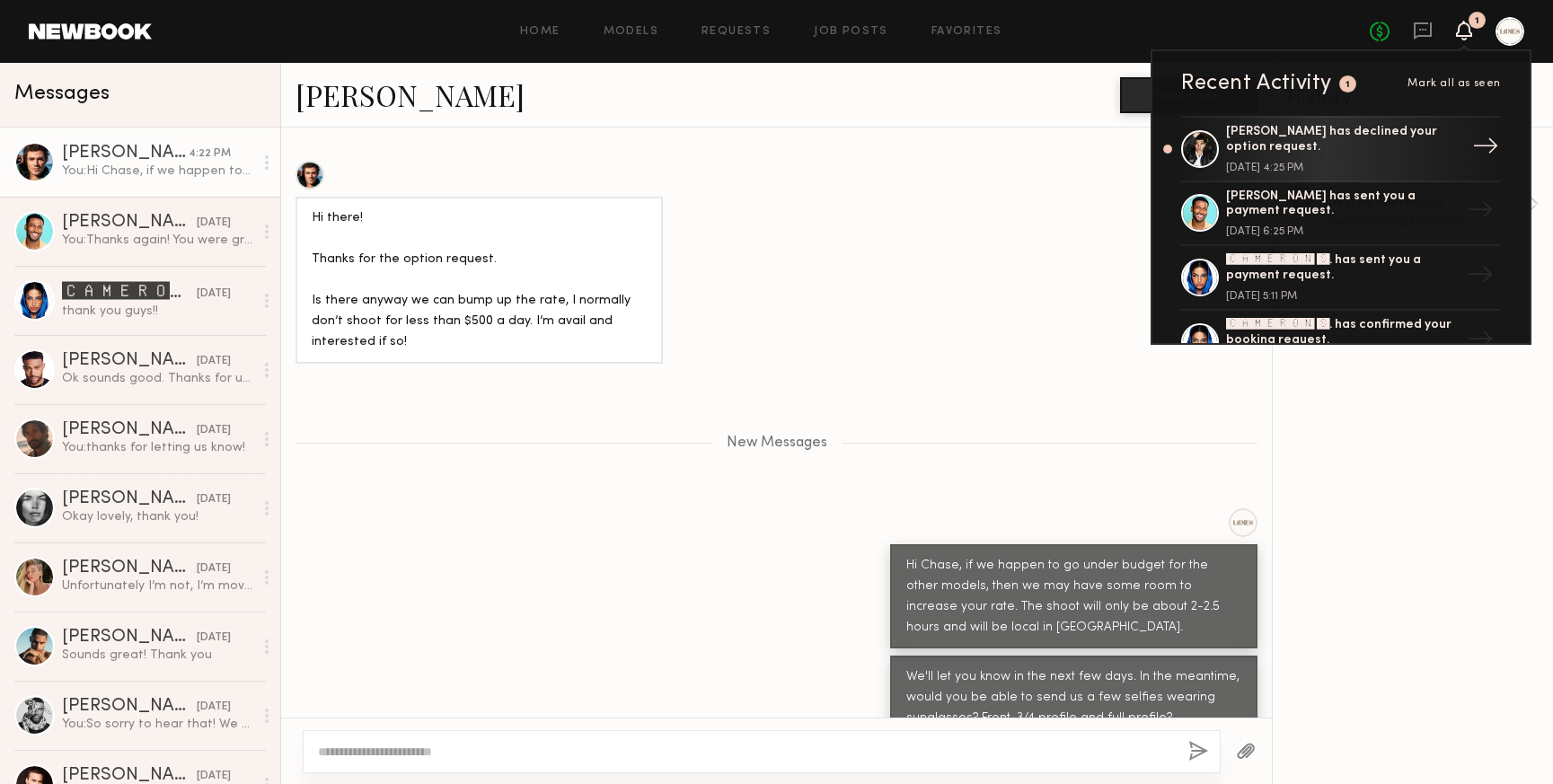
click at [1461, 151] on link "Chris O. has declined your option request. September 30, 2025 @ 4:25 PM →" at bounding box center [1341, 148] width 320 height 66
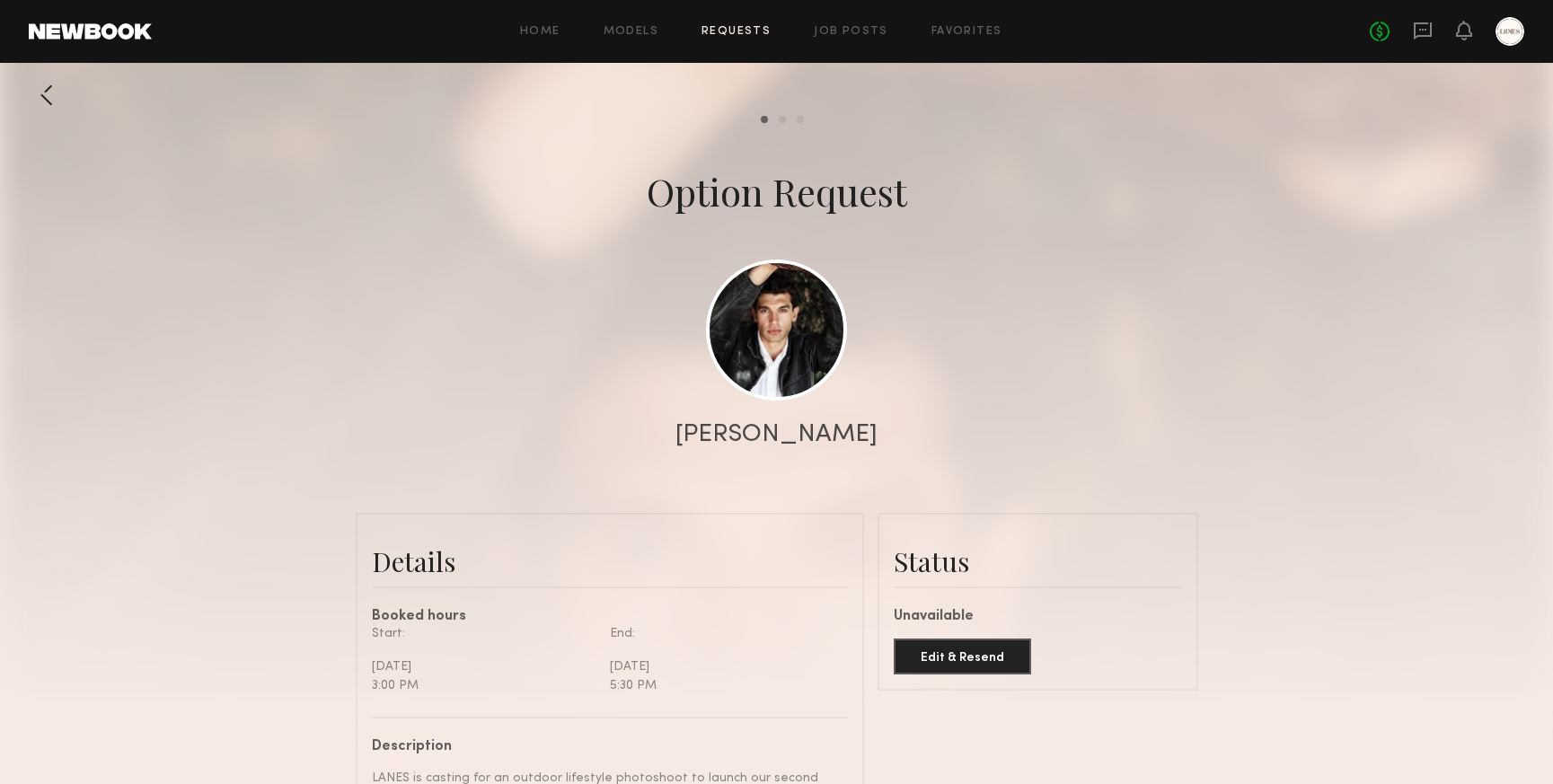
click at [46, 96] on div at bounding box center [47, 95] width 36 height 36
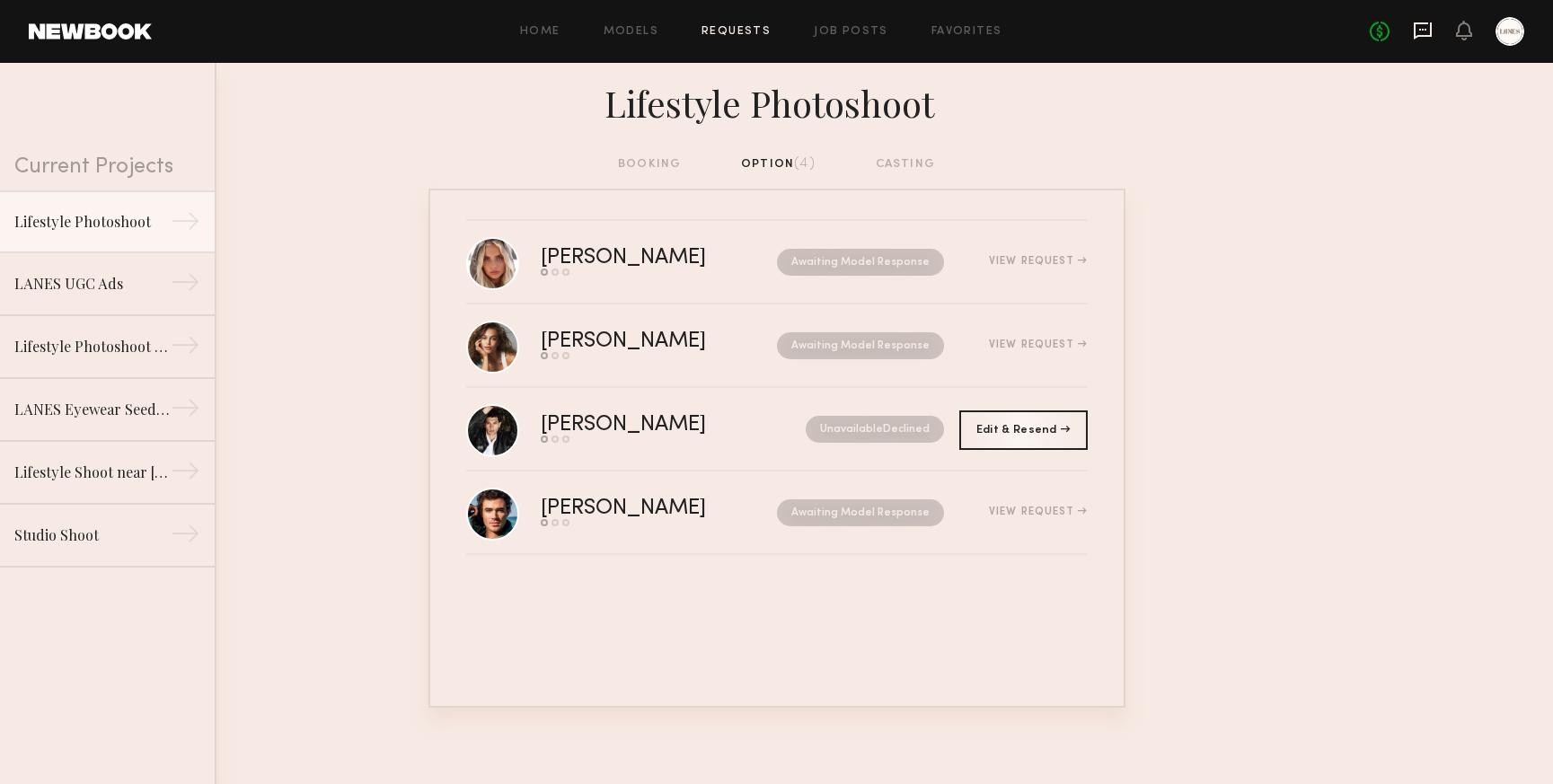
click at [1429, 26] on icon at bounding box center [1423, 30] width 19 height 19
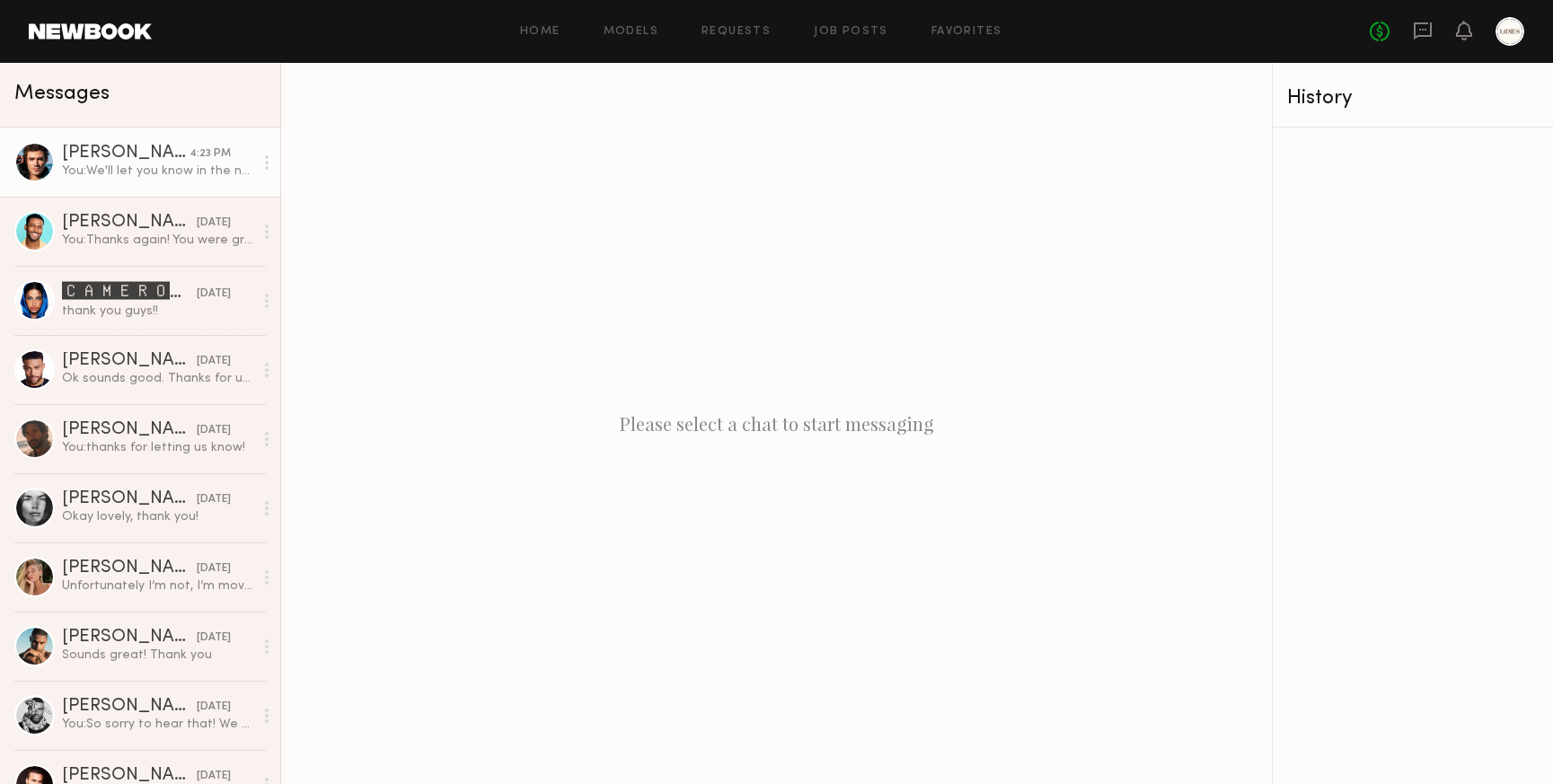
click at [101, 179] on div "You: We'll let you know in the next few days. In the meantime, would you be abl…" at bounding box center [157, 172] width 191 height 17
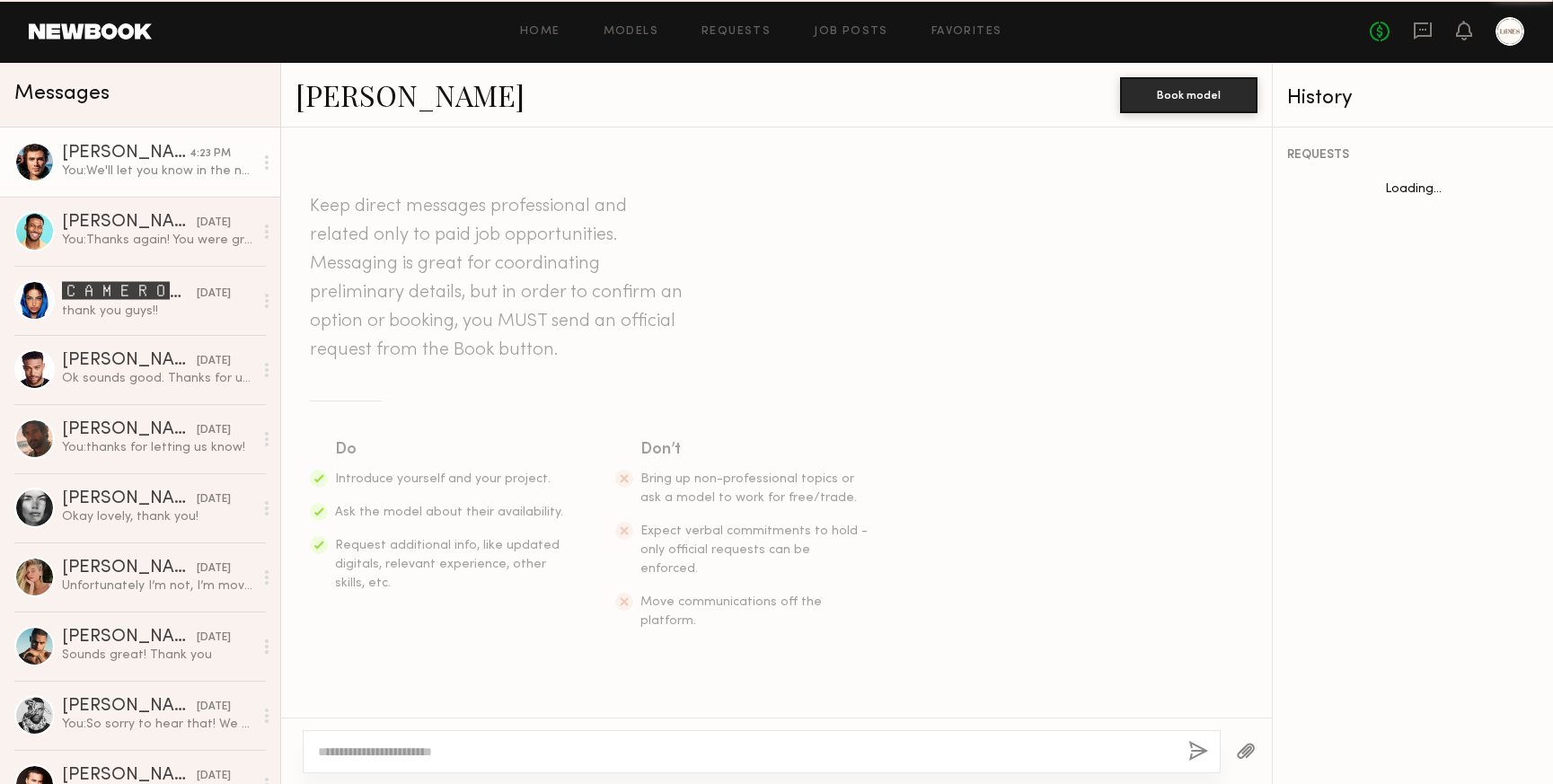
scroll to position [528, 0]
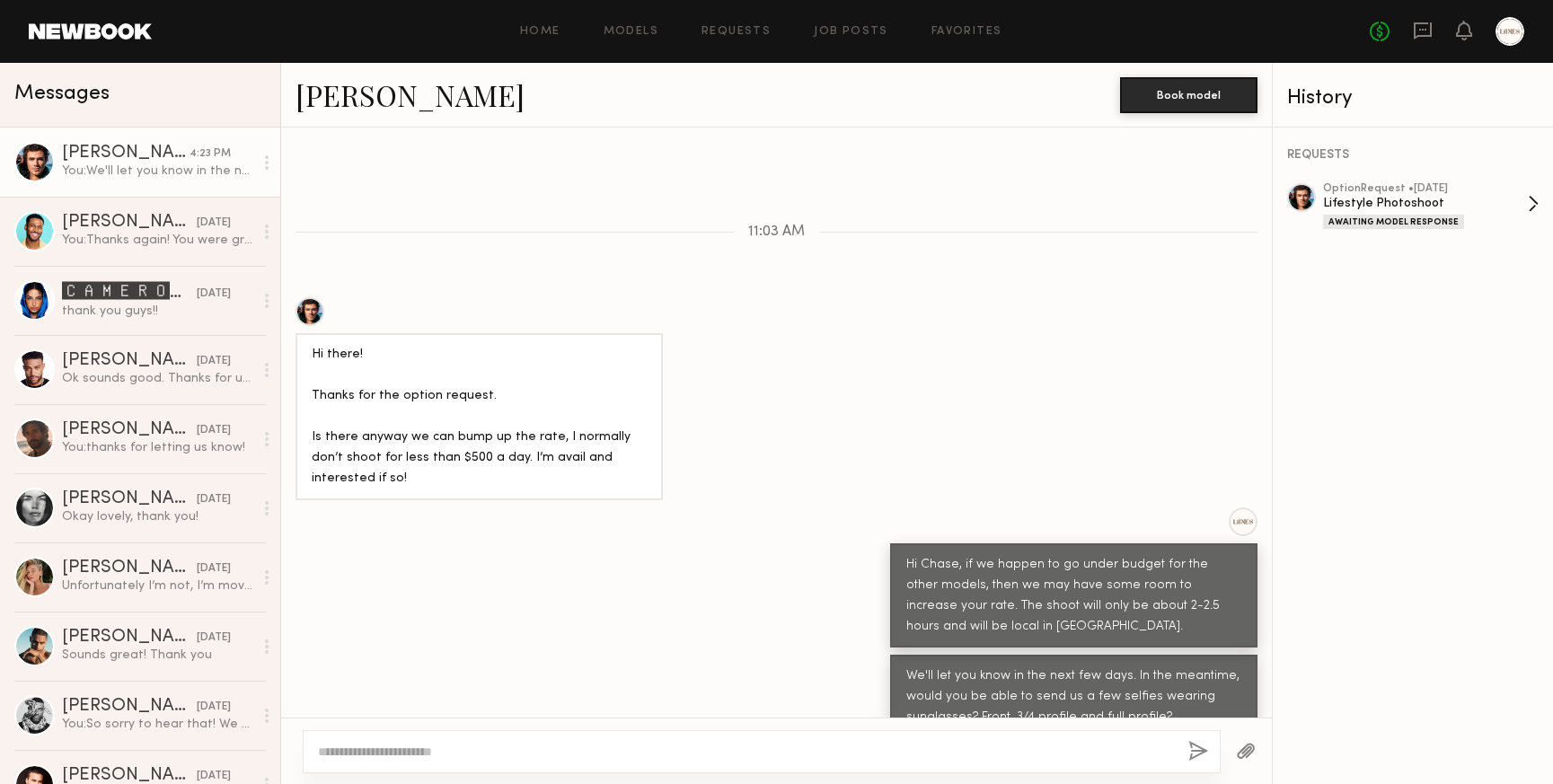
click at [1481, 210] on div "Lifestyle Photoshoot" at bounding box center [1425, 204] width 205 height 17
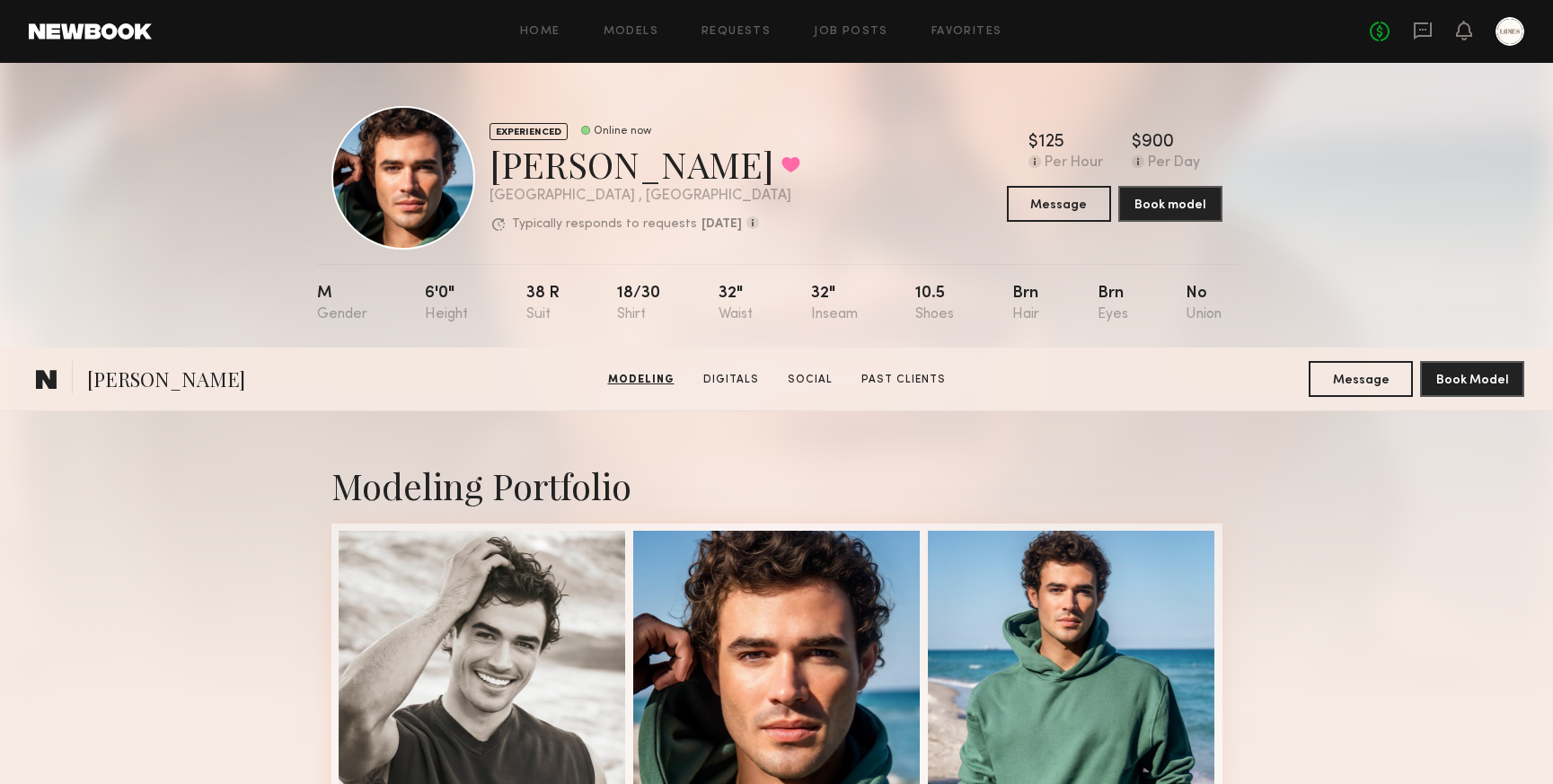
scroll to position [369, 0]
